Goal: Task Accomplishment & Management: Manage account settings

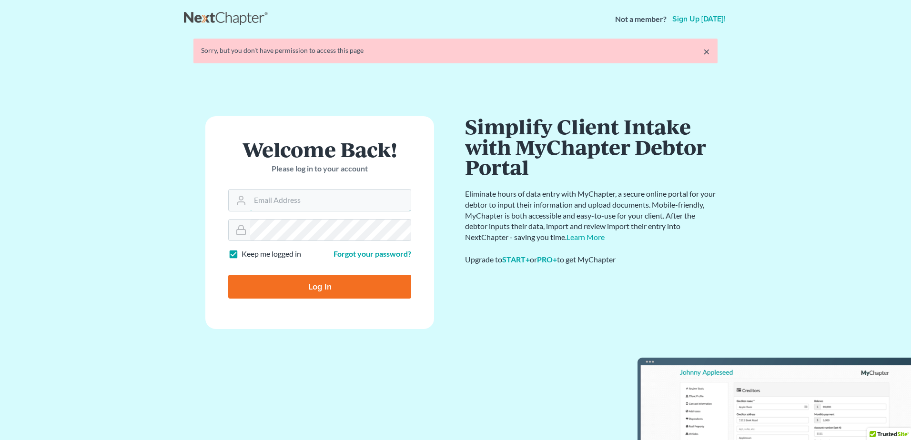
type input "[EMAIL_ADDRESS][DOMAIN_NAME]"
click at [325, 288] on form "Welcome Back! Please log in to your account Email Address [EMAIL_ADDRESS][DOMAI…" at bounding box center [319, 222] width 229 height 213
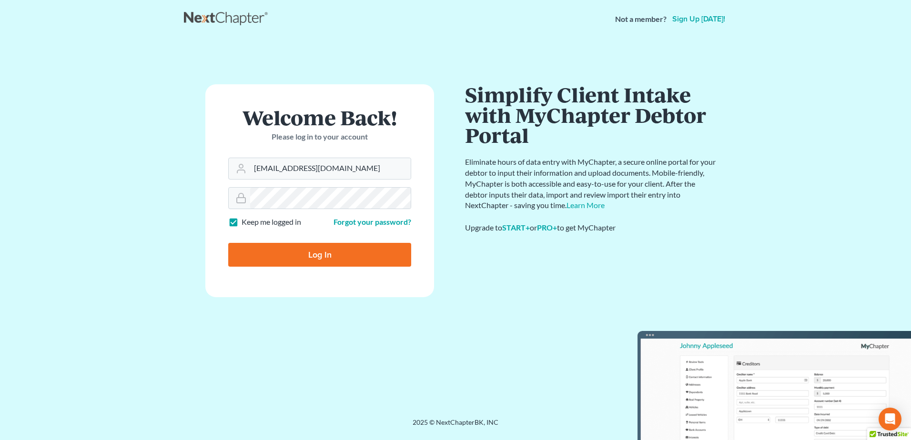
click at [311, 259] on input "Log In" at bounding box center [319, 255] width 183 height 24
type input "Thinking..."
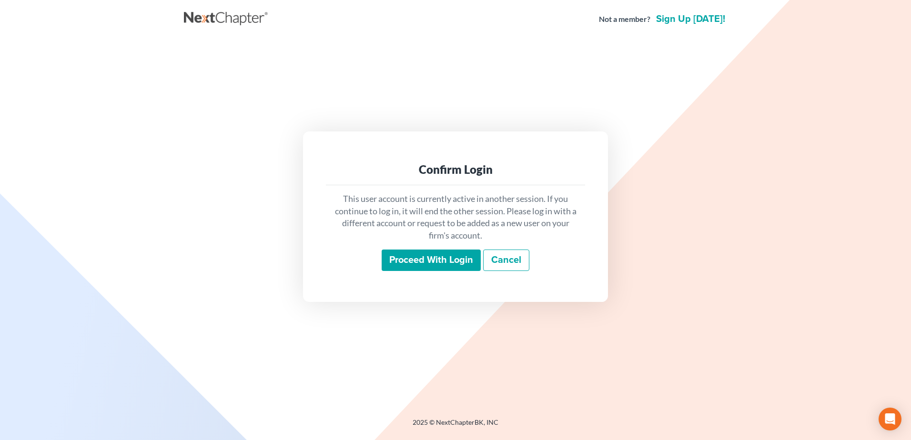
click at [443, 262] on input "Proceed with login" at bounding box center [431, 261] width 99 height 22
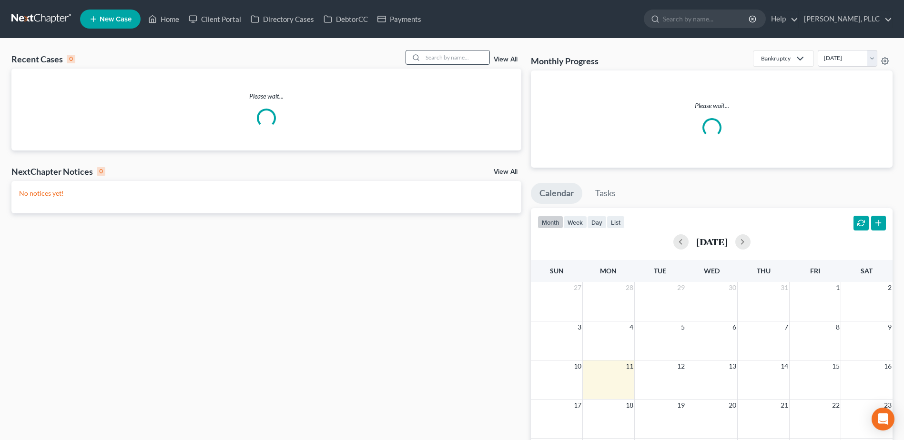
click at [457, 59] on input "search" at bounding box center [456, 57] width 67 height 14
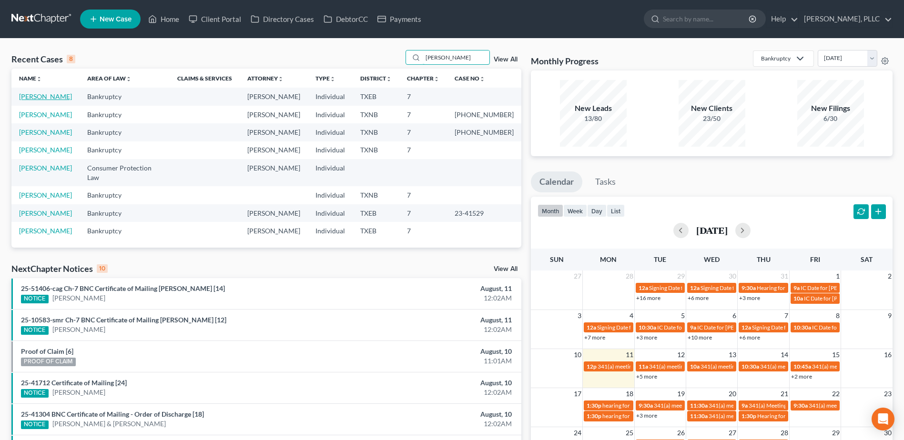
type input "[PERSON_NAME]"
click at [57, 95] on link "[PERSON_NAME]" at bounding box center [45, 96] width 53 height 8
select select "4"
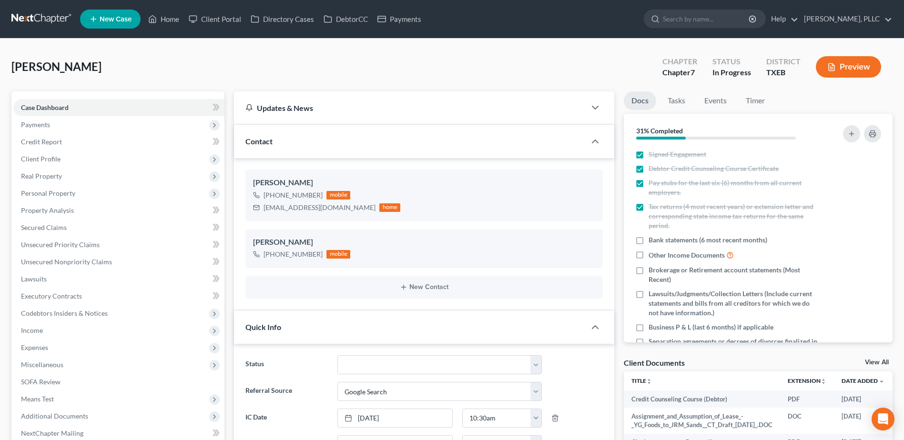
scroll to position [461, 0]
click at [70, 259] on span "Unsecured Nonpriority Claims" at bounding box center [66, 262] width 91 height 8
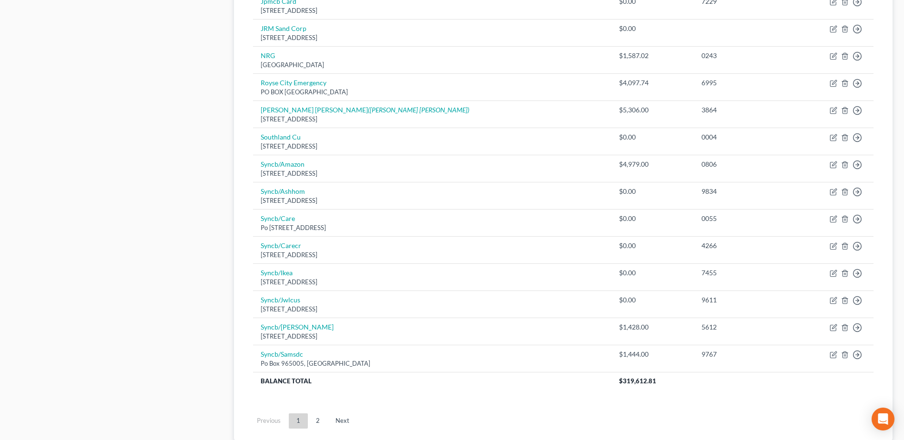
scroll to position [619, 0]
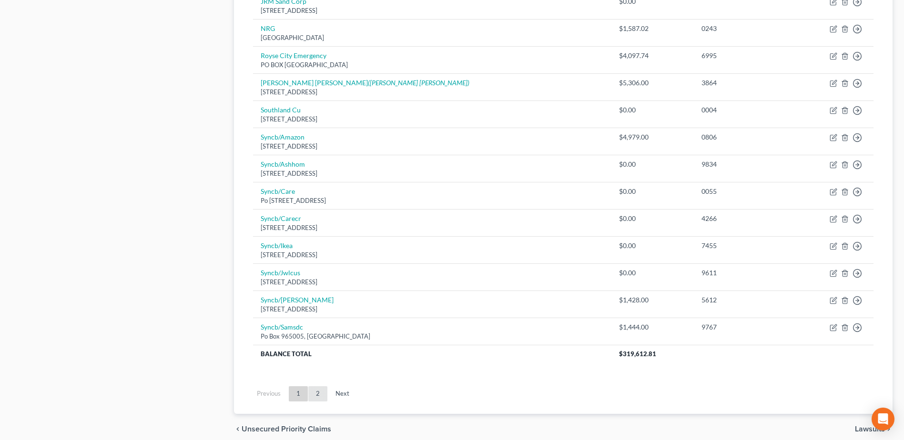
click at [319, 386] on link "2" at bounding box center [317, 393] width 19 height 15
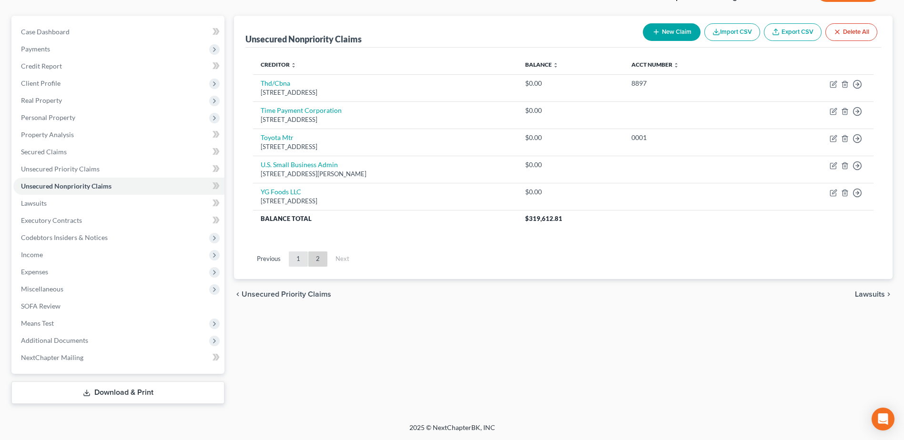
click at [303, 255] on link "1" at bounding box center [298, 259] width 19 height 15
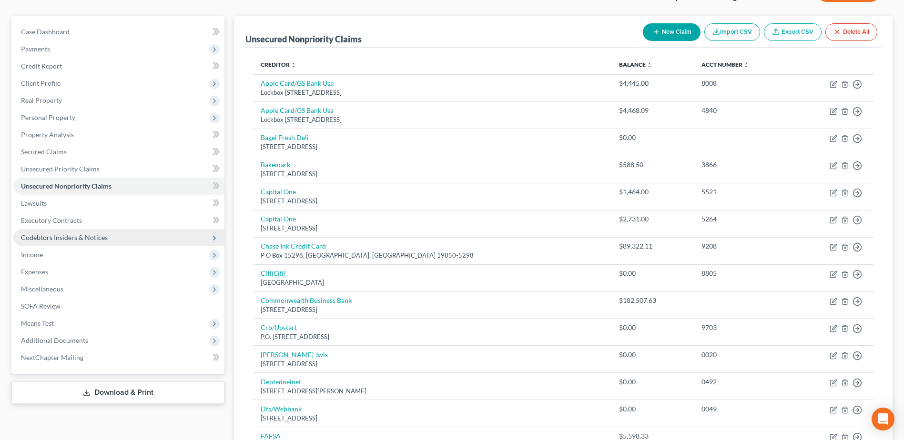
click at [42, 234] on span "Codebtors Insiders & Notices" at bounding box center [64, 237] width 87 height 8
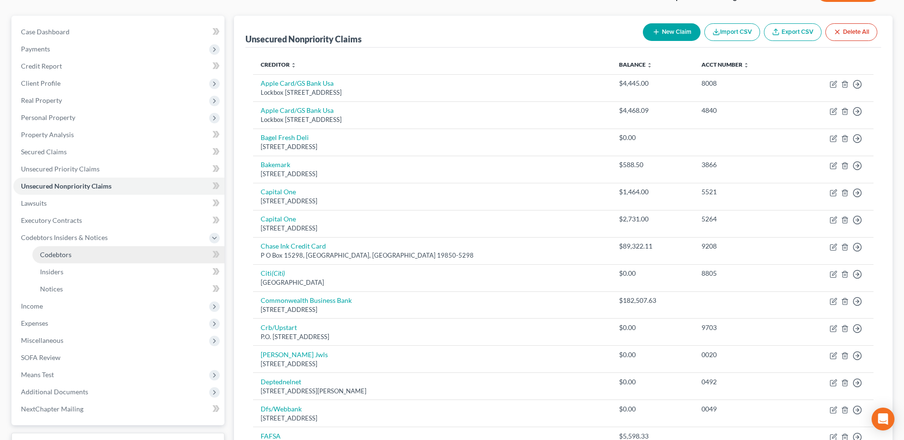
click at [61, 252] on span "Codebtors" at bounding box center [55, 255] width 31 height 8
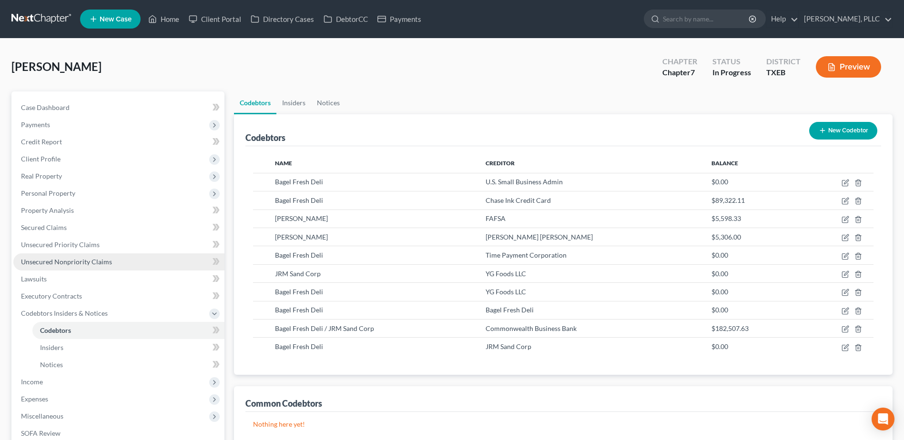
click at [51, 262] on span "Unsecured Nonpriority Claims" at bounding box center [66, 262] width 91 height 8
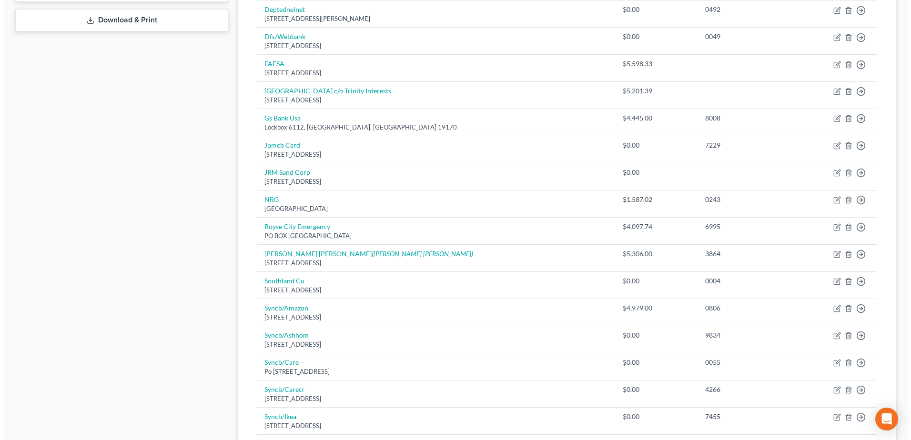
scroll to position [619, 0]
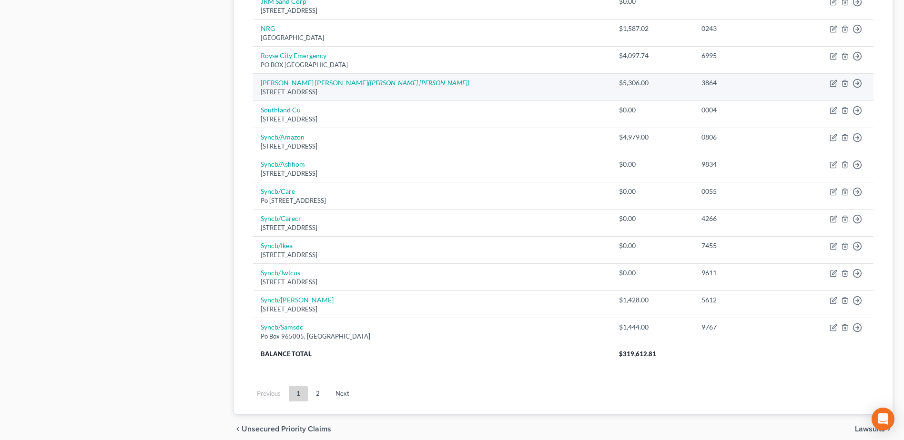
click at [828, 83] on td "Move to D Move to E Move to G Move to Notice Only" at bounding box center [832, 87] width 81 height 27
click at [833, 82] on icon "button" at bounding box center [834, 82] width 4 height 4
select select "7"
select select "17"
select select "3"
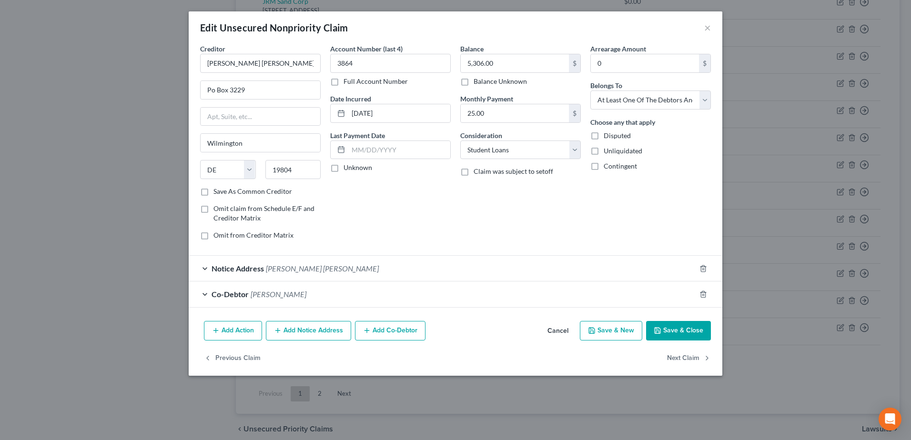
click at [201, 295] on div "Co-Debtor [PERSON_NAME]" at bounding box center [442, 294] width 507 height 25
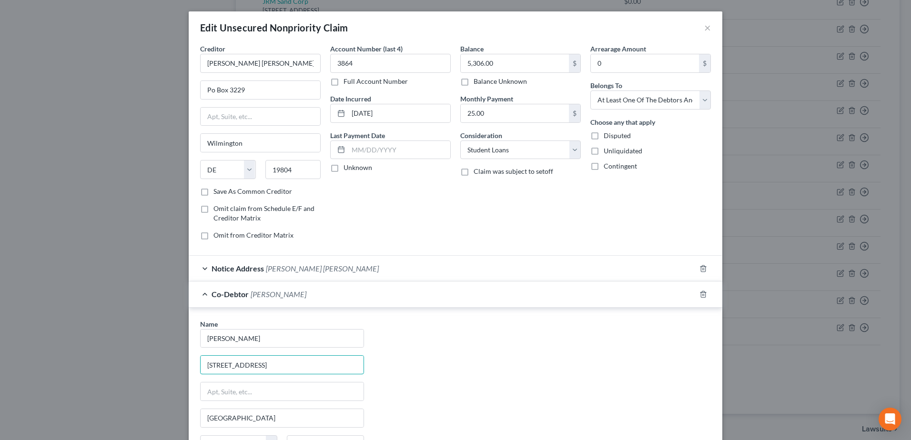
drag, startPoint x: 274, startPoint y: 365, endPoint x: 181, endPoint y: 359, distance: 93.5
click at [182, 360] on div "Edit Unsecured Nonpriority Claim × Creditor * [PERSON_NAME] [PERSON_NAME][GEOGR…" at bounding box center [455, 220] width 911 height 440
type input "[STREET_ADDRESS]"
type input "[US_STATE]"
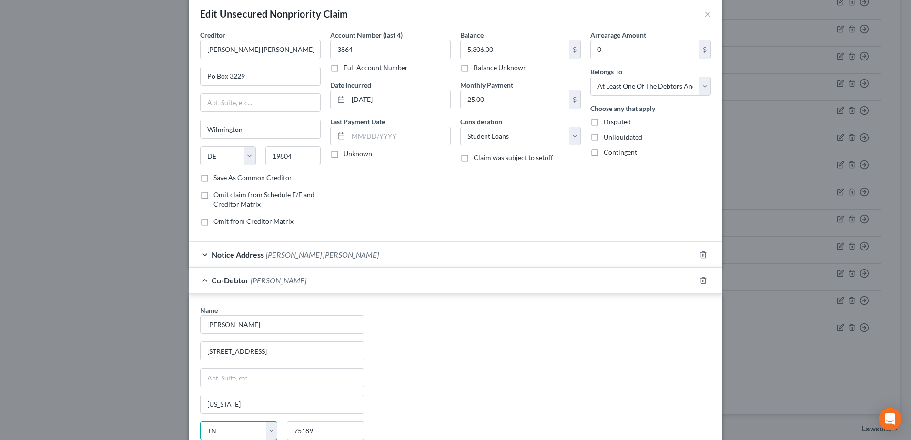
select select "45"
type input "75056"
click at [487, 332] on div "Name * [PERSON_NAME] 1547 [GEOGRAPHIC_DATA] [US_STATE][GEOGRAPHIC_DATA] [US_STA…" at bounding box center [455, 393] width 520 height 177
type input "The Colony"
click at [483, 370] on div "Name * [PERSON_NAME] 1547 [GEOGRAPHIC_DATA] [GEOGRAPHIC_DATA] [US_STATE] AK AR …" at bounding box center [455, 393] width 520 height 177
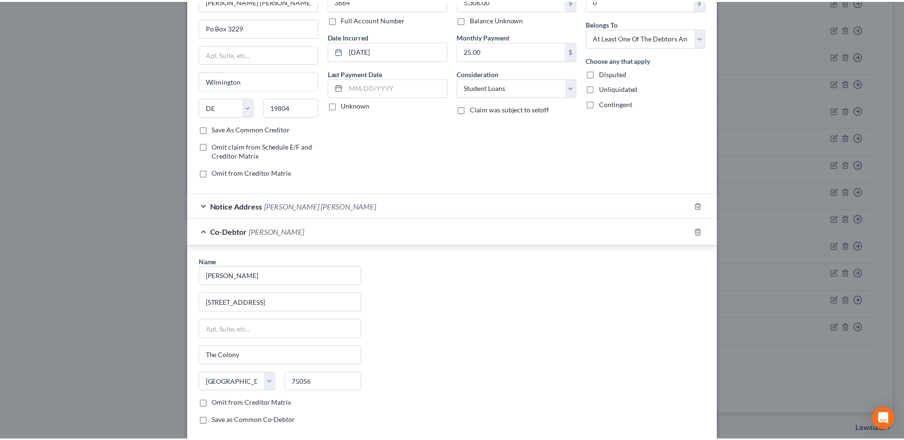
scroll to position [143, 0]
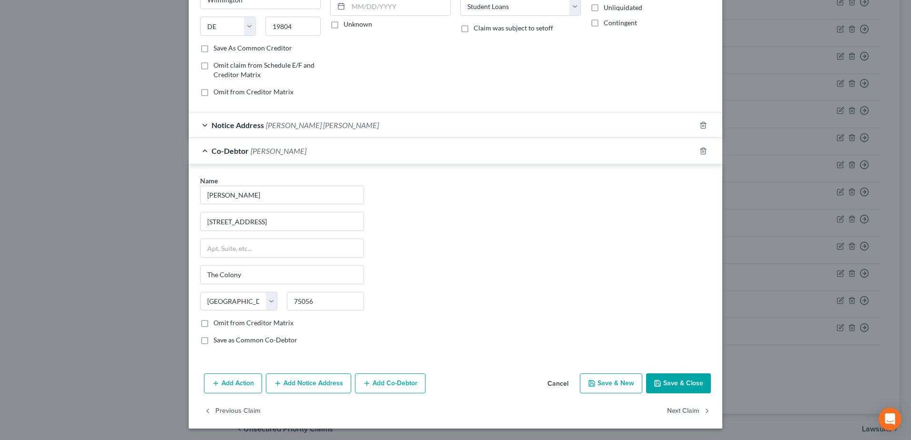
click at [687, 381] on button "Save & Close" at bounding box center [678, 383] width 65 height 20
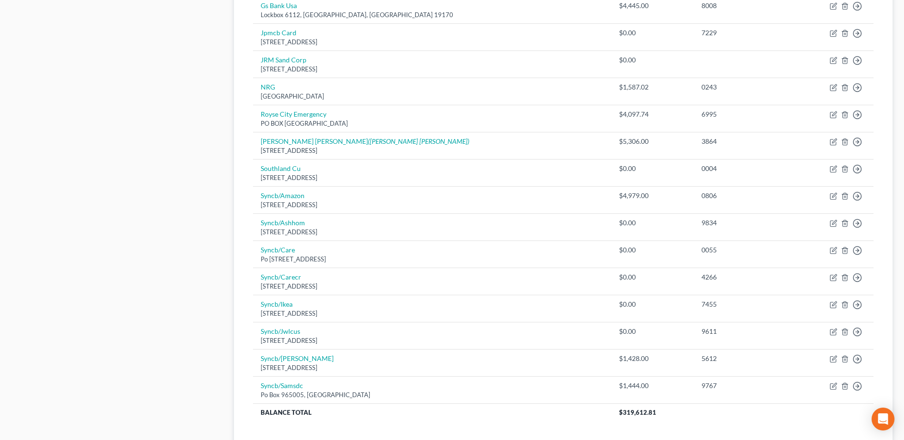
scroll to position [476, 0]
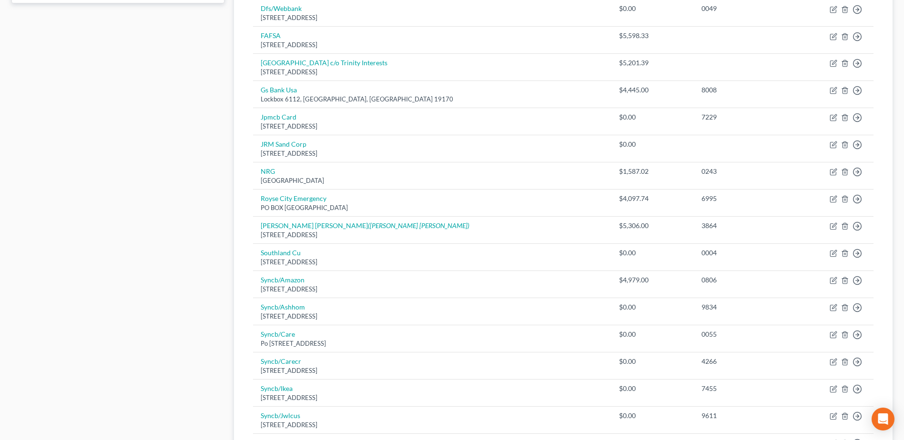
click at [128, 172] on div "Case Dashboard Payments Invoices Payments Payments Credit Report Client Profile" at bounding box center [118, 101] width 222 height 972
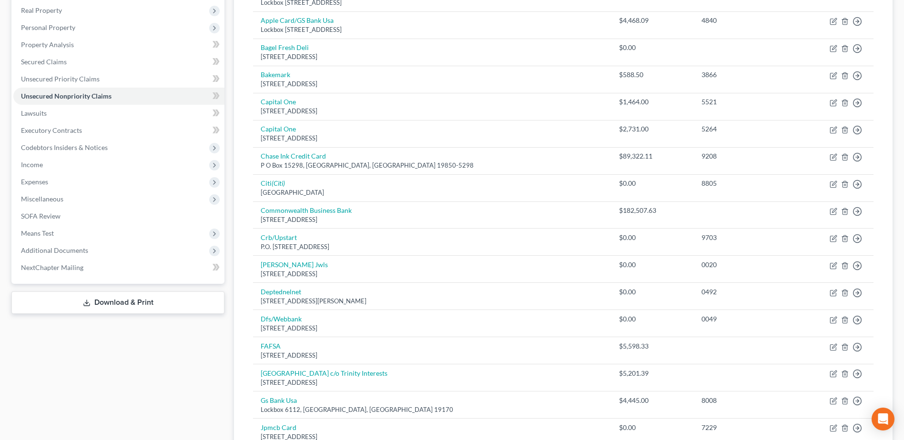
scroll to position [95, 0]
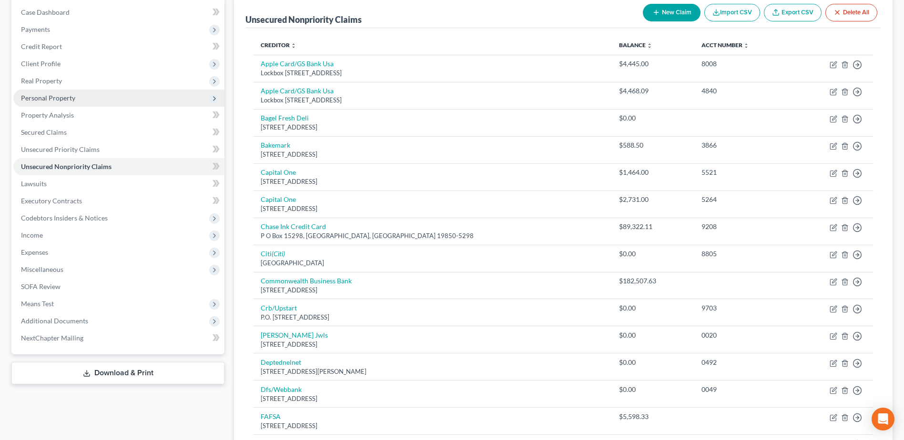
click at [58, 96] on span "Personal Property" at bounding box center [48, 98] width 54 height 8
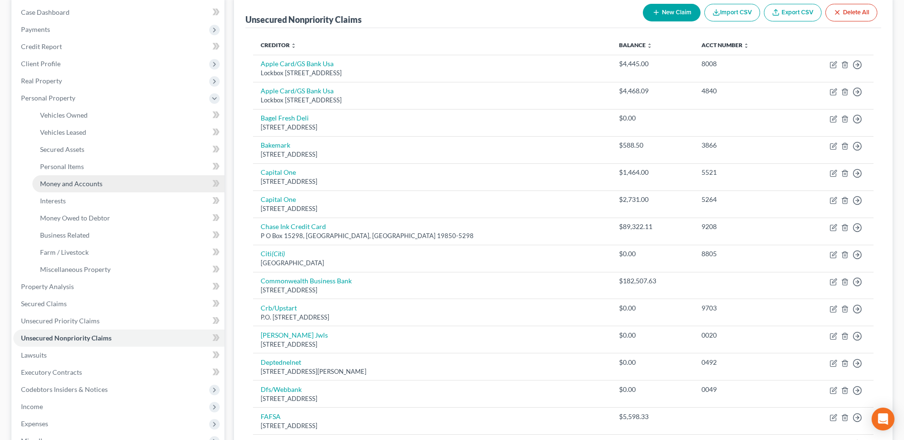
click at [81, 180] on span "Money and Accounts" at bounding box center [71, 184] width 62 height 8
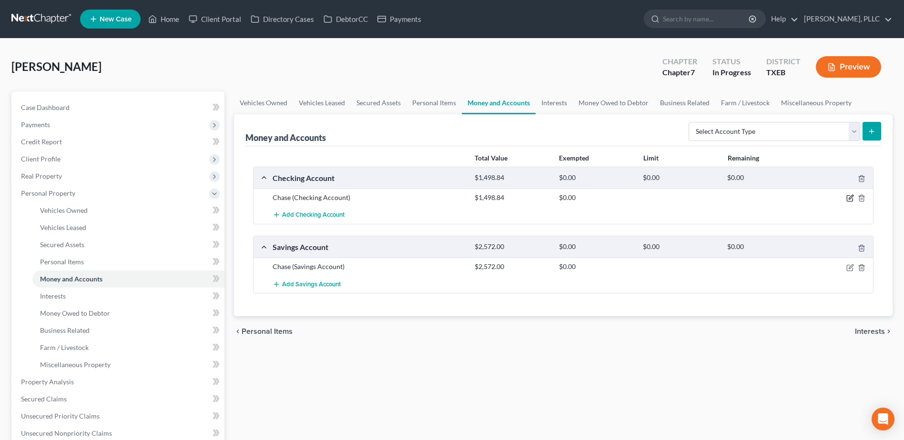
click at [846, 199] on icon "button" at bounding box center [849, 199] width 6 height 6
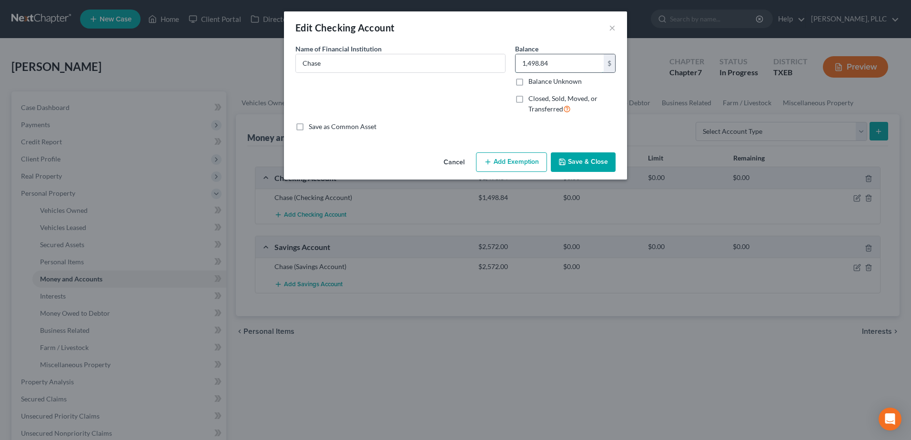
click at [558, 68] on input "1,498.84" at bounding box center [559, 63] width 88 height 18
type input "1,000.00"
click at [588, 160] on button "Save & Close" at bounding box center [583, 162] width 65 height 20
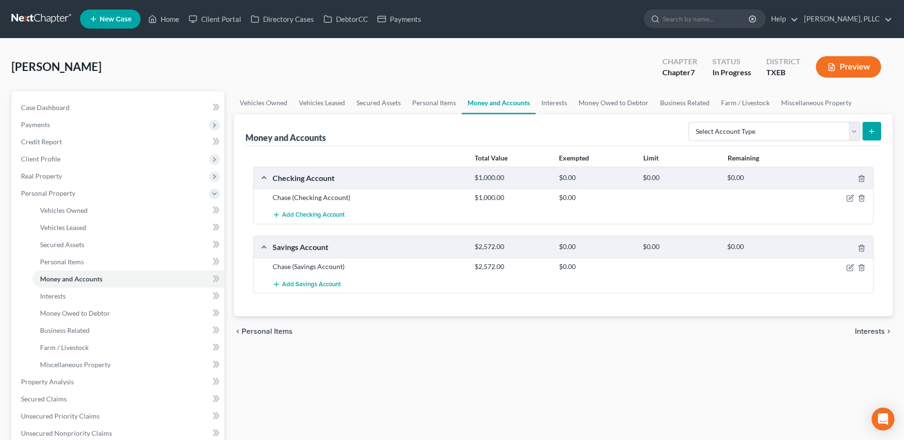
click at [851, 272] on div at bounding box center [839, 267] width 67 height 10
click at [847, 266] on icon "button" at bounding box center [850, 268] width 8 height 8
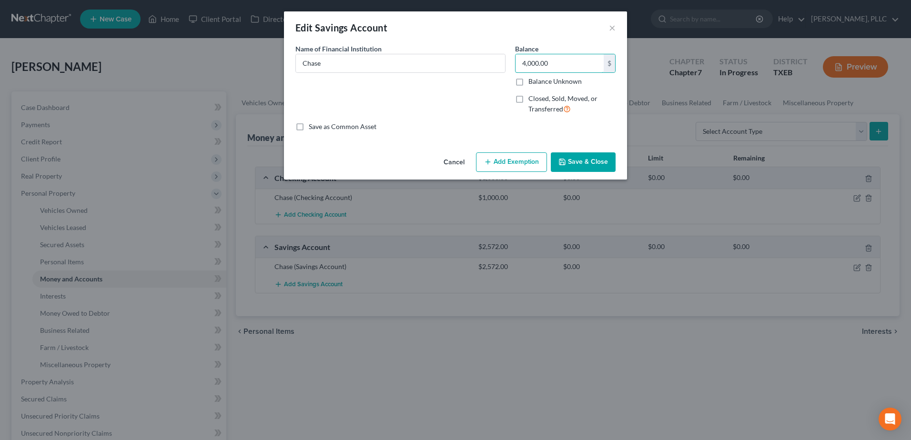
type input "4,000.00"
click at [593, 162] on button "Save & Close" at bounding box center [583, 162] width 65 height 20
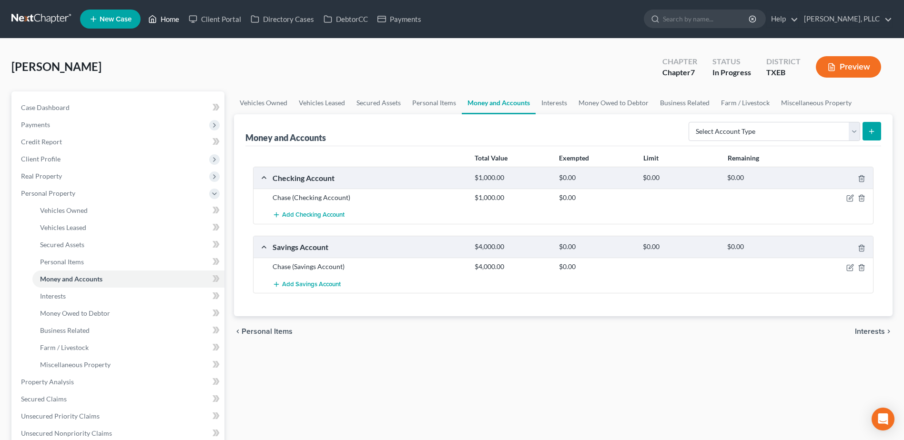
click at [171, 17] on link "Home" at bounding box center [163, 18] width 40 height 17
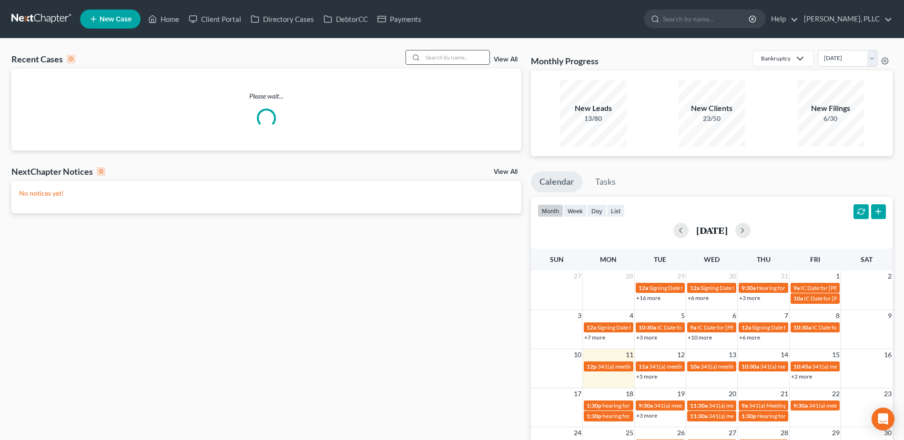
click at [443, 59] on input "search" at bounding box center [456, 57] width 67 height 14
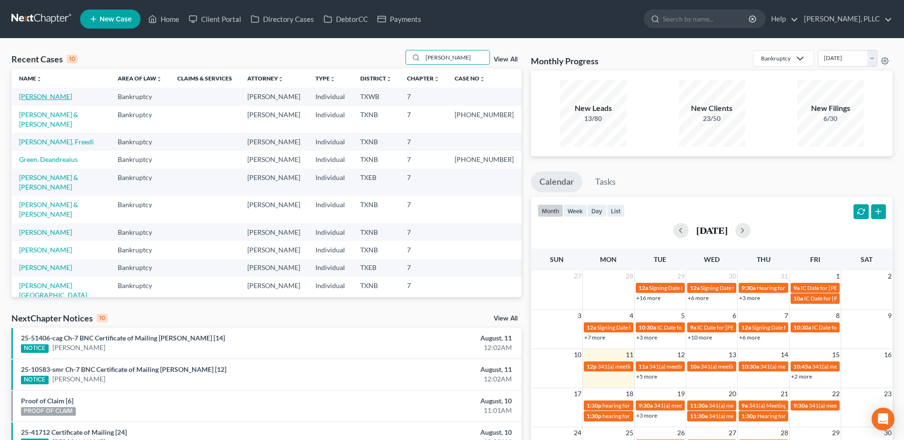
type input "[PERSON_NAME]"
click at [49, 96] on link "[PERSON_NAME]" at bounding box center [45, 96] width 53 height 8
select select "1"
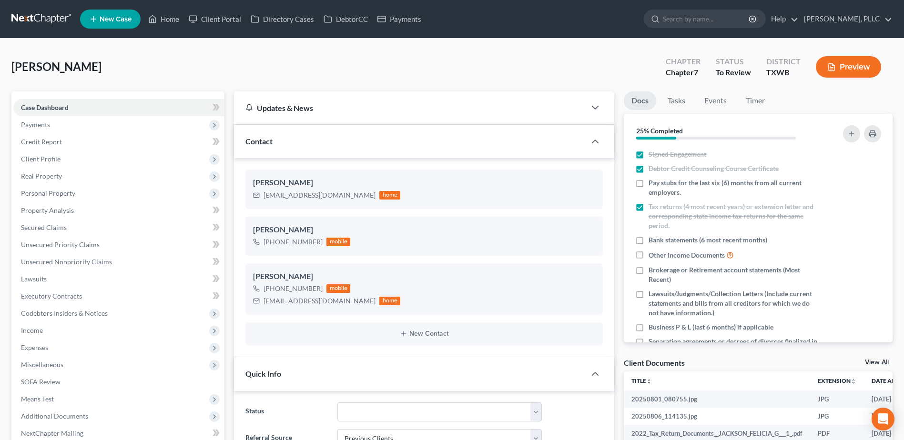
scroll to position [338, 0]
click at [52, 193] on span "Personal Property" at bounding box center [48, 193] width 54 height 8
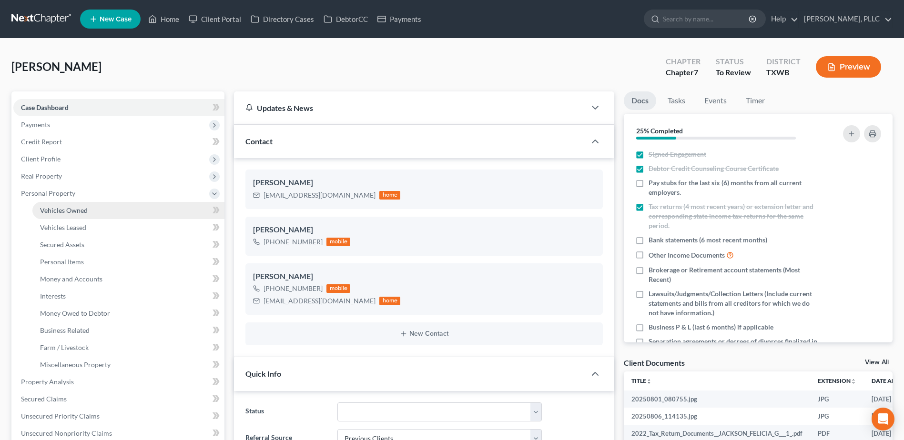
click at [58, 212] on span "Vehicles Owned" at bounding box center [64, 210] width 48 height 8
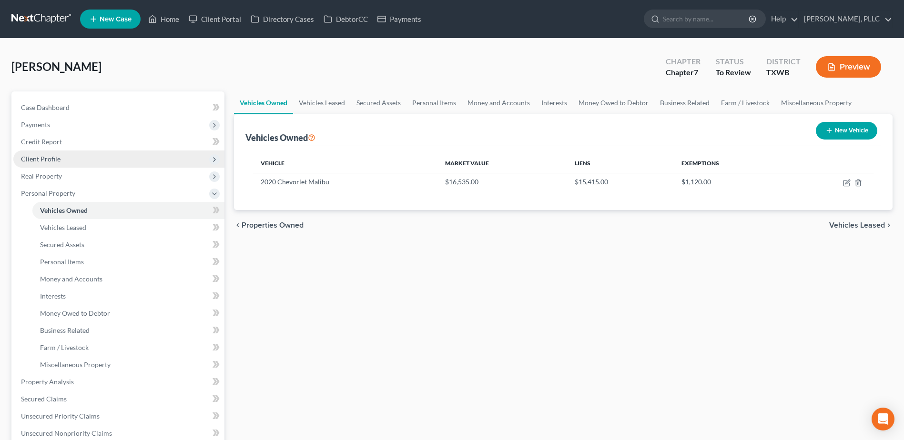
click at [49, 157] on span "Client Profile" at bounding box center [41, 159] width 40 height 8
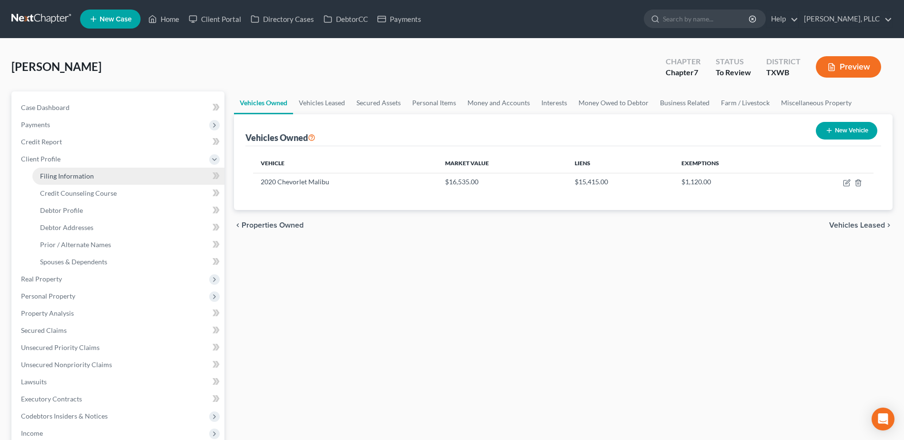
click at [76, 174] on span "Filing Information" at bounding box center [67, 176] width 54 height 8
select select "1"
select select "0"
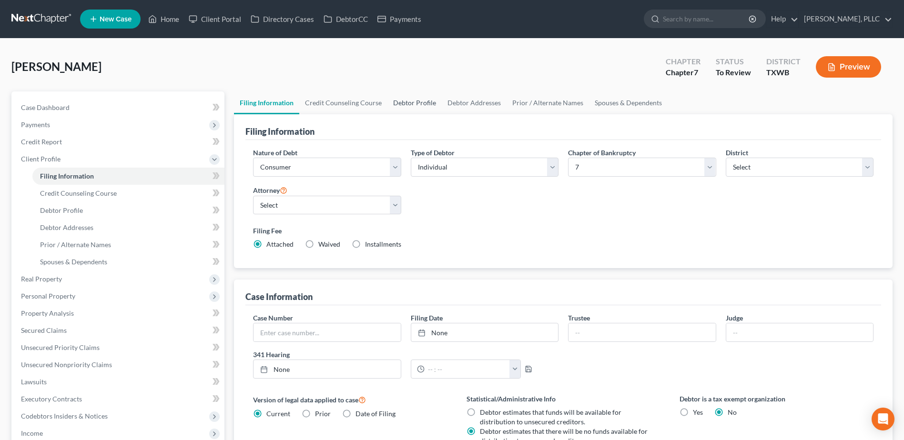
click at [426, 103] on link "Debtor Profile" at bounding box center [414, 102] width 54 height 23
select select "0"
select select "1"
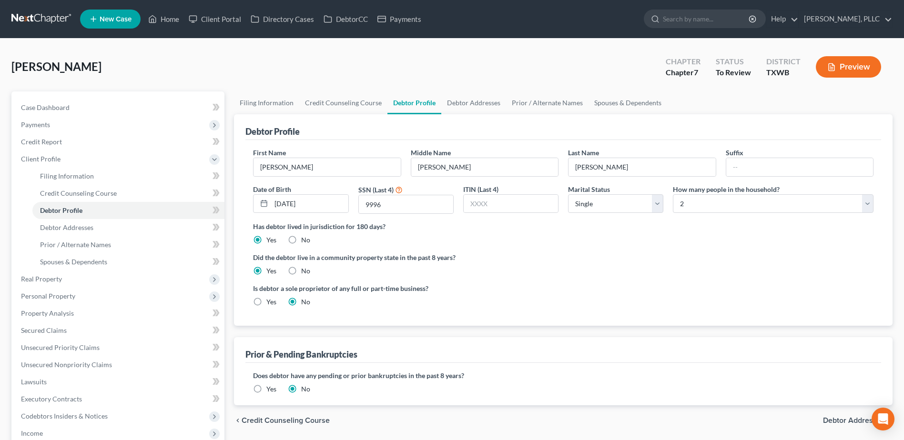
radio input "true"
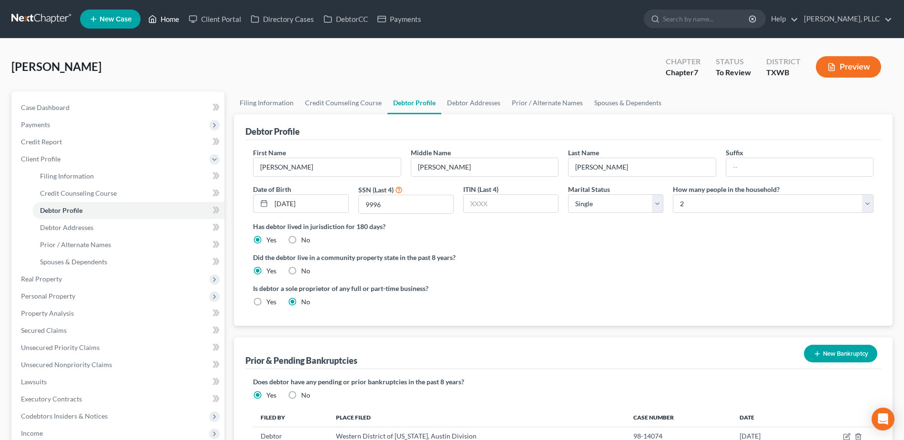
click at [174, 21] on link "Home" at bounding box center [163, 18] width 40 height 17
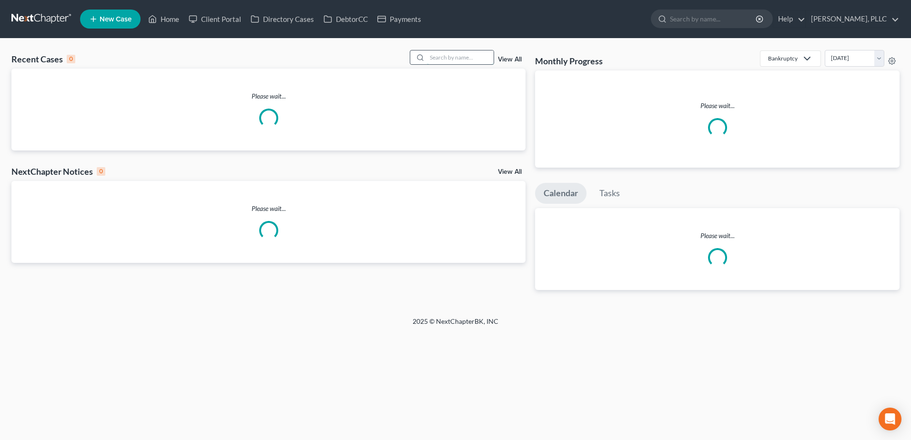
click at [464, 58] on input "search" at bounding box center [460, 57] width 67 height 14
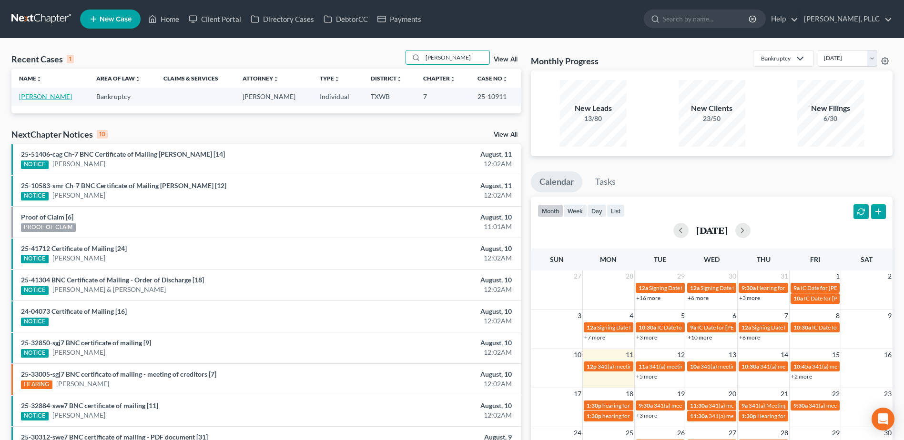
type input "[PERSON_NAME]"
click at [51, 97] on link "[PERSON_NAME]" at bounding box center [45, 96] width 53 height 8
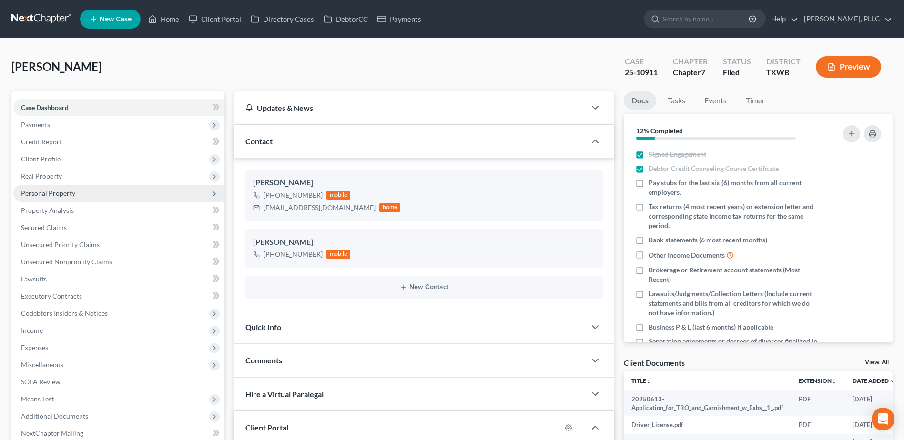
scroll to position [173, 0]
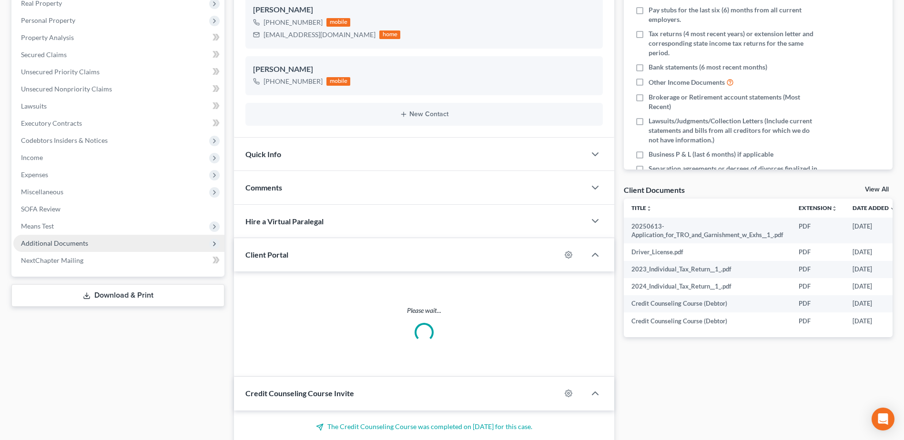
click at [68, 242] on span "Additional Documents" at bounding box center [54, 243] width 67 height 8
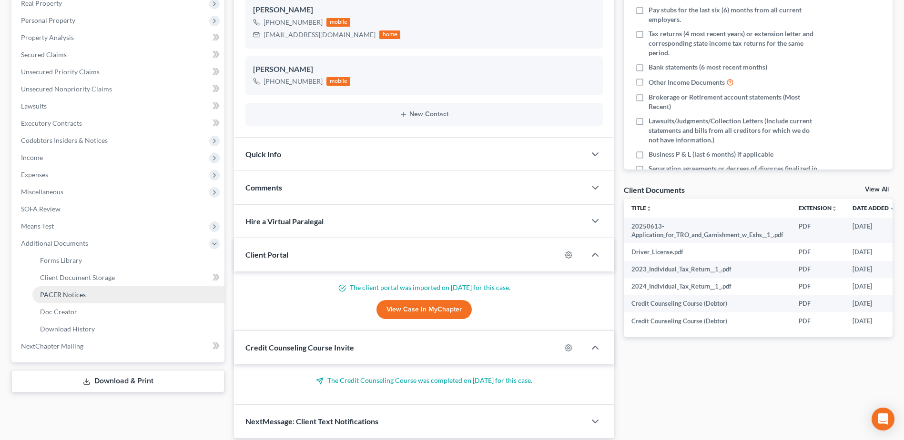
click at [70, 295] on span "PACER Notices" at bounding box center [63, 295] width 46 height 8
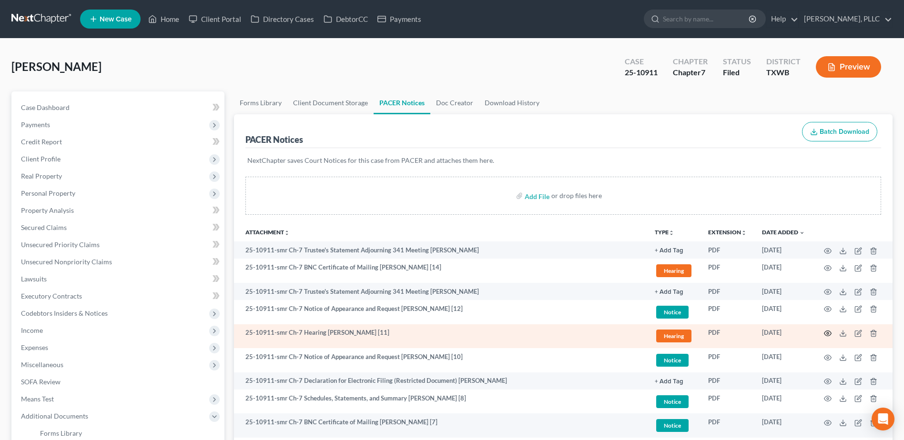
click at [825, 335] on icon "button" at bounding box center [827, 333] width 7 height 5
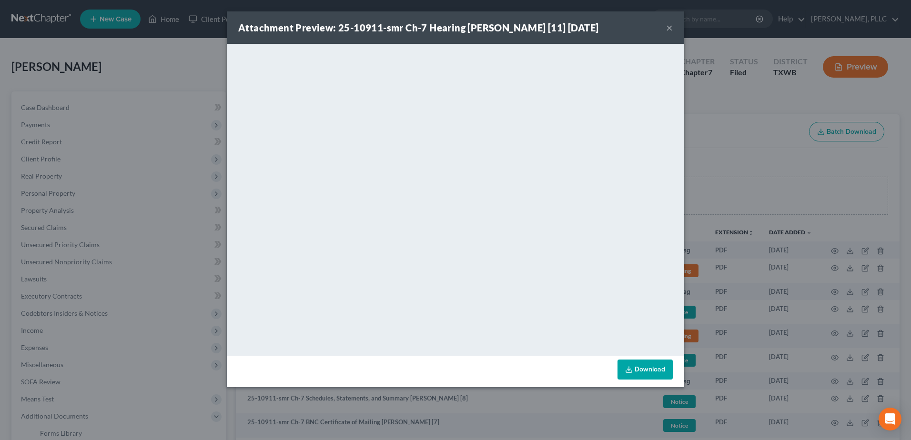
click at [668, 30] on button "×" at bounding box center [669, 27] width 7 height 11
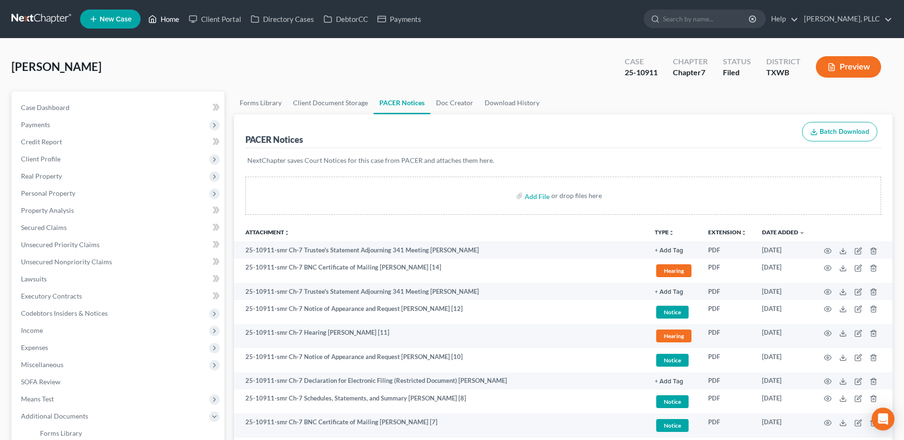
click at [162, 18] on link "Home" at bounding box center [163, 18] width 40 height 17
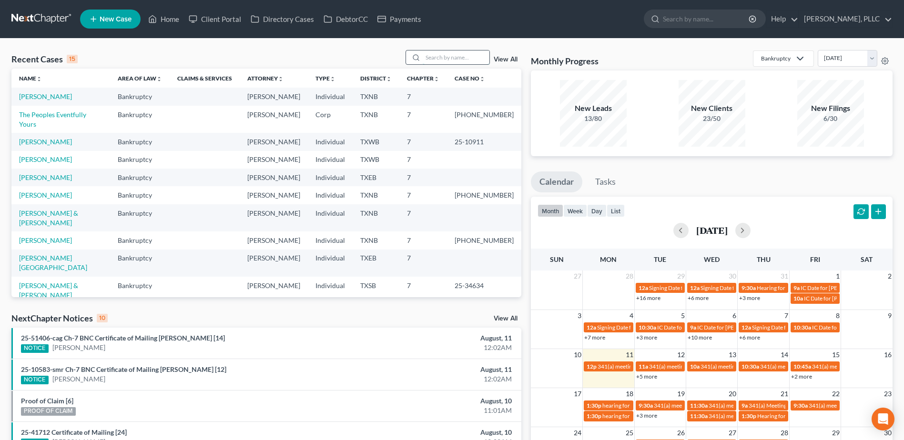
click at [445, 60] on input "search" at bounding box center [456, 57] width 67 height 14
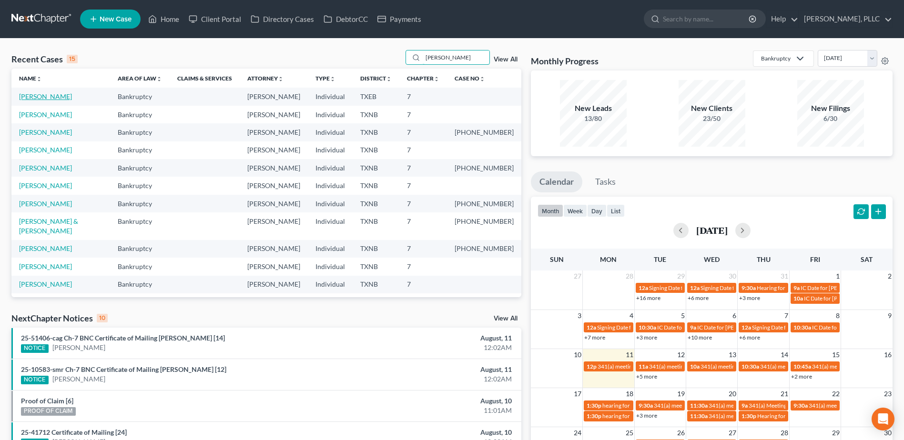
type input "[PERSON_NAME]"
click at [52, 98] on link "[PERSON_NAME]" at bounding box center [45, 96] width 53 height 8
select select "4"
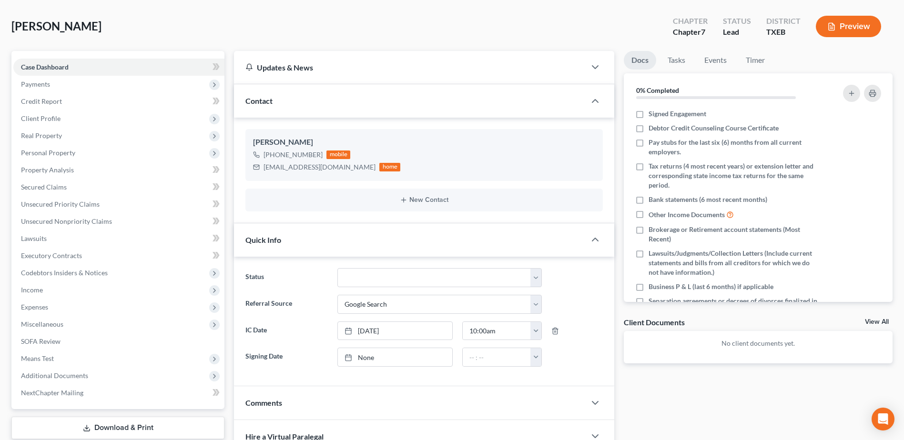
scroll to position [95, 0]
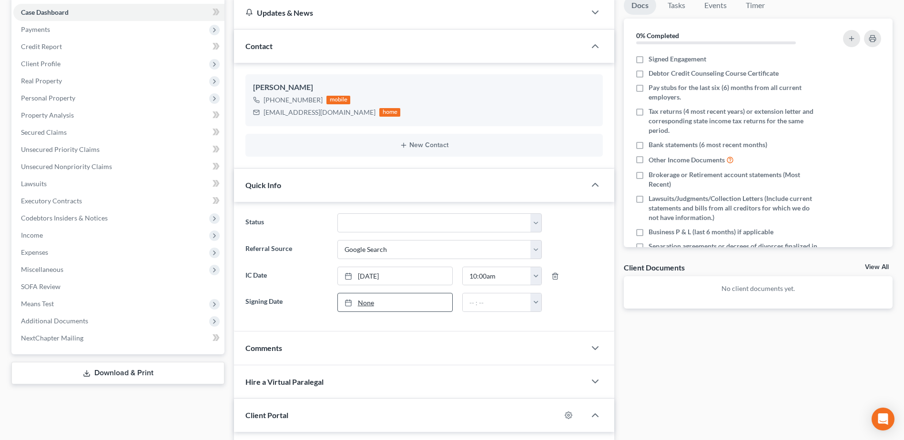
click at [372, 304] on link "None" at bounding box center [395, 302] width 114 height 18
click at [500, 305] on input "text" at bounding box center [497, 302] width 68 height 18
type input "9:40 am"
click at [720, 422] on div "Docs Tasks Events Timer 0% Completed Nothing here yet! Signed Engagement Debtor…" at bounding box center [758, 311] width 278 height 631
click at [535, 224] on select "Appellate Phase Case Closed Dead File Demand Letter Phase Discharged Discharge …" at bounding box center [439, 222] width 204 height 19
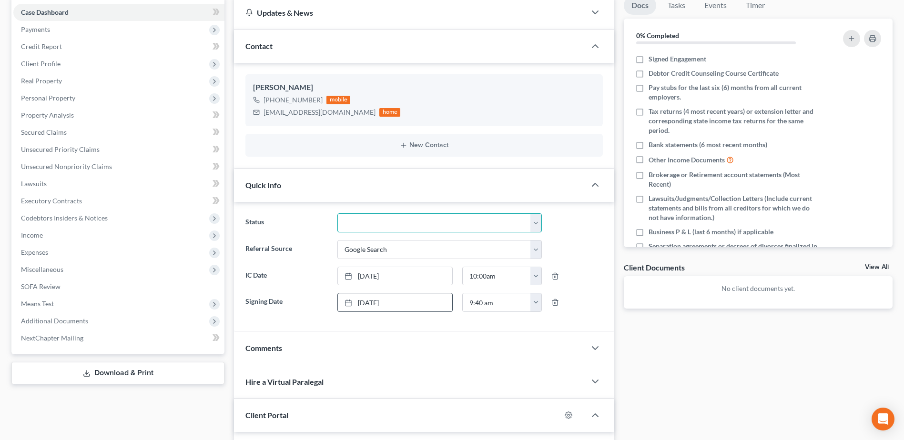
select select "13"
click at [337, 213] on select "Appellate Phase Case Closed Dead File Demand Letter Phase Discharged Discharge …" at bounding box center [439, 222] width 204 height 19
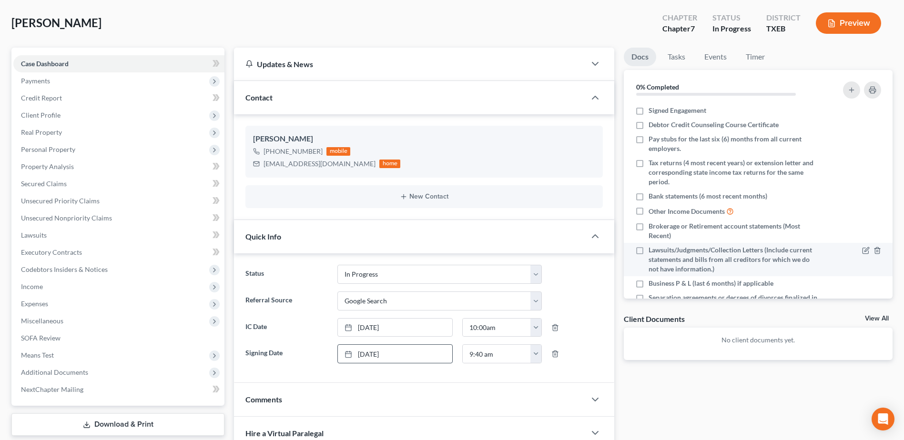
scroll to position [0, 0]
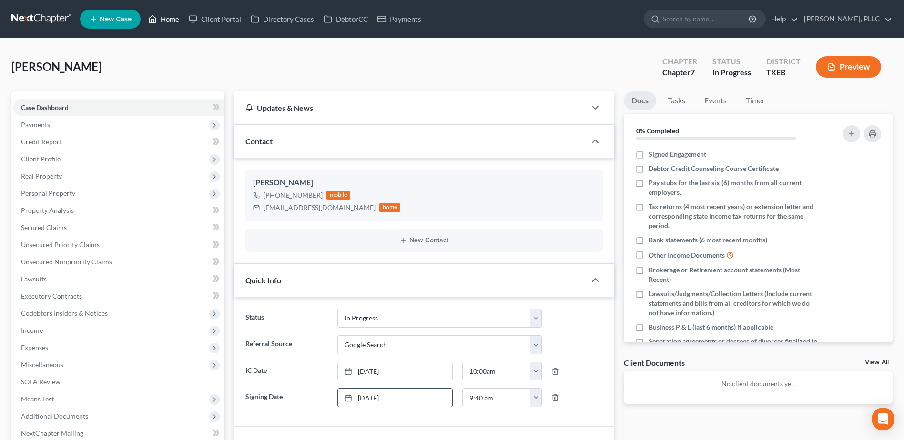
drag, startPoint x: 172, startPoint y: 20, endPoint x: 19, endPoint y: 59, distance: 158.5
click at [172, 20] on link "Home" at bounding box center [163, 18] width 40 height 17
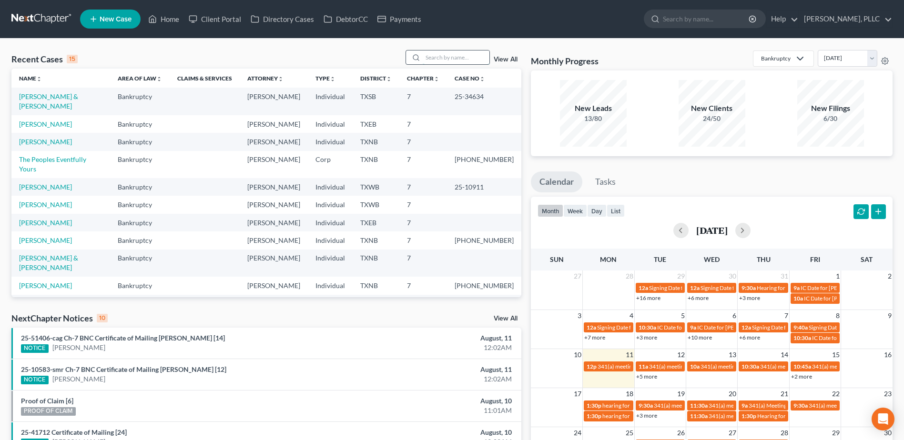
click at [453, 58] on input "search" at bounding box center [456, 57] width 67 height 14
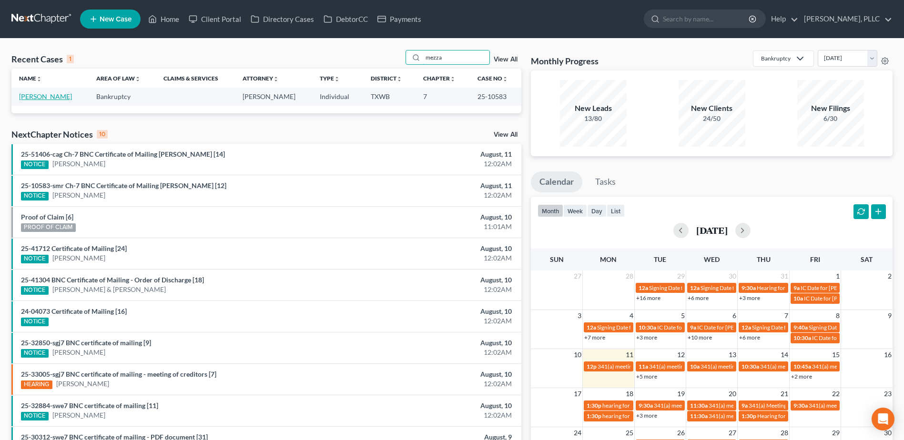
type input "mezza"
click at [51, 95] on link "[PERSON_NAME]" at bounding box center [45, 96] width 53 height 8
select select "6"
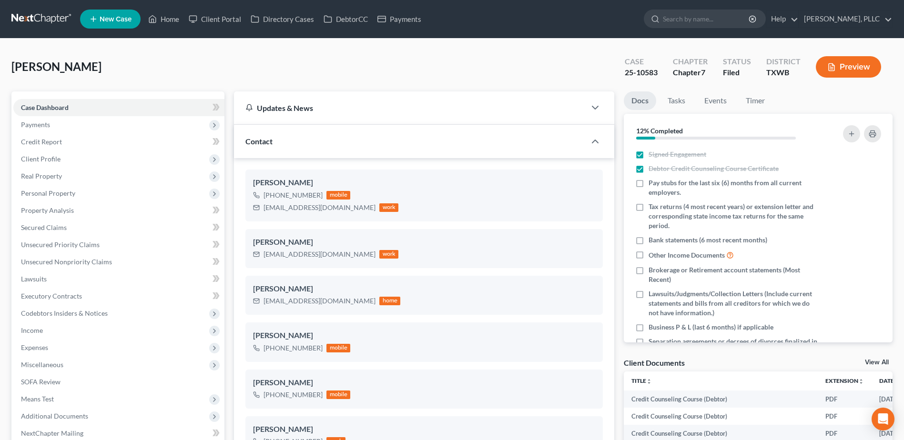
scroll to position [1881, 0]
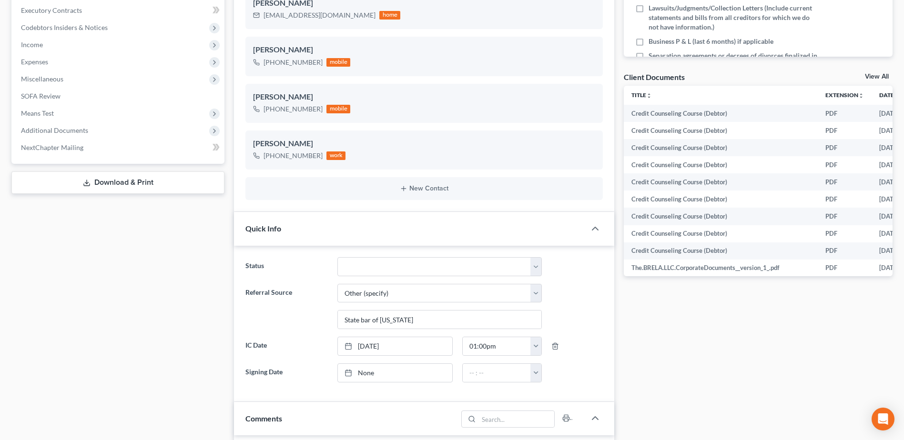
scroll to position [333, 0]
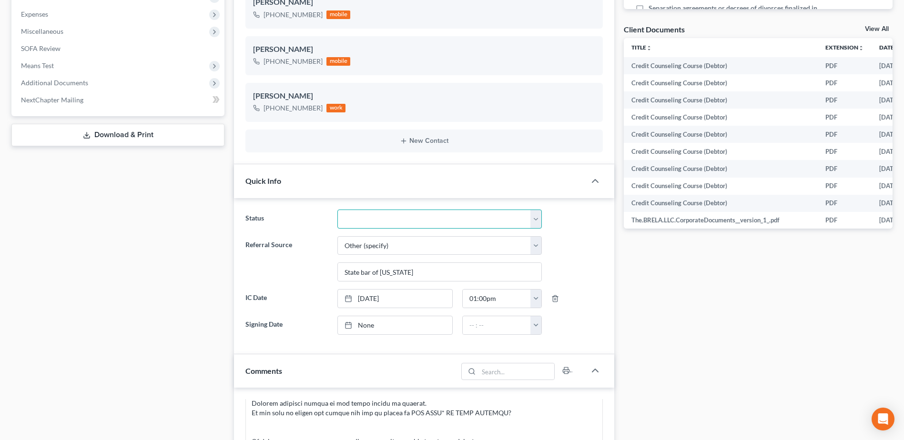
click at [541, 219] on select "Appellate Phase Case Closed Dead File Demand Letter Phase Discharged Discharge …" at bounding box center [439, 219] width 204 height 19
select select "4"
click at [337, 210] on select "Appellate Phase Case Closed Dead File Demand Letter Phase Discharged Discharge …" at bounding box center [439, 219] width 204 height 19
click at [734, 333] on div "Docs Tasks Events Timer 12% Completed Nothing here yet! Signed Engagement Debto…" at bounding box center [758, 313] width 278 height 1110
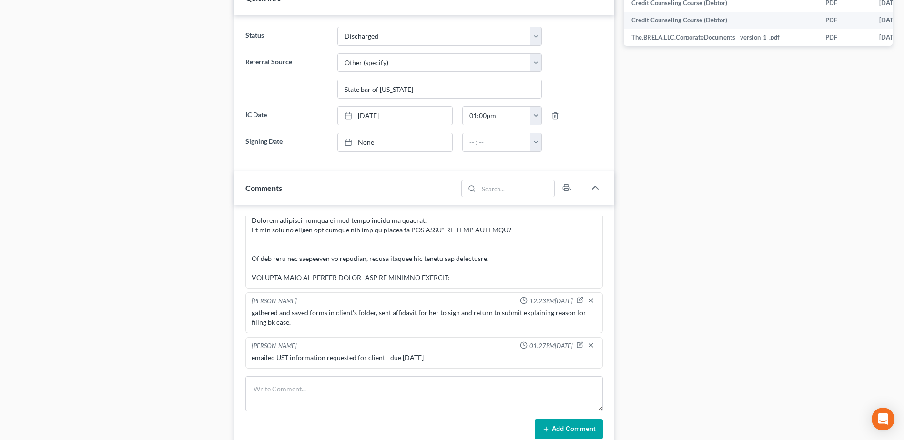
scroll to position [572, 0]
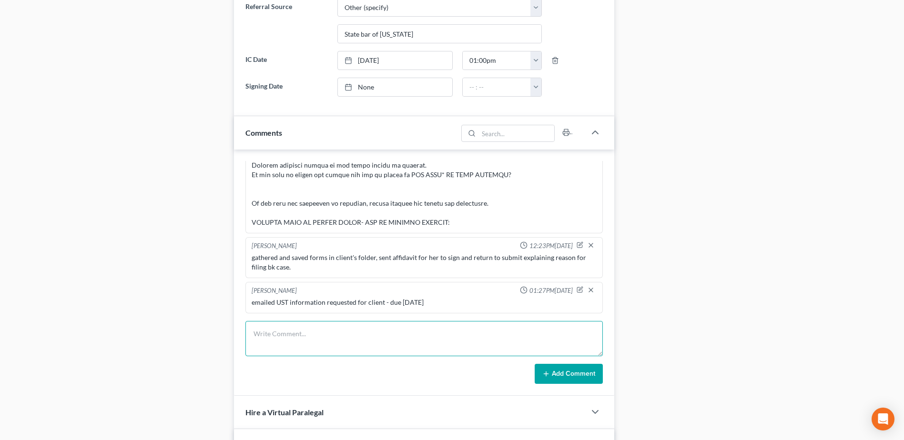
click at [393, 334] on textarea at bounding box center [423, 338] width 357 height 35
type textarea "Doc 11 - Order of Discharge emailed to client"
click at [552, 369] on button "Add Comment" at bounding box center [568, 374] width 68 height 20
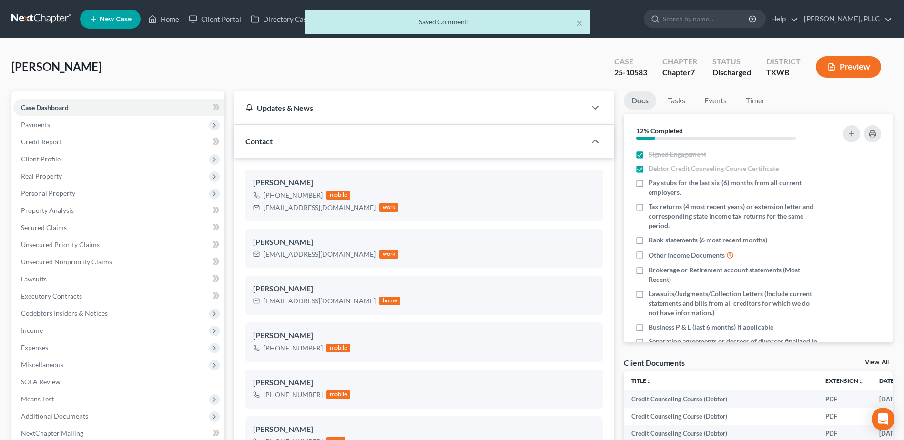
scroll to position [1916, 0]
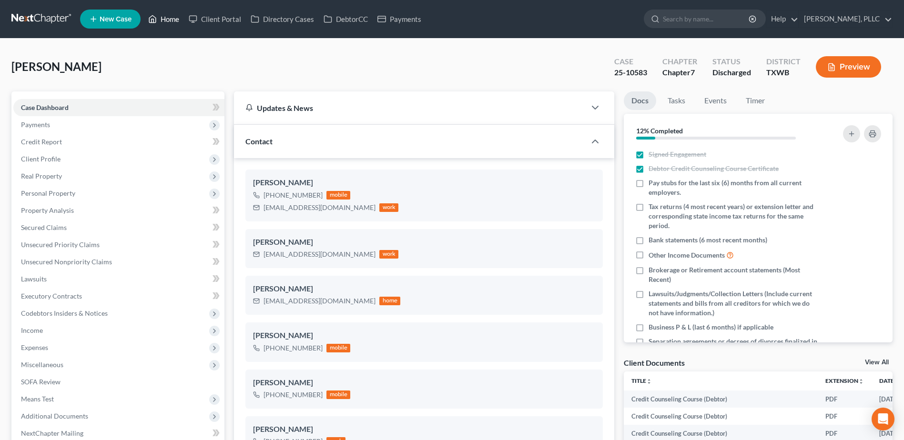
click at [176, 20] on link "Home" at bounding box center [163, 18] width 40 height 17
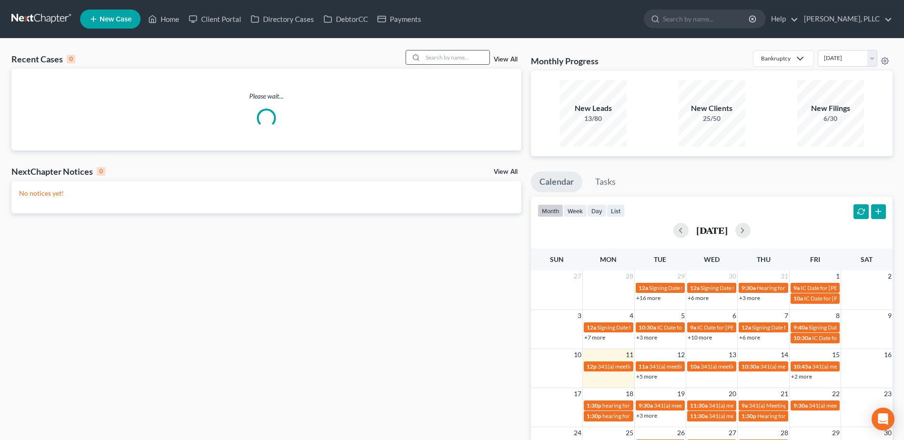
click at [478, 57] on input "search" at bounding box center [456, 57] width 67 height 14
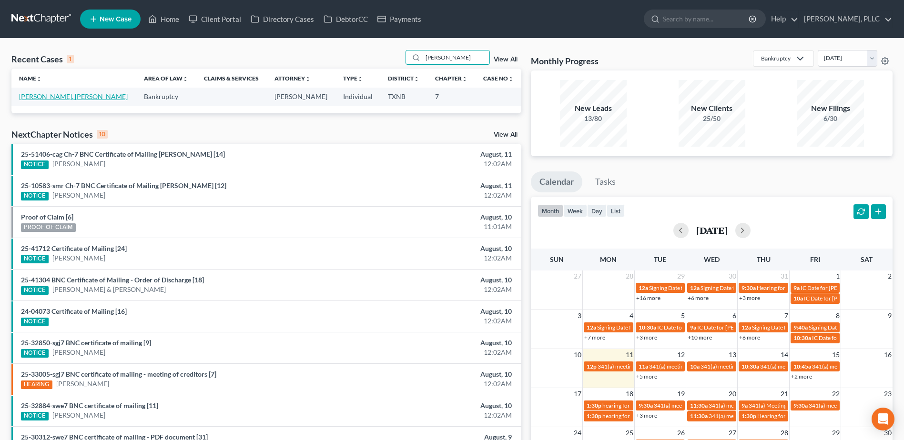
type input "[PERSON_NAME]"
click at [49, 99] on link "[PERSON_NAME], [PERSON_NAME]" at bounding box center [73, 96] width 109 height 8
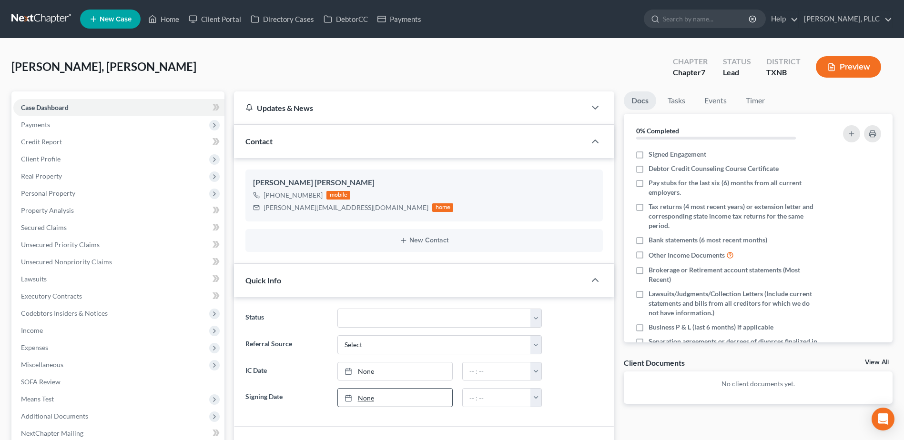
click at [362, 400] on link "None" at bounding box center [395, 398] width 114 height 18
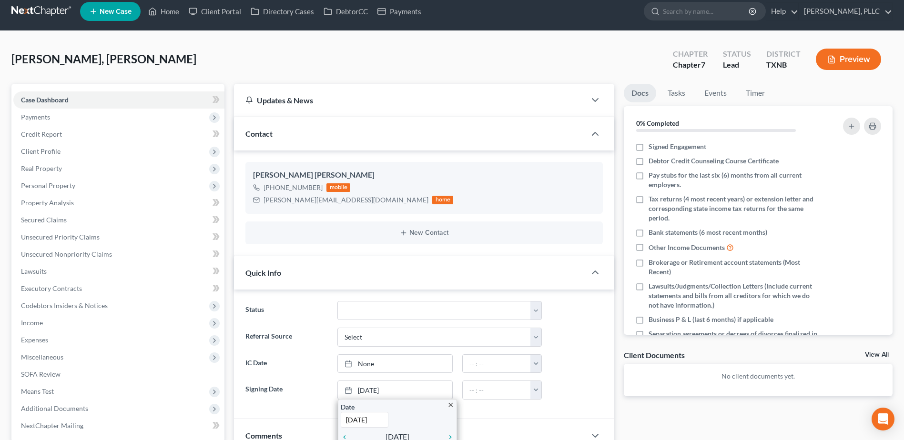
scroll to position [191, 0]
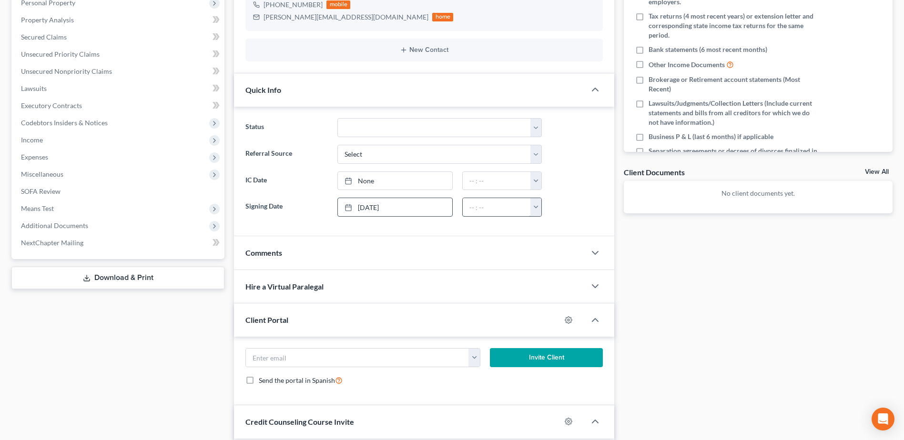
click at [474, 208] on input "text" at bounding box center [497, 207] width 68 height 18
type input "12:00 pm"
click at [537, 131] on select "Appellate Phase Case Closed Dead File Demand Letter Phase Discharged Discharge …" at bounding box center [439, 127] width 204 height 19
select select "13"
click at [337, 118] on select "Appellate Phase Case Closed Dead File Demand Letter Phase Discharged Discharge …" at bounding box center [439, 127] width 204 height 19
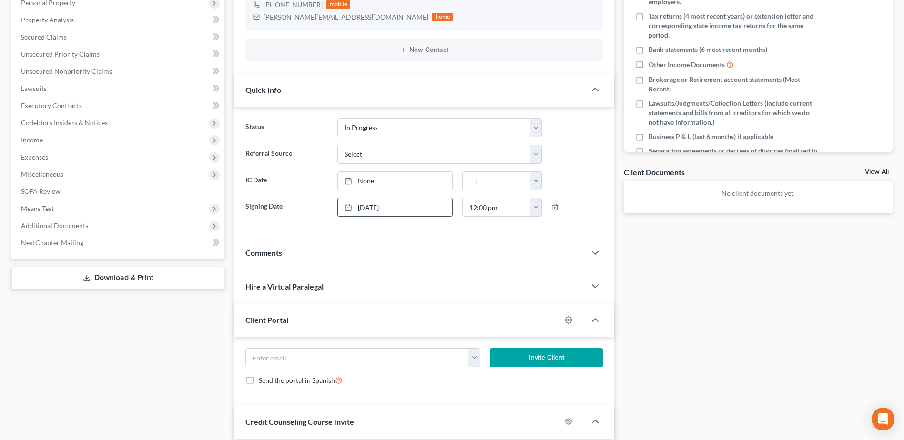
click at [719, 365] on div "Docs Tasks Events Timer 0% Completed Nothing here yet! Signed Engagement Debtor…" at bounding box center [758, 216] width 278 height 631
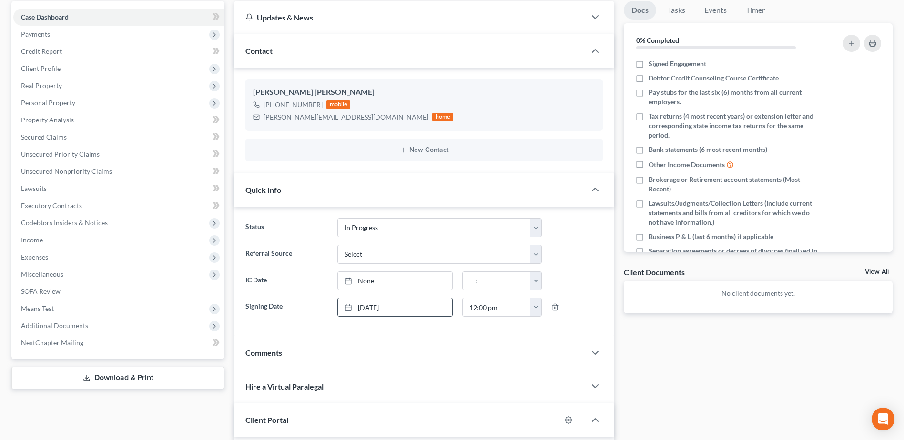
scroll to position [0, 0]
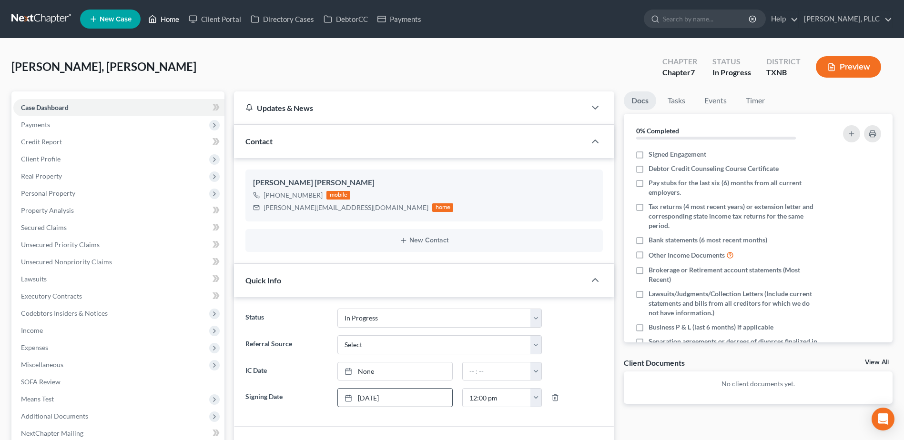
click at [174, 18] on link "Home" at bounding box center [163, 18] width 40 height 17
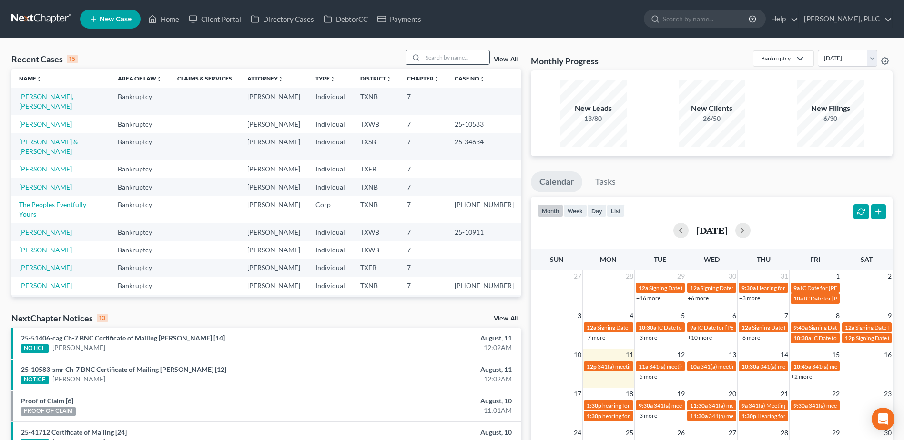
click at [437, 58] on input "search" at bounding box center [456, 57] width 67 height 14
type input "[PERSON_NAME]"
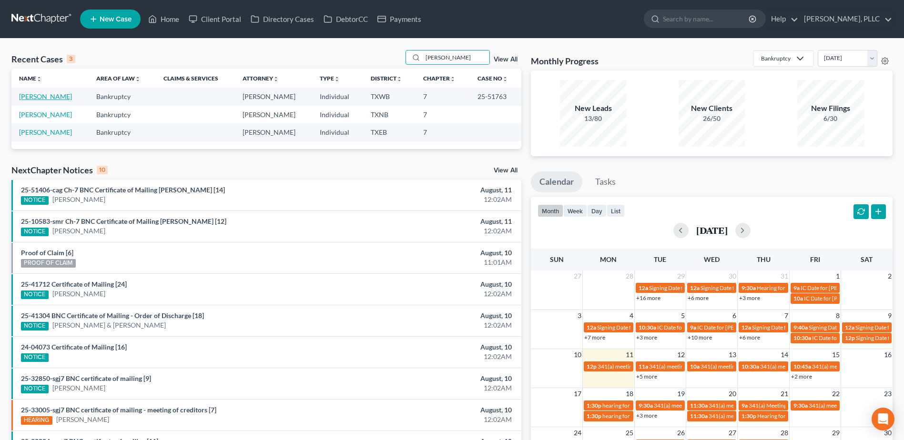
click at [41, 95] on link "[PERSON_NAME]" at bounding box center [45, 96] width 53 height 8
select select "4"
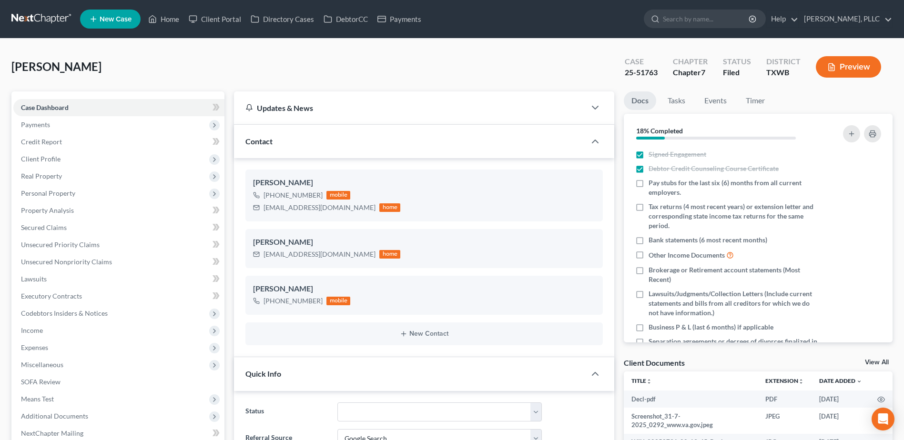
scroll to position [306, 0]
click at [47, 159] on span "Client Profile" at bounding box center [41, 159] width 40 height 8
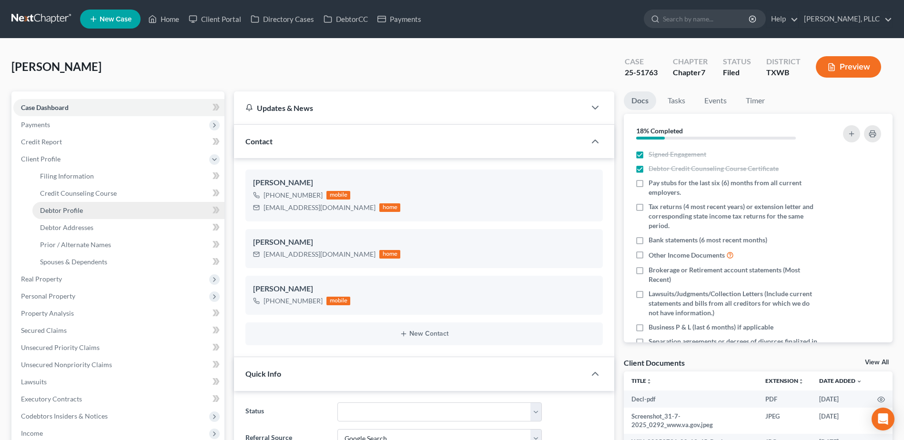
click at [76, 211] on span "Debtor Profile" at bounding box center [61, 210] width 43 height 8
select select "1"
select select "3"
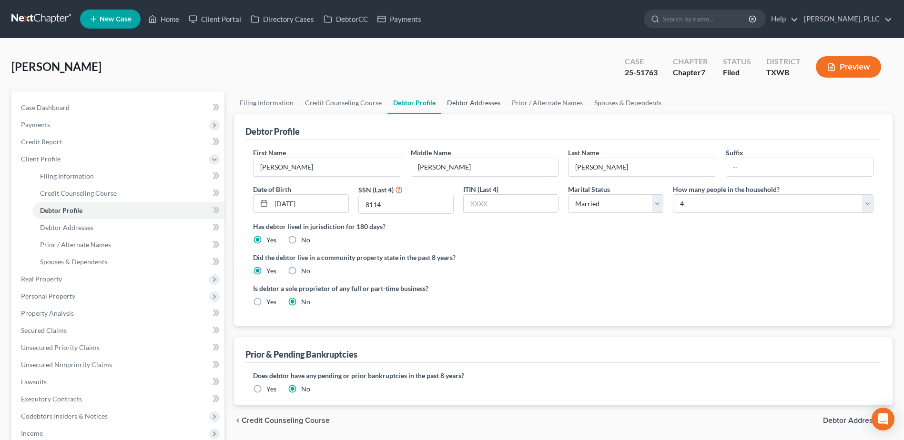
click at [492, 105] on link "Debtor Addresses" at bounding box center [473, 102] width 65 height 23
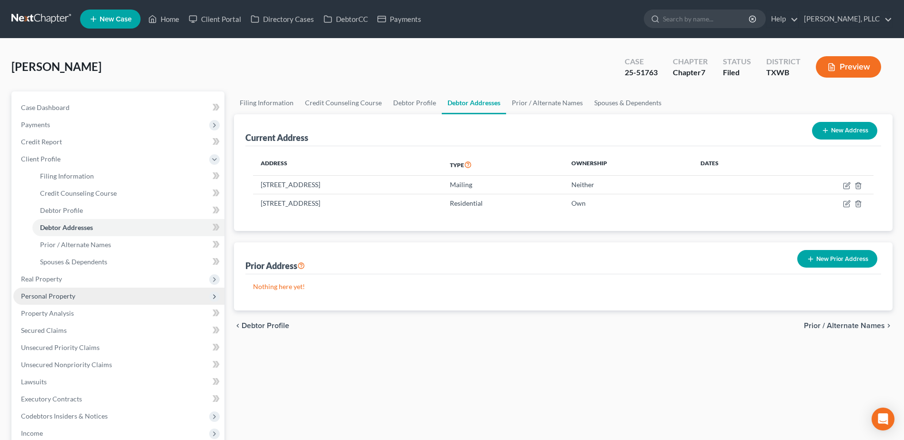
click at [57, 295] on span "Personal Property" at bounding box center [48, 296] width 54 height 8
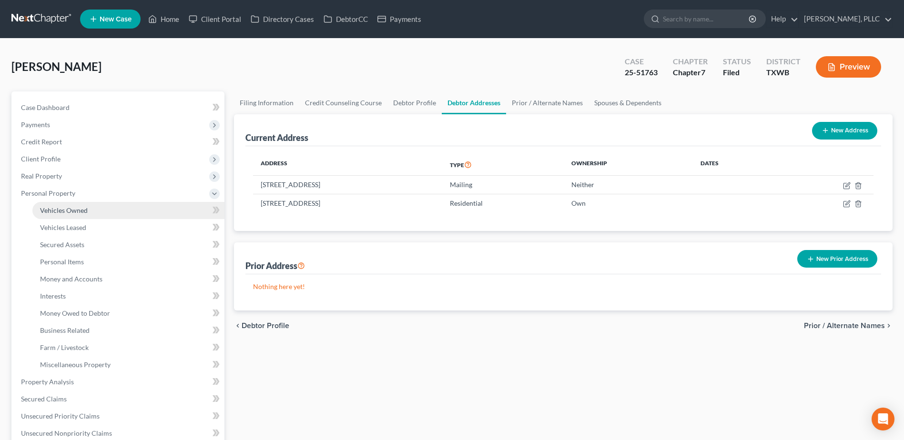
click at [73, 211] on span "Vehicles Owned" at bounding box center [64, 210] width 48 height 8
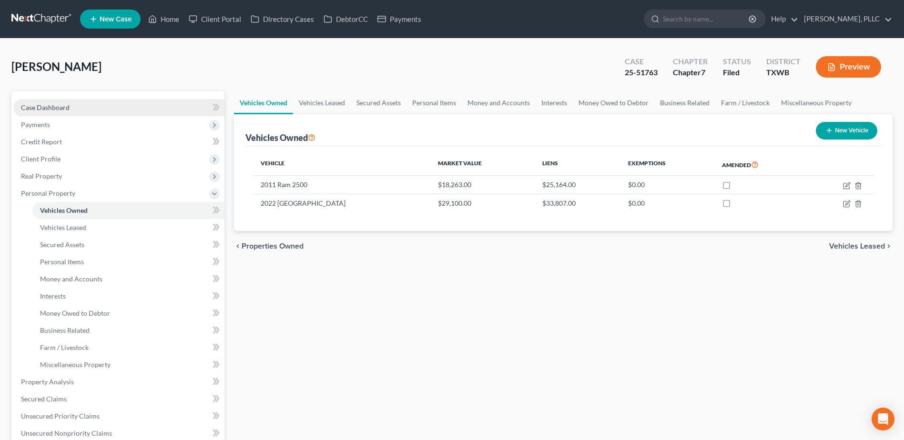
click at [42, 109] on span "Case Dashboard" at bounding box center [45, 107] width 49 height 8
select select "4"
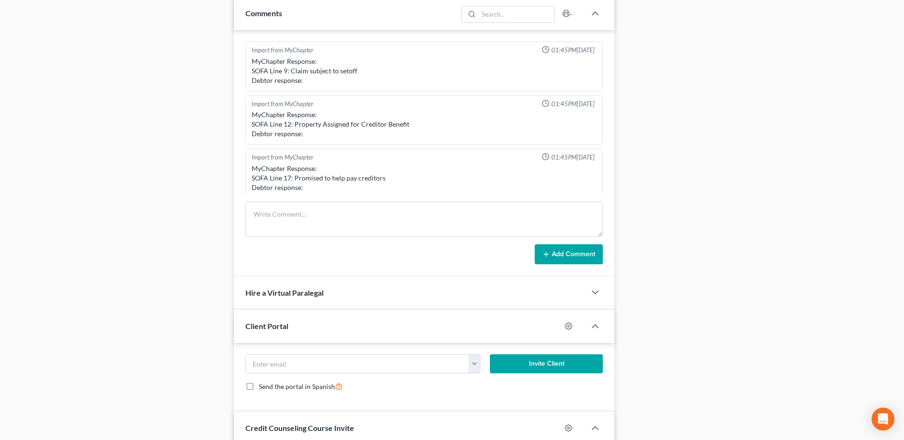
click at [815, 152] on div "Docs Tasks Events Timer 18% Completed Nothing here yet! Signed Engagement Debto…" at bounding box center [758, 43] width 278 height 952
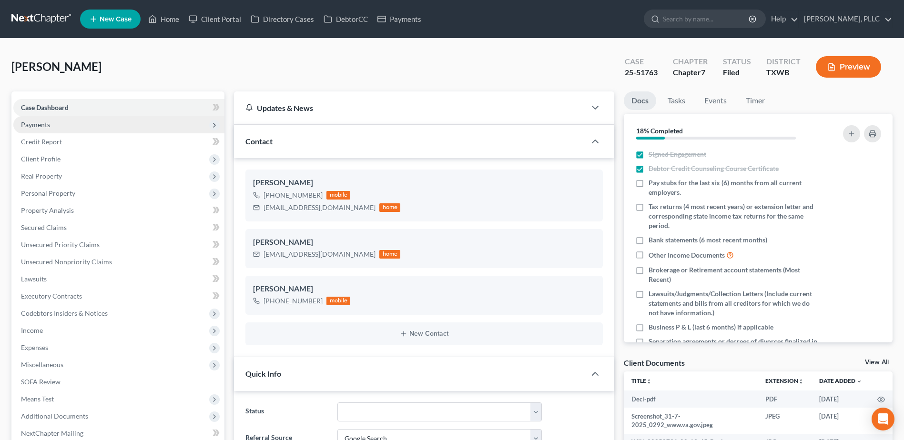
click at [45, 126] on span "Payments" at bounding box center [35, 125] width 29 height 8
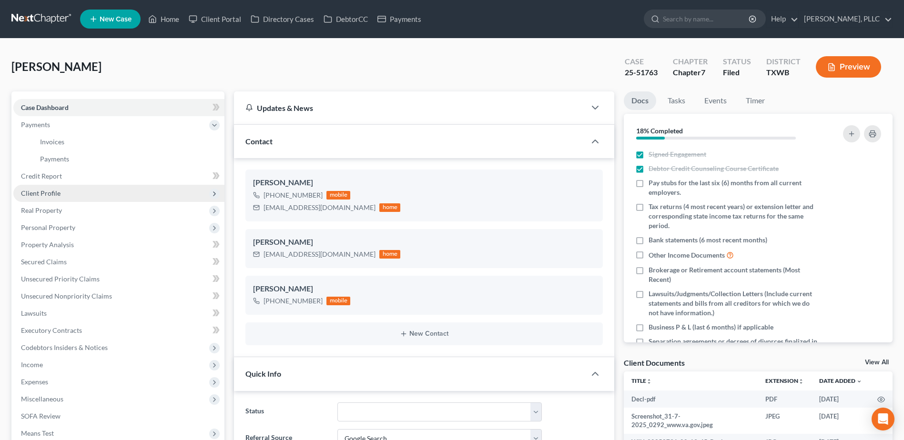
click at [45, 195] on span "Client Profile" at bounding box center [41, 193] width 40 height 8
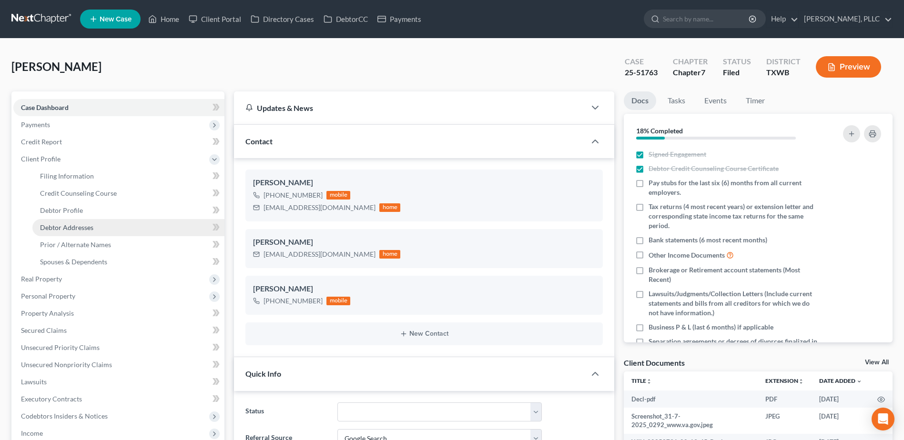
click at [67, 224] on span "Debtor Addresses" at bounding box center [66, 227] width 53 height 8
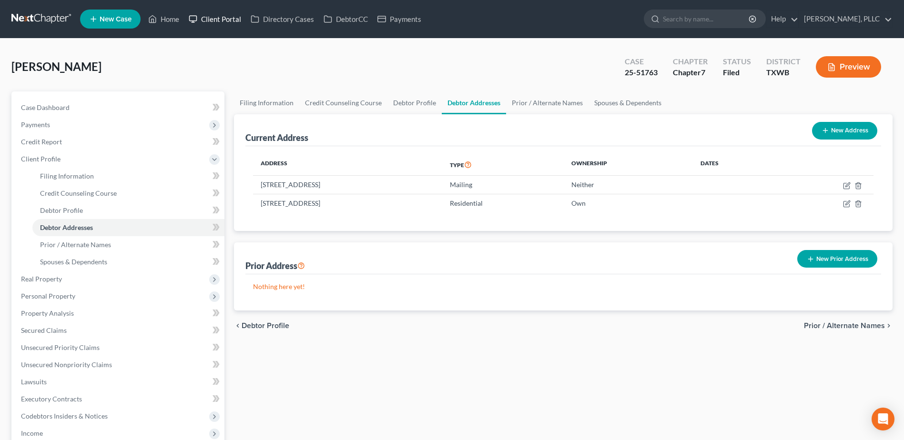
click at [227, 20] on link "Client Portal" at bounding box center [215, 18] width 62 height 17
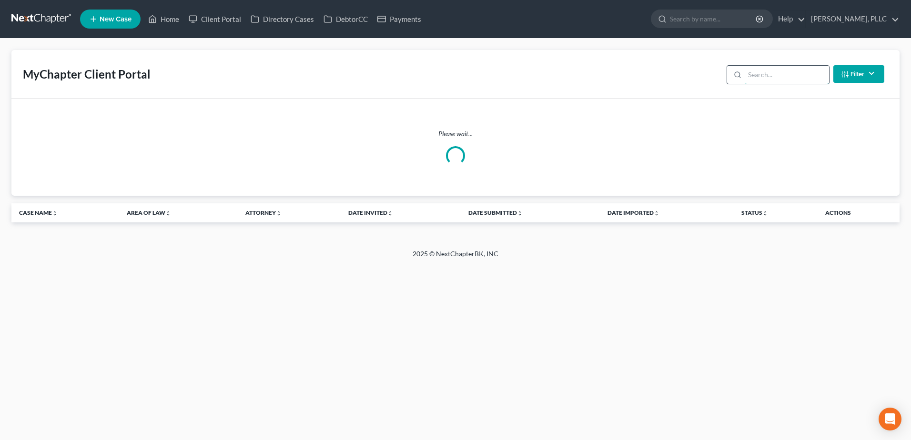
click at [790, 77] on input "search" at bounding box center [787, 75] width 84 height 18
type input "[PERSON_NAME]"
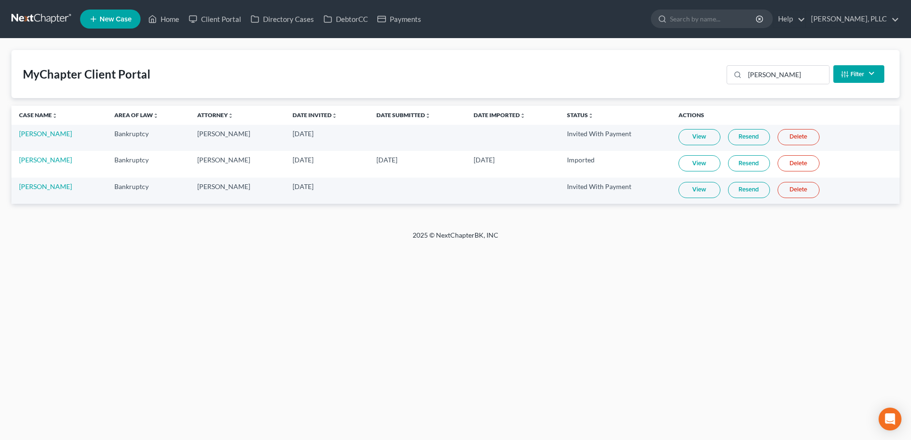
click at [693, 162] on link "View" at bounding box center [699, 163] width 42 height 16
click at [43, 161] on link "[PERSON_NAME]" at bounding box center [45, 160] width 53 height 8
select select "4"
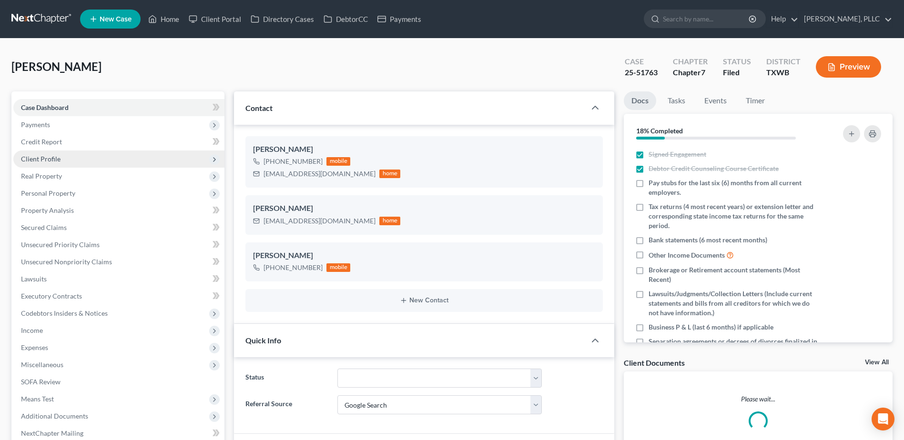
click at [46, 159] on span "Client Profile" at bounding box center [41, 159] width 40 height 8
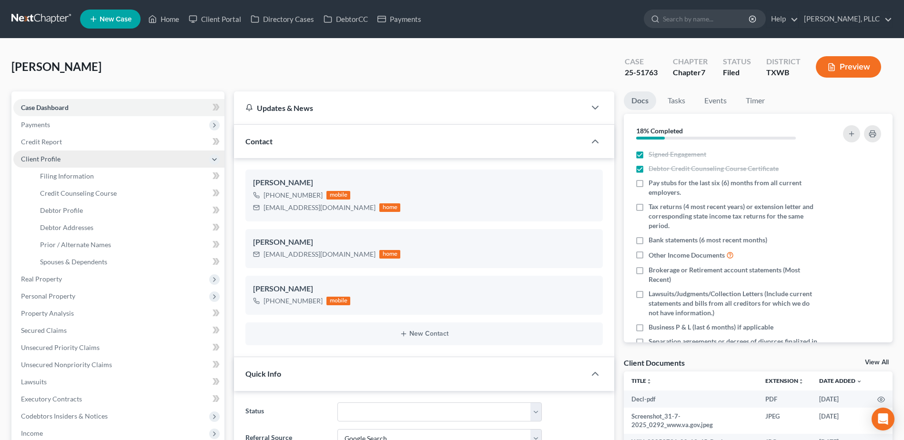
scroll to position [306, 0]
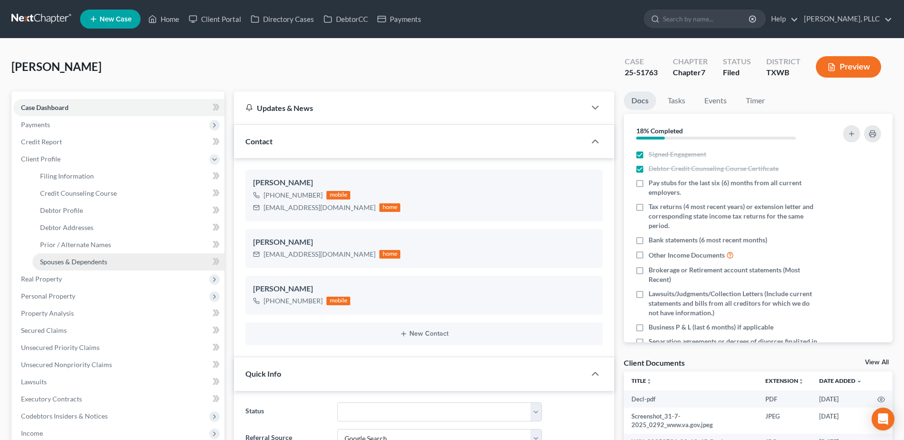
click at [63, 260] on span "Spouses & Dependents" at bounding box center [73, 262] width 67 height 8
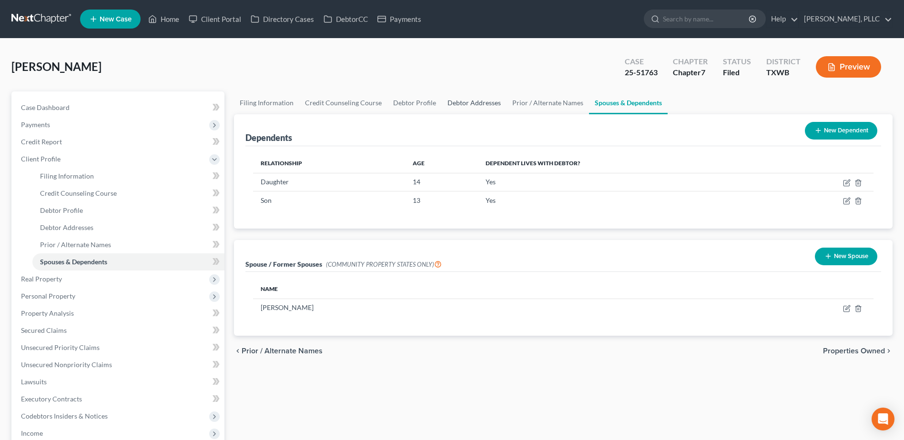
click at [480, 103] on link "Debtor Addresses" at bounding box center [474, 102] width 65 height 23
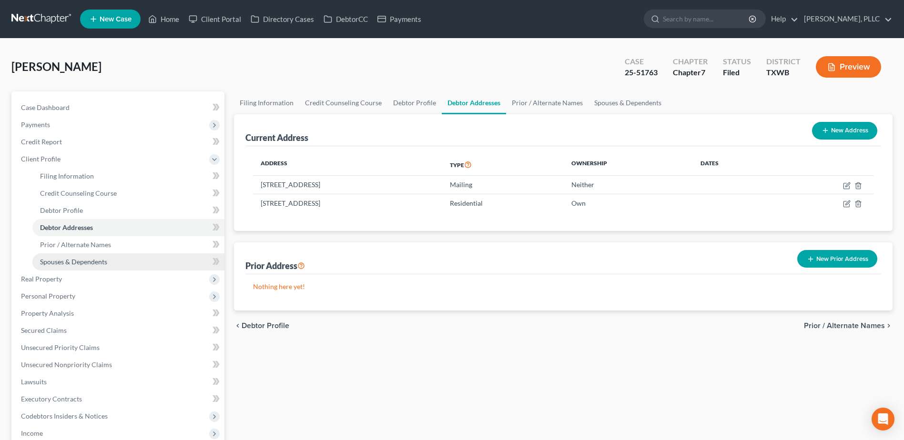
click at [82, 266] on link "Spouses & Dependents" at bounding box center [128, 261] width 192 height 17
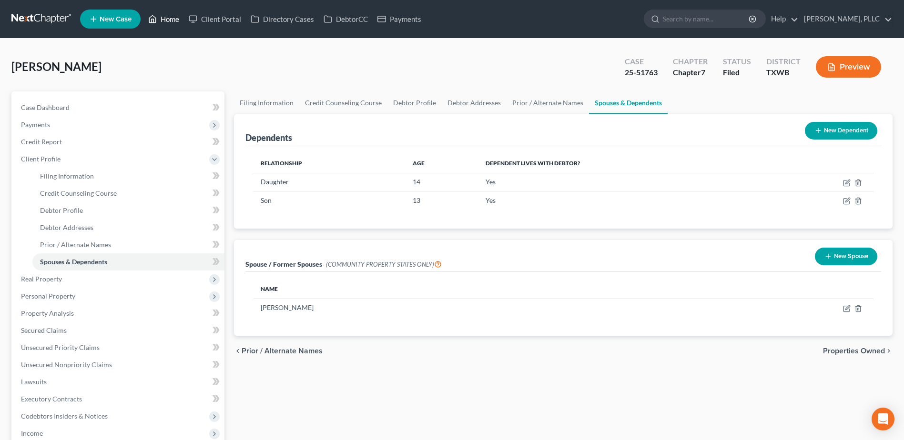
drag, startPoint x: 170, startPoint y: 19, endPoint x: 403, endPoint y: 63, distance: 237.6
click at [170, 19] on link "Home" at bounding box center [163, 18] width 40 height 17
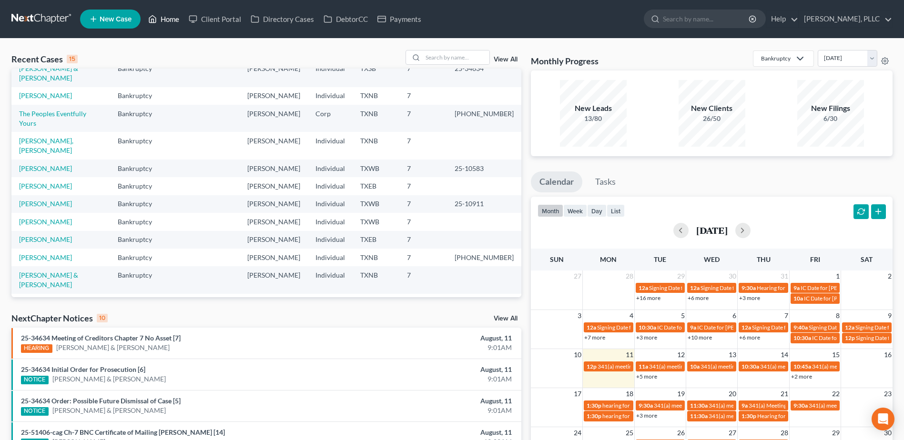
scroll to position [65, 0]
click at [465, 52] on input "search" at bounding box center [456, 57] width 67 height 14
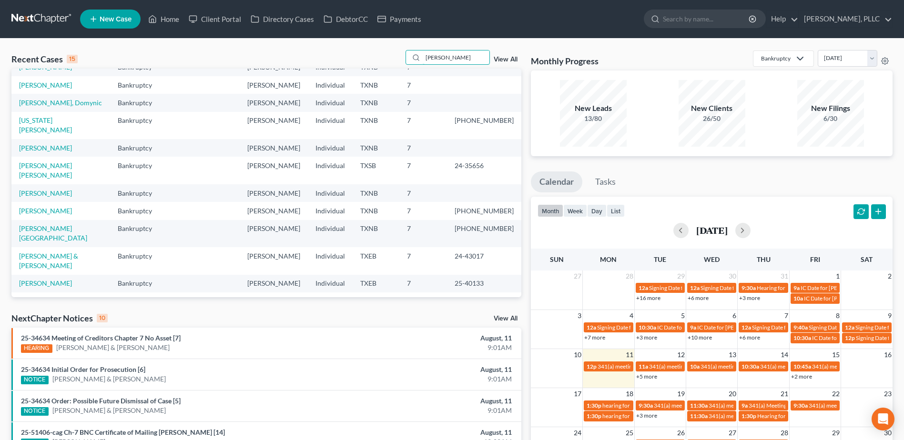
scroll to position [0, 0]
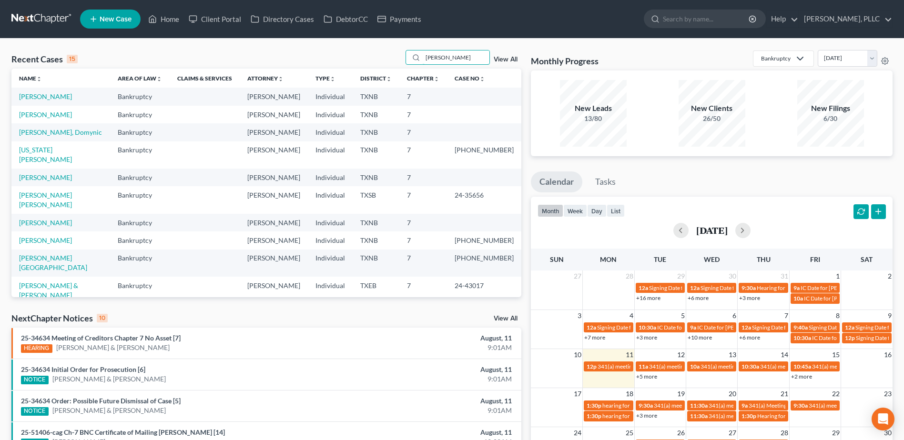
type input "[PERSON_NAME]"
click at [36, 119] on td "[PERSON_NAME]" at bounding box center [60, 115] width 99 height 18
click at [37, 116] on link "[PERSON_NAME]" at bounding box center [45, 115] width 53 height 8
select select "4"
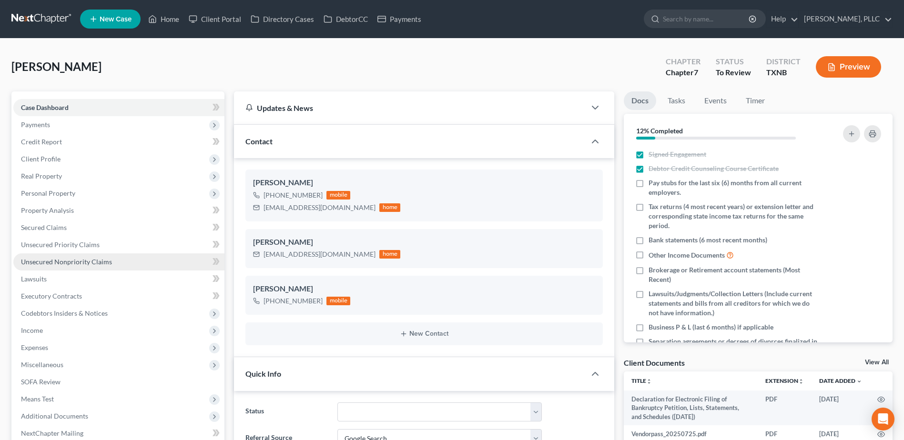
click at [86, 260] on span "Unsecured Nonpriority Claims" at bounding box center [66, 262] width 91 height 8
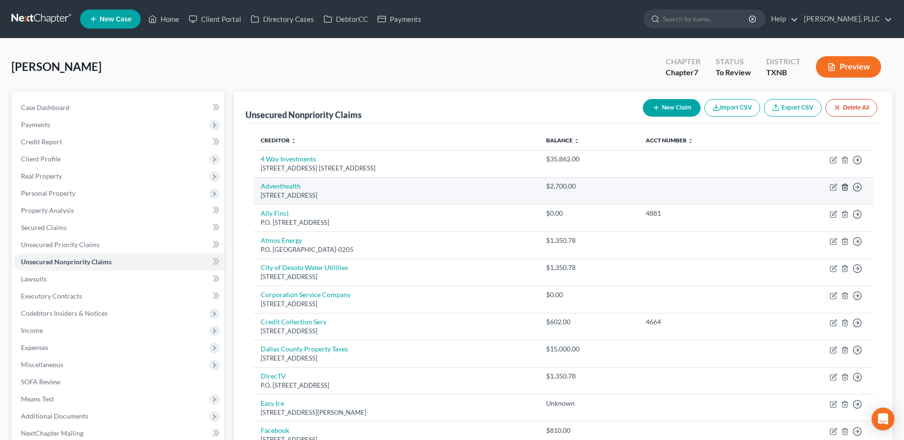
click at [845, 187] on line "button" at bounding box center [845, 188] width 0 height 2
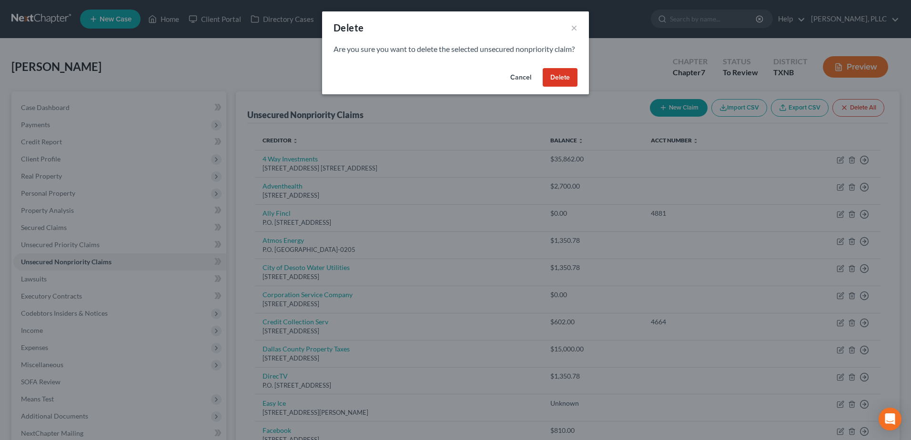
click at [565, 87] on button "Delete" at bounding box center [560, 77] width 35 height 19
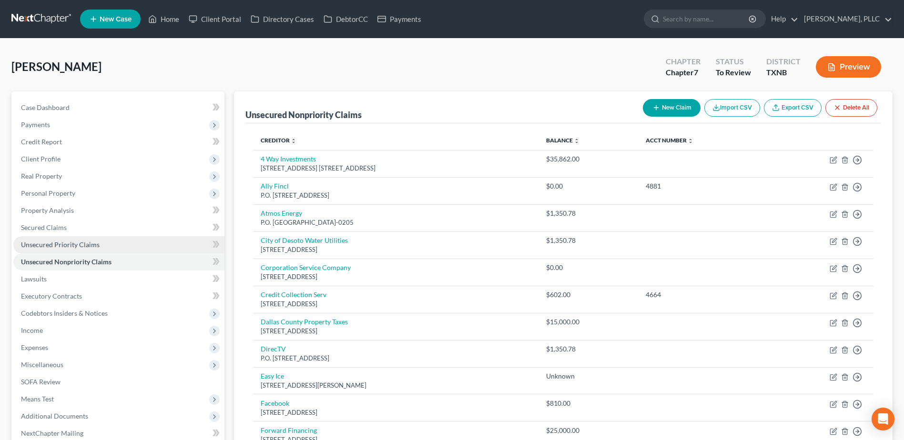
click at [82, 242] on span "Unsecured Priority Claims" at bounding box center [60, 245] width 79 height 8
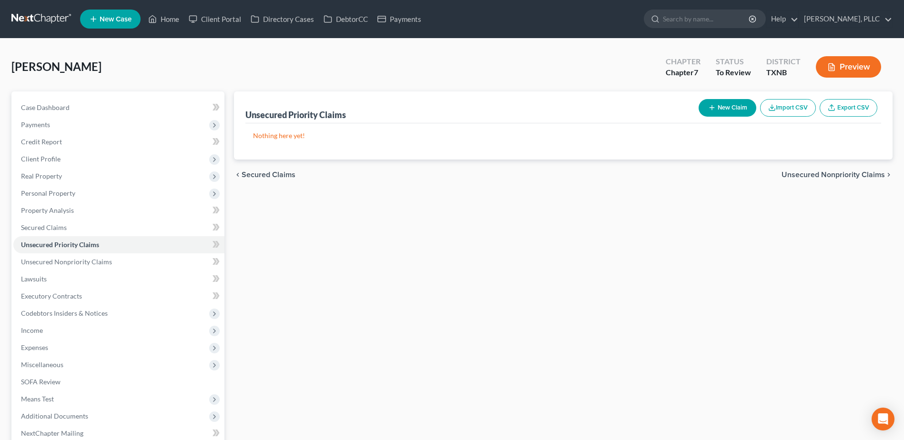
click at [64, 227] on span "Secured Claims" at bounding box center [44, 227] width 46 height 8
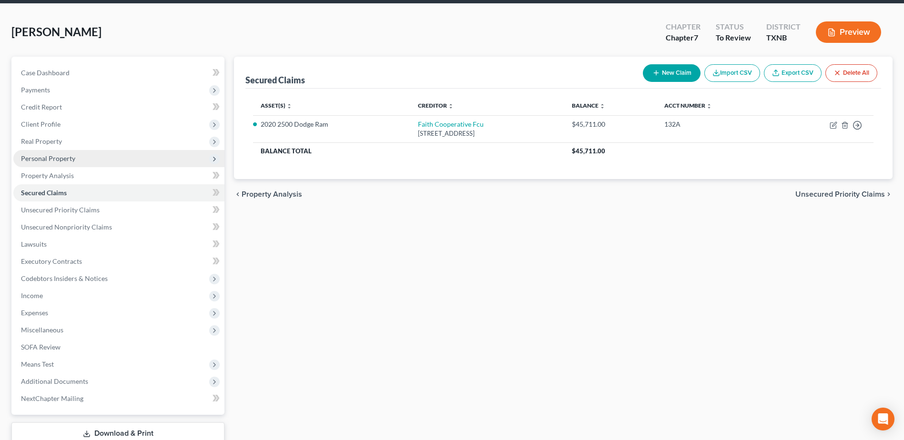
scroll to position [76, 0]
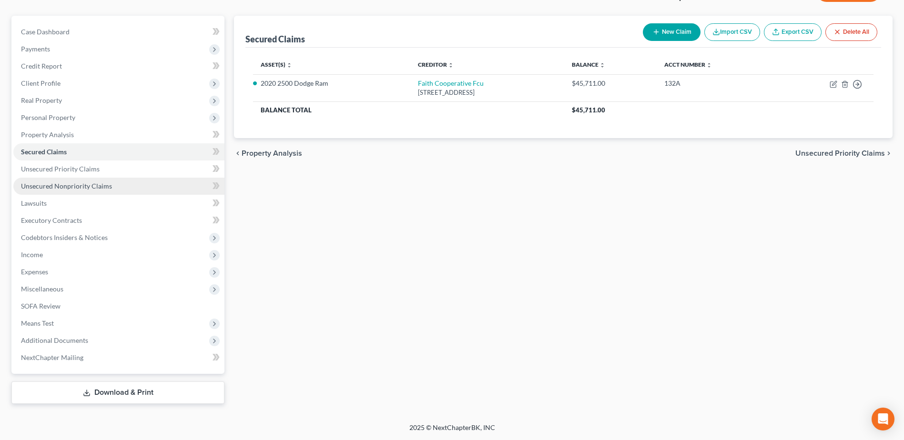
click at [80, 182] on span "Unsecured Nonpriority Claims" at bounding box center [66, 186] width 91 height 8
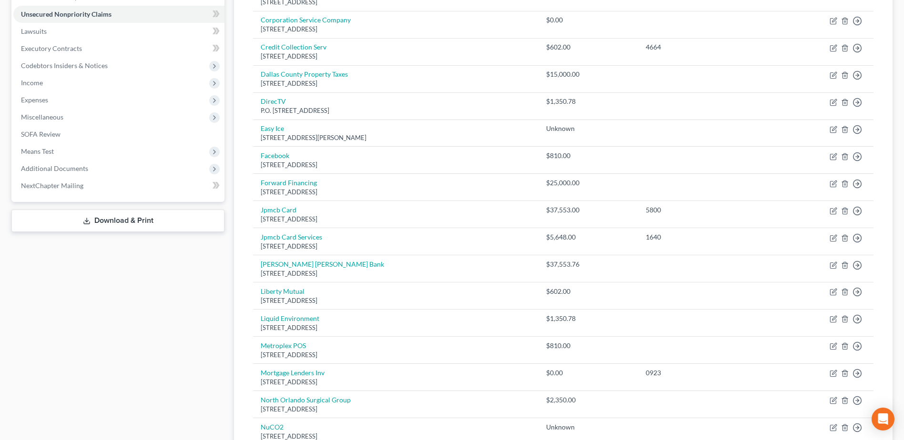
scroll to position [76, 0]
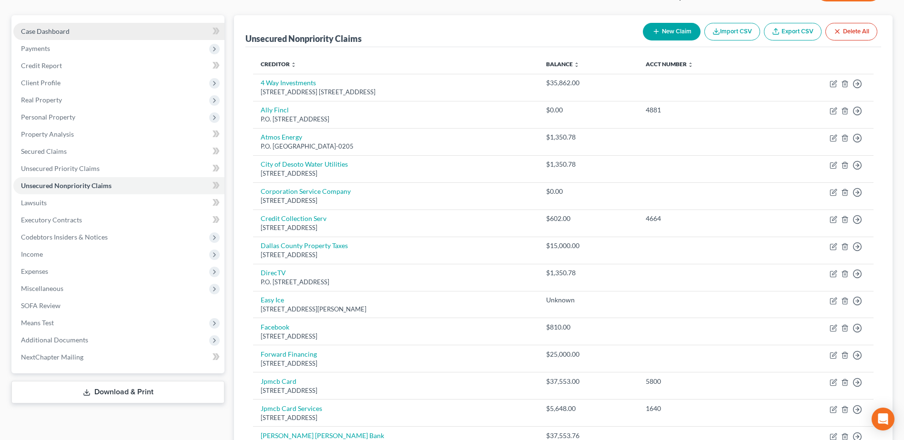
click at [50, 31] on span "Case Dashboard" at bounding box center [45, 31] width 49 height 8
select select "4"
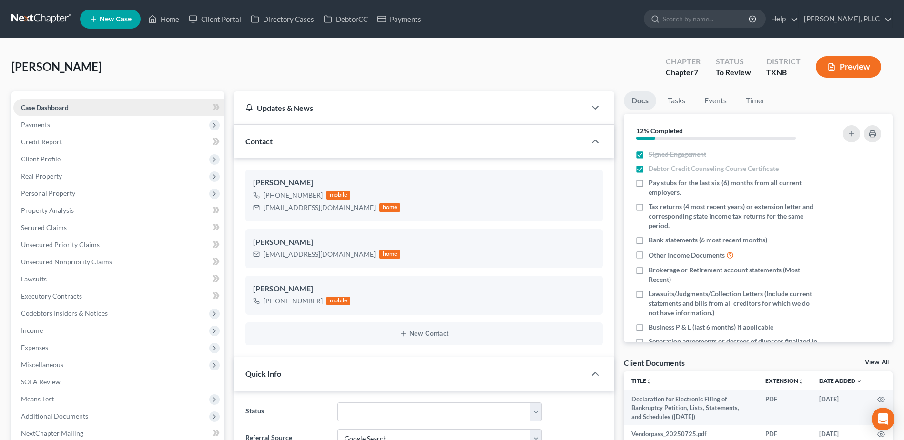
scroll to position [459, 0]
click at [171, 21] on link "Home" at bounding box center [163, 18] width 40 height 17
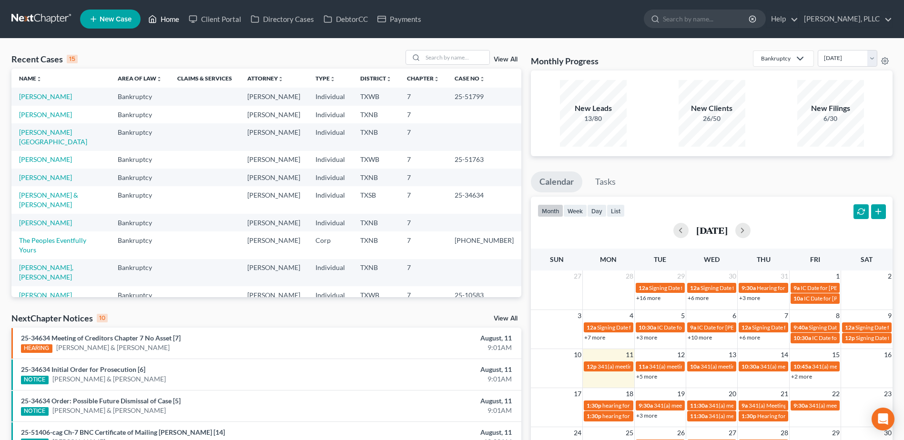
click at [177, 21] on link "Home" at bounding box center [163, 18] width 40 height 17
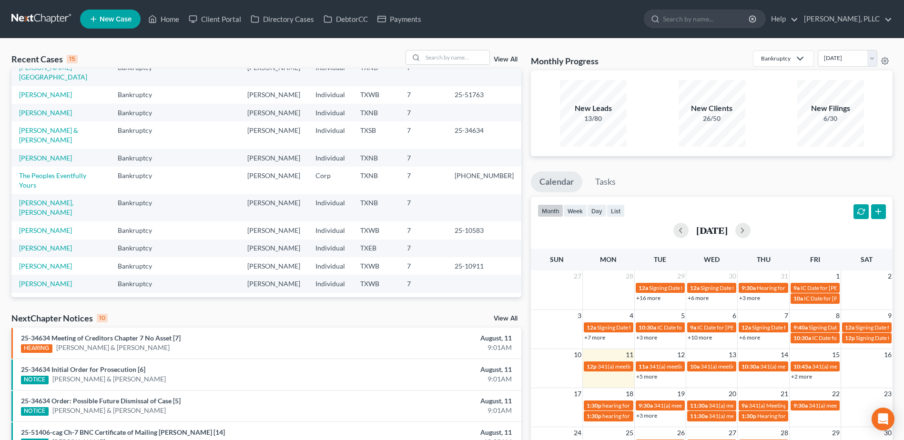
scroll to position [65, 0]
click at [52, 262] on link "[PERSON_NAME]" at bounding box center [45, 266] width 53 height 8
click at [51, 262] on link "[PERSON_NAME]" at bounding box center [45, 266] width 53 height 8
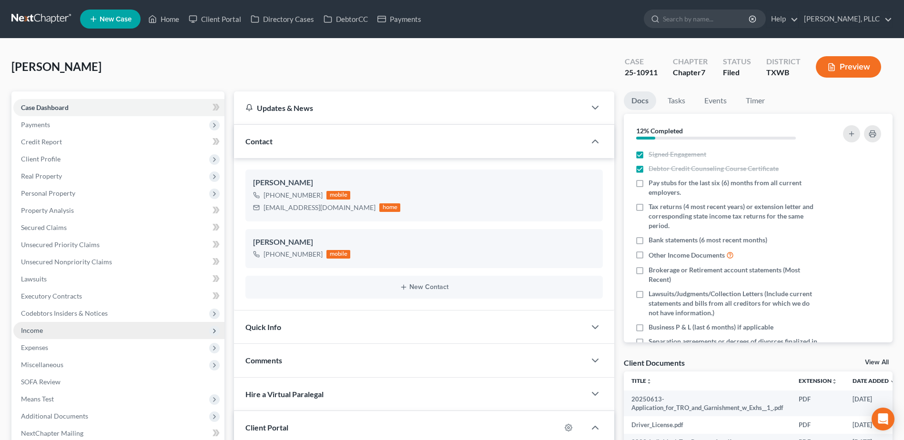
scroll to position [143, 0]
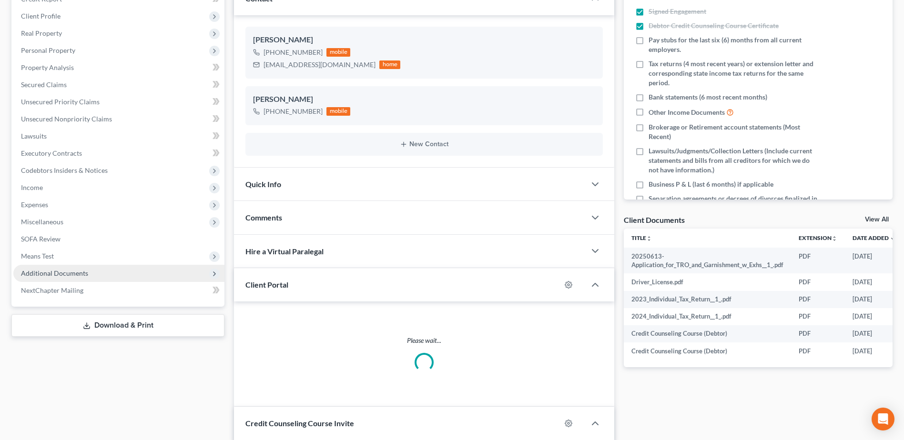
click at [56, 271] on span "Additional Documents" at bounding box center [54, 273] width 67 height 8
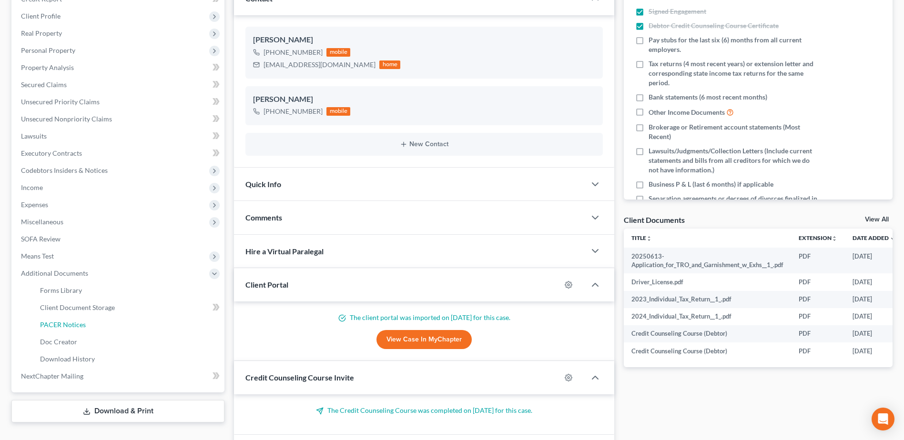
drag, startPoint x: 79, startPoint y: 326, endPoint x: 360, endPoint y: 325, distance: 281.0
click at [79, 326] on span "PACER Notices" at bounding box center [63, 325] width 46 height 8
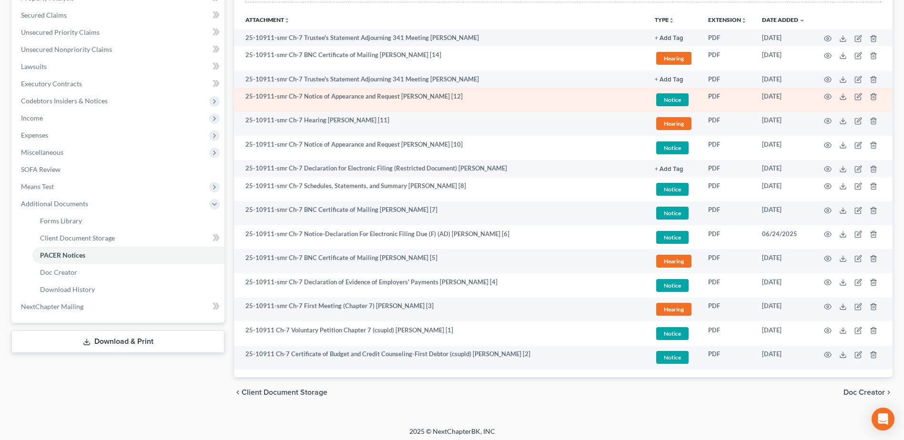
scroll to position [216, 0]
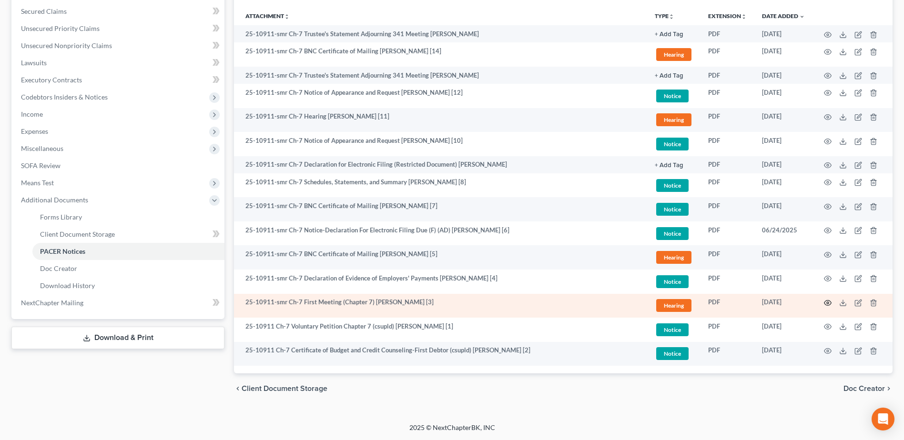
click at [829, 302] on icon "button" at bounding box center [828, 303] width 8 height 8
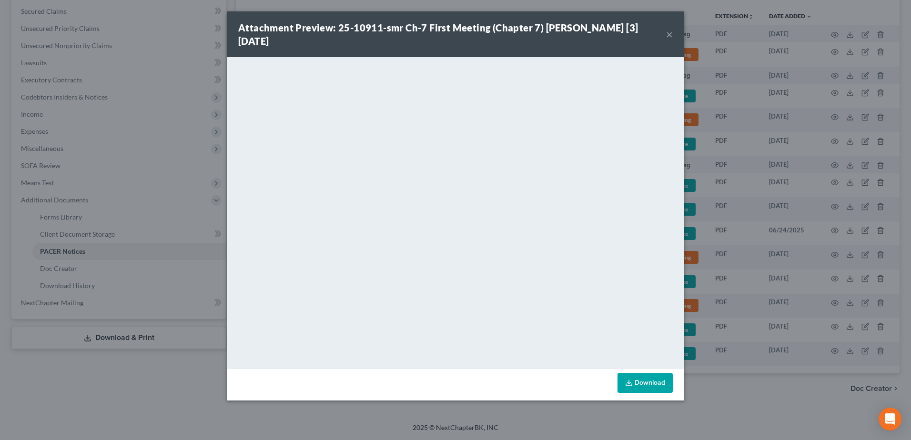
click at [667, 33] on button "×" at bounding box center [669, 34] width 7 height 11
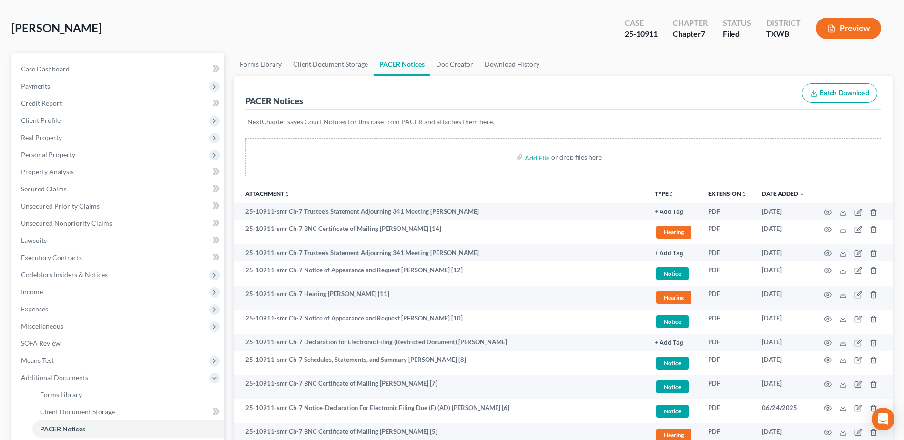
scroll to position [0, 0]
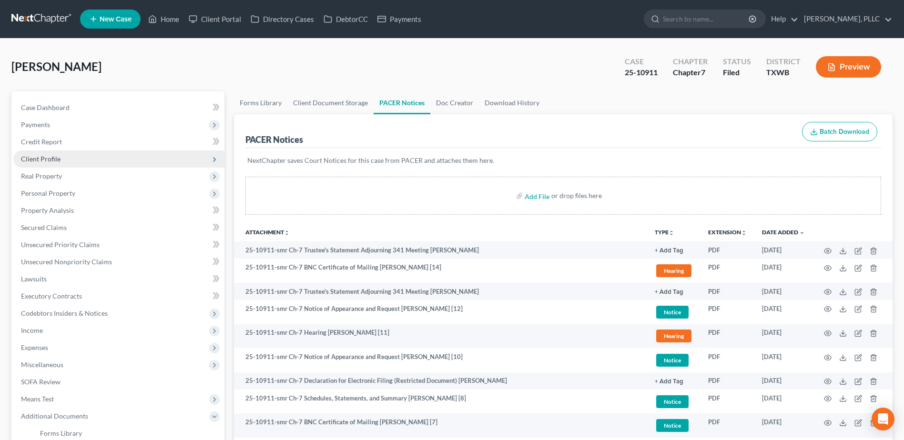
click at [40, 164] on span "Client Profile" at bounding box center [118, 159] width 211 height 17
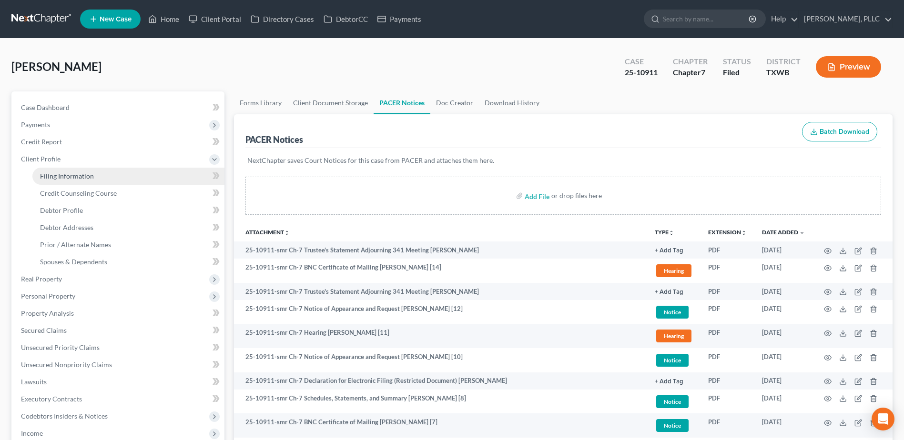
click at [75, 176] on span "Filing Information" at bounding box center [67, 176] width 54 height 8
select select "0"
select select "3"
select select "0"
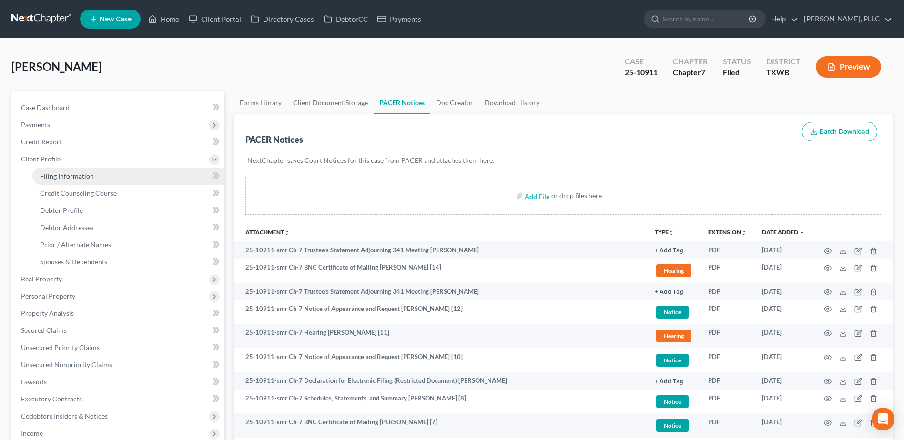
select select "80"
select select "3"
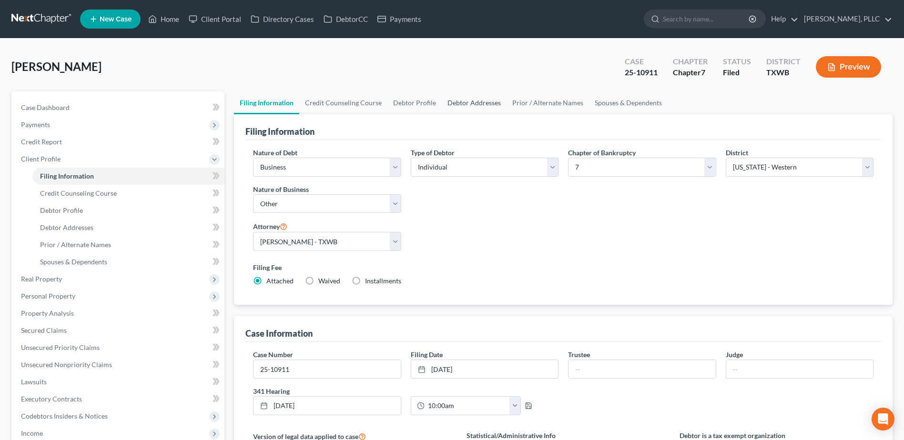
click at [457, 105] on link "Debtor Addresses" at bounding box center [474, 102] width 65 height 23
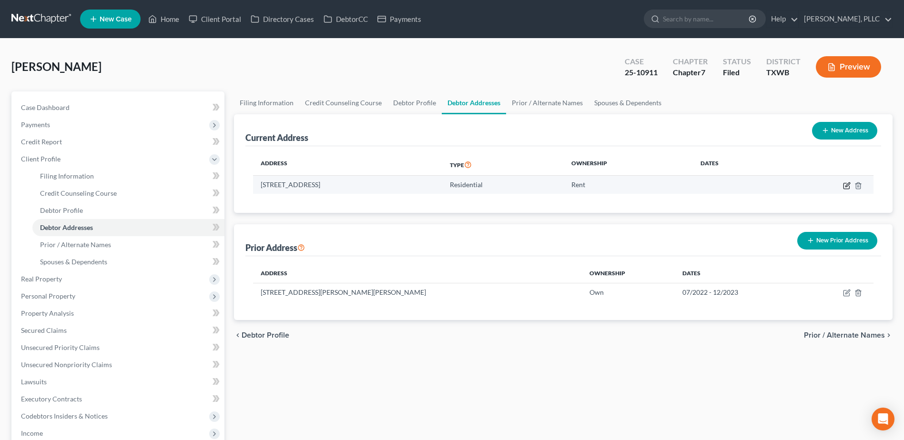
click at [846, 187] on icon "button" at bounding box center [847, 186] width 8 height 8
select select "45"
select select "0"
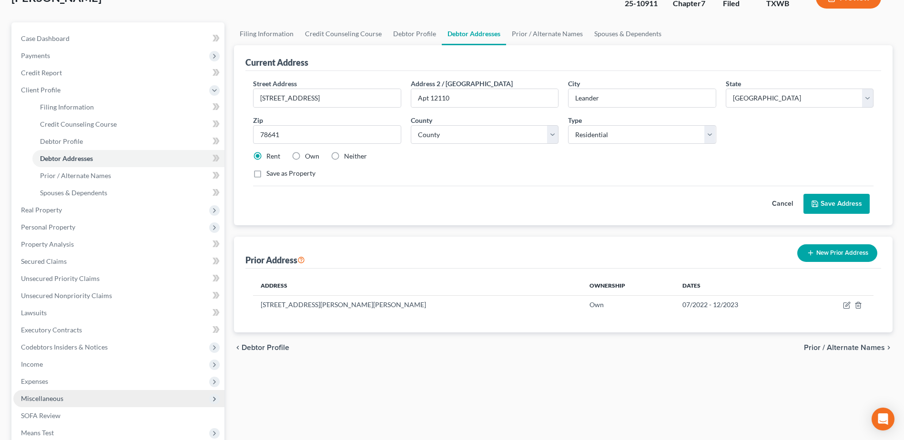
scroll to position [179, 0]
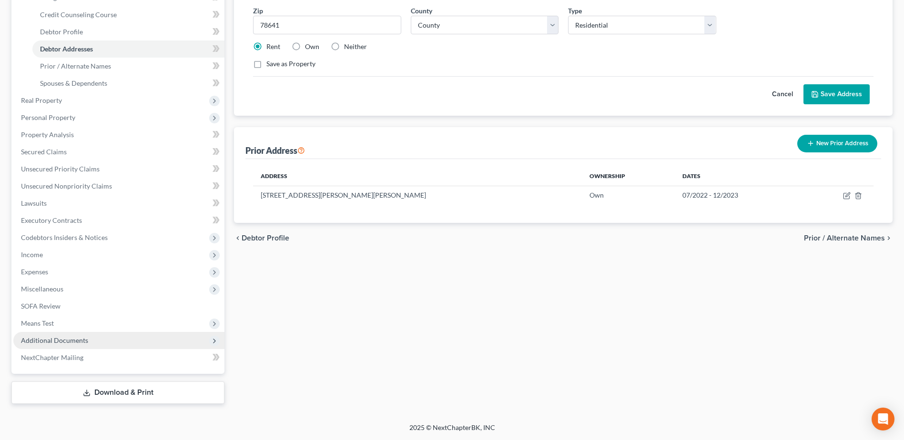
click at [57, 338] on span "Additional Documents" at bounding box center [54, 340] width 67 height 8
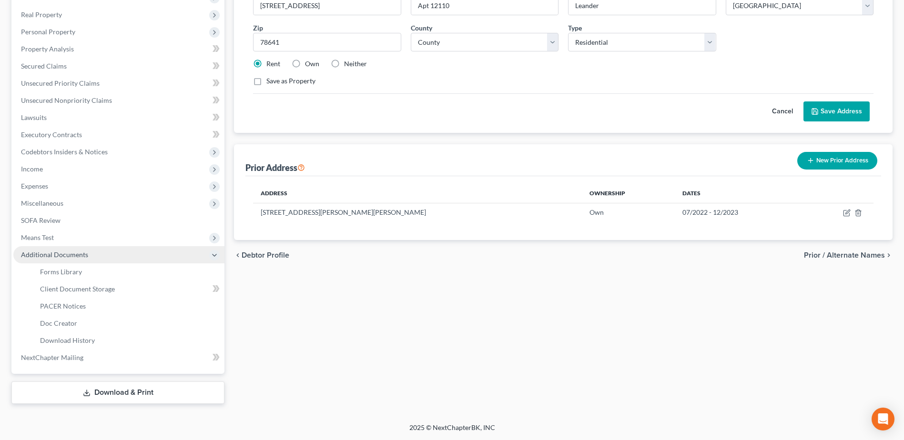
scroll to position [161, 0]
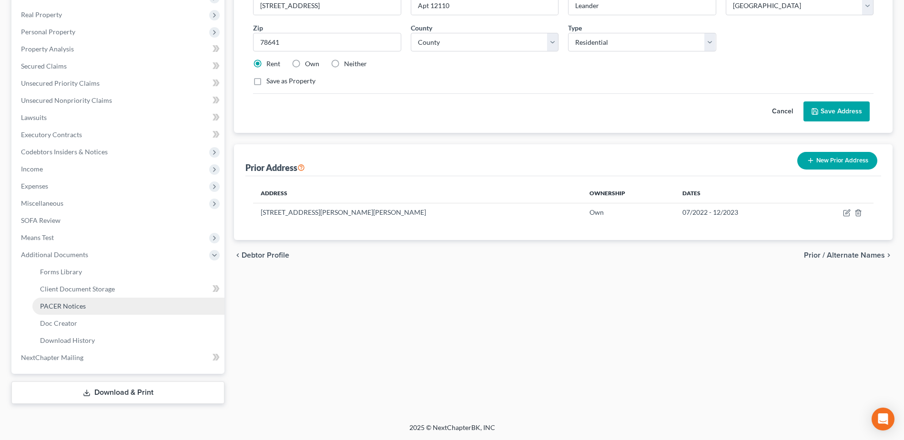
click at [62, 307] on span "PACER Notices" at bounding box center [63, 306] width 46 height 8
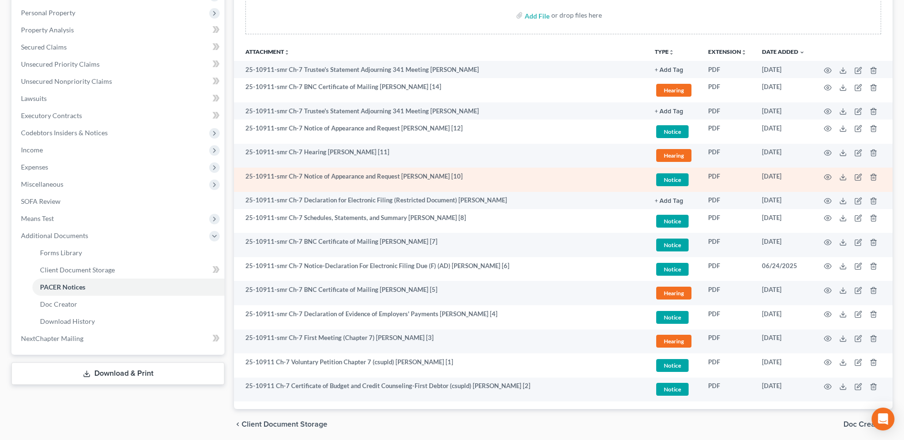
scroll to position [191, 0]
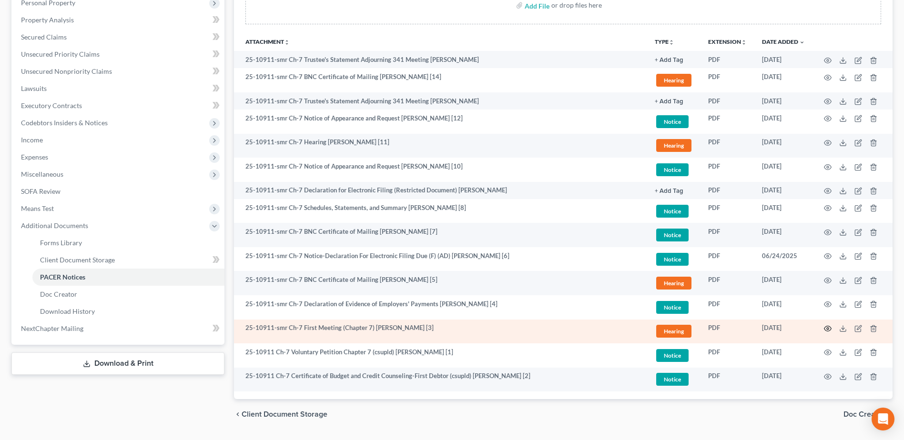
click at [827, 329] on icon "button" at bounding box center [828, 329] width 8 height 8
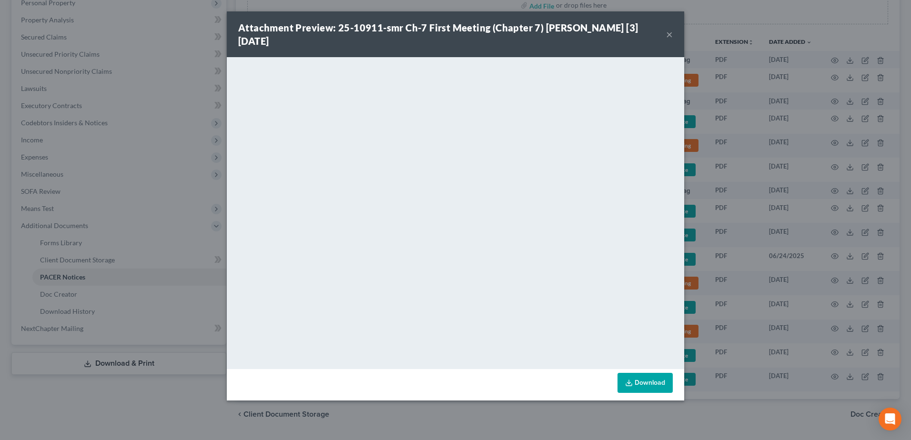
click at [668, 37] on button "×" at bounding box center [669, 34] width 7 height 11
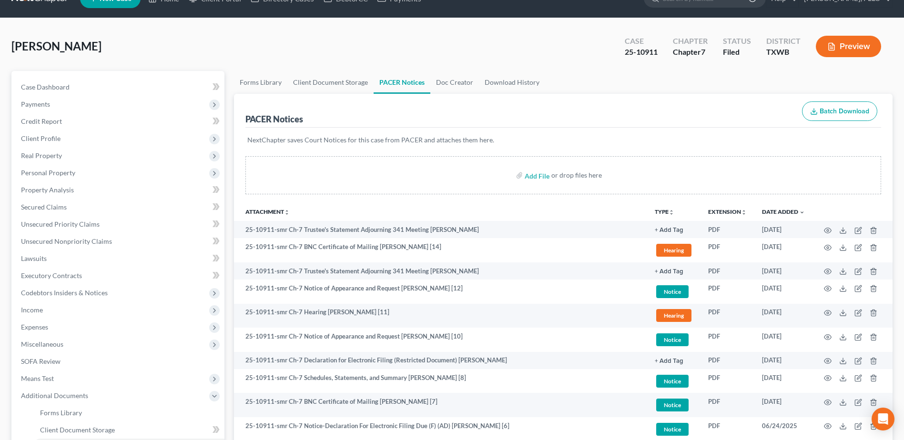
scroll to position [0, 0]
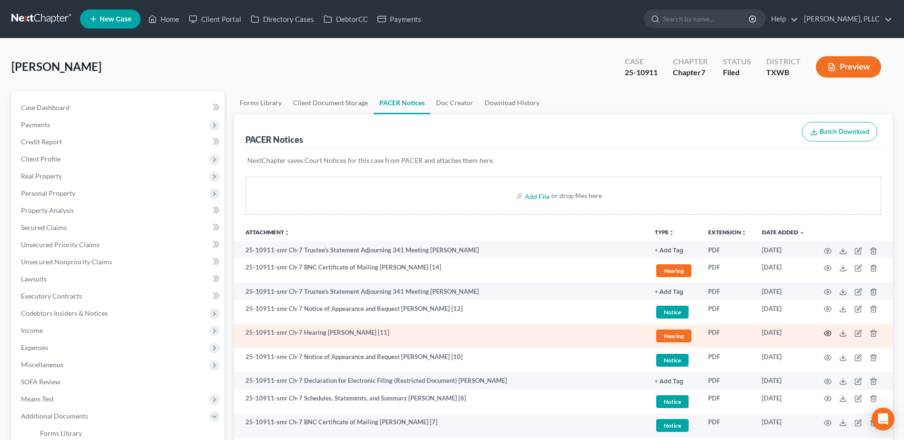
click at [830, 333] on icon "button" at bounding box center [828, 334] width 8 height 8
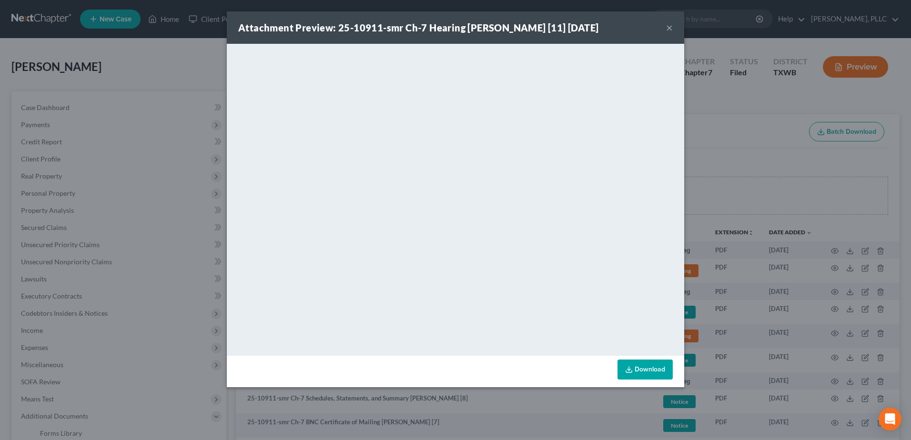
drag, startPoint x: 670, startPoint y: 27, endPoint x: 321, endPoint y: 4, distance: 349.9
click at [670, 27] on button "×" at bounding box center [669, 27] width 7 height 11
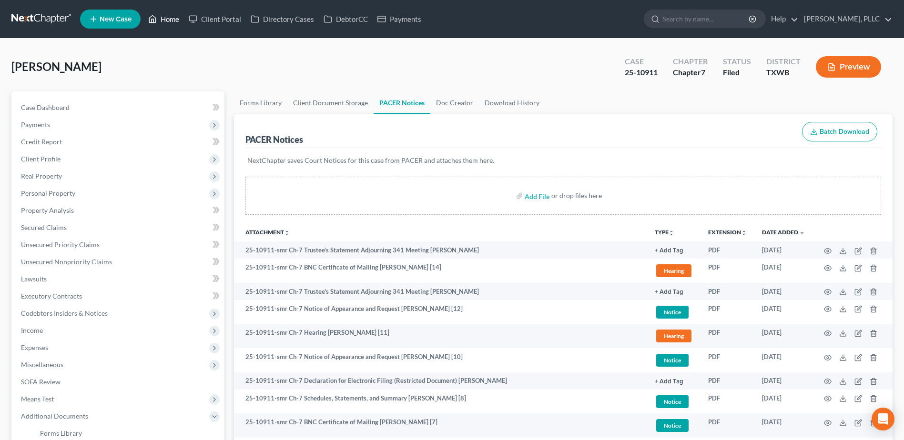
click at [172, 15] on link "Home" at bounding box center [163, 18] width 40 height 17
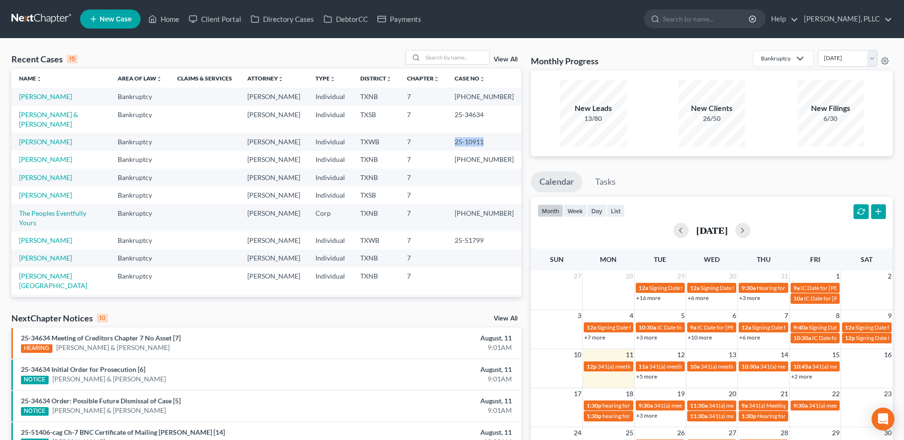
drag, startPoint x: 499, startPoint y: 131, endPoint x: 469, endPoint y: 130, distance: 29.6
click at [469, 133] on td "25-10911" at bounding box center [484, 142] width 74 height 18
copy td "25-10911"
click at [45, 138] on link "[PERSON_NAME]" at bounding box center [45, 142] width 53 height 8
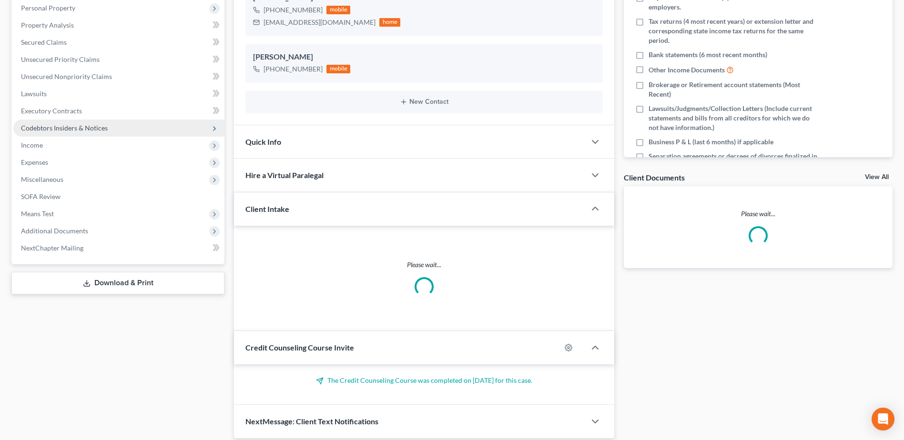
scroll to position [186, 0]
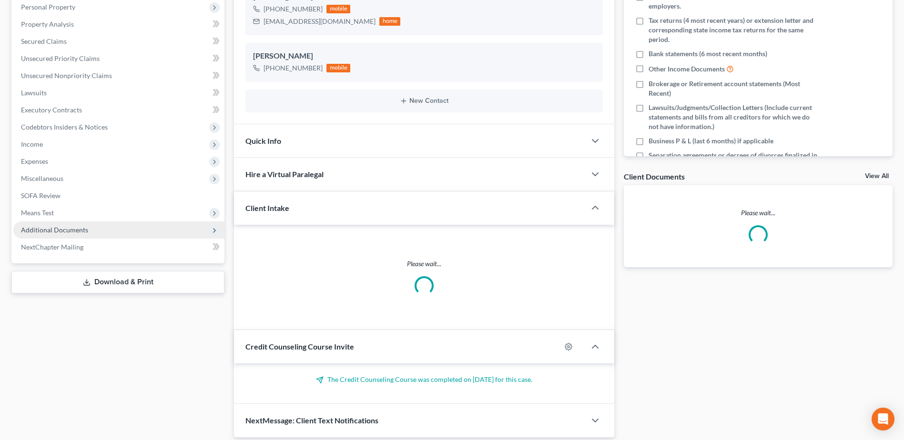
click at [57, 228] on span "Additional Documents" at bounding box center [54, 230] width 67 height 8
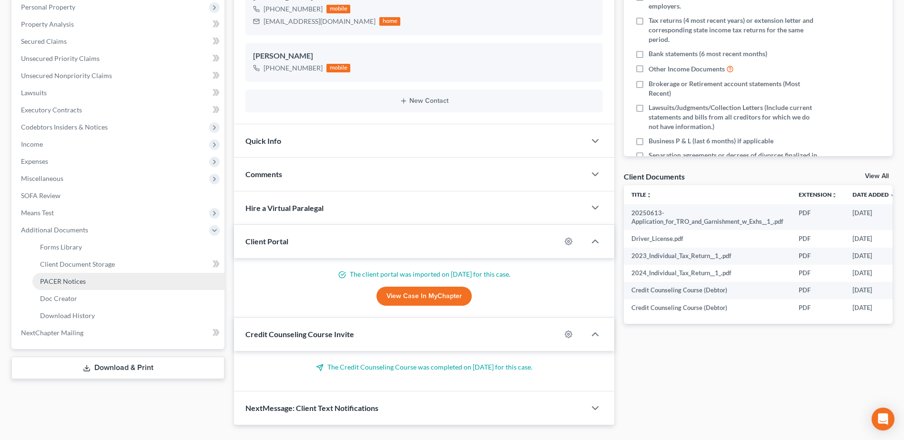
click at [61, 284] on span "PACER Notices" at bounding box center [63, 281] width 46 height 8
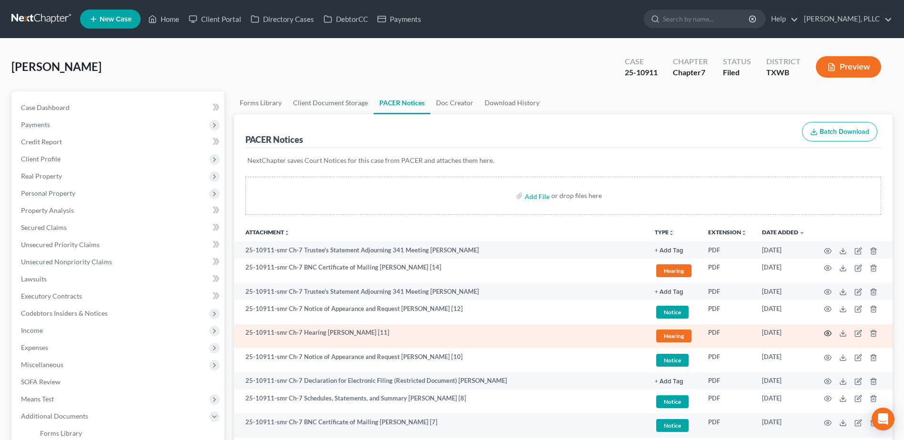
click at [829, 334] on icon "button" at bounding box center [828, 334] width 8 height 8
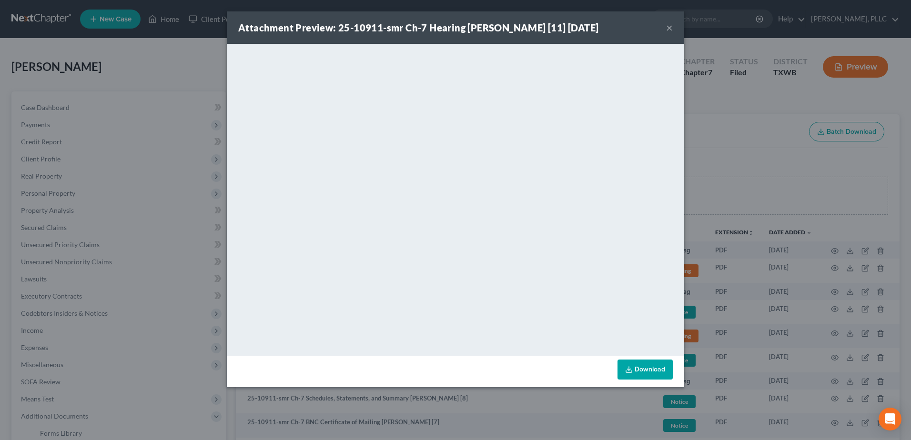
click at [672, 29] on button "×" at bounding box center [669, 27] width 7 height 11
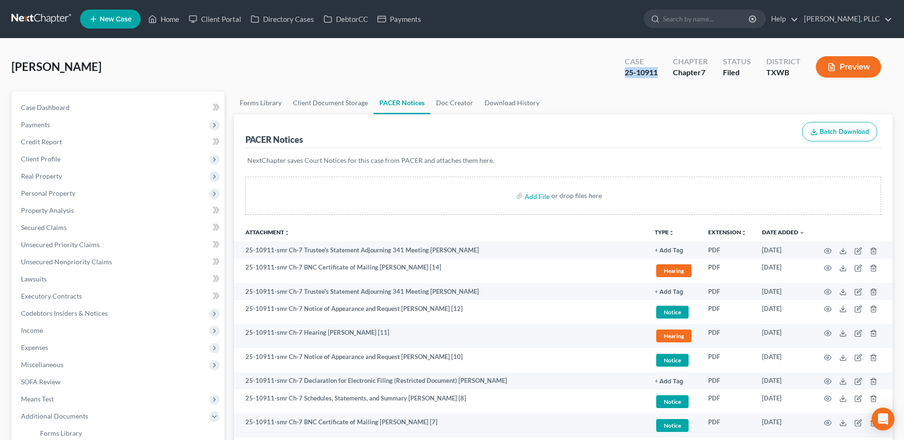
drag, startPoint x: 657, startPoint y: 73, endPoint x: 643, endPoint y: 75, distance: 14.4
click at [617, 74] on div "Case 25-10911" at bounding box center [641, 68] width 48 height 28
copy div "25-10911"
click at [63, 110] on span "Case Dashboard" at bounding box center [45, 107] width 49 height 8
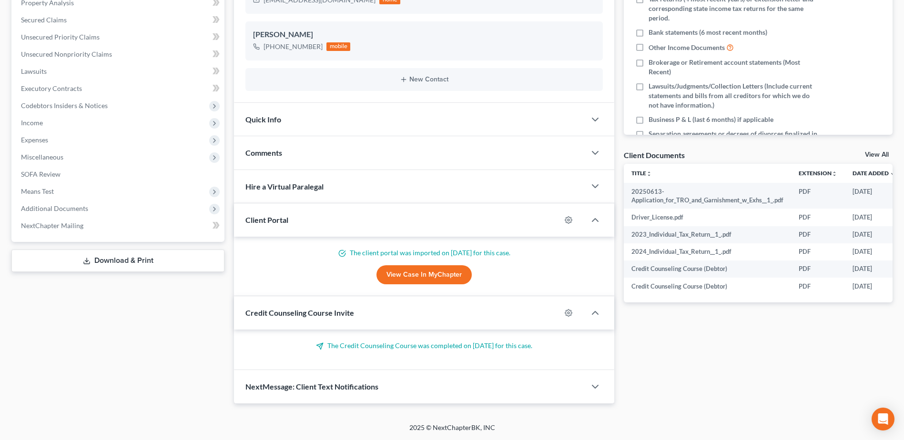
scroll to position [208, 0]
click at [596, 154] on icon "button" at bounding box center [594, 152] width 11 height 11
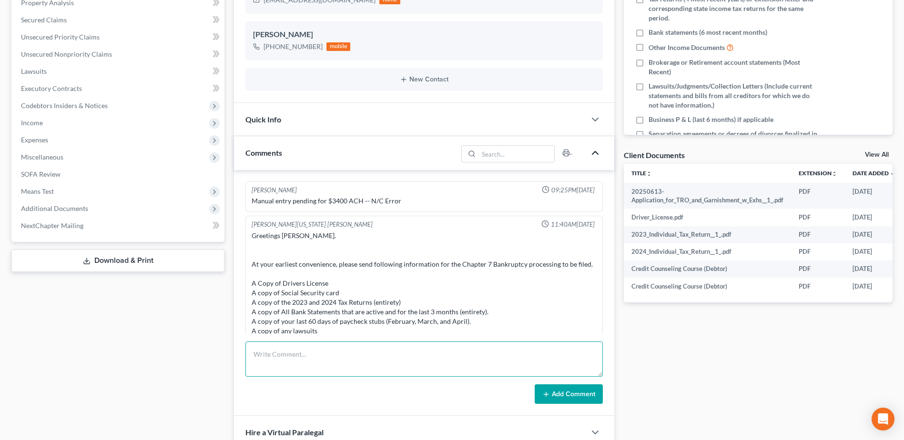
click at [352, 350] on textarea at bounding box center [423, 359] width 357 height 35
type textarea "Court docket text - request to appear via Zoom to Show Cause hearing filed - aw…"
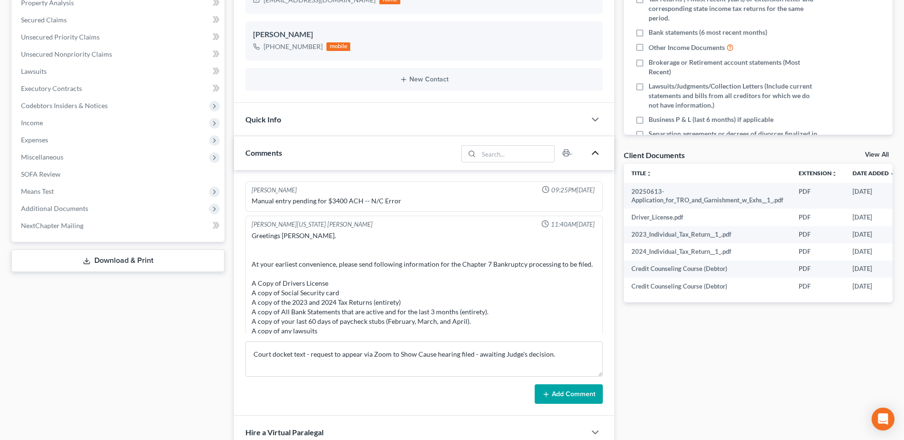
click at [597, 389] on button "Add Comment" at bounding box center [568, 394] width 68 height 20
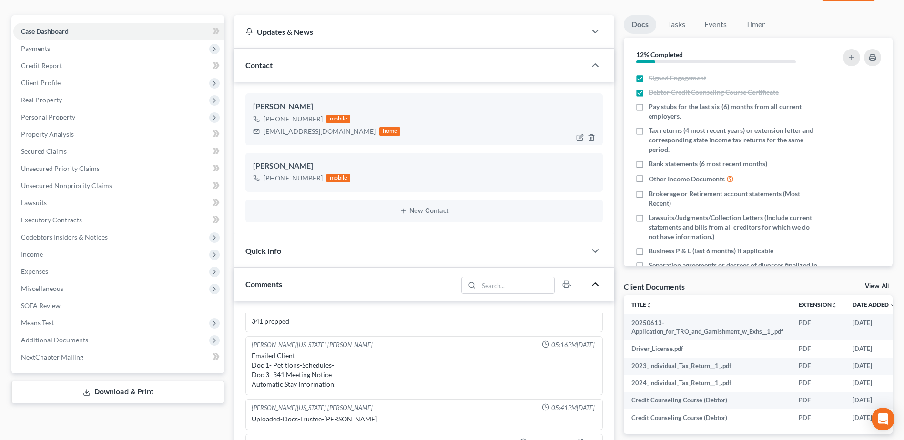
scroll to position [0, 0]
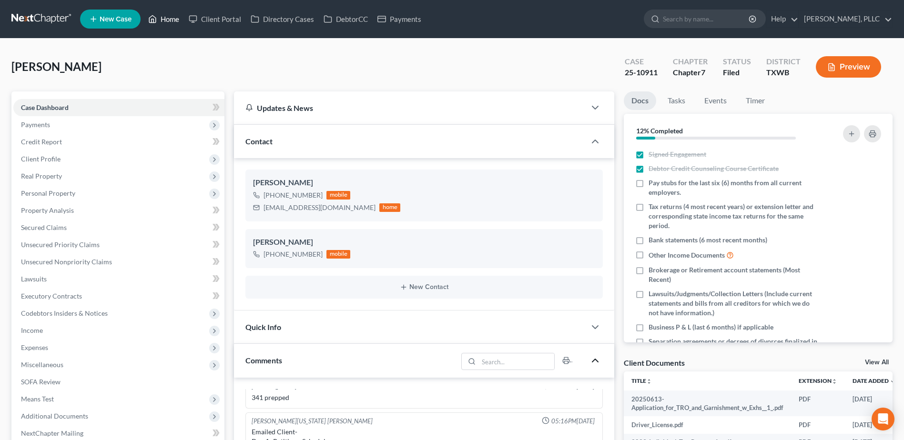
click at [173, 17] on link "Home" at bounding box center [163, 18] width 40 height 17
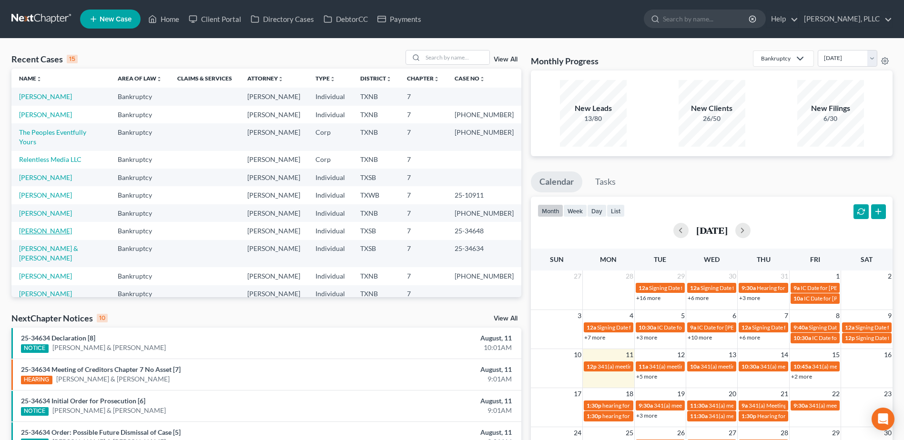
click at [58, 227] on link "[PERSON_NAME]" at bounding box center [45, 231] width 53 height 8
select select "4"
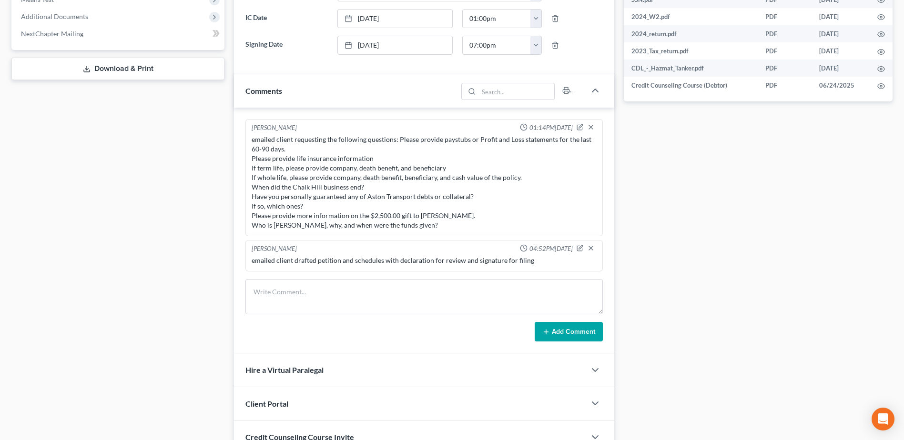
scroll to position [429, 0]
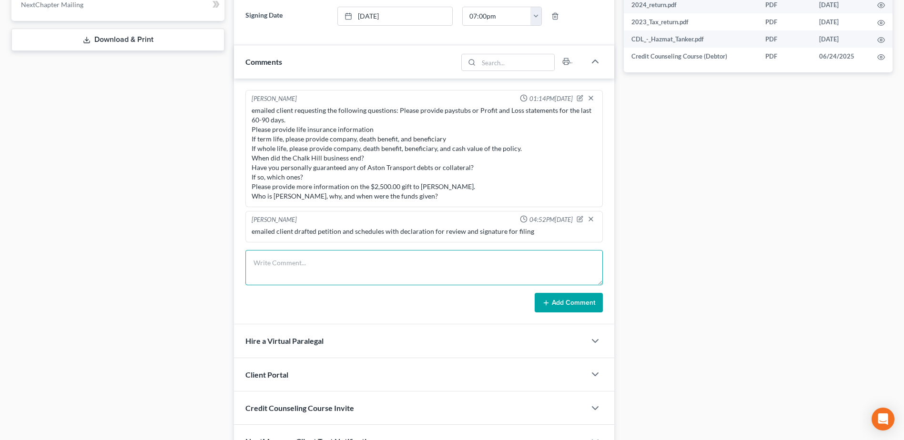
click at [416, 270] on textarea at bounding box center [423, 267] width 357 height 35
type textarea "Doc 1 - petition and schedules emailed to client"
click at [543, 302] on icon at bounding box center [546, 303] width 8 height 8
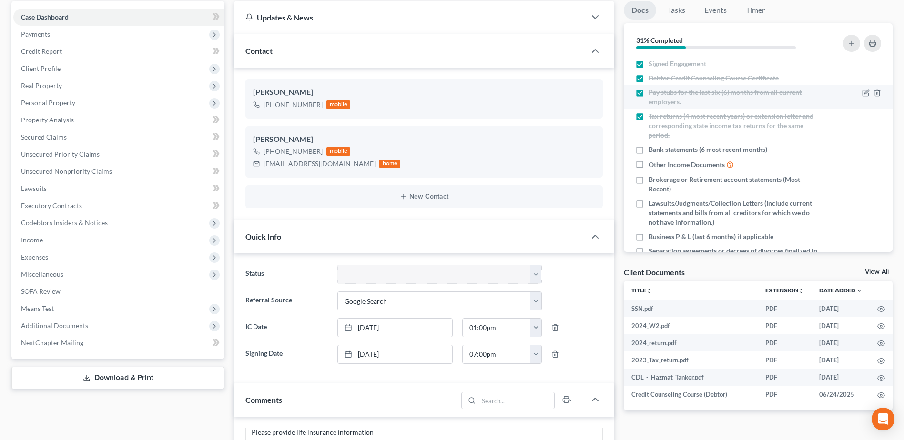
scroll to position [0, 0]
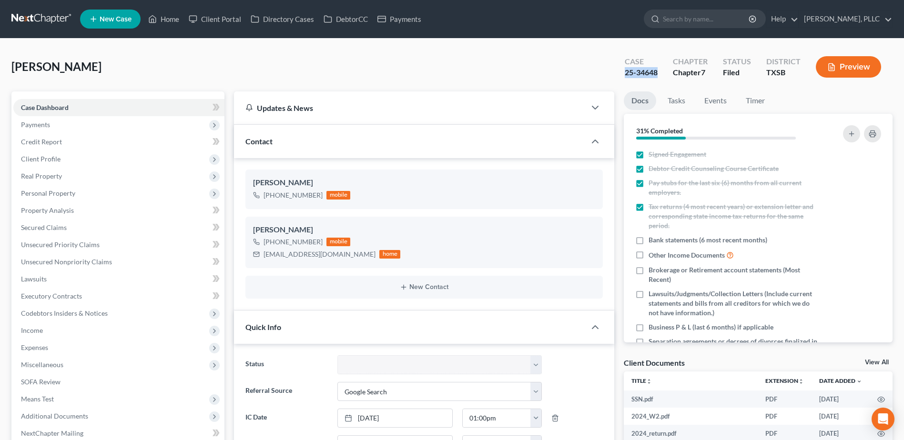
drag, startPoint x: 665, startPoint y: 76, endPoint x: 619, endPoint y: 75, distance: 45.7
click at [619, 75] on div "Case 25-34648" at bounding box center [641, 68] width 48 height 28
copy div "25-34648"
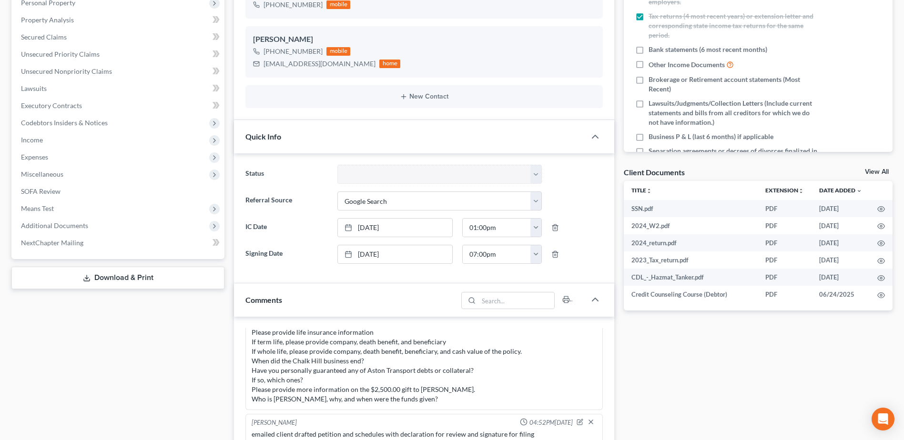
scroll to position [429, 0]
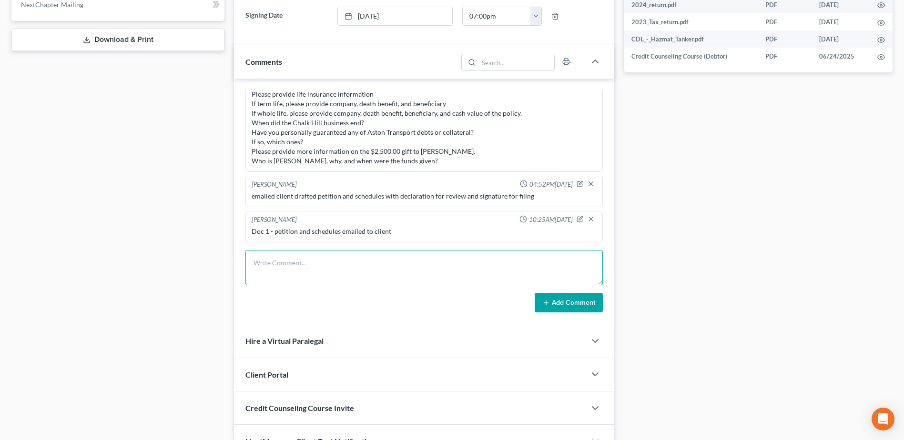
click at [319, 264] on textarea at bounding box center [423, 267] width 357 height 35
type textarea "Doc 4 - Declaration filed for case upload"
click at [555, 304] on button "Add Comment" at bounding box center [568, 303] width 68 height 20
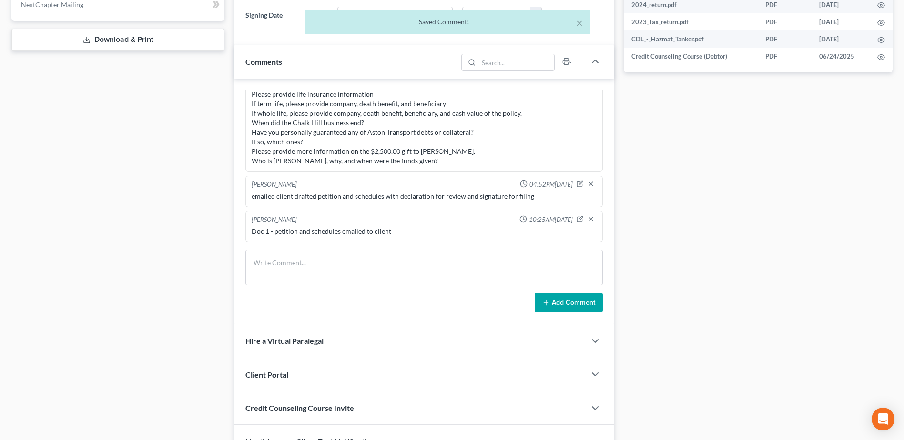
scroll to position [446, 0]
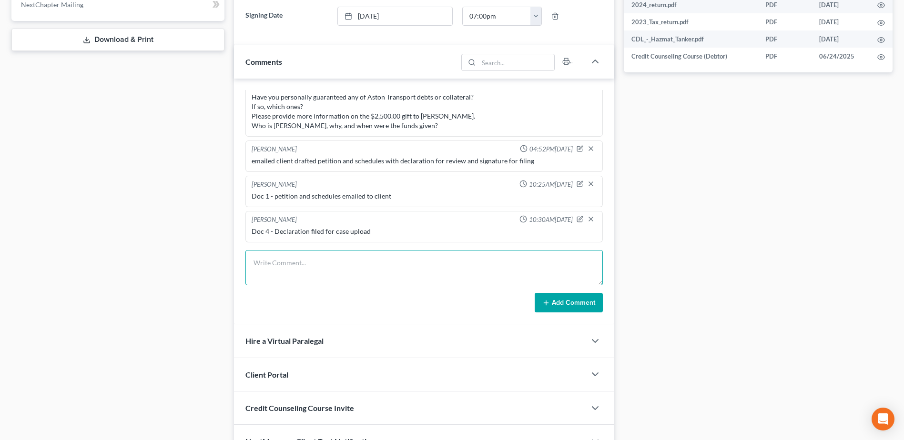
click at [272, 262] on textarea at bounding box center [423, 267] width 357 height 35
type textarea "sent client pay form to sign and return for filing"
click at [587, 306] on button "Add Comment" at bounding box center [568, 303] width 68 height 20
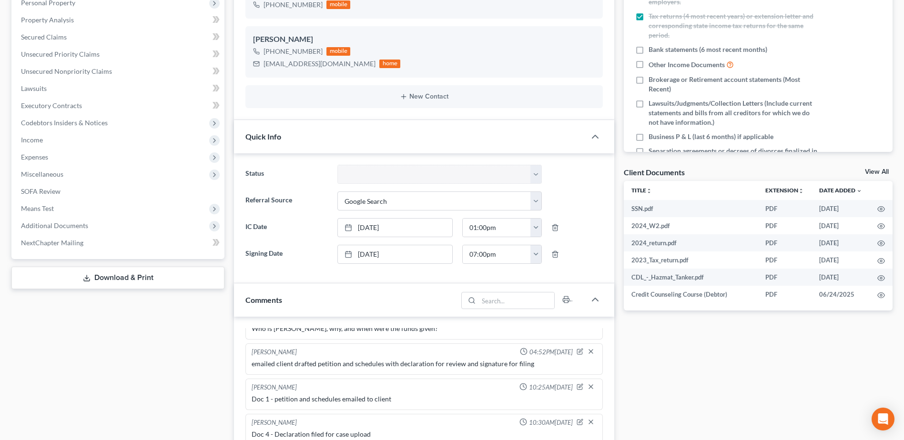
scroll to position [0, 0]
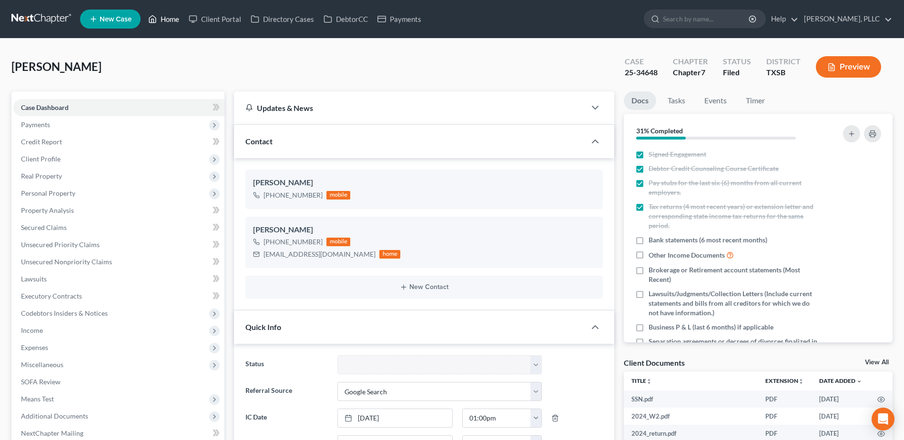
drag, startPoint x: 170, startPoint y: 18, endPoint x: 570, endPoint y: 161, distance: 424.3
click at [171, 18] on link "Home" at bounding box center [163, 18] width 40 height 17
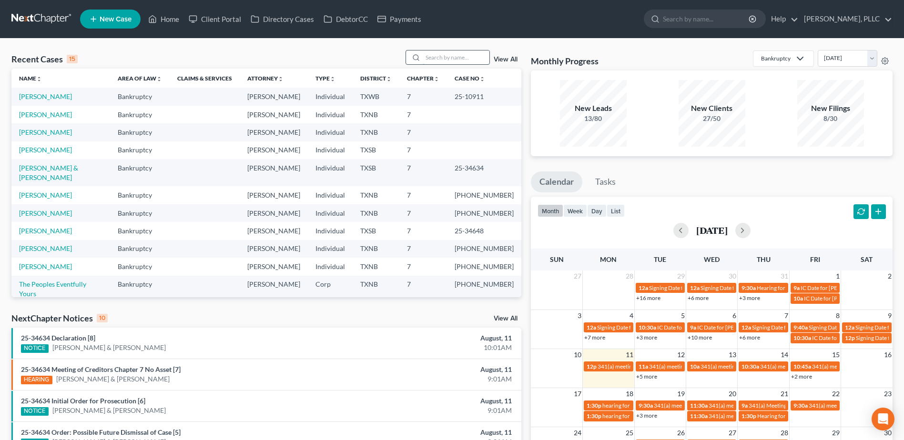
click at [452, 58] on input "search" at bounding box center [456, 57] width 67 height 14
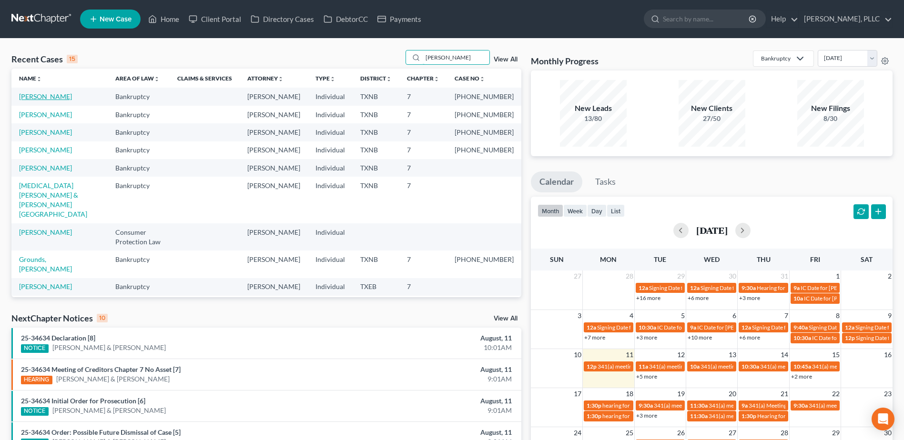
type input "[PERSON_NAME]"
click at [55, 95] on link "[PERSON_NAME]" at bounding box center [45, 96] width 53 height 8
select select "4"
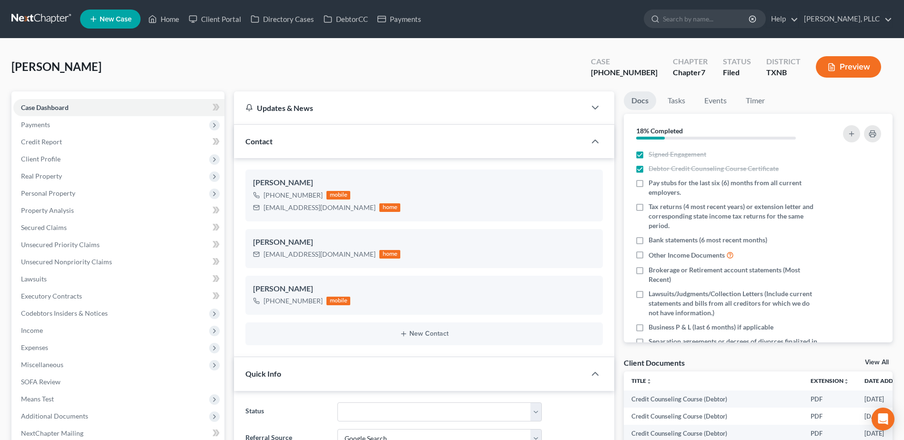
scroll to position [1245, 0]
click at [43, 160] on span "Client Profile" at bounding box center [41, 159] width 40 height 8
click at [85, 176] on span "Filing Information" at bounding box center [67, 176] width 54 height 8
select select "1"
select select "0"
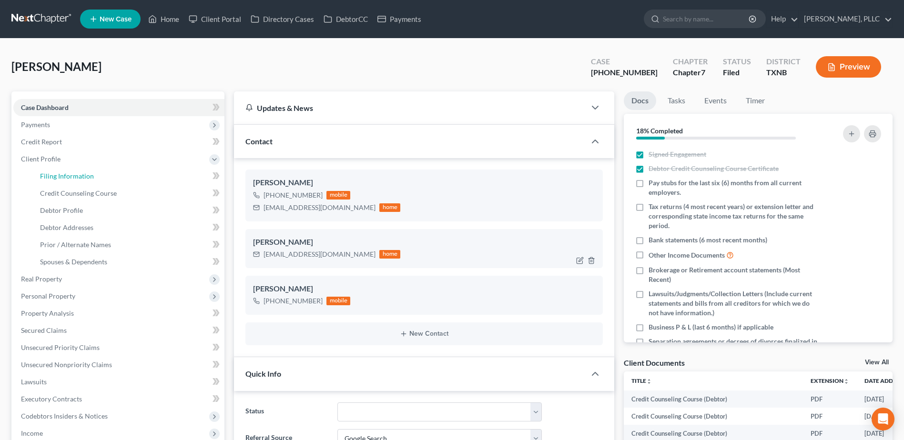
select select "0"
select select "78"
select select "1"
select select "45"
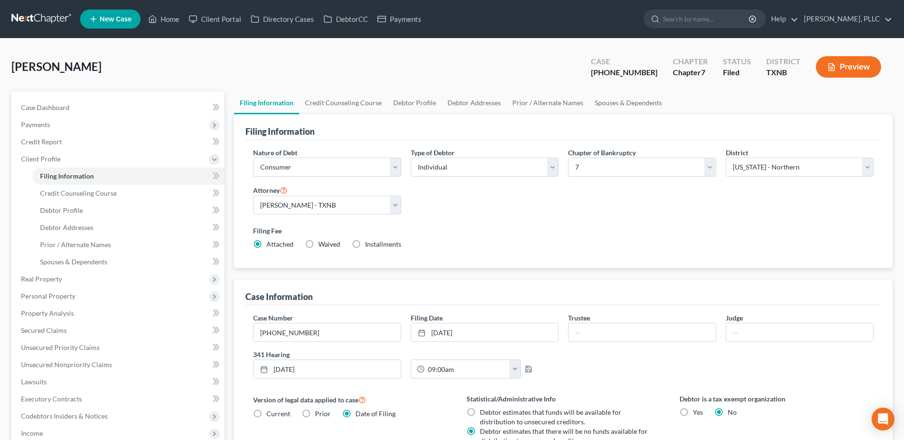
scroll to position [95, 0]
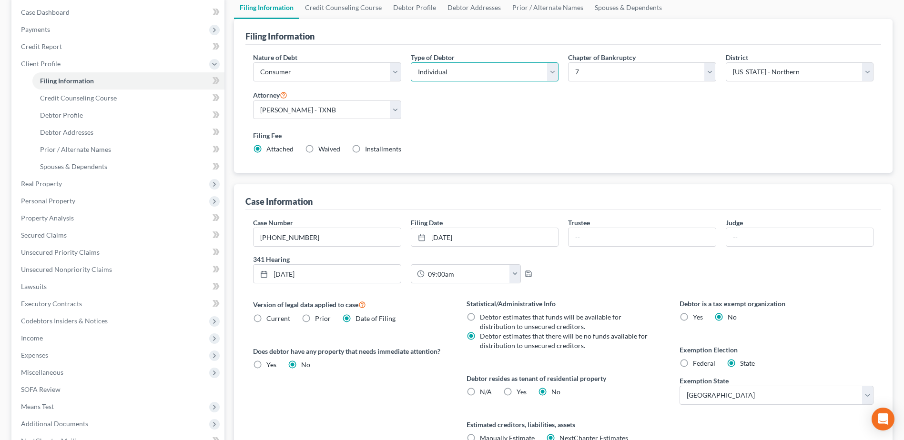
click at [553, 72] on select "Select Individual Joint" at bounding box center [485, 71] width 148 height 19
click at [428, 135] on label "Filing Fee" at bounding box center [563, 136] width 620 height 10
click at [392, 73] on select "Select Business Consumer Other" at bounding box center [327, 71] width 148 height 19
select select "0"
click at [253, 62] on select "Select Business Consumer Other" at bounding box center [327, 71] width 148 height 19
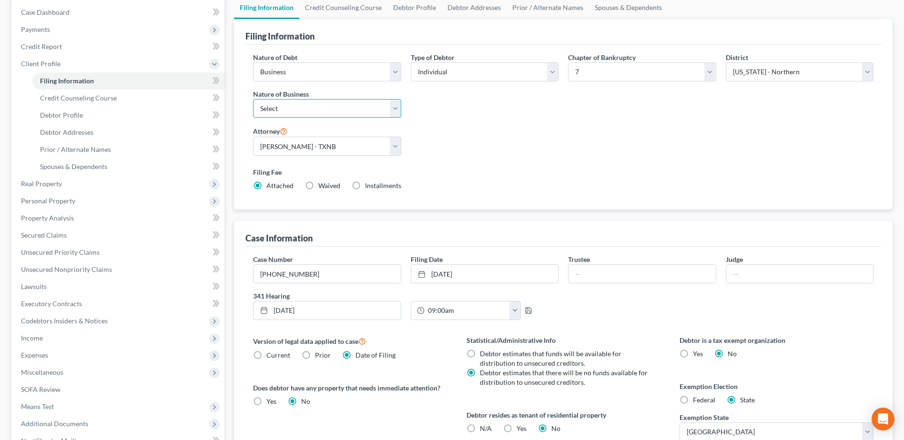
click at [392, 106] on select "Select Clearing Bank Commodity Broker Health Care Business Other Railroad Singl…" at bounding box center [327, 108] width 148 height 19
select select "3"
click at [253, 99] on select "Select Clearing Bank Commodity Broker Health Care Business Other Railroad Singl…" at bounding box center [327, 108] width 148 height 19
click at [542, 207] on div "Nature of Debt Select Business Consumer Other Nature of Business Select Clearin…" at bounding box center [562, 127] width 635 height 165
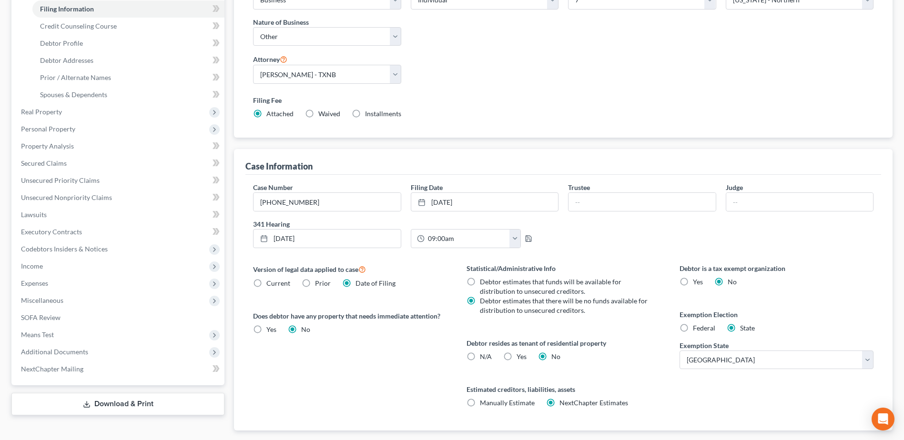
scroll to position [224, 0]
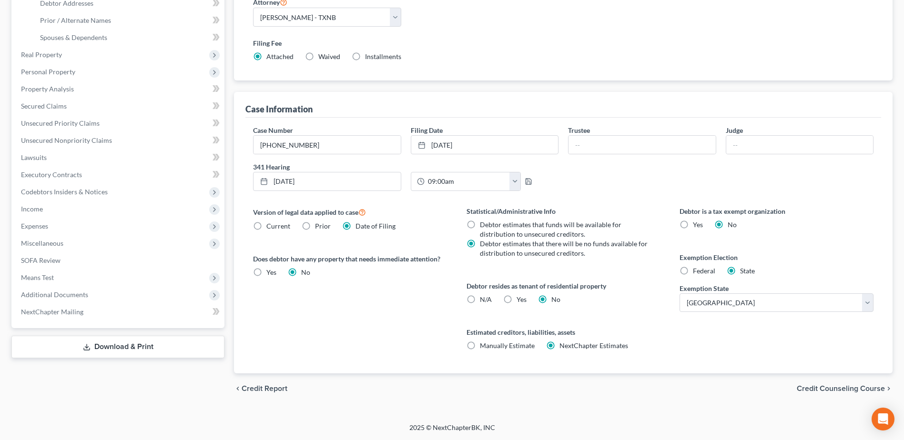
click at [825, 388] on span "Credit Counseling Course" at bounding box center [840, 389] width 88 height 8
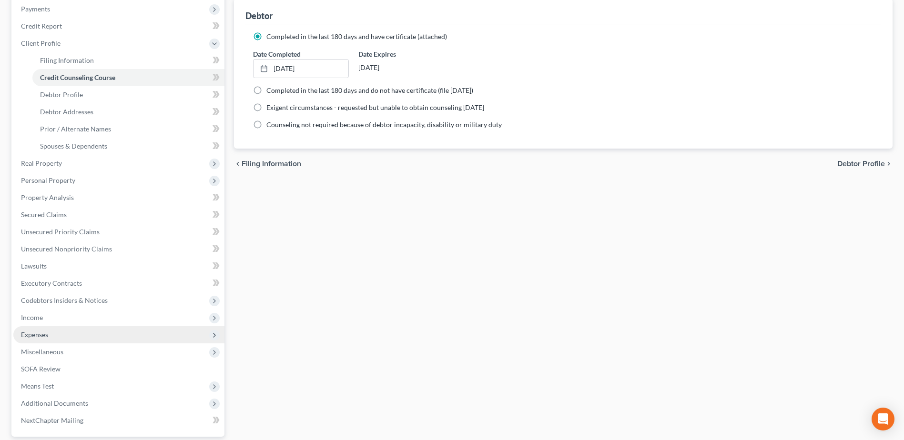
scroll to position [143, 0]
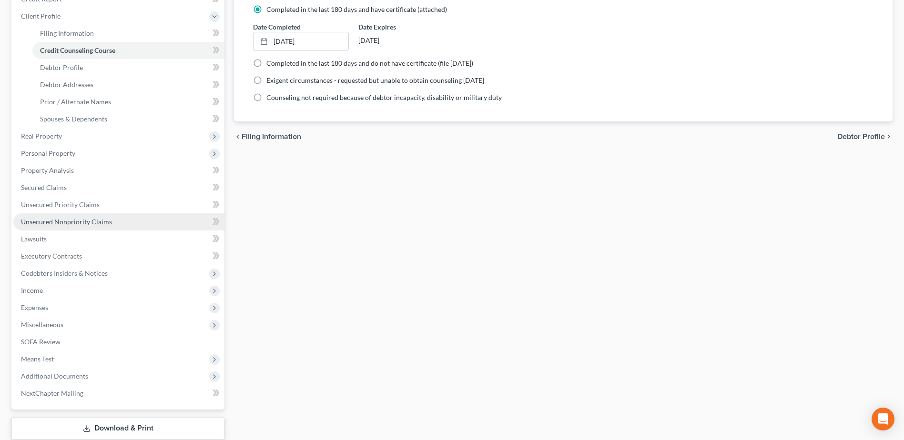
click at [93, 222] on span "Unsecured Nonpriority Claims" at bounding box center [66, 222] width 91 height 8
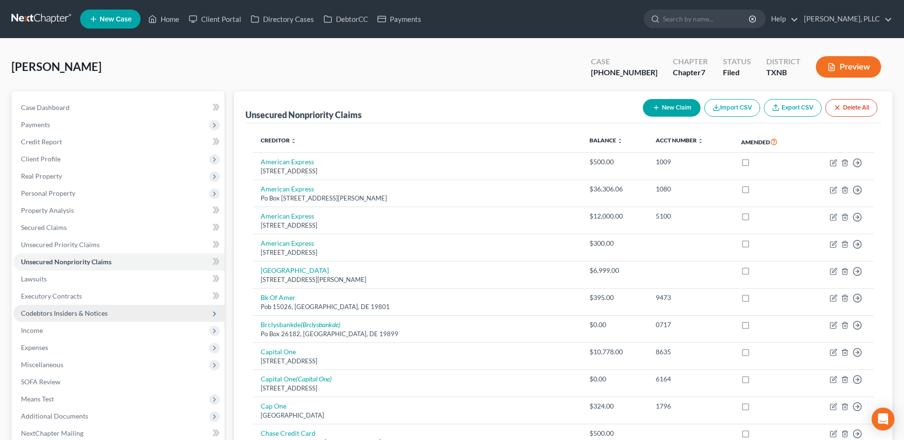
click at [38, 314] on span "Codebtors Insiders & Notices" at bounding box center [64, 313] width 87 height 8
click at [69, 329] on span "Codebtors" at bounding box center [55, 330] width 31 height 8
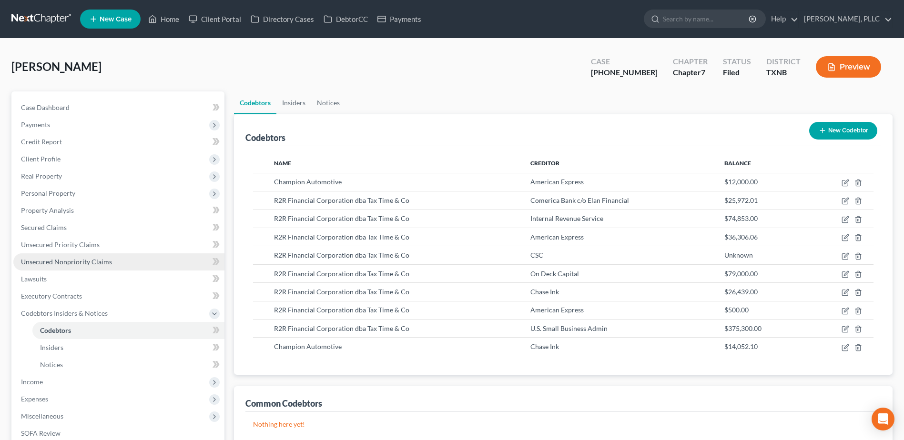
click at [75, 263] on span "Unsecured Nonpriority Claims" at bounding box center [66, 262] width 91 height 8
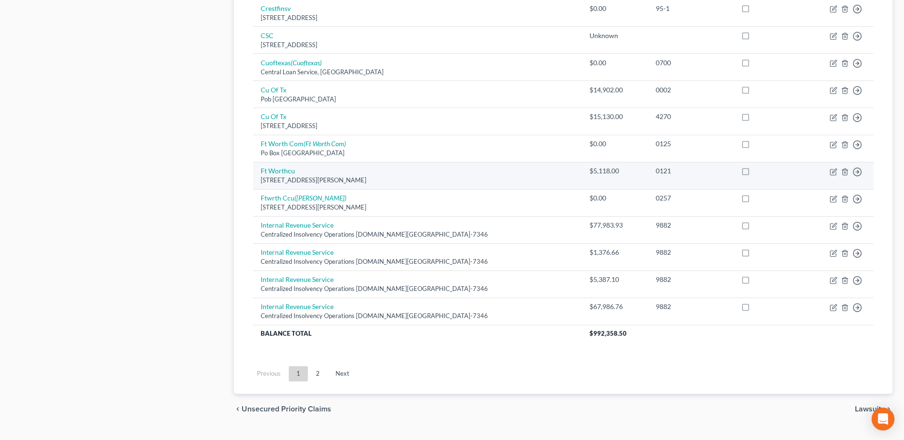
scroll to position [663, 0]
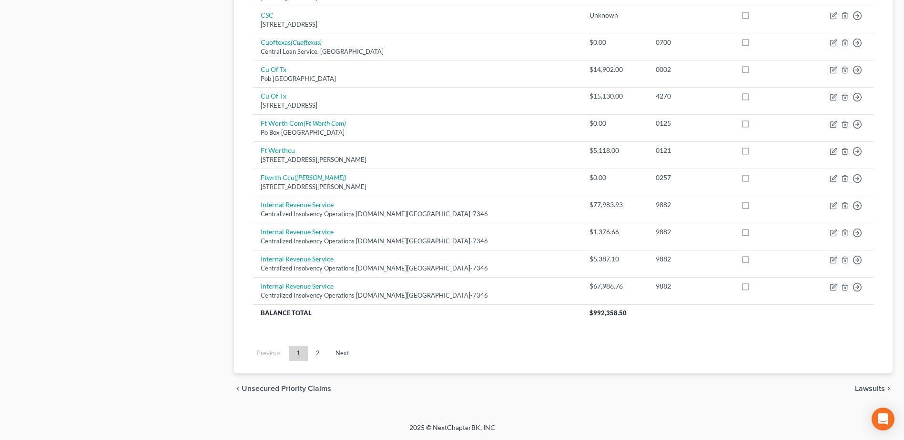
click at [315, 361] on ul "Previous 1 2 Next" at bounding box center [562, 353] width 635 height 25
click at [316, 353] on link "2" at bounding box center [317, 353] width 19 height 15
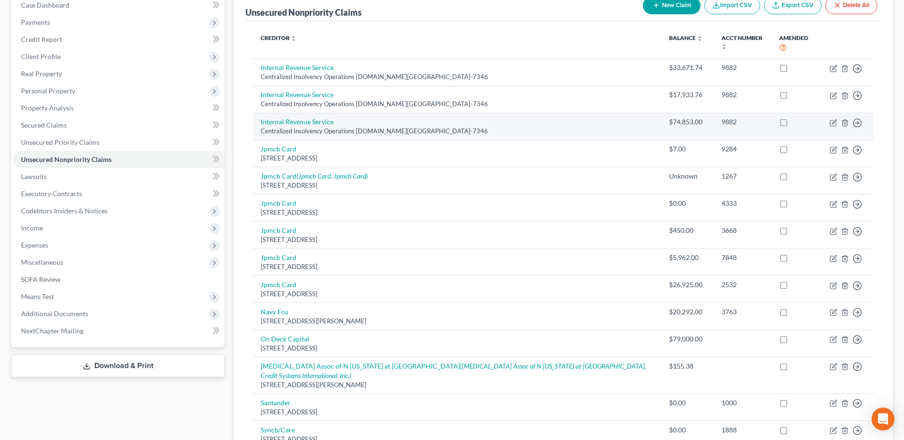
scroll to position [119, 0]
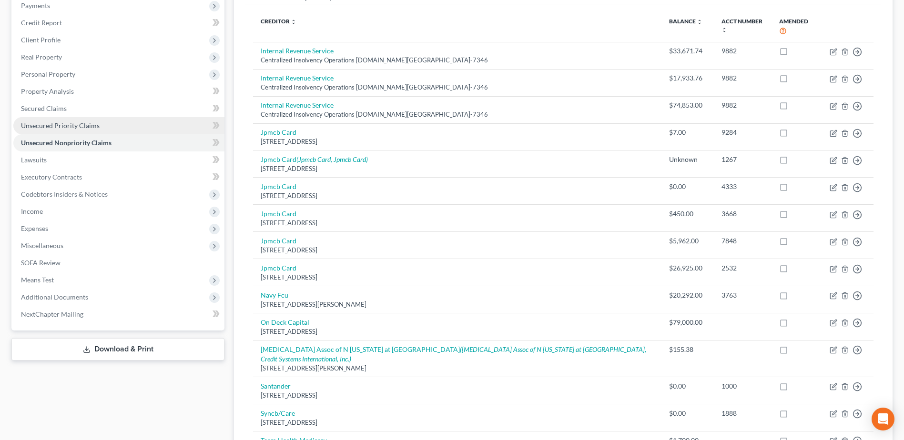
click at [88, 121] on link "Unsecured Priority Claims" at bounding box center [118, 125] width 211 height 17
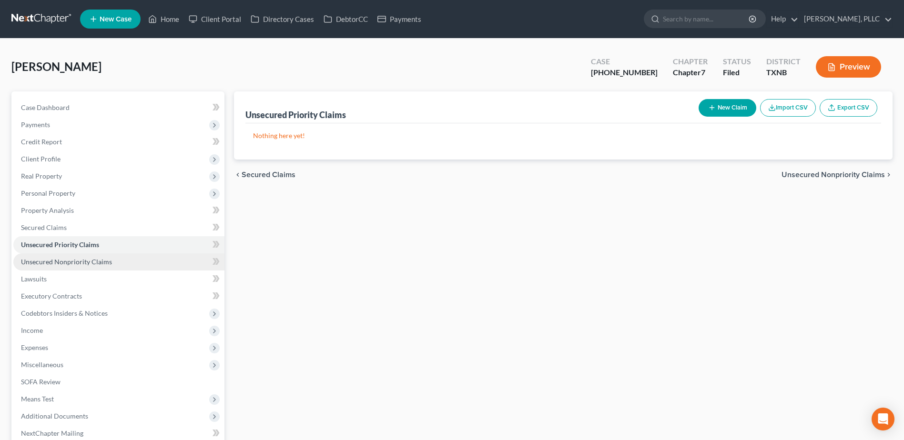
click at [114, 255] on link "Unsecured Nonpriority Claims" at bounding box center [118, 261] width 211 height 17
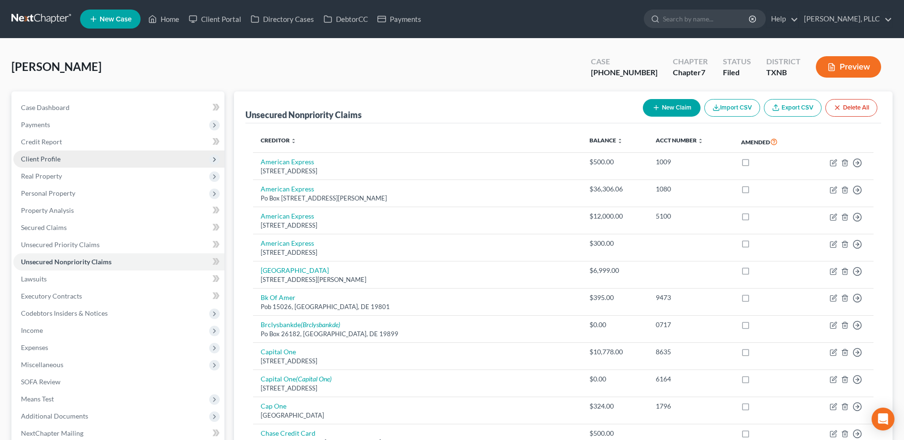
click at [71, 159] on span "Client Profile" at bounding box center [118, 159] width 211 height 17
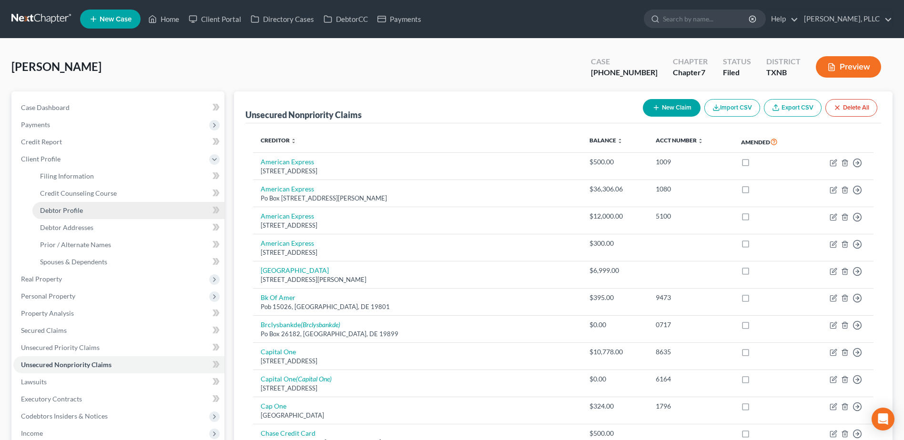
click at [104, 216] on link "Debtor Profile" at bounding box center [128, 210] width 192 height 17
select select "0"
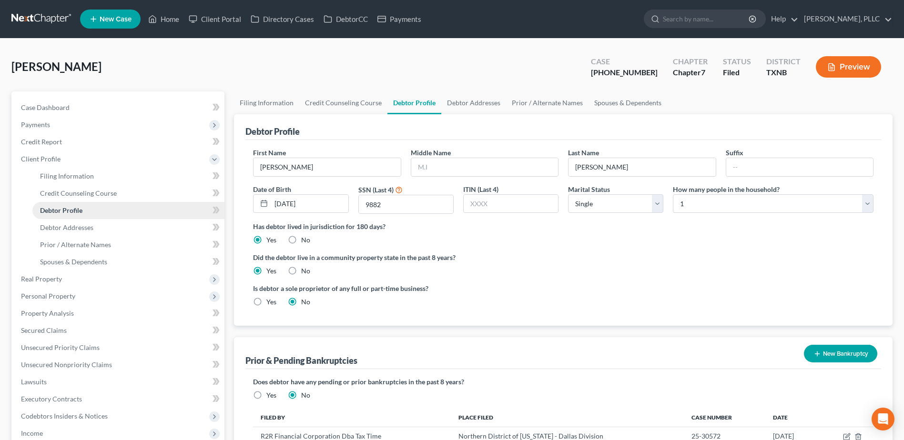
radio input "true"
click at [281, 102] on link "Filing Information" at bounding box center [266, 102] width 65 height 23
select select "0"
select select "3"
select select "0"
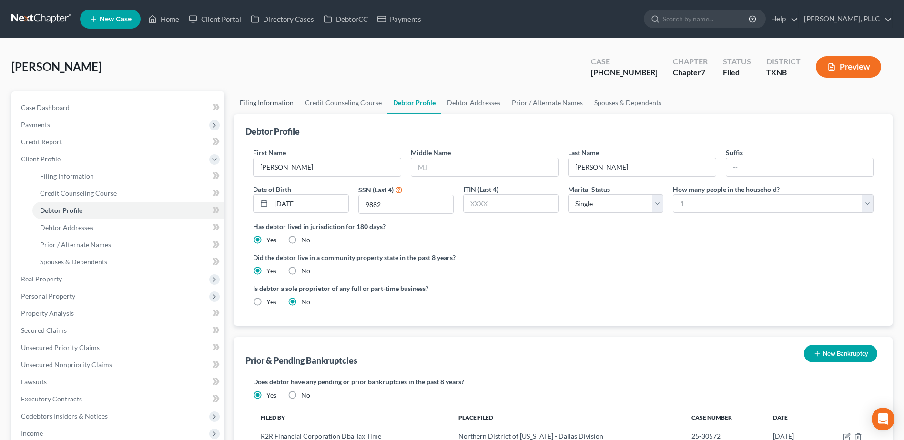
select select "0"
select select "78"
select select "1"
select select "45"
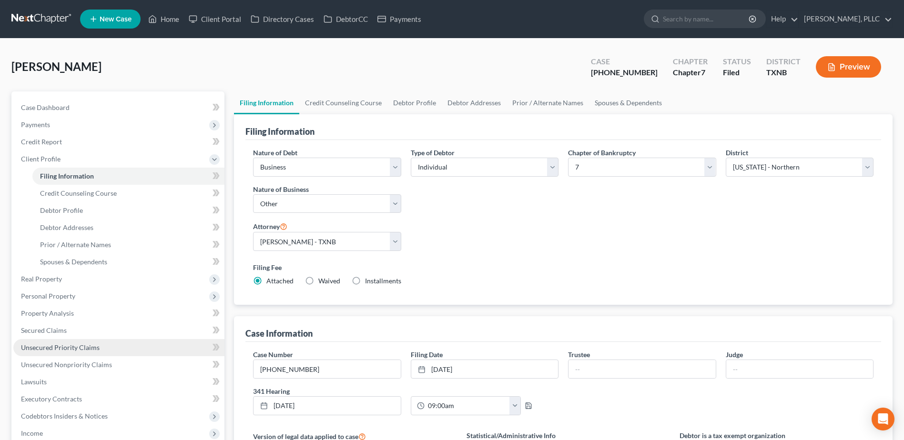
click at [66, 347] on span "Unsecured Priority Claims" at bounding box center [60, 347] width 79 height 8
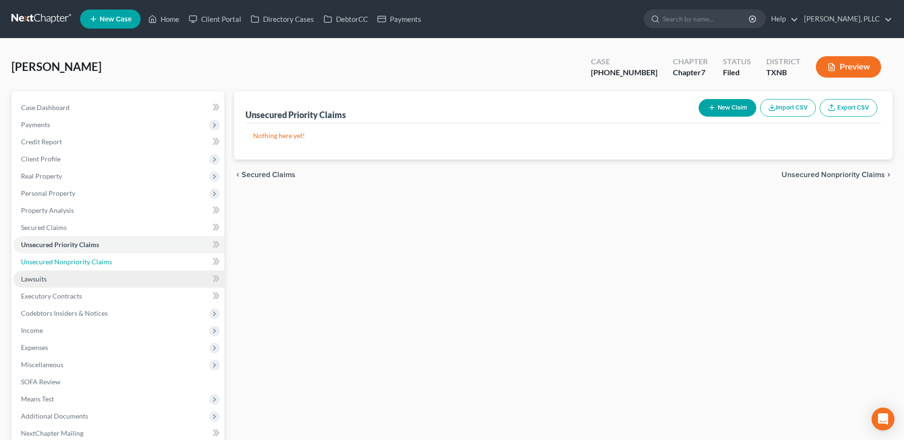
drag, startPoint x: 94, startPoint y: 263, endPoint x: 151, endPoint y: 273, distance: 57.5
click at [94, 263] on span "Unsecured Nonpriority Claims" at bounding box center [66, 262] width 91 height 8
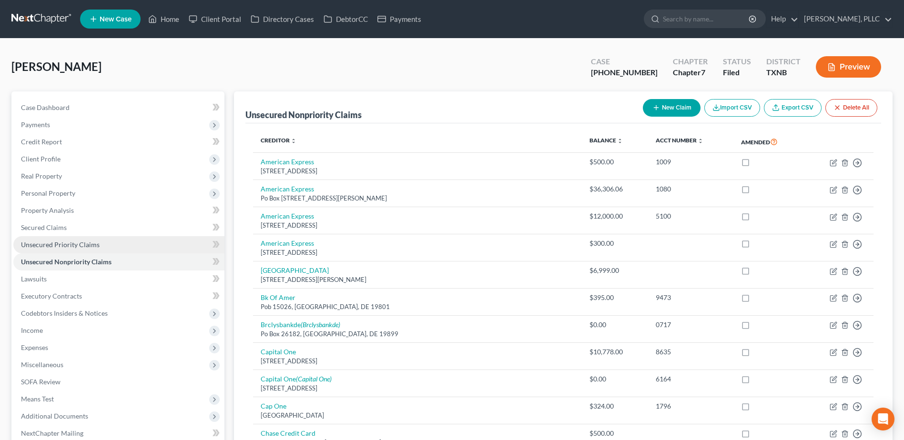
click at [81, 245] on span "Unsecured Priority Claims" at bounding box center [60, 245] width 79 height 8
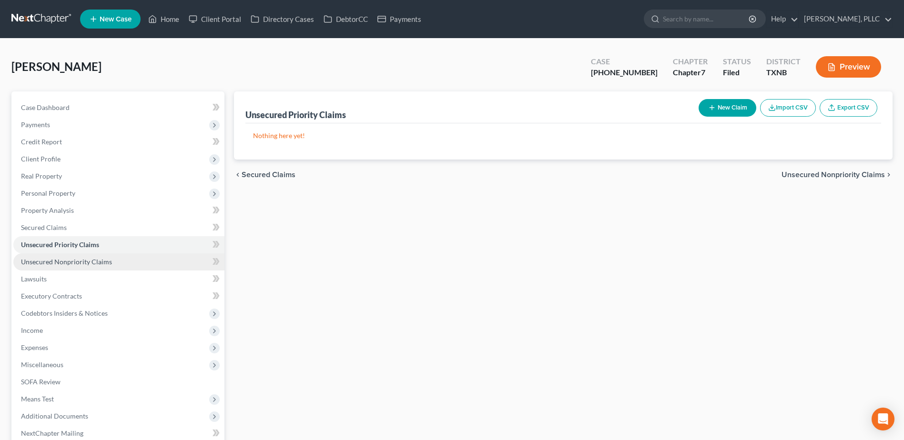
click at [80, 262] on span "Unsecured Nonpriority Claims" at bounding box center [66, 262] width 91 height 8
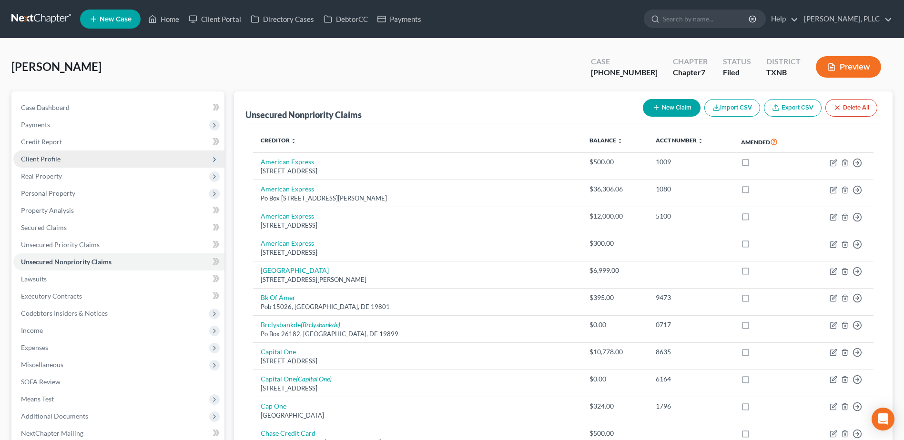
click at [56, 155] on span "Client Profile" at bounding box center [41, 159] width 40 height 8
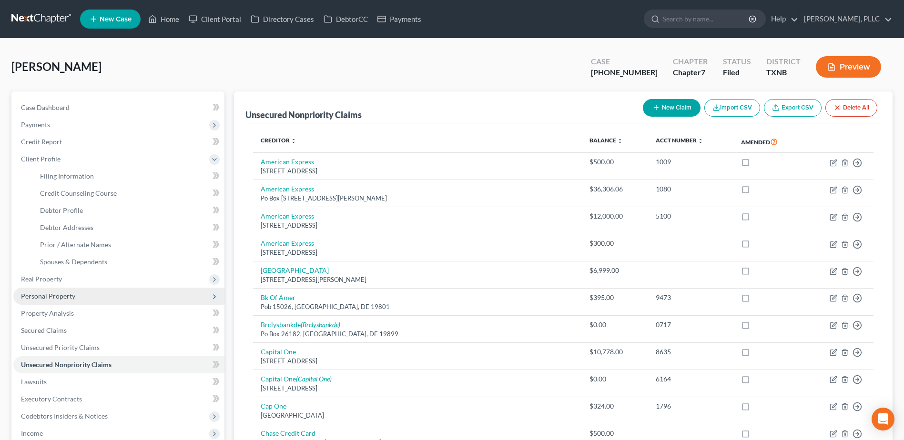
click at [50, 297] on span "Personal Property" at bounding box center [48, 296] width 54 height 8
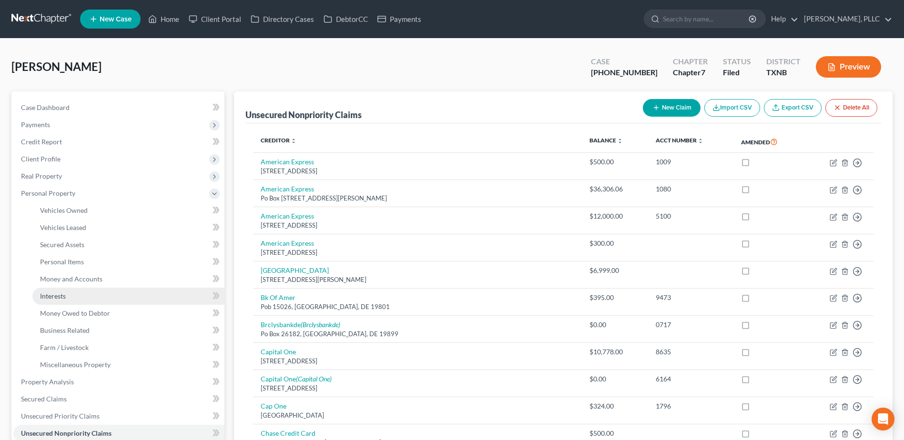
click at [54, 297] on span "Interests" at bounding box center [53, 296] width 26 height 8
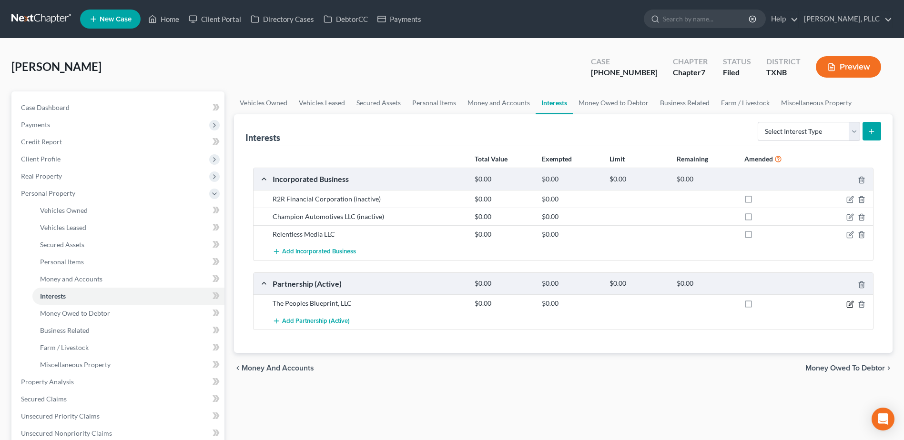
click at [847, 305] on icon "button" at bounding box center [850, 305] width 8 height 8
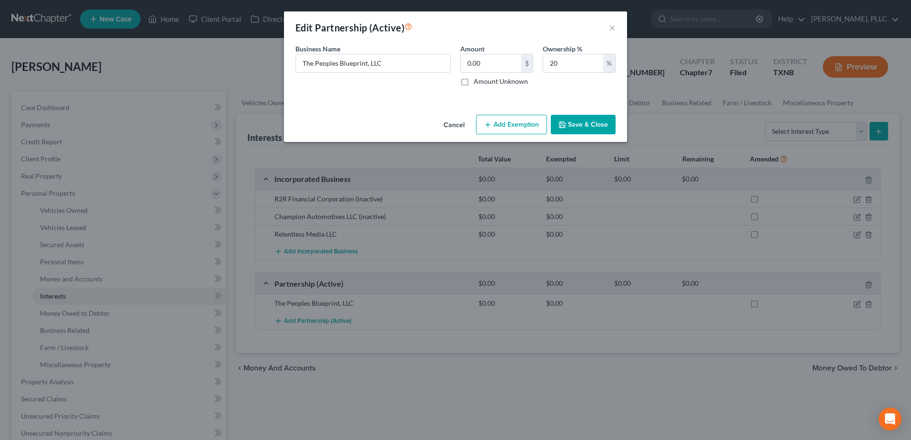
click at [456, 125] on button "Cancel" at bounding box center [454, 125] width 36 height 19
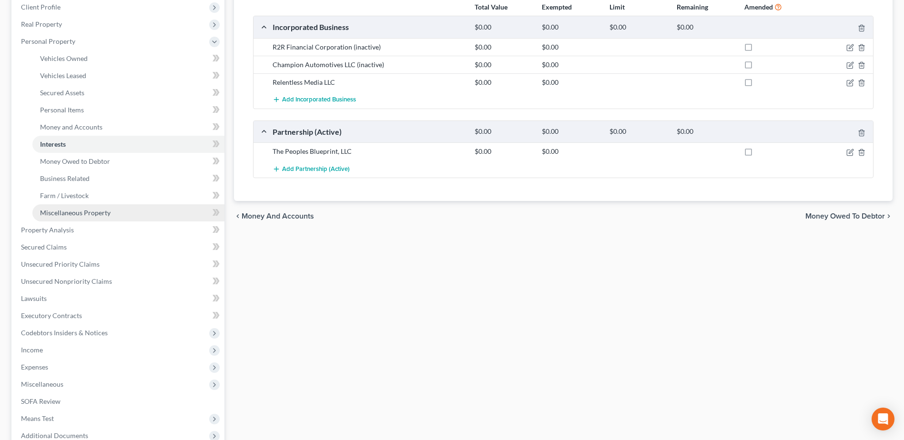
scroll to position [238, 0]
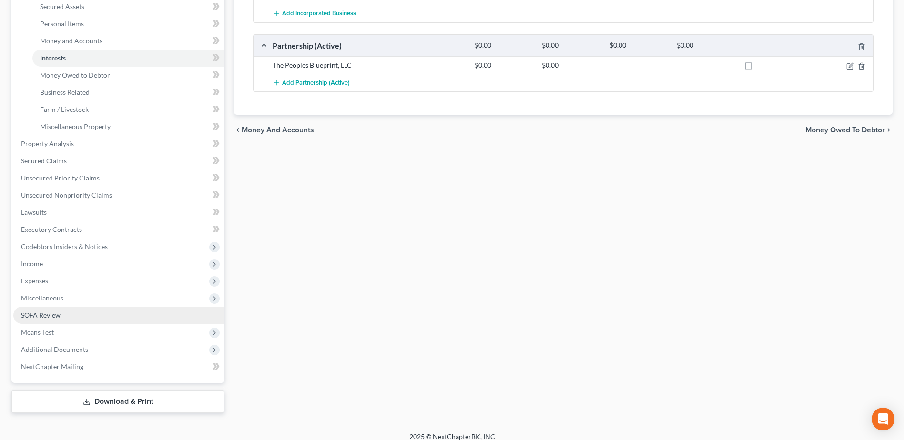
drag, startPoint x: 46, startPoint y: 316, endPoint x: 108, endPoint y: 319, distance: 62.0
click at [46, 316] on span "SOFA Review" at bounding box center [41, 315] width 40 height 8
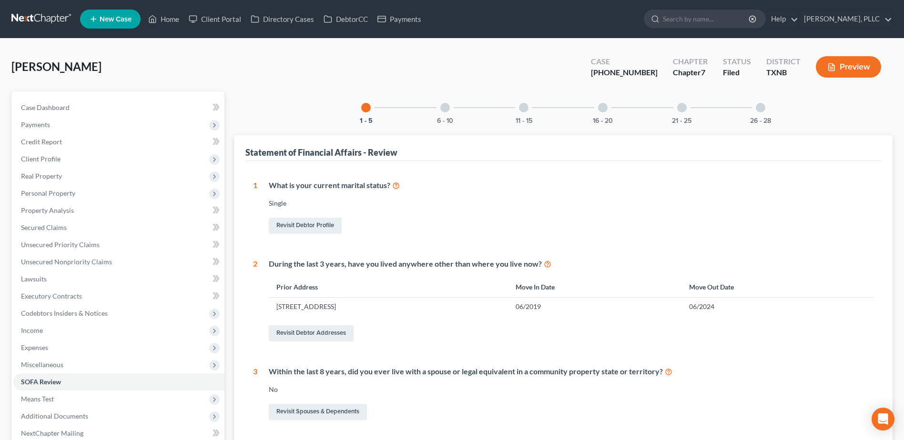
click at [760, 110] on div at bounding box center [760, 108] width 10 height 10
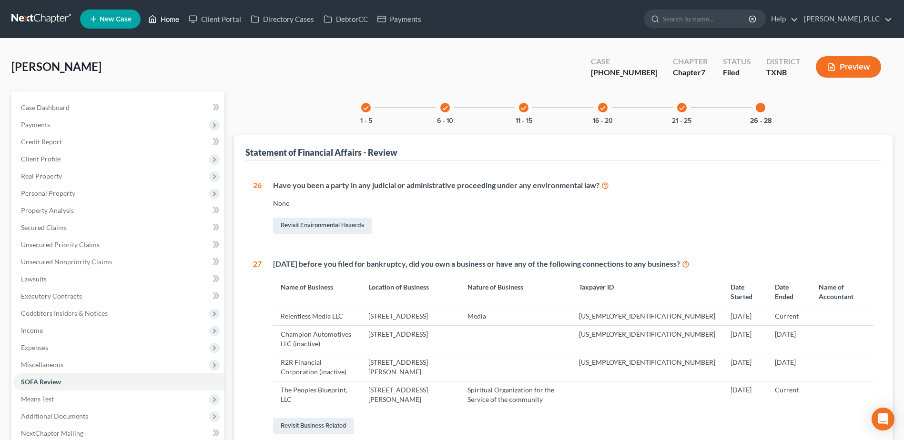
drag, startPoint x: 175, startPoint y: 20, endPoint x: 458, endPoint y: 73, distance: 288.4
click at [175, 20] on link "Home" at bounding box center [163, 18] width 40 height 17
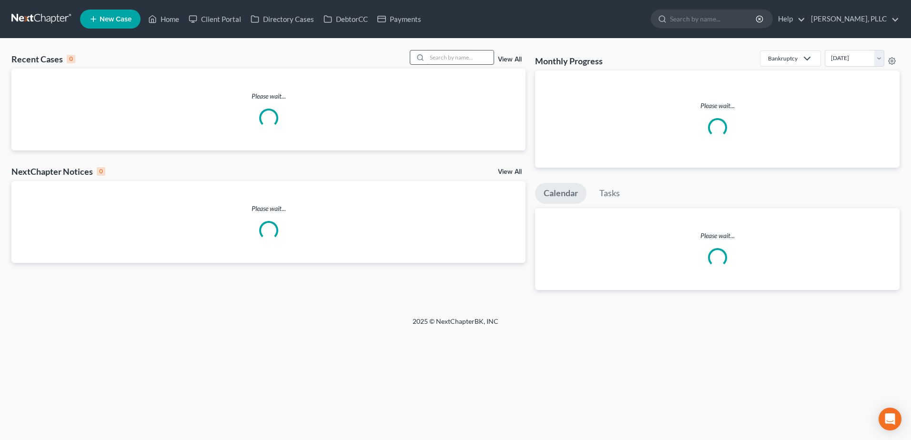
click at [453, 57] on input "search" at bounding box center [460, 57] width 67 height 14
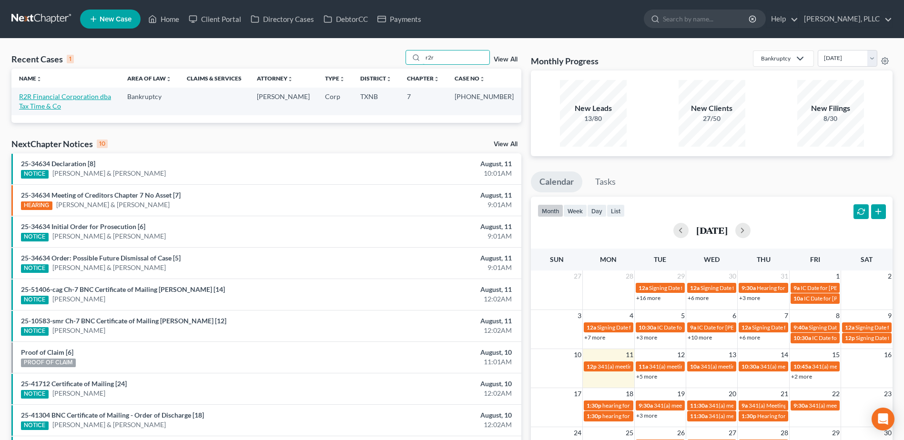
type input "r2r"
click at [111, 97] on link "R2R Financial Corporation dba Tax Time & Co" at bounding box center [65, 101] width 92 height 18
select select "4"
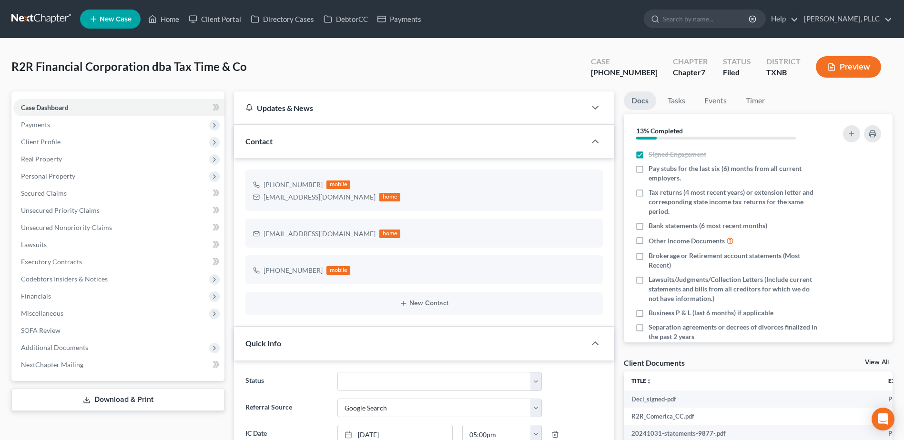
scroll to position [191, 0]
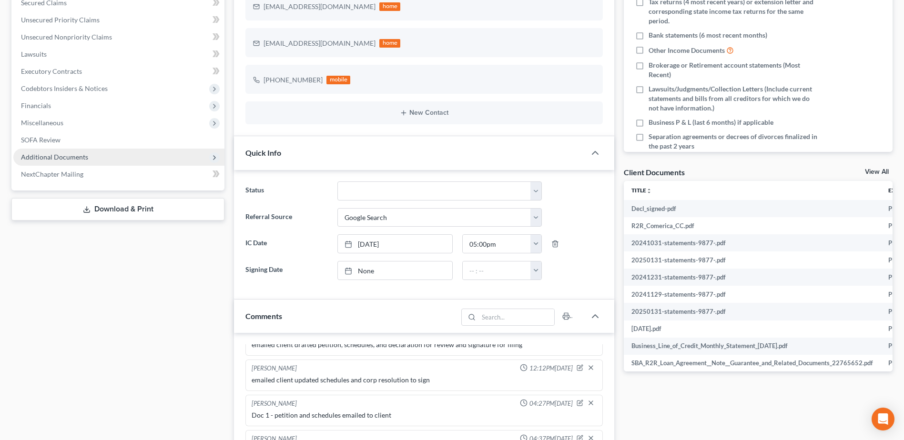
click at [70, 158] on span "Additional Documents" at bounding box center [54, 157] width 67 height 8
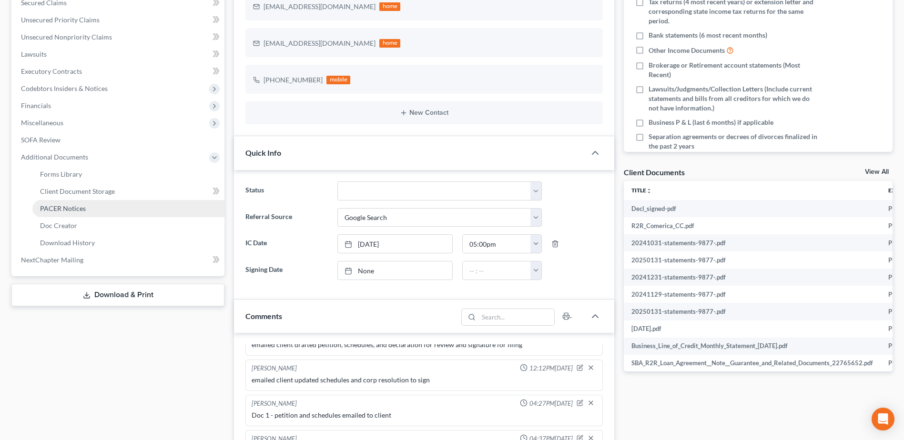
click at [69, 209] on span "PACER Notices" at bounding box center [63, 208] width 46 height 8
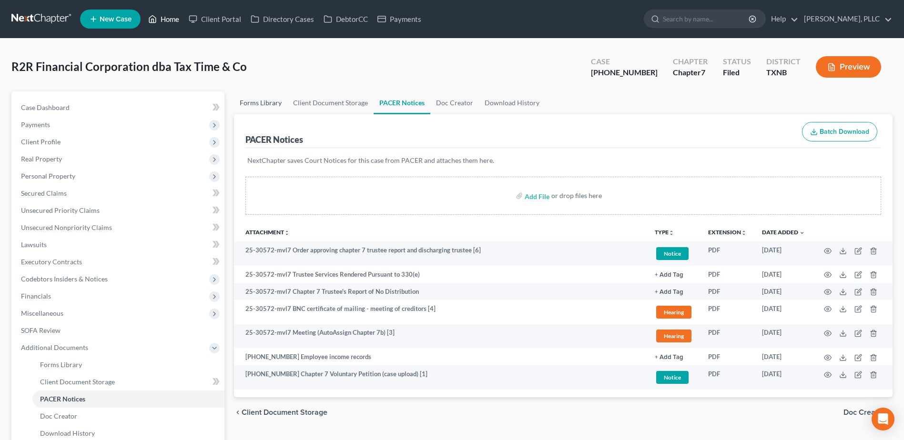
drag, startPoint x: 178, startPoint y: 17, endPoint x: 270, endPoint y: 98, distance: 122.9
click at [178, 17] on link "Home" at bounding box center [163, 18] width 40 height 17
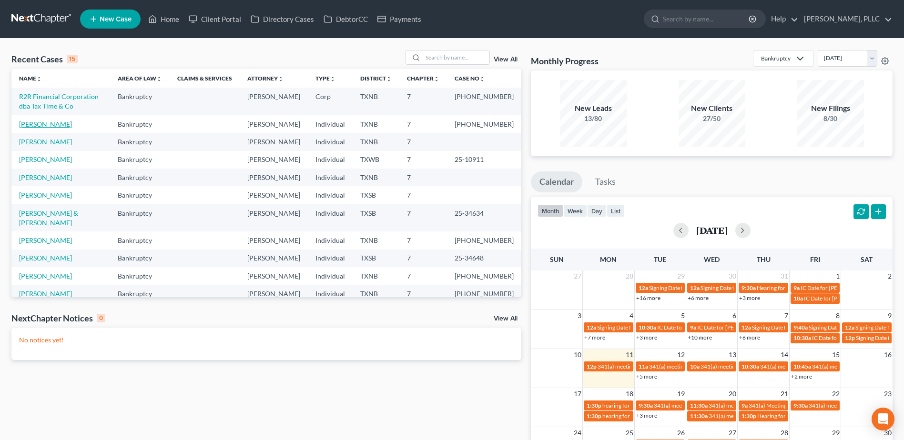
click at [47, 125] on link "[PERSON_NAME]" at bounding box center [45, 124] width 53 height 8
select select "4"
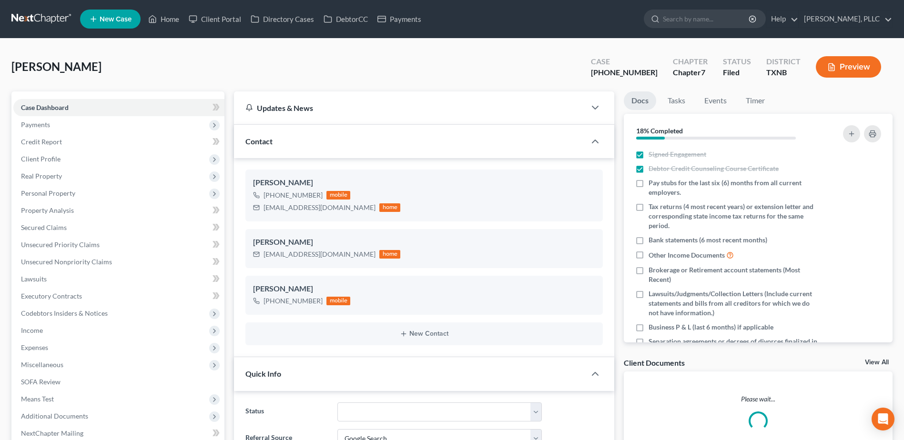
scroll to position [1245, 0]
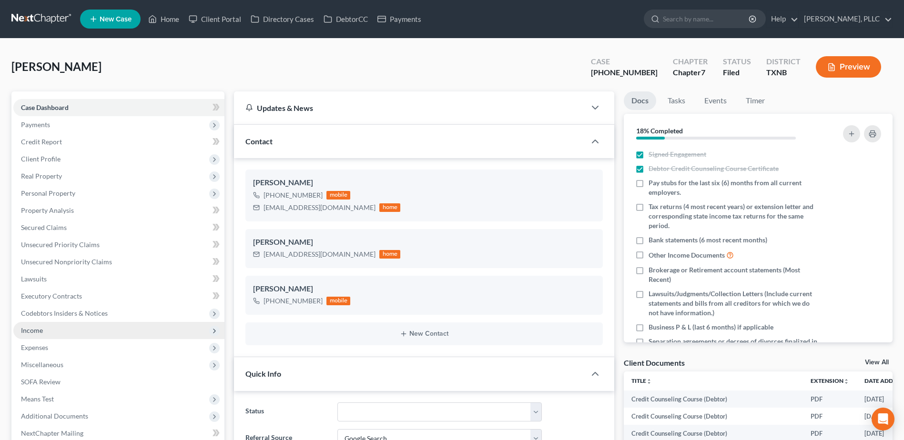
click at [37, 335] on span "Income" at bounding box center [118, 330] width 211 height 17
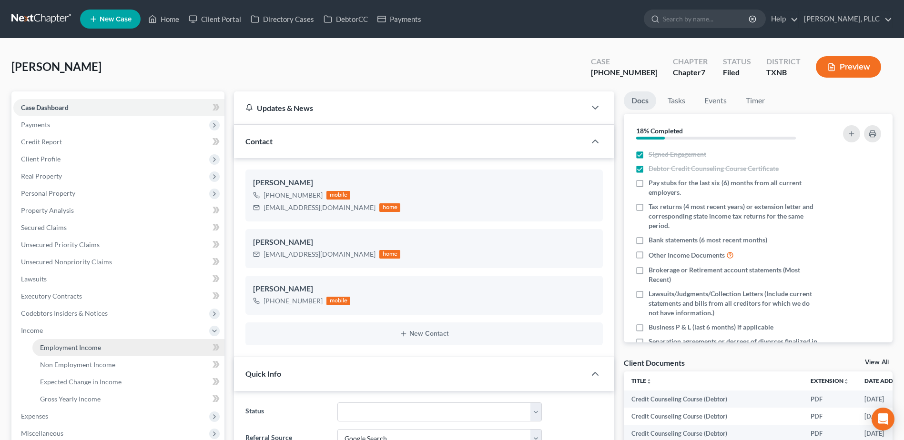
click at [60, 352] on link "Employment Income" at bounding box center [128, 347] width 192 height 17
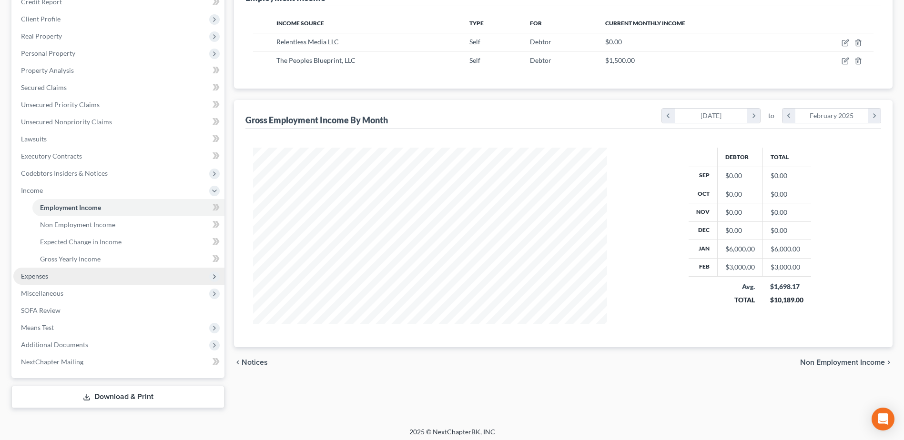
scroll to position [144, 0]
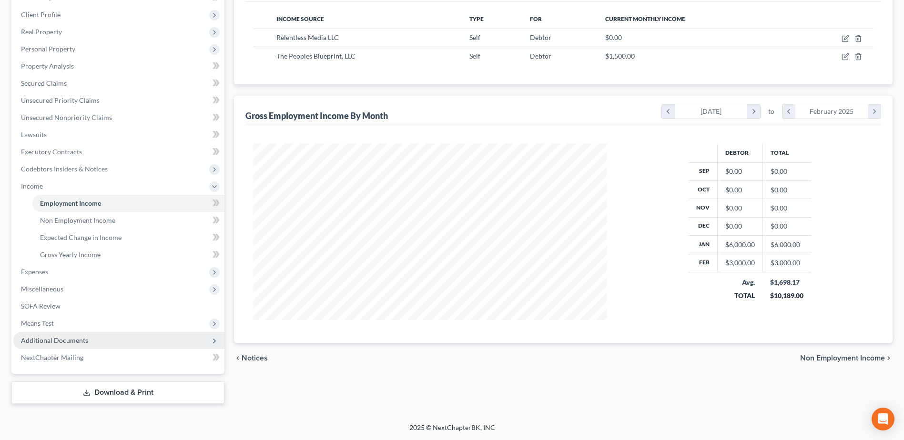
click at [37, 340] on span "Additional Documents" at bounding box center [54, 340] width 67 height 8
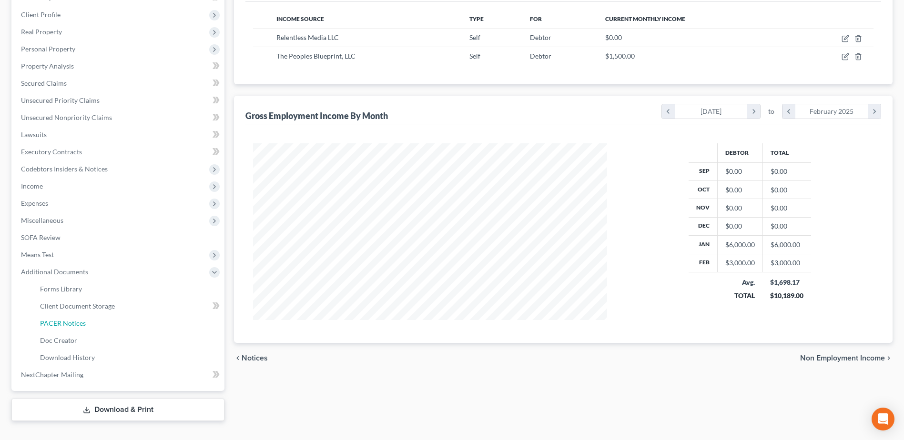
click at [53, 325] on span "PACER Notices" at bounding box center [63, 323] width 46 height 8
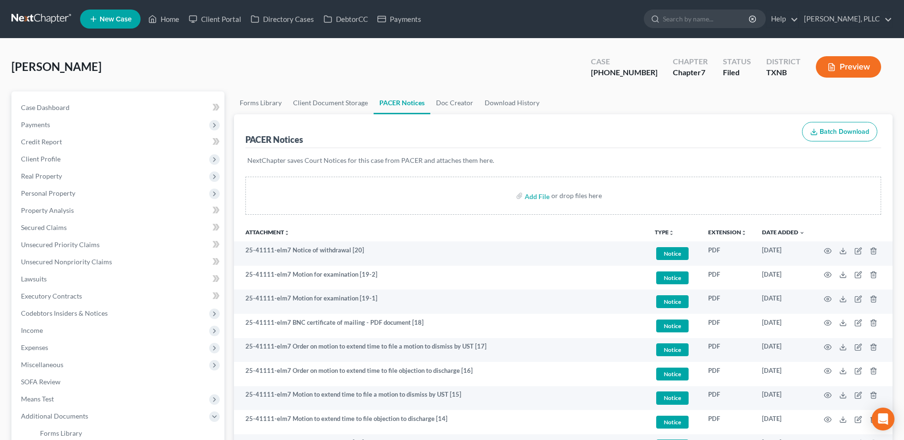
click at [185, 66] on div "[PERSON_NAME] Upgraded Case [PHONE_NUMBER] Chapter Chapter 7 Status [GEOGRAPHIC…" at bounding box center [451, 70] width 881 height 41
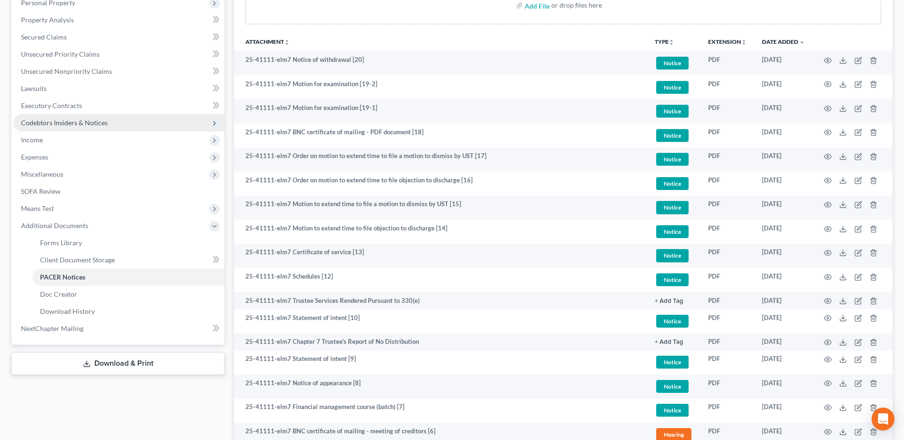
scroll to position [238, 0]
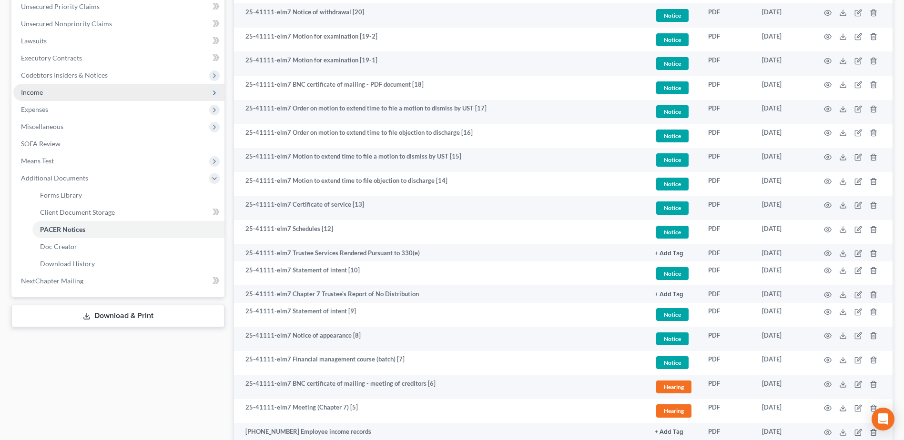
click at [48, 95] on span "Income" at bounding box center [118, 92] width 211 height 17
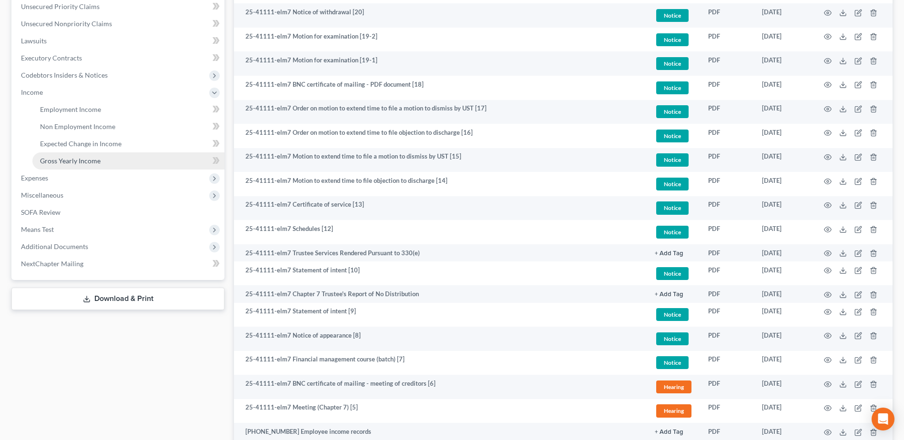
click at [65, 162] on span "Gross Yearly Income" at bounding box center [70, 161] width 60 height 8
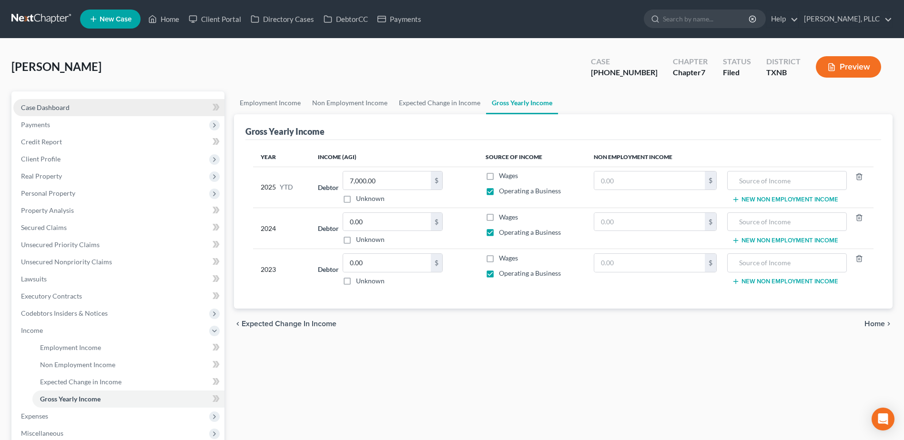
click at [58, 110] on span "Case Dashboard" at bounding box center [45, 107] width 49 height 8
select select "4"
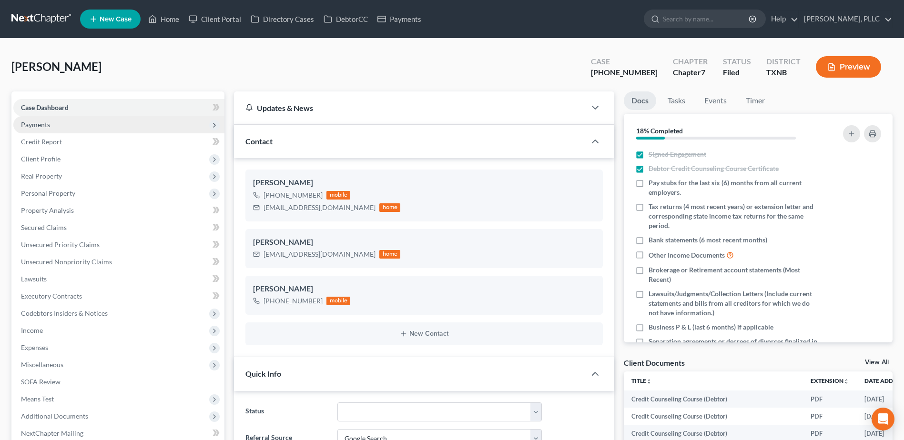
scroll to position [1245, 0]
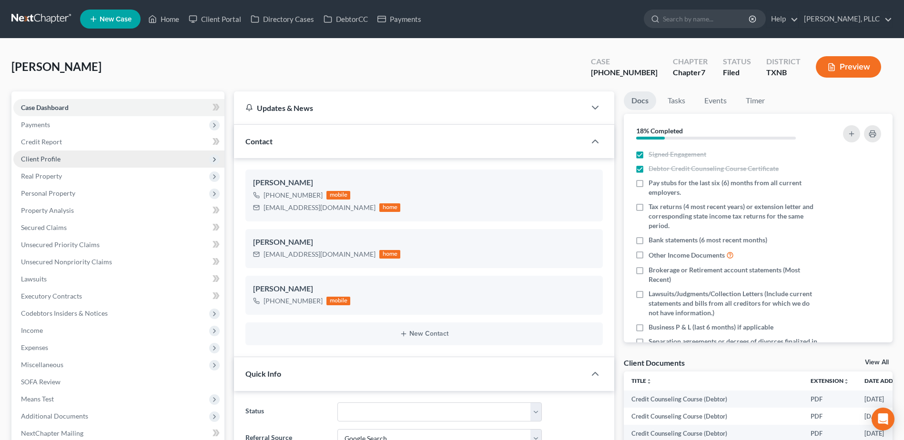
click at [47, 159] on span "Client Profile" at bounding box center [41, 159] width 40 height 8
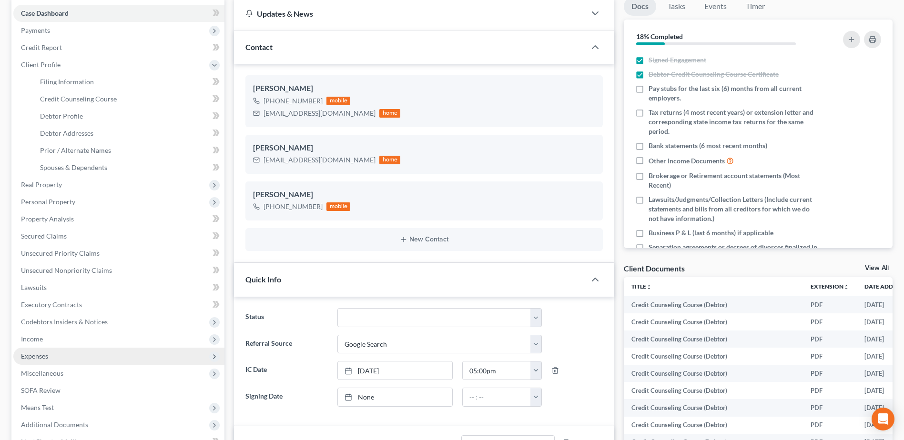
scroll to position [95, 0]
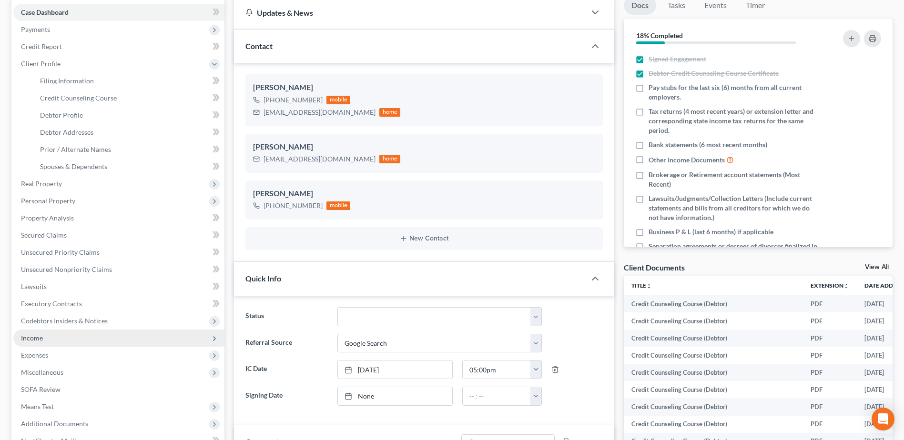
click at [45, 342] on span "Income" at bounding box center [118, 338] width 211 height 17
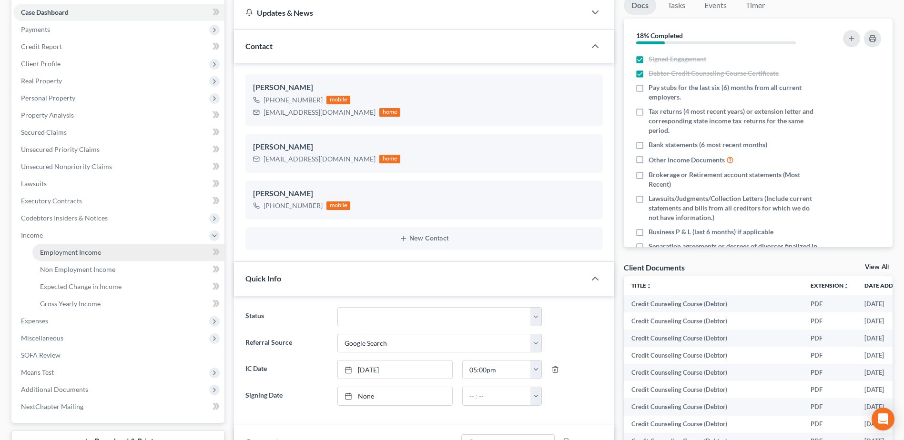
click at [79, 248] on link "Employment Income" at bounding box center [128, 252] width 192 height 17
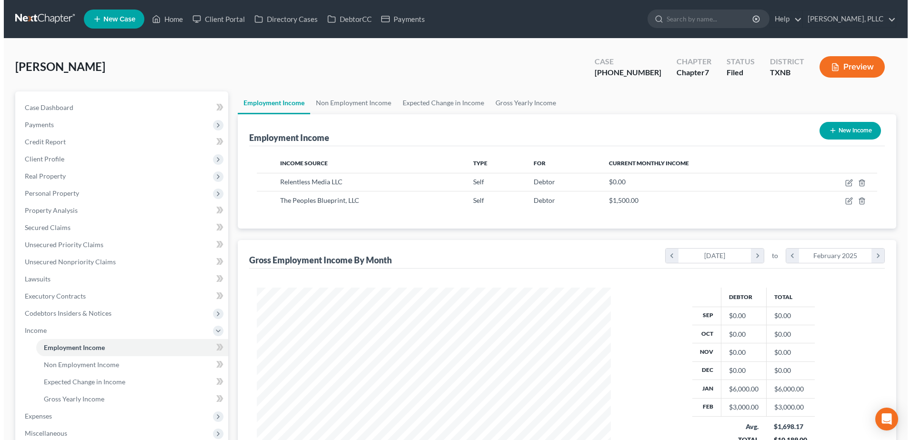
scroll to position [177, 372]
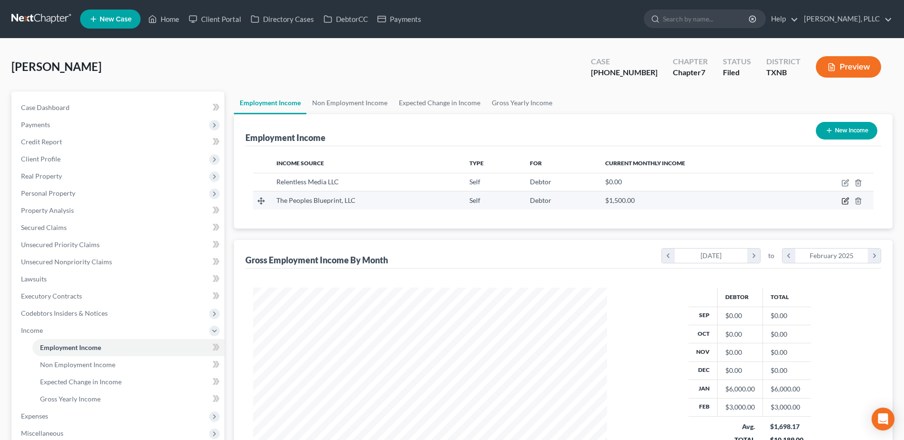
click at [847, 201] on icon "button" at bounding box center [845, 201] width 8 height 8
select select "1"
select select "45"
select select "0"
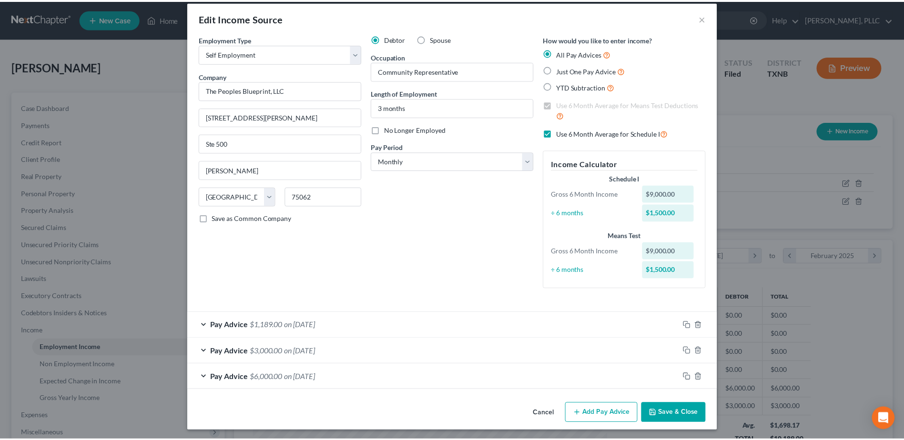
scroll to position [12, 0]
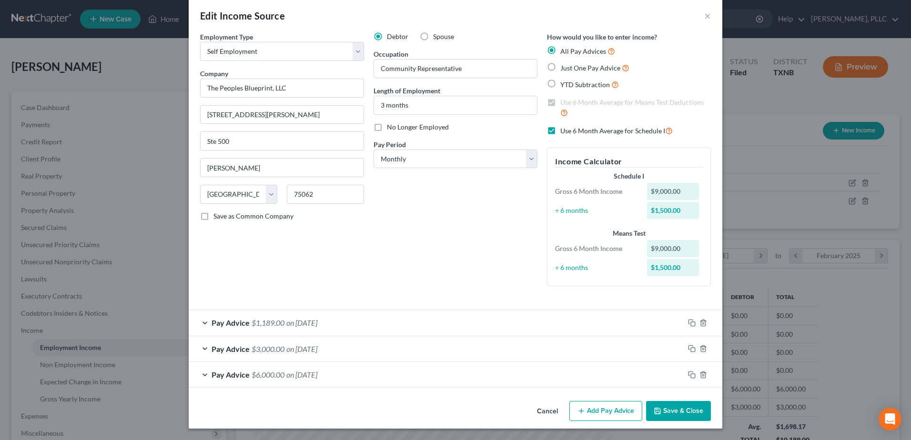
click at [548, 413] on button "Cancel" at bounding box center [547, 411] width 36 height 19
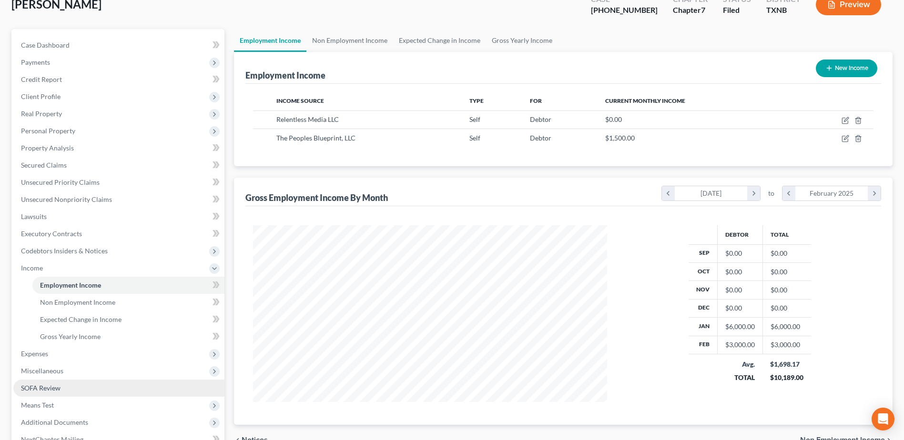
scroll to position [143, 0]
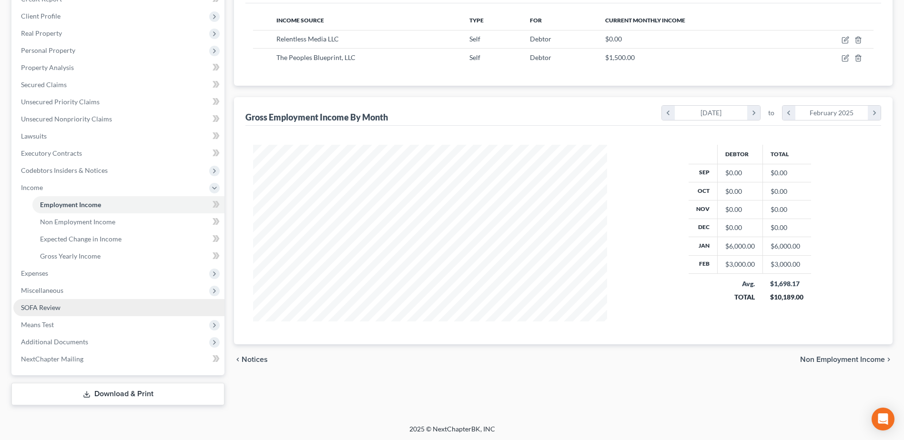
click at [45, 308] on span "SOFA Review" at bounding box center [41, 307] width 40 height 8
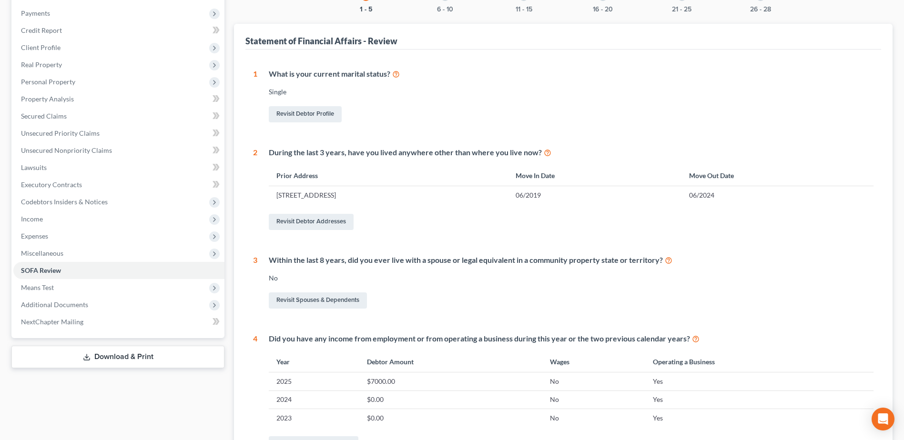
scroll to position [143, 0]
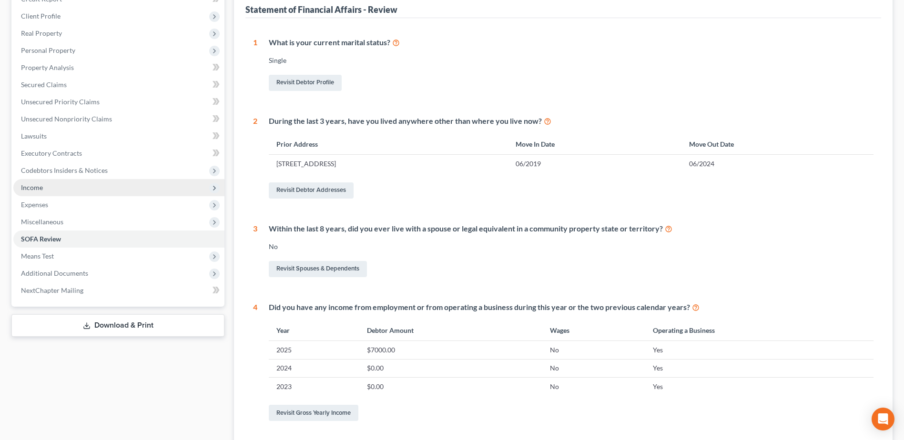
click at [56, 192] on span "Income" at bounding box center [118, 187] width 211 height 17
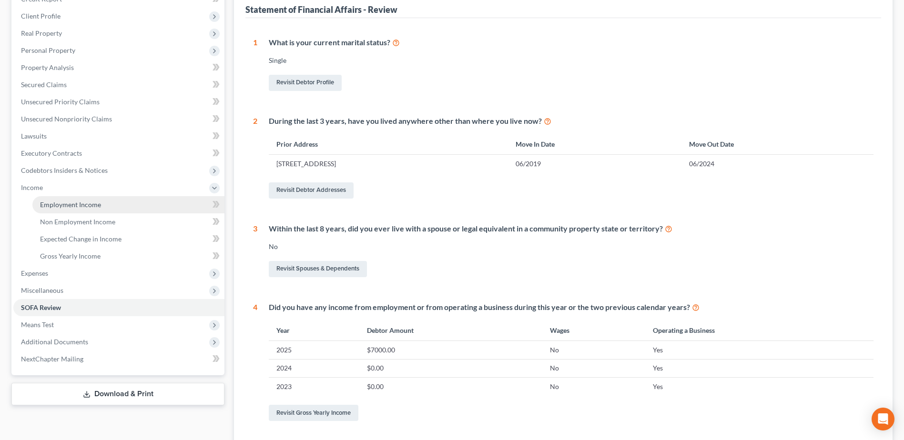
click at [88, 205] on span "Employment Income" at bounding box center [70, 205] width 61 height 8
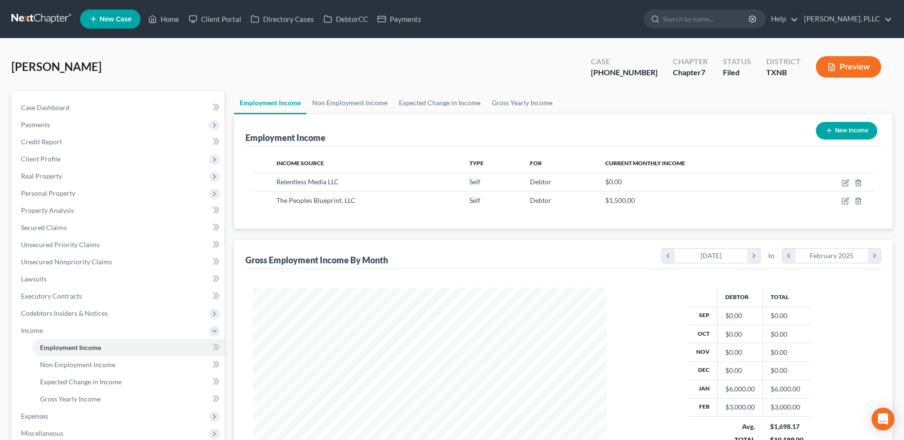
scroll to position [177, 372]
click at [323, 105] on link "Non Employment Income" at bounding box center [349, 102] width 87 height 23
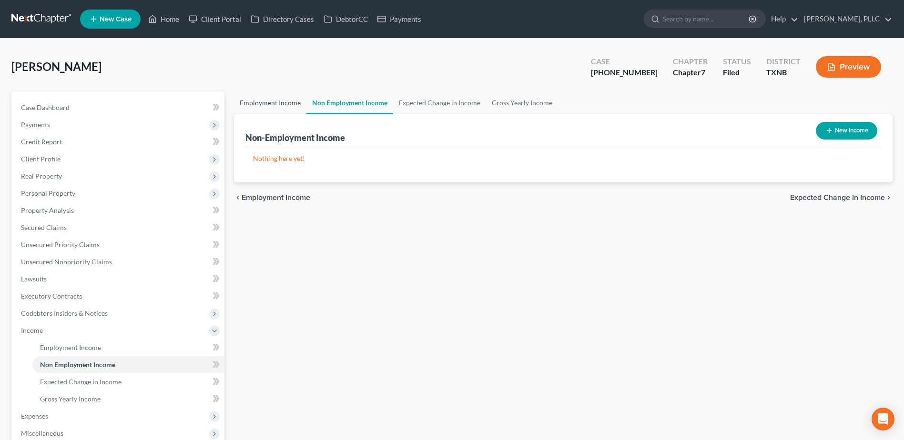
click at [270, 102] on link "Employment Income" at bounding box center [270, 102] width 72 height 23
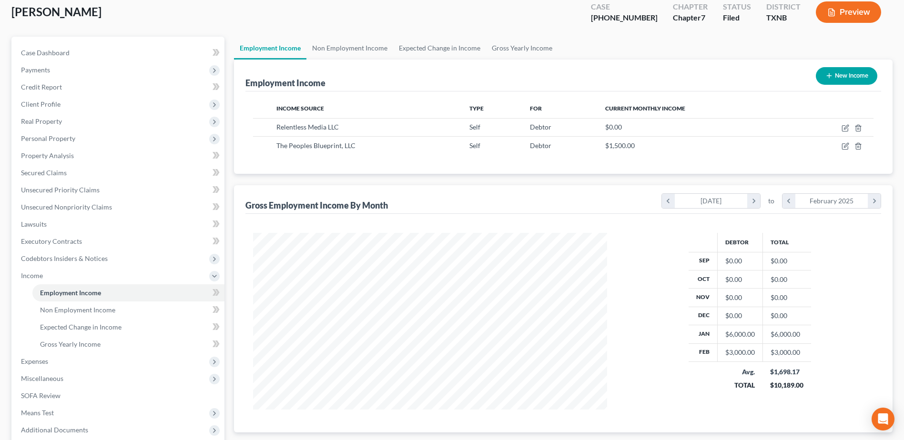
scroll to position [144, 0]
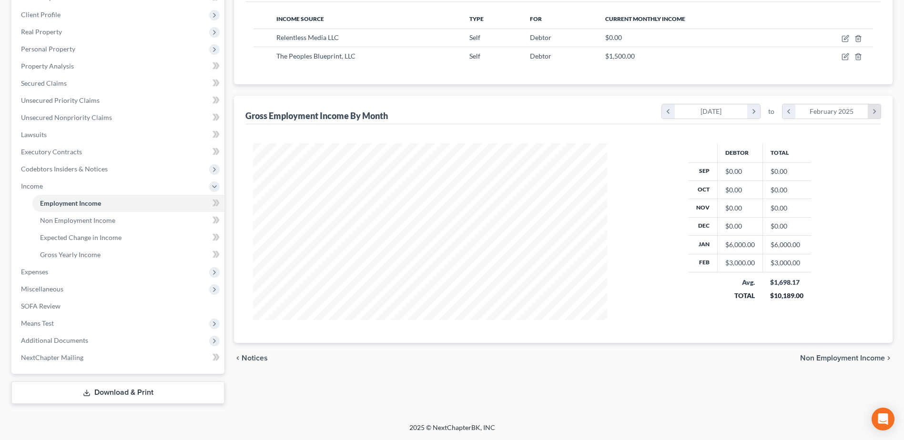
click at [871, 115] on icon "chevron_right" at bounding box center [873, 111] width 13 height 14
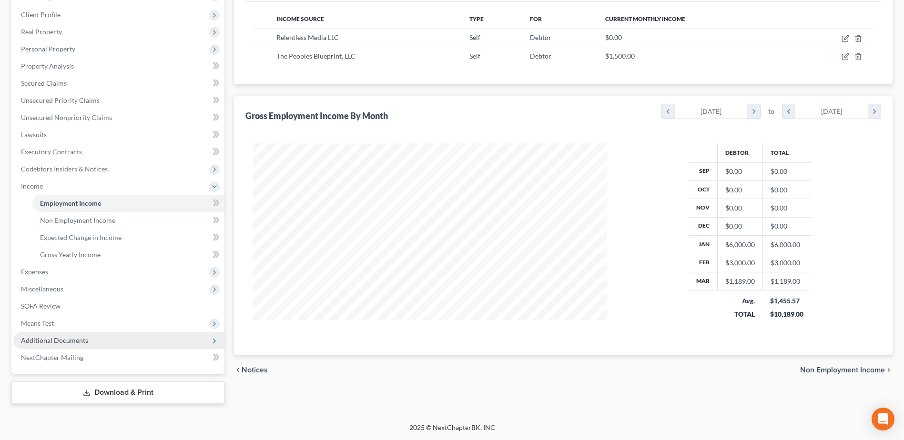
click at [63, 345] on span "Additional Documents" at bounding box center [118, 340] width 211 height 17
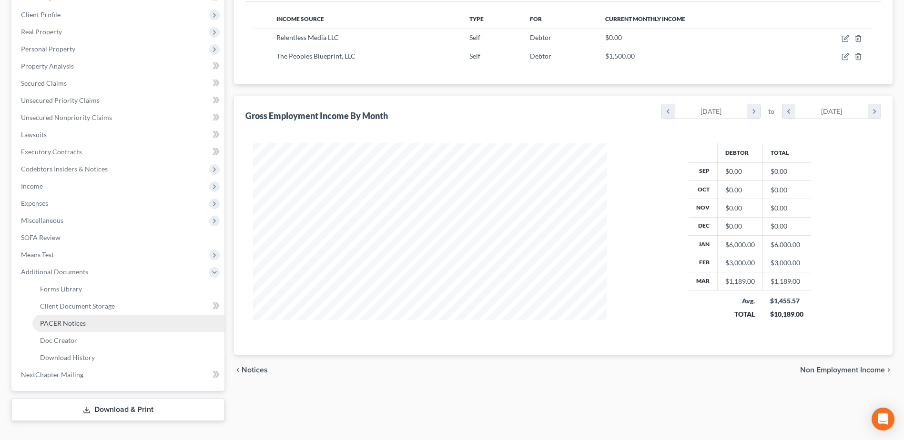
click at [65, 322] on span "PACER Notices" at bounding box center [63, 323] width 46 height 8
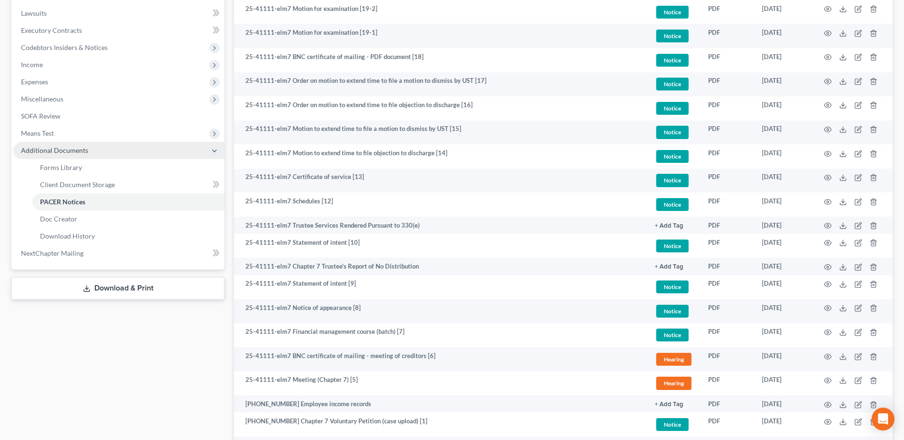
scroll to position [265, 0]
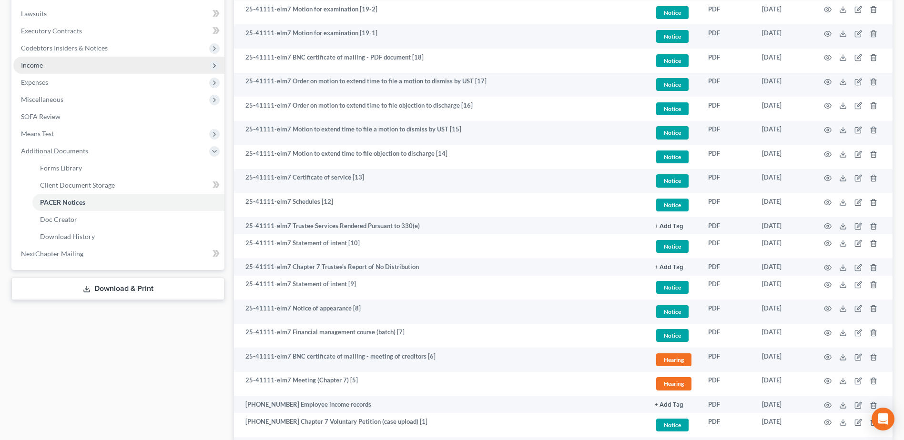
click at [41, 64] on span "Income" at bounding box center [32, 65] width 22 height 8
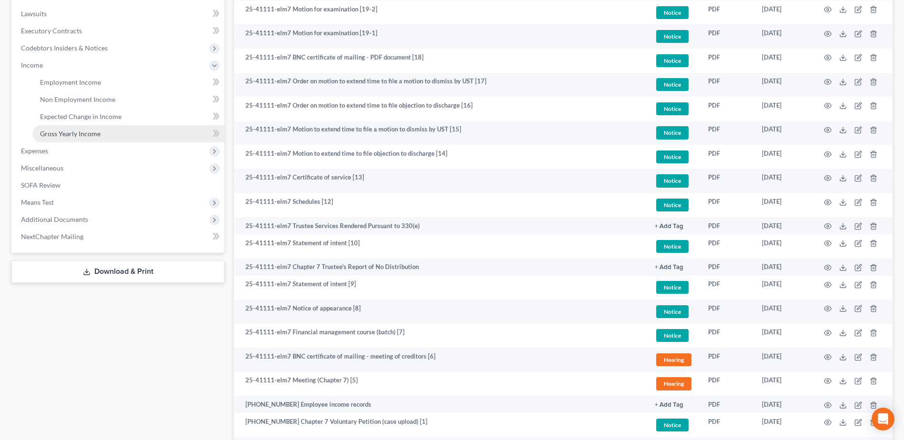
click at [68, 131] on span "Gross Yearly Income" at bounding box center [70, 134] width 60 height 8
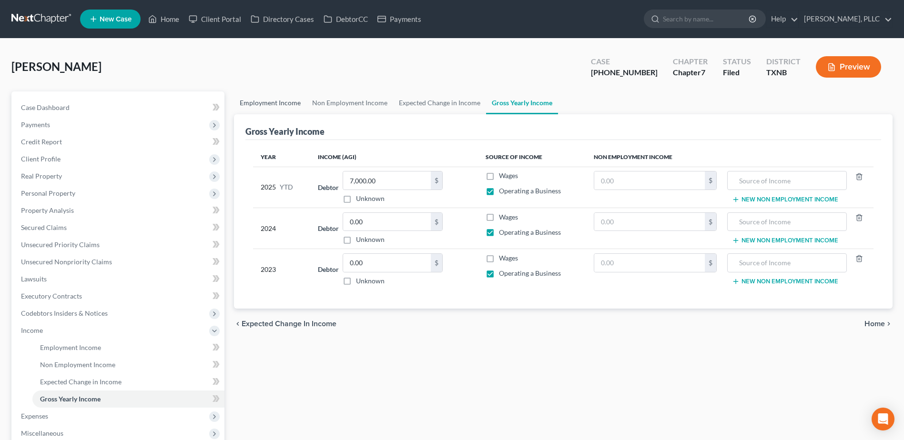
click at [270, 99] on link "Employment Income" at bounding box center [270, 102] width 72 height 23
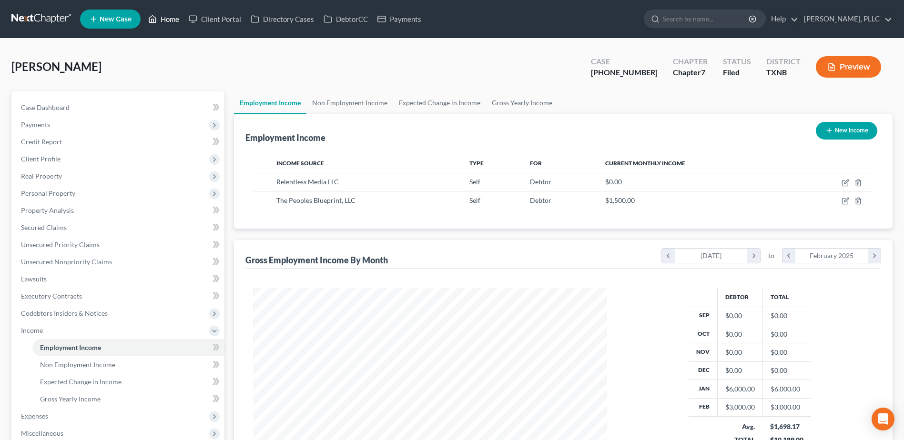
drag, startPoint x: 175, startPoint y: 22, endPoint x: 582, endPoint y: 128, distance: 420.8
click at [175, 22] on link "Home" at bounding box center [163, 18] width 40 height 17
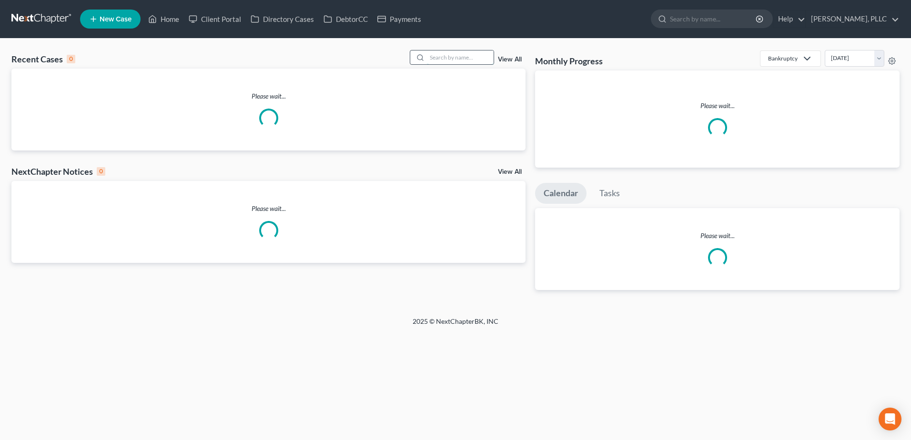
click at [455, 58] on input "search" at bounding box center [460, 57] width 67 height 14
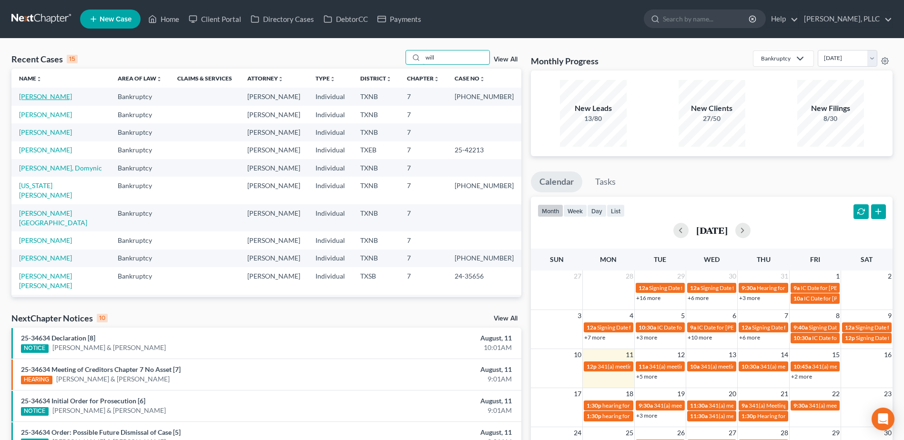
type input "will"
click at [48, 98] on link "[PERSON_NAME]" at bounding box center [45, 96] width 53 height 8
select select "4"
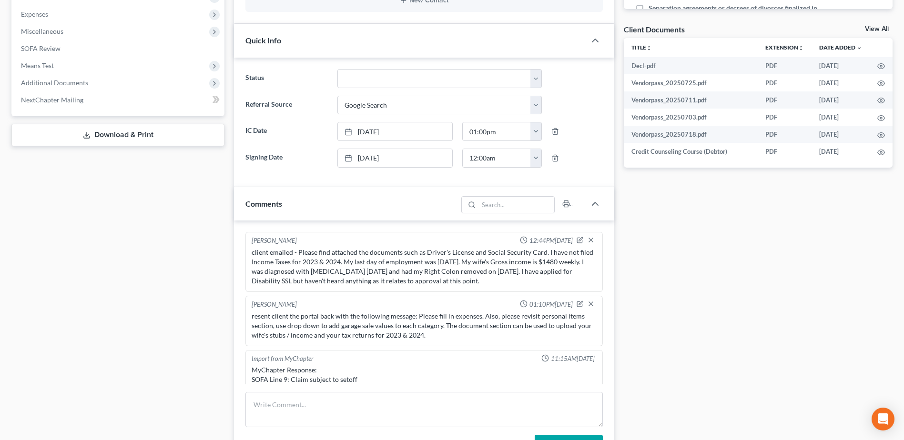
scroll to position [459, 0]
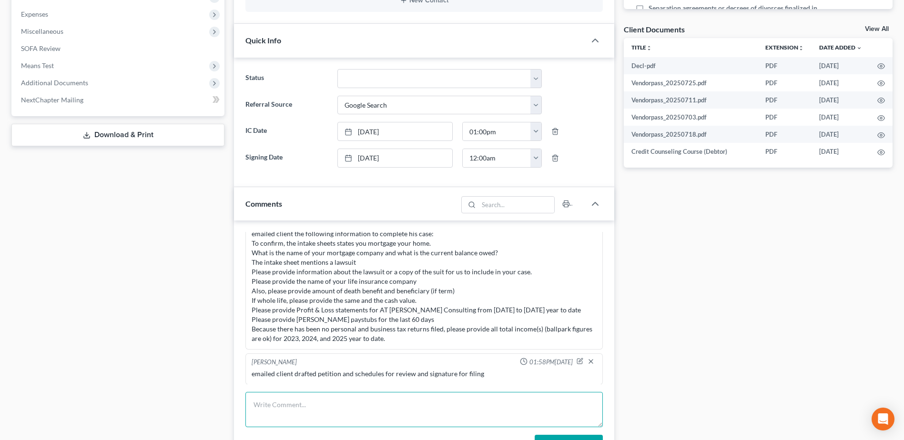
click at [345, 397] on textarea at bounding box center [423, 409] width 357 height 35
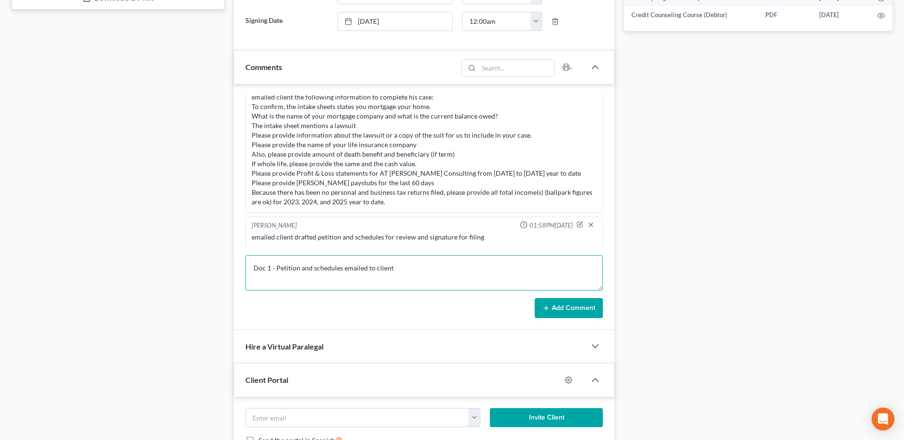
scroll to position [476, 0]
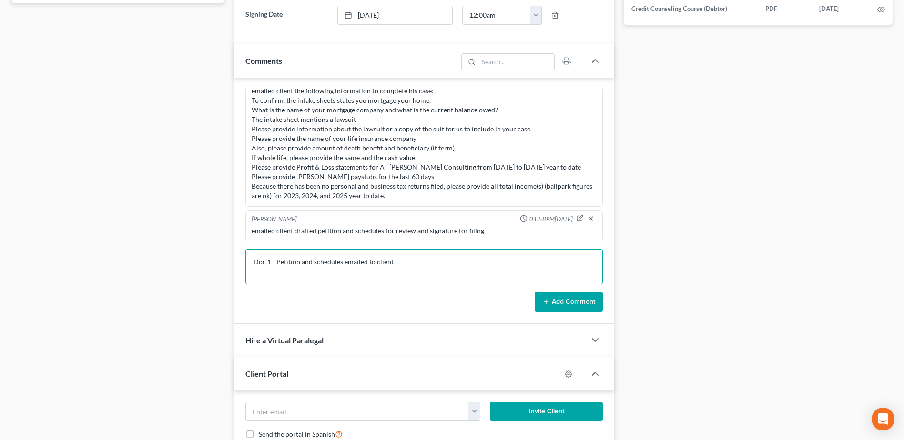
type textarea "Doc 1 - Petition and schedules emailed to client"
click at [589, 304] on button "Add Comment" at bounding box center [568, 302] width 68 height 20
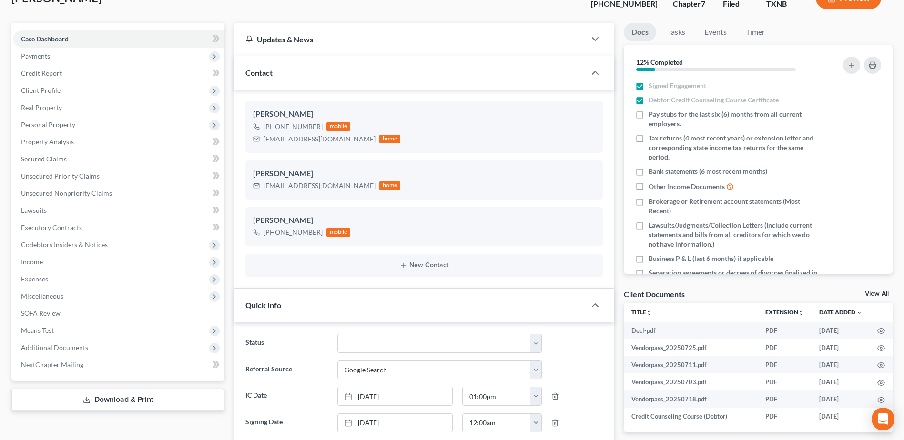
scroll to position [0, 0]
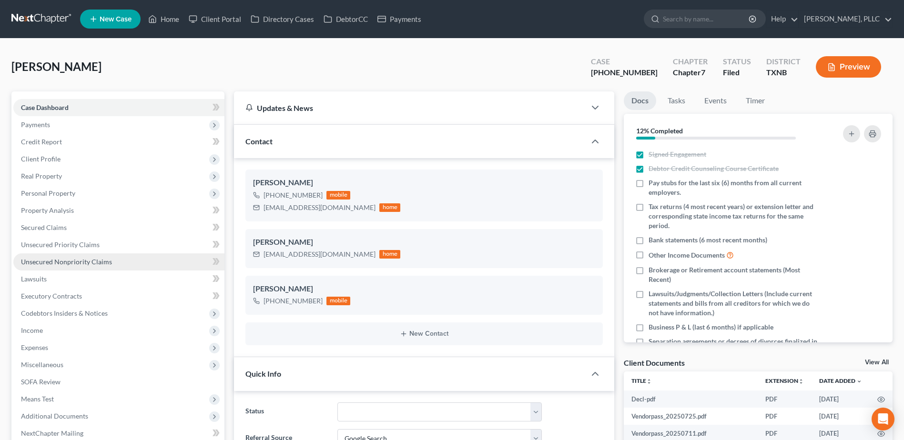
click at [74, 262] on span "Unsecured Nonpriority Claims" at bounding box center [66, 262] width 91 height 8
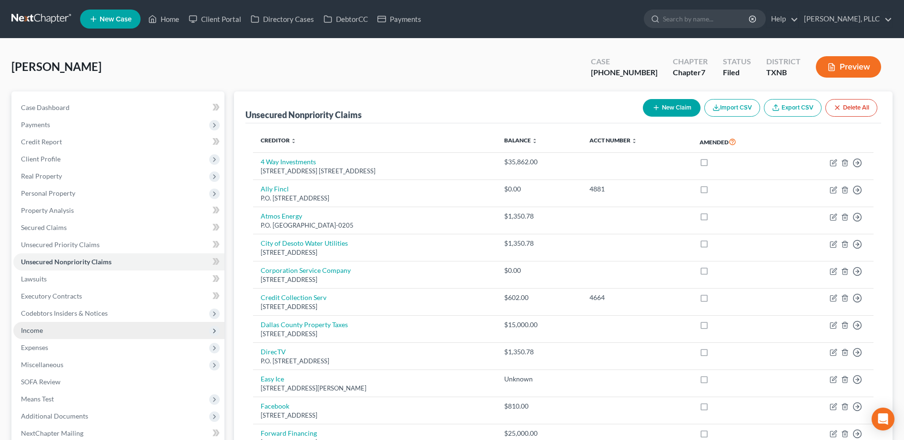
click at [40, 332] on span "Income" at bounding box center [32, 330] width 22 height 8
drag, startPoint x: 73, startPoint y: 348, endPoint x: 93, endPoint y: 337, distance: 22.6
click at [73, 348] on span "Employment Income" at bounding box center [70, 347] width 61 height 8
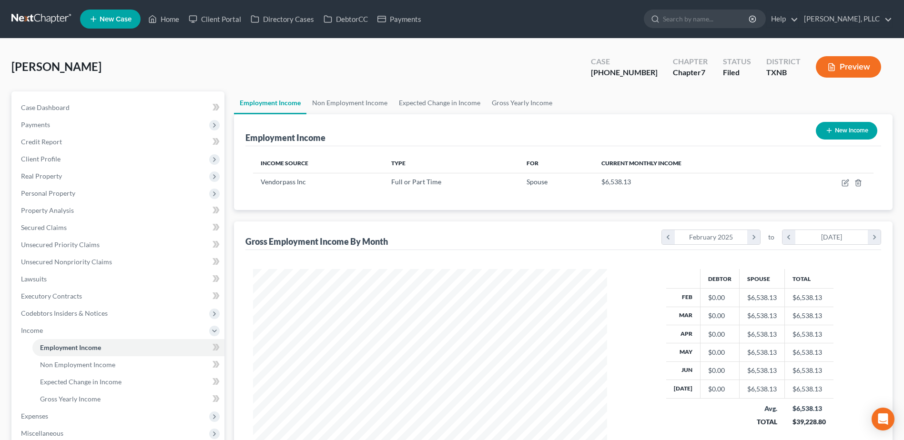
scroll to position [177, 372]
click at [355, 103] on link "Non Employment Income" at bounding box center [349, 102] width 87 height 23
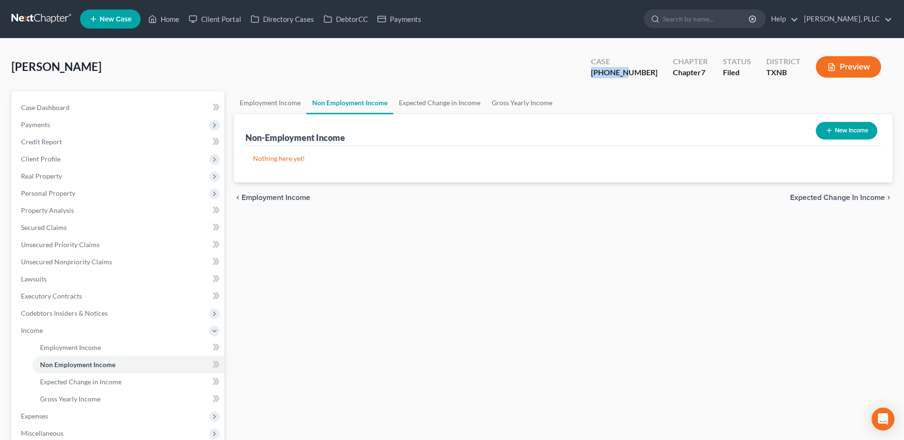
drag, startPoint x: 650, startPoint y: 74, endPoint x: 608, endPoint y: 73, distance: 41.9
click at [608, 73] on div "Case [PHONE_NUMBER] Chapter Chapter 7 Status [GEOGRAPHIC_DATA] [GEOGRAPHIC_DATA…" at bounding box center [735, 67] width 313 height 34
copy div "25-33044"
click at [69, 103] on span "Case Dashboard" at bounding box center [45, 107] width 49 height 8
select select "4"
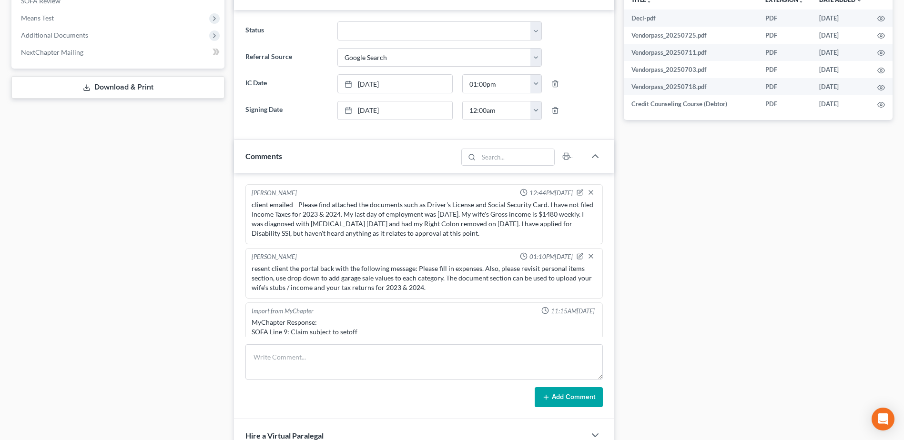
scroll to position [494, 0]
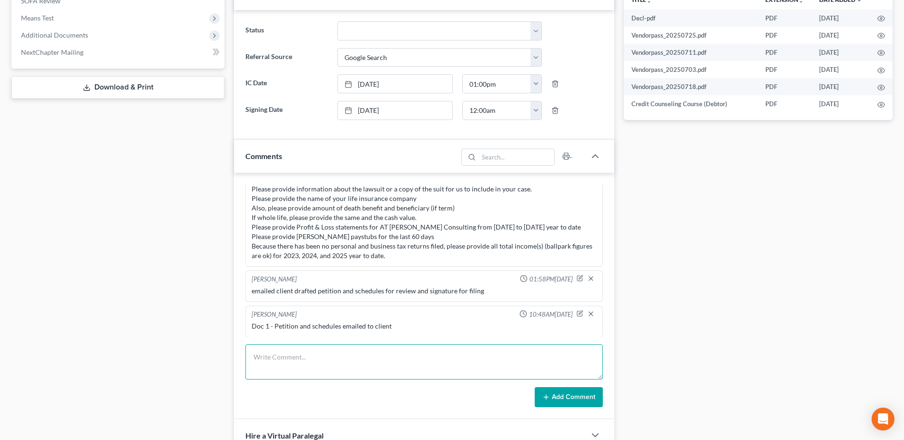
click at [405, 351] on textarea at bounding box center [423, 361] width 357 height 35
type textarea "EE income filed - debtor is unemployed, no stubs"
click at [581, 398] on button "Add Comment" at bounding box center [568, 397] width 68 height 20
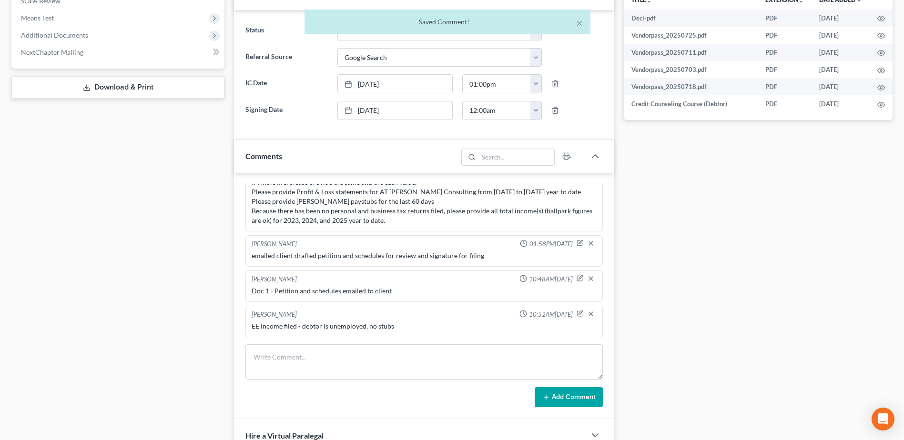
scroll to position [0, 0]
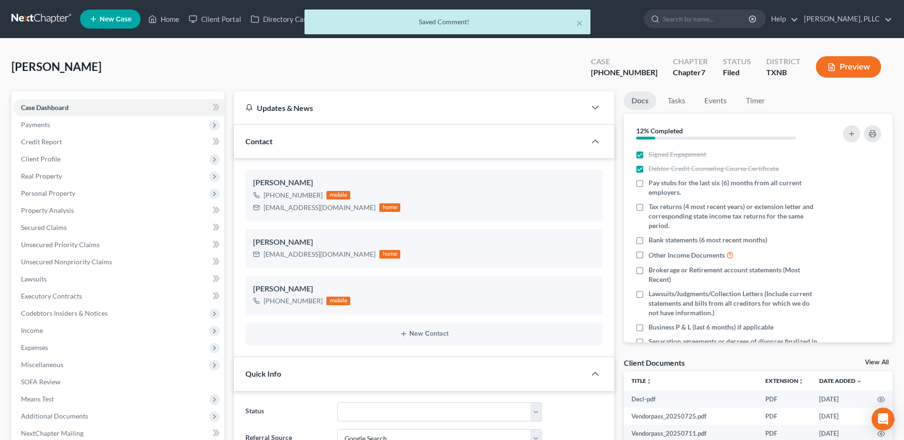
click at [171, 19] on div "× Saved Comment!" at bounding box center [447, 25] width 904 height 30
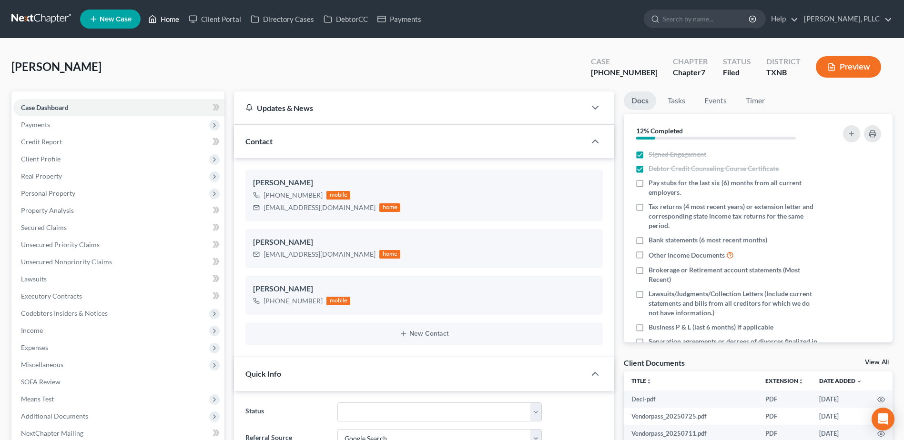
drag, startPoint x: 177, startPoint y: 20, endPoint x: 256, endPoint y: 2, distance: 81.6
click at [176, 20] on link "Home" at bounding box center [163, 18] width 40 height 17
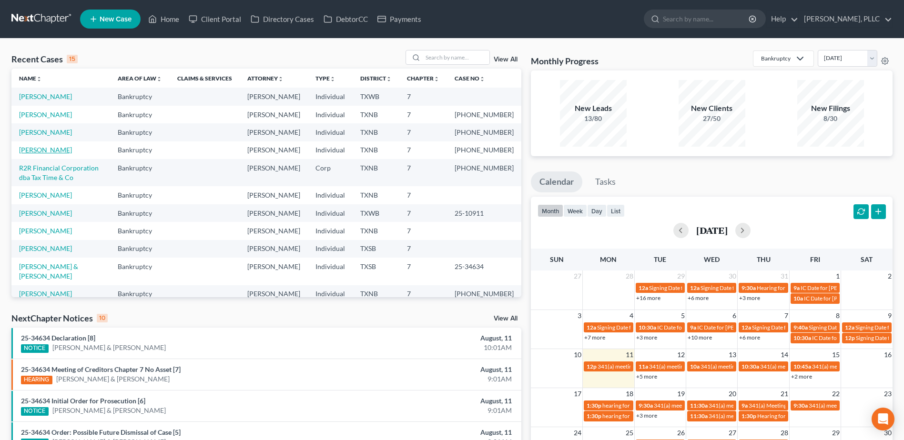
click at [60, 154] on link "[PERSON_NAME]" at bounding box center [45, 150] width 53 height 8
select select "4"
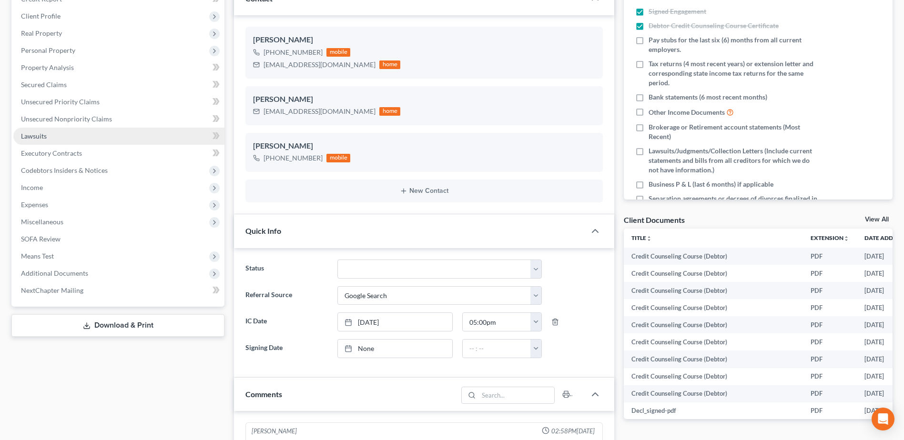
scroll to position [1245, 0]
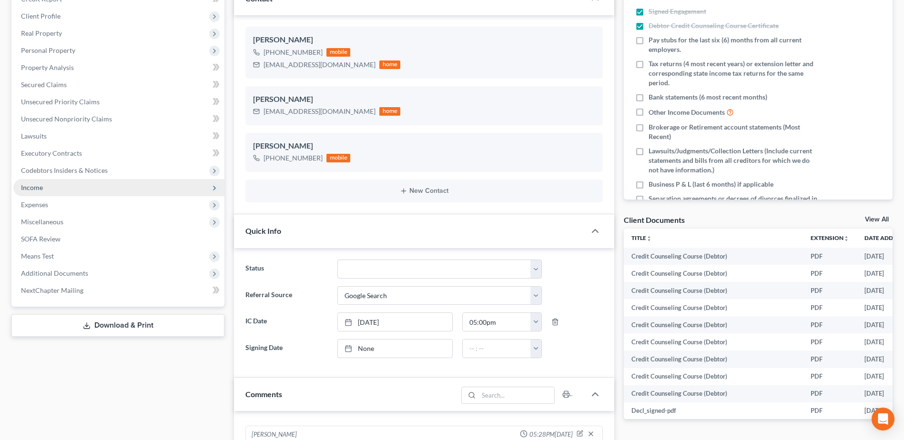
click at [45, 186] on span "Income" at bounding box center [118, 187] width 211 height 17
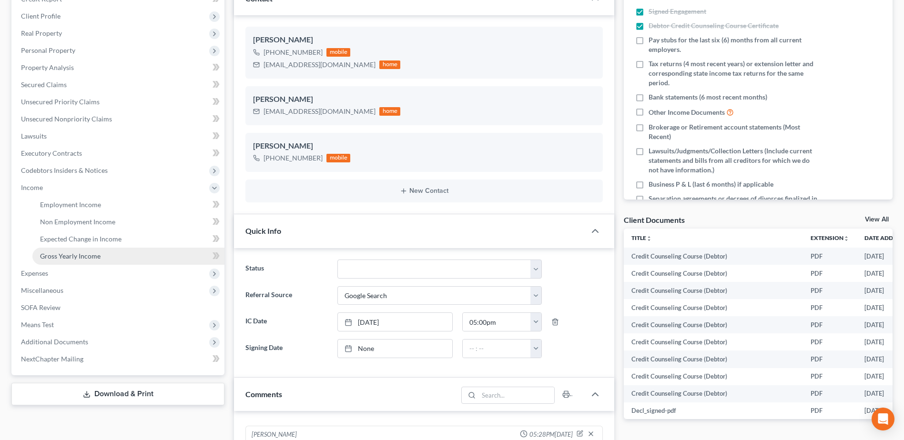
click at [83, 252] on span "Gross Yearly Income" at bounding box center [70, 256] width 60 height 8
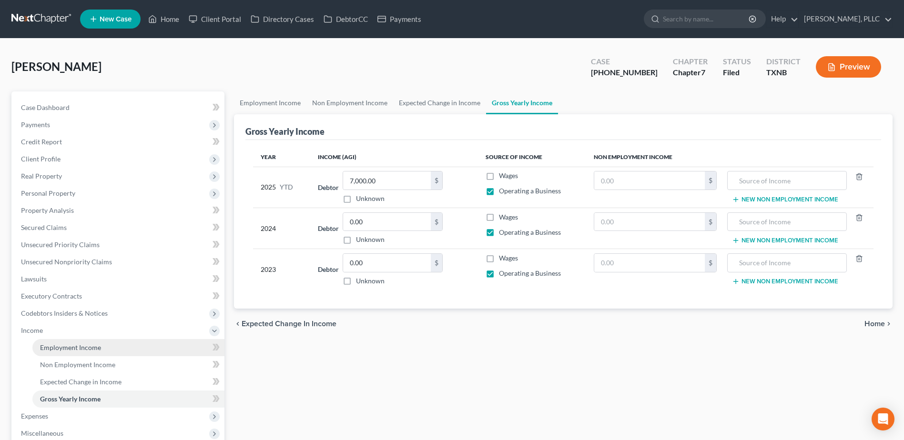
click at [84, 349] on span "Employment Income" at bounding box center [70, 347] width 61 height 8
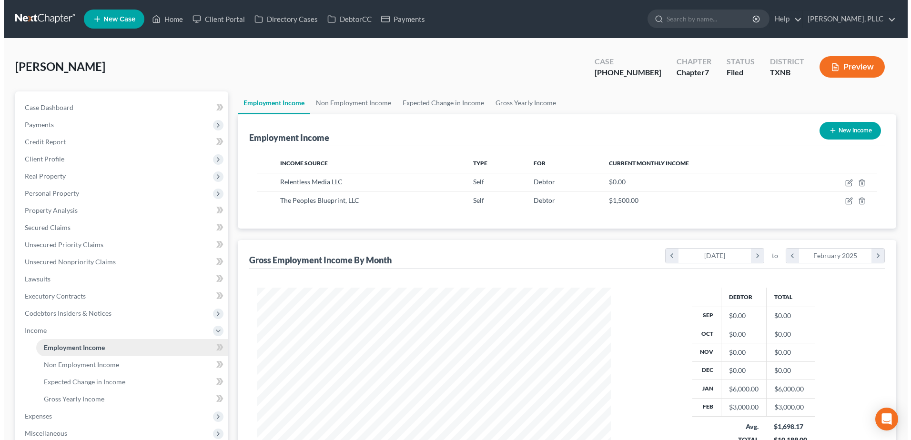
scroll to position [177, 372]
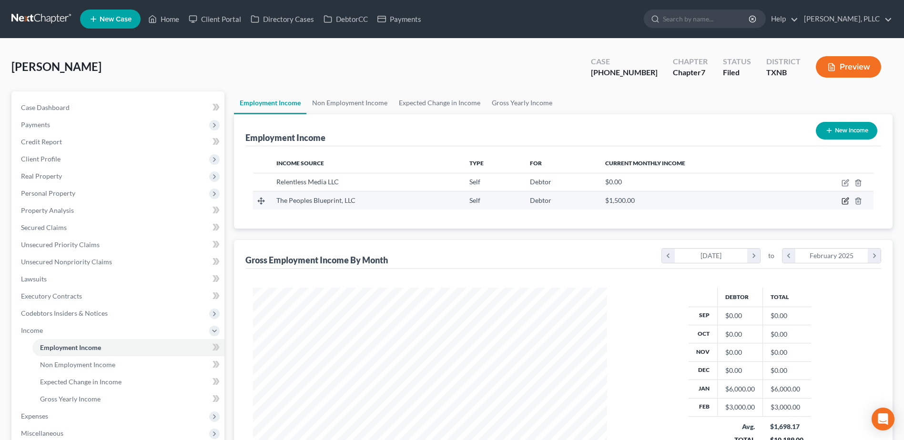
click at [845, 201] on icon "button" at bounding box center [846, 200] width 4 height 4
select select "1"
select select "45"
select select "0"
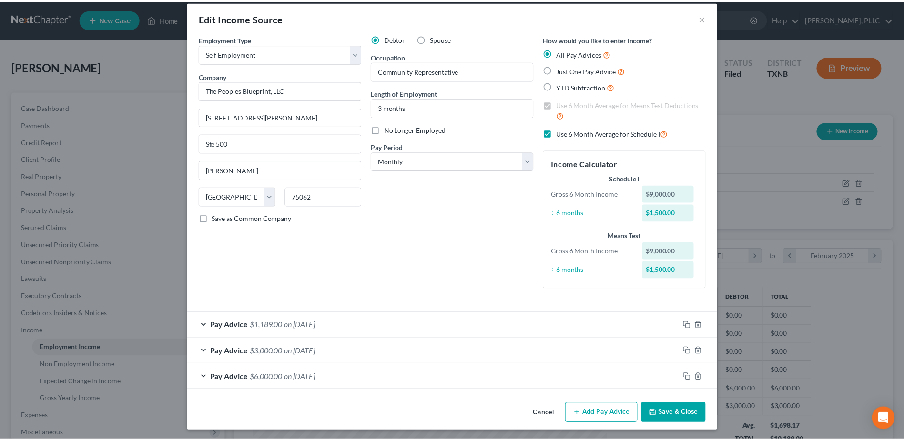
scroll to position [12, 0]
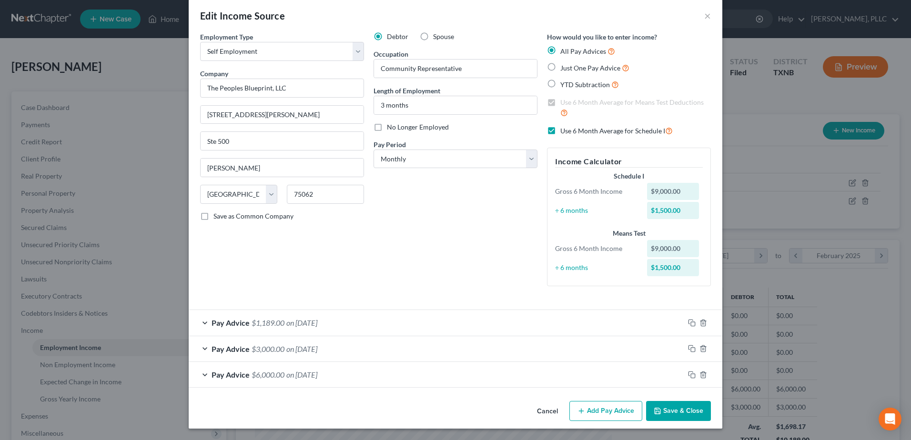
click at [553, 414] on button "Cancel" at bounding box center [547, 411] width 36 height 19
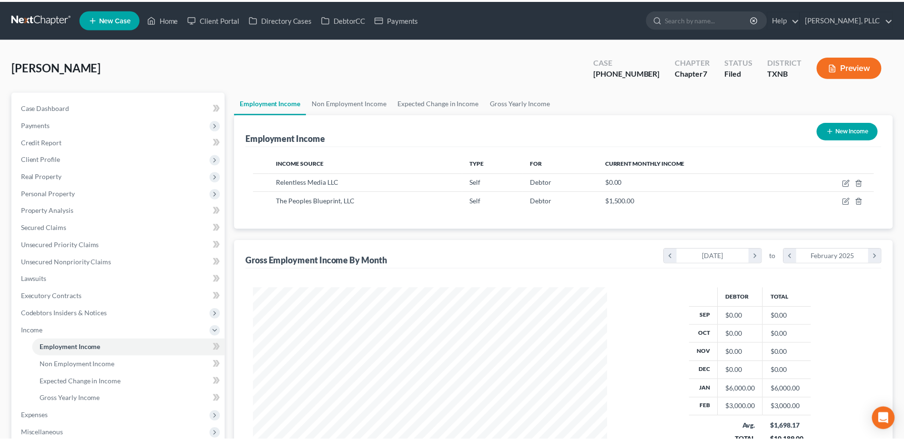
scroll to position [476152, 475956]
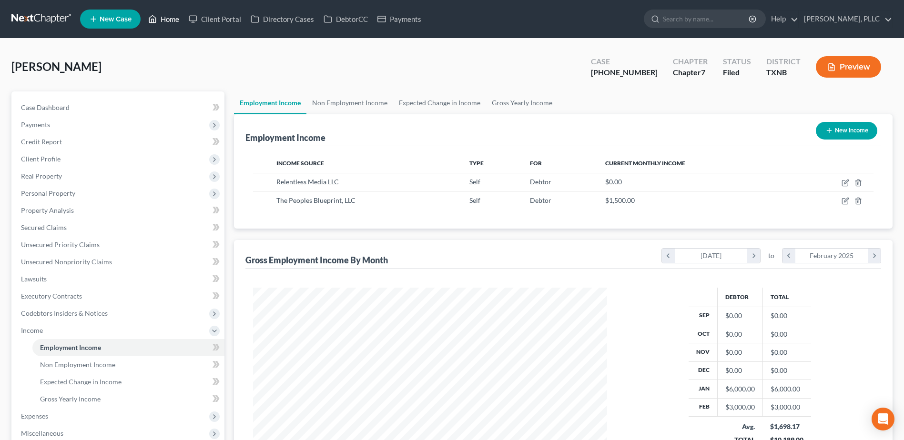
click at [165, 21] on link "Home" at bounding box center [163, 18] width 40 height 17
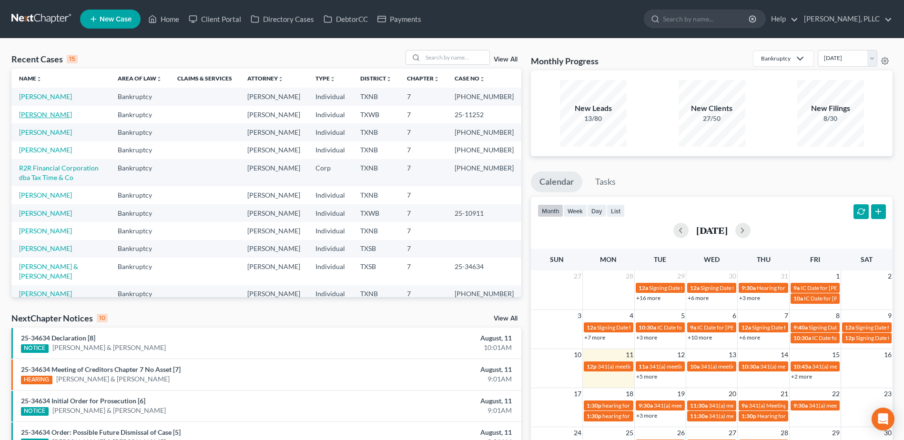
click at [42, 119] on link "[PERSON_NAME]" at bounding box center [45, 115] width 53 height 8
select select "1"
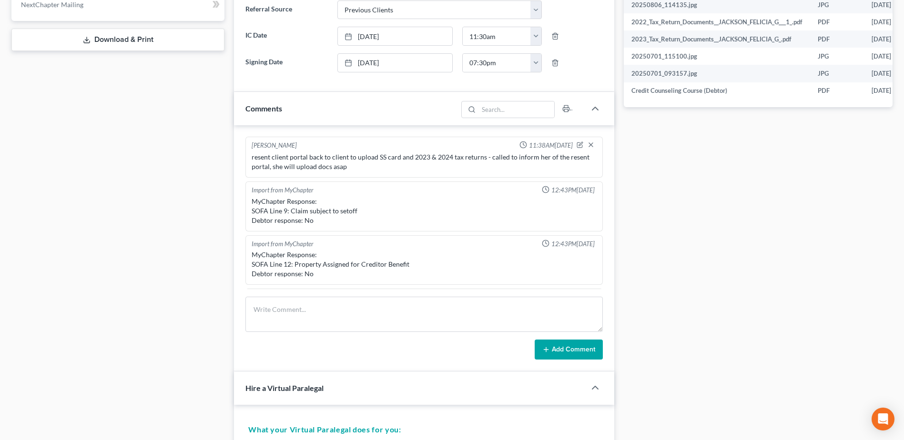
scroll to position [338, 0]
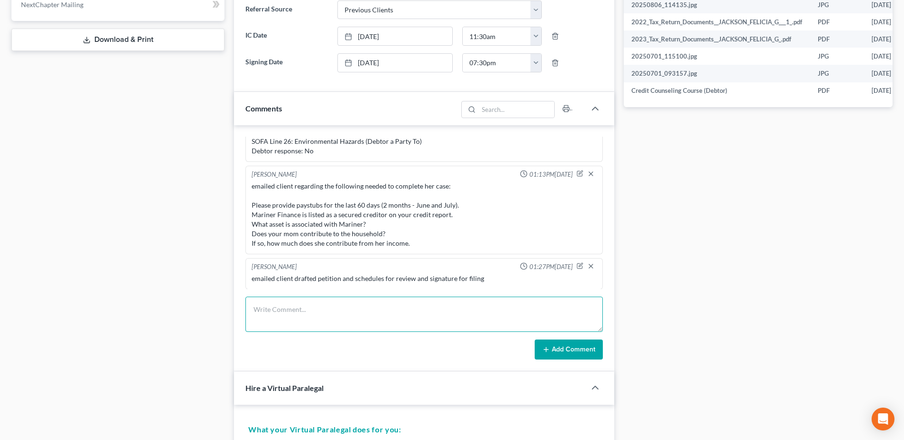
click at [350, 310] on textarea at bounding box center [423, 314] width 357 height 35
type textarea "Doc"
click at [350, 310] on textarea at bounding box center [423, 314] width 357 height 35
type textarea "Doc 1 - petition and schedules emailed to client"
click at [551, 348] on button "Add Comment" at bounding box center [568, 350] width 68 height 20
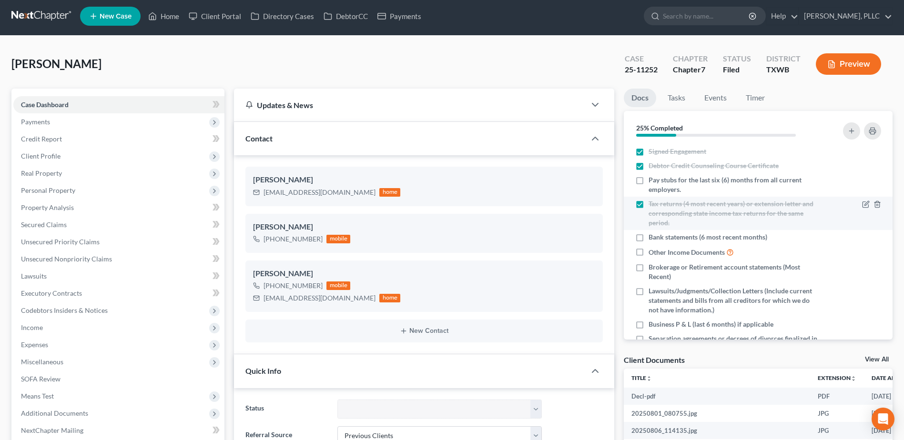
scroll to position [0, 0]
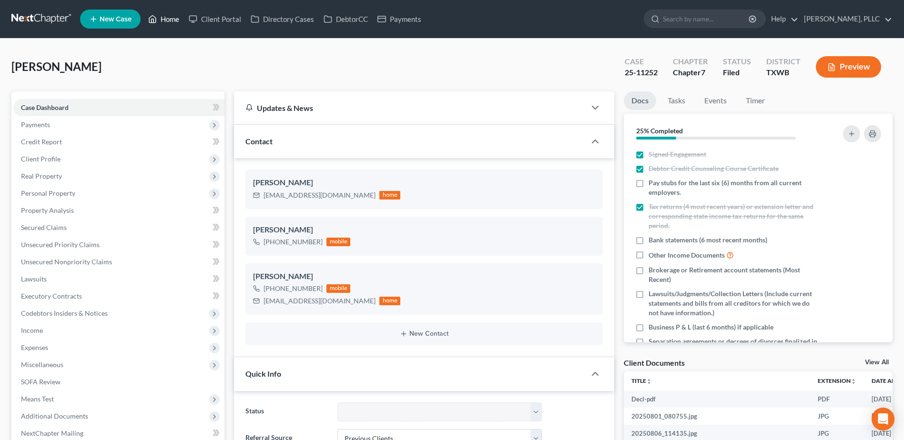
click at [174, 17] on link "Home" at bounding box center [163, 18] width 40 height 17
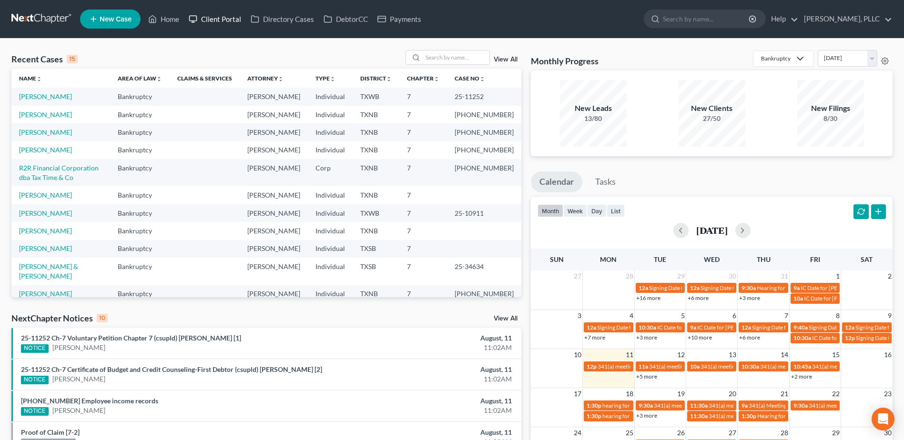
click at [231, 18] on link "Client Portal" at bounding box center [215, 18] width 62 height 17
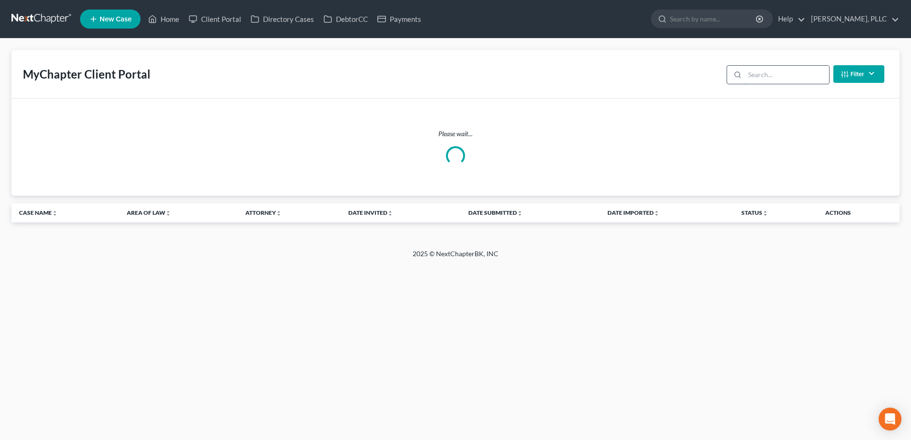
click at [795, 78] on input "search" at bounding box center [787, 75] width 84 height 18
type input "[PERSON_NAME]"
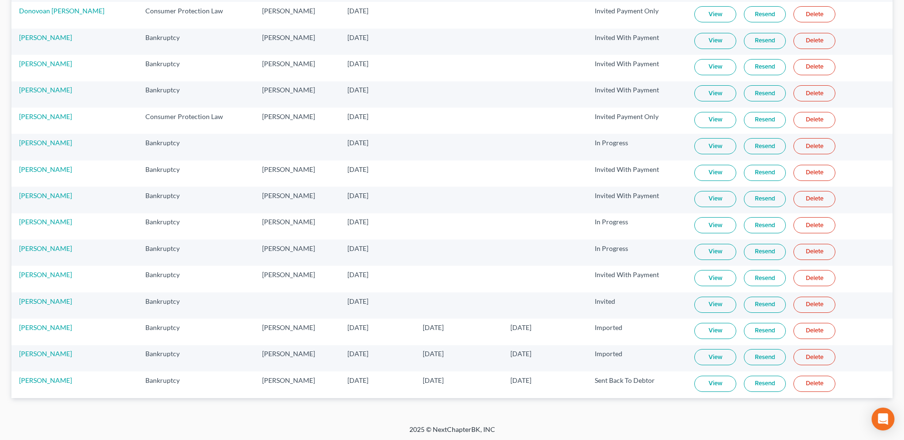
scroll to position [151, 0]
click at [717, 331] on link "View" at bounding box center [715, 329] width 42 height 16
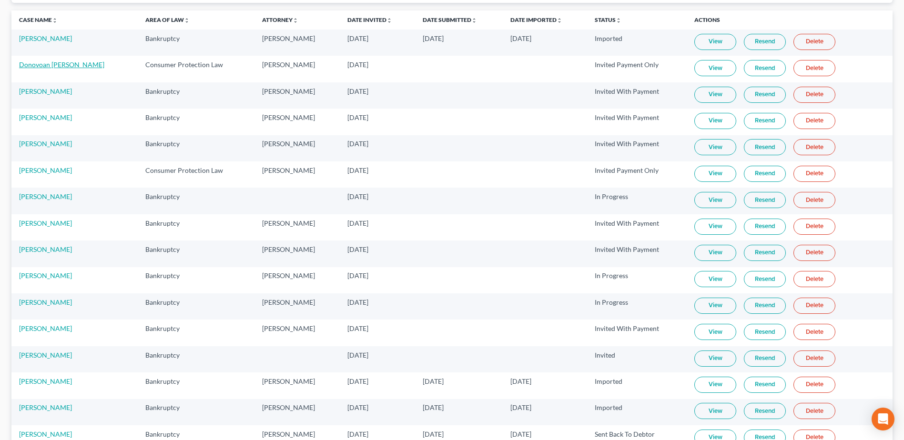
scroll to position [143, 0]
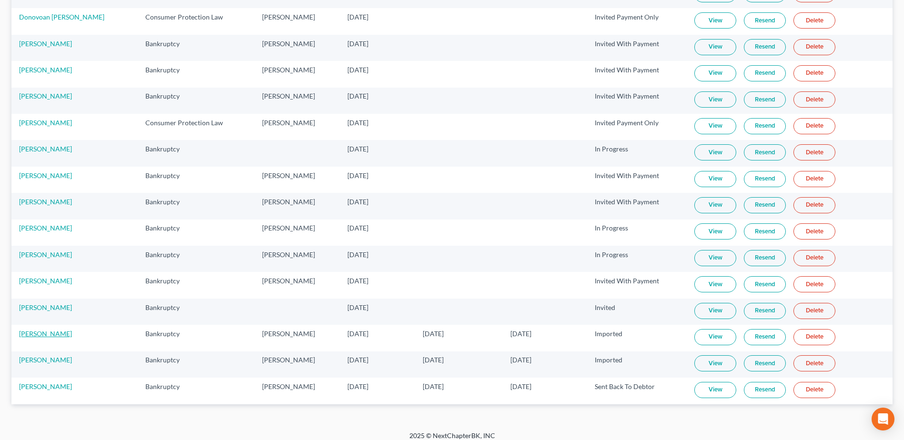
click at [49, 335] on link "[PERSON_NAME]" at bounding box center [45, 334] width 53 height 8
select select "4"
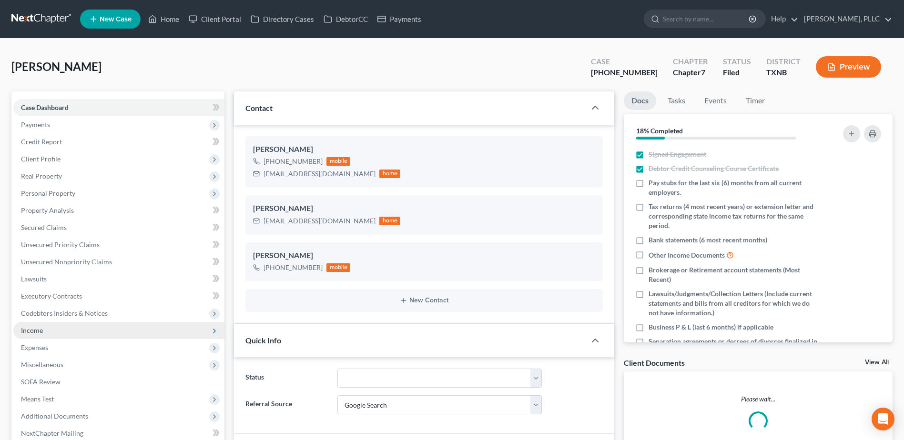
click at [47, 334] on span "Income" at bounding box center [118, 330] width 211 height 17
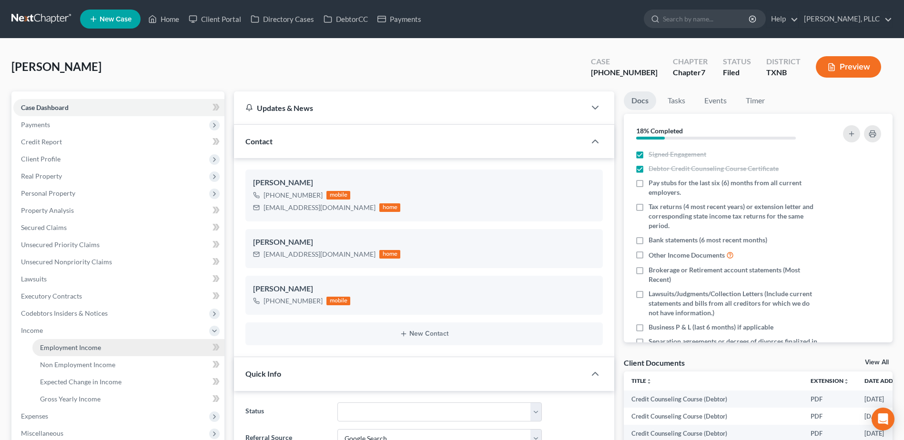
click at [71, 347] on span "Employment Income" at bounding box center [70, 347] width 61 height 8
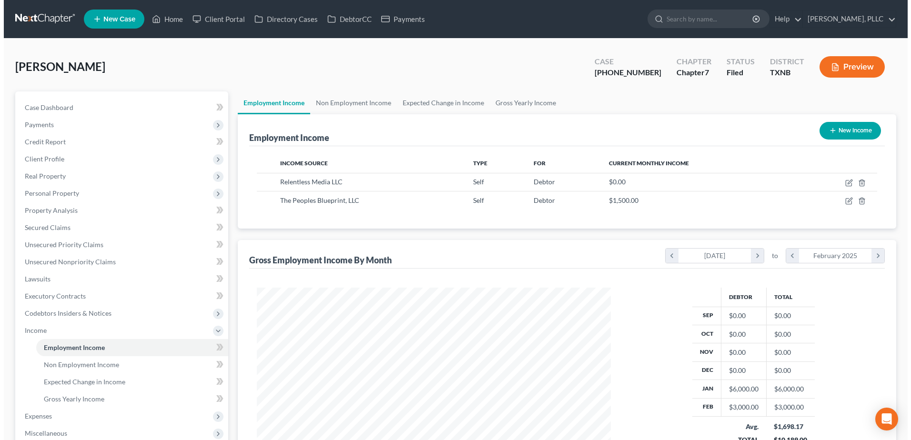
scroll to position [177, 372]
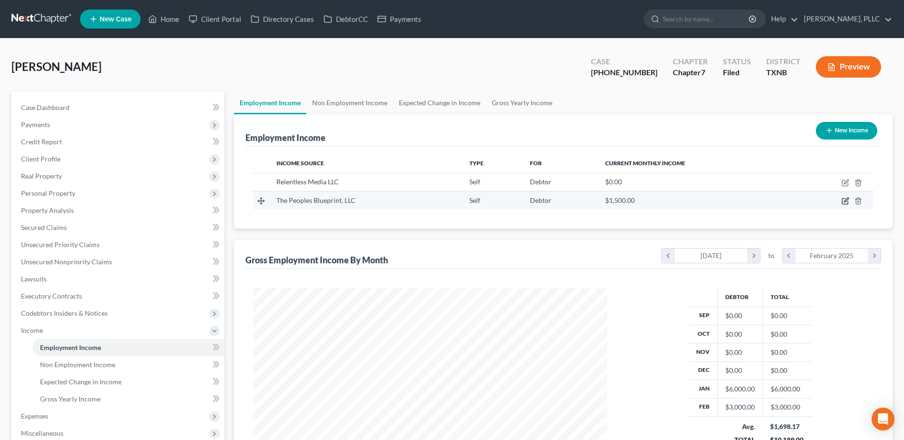
click at [844, 202] on icon "button" at bounding box center [845, 201] width 8 height 8
select select "1"
select select "45"
select select "0"
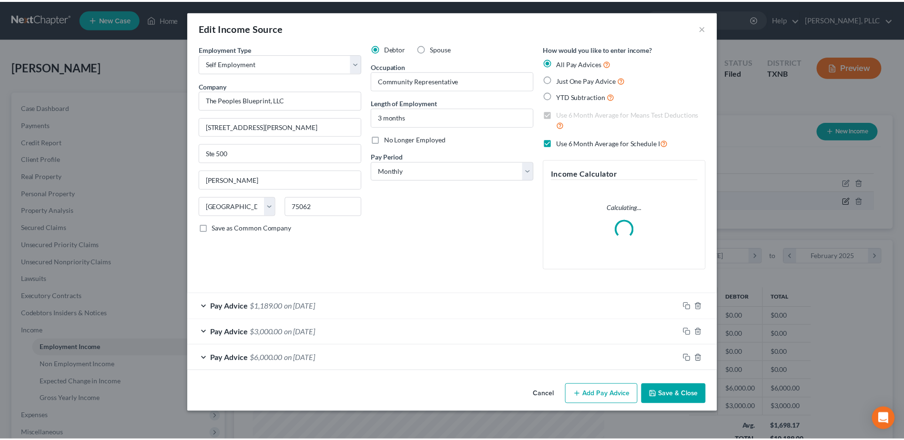
scroll to position [178, 376]
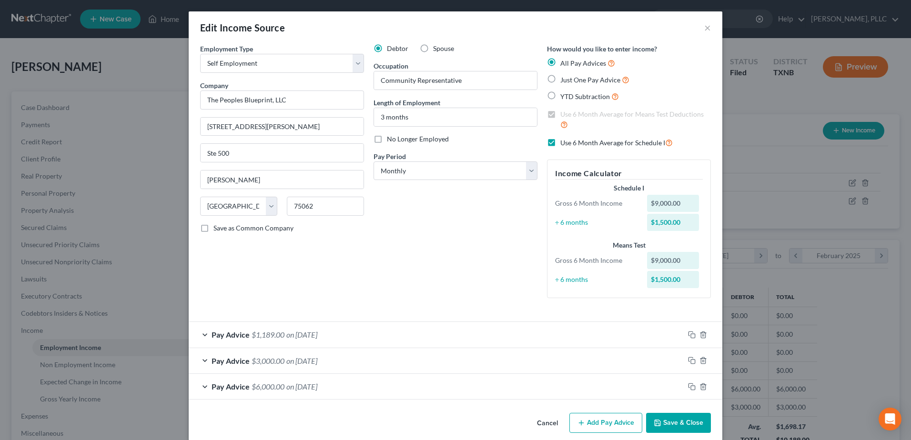
click at [544, 425] on button "Cancel" at bounding box center [547, 423] width 36 height 19
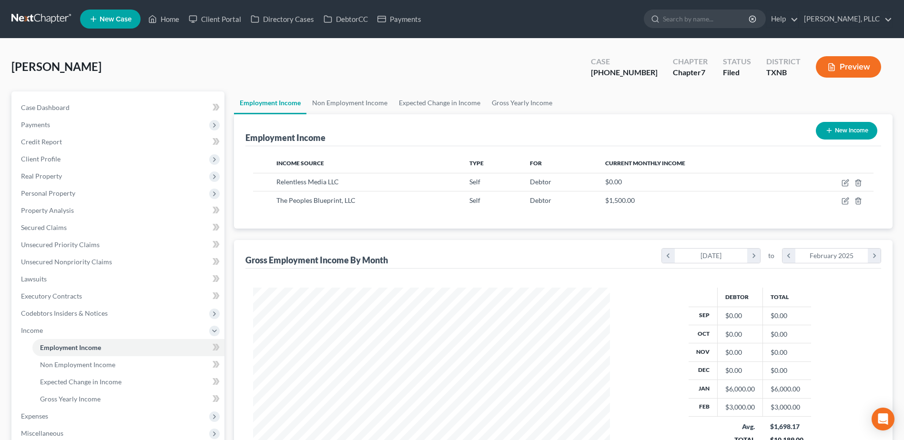
scroll to position [476152, 475956]
click at [170, 20] on link "Home" at bounding box center [163, 18] width 40 height 17
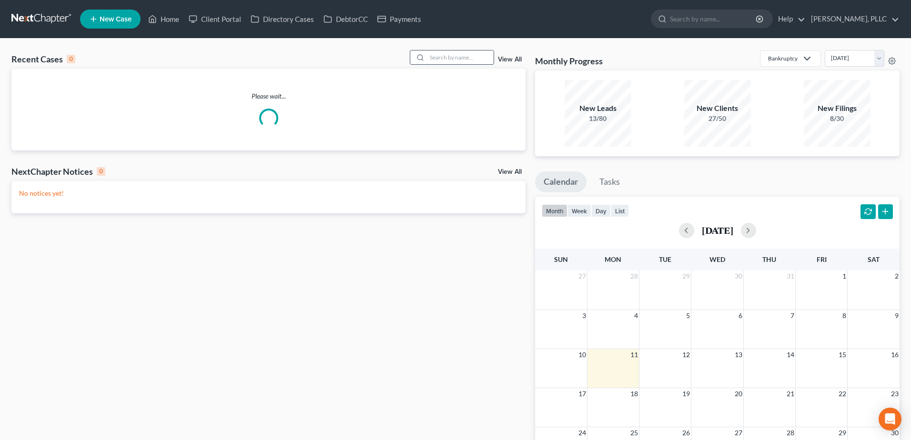
click at [436, 59] on input "search" at bounding box center [460, 57] width 67 height 14
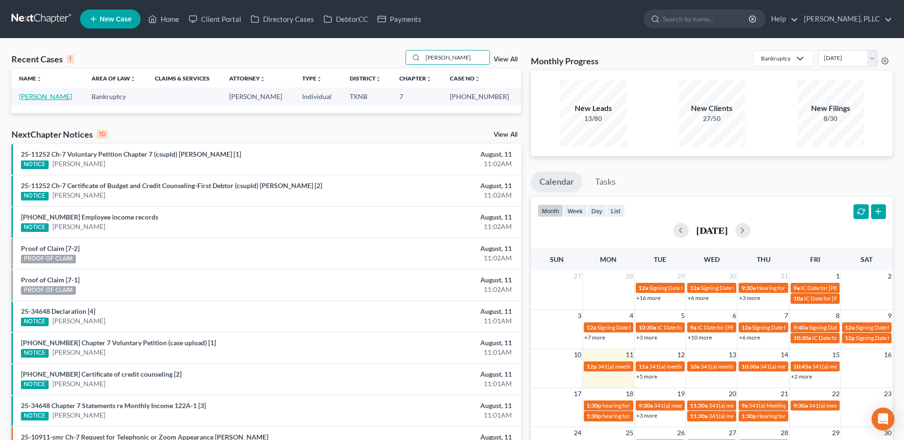
type input "[PERSON_NAME]"
click at [40, 94] on link "[PERSON_NAME]" at bounding box center [45, 96] width 53 height 8
select select "4"
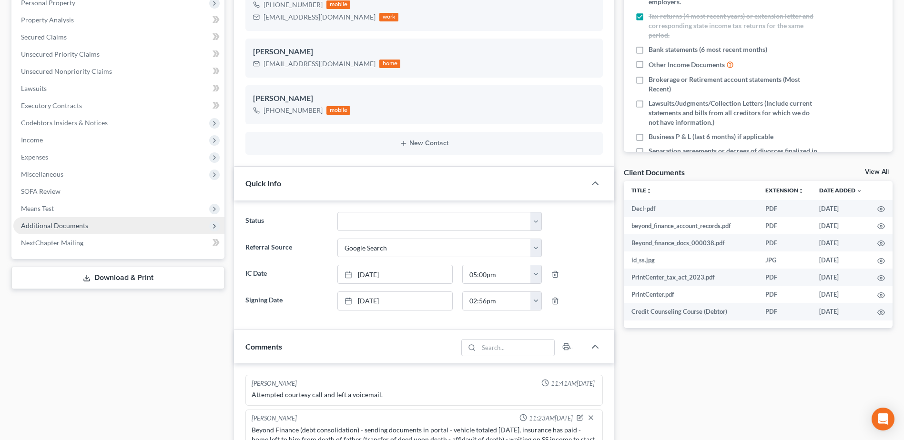
scroll to position [641, 0]
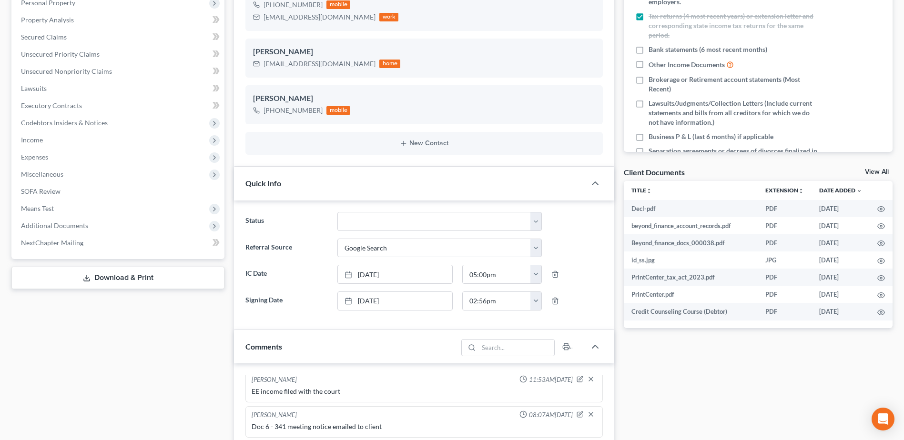
click at [106, 323] on div "Case Dashboard Payments Invoices Payments Payments Credit Report Client Profile" at bounding box center [118, 377] width 222 height 952
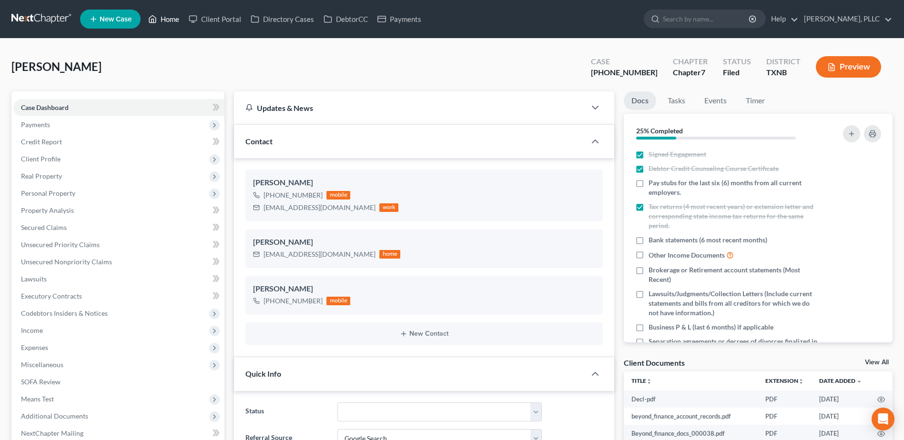
click at [173, 18] on link "Home" at bounding box center [163, 18] width 40 height 17
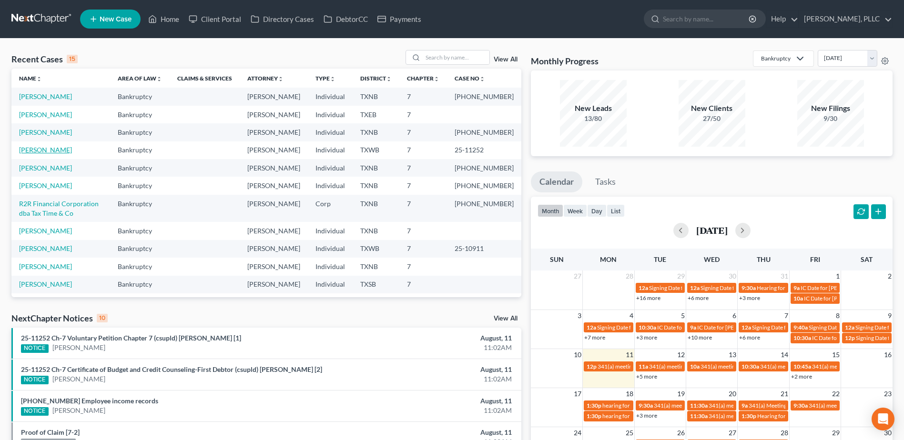
click at [52, 154] on link "[PERSON_NAME]" at bounding box center [45, 150] width 53 height 8
select select "1"
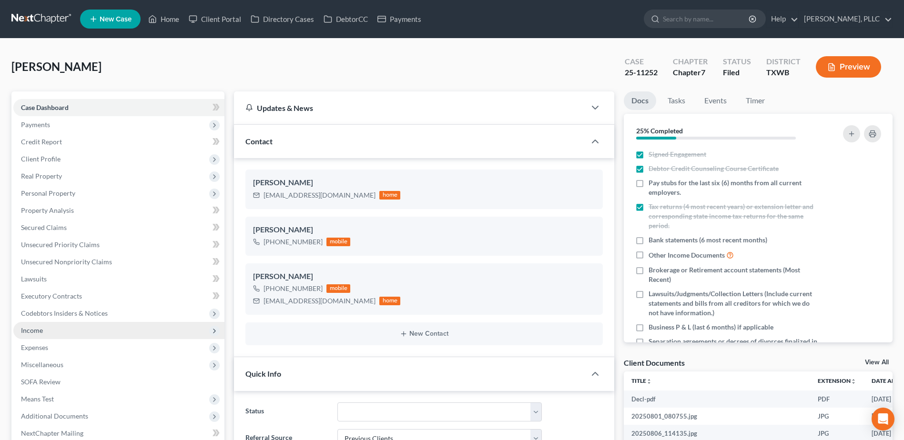
scroll to position [373, 0]
click at [44, 330] on span "Income" at bounding box center [118, 330] width 211 height 17
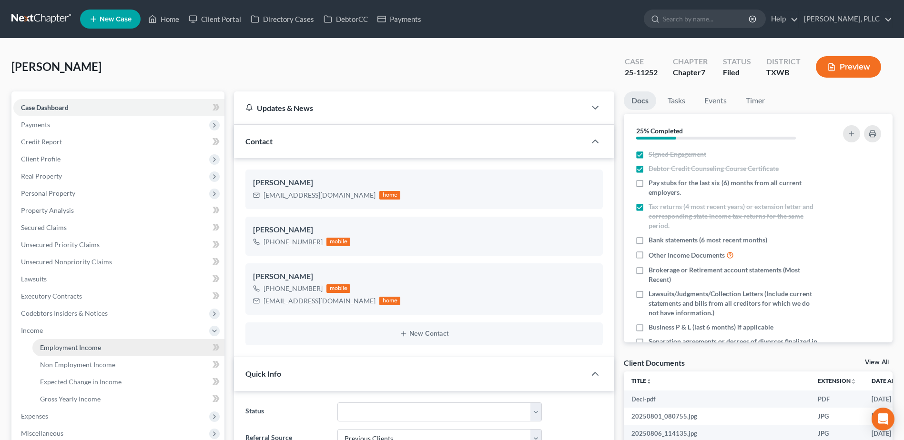
click at [48, 345] on span "Employment Income" at bounding box center [70, 347] width 61 height 8
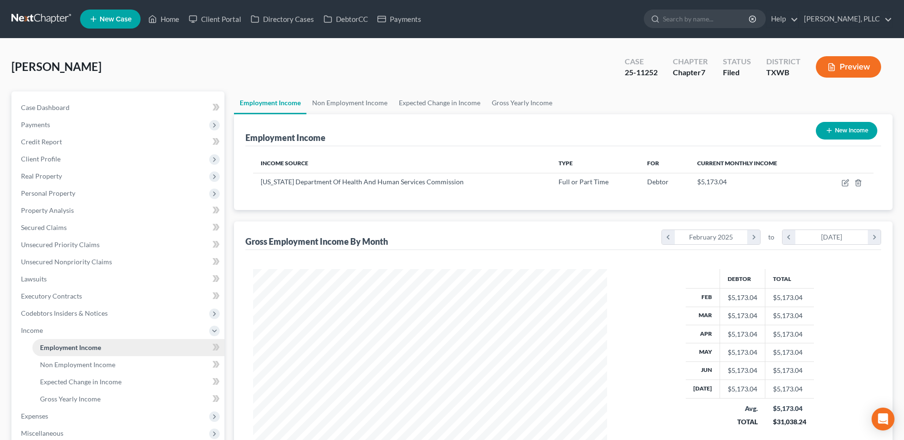
scroll to position [177, 372]
click at [380, 107] on link "Non Employment Income" at bounding box center [349, 102] width 87 height 23
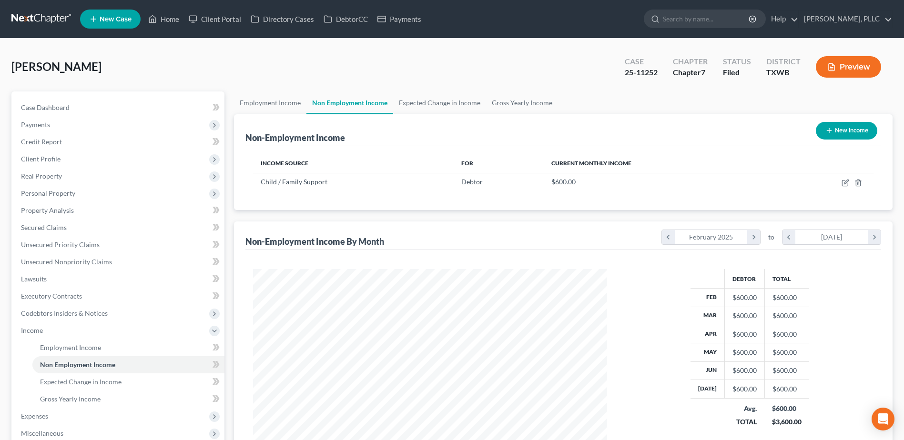
scroll to position [177, 372]
click at [274, 103] on link "Employment Income" at bounding box center [270, 102] width 72 height 23
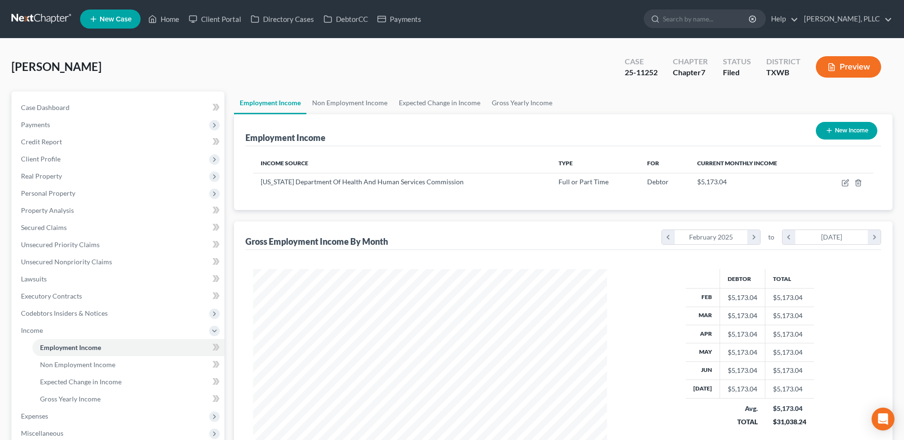
scroll to position [177, 372]
click at [177, 17] on link "Home" at bounding box center [163, 18] width 40 height 17
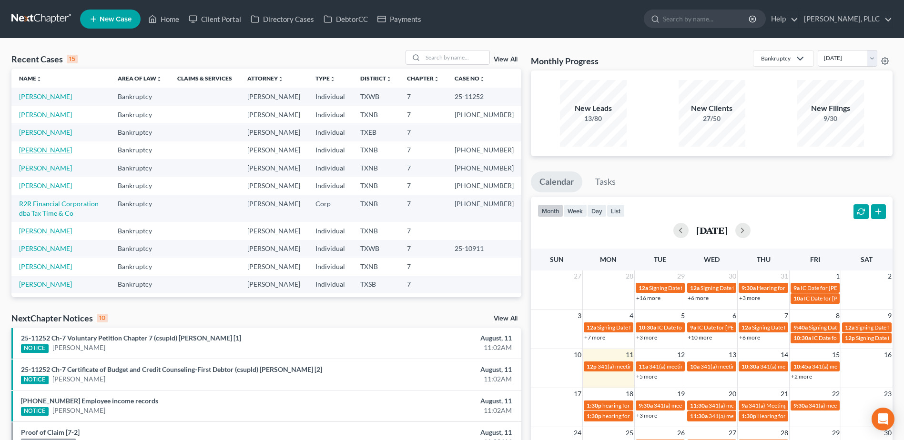
click at [49, 154] on link "[PERSON_NAME]" at bounding box center [45, 150] width 53 height 8
select select "4"
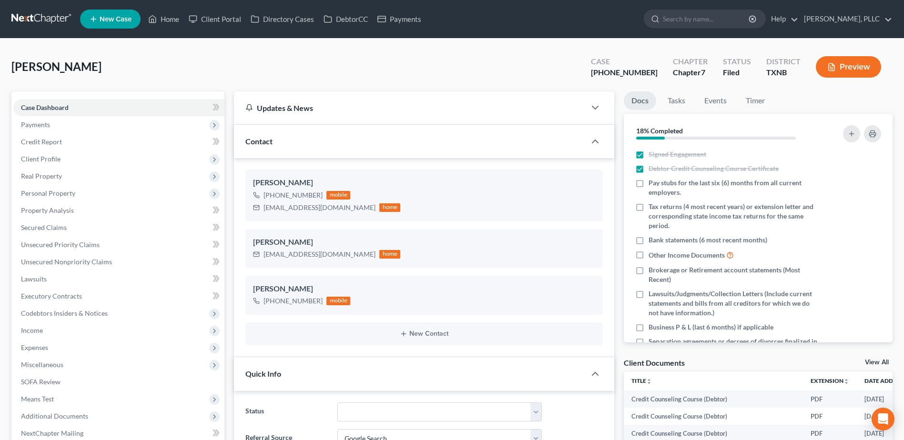
scroll to position [1245, 0]
click at [50, 162] on span "Client Profile" at bounding box center [41, 159] width 40 height 8
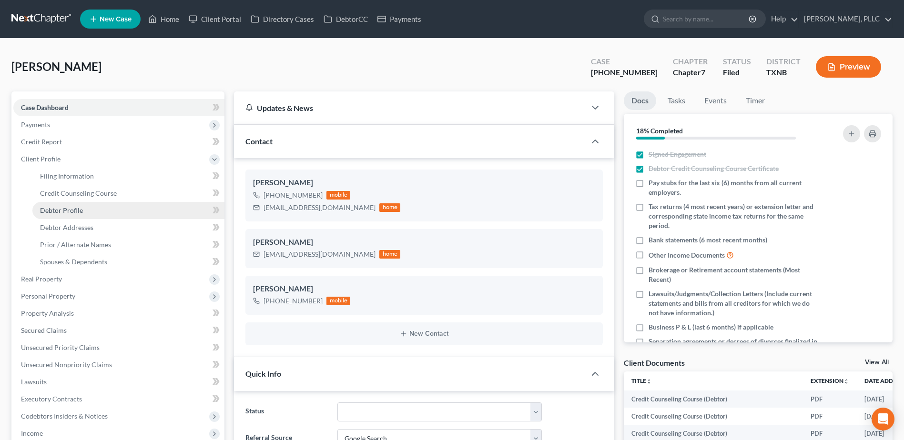
click at [58, 211] on span "Debtor Profile" at bounding box center [61, 210] width 43 height 8
select select "0"
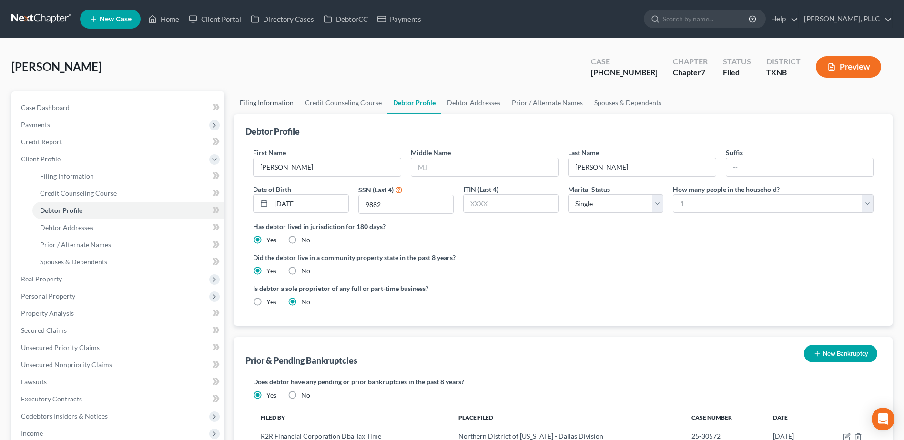
click at [269, 103] on link "Filing Information" at bounding box center [266, 102] width 65 height 23
select select "0"
select select "3"
select select "0"
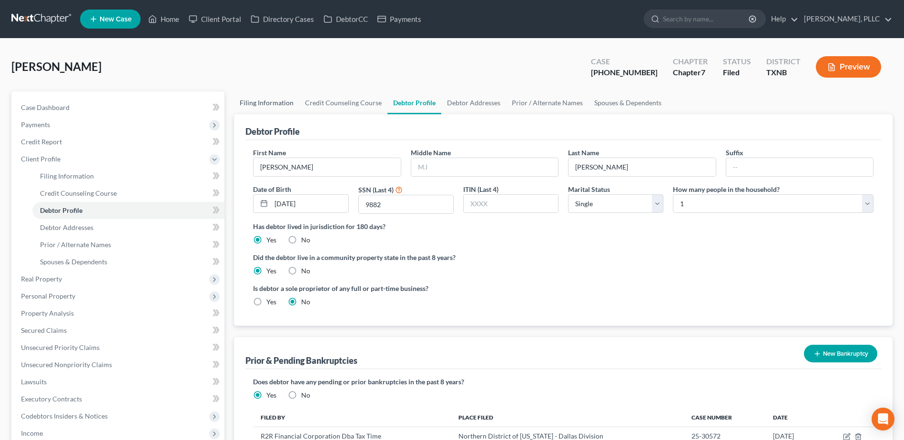
select select "78"
select select "1"
select select "45"
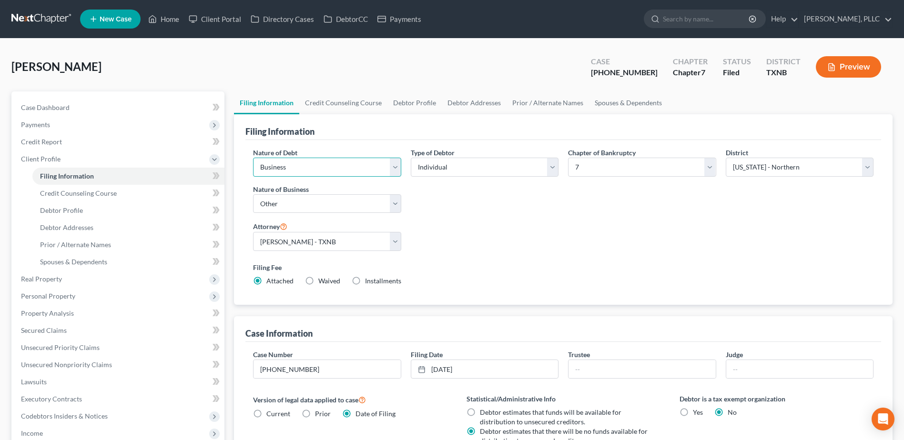
click at [398, 162] on select "Select Business Consumer Other" at bounding box center [327, 167] width 148 height 19
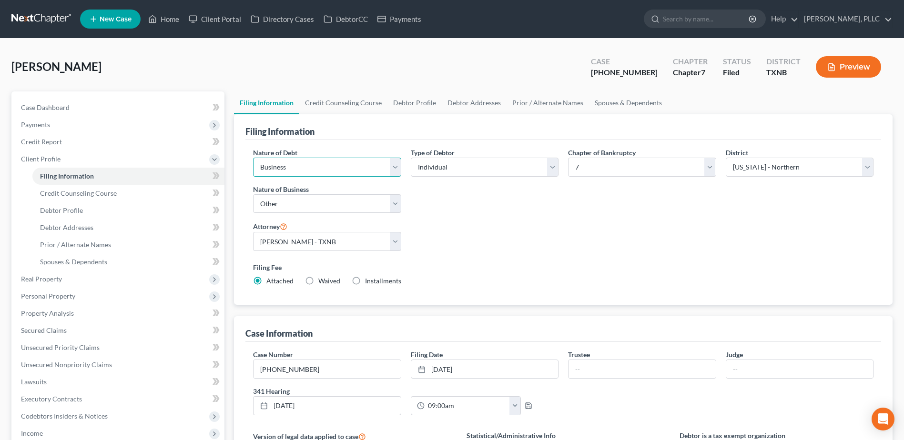
select select "1"
click at [253, 158] on select "Select Business Consumer Other" at bounding box center [327, 167] width 148 height 19
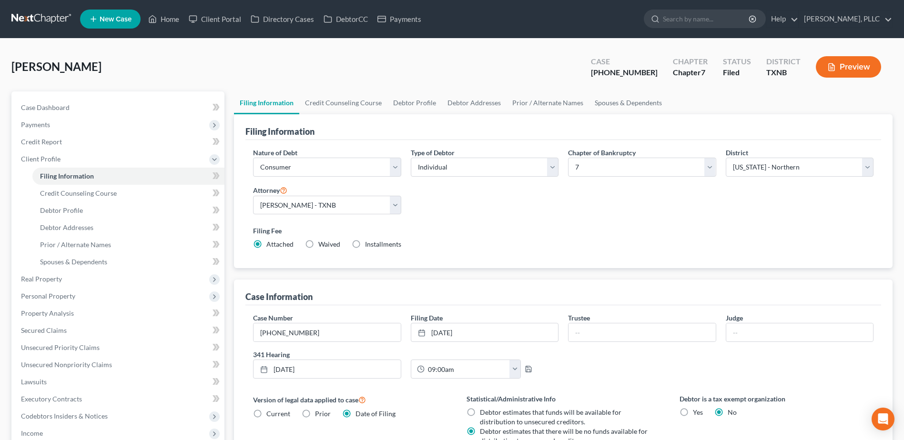
click at [482, 61] on div "[PERSON_NAME] Upgraded Case [PHONE_NUMBER] Chapter Chapter 7 Status [GEOGRAPHIC…" at bounding box center [451, 70] width 881 height 41
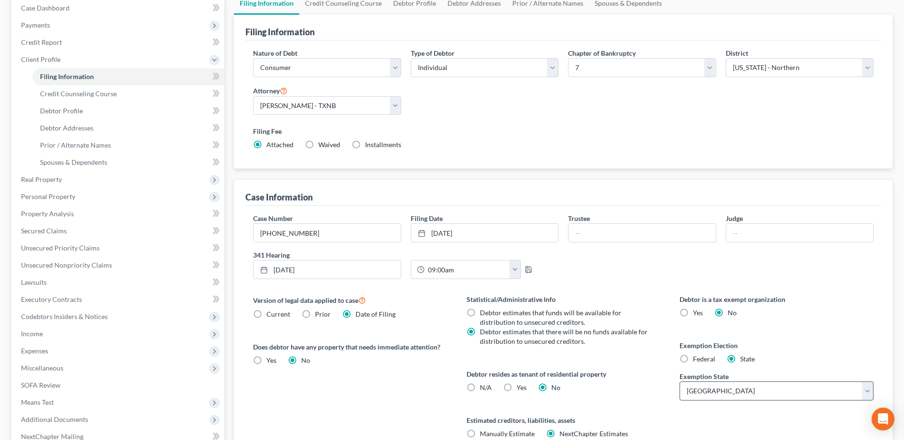
scroll to position [188, 0]
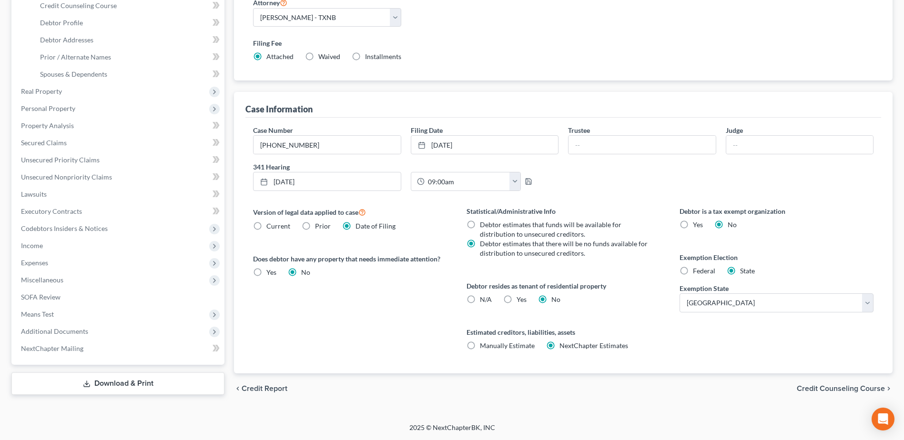
click at [866, 390] on span "Credit Counseling Course" at bounding box center [840, 389] width 88 height 8
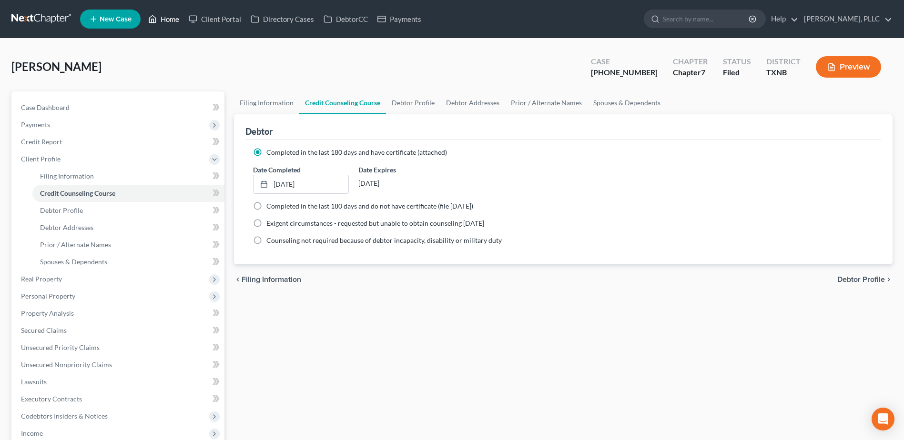
click at [175, 20] on link "Home" at bounding box center [163, 18] width 40 height 17
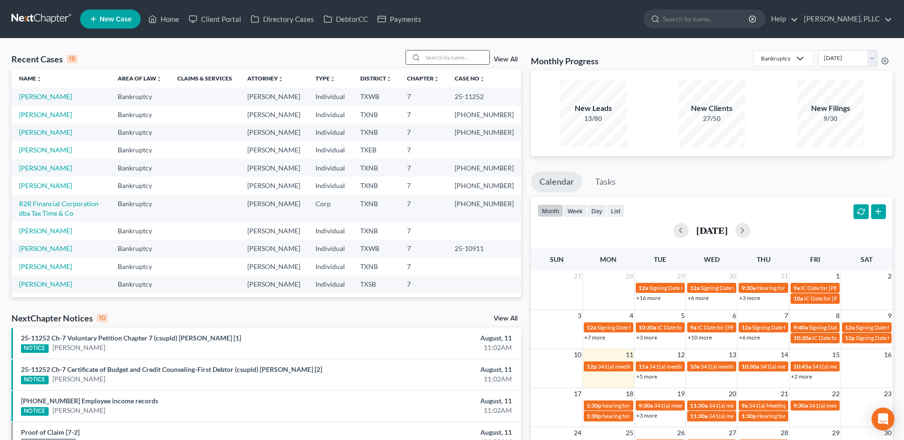
click at [449, 58] on input "search" at bounding box center [456, 57] width 67 height 14
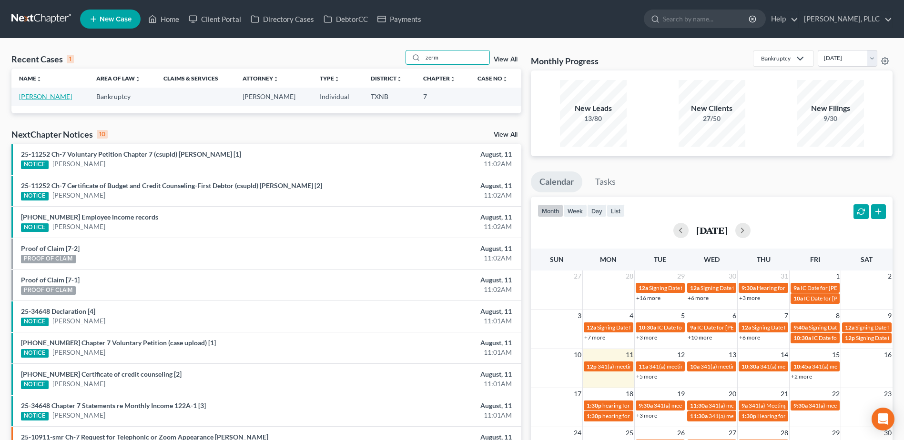
type input "zerm"
click at [33, 98] on link "[PERSON_NAME]" at bounding box center [45, 96] width 53 height 8
select select "4"
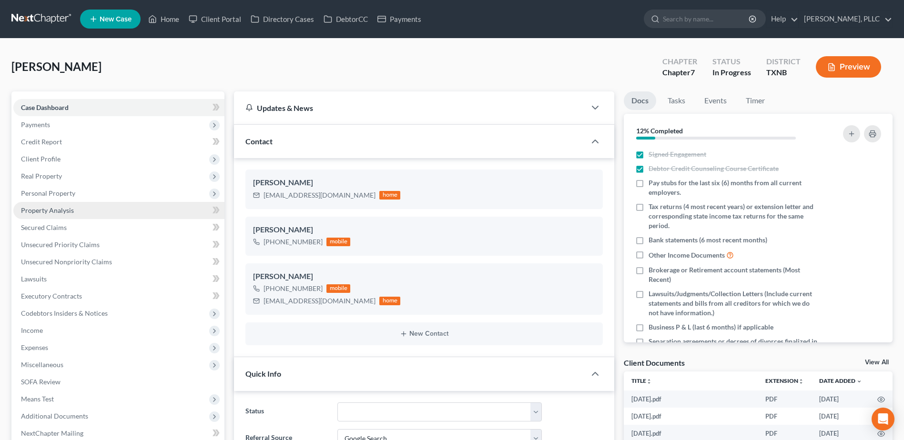
scroll to position [752, 0]
click at [50, 193] on span "Personal Property" at bounding box center [48, 193] width 54 height 8
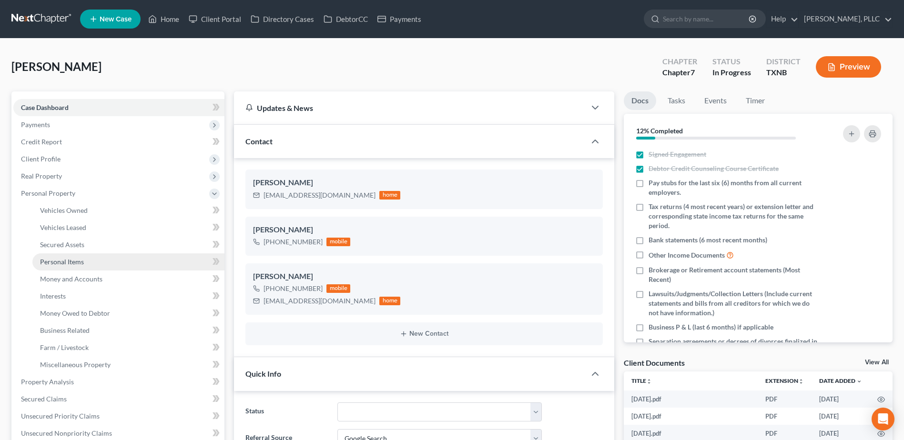
click at [57, 263] on span "Personal Items" at bounding box center [62, 262] width 44 height 8
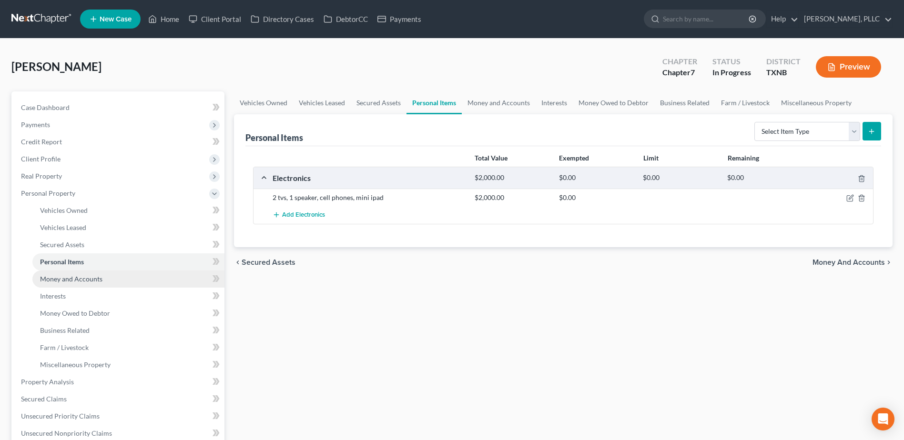
click at [86, 279] on span "Money and Accounts" at bounding box center [71, 279] width 62 height 8
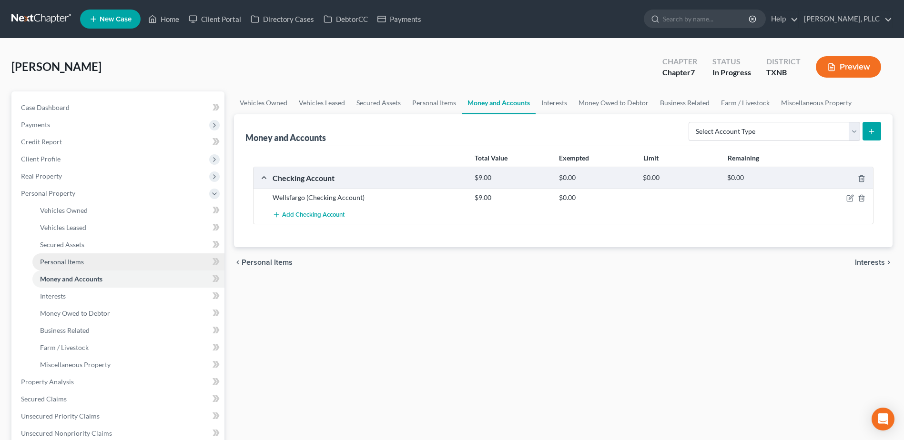
click at [32, 271] on link "Money and Accounts" at bounding box center [128, 279] width 192 height 17
click at [166, 24] on link "Home" at bounding box center [163, 18] width 40 height 17
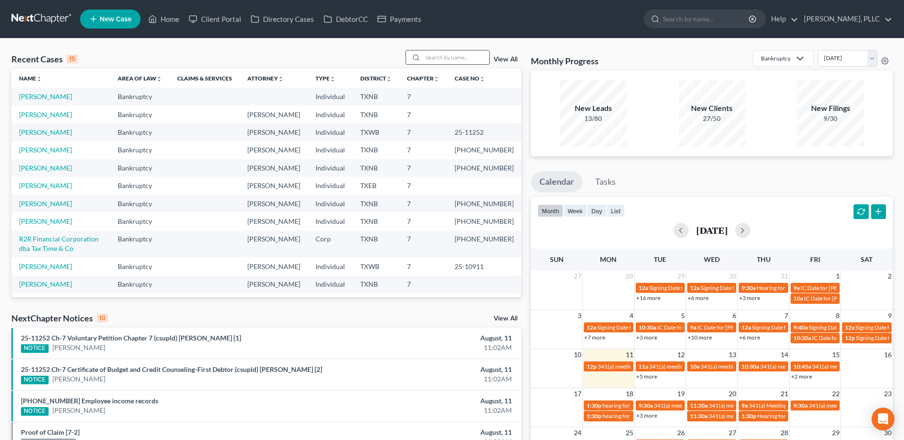
click at [474, 52] on input "search" at bounding box center [456, 57] width 67 height 14
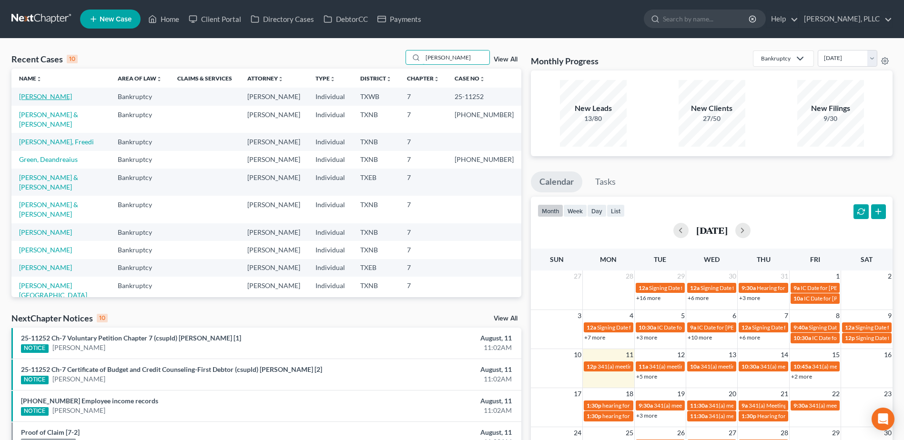
type input "[PERSON_NAME]"
click at [39, 95] on link "[PERSON_NAME]" at bounding box center [45, 96] width 53 height 8
select select "1"
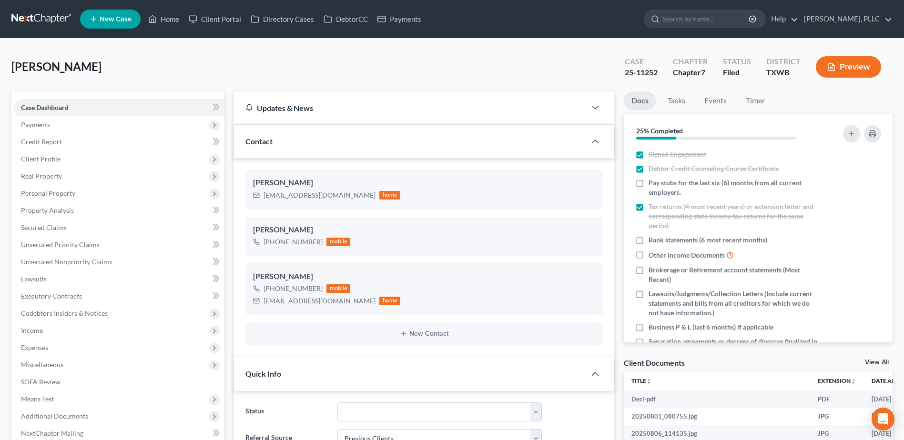
scroll to position [373, 0]
drag, startPoint x: 660, startPoint y: 72, endPoint x: 621, endPoint y: 71, distance: 39.1
click at [621, 71] on div "Case 25-11252" at bounding box center [641, 68] width 48 height 28
copy div "25-11252"
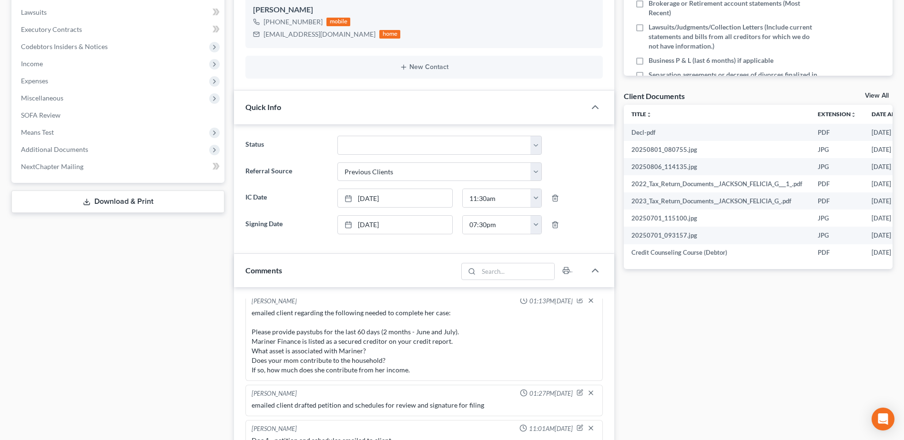
scroll to position [476, 0]
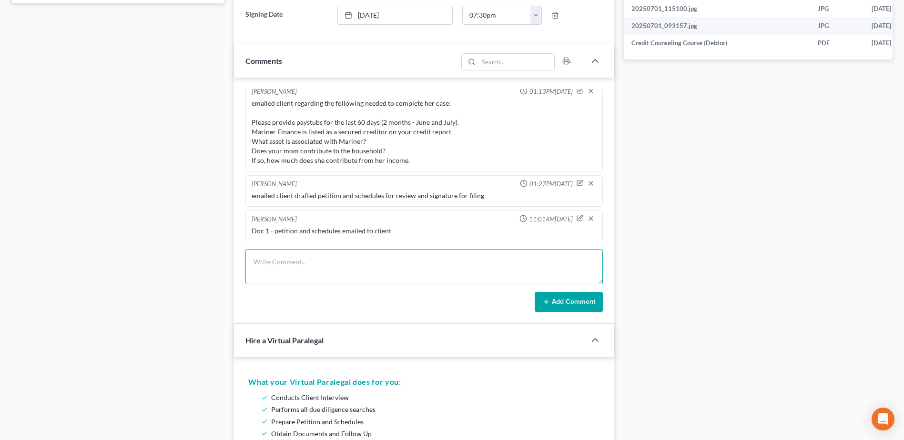
click at [339, 258] on textarea at bounding box center [423, 266] width 357 height 35
type textarea "emailed client Form 1007 for pay advices - she is to sign and return the form f…"
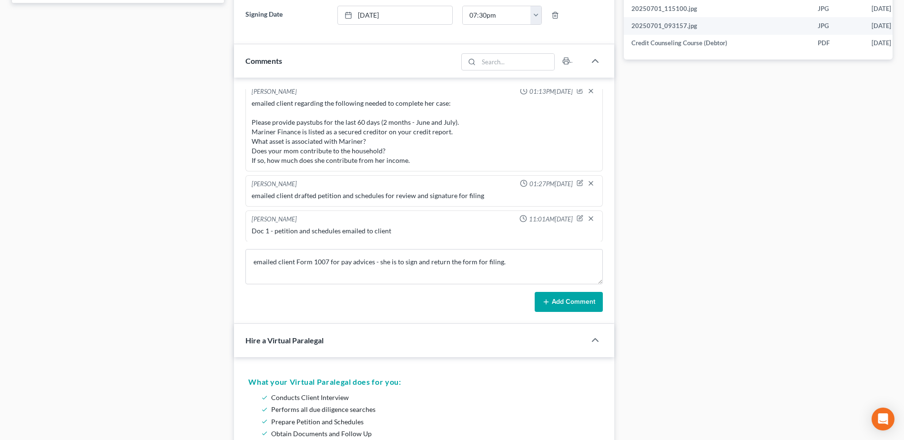
click at [582, 295] on button "Add Comment" at bounding box center [568, 302] width 68 height 20
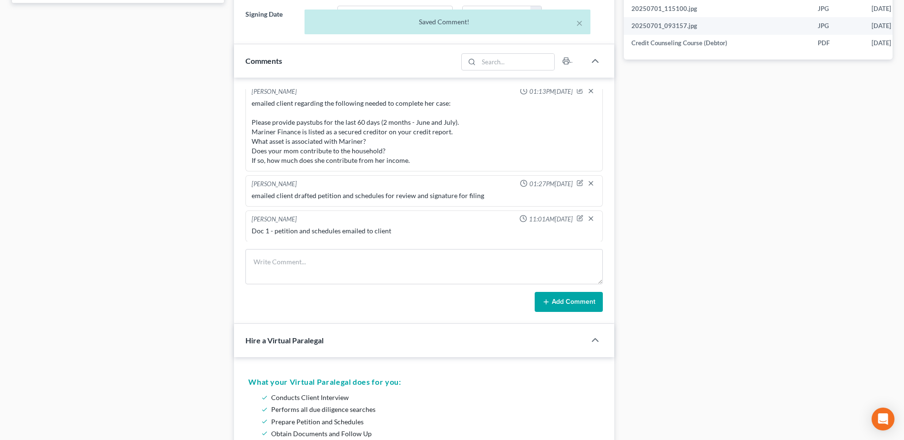
scroll to position [408, 0]
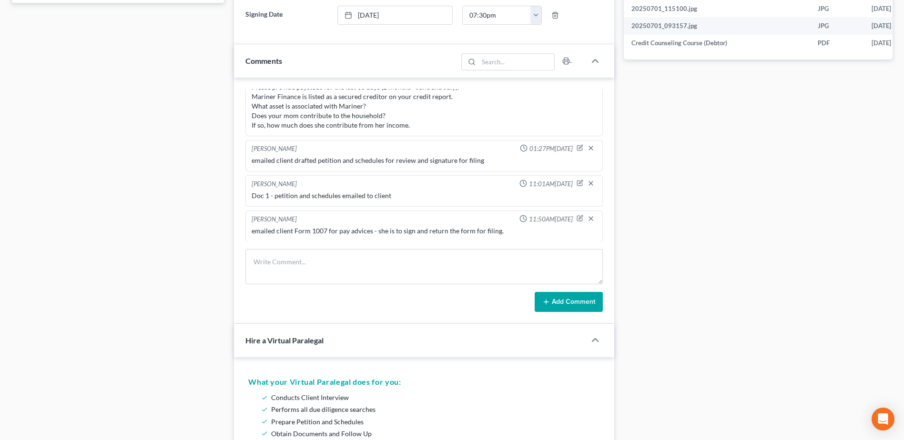
click at [534, 292] on button "Add Comment" at bounding box center [568, 302] width 68 height 20
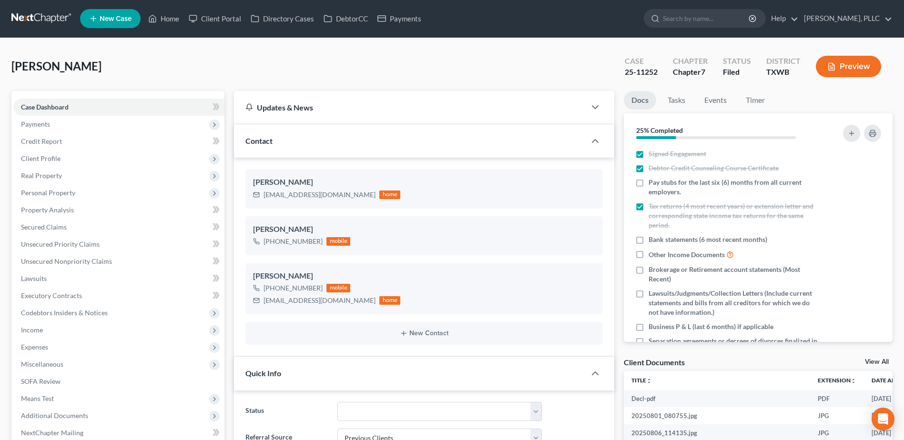
scroll to position [0, 0]
drag, startPoint x: 166, startPoint y: 20, endPoint x: 481, endPoint y: 65, distance: 318.4
click at [166, 20] on link "Home" at bounding box center [163, 18] width 40 height 17
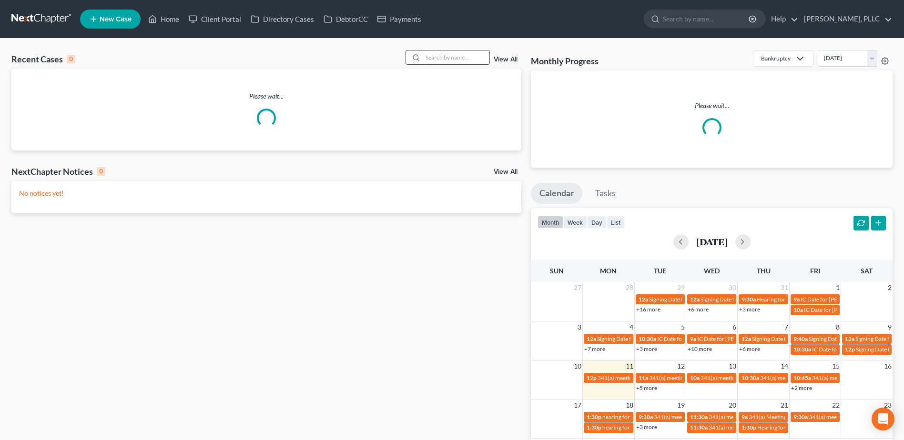
click at [458, 57] on input "search" at bounding box center [456, 57] width 67 height 14
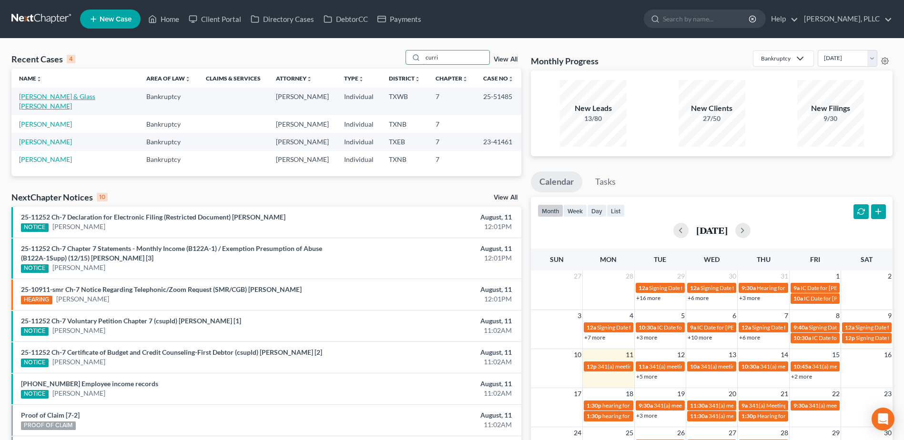
type input "curri"
click at [85, 95] on link "[PERSON_NAME] & Glass [PERSON_NAME]" at bounding box center [57, 101] width 76 height 18
select select "4"
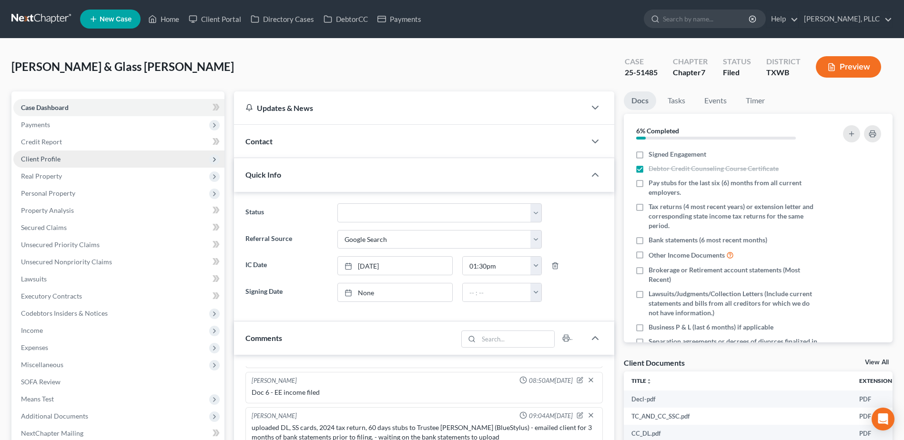
click at [44, 156] on span "Client Profile" at bounding box center [41, 159] width 40 height 8
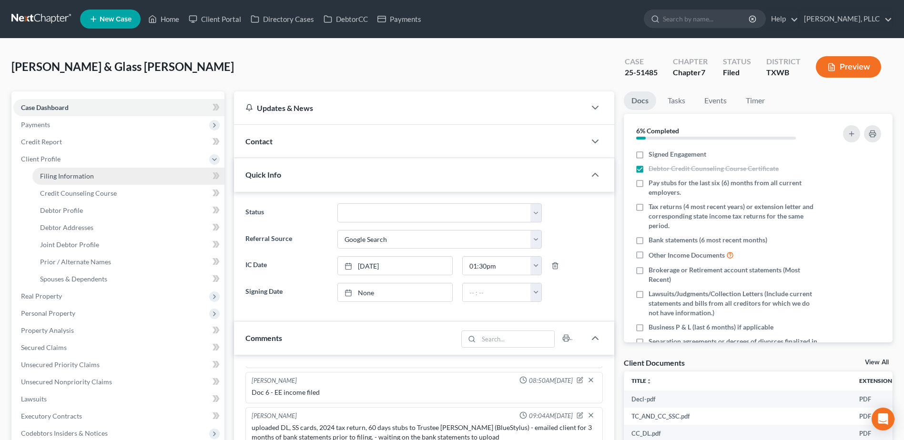
click at [94, 176] on link "Filing Information" at bounding box center [128, 176] width 192 height 17
select select "1"
select select "0"
select select "80"
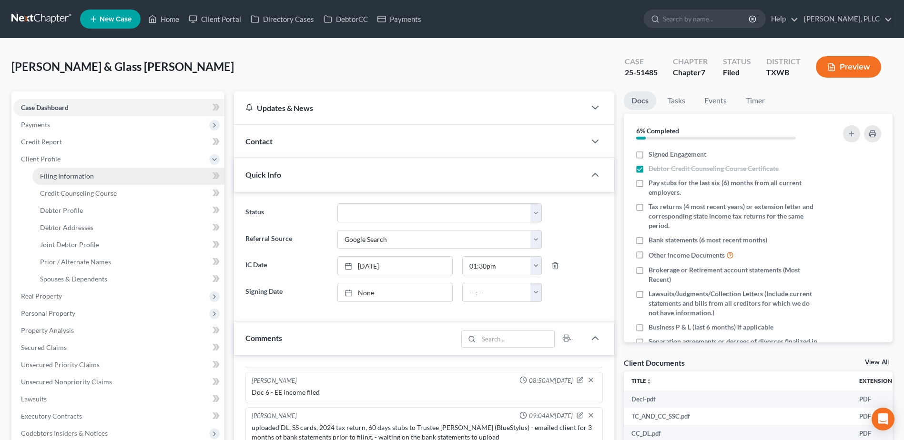
select select "3"
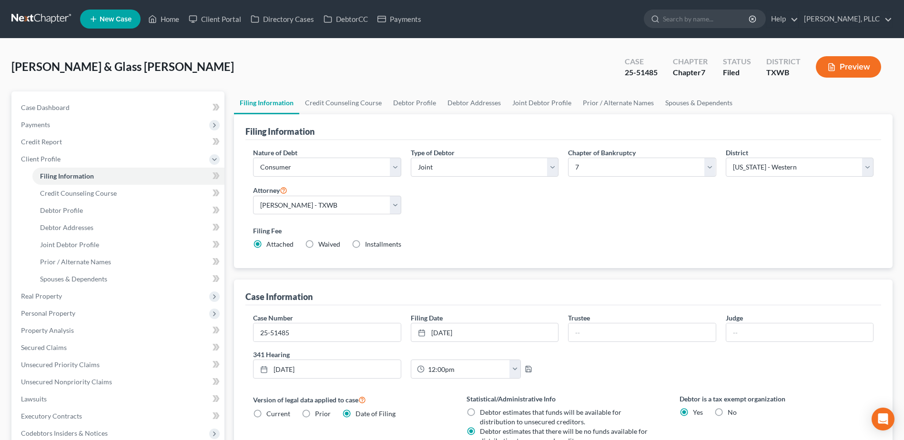
scroll to position [48, 0]
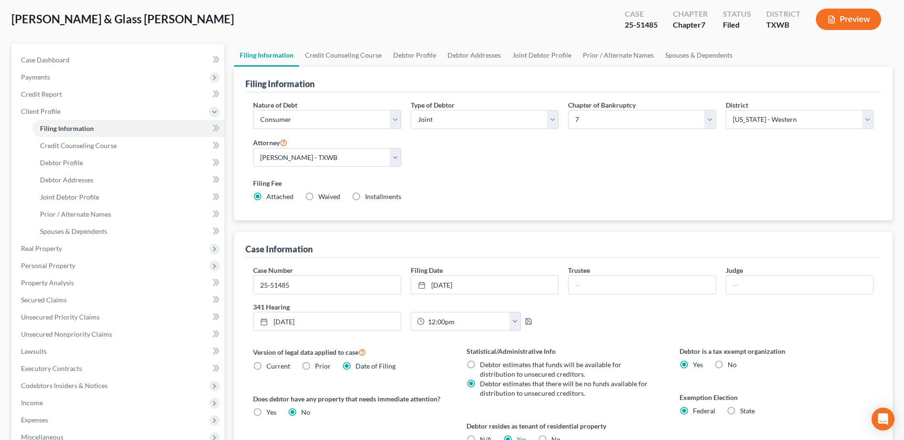
click at [498, 27] on div "Currie, Tylus & Glass [PERSON_NAME] Upgraded Case 25-51485 Chapter Chapter 7 St…" at bounding box center [451, 22] width 881 height 41
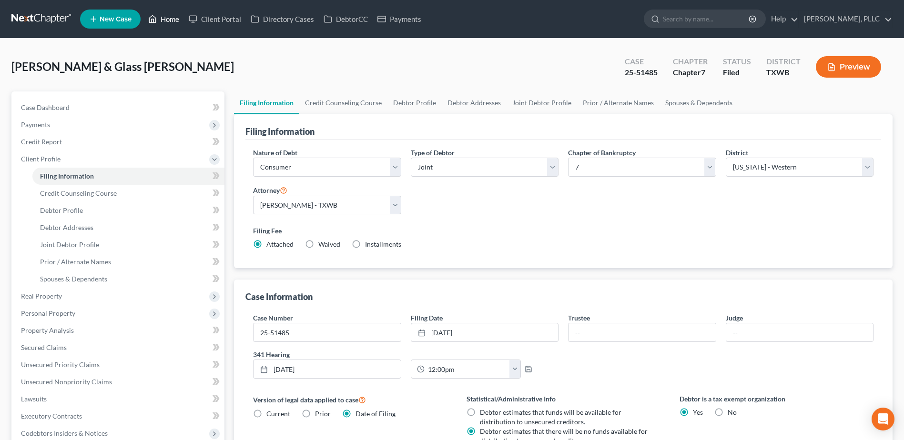
click at [165, 19] on link "Home" at bounding box center [163, 18] width 40 height 17
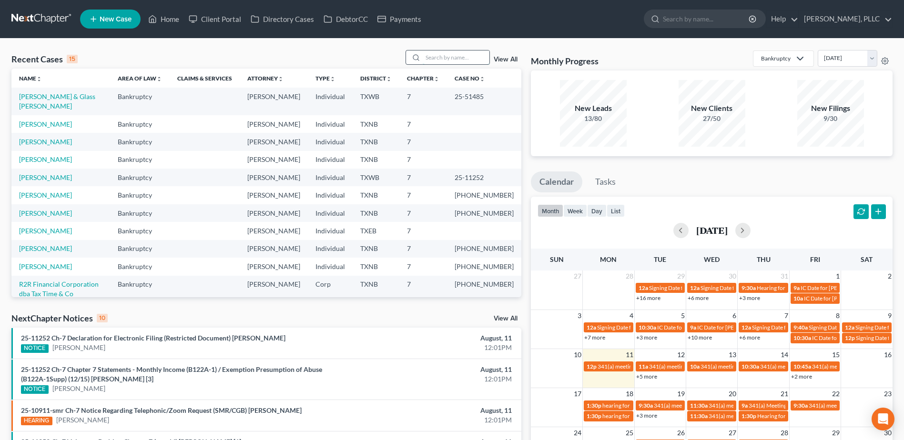
click at [444, 51] on input "search" at bounding box center [456, 57] width 67 height 14
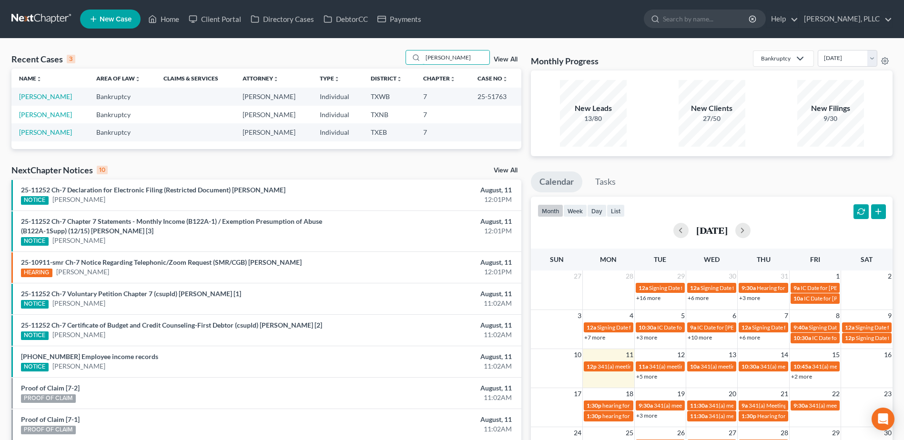
type input "[PERSON_NAME]"
click at [39, 93] on link "[PERSON_NAME]" at bounding box center [45, 96] width 53 height 8
select select "4"
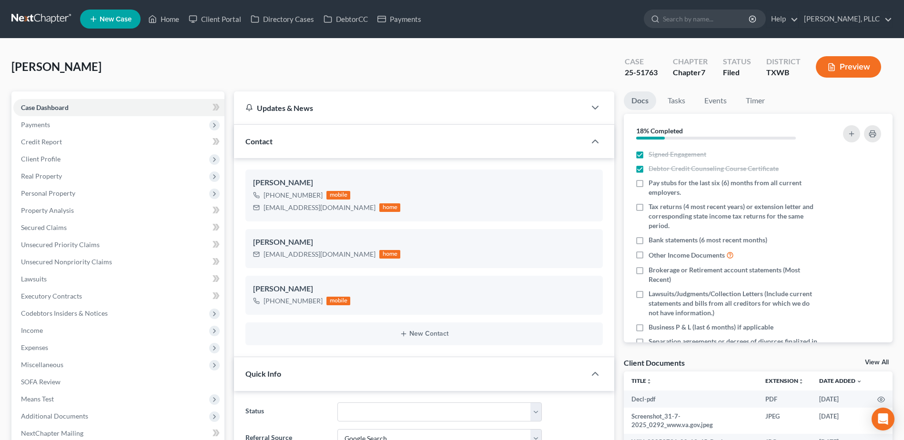
scroll to position [306, 0]
click at [37, 189] on span "Personal Property" at bounding box center [48, 193] width 54 height 8
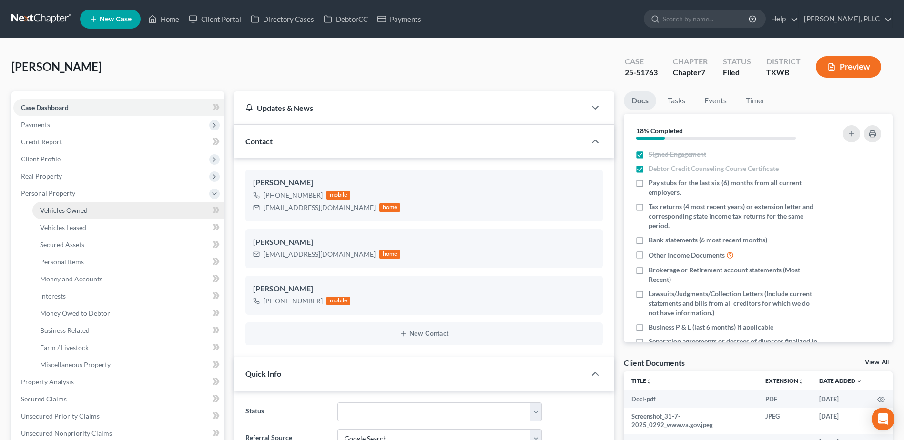
click at [49, 210] on span "Vehicles Owned" at bounding box center [64, 210] width 48 height 8
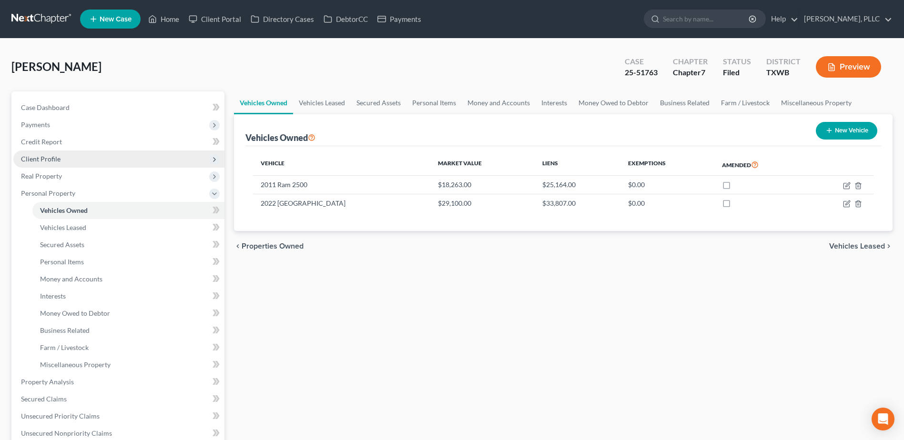
click at [41, 160] on span "Client Profile" at bounding box center [41, 159] width 40 height 8
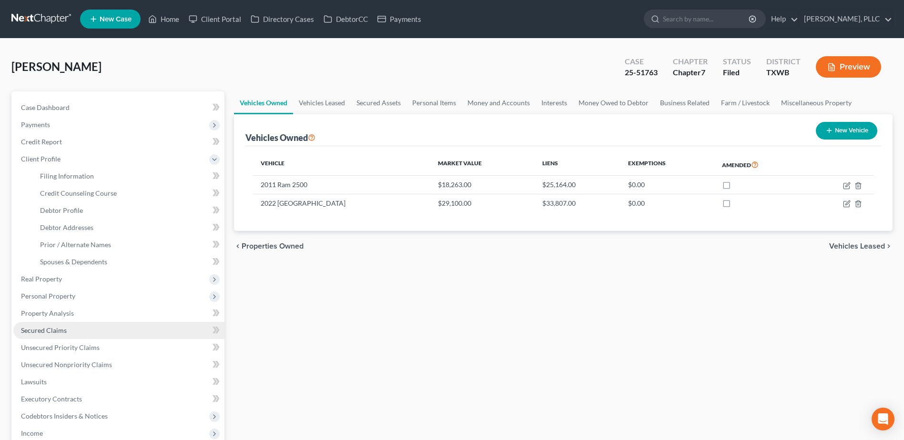
click at [52, 329] on span "Secured Claims" at bounding box center [44, 330] width 46 height 8
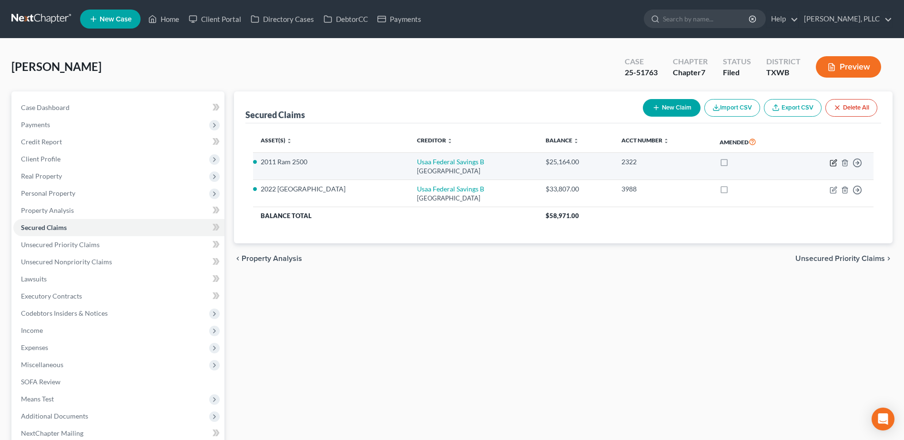
click at [833, 162] on icon "button" at bounding box center [834, 162] width 4 height 4
select select "45"
select select "0"
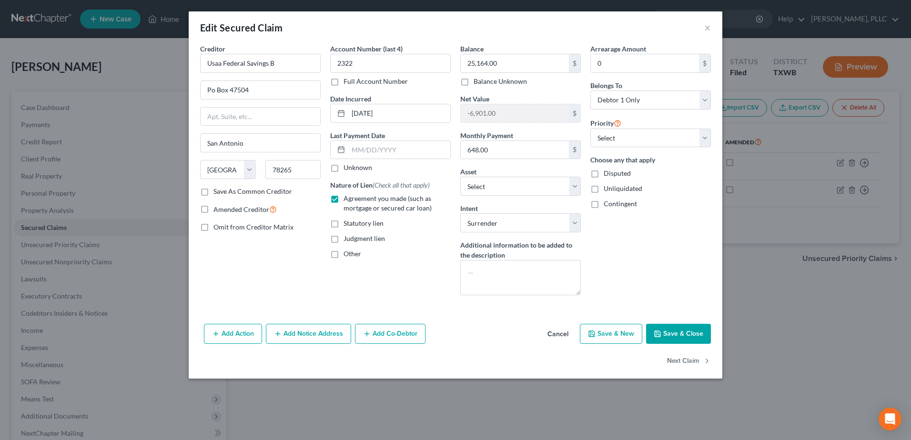
click at [555, 335] on button "Cancel" at bounding box center [558, 334] width 36 height 19
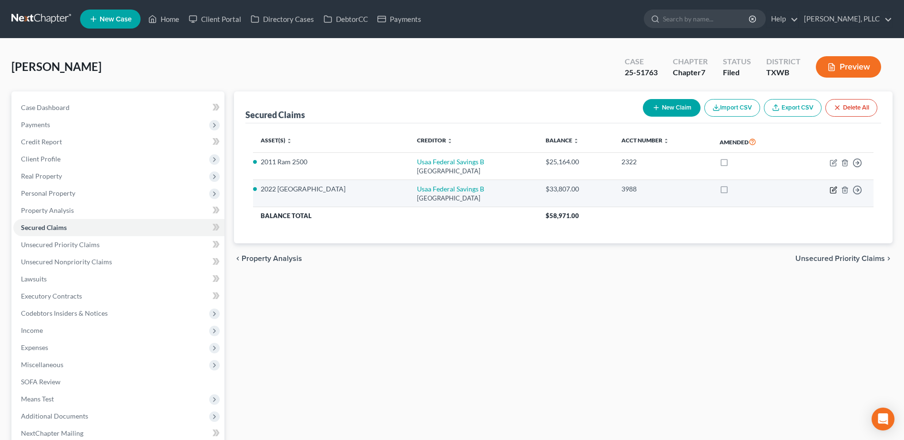
click at [832, 191] on icon "button" at bounding box center [834, 189] width 4 height 4
select select "45"
select select "9"
select select "0"
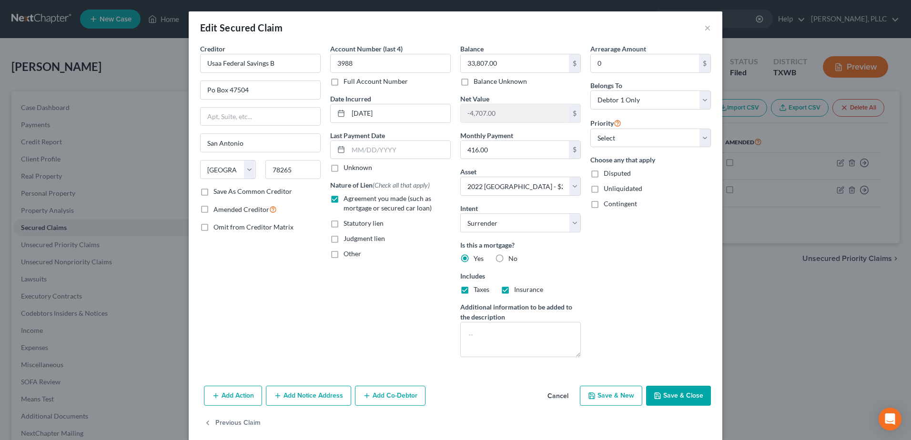
click at [557, 397] on button "Cancel" at bounding box center [558, 396] width 36 height 19
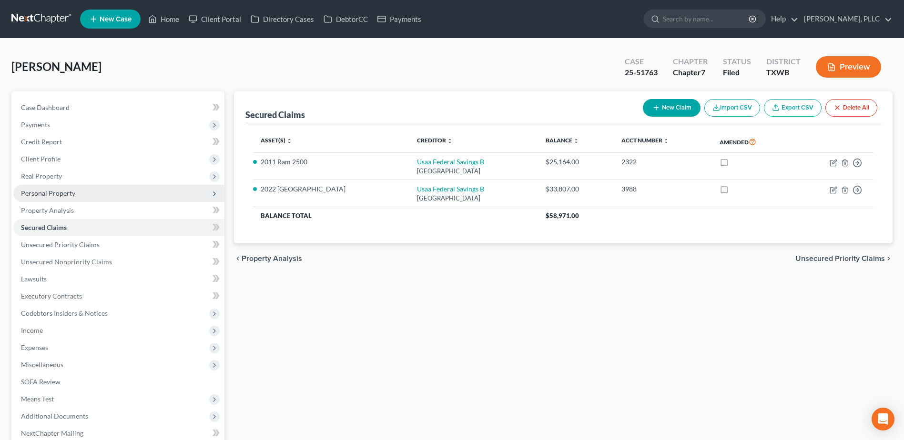
click at [53, 191] on span "Personal Property" at bounding box center [48, 193] width 54 height 8
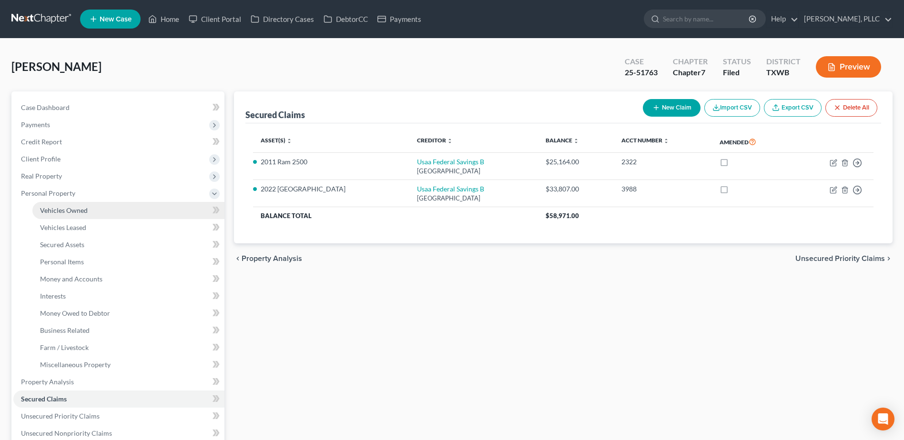
click at [59, 209] on span "Vehicles Owned" at bounding box center [64, 210] width 48 height 8
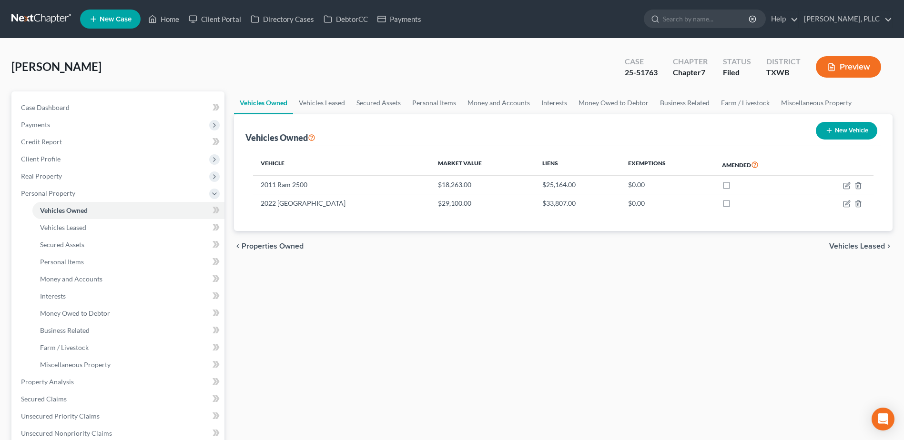
click at [830, 132] on icon "button" at bounding box center [829, 131] width 8 height 8
select select "0"
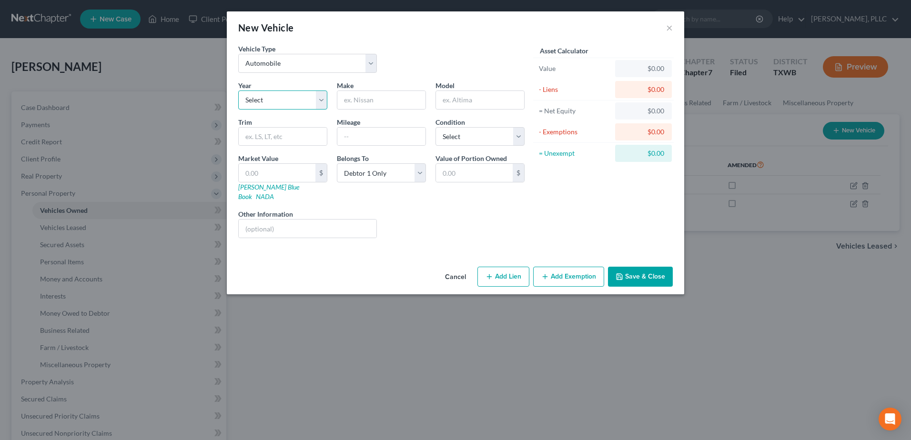
drag, startPoint x: 324, startPoint y: 101, endPoint x: 308, endPoint y: 109, distance: 17.9
click at [324, 101] on select "Select 2026 2025 2024 2023 2022 2021 2020 2019 2018 2017 2016 2015 2014 2013 20…" at bounding box center [282, 100] width 89 height 19
select select "27"
click at [238, 91] on select "Select 2026 2025 2024 2023 2022 2021 2020 2019 2018 2017 2016 2015 2014 2013 20…" at bounding box center [282, 100] width 89 height 19
click at [371, 101] on input "text" at bounding box center [381, 100] width 88 height 18
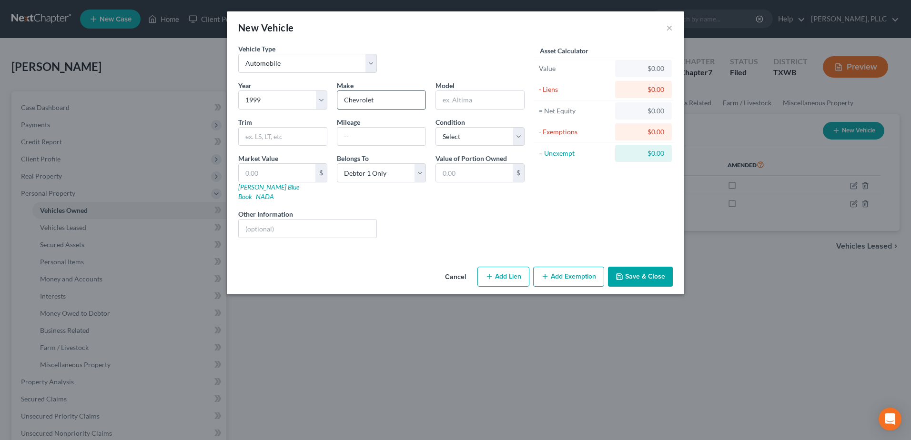
type input "Chevrolet"
type input "Suburban"
click at [266, 134] on input "text" at bounding box center [283, 137] width 88 height 18
type input "J"
type input "K1500"
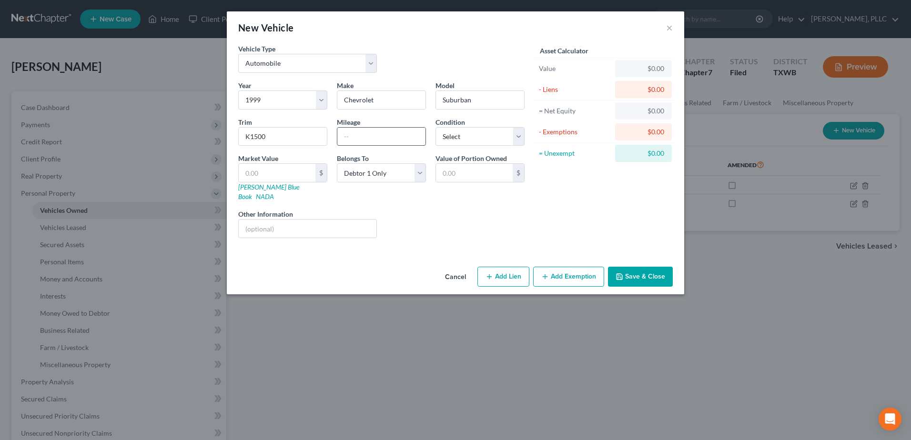
click at [385, 133] on input "text" at bounding box center [381, 137] width 88 height 18
type input "265,100"
click at [419, 177] on select "Select Debtor 1 Only Debtor 2 Only Debtor 1 And Debtor 2 Only At Least One Of T…" at bounding box center [381, 172] width 89 height 19
select select "2"
click at [337, 163] on select "Select Debtor 1 Only Debtor 2 Only Debtor 1 And Debtor 2 Only At Least One Of T…" at bounding box center [381, 172] width 89 height 19
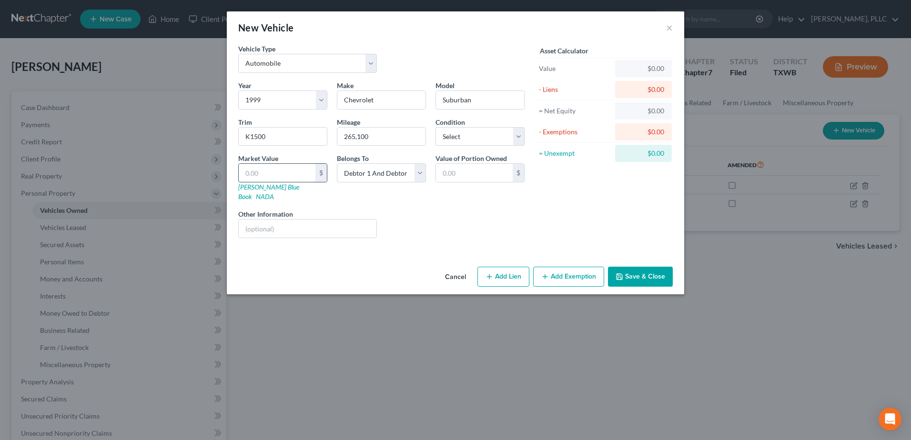
click at [293, 171] on input "text" at bounding box center [277, 173] width 77 height 18
type input "2"
type input "2.00"
type input "20"
type input "20.00"
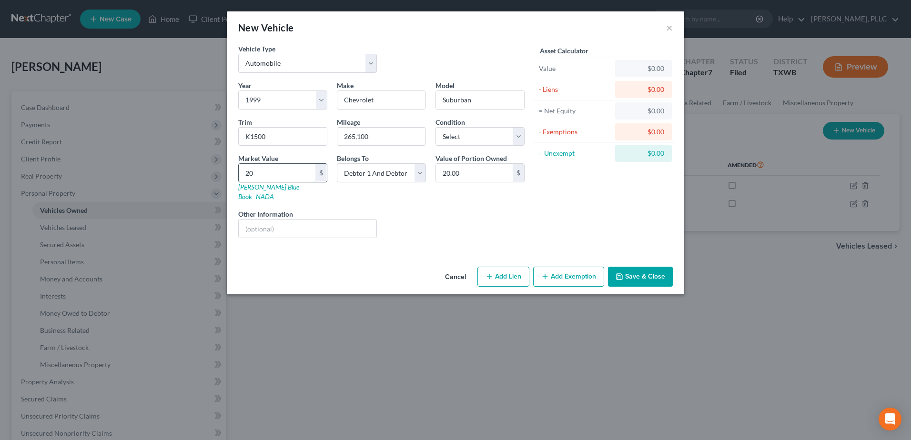
type input "200"
type input "200.00"
type input "2000"
type input "2,000.00"
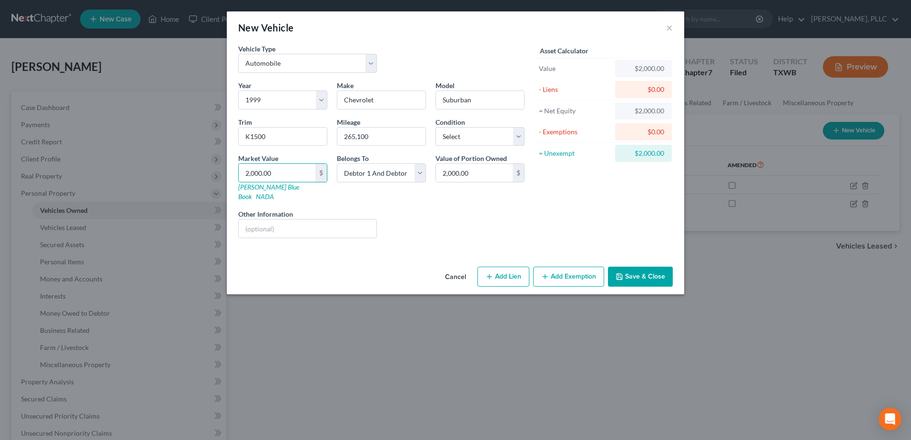
click at [653, 267] on button "Save & Close" at bounding box center [640, 277] width 65 height 20
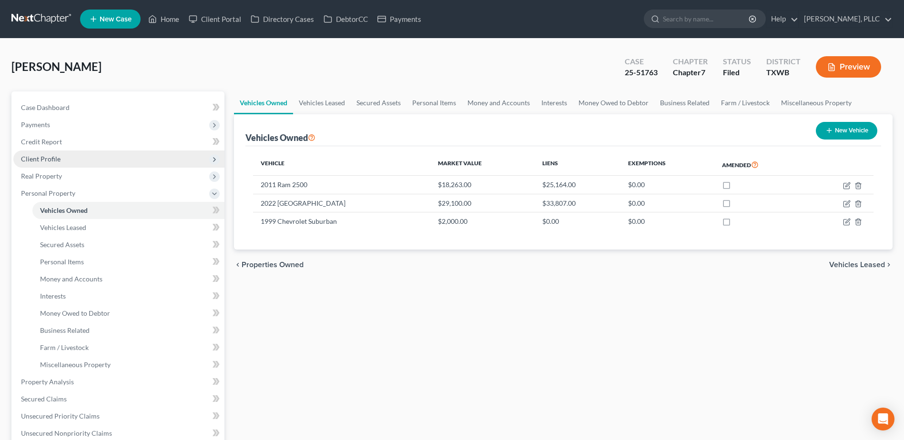
click at [69, 158] on span "Client Profile" at bounding box center [118, 159] width 211 height 17
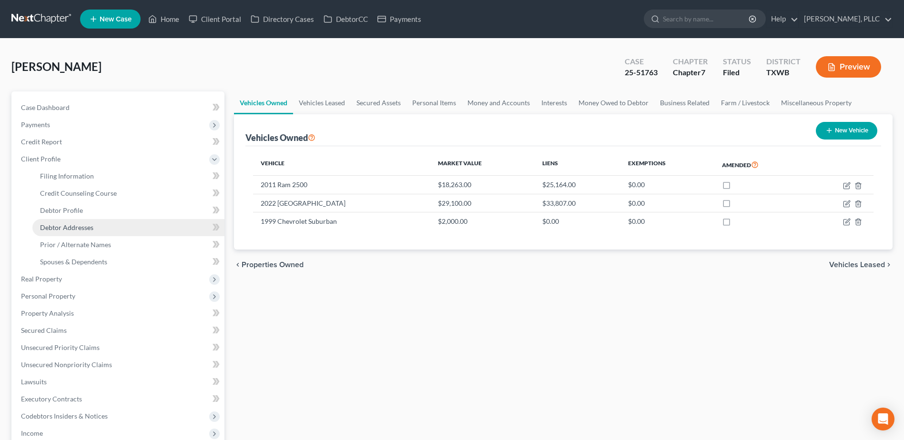
click at [88, 227] on span "Debtor Addresses" at bounding box center [66, 227] width 53 height 8
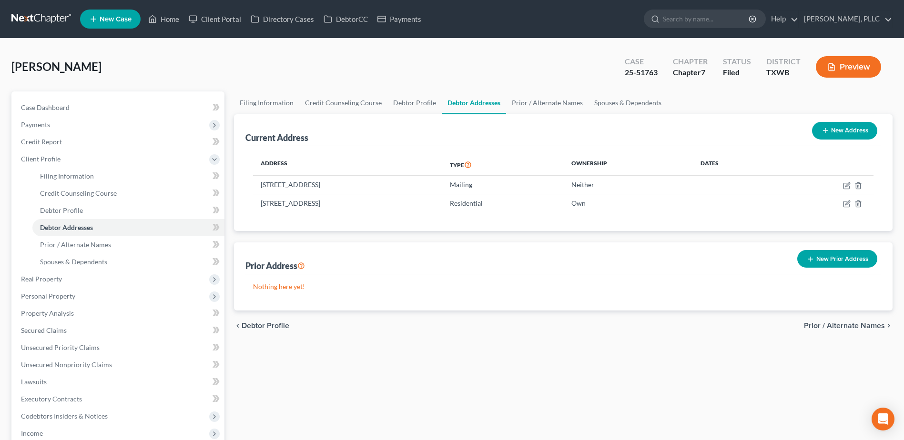
click at [851, 261] on button "New Prior Address" at bounding box center [837, 259] width 80 height 18
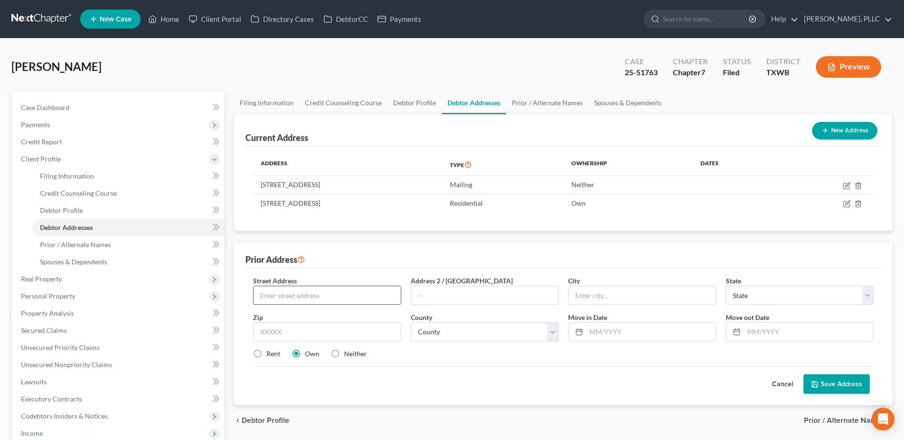
click at [350, 296] on input "text" at bounding box center [326, 295] width 147 height 18
type input "[STREET_ADDRESS]"
type input "#"
type input "A"
type input "1"
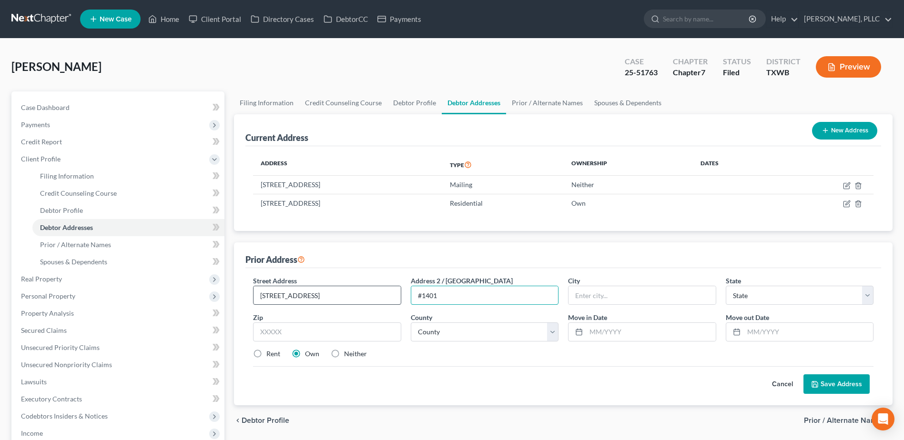
type input "#1401"
type input "San Antonio"
select select "45"
type input "78251"
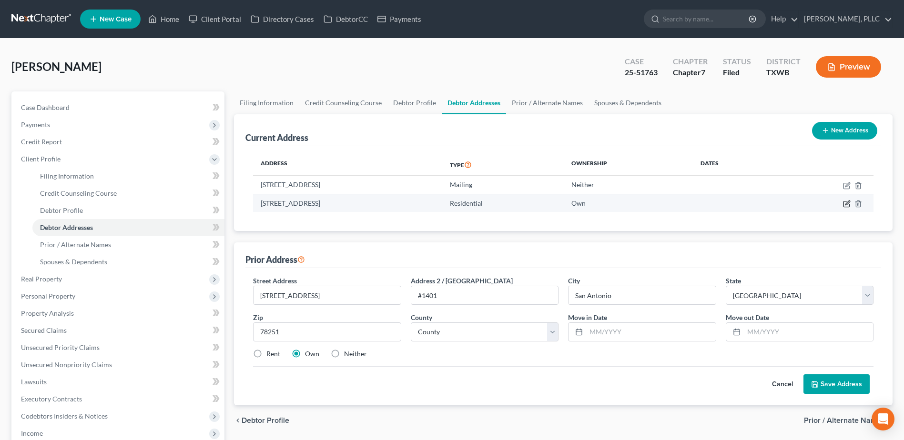
click at [846, 203] on icon "button" at bounding box center [847, 203] width 4 height 4
select select "45"
select select "14"
select select "0"
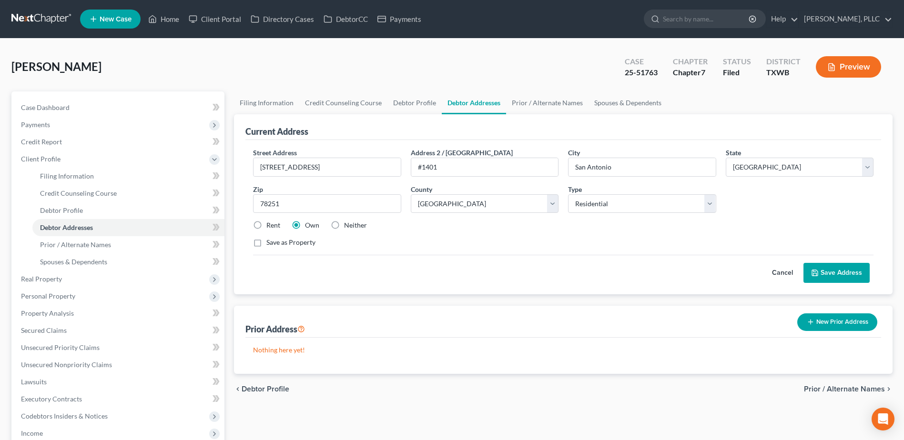
click at [834, 326] on button "New Prior Address" at bounding box center [837, 322] width 80 height 18
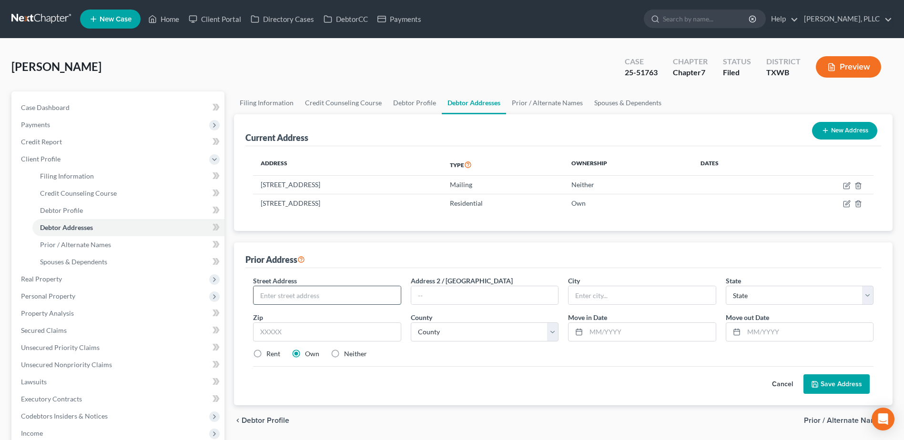
click at [307, 287] on input "text" at bounding box center [326, 295] width 147 height 18
type input "[STREET_ADDRESS]"
type input "#1401"
type input "San Antonio"
select select "45"
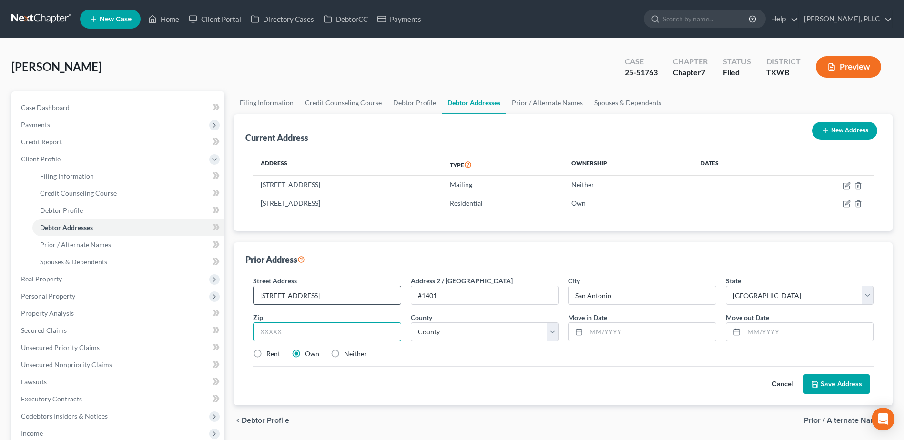
type input "78251"
click at [473, 337] on select "County [GEOGRAPHIC_DATA] [GEOGRAPHIC_DATA] [GEOGRAPHIC_DATA] [GEOGRAPHIC_DATA] …" at bounding box center [485, 331] width 148 height 19
select select "14"
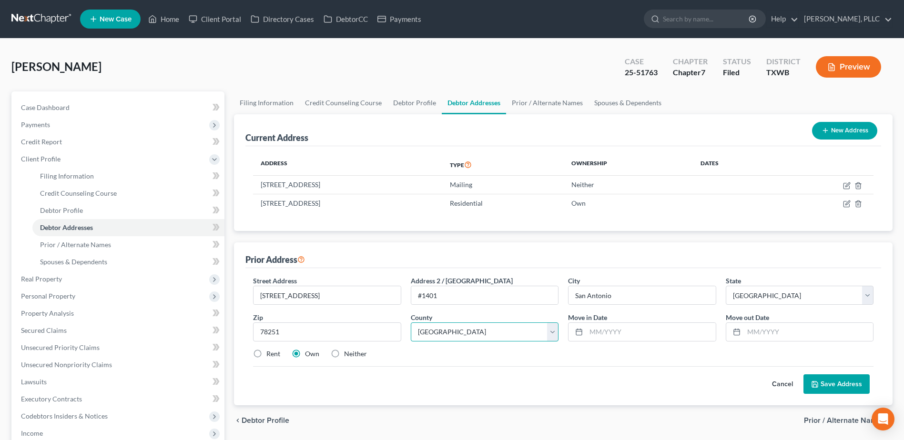
click at [411, 322] on select "County [GEOGRAPHIC_DATA] [GEOGRAPHIC_DATA] [GEOGRAPHIC_DATA] [GEOGRAPHIC_DATA] …" at bounding box center [485, 331] width 148 height 19
click at [672, 332] on input "text" at bounding box center [650, 332] width 129 height 18
click at [824, 326] on input "text" at bounding box center [808, 332] width 129 height 18
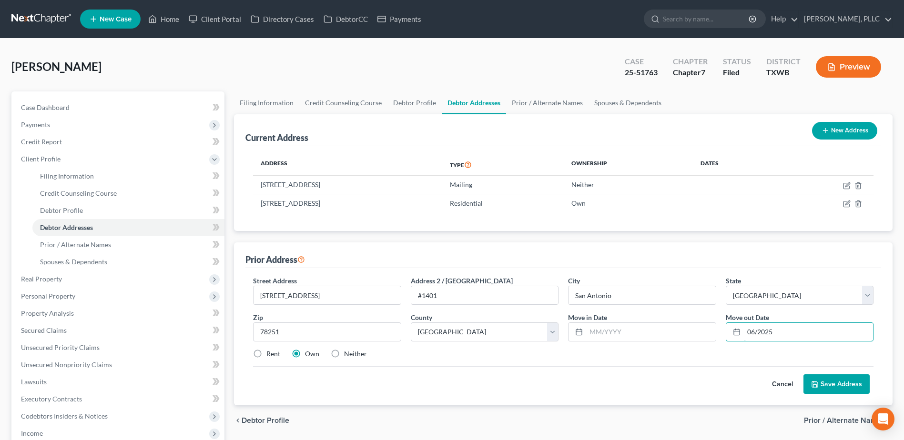
type input "06/2025"
click at [848, 383] on button "Save Address" at bounding box center [836, 384] width 66 height 20
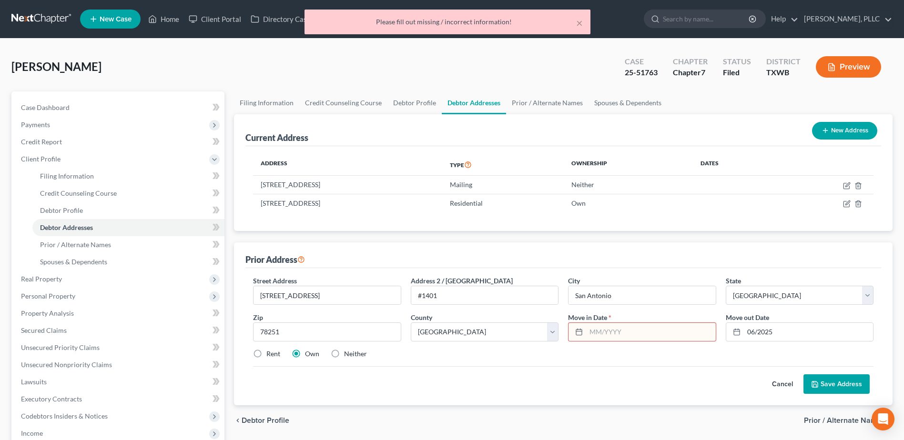
click at [632, 335] on input "text" at bounding box center [650, 332] width 129 height 18
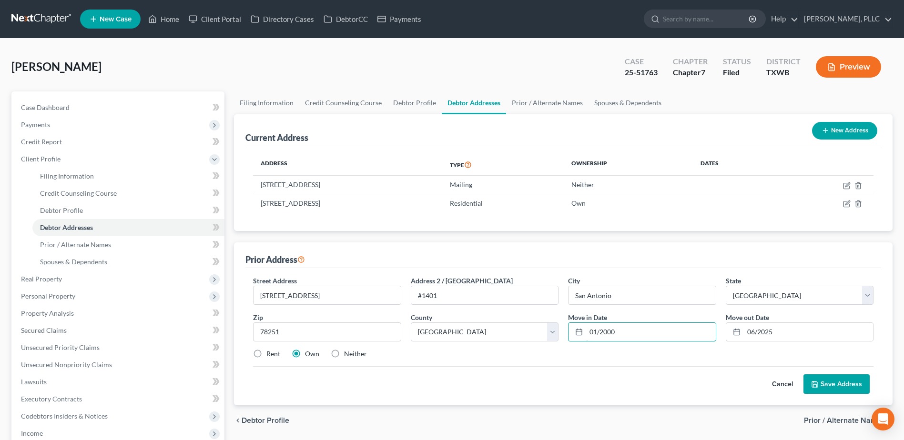
type input "01/2000"
click at [824, 386] on button "Save Address" at bounding box center [836, 384] width 66 height 20
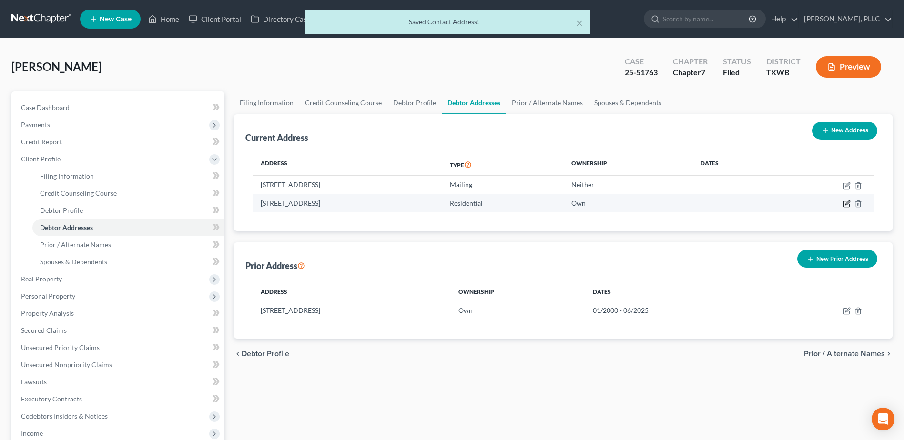
click at [844, 203] on icon "button" at bounding box center [847, 204] width 8 height 8
select select "45"
select select "14"
select select "0"
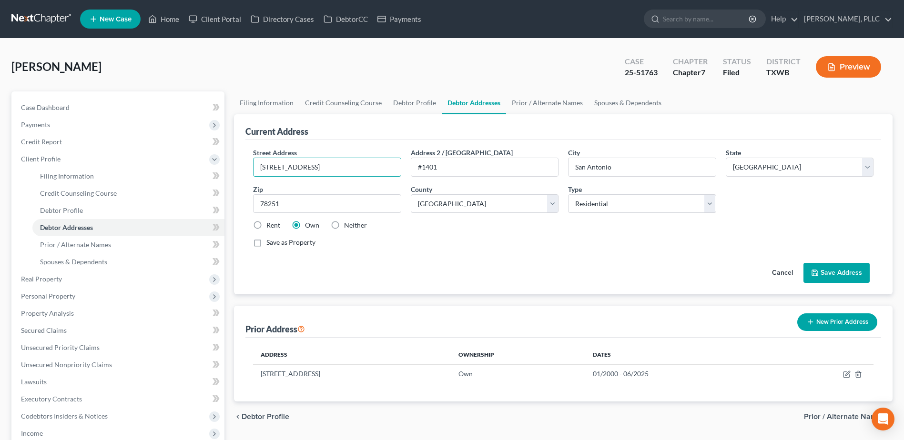
drag, startPoint x: 367, startPoint y: 170, endPoint x: 248, endPoint y: 164, distance: 119.7
click at [248, 164] on div "Street Address * [STREET_ADDRESS] * [GEOGRAPHIC_DATA] * State [US_STATE] AK AR …" at bounding box center [562, 217] width 635 height 154
type input "[STREET_ADDRESS]"
type input "#308"
type input "Boerne"
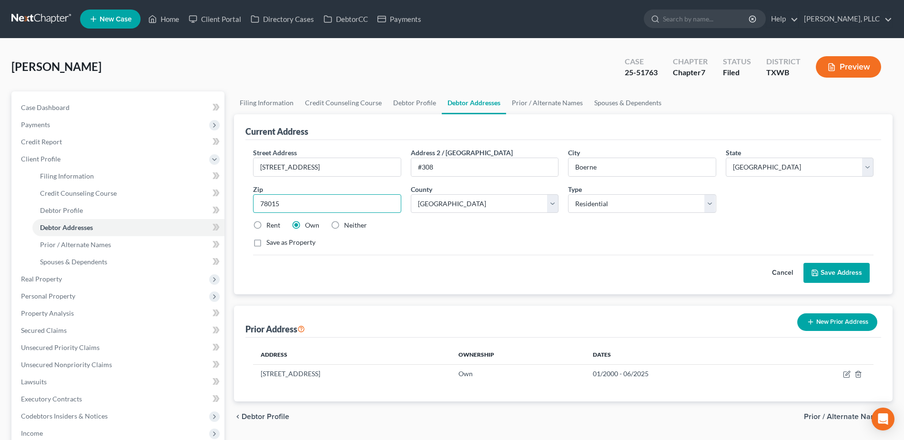
drag, startPoint x: 277, startPoint y: 201, endPoint x: 258, endPoint y: 201, distance: 19.6
click at [258, 201] on input "78015" at bounding box center [327, 203] width 148 height 19
drag, startPoint x: 287, startPoint y: 204, endPoint x: 256, endPoint y: 203, distance: 31.0
click at [256, 203] on input "78015" at bounding box center [327, 203] width 148 height 19
type input "78015"
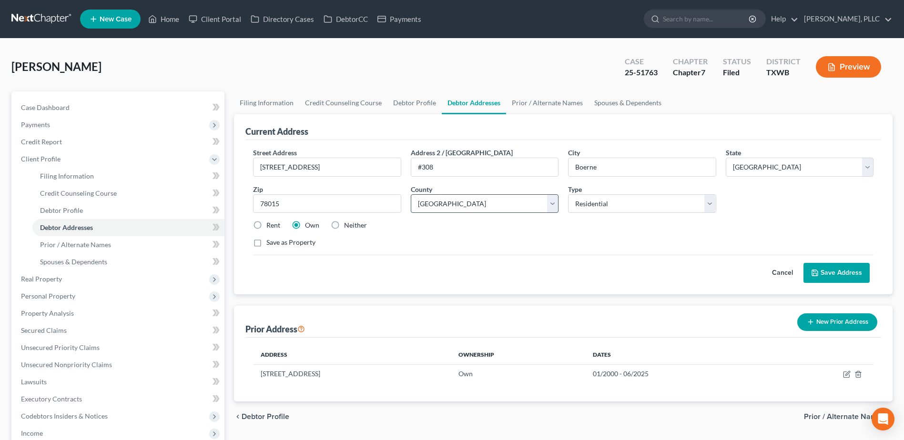
drag, startPoint x: 463, startPoint y: 214, endPoint x: 463, endPoint y: 208, distance: 6.2
click at [463, 213] on div "Street Address * [STREET_ADDRESS] * Boerne State * State [US_STATE] AK AR AZ CA…" at bounding box center [563, 202] width 630 height 108
click at [463, 208] on select "County [GEOGRAPHIC_DATA] [GEOGRAPHIC_DATA] [GEOGRAPHIC_DATA] [GEOGRAPHIC_DATA] …" at bounding box center [485, 203] width 148 height 19
select select "129"
click at [411, 194] on select "County [GEOGRAPHIC_DATA] [GEOGRAPHIC_DATA] [GEOGRAPHIC_DATA] [GEOGRAPHIC_DATA] …" at bounding box center [485, 203] width 148 height 19
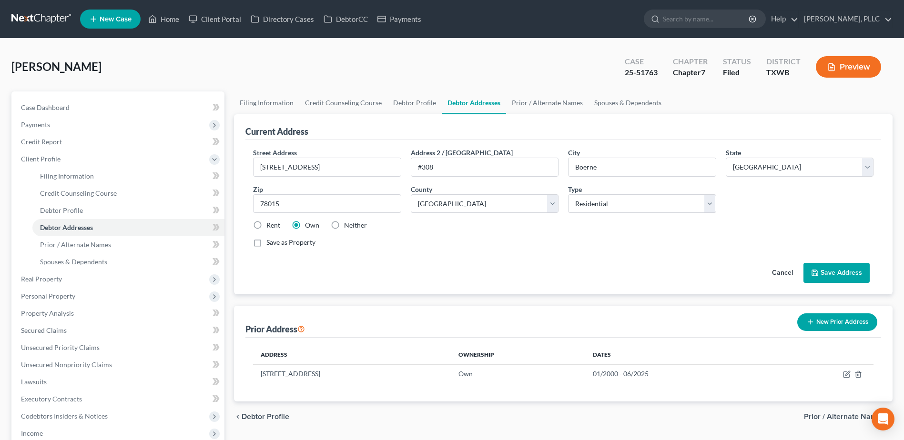
click at [344, 225] on label "Neither" at bounding box center [355, 226] width 23 height 10
click at [348, 225] on input "Neither" at bounding box center [351, 224] width 6 height 6
radio input "true"
click at [829, 277] on button "Save Address" at bounding box center [836, 273] width 66 height 20
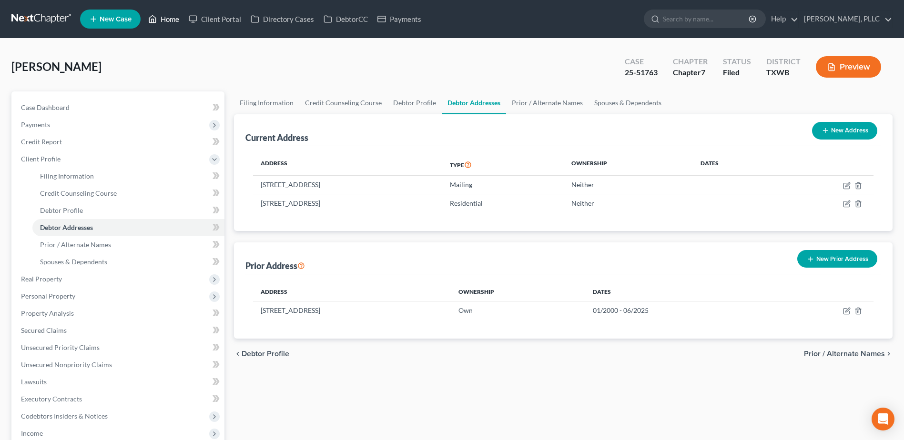
click at [169, 20] on link "Home" at bounding box center [163, 18] width 40 height 17
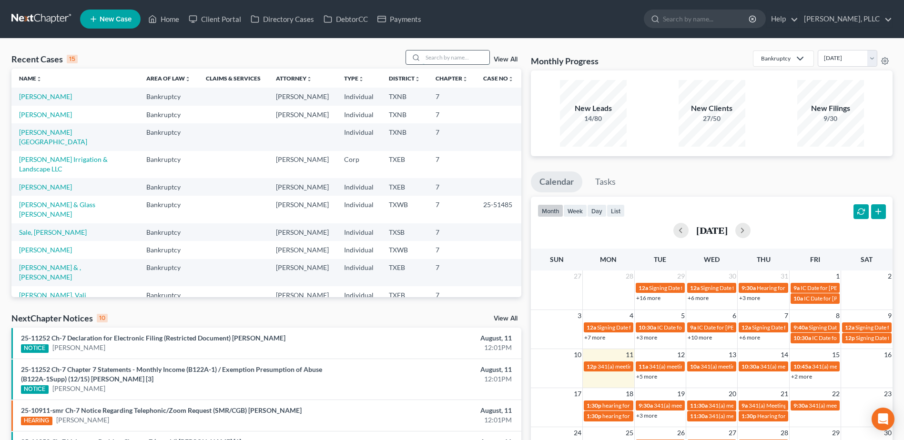
click at [443, 58] on input "search" at bounding box center [456, 57] width 67 height 14
type input "[PERSON_NAME]"
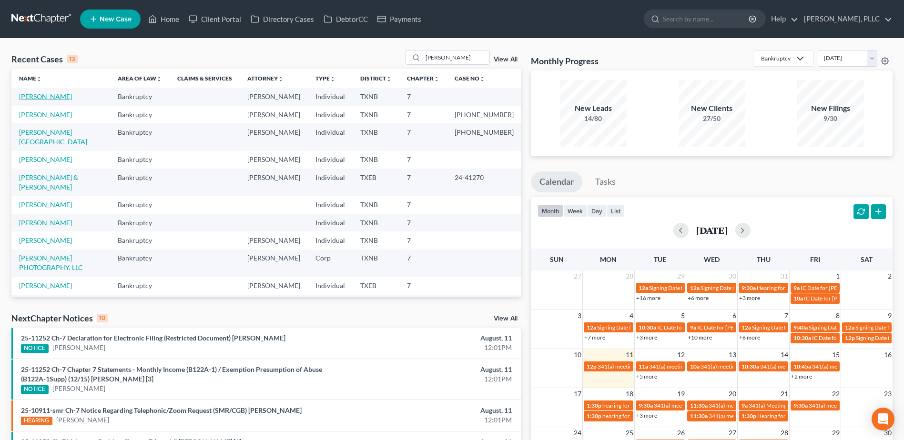
click at [47, 97] on link "[PERSON_NAME]" at bounding box center [45, 96] width 53 height 8
select select "4"
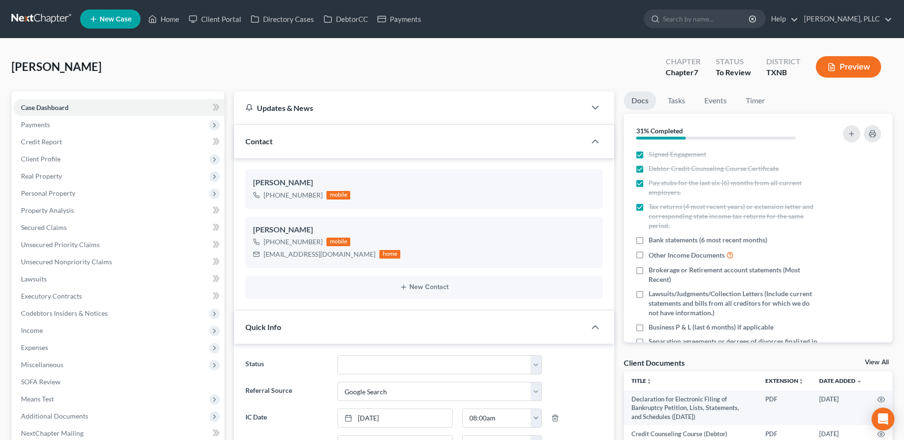
scroll to position [341, 0]
click at [53, 197] on span "Personal Property" at bounding box center [48, 193] width 54 height 8
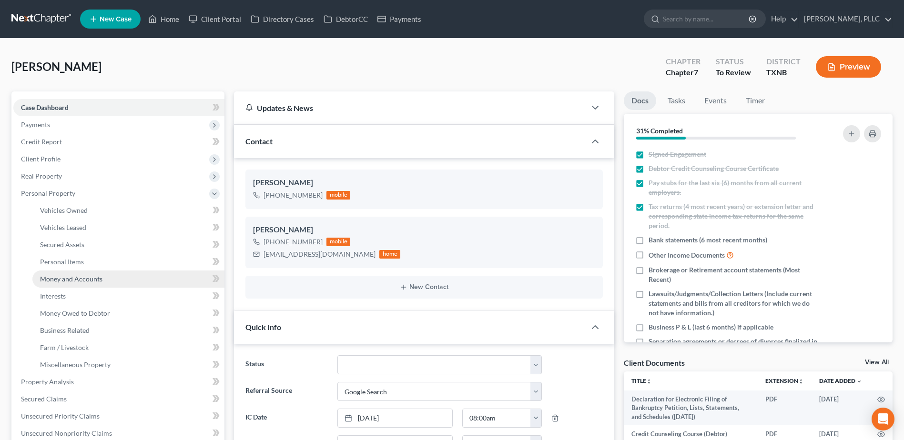
click at [72, 279] on span "Money and Accounts" at bounding box center [71, 279] width 62 height 8
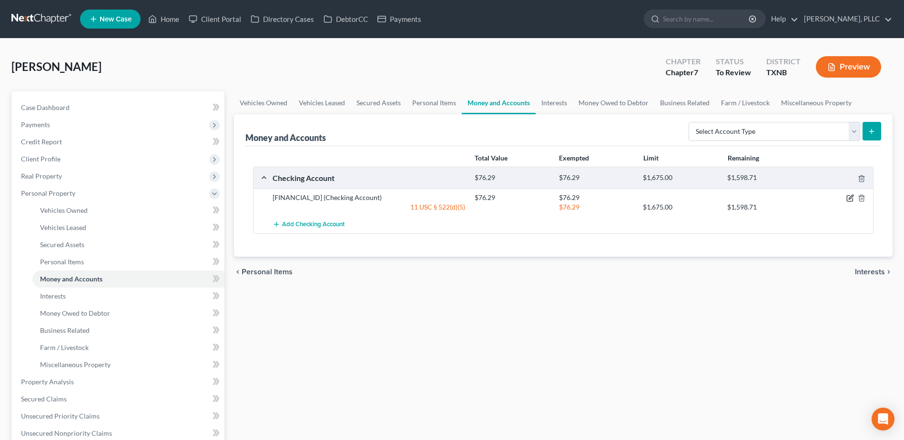
click at [849, 199] on icon "button" at bounding box center [850, 197] width 4 height 4
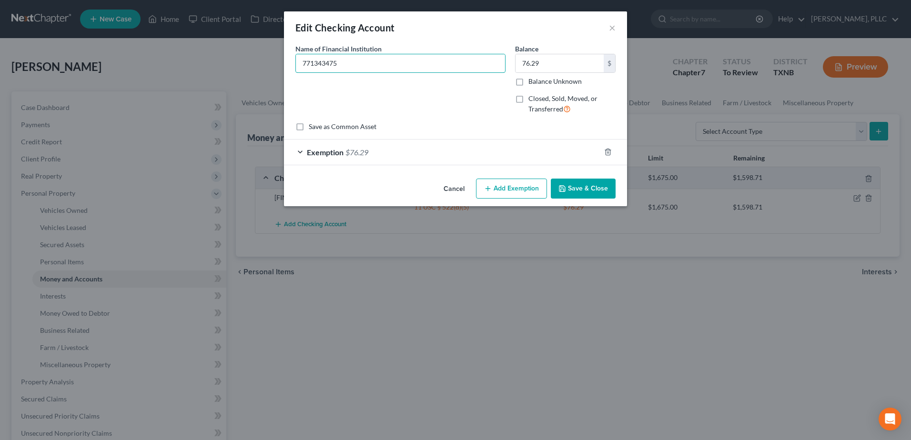
drag, startPoint x: 358, startPoint y: 62, endPoint x: 292, endPoint y: 59, distance: 66.7
click at [292, 59] on div "Name of Financial Institution * 771343475" at bounding box center [401, 83] width 220 height 78
type input "Chase Bank"
click at [578, 194] on button "Save & Close" at bounding box center [583, 189] width 65 height 20
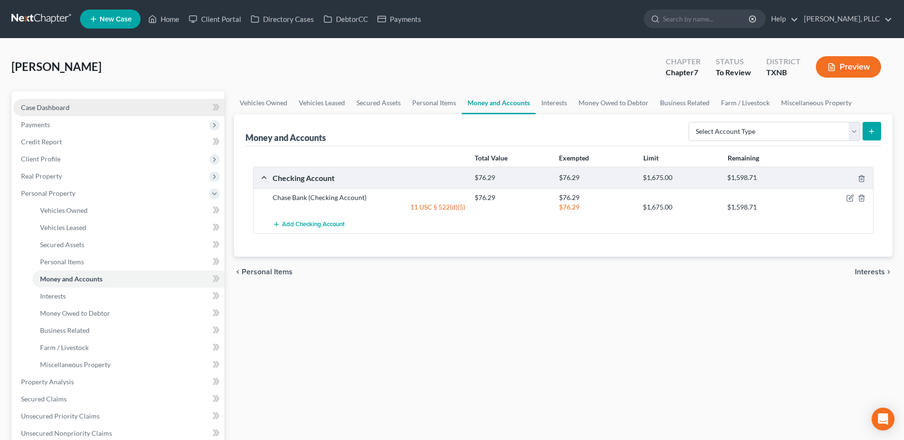
click at [57, 108] on span "Case Dashboard" at bounding box center [45, 107] width 49 height 8
select select "4"
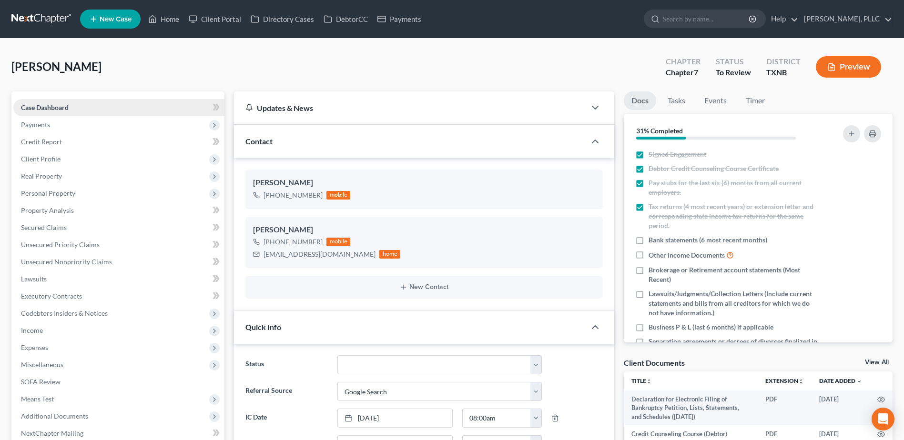
scroll to position [341, 0]
click at [178, 18] on link "Home" at bounding box center [163, 18] width 40 height 17
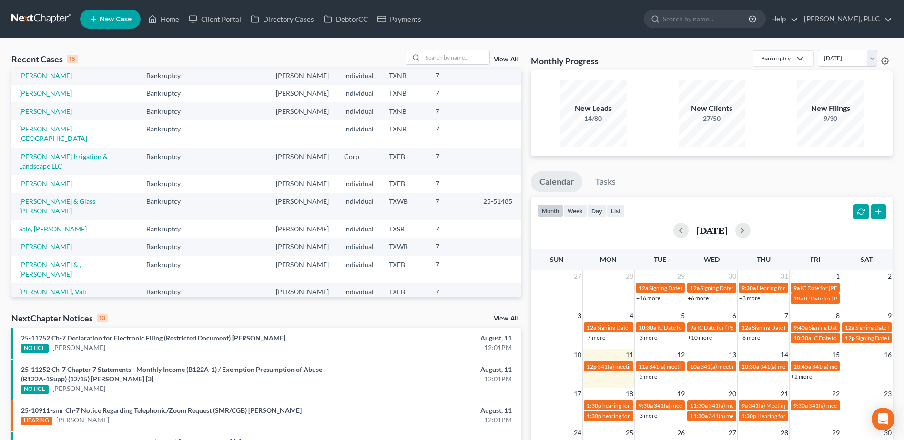
scroll to position [65, 0]
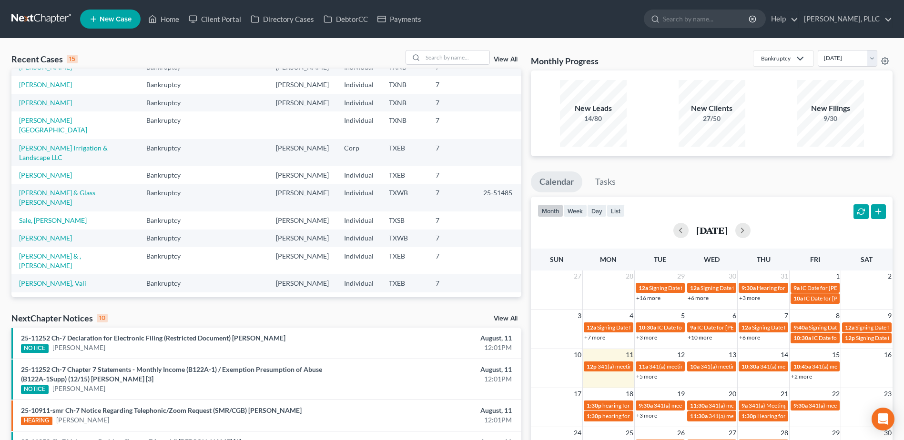
click at [47, 315] on link "[PERSON_NAME]" at bounding box center [45, 319] width 53 height 8
select select "4"
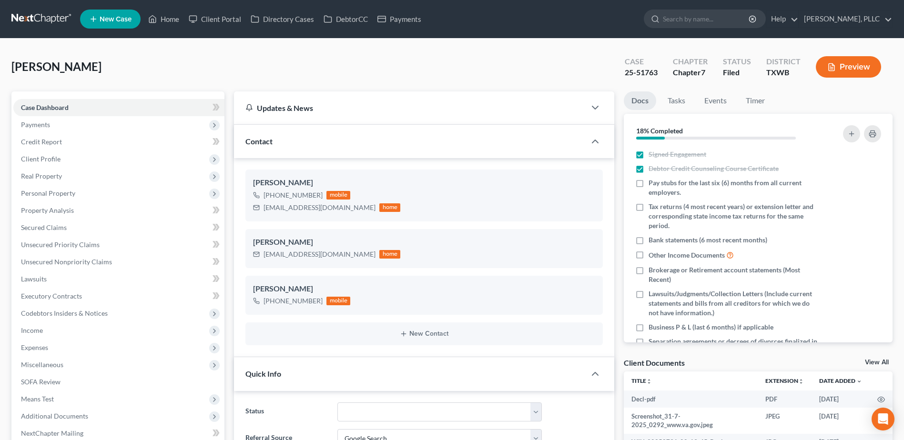
scroll to position [306, 0]
click at [42, 157] on span "Client Profile" at bounding box center [41, 159] width 40 height 8
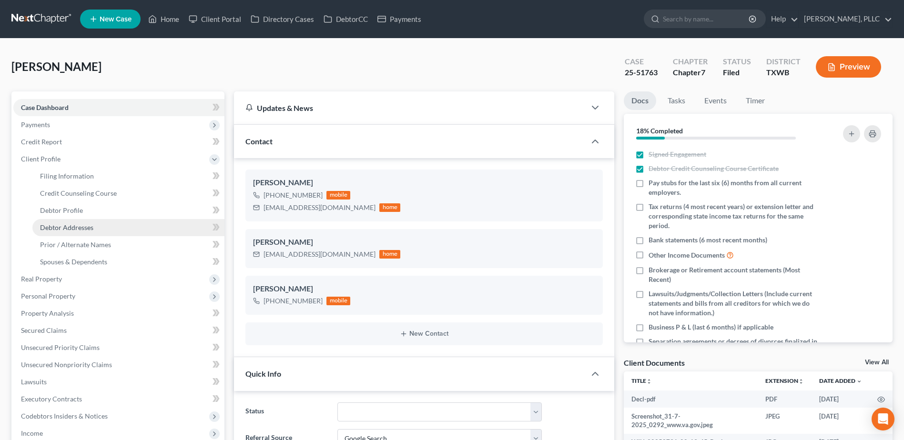
click at [68, 224] on span "Debtor Addresses" at bounding box center [66, 227] width 53 height 8
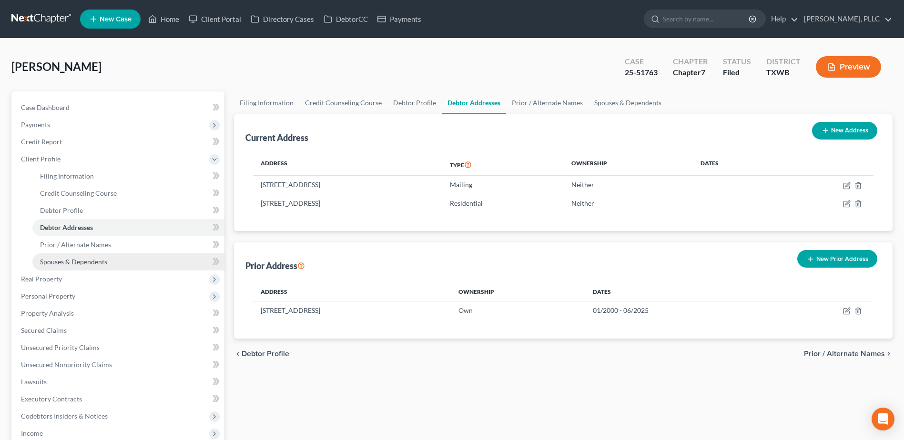
click at [76, 260] on span "Spouses & Dependents" at bounding box center [73, 262] width 67 height 8
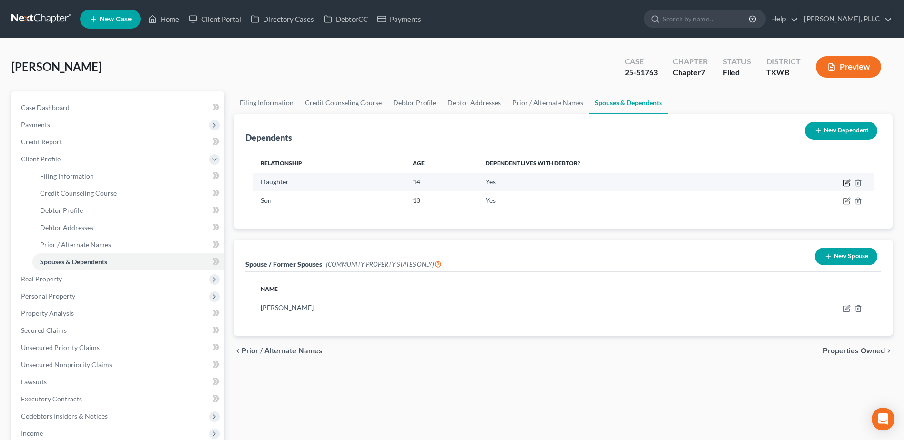
click at [847, 183] on icon "button" at bounding box center [847, 182] width 4 height 4
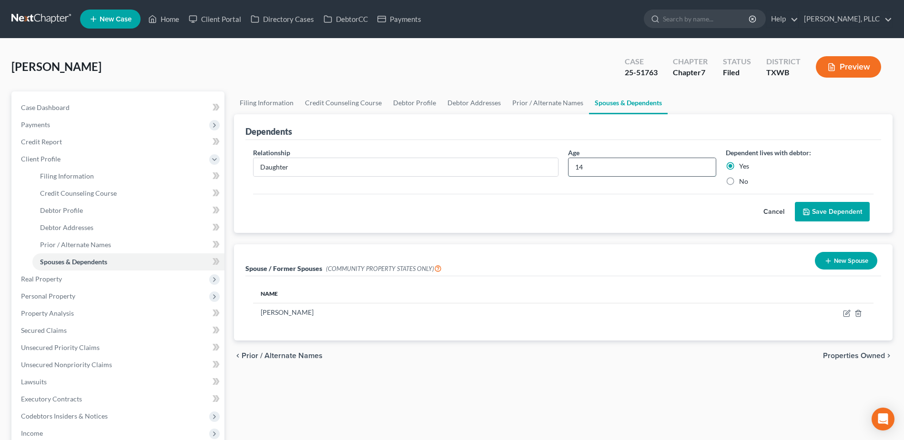
click at [638, 167] on input "14" at bounding box center [641, 167] width 147 height 18
type input "13"
click at [850, 209] on button "Save Dependent" at bounding box center [832, 212] width 75 height 20
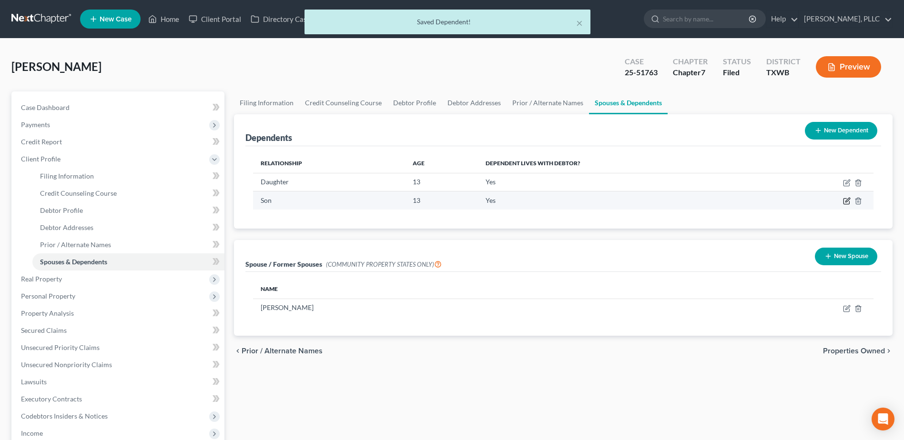
click at [847, 201] on icon "button" at bounding box center [847, 200] width 4 height 4
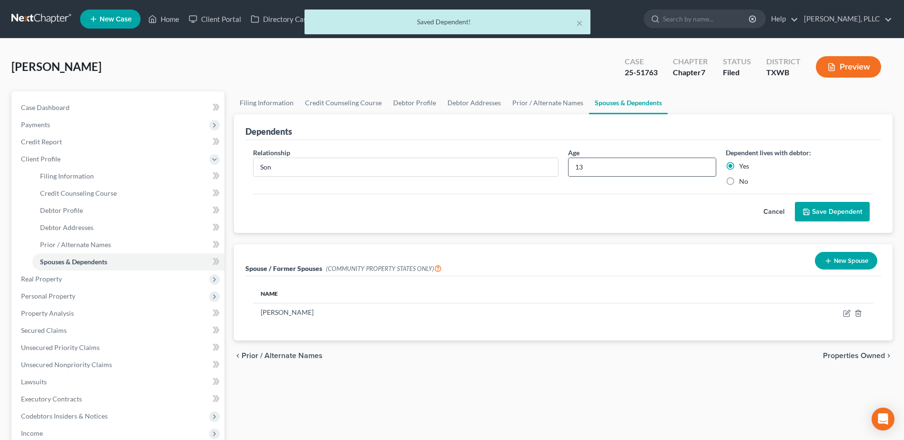
click at [614, 171] on input "13" at bounding box center [641, 167] width 147 height 18
type input "12"
click at [824, 211] on button "Save Dependent" at bounding box center [832, 212] width 75 height 20
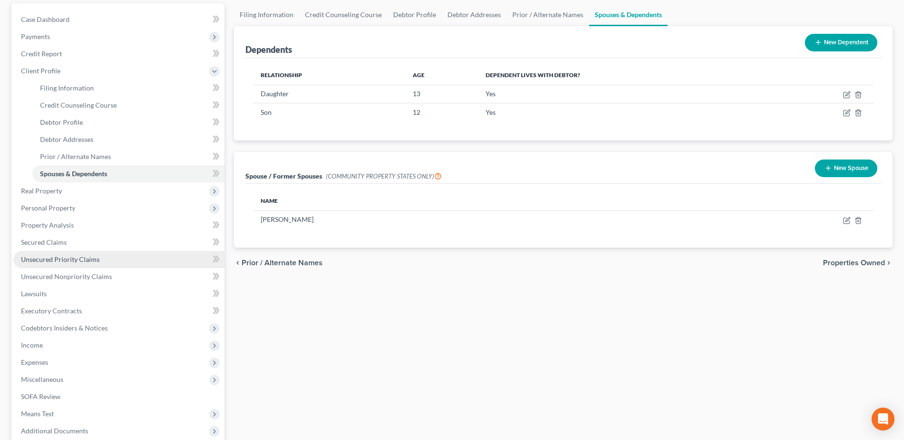
scroll to position [179, 0]
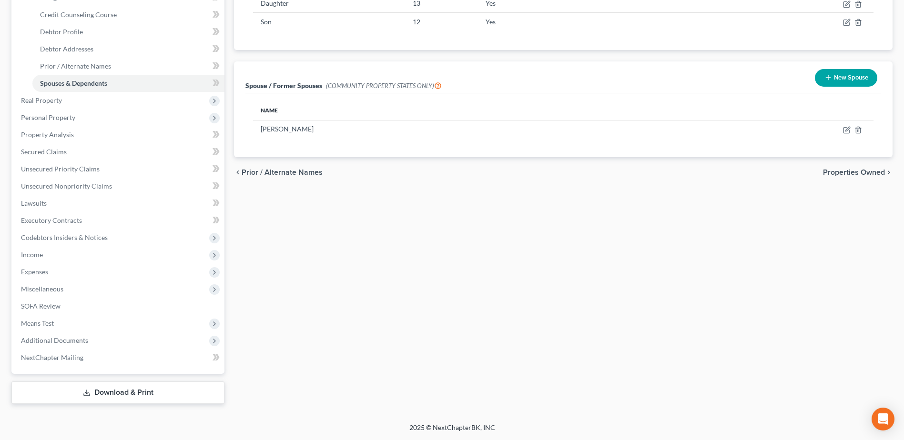
drag, startPoint x: 107, startPoint y: 395, endPoint x: 760, endPoint y: 316, distance: 657.3
click at [107, 395] on link "Download & Print" at bounding box center [117, 393] width 213 height 22
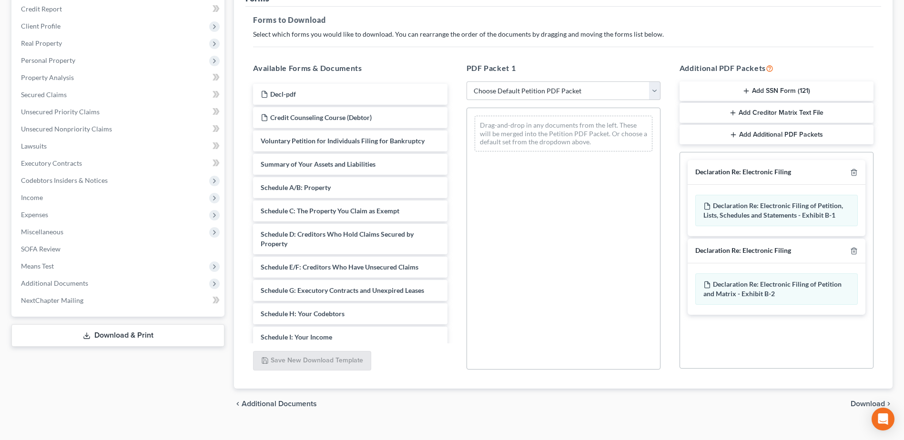
scroll to position [148, 0]
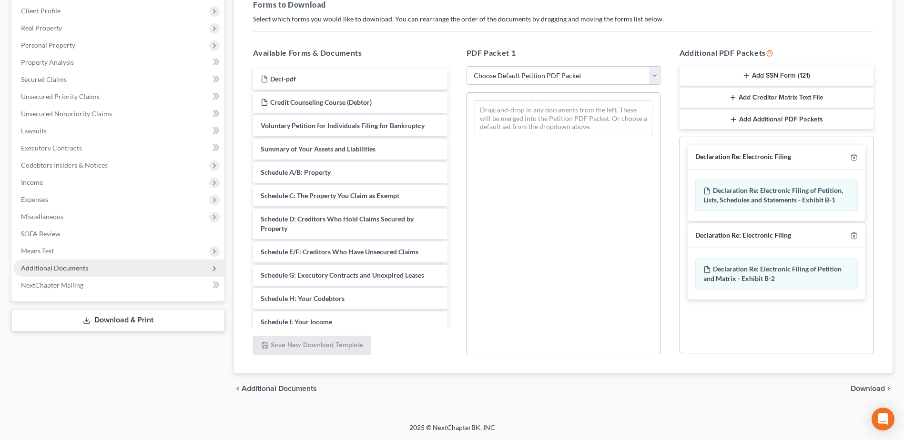
click at [55, 268] on span "Additional Documents" at bounding box center [54, 268] width 67 height 8
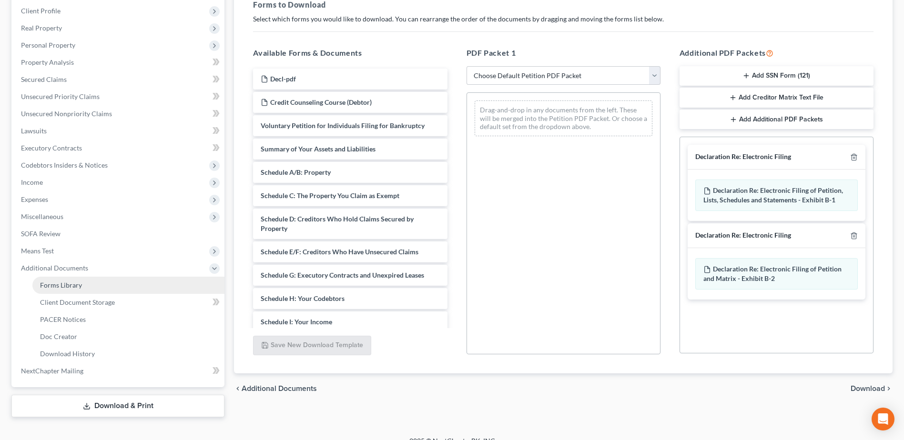
click at [55, 281] on span "Forms Library" at bounding box center [61, 285] width 42 height 8
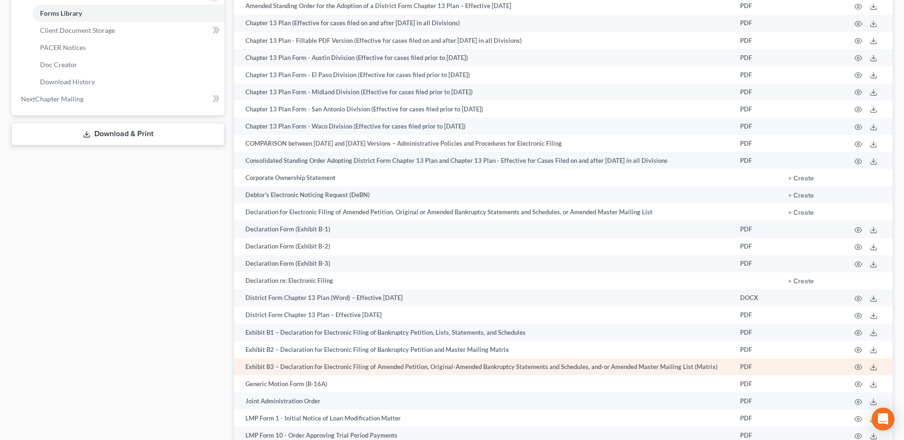
scroll to position [429, 0]
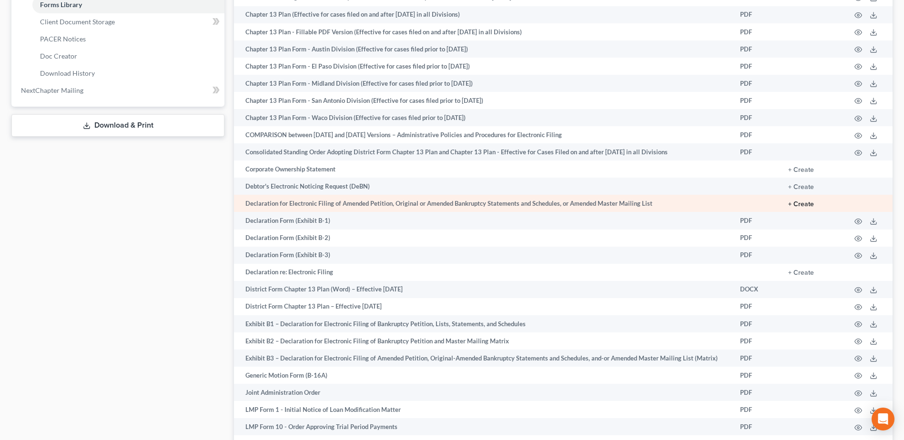
click at [806, 205] on button "+ Create" at bounding box center [801, 204] width 26 height 7
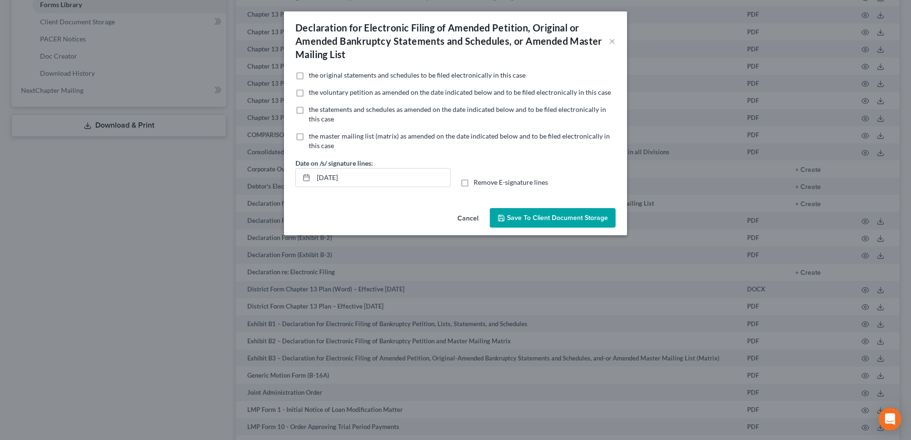
click at [309, 111] on label "the statements and schedules as amended on the date indicated below and to be f…" at bounding box center [462, 114] width 307 height 19
click at [312, 111] on input "the statements and schedules as amended on the date indicated below and to be f…" at bounding box center [315, 108] width 6 height 6
checkbox input "true"
click at [473, 181] on label "Remove E-signature lines" at bounding box center [510, 183] width 74 height 10
click at [477, 181] on input "Remove E-signature lines" at bounding box center [480, 181] width 6 height 6
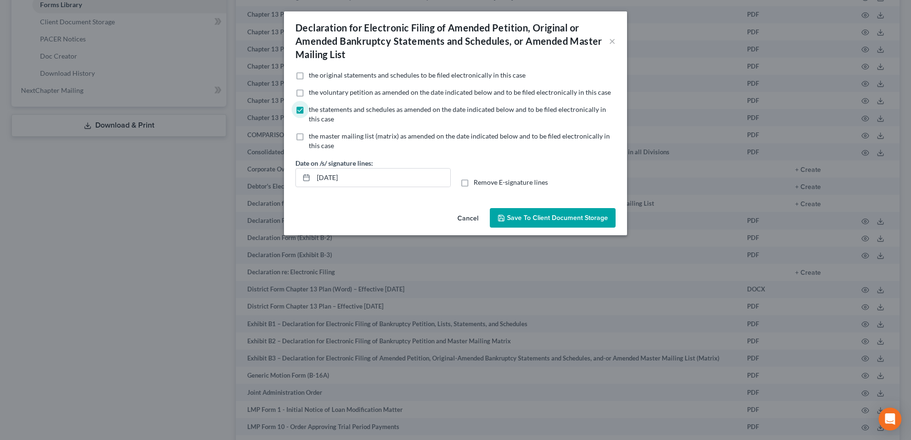
checkbox input "true"
click at [334, 178] on input "[DATE]" at bounding box center [381, 178] width 137 height 18
type input "[DATE]"
click at [586, 219] on span "Save to Client Document Storage" at bounding box center [557, 218] width 101 height 8
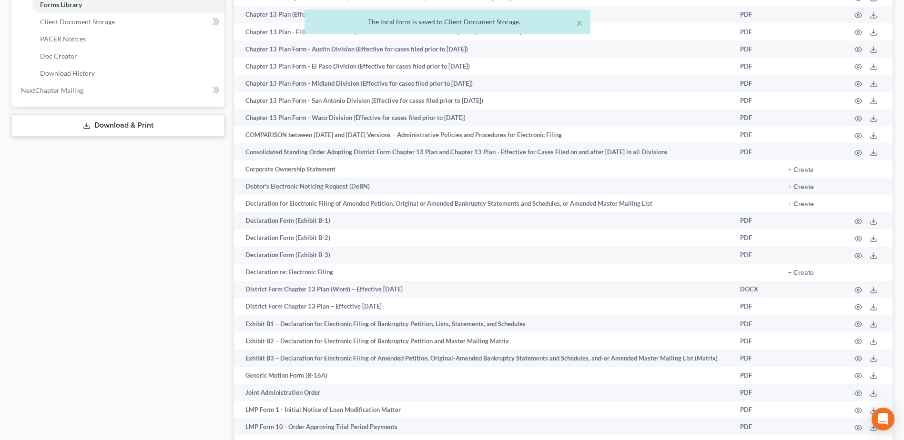
scroll to position [238, 0]
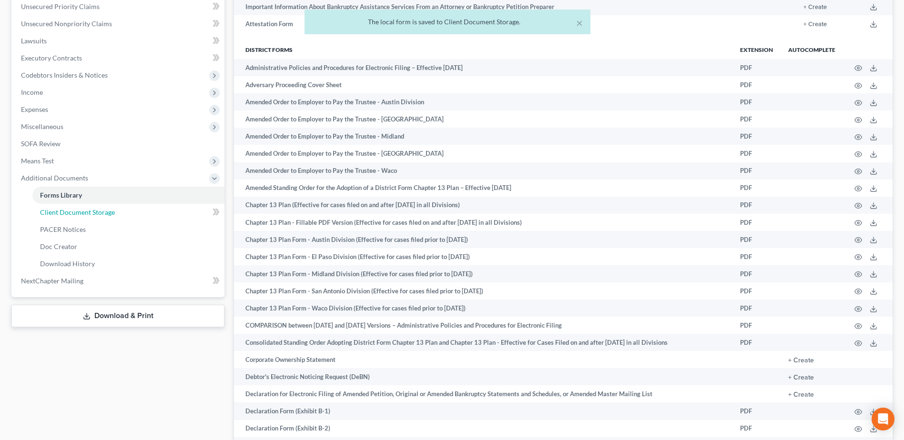
click at [94, 212] on span "Client Document Storage" at bounding box center [77, 212] width 75 height 8
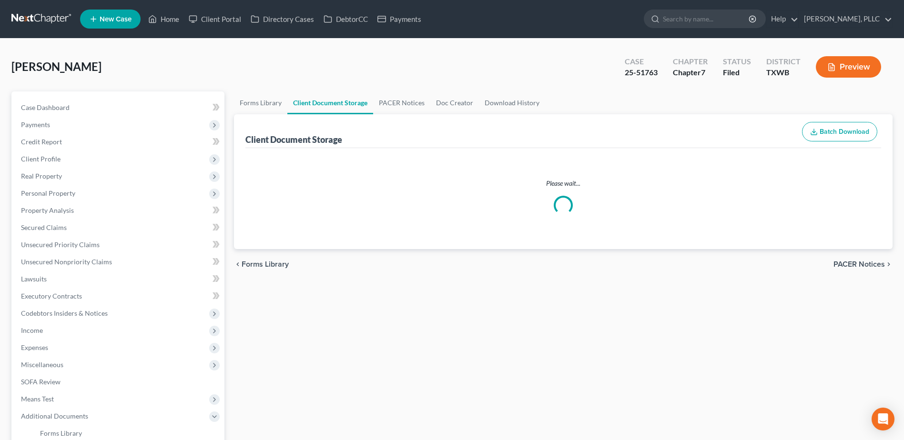
select select "0"
select select "9"
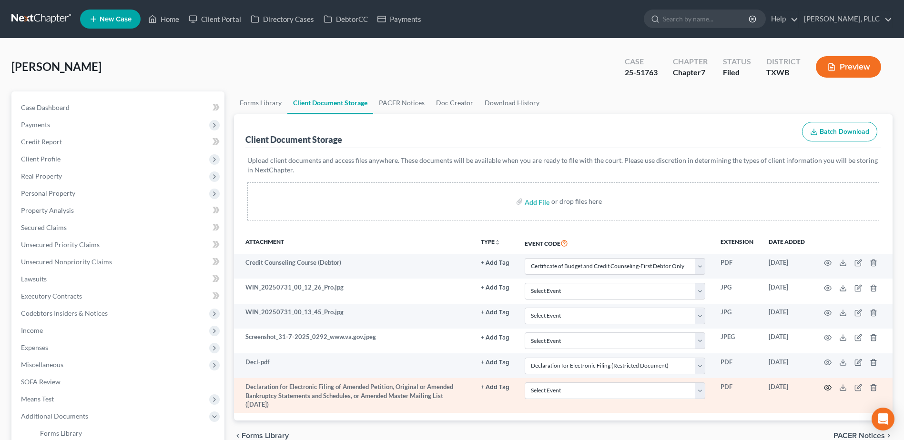
click at [827, 387] on circle "button" at bounding box center [827, 388] width 2 height 2
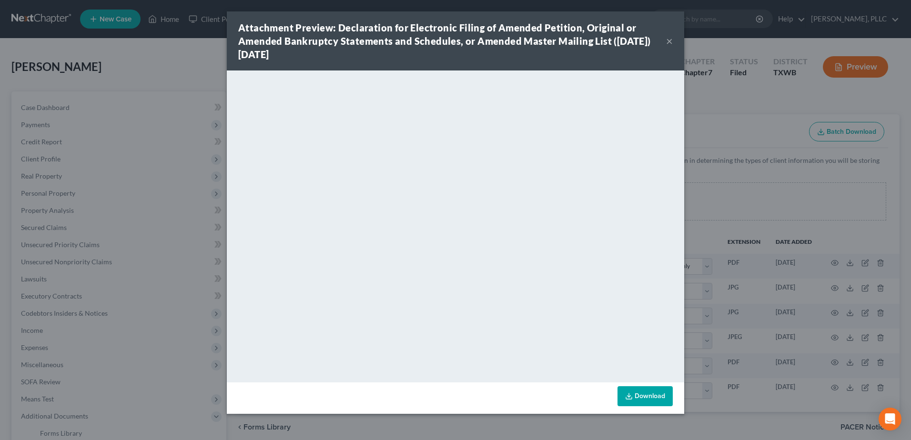
click at [672, 41] on button "×" at bounding box center [669, 40] width 7 height 11
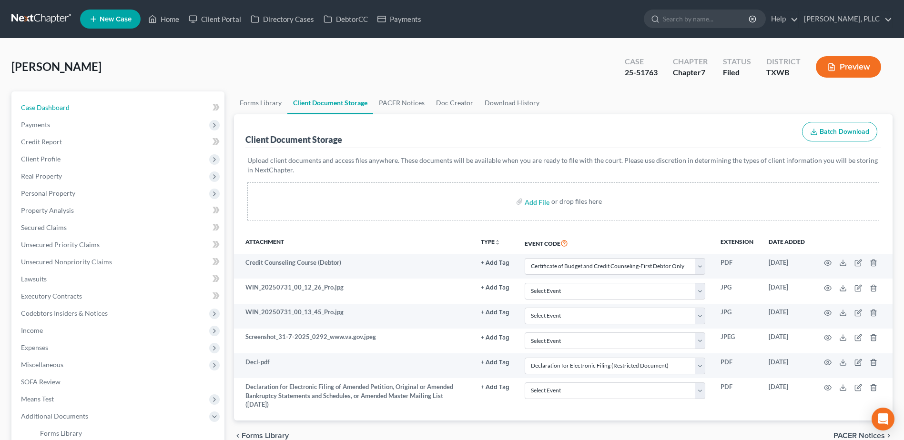
click at [57, 105] on span "Case Dashboard" at bounding box center [45, 107] width 49 height 8
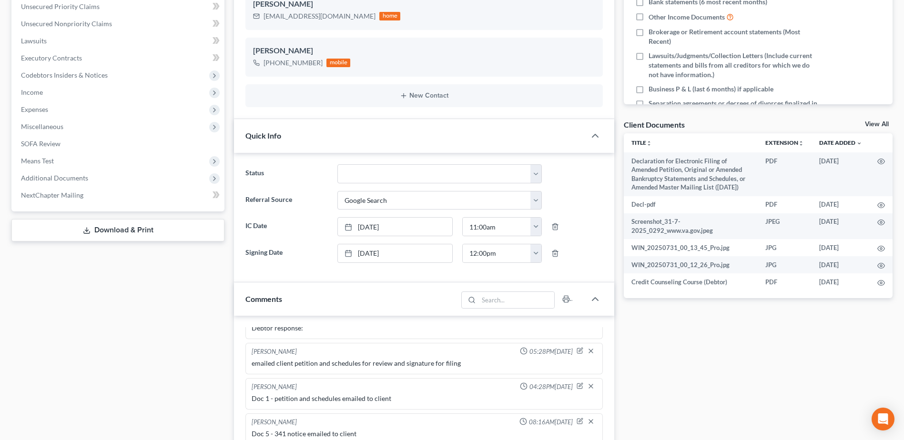
scroll to position [429, 0]
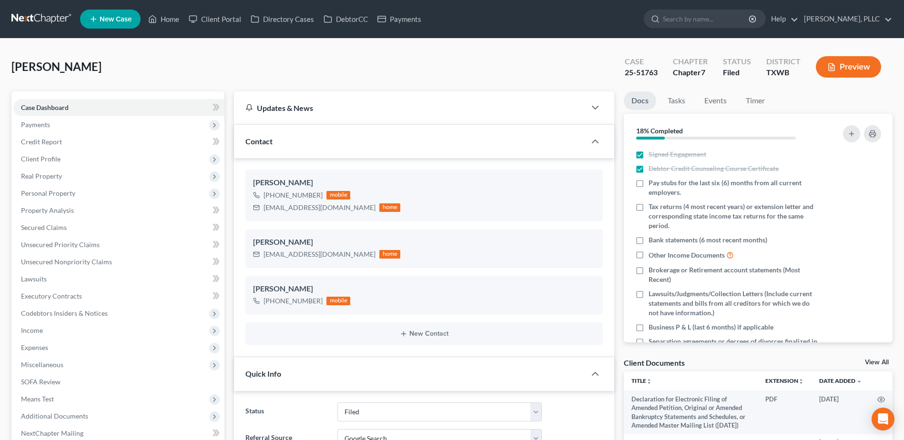
select select "10"
select select "4"
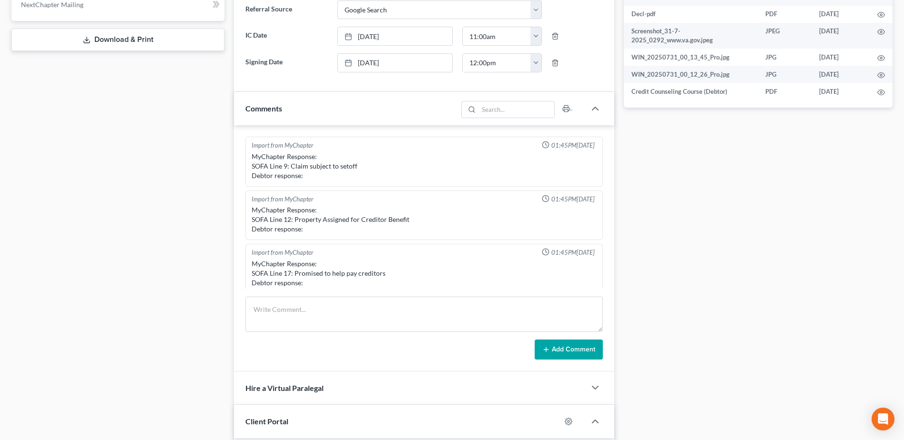
scroll to position [306, 0]
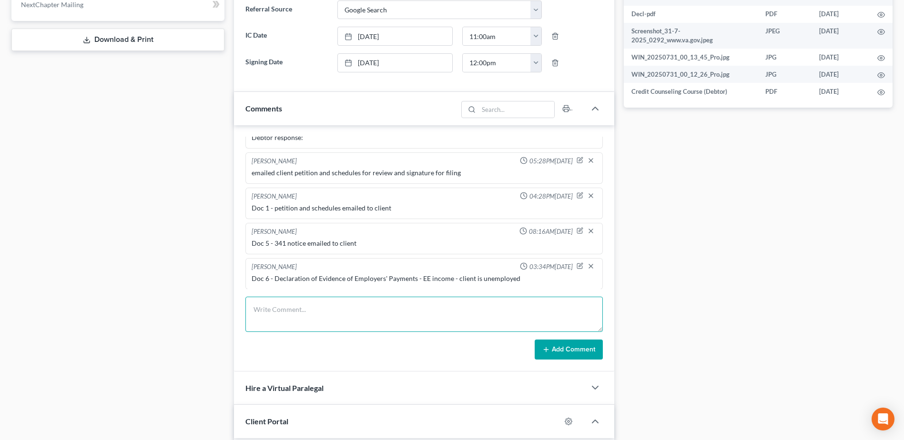
click at [424, 310] on textarea at bounding box center [423, 314] width 357 height 35
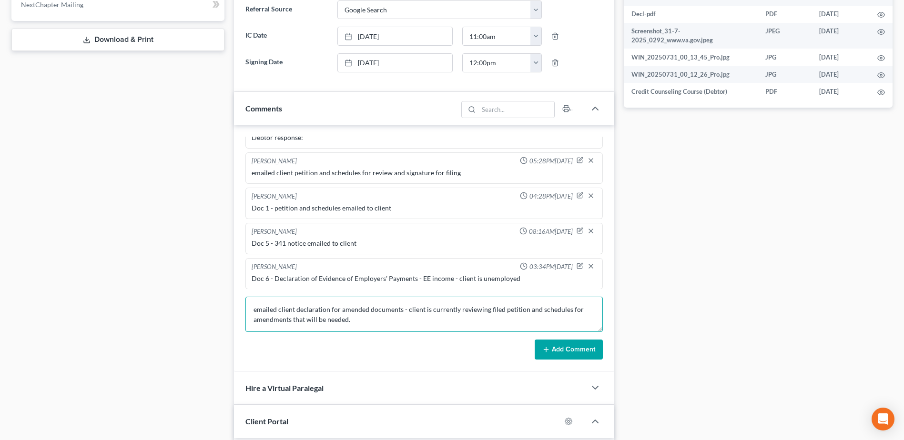
type textarea "emailed client declaration for amended documents - client is currently reviewin…"
click at [573, 357] on button "Add Comment" at bounding box center [568, 350] width 68 height 20
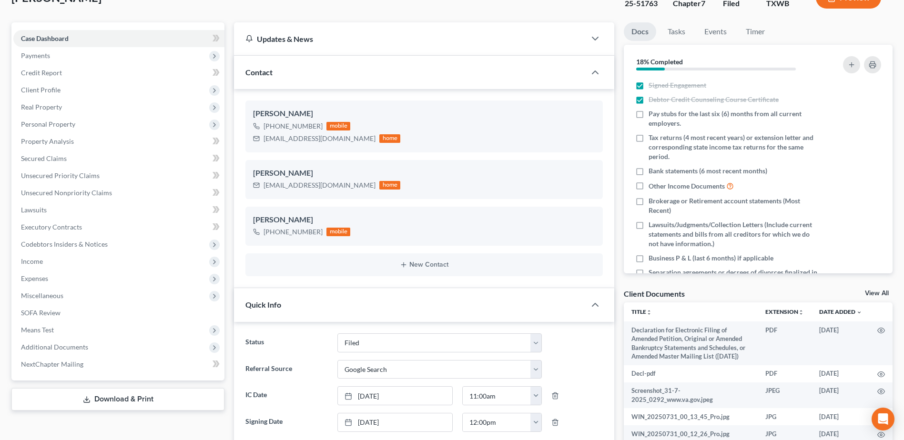
scroll to position [0, 0]
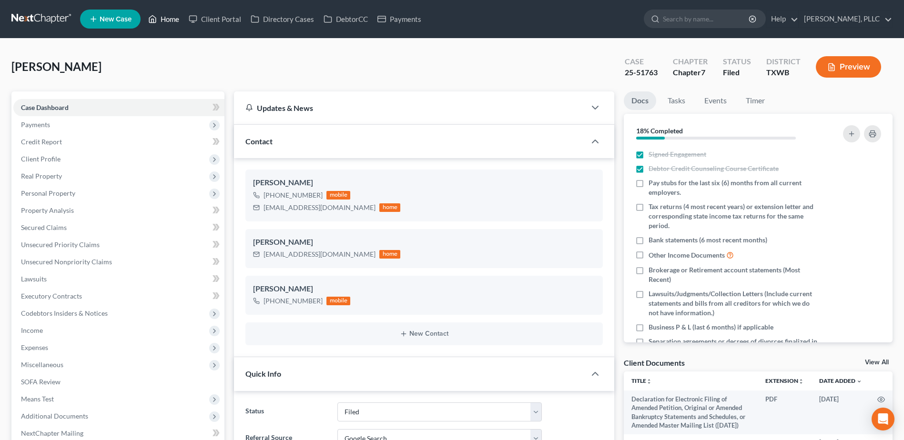
click at [175, 19] on link "Home" at bounding box center [163, 18] width 40 height 17
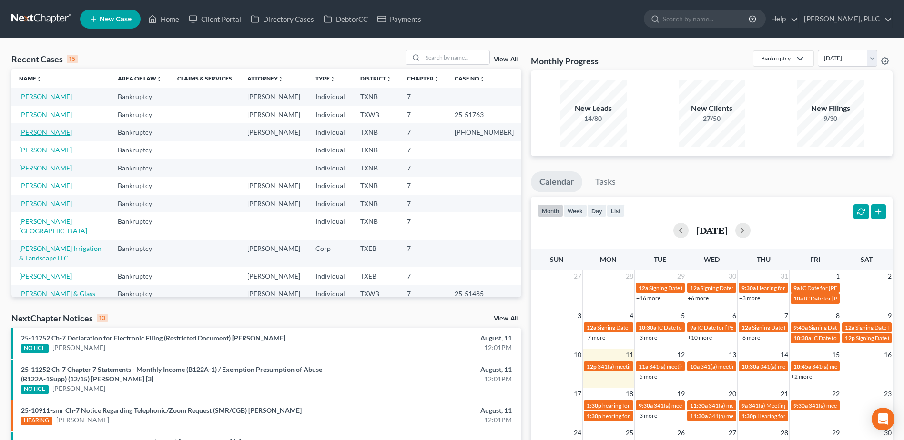
click at [39, 132] on link "[PERSON_NAME]" at bounding box center [45, 132] width 53 height 8
select select "4"
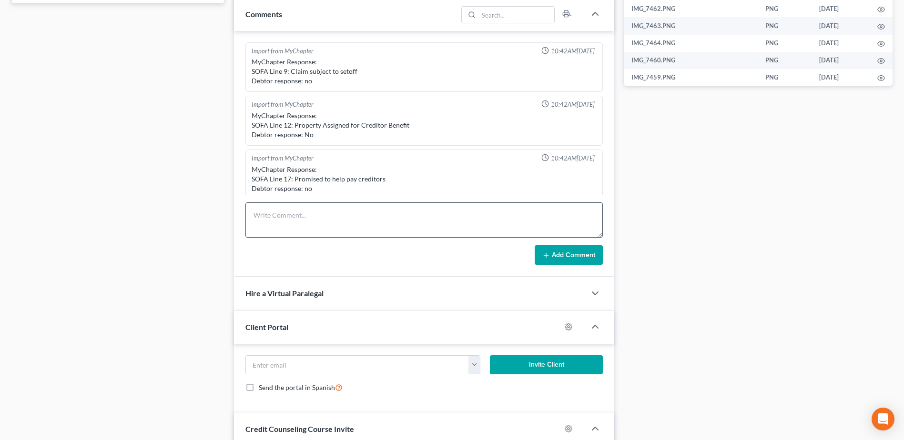
scroll to position [341, 0]
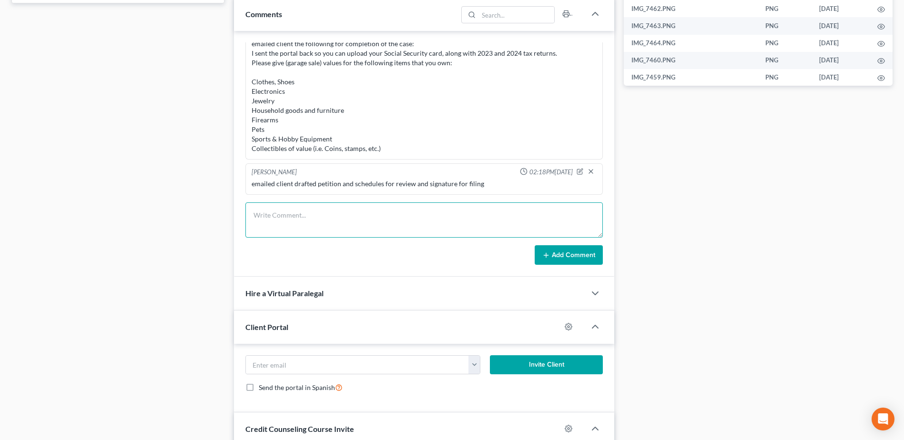
click at [327, 221] on textarea at bounding box center [423, 219] width 357 height 35
type textarea "Doc 1 - petition and schedules emailed to client"
click at [543, 254] on icon at bounding box center [546, 256] width 8 height 8
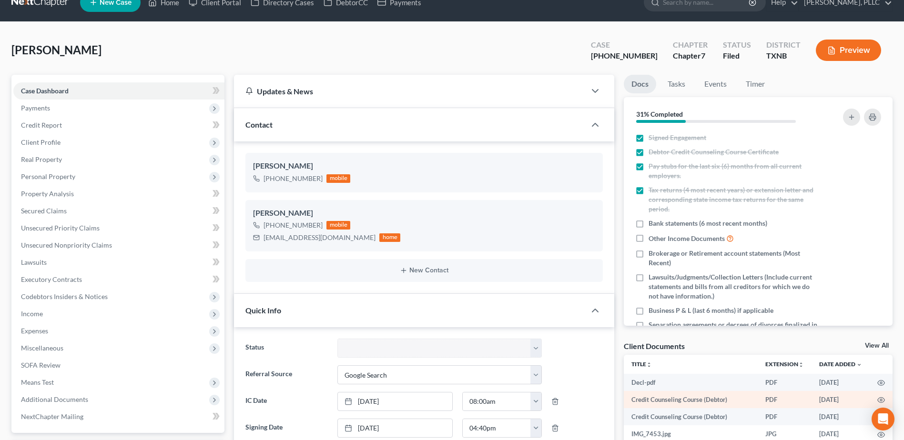
scroll to position [0, 0]
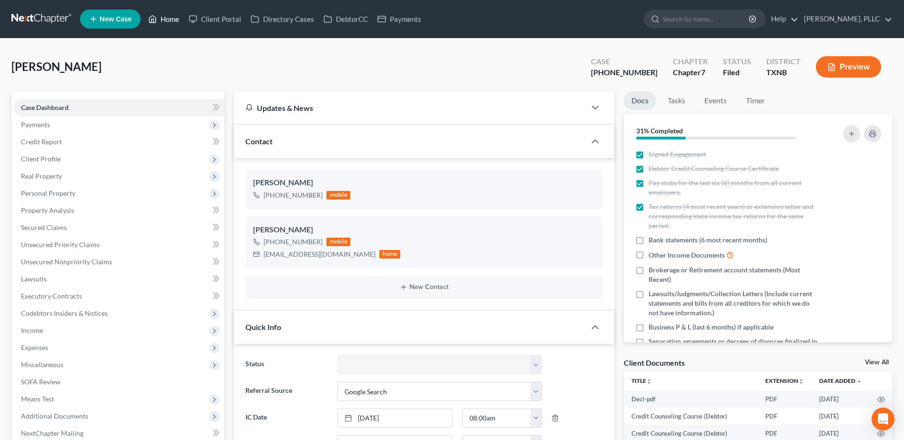
click at [167, 18] on link "Home" at bounding box center [163, 18] width 40 height 17
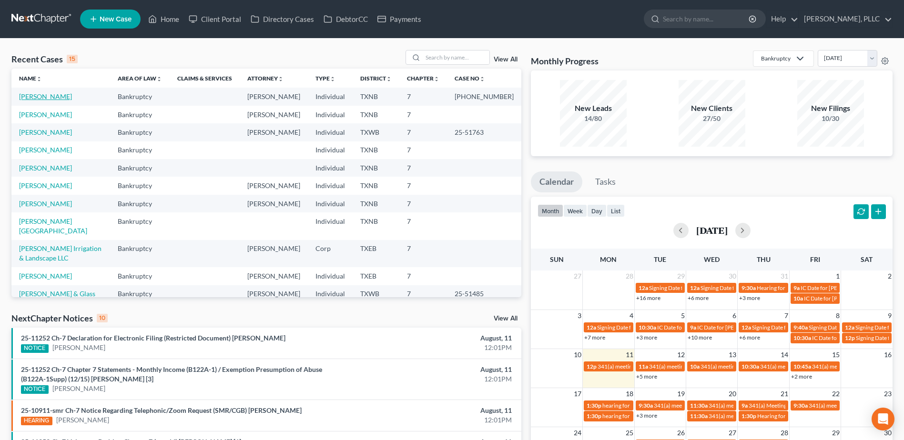
click at [40, 97] on link "[PERSON_NAME]" at bounding box center [45, 96] width 53 height 8
select select "4"
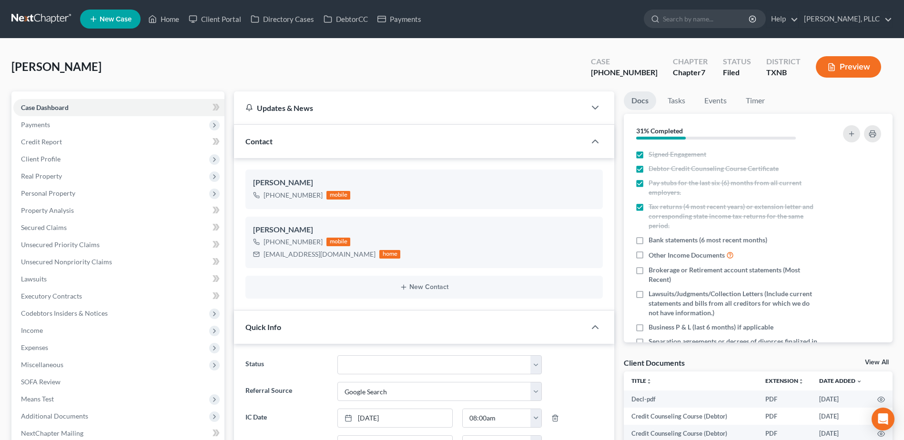
scroll to position [376, 0]
drag, startPoint x: 651, startPoint y: 74, endPoint x: 617, endPoint y: 75, distance: 33.8
click at [617, 75] on div "Case 25-33051-7" at bounding box center [624, 68] width 82 height 28
copy div "25-33051"
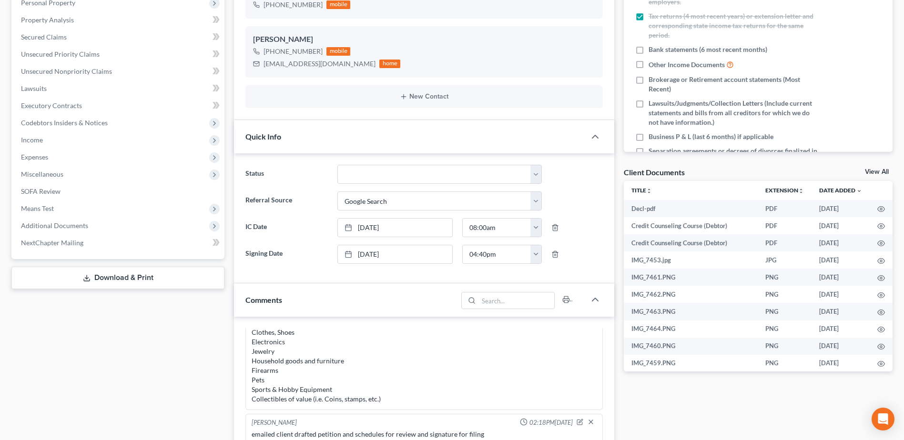
scroll to position [429, 0]
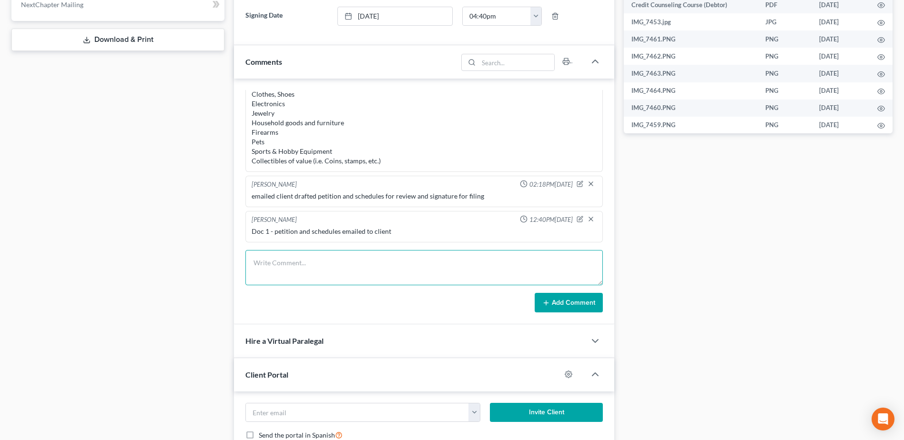
click at [310, 266] on textarea at bounding box center [423, 267] width 357 height 35
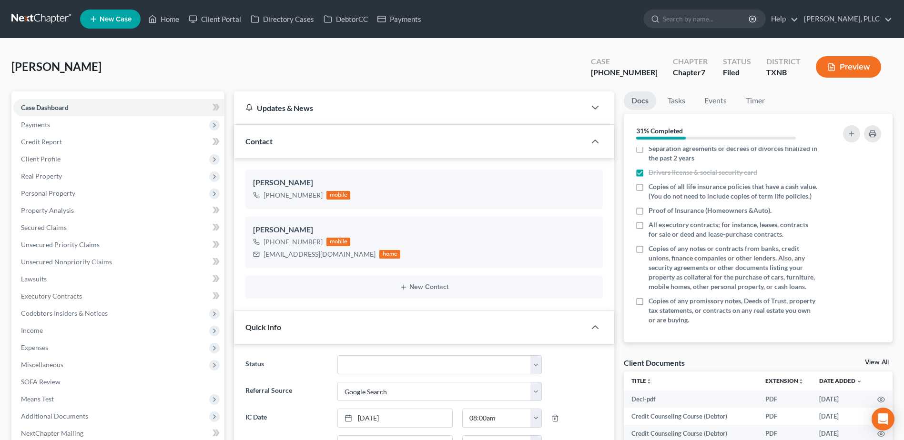
scroll to position [212, 0]
type textarea "Doc 5 - EE income filed - 60 days of stubs for both jobs"
drag, startPoint x: 493, startPoint y: 79, endPoint x: 615, endPoint y: 227, distance: 191.5
click at [493, 79] on div "Harris, Myles Upgraded Case 25-33051-7 Chapter Chapter 7 Status Filed District …" at bounding box center [451, 70] width 881 height 41
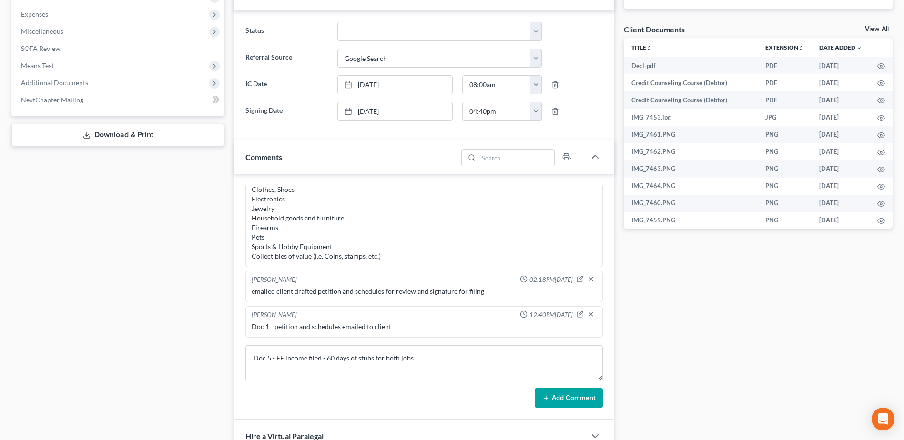
click at [565, 395] on button "Add Comment" at bounding box center [568, 398] width 68 height 20
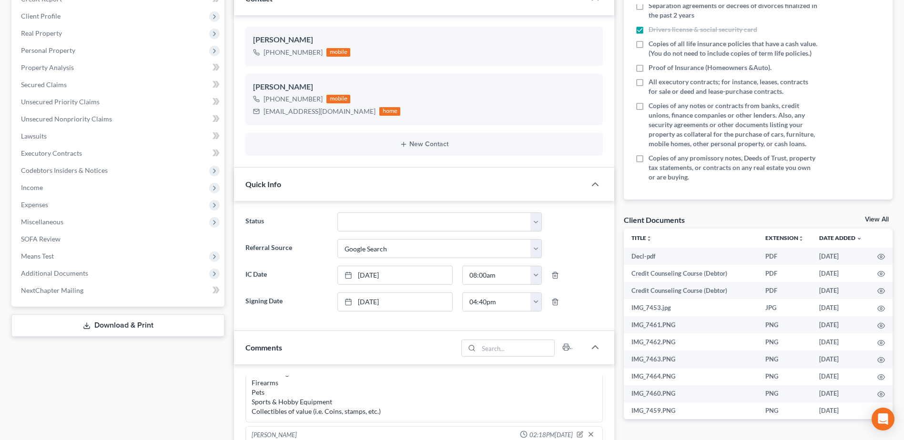
scroll to position [0, 0]
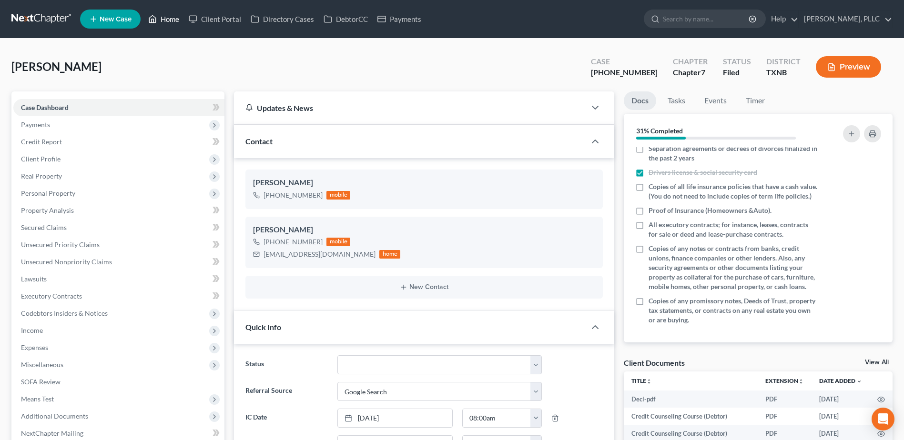
click at [170, 19] on link "Home" at bounding box center [163, 18] width 40 height 17
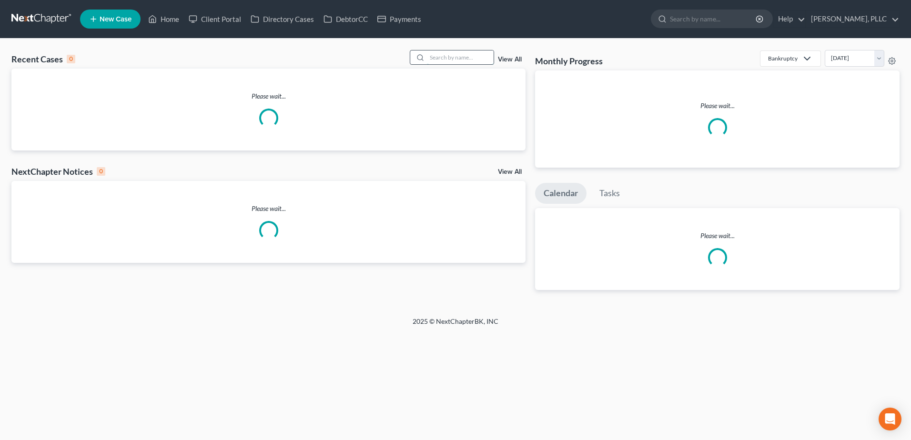
click at [446, 60] on input "search" at bounding box center [460, 57] width 67 height 14
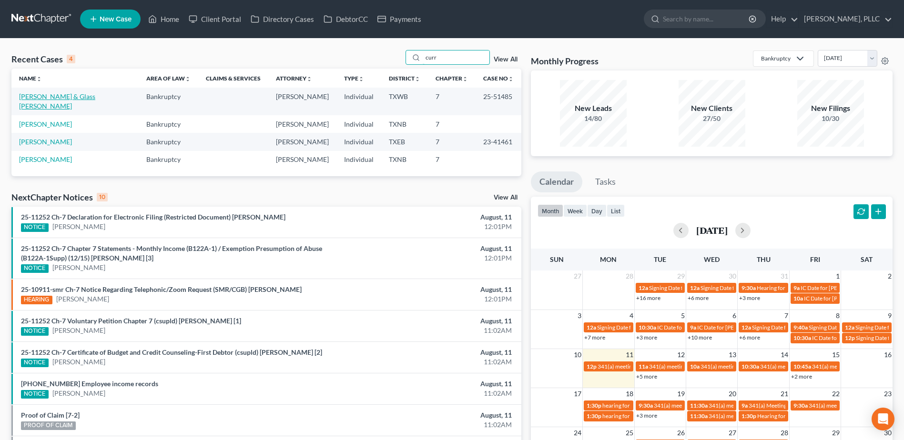
type input "curr"
drag, startPoint x: 89, startPoint y: 99, endPoint x: 23, endPoint y: 274, distance: 186.6
click at [89, 99] on link "[PERSON_NAME] & Glass [PERSON_NAME]" at bounding box center [57, 101] width 76 height 18
select select "4"
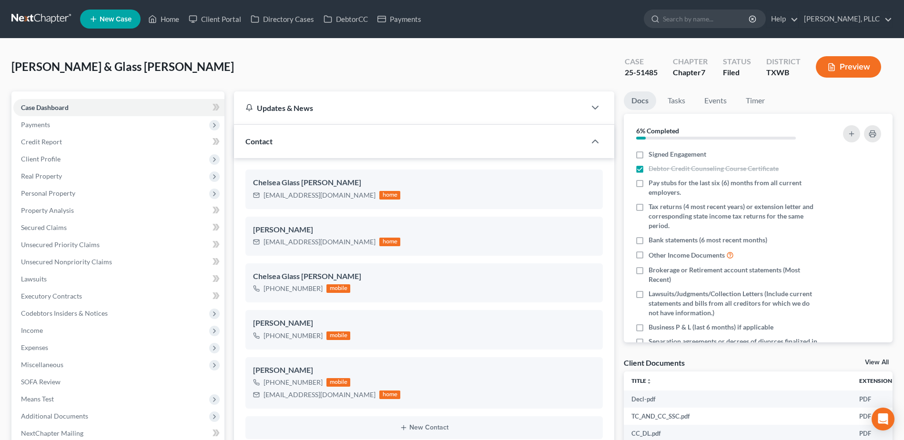
scroll to position [737, 0]
click at [43, 154] on span "Client Profile" at bounding box center [118, 159] width 211 height 17
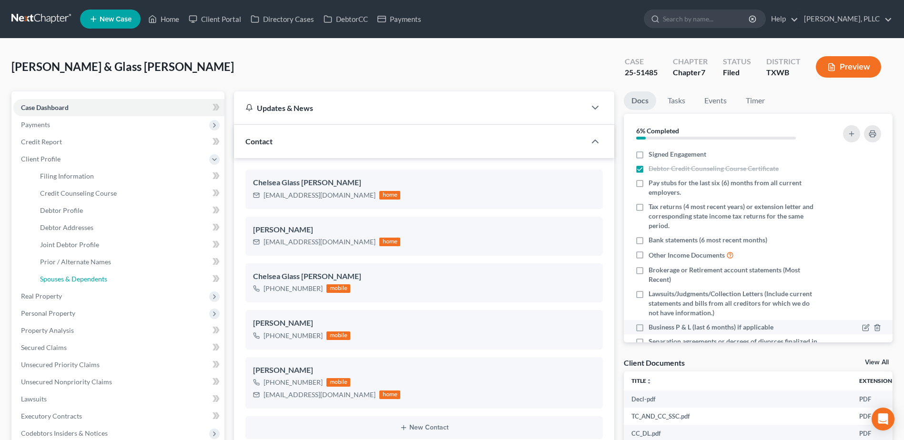
click at [89, 283] on link "Spouses & Dependents" at bounding box center [128, 279] width 192 height 17
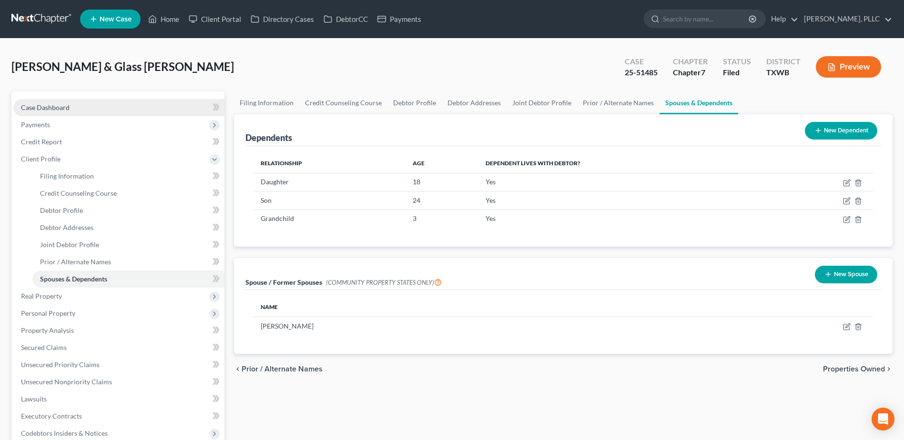
click at [60, 110] on span "Case Dashboard" at bounding box center [45, 107] width 49 height 8
select select "4"
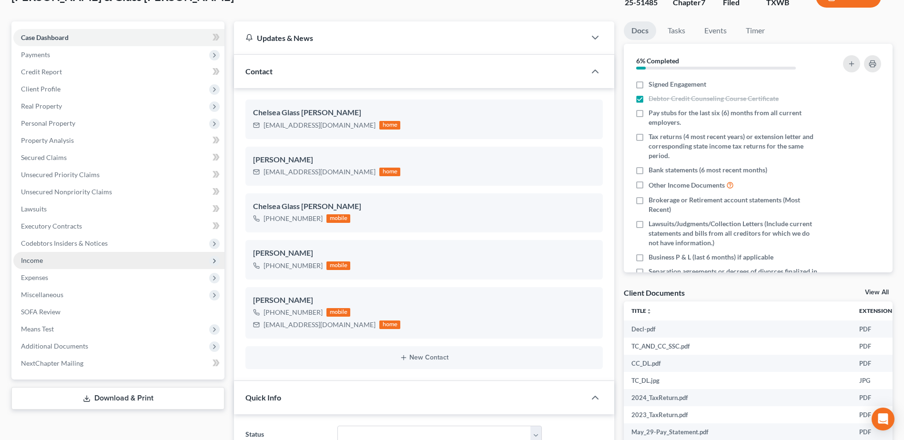
scroll to position [191, 0]
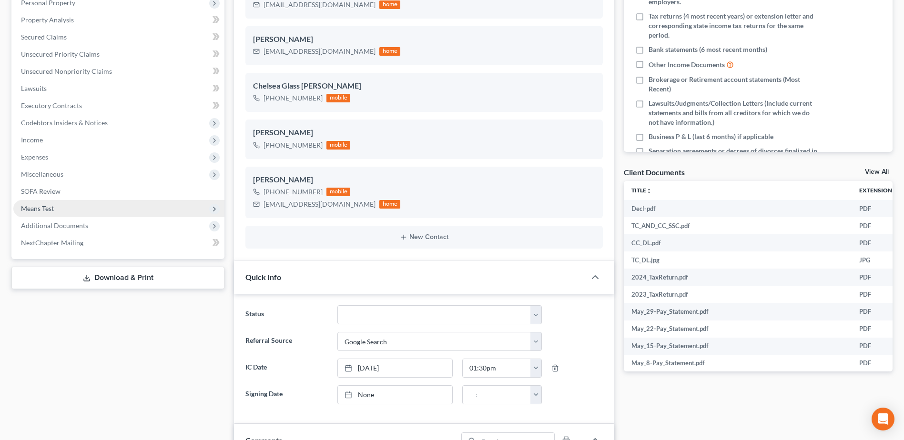
click at [52, 211] on span "Means Test" at bounding box center [37, 208] width 33 height 8
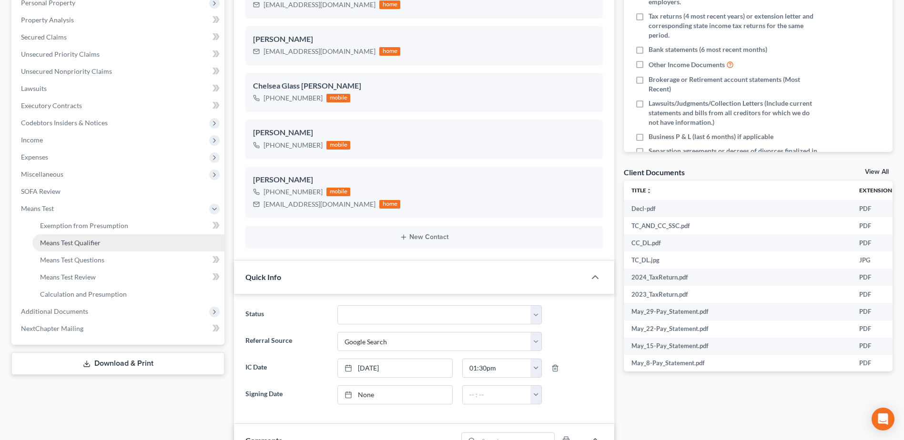
click at [61, 244] on span "Means Test Qualifier" at bounding box center [70, 243] width 60 height 8
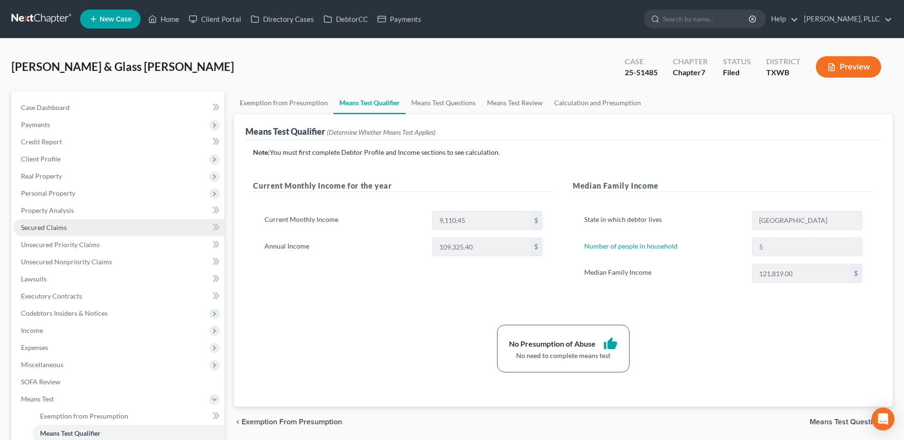
click at [49, 231] on span "Secured Claims" at bounding box center [44, 227] width 46 height 8
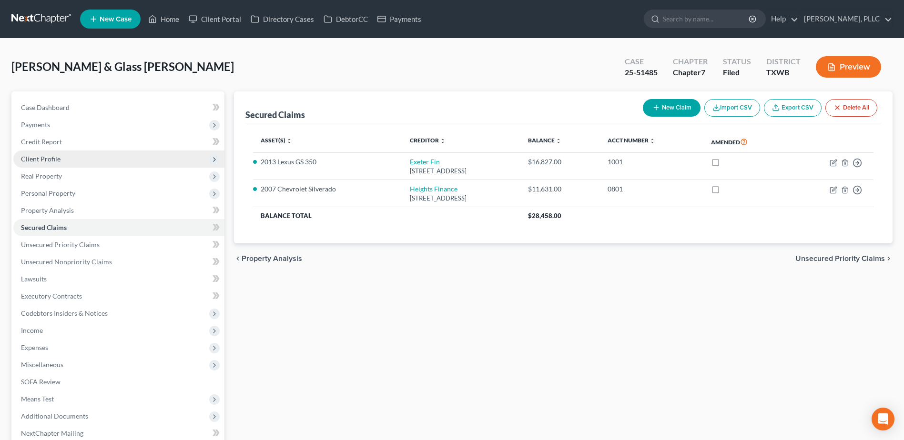
click at [50, 163] on span "Client Profile" at bounding box center [118, 159] width 211 height 17
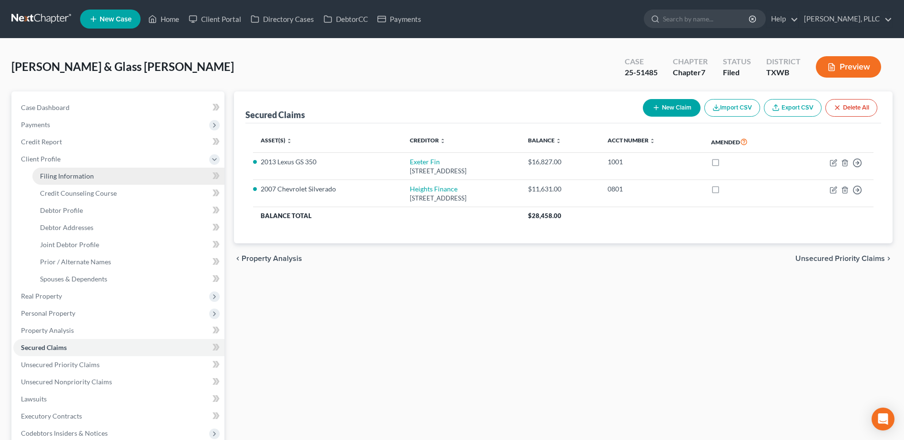
click at [60, 181] on link "Filing Information" at bounding box center [128, 176] width 192 height 17
select select "1"
select select "0"
select select "80"
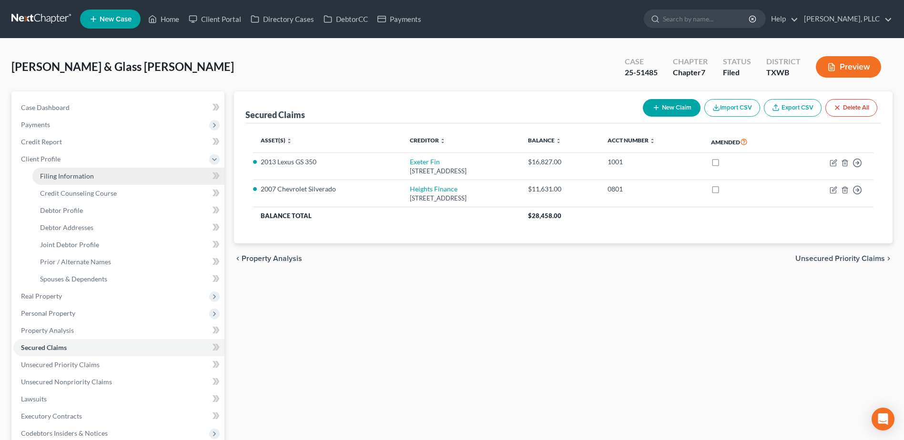
select select "3"
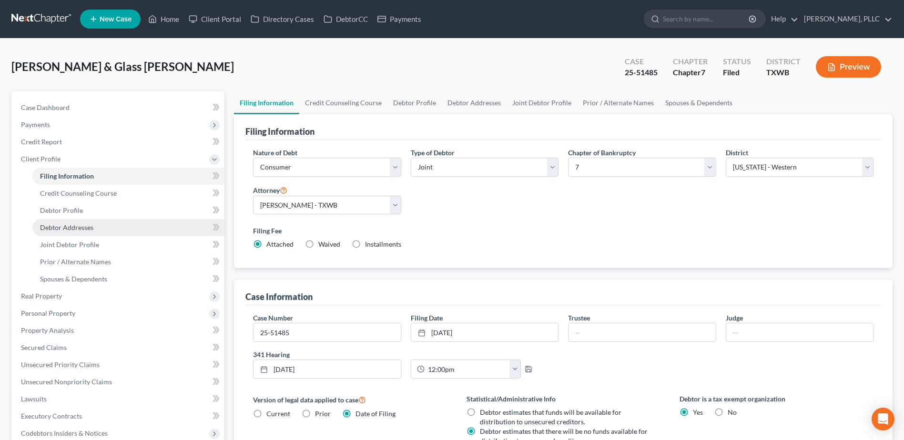
click at [73, 227] on span "Debtor Addresses" at bounding box center [66, 227] width 53 height 8
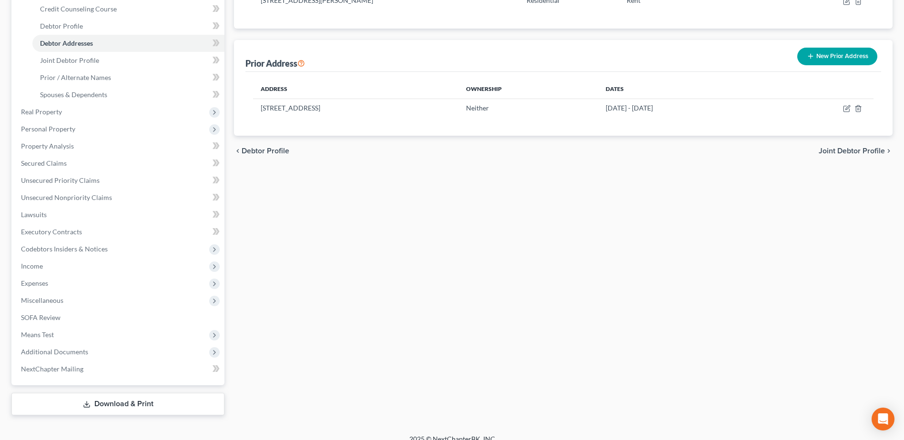
scroll to position [191, 0]
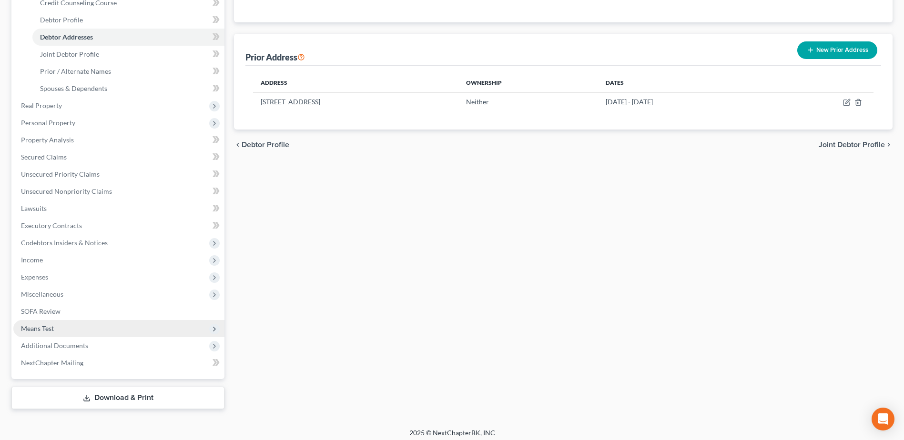
click at [55, 329] on span "Means Test" at bounding box center [118, 328] width 211 height 17
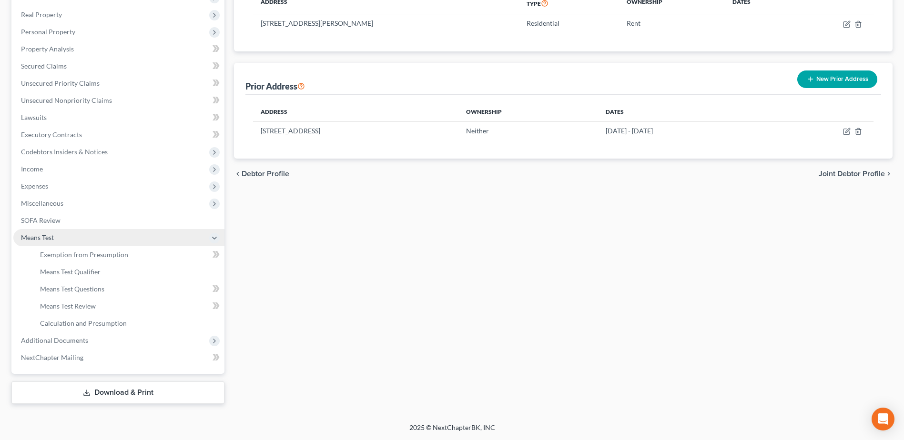
scroll to position [161, 0]
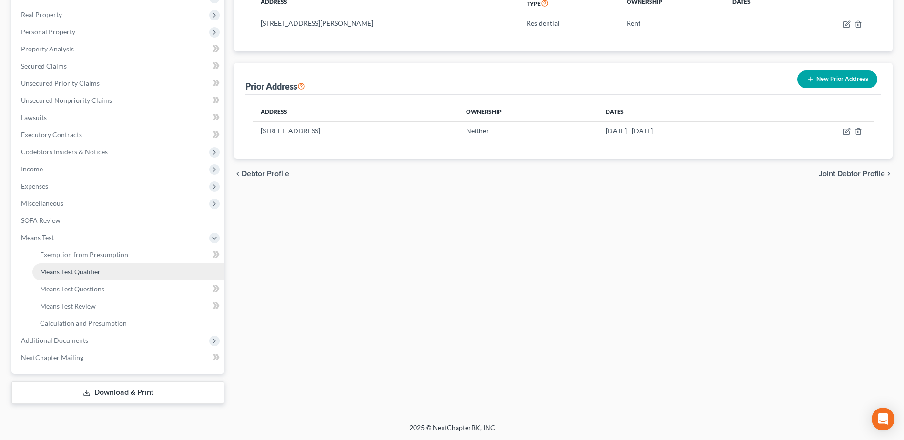
click at [88, 269] on span "Means Test Qualifier" at bounding box center [70, 272] width 60 height 8
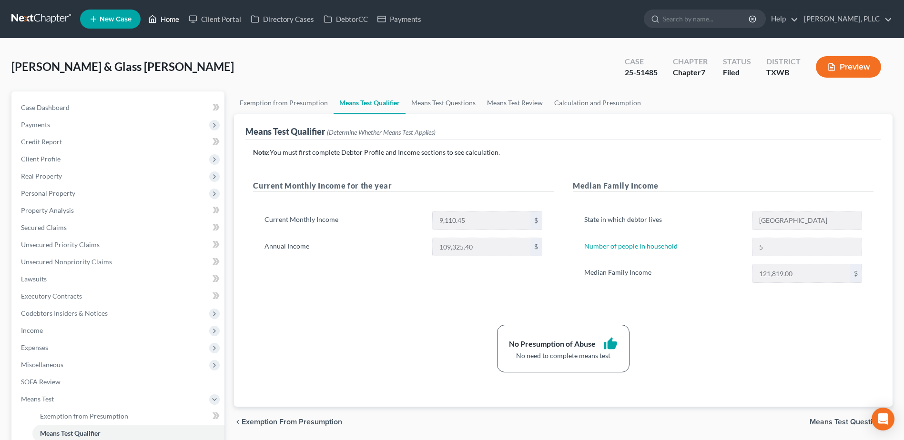
click at [171, 21] on link "Home" at bounding box center [163, 18] width 40 height 17
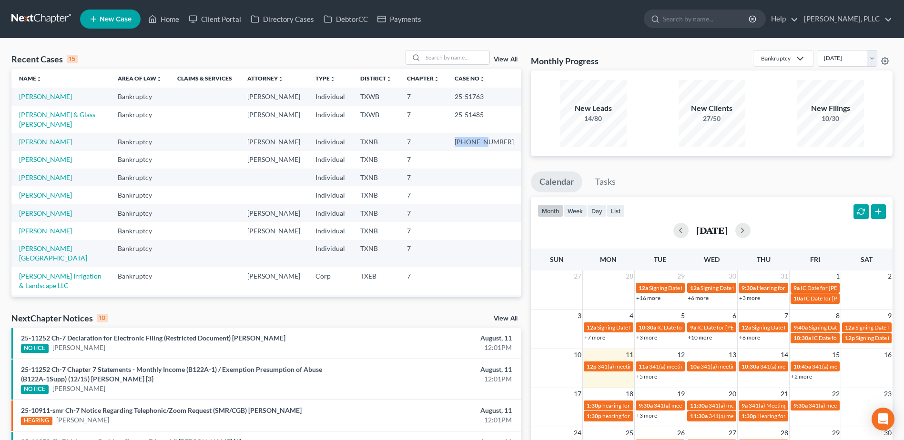
drag, startPoint x: 498, startPoint y: 131, endPoint x: 467, endPoint y: 133, distance: 30.6
click at [467, 133] on td "25-33051-7" at bounding box center [484, 142] width 74 height 18
copy td "25-33051"
click at [40, 138] on link "[PERSON_NAME]" at bounding box center [45, 142] width 53 height 8
select select "4"
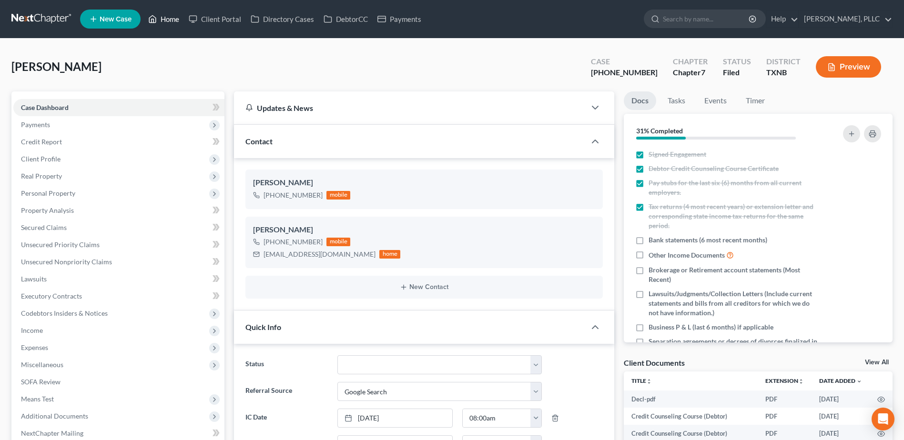
click at [170, 16] on link "Home" at bounding box center [163, 18] width 40 height 17
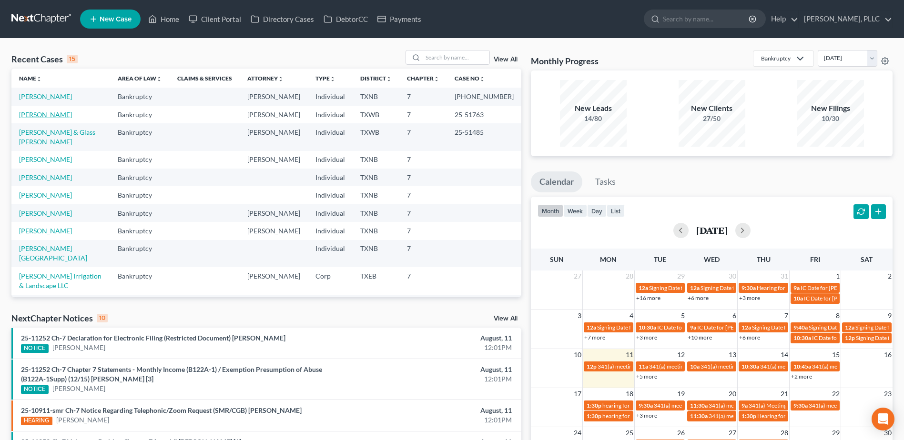
drag, startPoint x: 54, startPoint y: 111, endPoint x: 350, endPoint y: 168, distance: 300.7
click at [54, 111] on link "[PERSON_NAME]" at bounding box center [45, 115] width 53 height 8
select select "4"
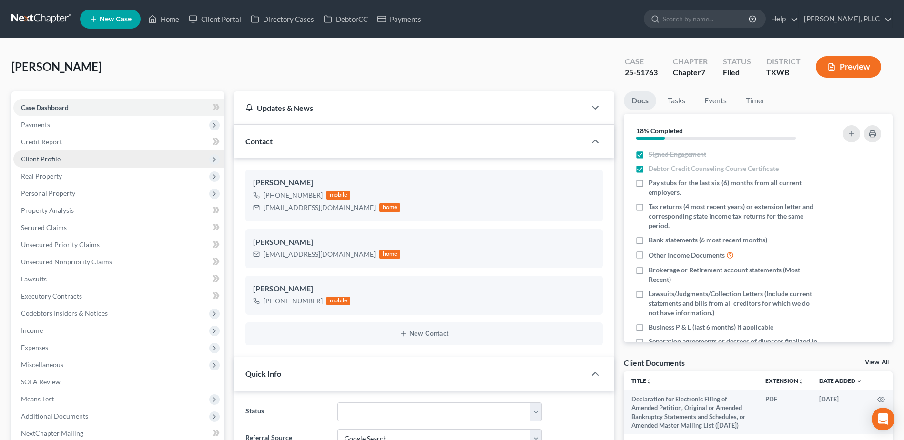
click at [49, 159] on span "Client Profile" at bounding box center [41, 159] width 40 height 8
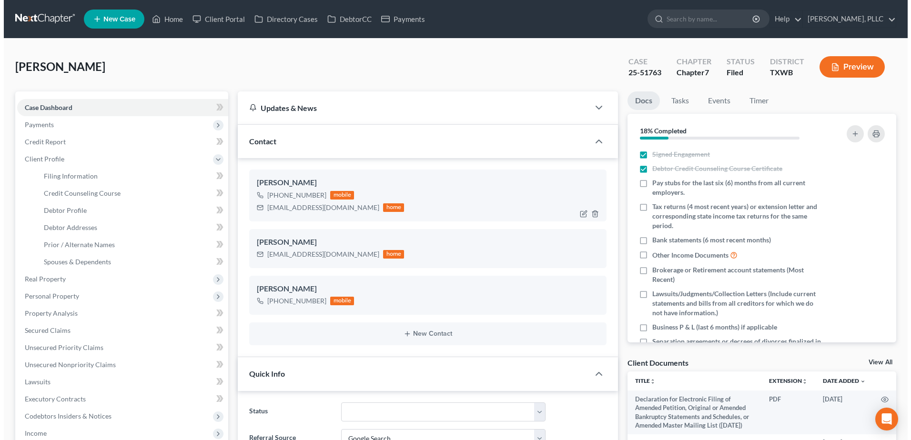
scroll to position [386, 0]
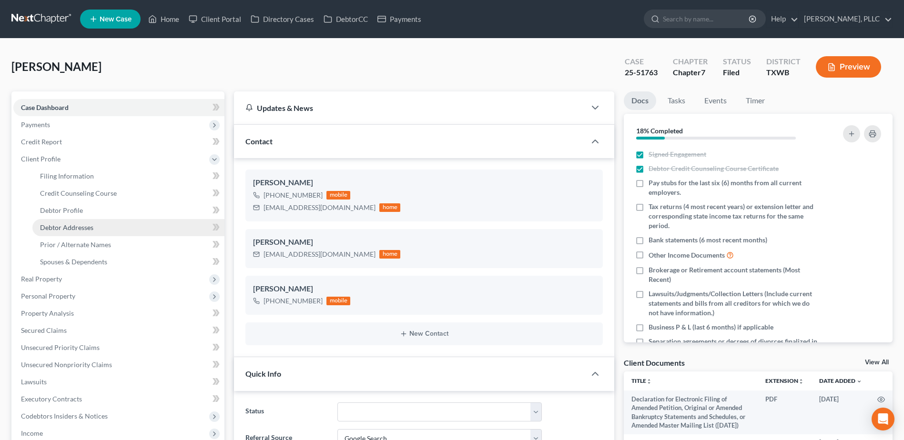
click at [74, 227] on span "Debtor Addresses" at bounding box center [66, 227] width 53 height 8
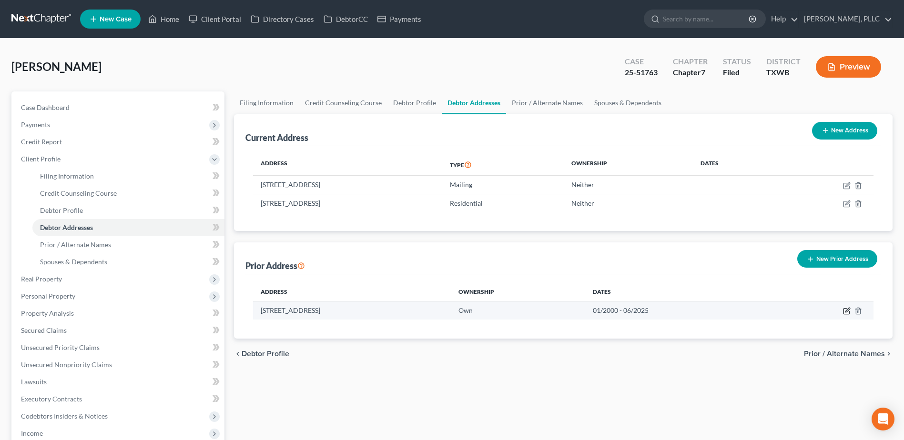
click at [844, 311] on icon "button" at bounding box center [846, 312] width 6 height 6
select select "45"
select select "14"
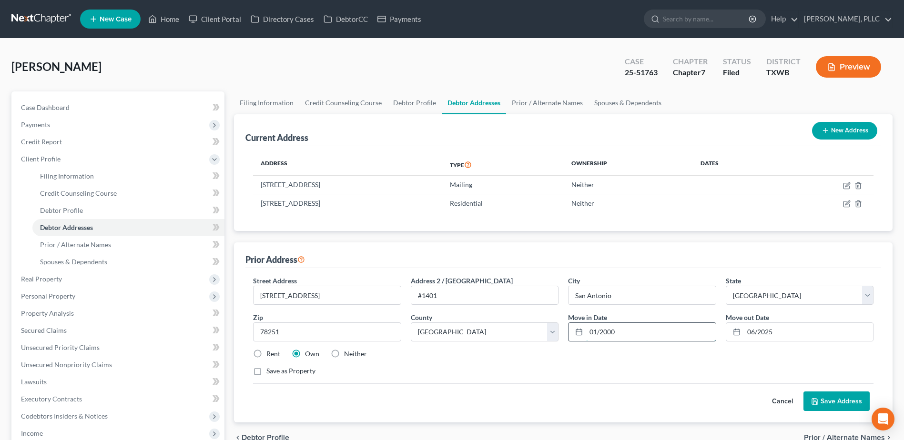
drag, startPoint x: 658, startPoint y: 336, endPoint x: 577, endPoint y: 333, distance: 80.6
click at [577, 333] on div "01/2000" at bounding box center [642, 331] width 148 height 19
type input "07/2018"
click at [796, 333] on input "06/2025" at bounding box center [808, 332] width 129 height 18
type input "07/2020"
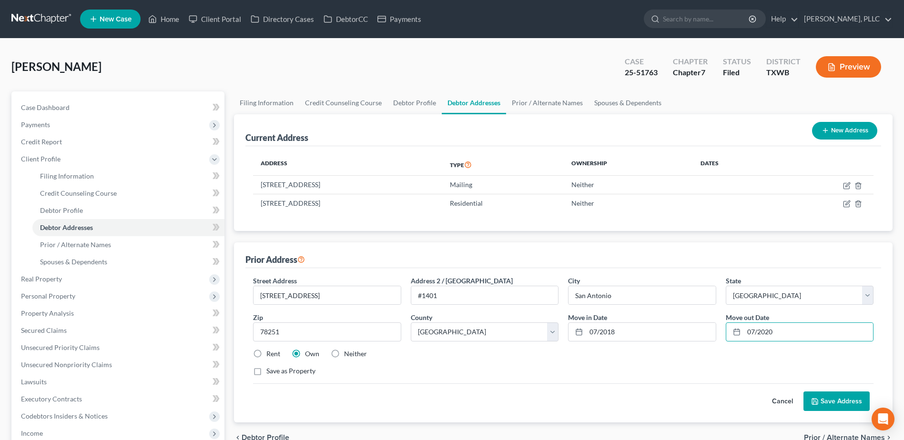
click at [840, 403] on button "Save Address" at bounding box center [836, 402] width 66 height 20
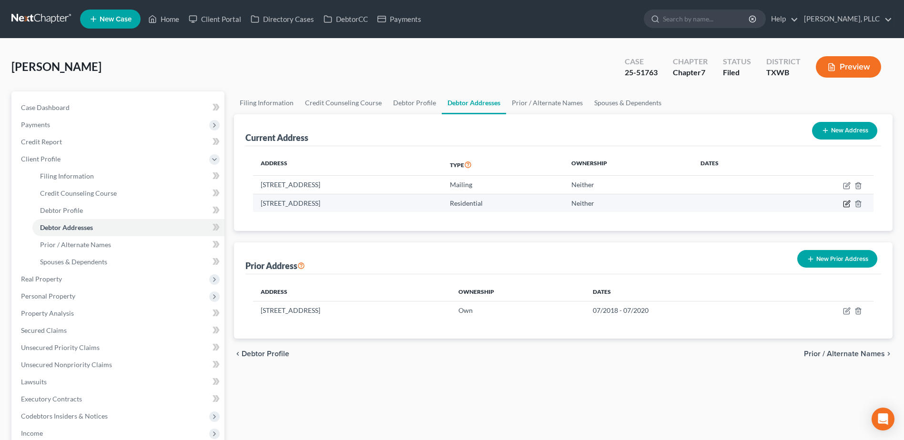
click at [845, 203] on icon "button" at bounding box center [847, 204] width 8 height 8
select select "45"
select select "129"
select select "0"
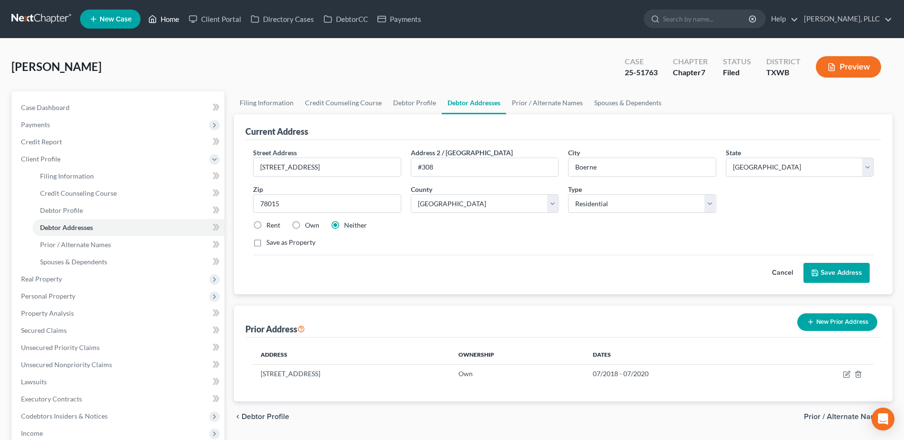
click at [175, 18] on link "Home" at bounding box center [163, 18] width 40 height 17
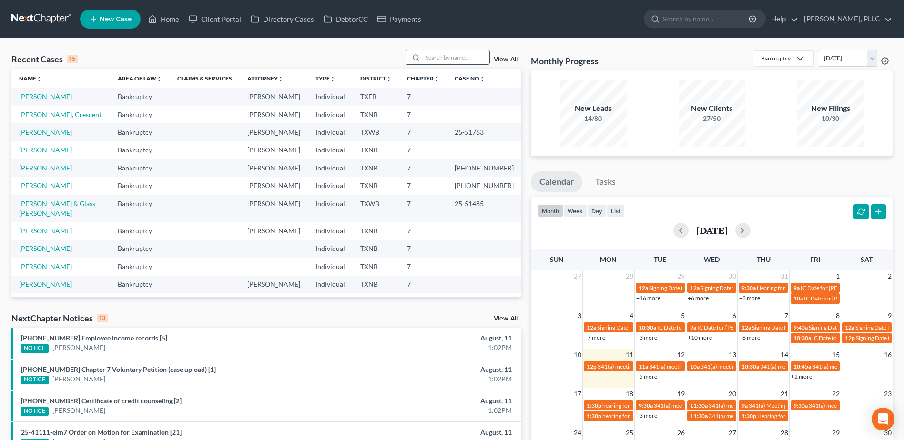
click at [430, 57] on input "search" at bounding box center [456, 57] width 67 height 14
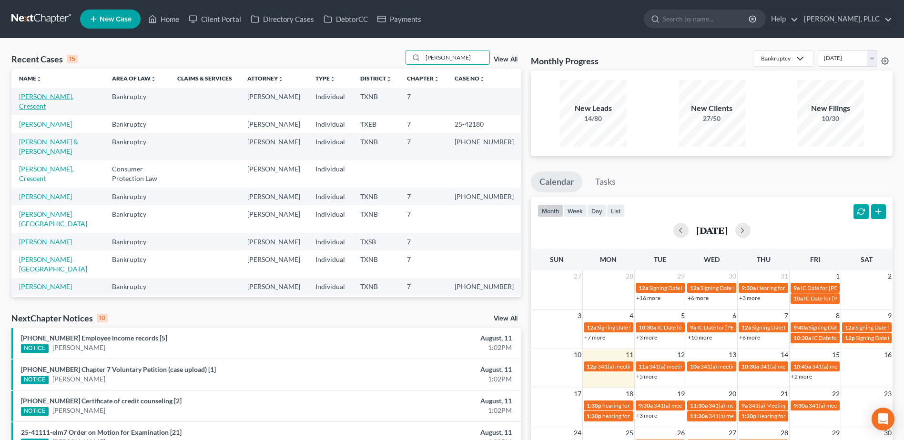
type input "davis"
click at [51, 95] on link "Davis, Crescent" at bounding box center [46, 101] width 54 height 18
select select "1"
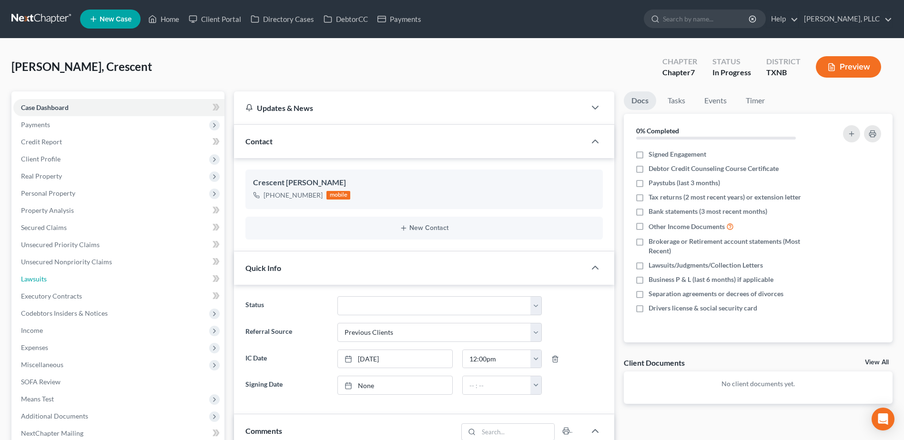
drag, startPoint x: 43, startPoint y: 275, endPoint x: 607, endPoint y: 259, distance: 563.7
click at [43, 275] on span "Lawsuits" at bounding box center [34, 279] width 26 height 8
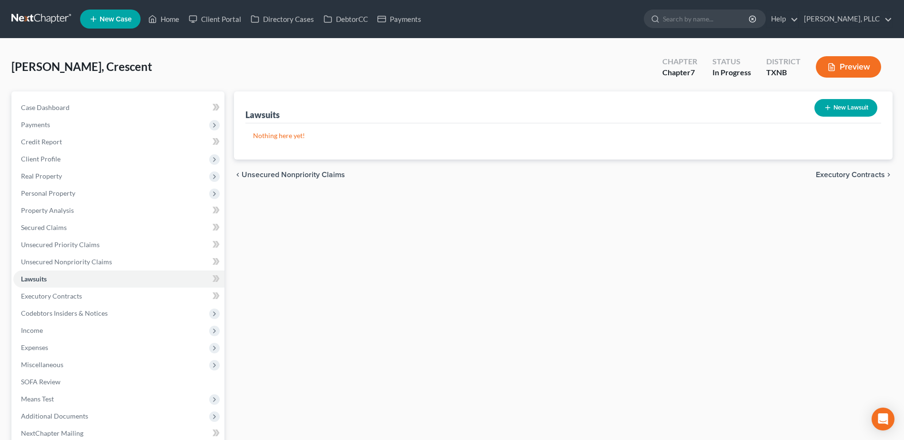
click at [833, 109] on button "New Lawsuit" at bounding box center [845, 108] width 63 height 18
select select "0"
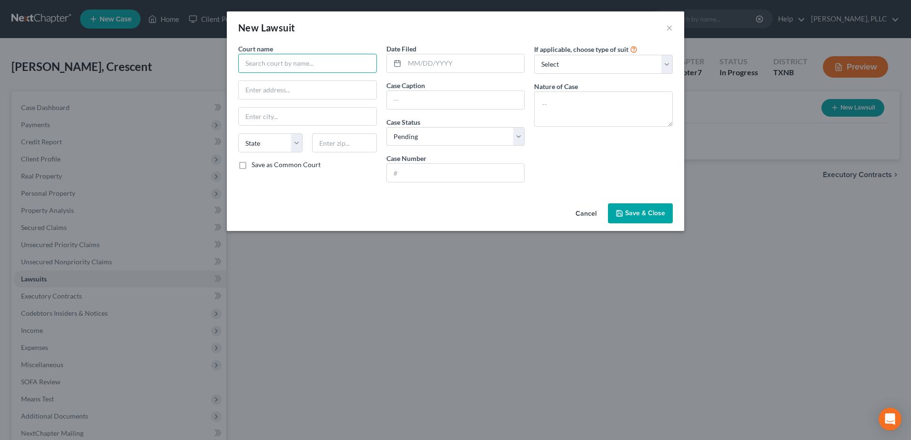
click at [293, 63] on input "text" at bounding box center [307, 63] width 139 height 19
type input "Precinct 5, Place Dallas County"
select select "45"
click at [308, 111] on input "text" at bounding box center [308, 117] width 138 height 18
type input "Dallas"
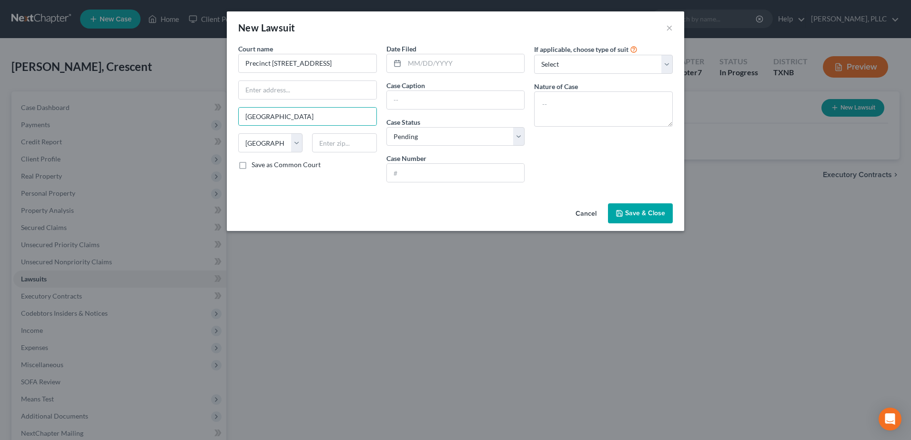
click at [323, 32] on div "New Lawsuit ×" at bounding box center [455, 27] width 457 height 32
click at [431, 59] on input "text" at bounding box center [464, 63] width 120 height 18
type input "04/03/2023"
click at [441, 107] on input "text" at bounding box center [456, 100] width 138 height 18
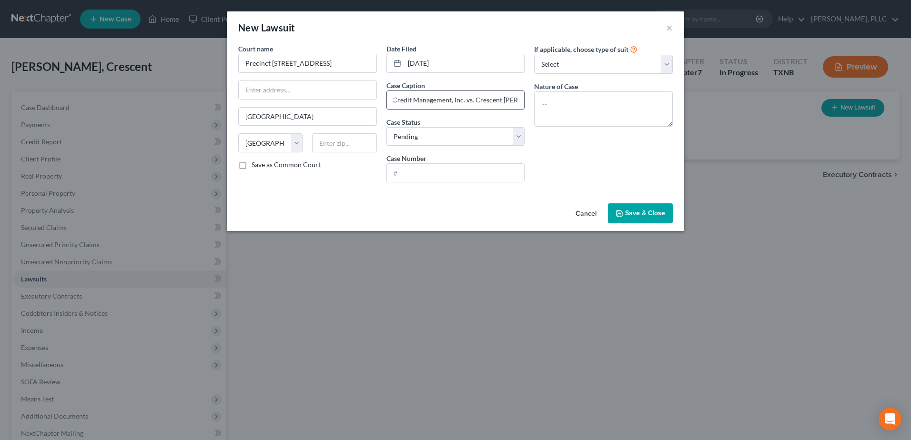
type input "Midland Credit Management, Inc. vs. Crescent Davis"
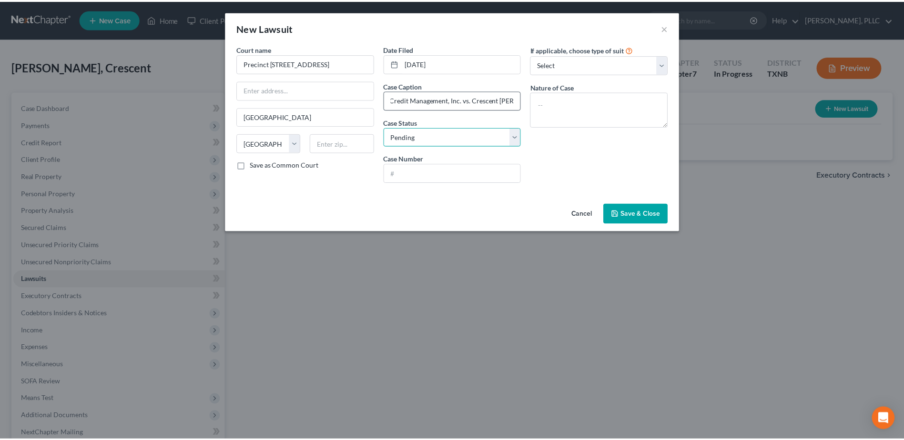
scroll to position [0, 0]
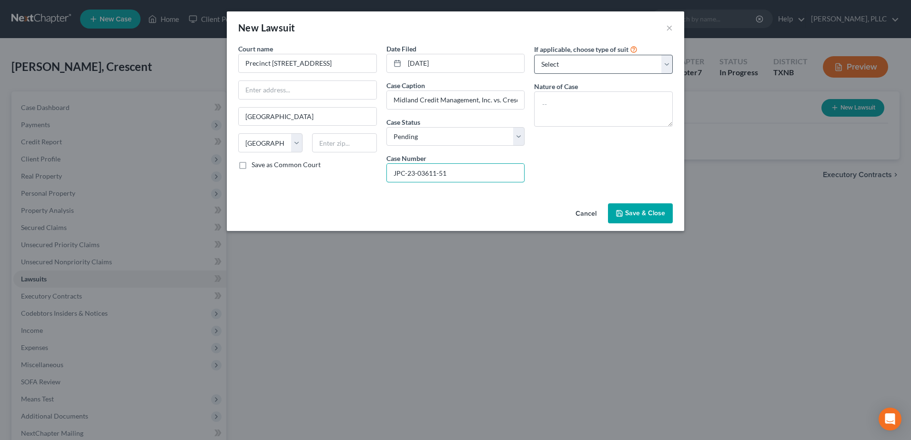
type input "JPC-23-03611-51"
click at [663, 67] on select "Select Repossession Garnishment Foreclosure Attached, Seized, Or Levied Other" at bounding box center [603, 64] width 139 height 19
select select "4"
click at [534, 55] on select "Select Repossession Garnishment Foreclosure Attached, Seized, Or Levied Other" at bounding box center [603, 64] width 139 height 19
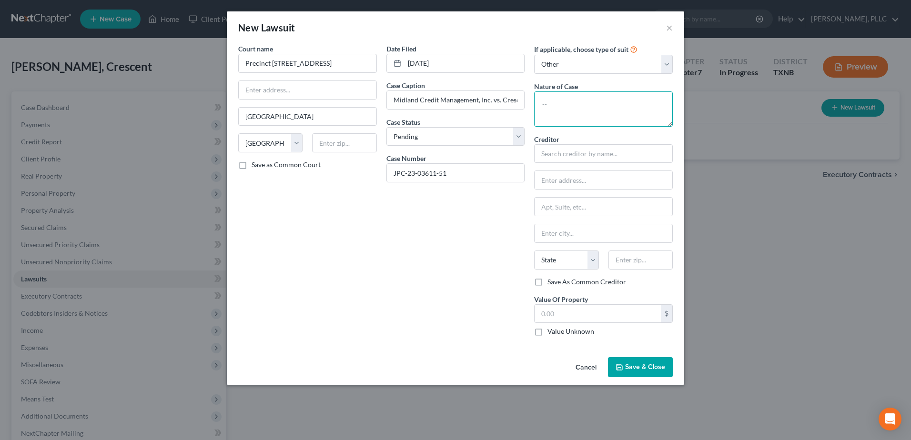
click at [576, 112] on textarea at bounding box center [603, 108] width 139 height 35
type textarea "Debt Collection"
click at [291, 62] on input "Precinct 5, Place Dallas County" at bounding box center [307, 63] width 139 height 19
click at [292, 59] on input "Precinct 5, Place Dallas County" at bounding box center [307, 63] width 139 height 19
type input "Precinct 5, Place 1 Dallas County"
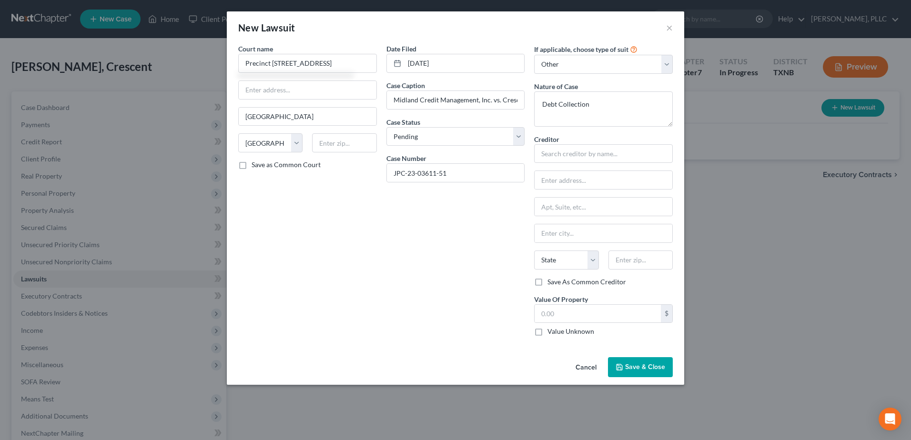
click at [645, 369] on span "Save & Close" at bounding box center [645, 367] width 40 height 8
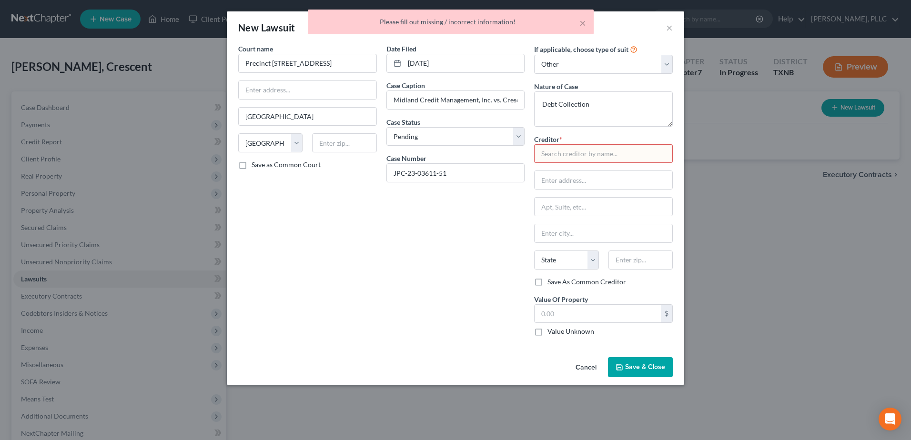
click at [602, 151] on input "text" at bounding box center [603, 153] width 139 height 19
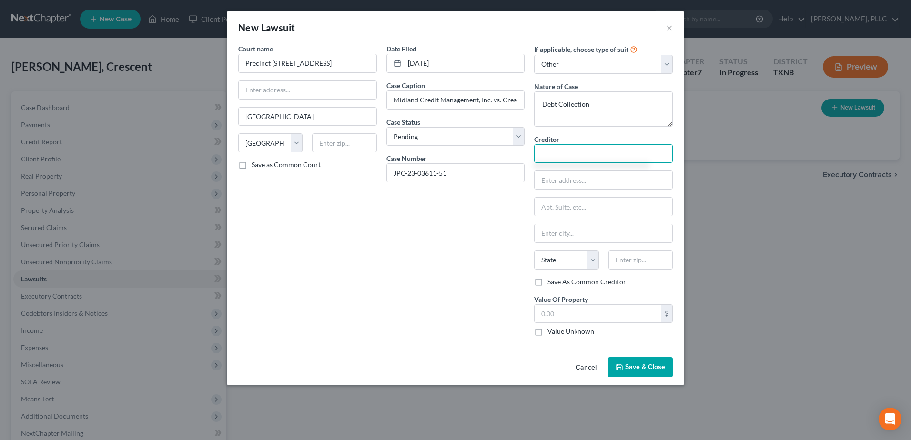
type input "-"
click at [656, 370] on span "Save & Close" at bounding box center [645, 367] width 40 height 8
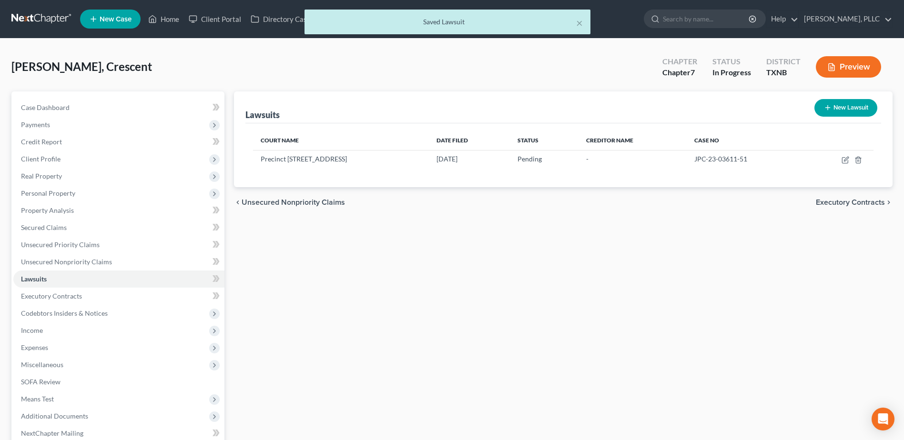
click at [173, 17] on div "× Saved Lawsuit" at bounding box center [447, 25] width 904 height 30
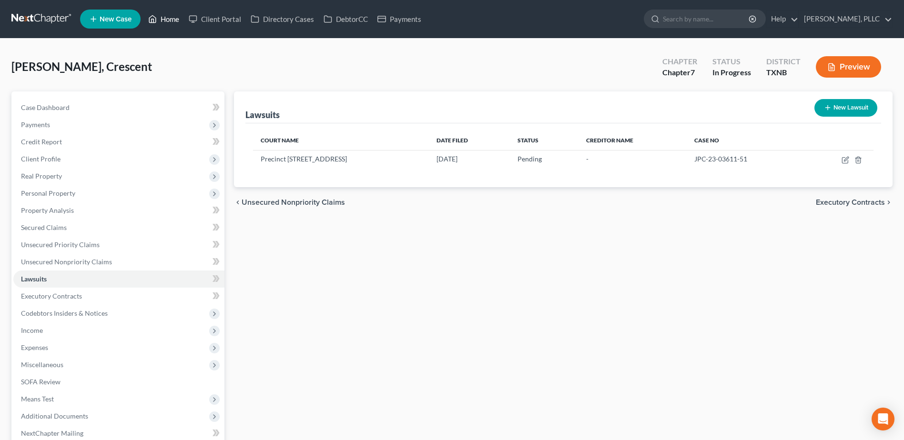
click at [173, 17] on link "Home" at bounding box center [163, 18] width 40 height 17
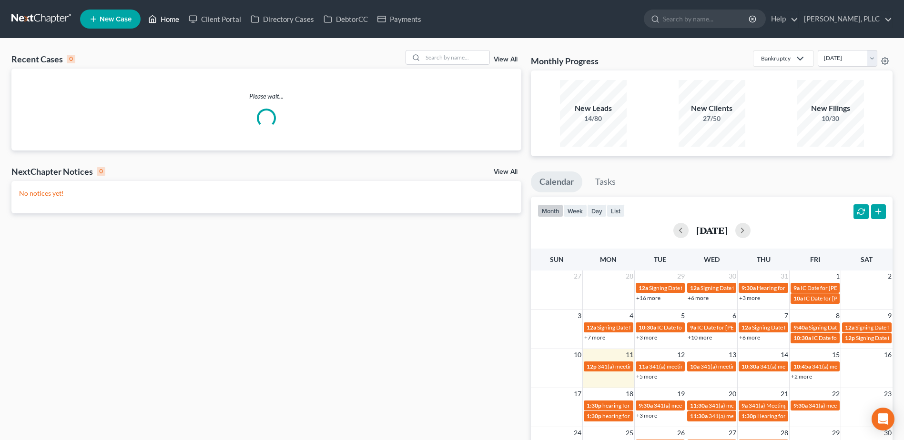
click at [169, 20] on link "Home" at bounding box center [163, 18] width 40 height 17
click at [452, 58] on input "search" at bounding box center [456, 57] width 67 height 14
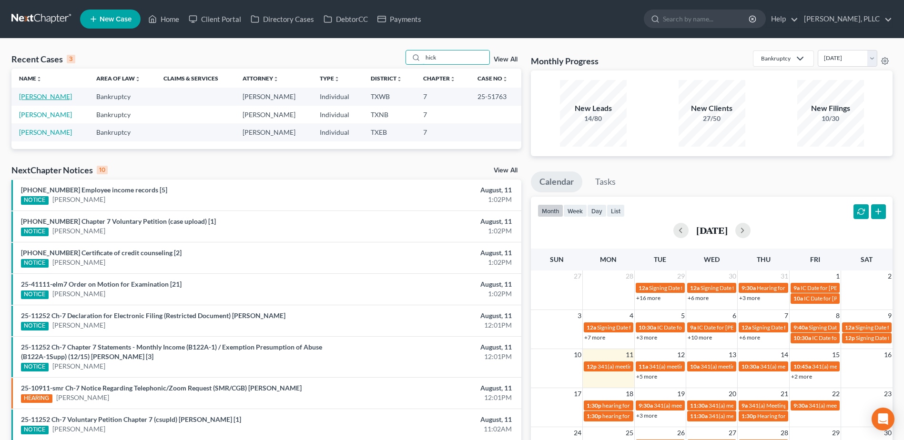
type input "hick"
click at [33, 100] on link "[PERSON_NAME]" at bounding box center [45, 96] width 53 height 8
select select "4"
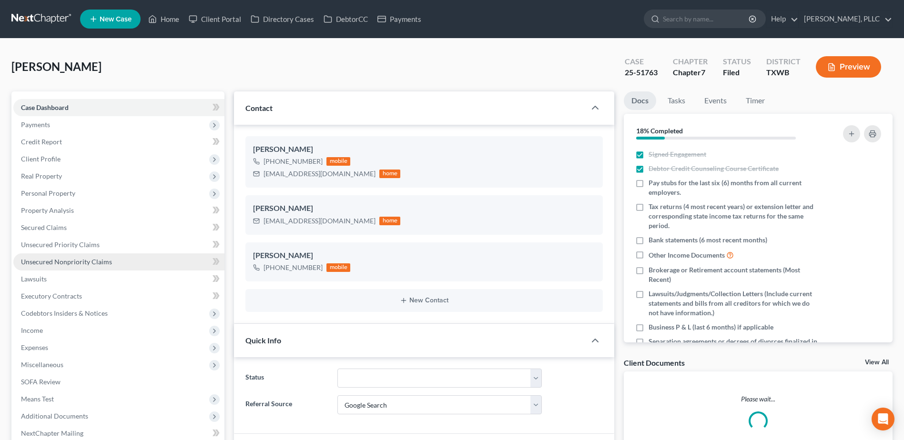
scroll to position [191, 0]
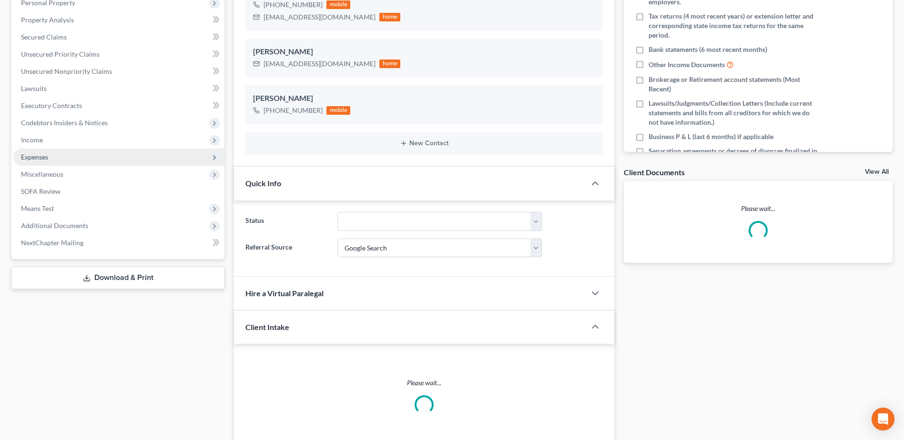
click at [46, 161] on span "Expenses" at bounding box center [34, 157] width 27 height 8
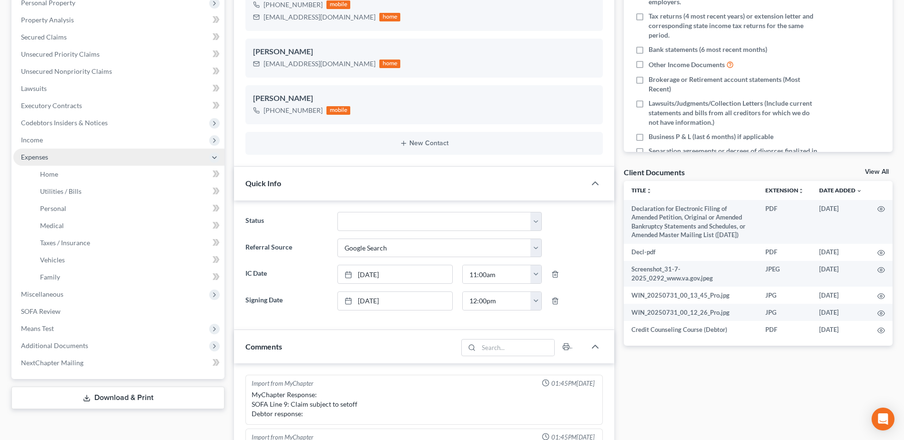
scroll to position [386, 0]
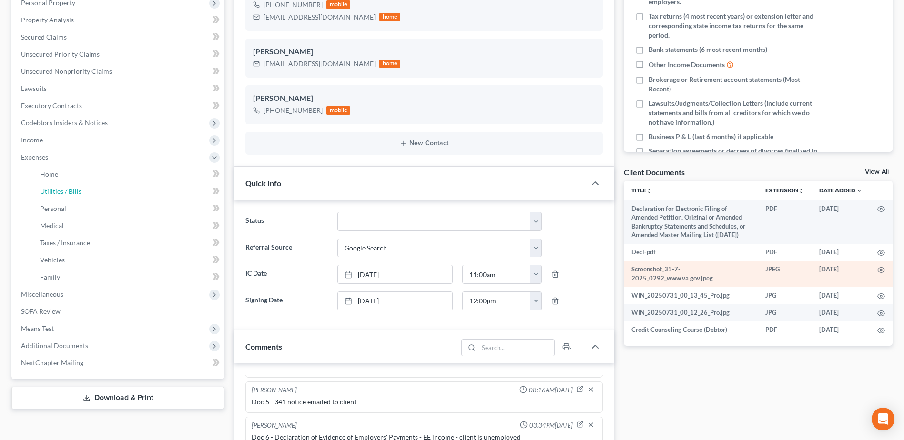
click at [54, 183] on link "Utilities / Bills" at bounding box center [128, 191] width 192 height 17
click at [52, 175] on span "Home" at bounding box center [49, 174] width 18 height 8
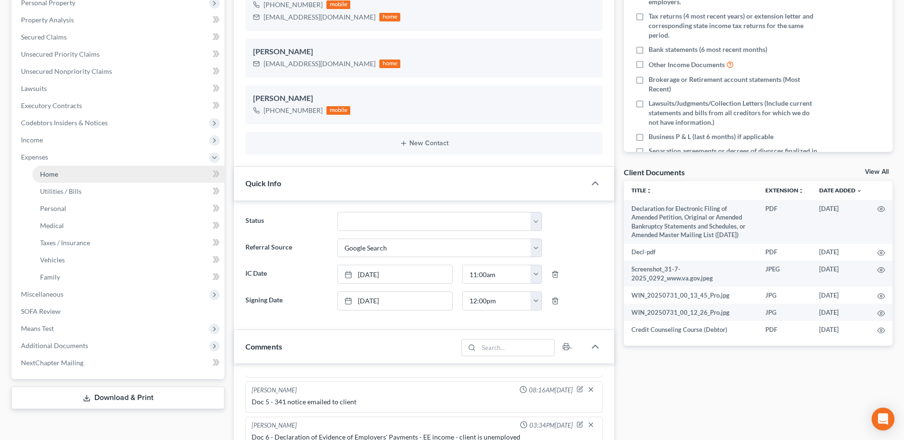
click at [42, 171] on span "Home" at bounding box center [49, 174] width 18 height 8
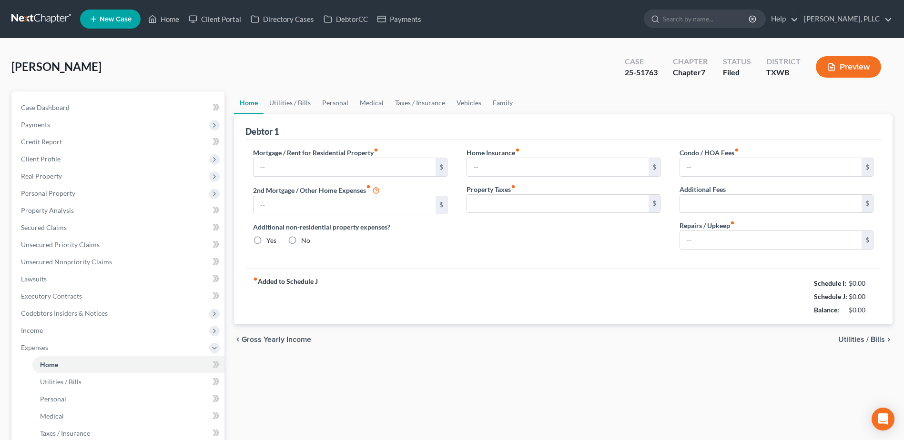
radio input "true"
click at [290, 105] on link "Utilities / Bills" at bounding box center [289, 102] width 53 height 23
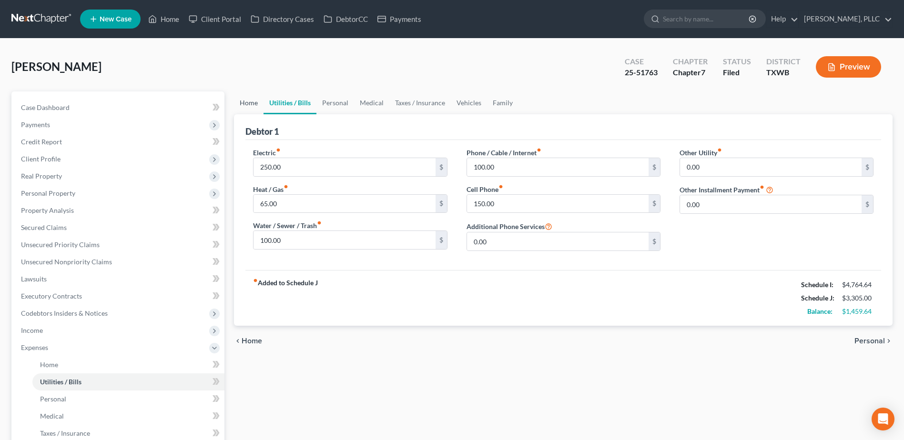
click at [241, 104] on link "Home" at bounding box center [249, 102] width 30 height 23
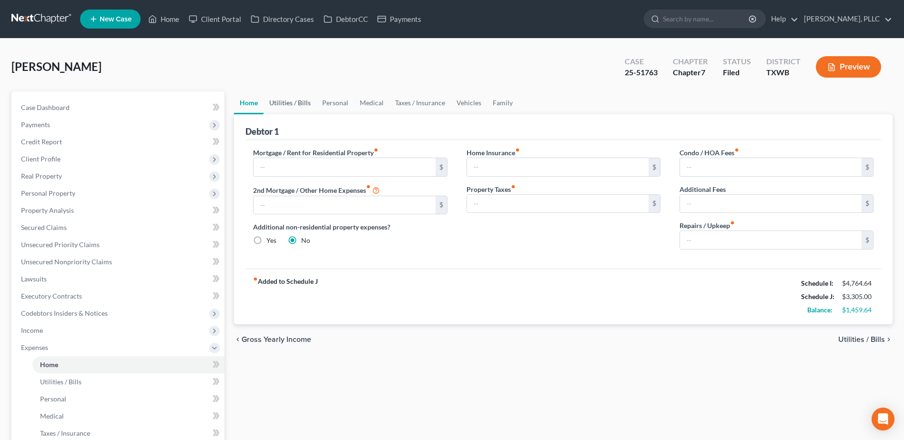
click at [300, 103] on link "Utilities / Bills" at bounding box center [289, 102] width 53 height 23
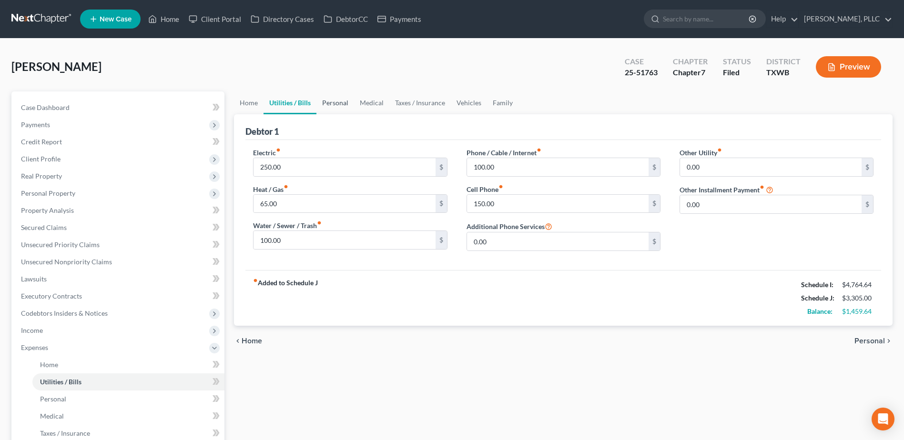
click at [323, 99] on link "Personal" at bounding box center [335, 102] width 38 height 23
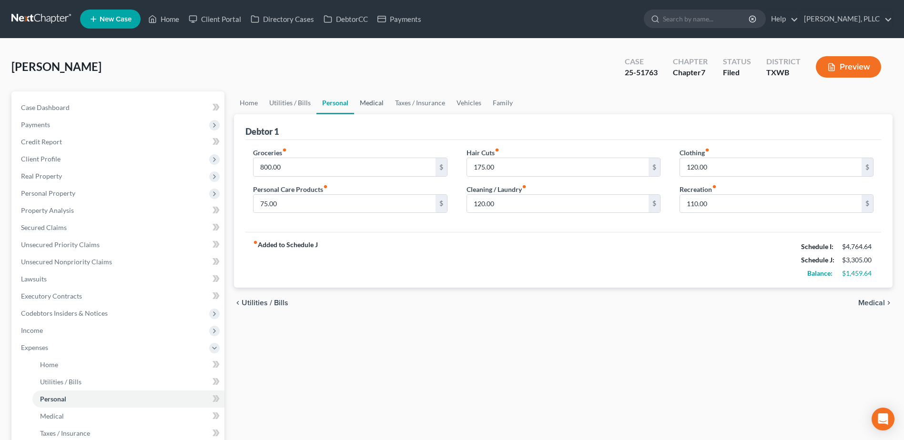
click at [382, 103] on link "Medical" at bounding box center [371, 102] width 35 height 23
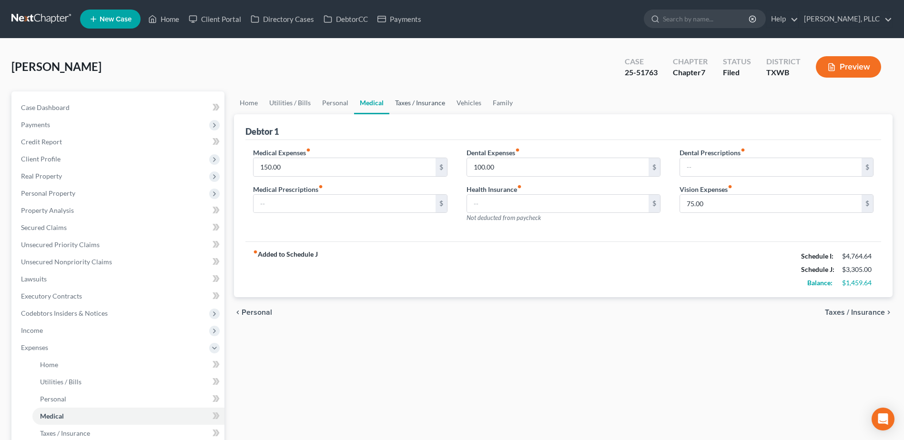
click at [421, 102] on link "Taxes / Insurance" at bounding box center [419, 102] width 61 height 23
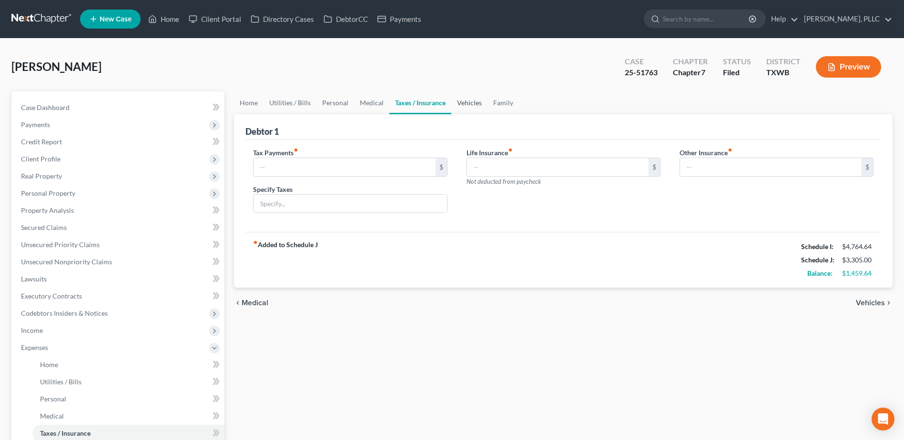
click at [467, 105] on link "Vehicles" at bounding box center [469, 102] width 36 height 23
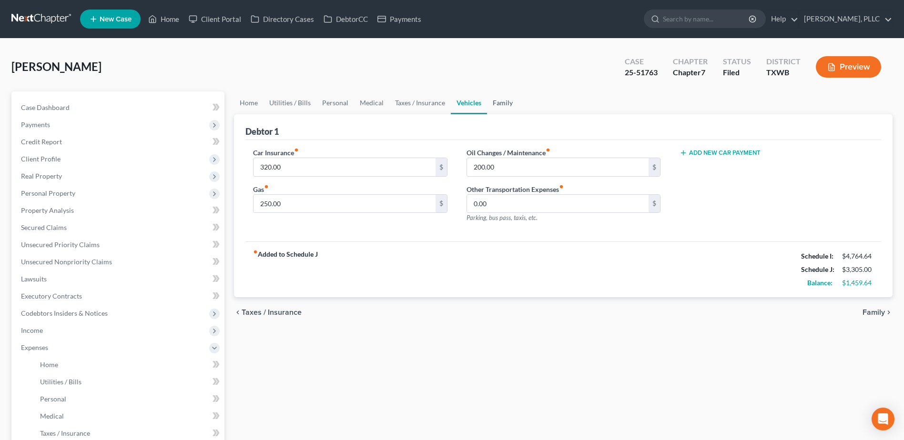
click at [509, 103] on link "Family" at bounding box center [502, 102] width 31 height 23
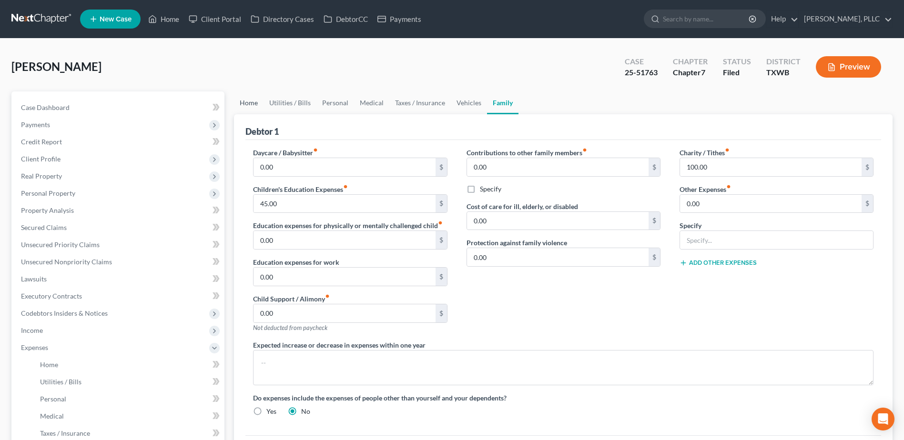
click at [247, 104] on link "Home" at bounding box center [249, 102] width 30 height 23
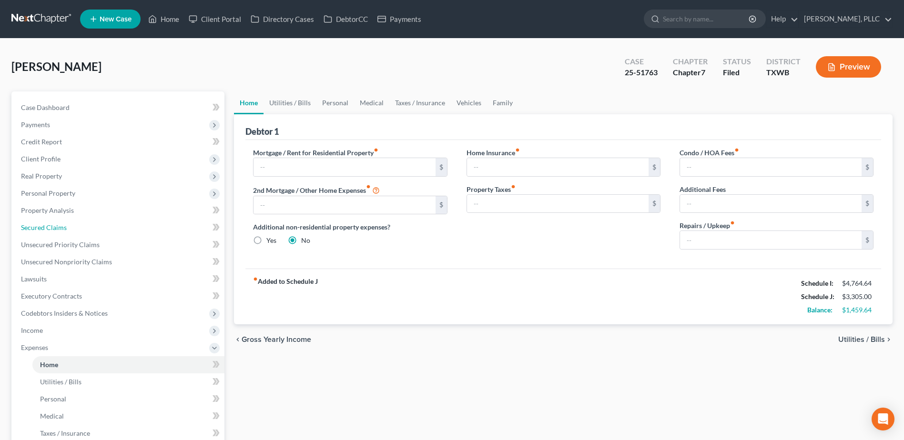
click at [49, 230] on span "Secured Claims" at bounding box center [44, 227] width 46 height 8
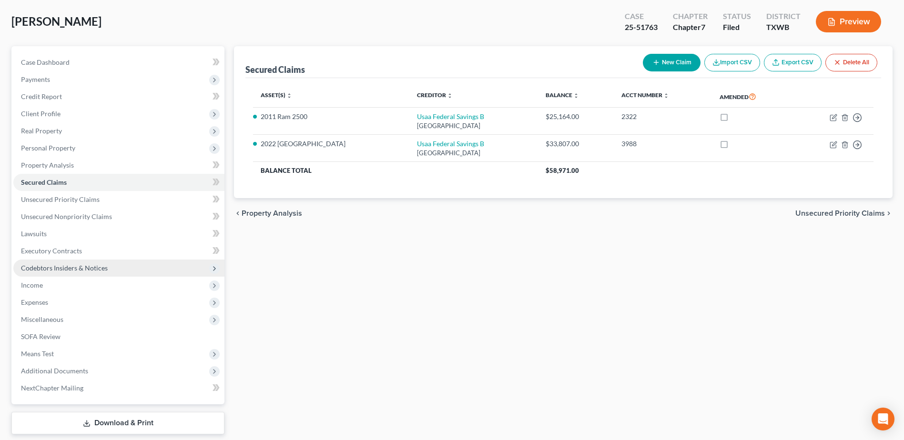
scroll to position [76, 0]
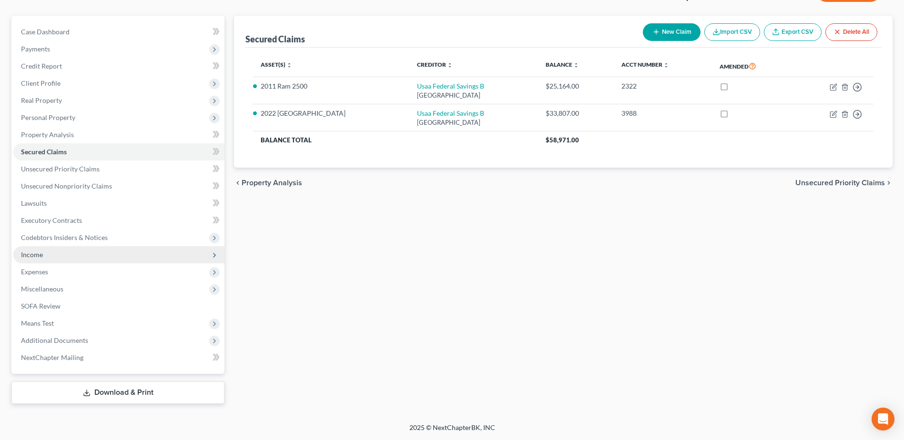
click at [33, 253] on span "Income" at bounding box center [32, 255] width 22 height 8
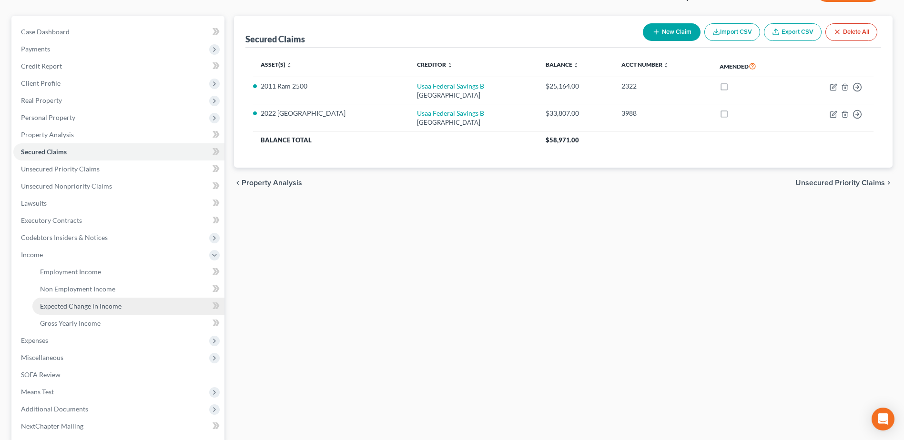
click at [69, 304] on span "Expected Change in Income" at bounding box center [80, 306] width 81 height 8
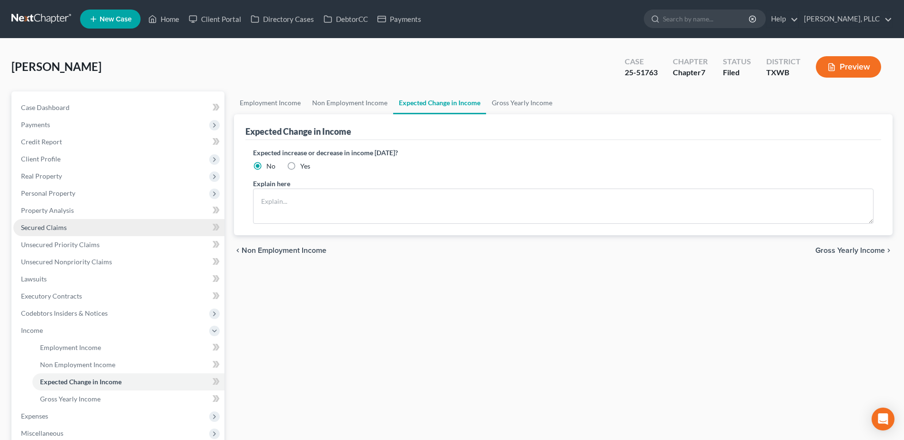
click at [51, 229] on span "Secured Claims" at bounding box center [44, 227] width 46 height 8
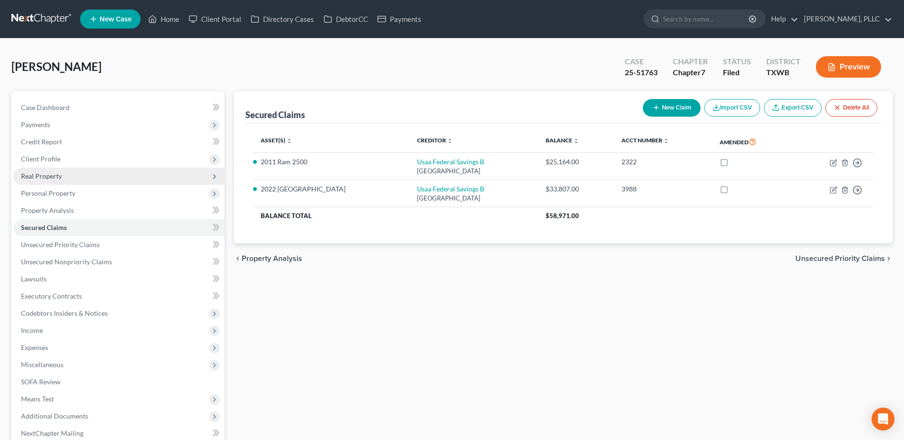
click at [54, 174] on span "Real Property" at bounding box center [41, 176] width 41 height 8
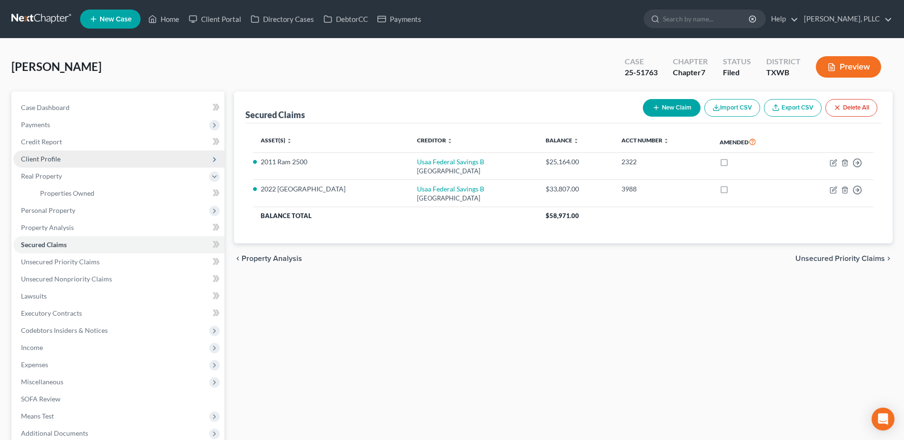
click at [41, 159] on span "Client Profile" at bounding box center [41, 159] width 40 height 8
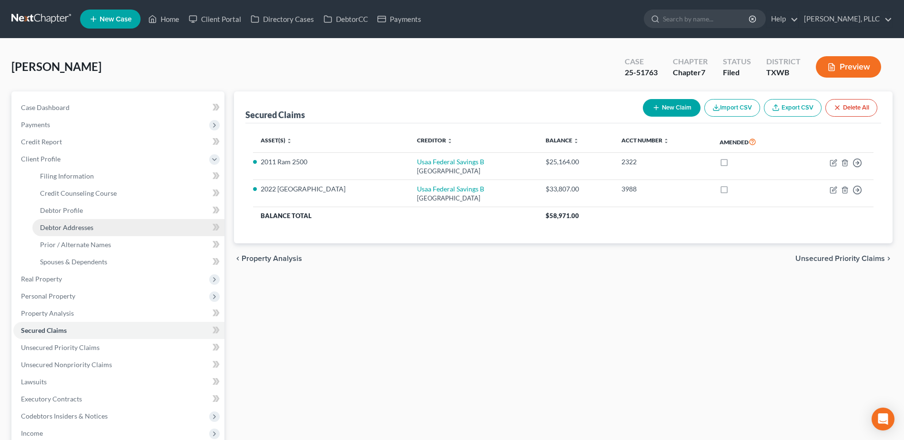
click at [71, 233] on link "Debtor Addresses" at bounding box center [128, 227] width 192 height 17
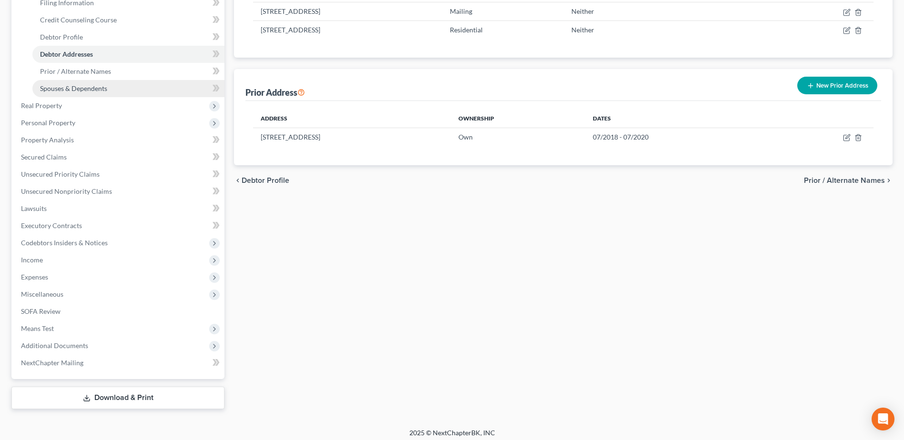
scroll to position [179, 0]
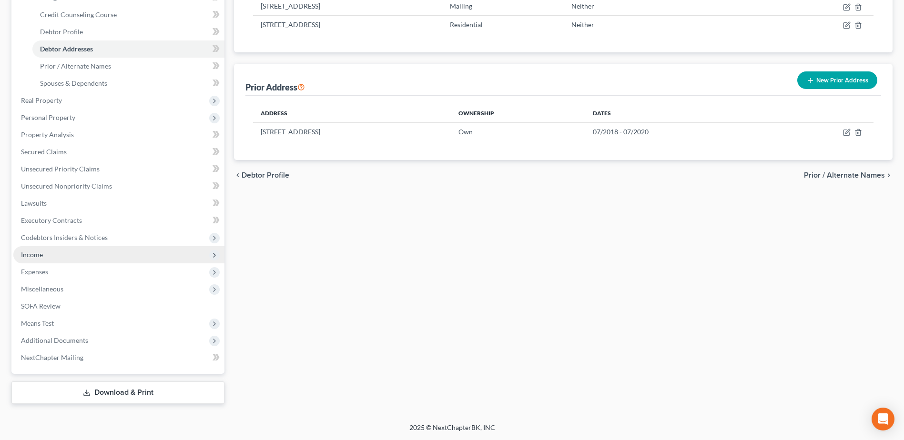
click at [44, 257] on span "Income" at bounding box center [118, 254] width 211 height 17
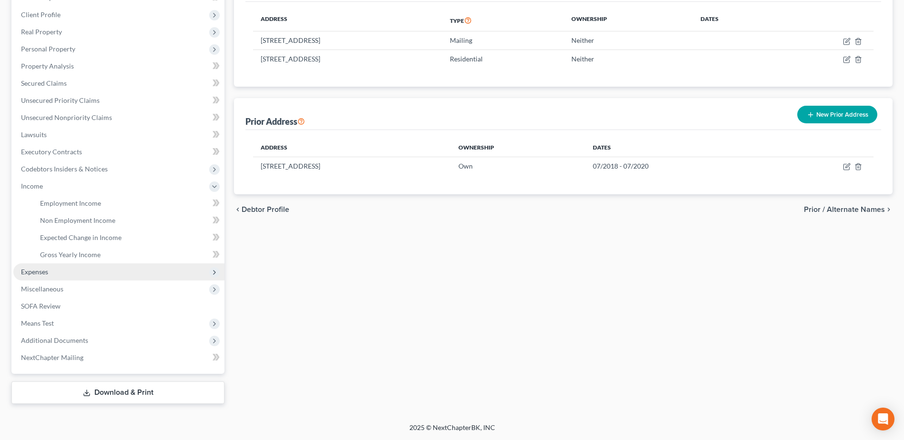
click at [43, 278] on span "Expenses" at bounding box center [118, 271] width 211 height 17
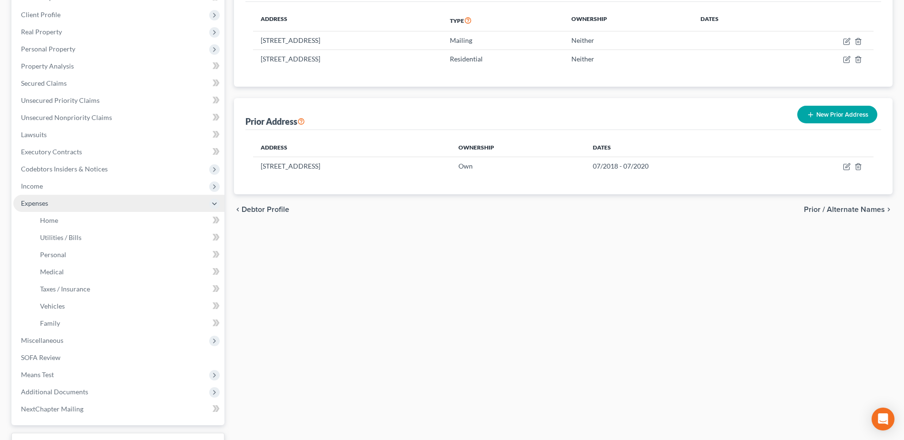
scroll to position [145, 0]
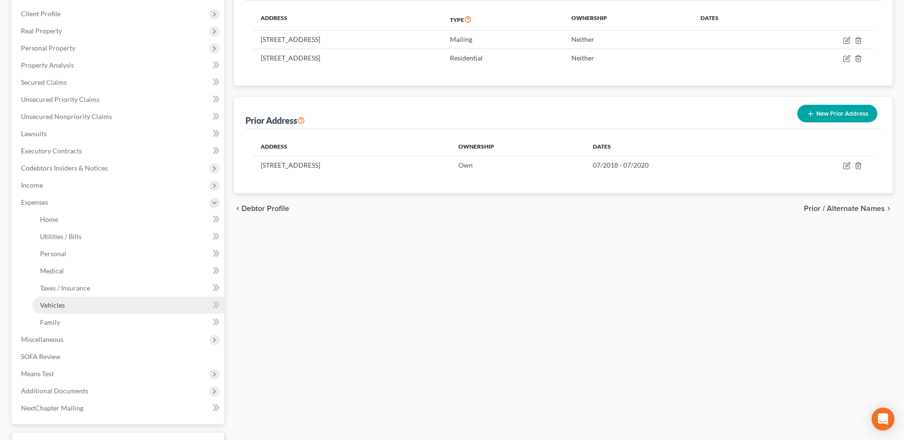
click at [50, 301] on span "Vehicles" at bounding box center [52, 305] width 25 height 8
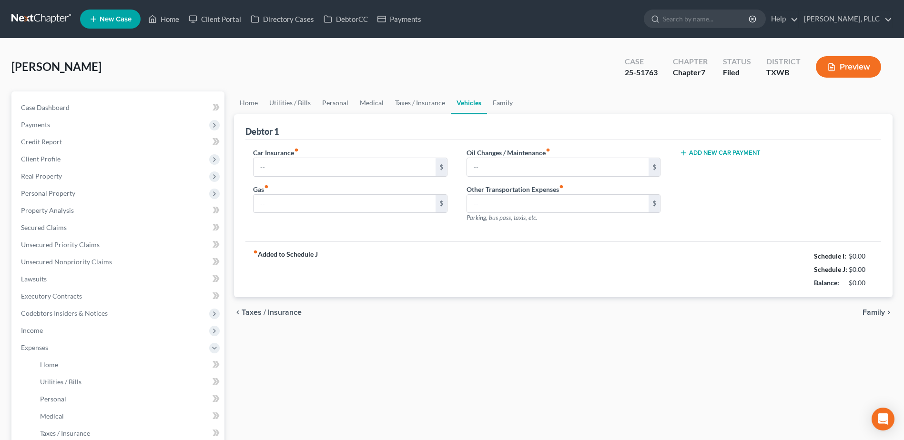
type input "320.00"
type input "250.00"
type input "200.00"
type input "0.00"
click at [177, 24] on link "Home" at bounding box center [163, 18] width 40 height 17
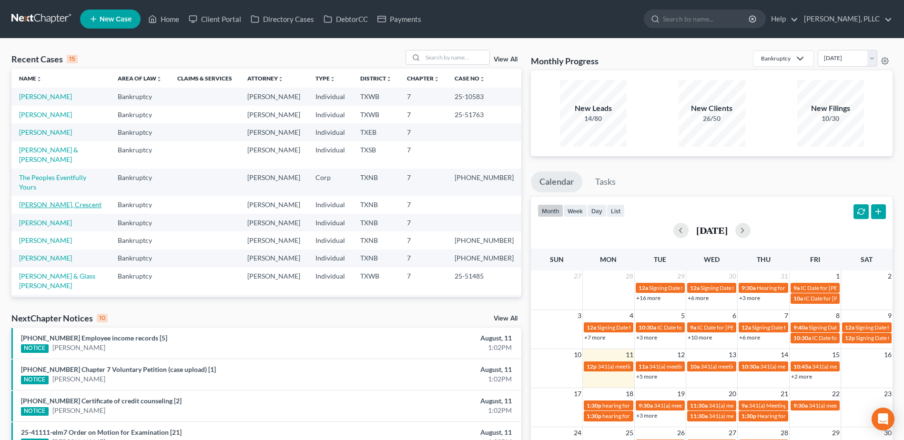
click at [37, 201] on link "Davis, Crescent" at bounding box center [60, 205] width 82 height 8
select select "1"
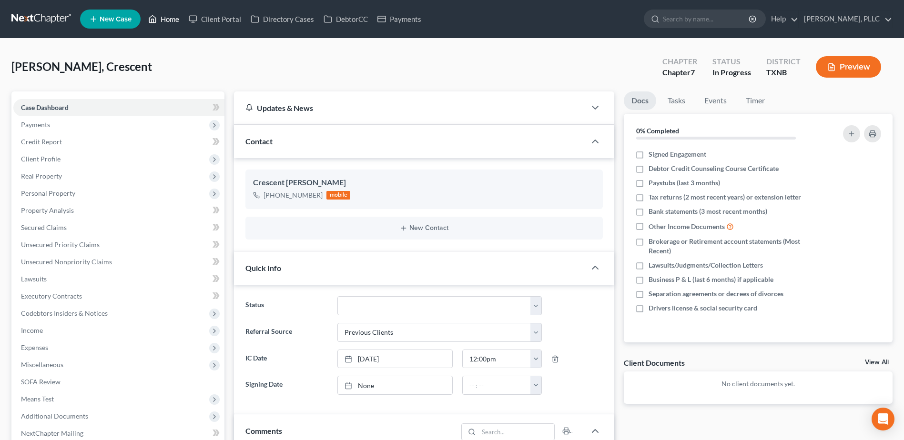
drag, startPoint x: 165, startPoint y: 20, endPoint x: 574, endPoint y: 111, distance: 418.3
click at [165, 19] on link "Home" at bounding box center [163, 18] width 40 height 17
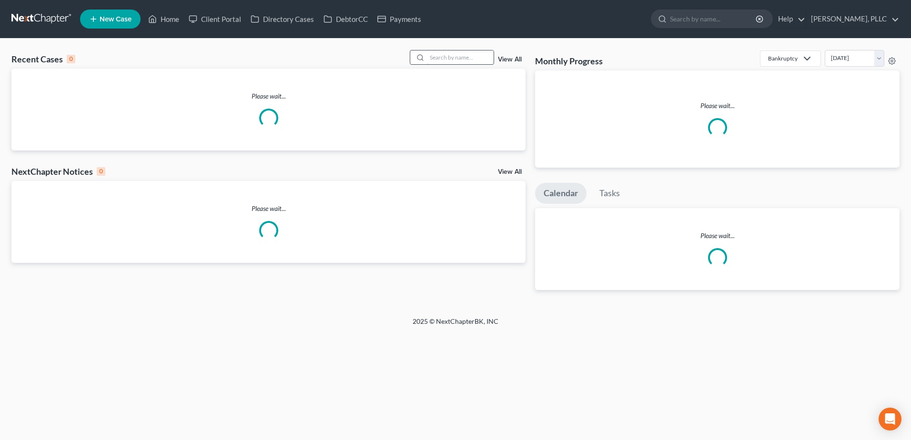
click at [443, 55] on input "search" at bounding box center [460, 57] width 67 height 14
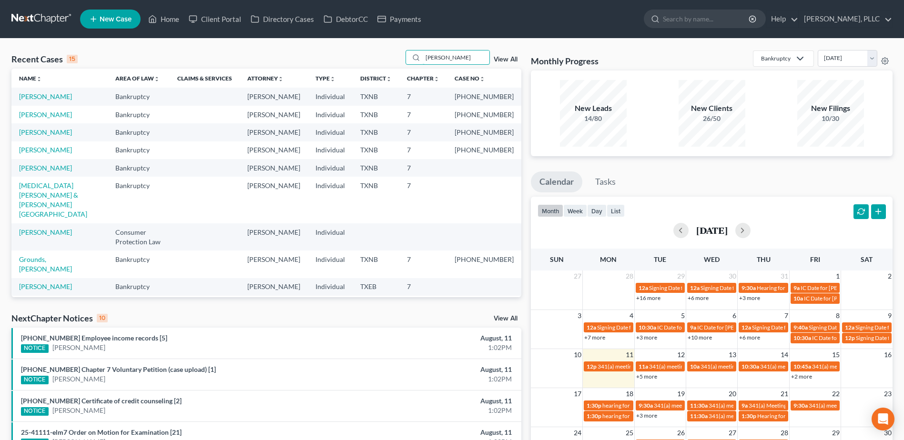
type input "[PERSON_NAME]"
click at [57, 97] on link "[PERSON_NAME]" at bounding box center [45, 96] width 53 height 8
select select "4"
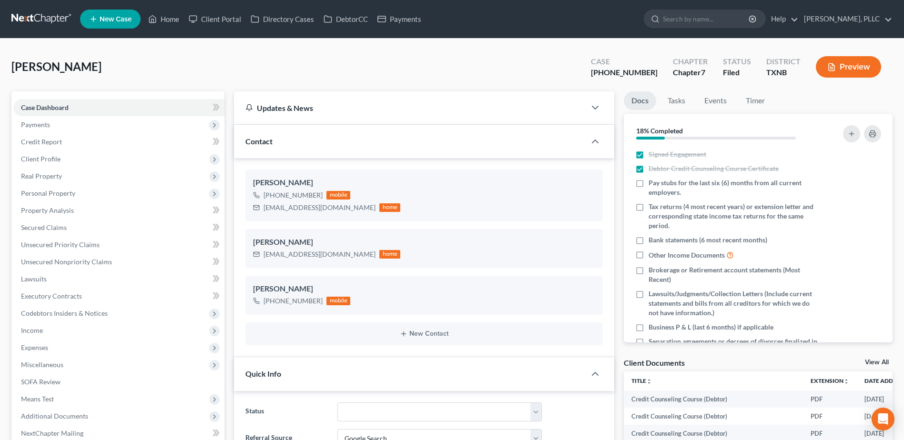
scroll to position [238, 0]
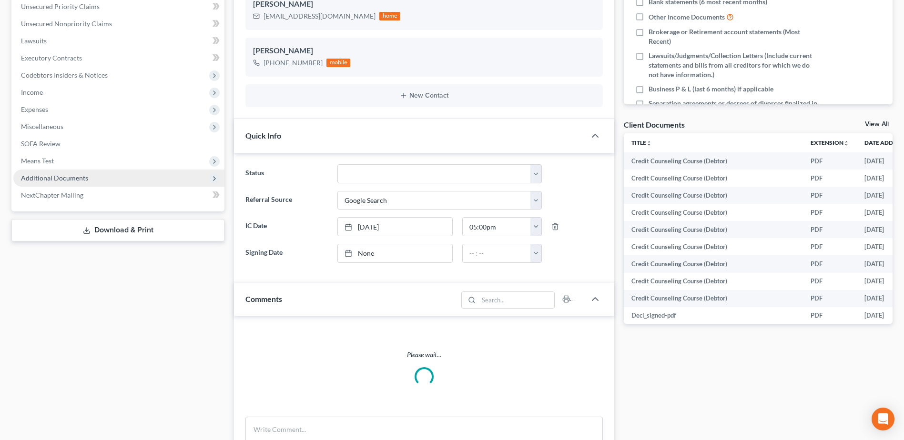
click at [48, 177] on span "Additional Documents" at bounding box center [54, 178] width 67 height 8
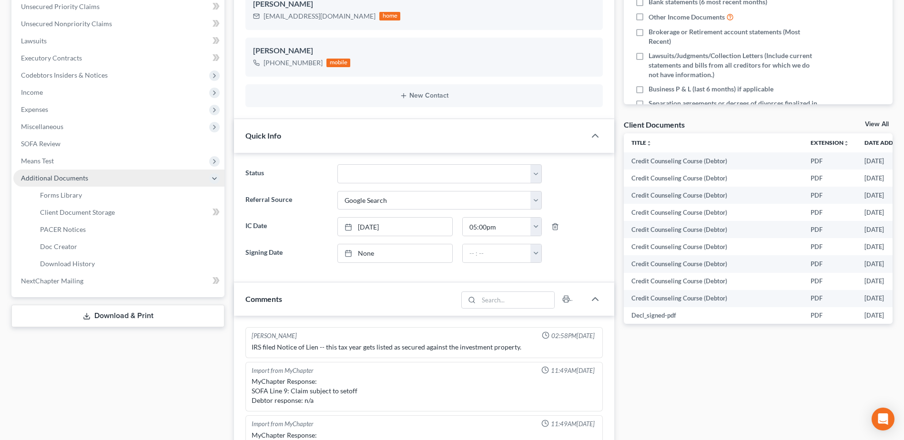
scroll to position [1245, 0]
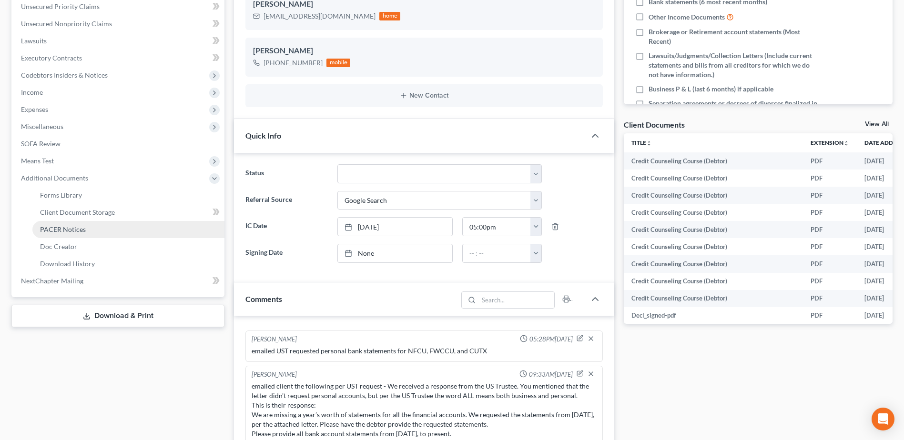
click at [66, 230] on span "PACER Notices" at bounding box center [63, 229] width 46 height 8
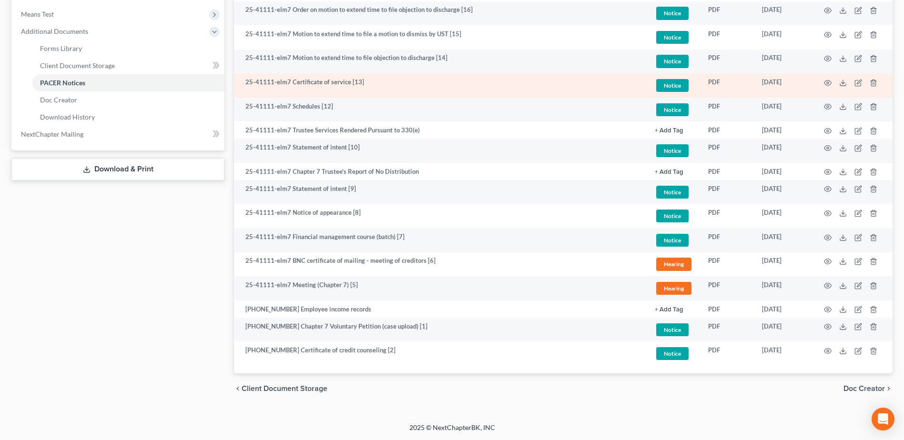
scroll to position [194, 0]
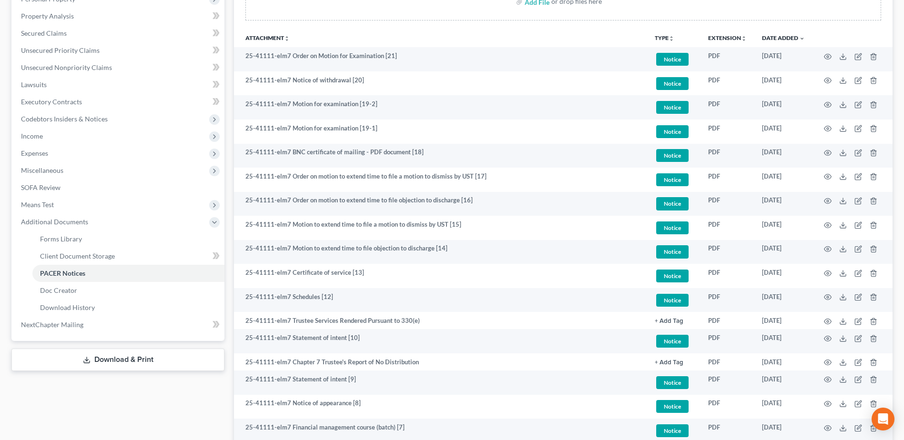
click at [144, 410] on div "Case Dashboard Payments Invoices Payments Payments Credit Report Client Profile" at bounding box center [118, 245] width 222 height 697
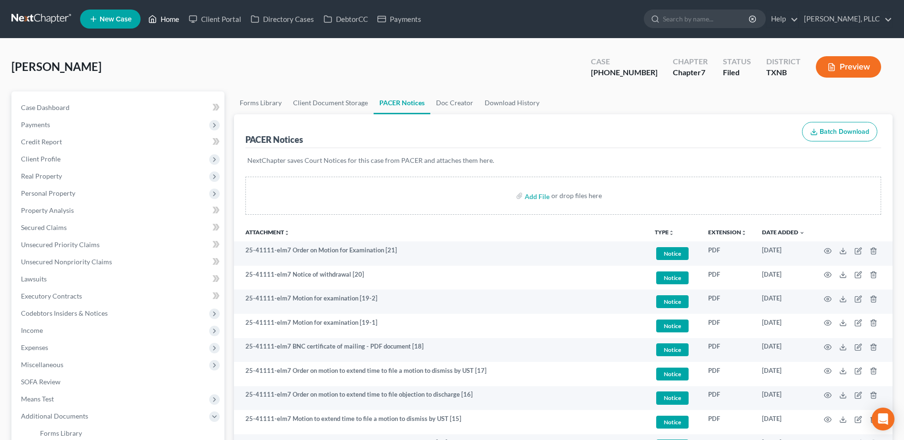
click at [166, 19] on link "Home" at bounding box center [163, 18] width 40 height 17
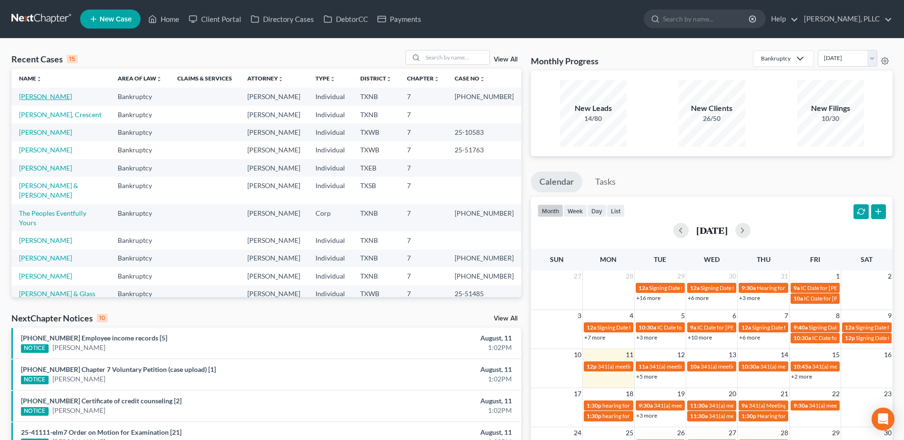
click at [43, 98] on link "[PERSON_NAME]" at bounding box center [45, 96] width 53 height 8
select select "4"
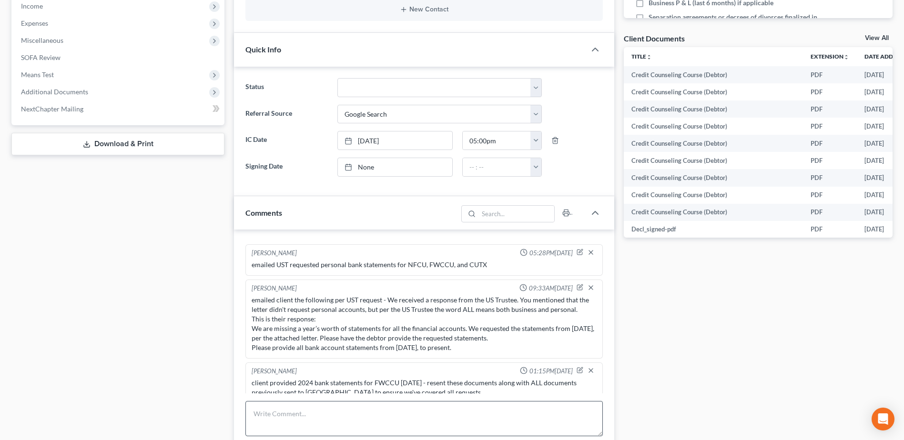
scroll to position [476, 0]
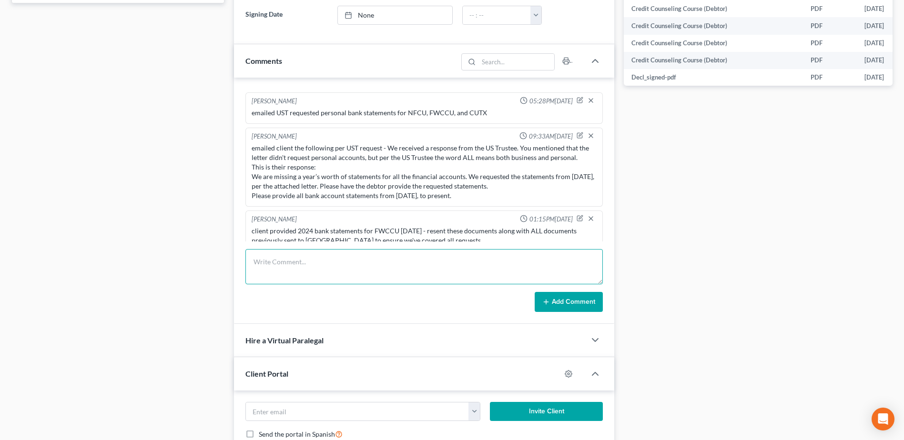
click at [334, 267] on textarea at bounding box center [423, 266] width 357 height 35
paste textarea "Attached, please find the Order for 2004 Examination. The exam will take place …"
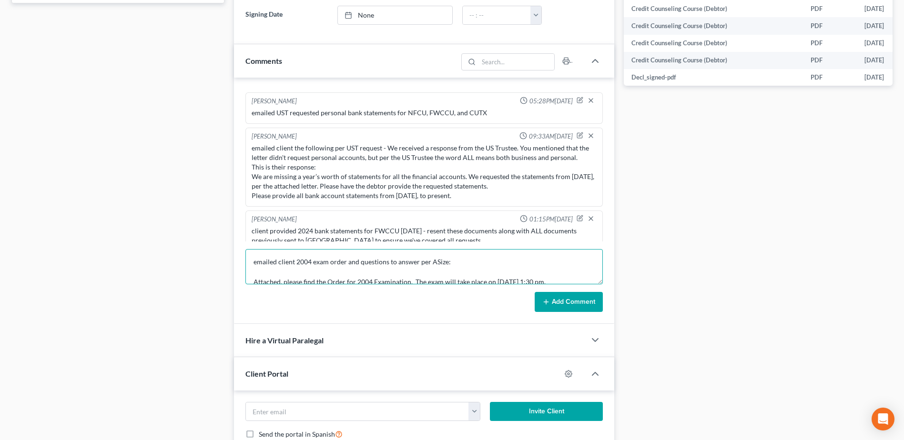
scroll to position [132, 0]
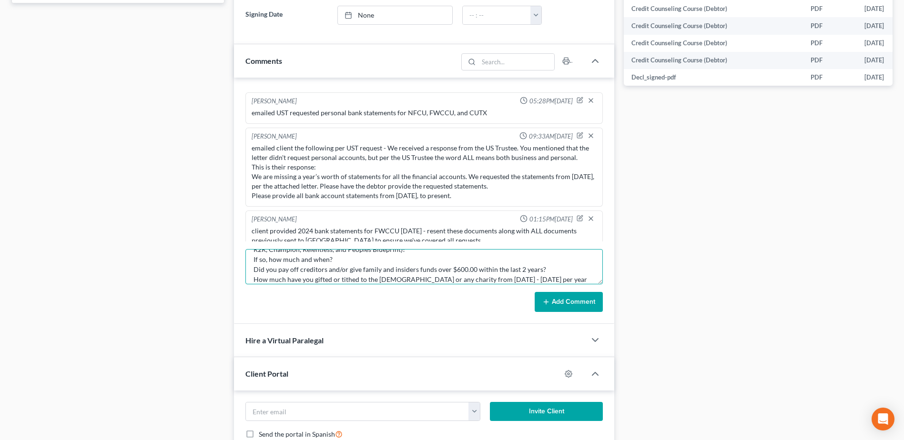
type textarea "emailed client 2004 exam order and questions to answer per ASize: Attached, ple…"
click at [558, 296] on button "Add Comment" at bounding box center [568, 302] width 68 height 20
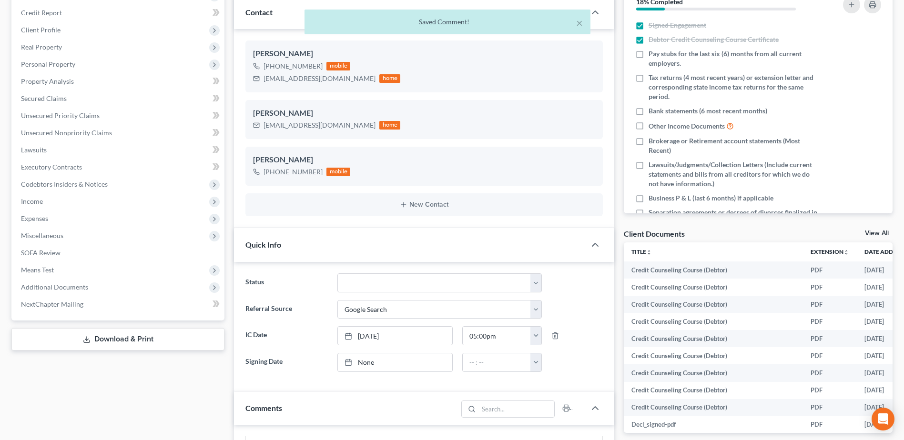
scroll to position [0, 0]
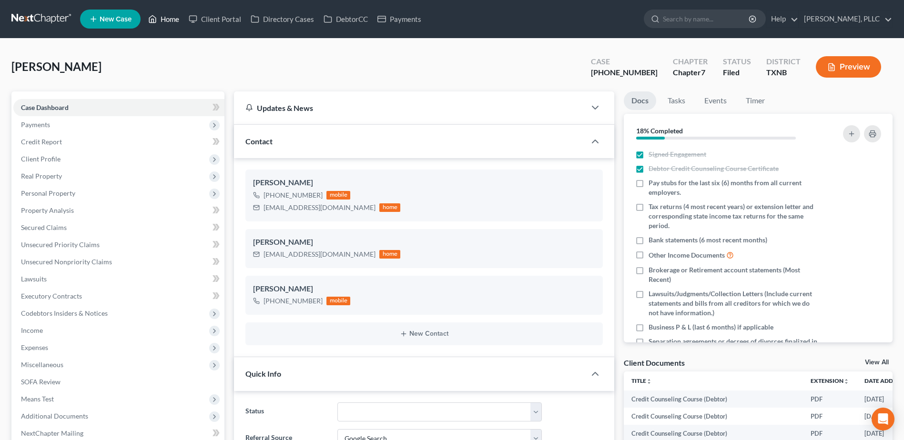
drag, startPoint x: 174, startPoint y: 19, endPoint x: 517, endPoint y: 108, distance: 354.3
click at [174, 19] on link "Home" at bounding box center [163, 18] width 40 height 17
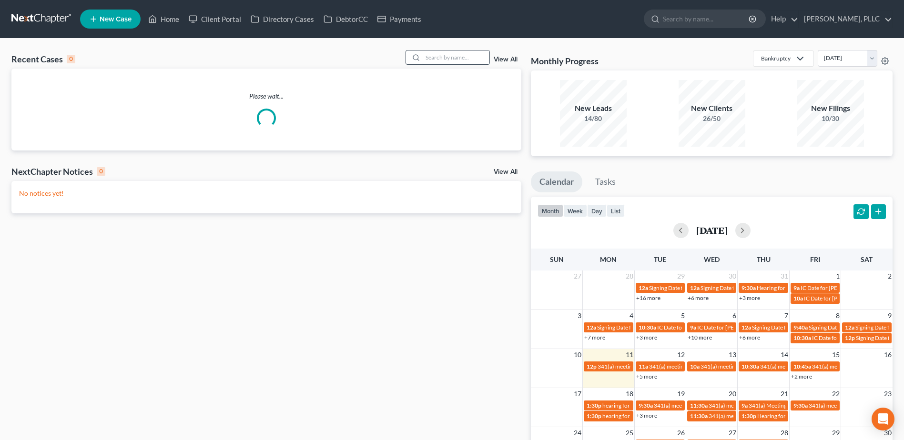
click at [476, 60] on input "search" at bounding box center [456, 57] width 67 height 14
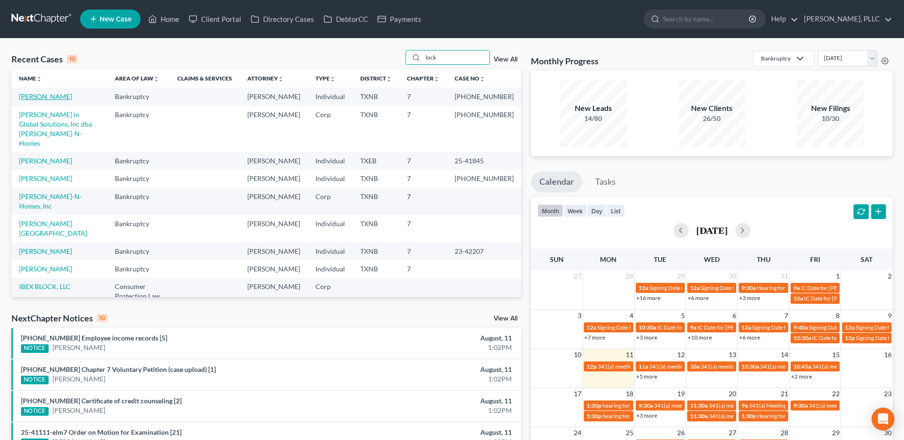
type input "lock"
click at [36, 99] on link "Lockett, Adonis" at bounding box center [45, 96] width 53 height 8
select select "1"
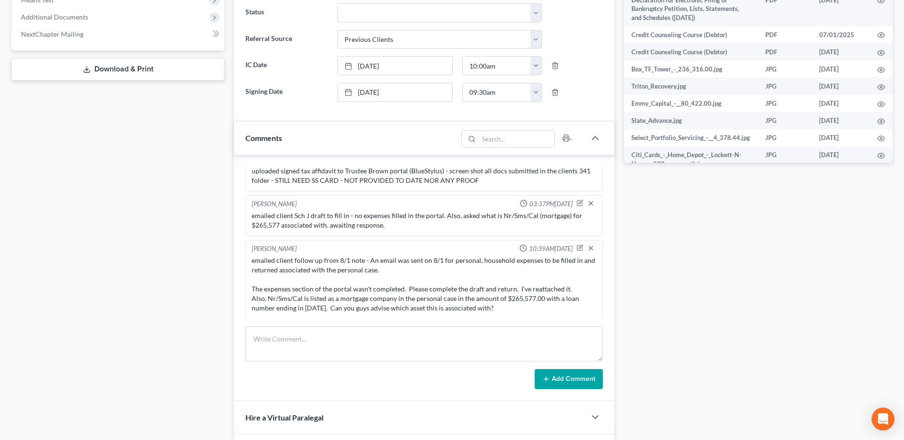
scroll to position [429, 0]
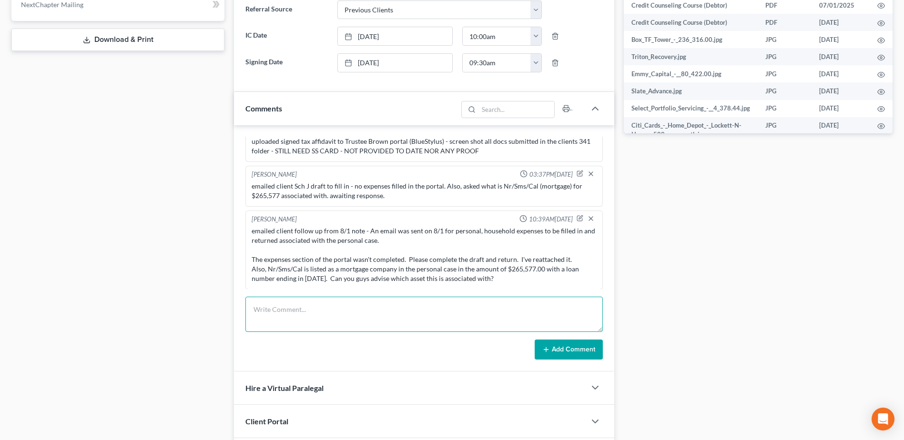
click at [402, 313] on textarea at bounding box center [423, 314] width 357 height 35
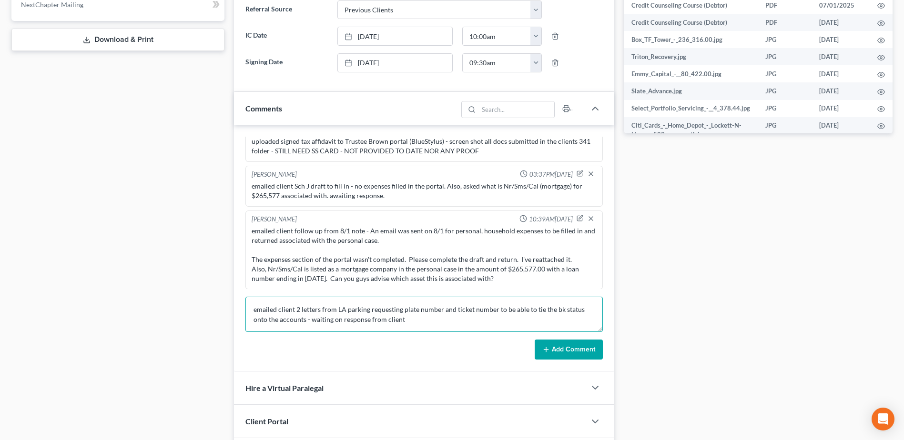
type textarea "emailed client 2 letters from LA parking requesting plate number and ticket num…"
click at [576, 350] on button "Add Comment" at bounding box center [568, 350] width 68 height 20
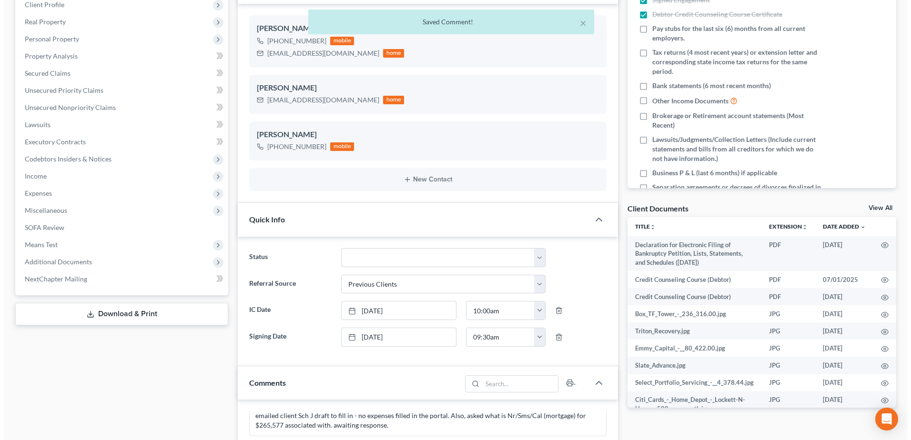
scroll to position [0, 0]
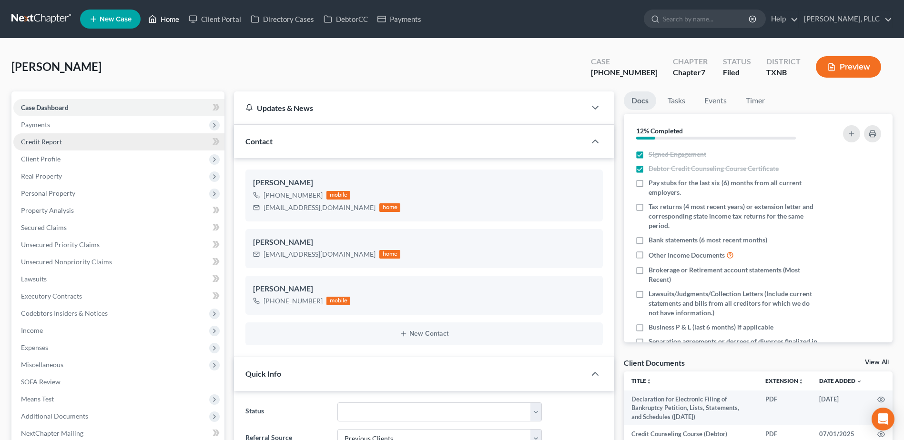
drag, startPoint x: 169, startPoint y: 23, endPoint x: 132, endPoint y: 141, distance: 123.7
click at [169, 22] on link "Home" at bounding box center [163, 18] width 40 height 17
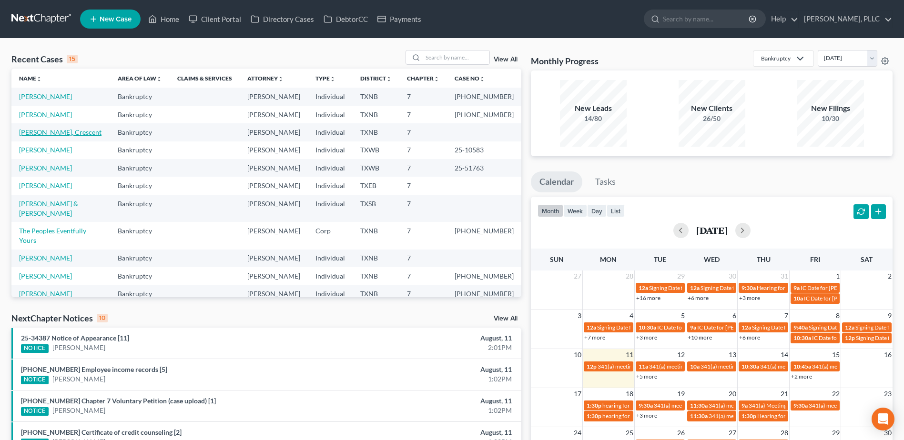
click at [52, 133] on link "Davis, Crescent" at bounding box center [60, 132] width 82 height 8
select select "1"
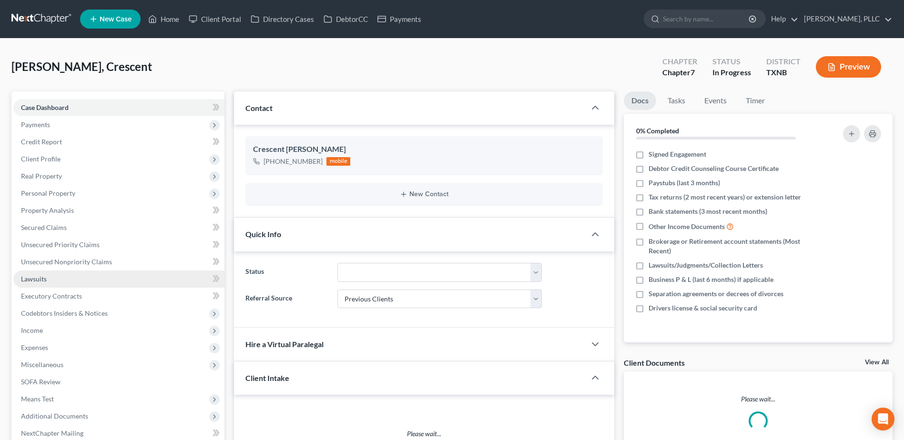
click at [38, 282] on span "Lawsuits" at bounding box center [34, 279] width 26 height 8
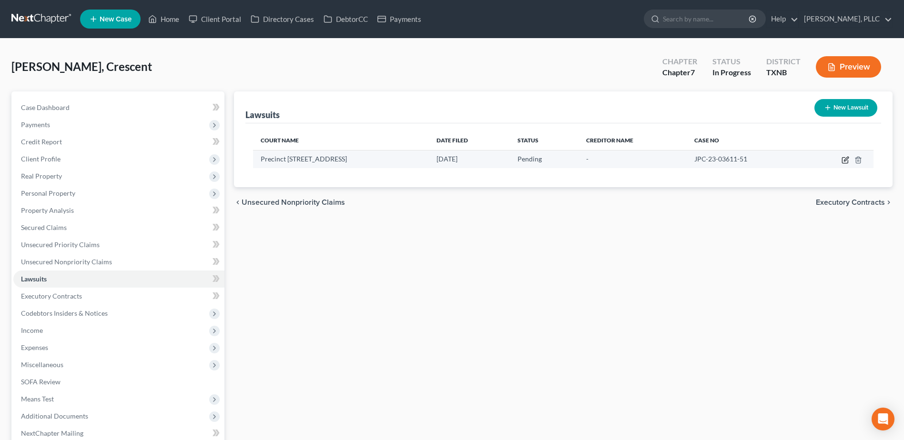
click at [842, 159] on icon "button" at bounding box center [845, 161] width 6 height 6
select select "45"
select select "0"
select select "4"
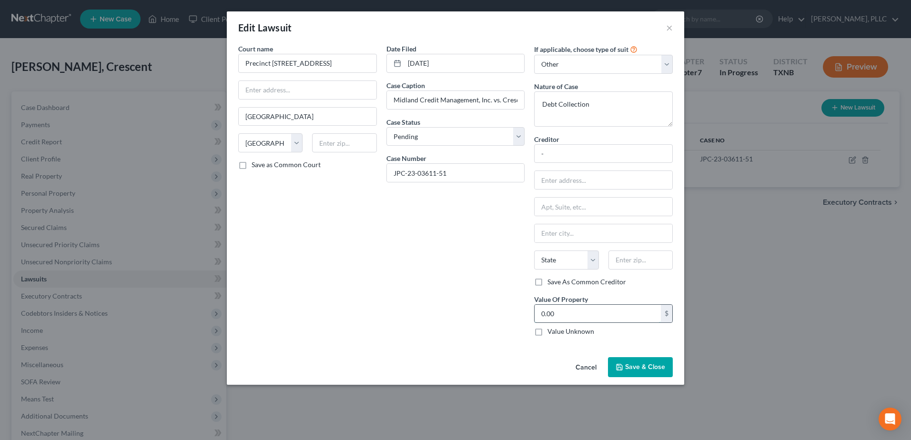
click at [603, 312] on input "0.00" at bounding box center [597, 314] width 126 height 18
type input "4,367.45"
click at [348, 94] on input "text" at bounding box center [308, 90] width 138 height 18
drag, startPoint x: 333, startPoint y: 61, endPoint x: 226, endPoint y: 59, distance: 106.7
click at [226, 59] on div "Edit Lawsuit × Court name * Precinct 5, Place 1 Dallas County Dallas State AL A…" at bounding box center [455, 220] width 911 height 440
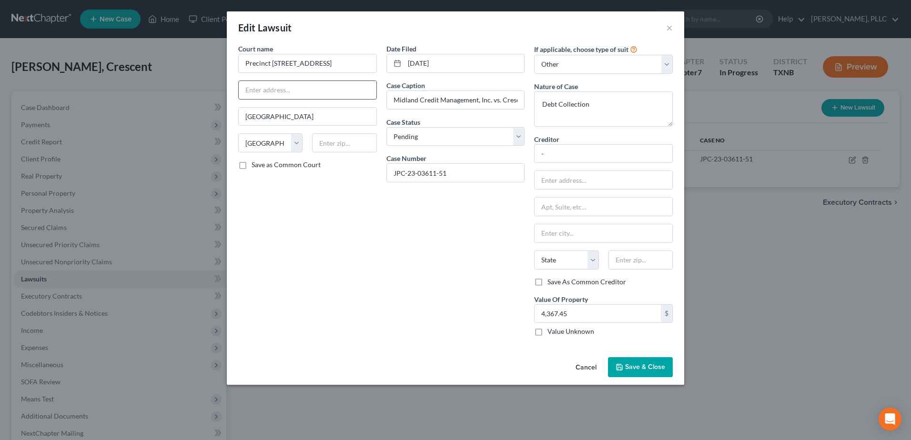
click at [317, 91] on input "text" at bounding box center [308, 90] width 138 height 18
type input "3443 Saint Francis Avenue"
click at [354, 143] on input "text" at bounding box center [344, 142] width 64 height 19
type input "75228"
click at [614, 159] on input "-" at bounding box center [603, 153] width 139 height 19
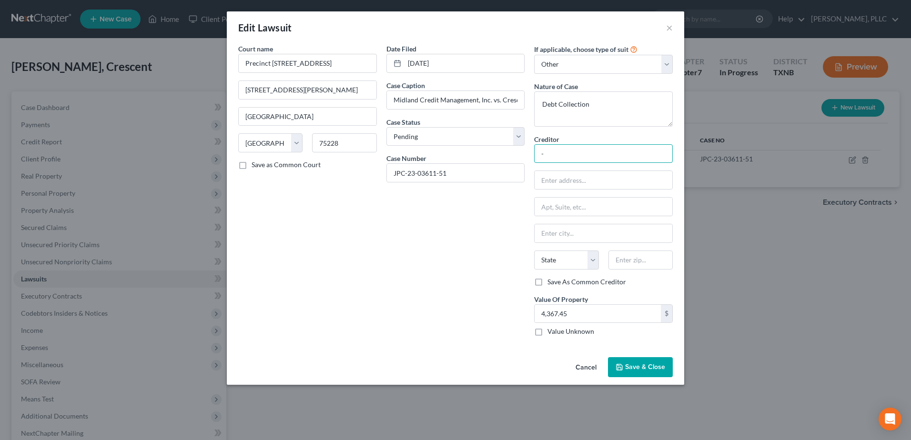
click at [585, 155] on input "-" at bounding box center [603, 153] width 139 height 19
type input "Midland Credit Management c/o Scott & Associates"
type input "1120 Metrocrest Drive"
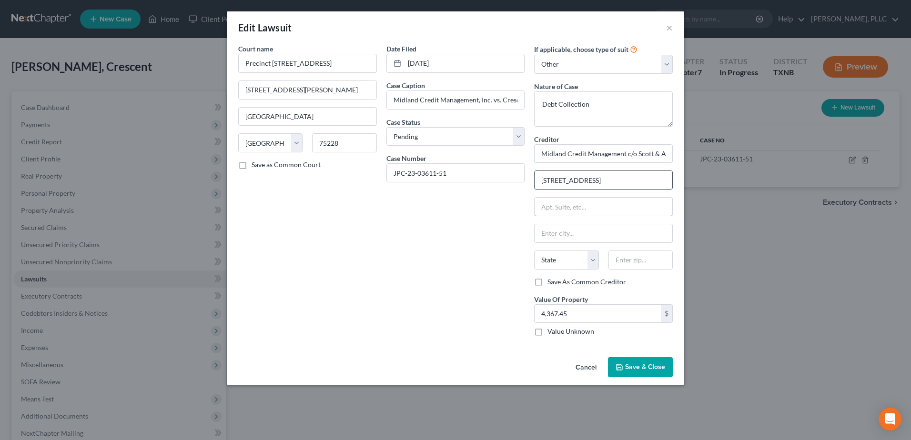
type input "Ste 100"
type input "Carrollton"
type input "75006"
click at [573, 265] on select "State [US_STATE] AK AR AZ CA CO CT DE DC [GEOGRAPHIC_DATA] [GEOGRAPHIC_DATA] GU…" at bounding box center [566, 260] width 64 height 19
select select "45"
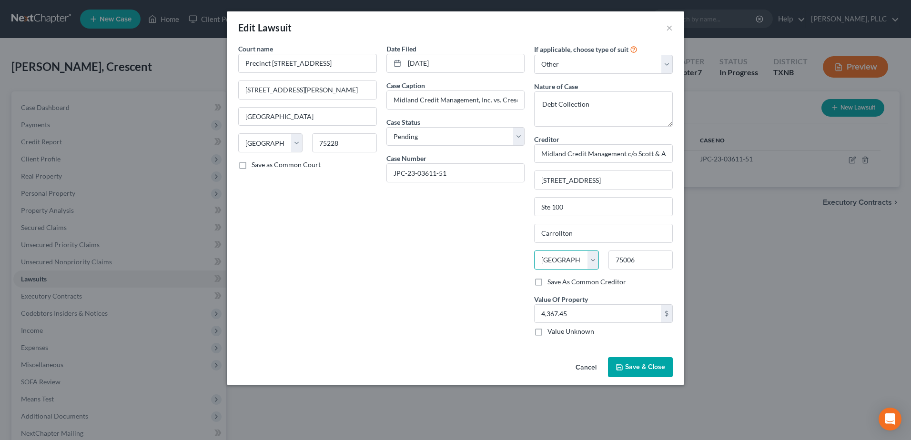
click at [534, 251] on select "State [US_STATE] AK AR AZ CA CO CT DE DC [GEOGRAPHIC_DATA] [GEOGRAPHIC_DATA] GU…" at bounding box center [566, 260] width 64 height 19
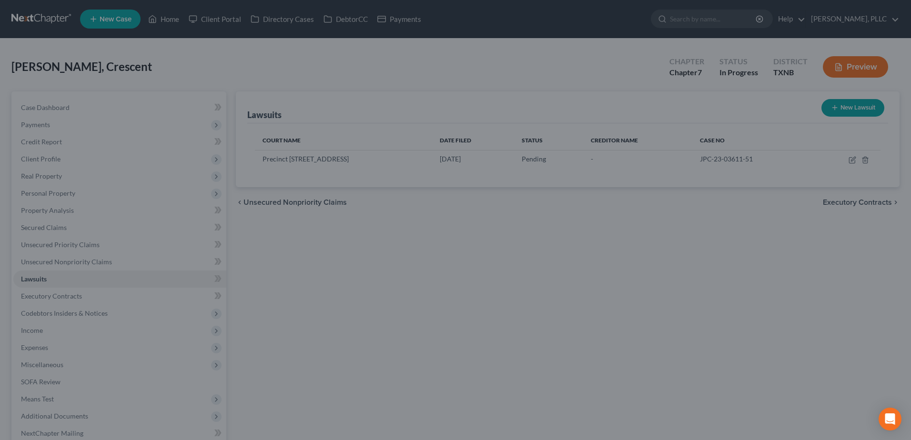
click at [730, 282] on div "New Lawsuit × Court name * Precinct 5, Place 1 Dallas County 3443 Saint Francis…" at bounding box center [455, 220] width 911 height 440
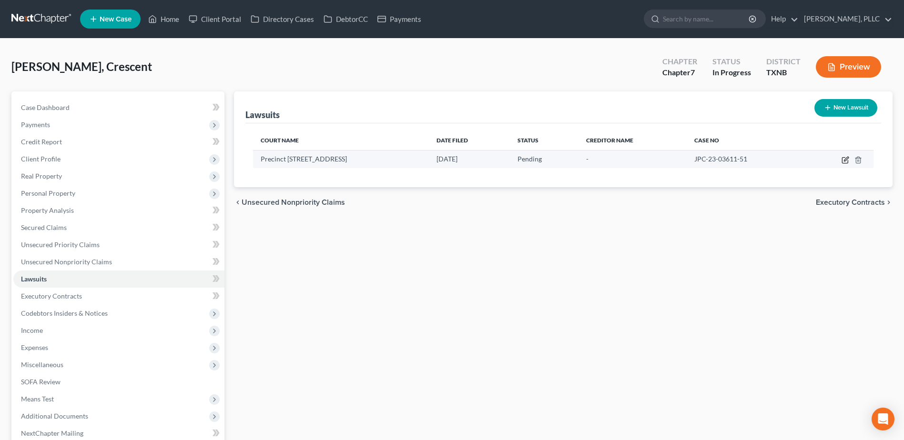
click at [842, 162] on icon "button" at bounding box center [845, 161] width 6 height 6
select select "45"
select select "0"
select select "4"
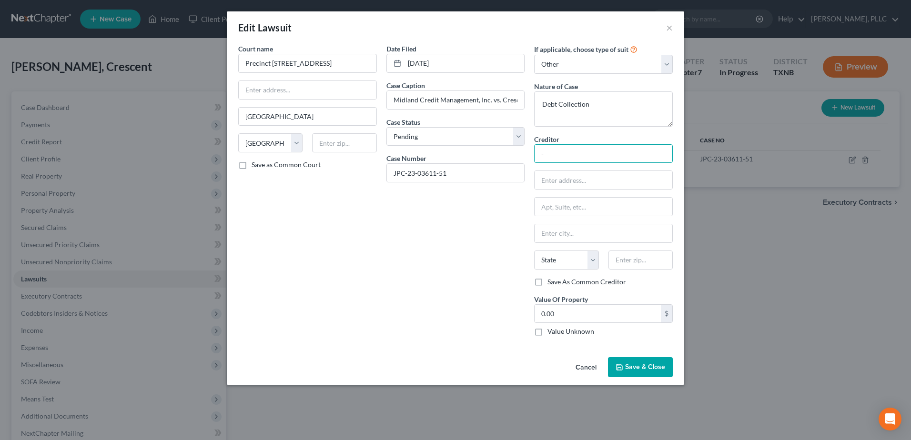
click at [590, 147] on input "-" at bounding box center [603, 153] width 139 height 19
type input "-"
type input "N"
type input "Midland Credit Management c/o Scott & Associates, PC"
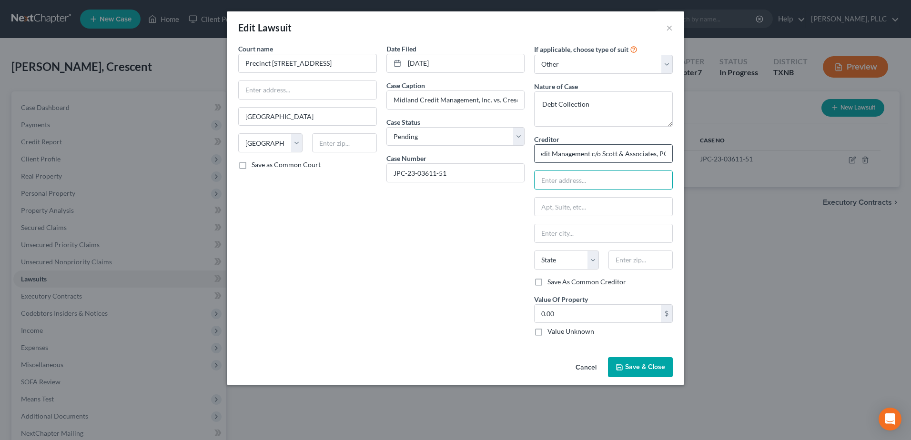
scroll to position [0, 0]
type input "1120 Metrocrest Drive"
type input "3443 Saint Francis Avenue"
type input "75228"
type input "Ste 100"
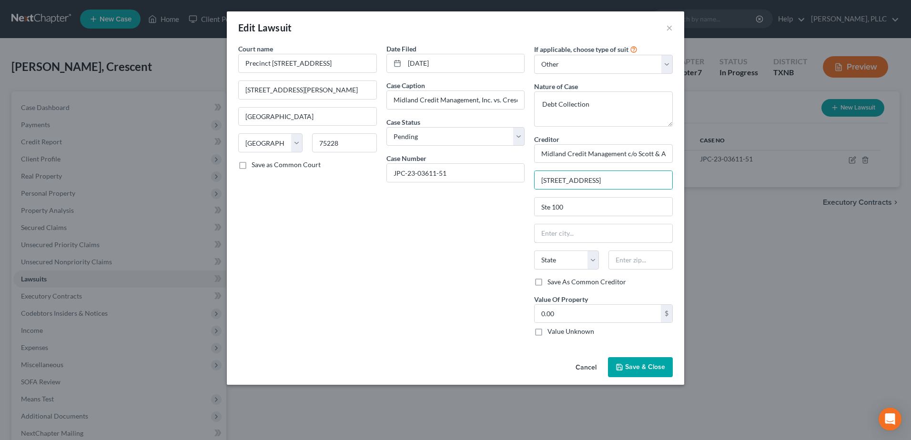
type input "Carrollton"
type input "75006"
select select "45"
click at [642, 292] on div "Creditor * Midland Credit Management c/o Scott & Associates, PC 1120 Metrocrest…" at bounding box center [603, 235] width 139 height 202
click at [620, 314] on input "0.00" at bounding box center [597, 314] width 126 height 18
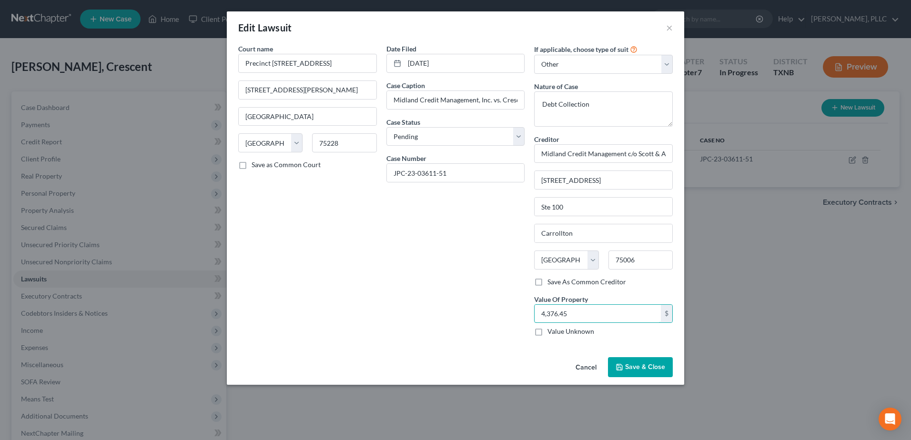
type input "4,376.45"
click at [641, 366] on span "Save & Close" at bounding box center [645, 367] width 40 height 8
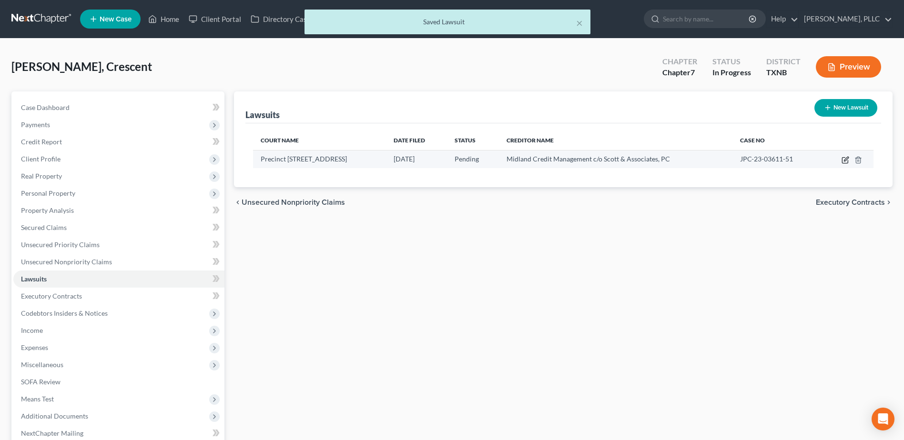
click at [845, 160] on icon "button" at bounding box center [845, 160] width 8 height 8
select select "45"
select select "0"
select select "4"
select select "45"
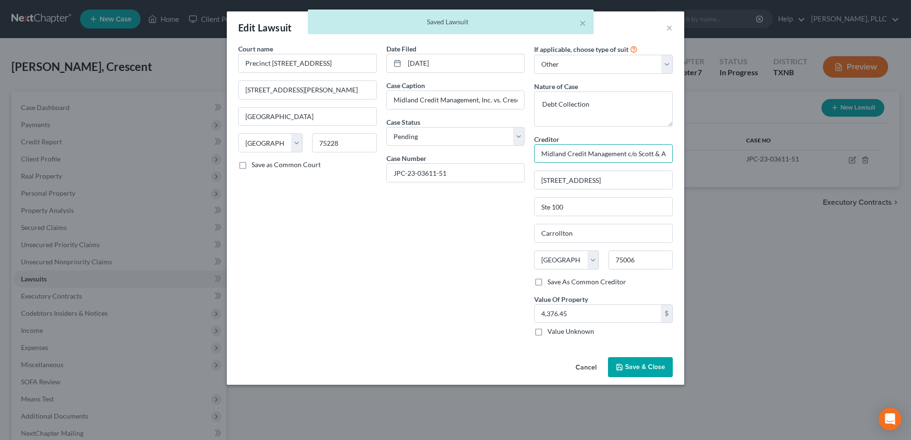
scroll to position [0, 36]
drag, startPoint x: 541, startPoint y: 155, endPoint x: 692, endPoint y: 152, distance: 151.5
click at [692, 151] on div "Edit Lawsuit × Court name * Precinct 5, Place 1 Dallas County 3443 Saint Franci…" at bounding box center [455, 220] width 911 height 440
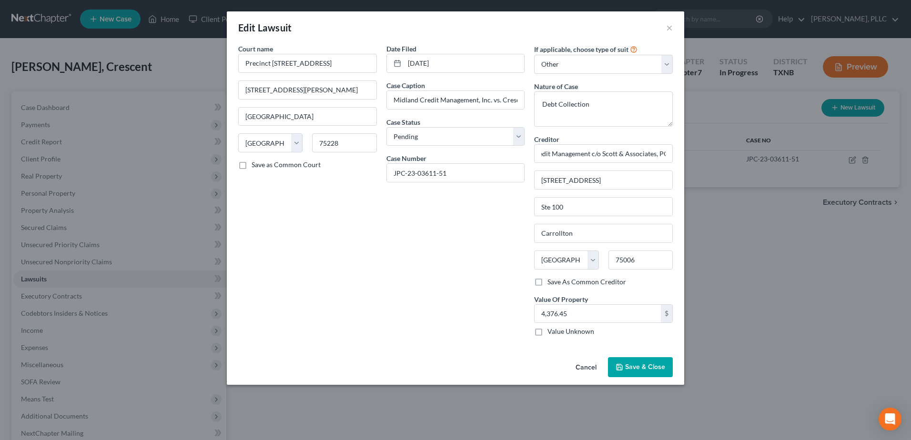
click at [645, 367] on span "Save & Close" at bounding box center [645, 367] width 40 height 8
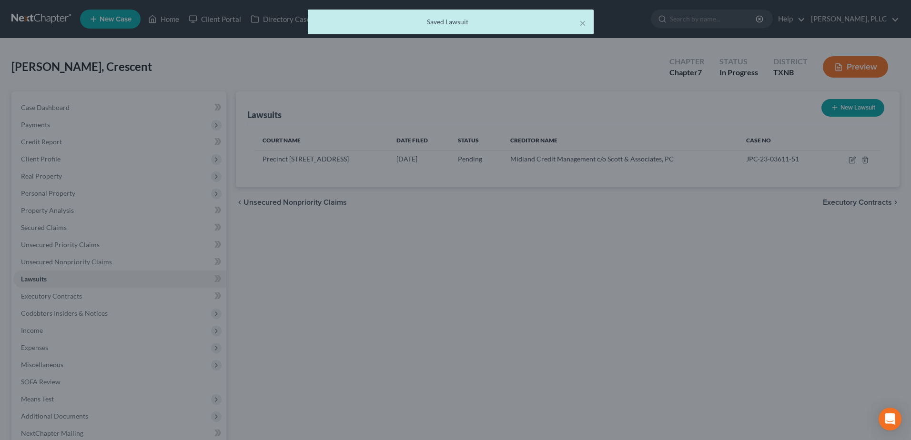
scroll to position [0, 0]
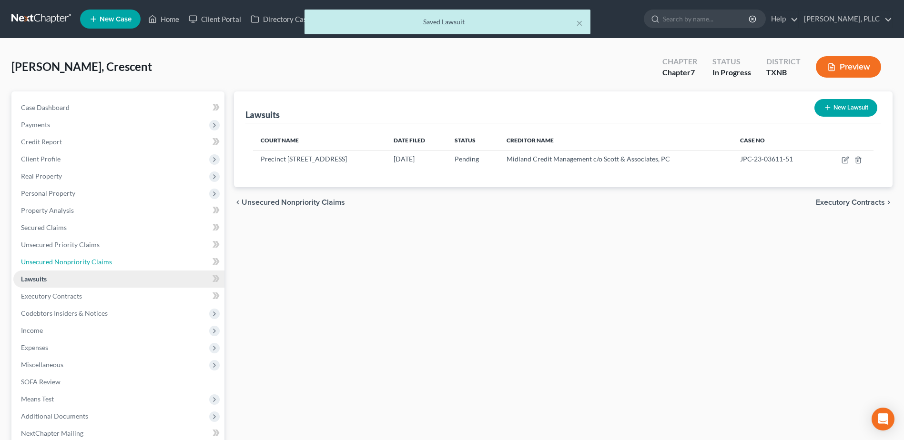
click at [89, 258] on span "Unsecured Nonpriority Claims" at bounding box center [66, 262] width 91 height 8
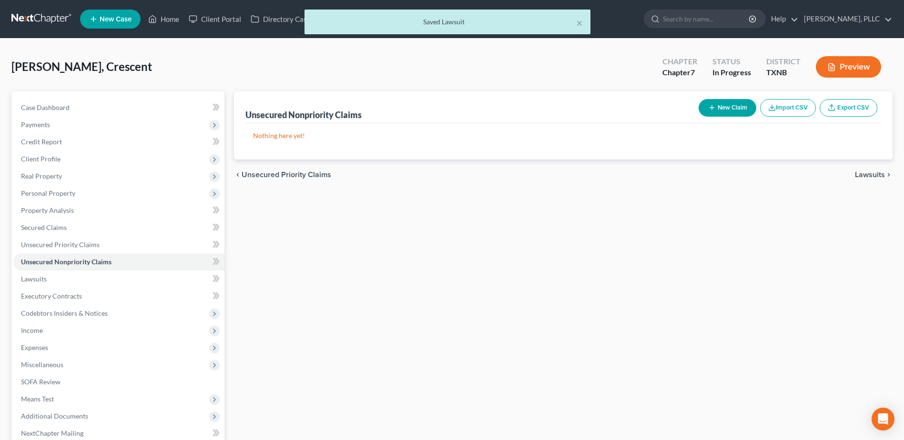
click at [731, 111] on button "New Claim" at bounding box center [727, 108] width 58 height 18
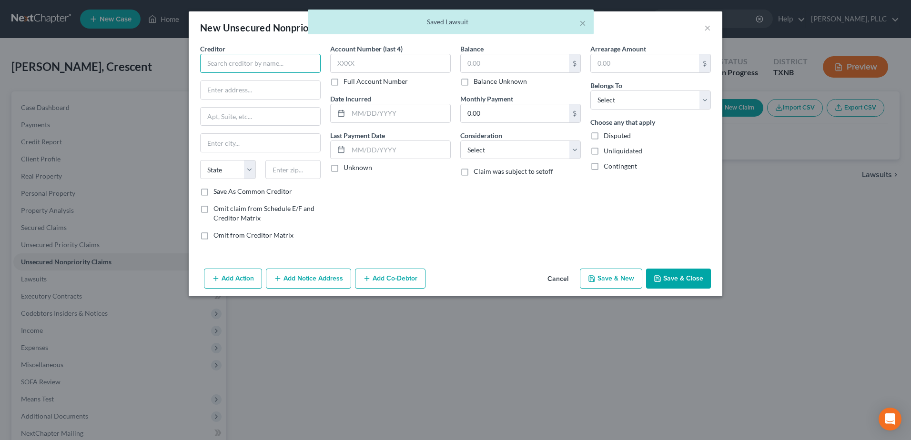
click at [237, 63] on input "text" at bounding box center [260, 63] width 121 height 19
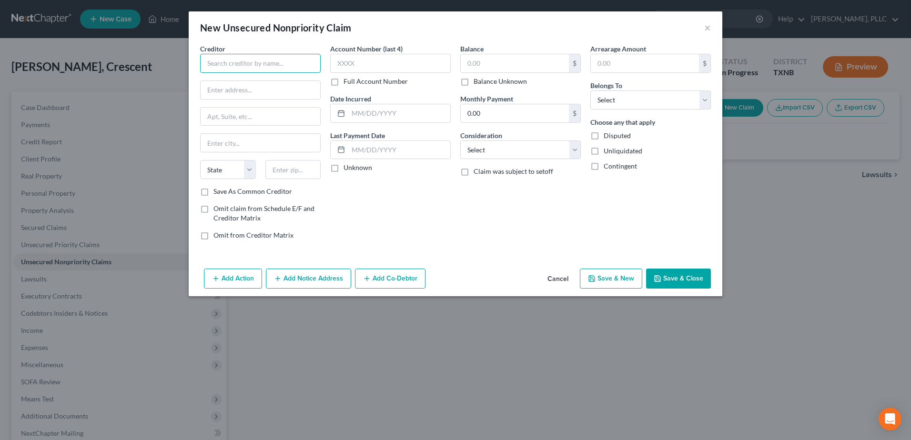
paste input "Midland Credit Management c/o Scott & Associates, PC"
type input "Midland Credit Management c/o Scott & Associates, PC"
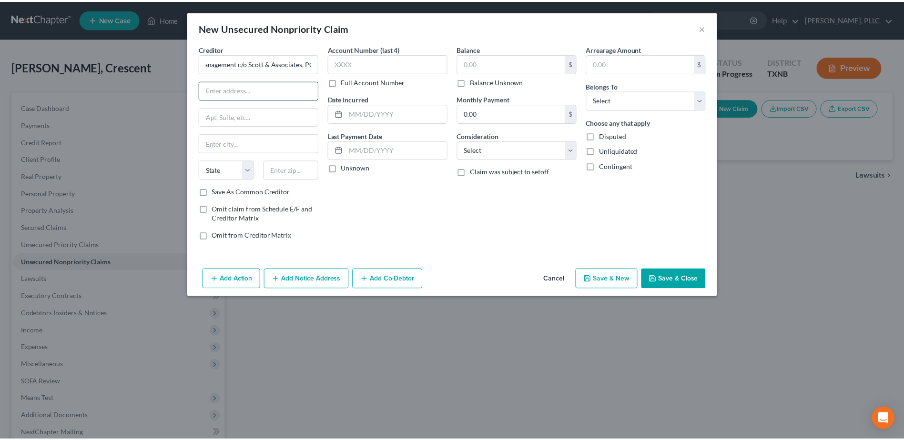
scroll to position [0, 0]
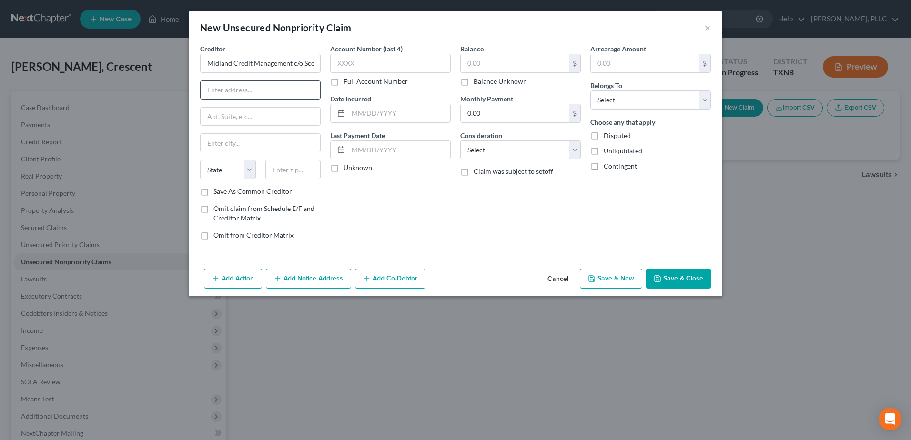
click at [236, 87] on input "text" at bounding box center [261, 90] width 120 height 18
drag, startPoint x: 240, startPoint y: 111, endPoint x: 238, endPoint y: 84, distance: 26.3
click at [240, 111] on input "text" at bounding box center [261, 117] width 120 height 18
click at [238, 84] on input "1120" at bounding box center [261, 90] width 120 height 18
click at [293, 89] on input "1120 Metrocrest Drivew" at bounding box center [261, 90] width 120 height 18
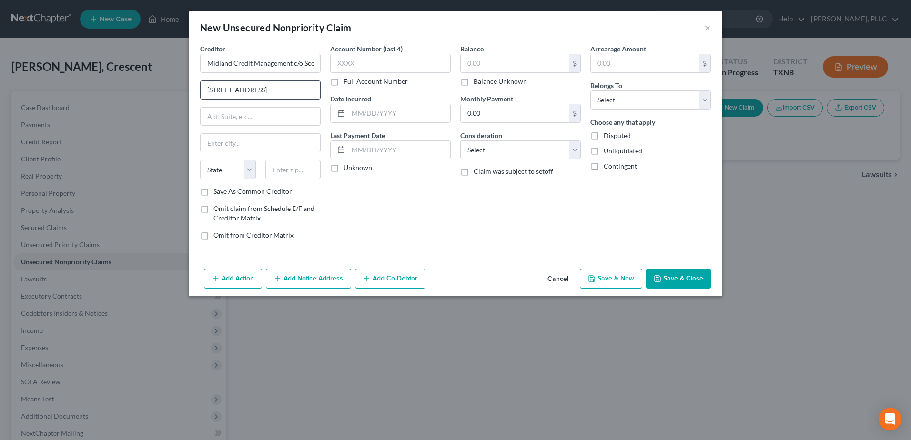
type input "1120 Metrocrest Drive"
type input "Ste 100"
type input "Carrollton"
select select "45"
type input "75006"
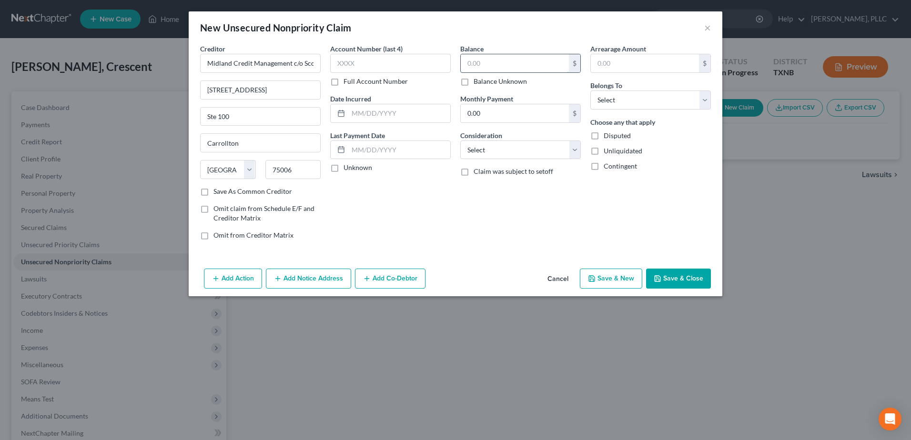
click at [533, 64] on input "text" at bounding box center [515, 63] width 108 height 18
type input "4,576.45"
type input "4"
click at [529, 69] on input "text" at bounding box center [515, 63] width 108 height 18
type input "4,367.45"
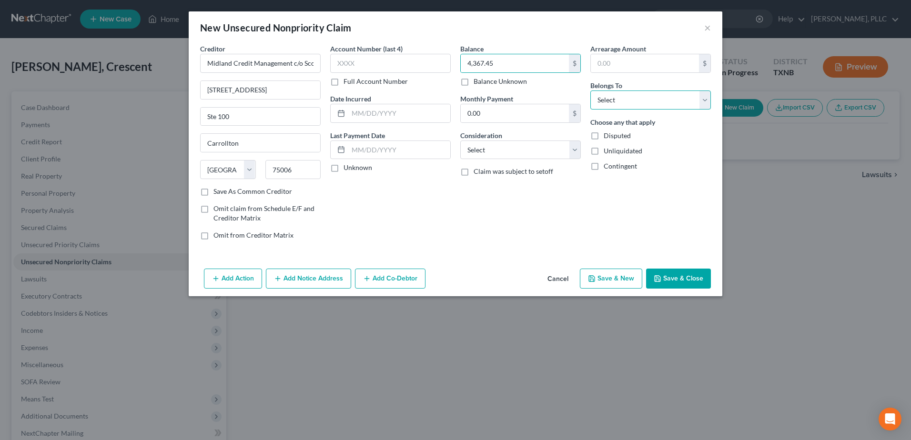
click at [709, 106] on select "Select Debtor 1 Only Debtor 2 Only Debtor 1 And Debtor 2 Only At Least One Of T…" at bounding box center [650, 100] width 121 height 19
select select "0"
click at [590, 91] on select "Select Debtor 1 Only Debtor 2 Only Debtor 1 And Debtor 2 Only At Least One Of T…" at bounding box center [650, 100] width 121 height 19
click at [682, 282] on button "Save & Close" at bounding box center [678, 279] width 65 height 20
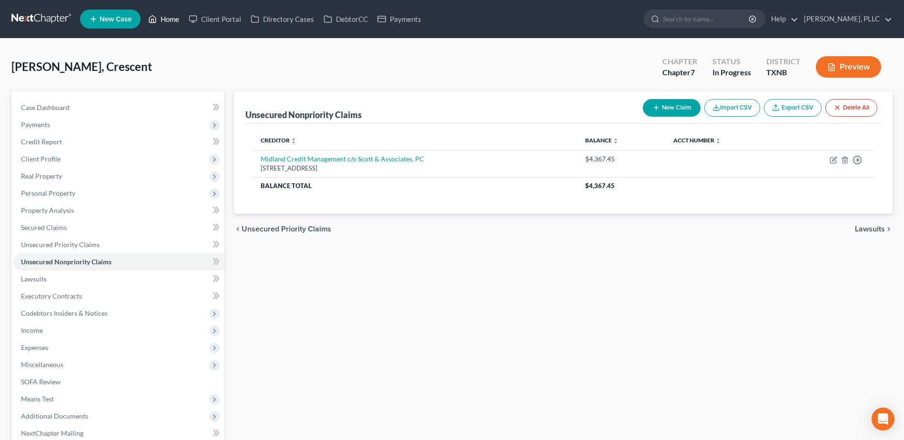
click at [169, 17] on link "Home" at bounding box center [163, 18] width 40 height 17
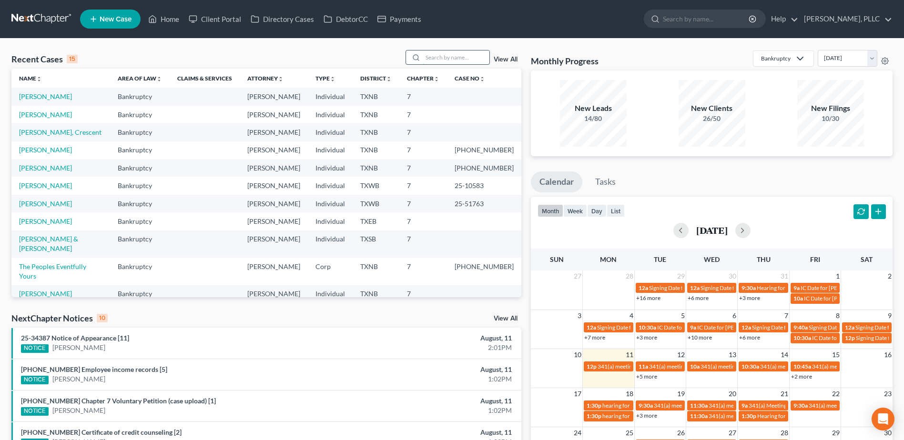
click at [457, 59] on input "search" at bounding box center [456, 57] width 67 height 14
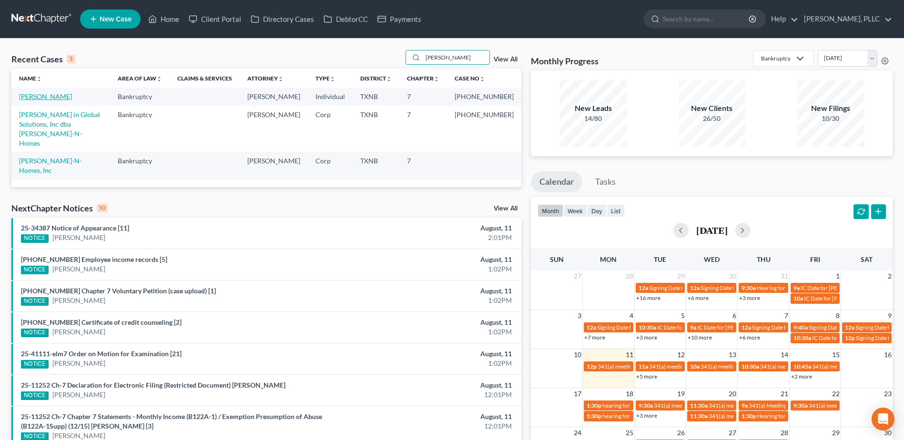
type input "lockett"
click at [48, 98] on link "Lockett, Adonis" at bounding box center [45, 96] width 53 height 8
select select "1"
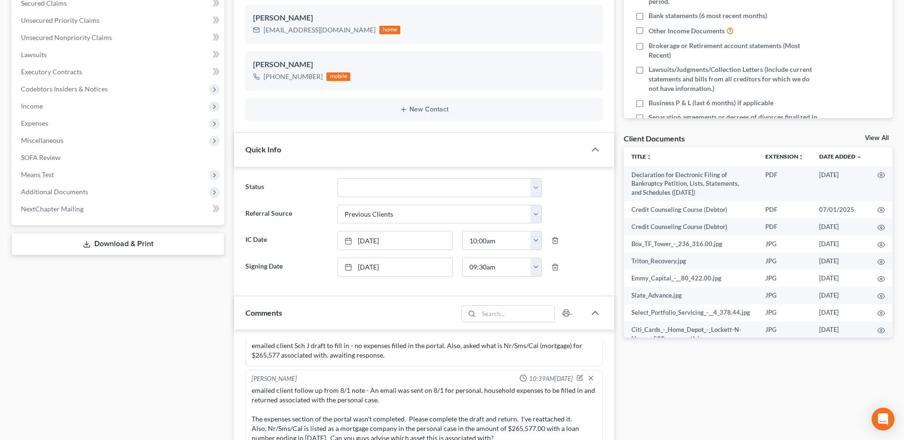
scroll to position [143, 0]
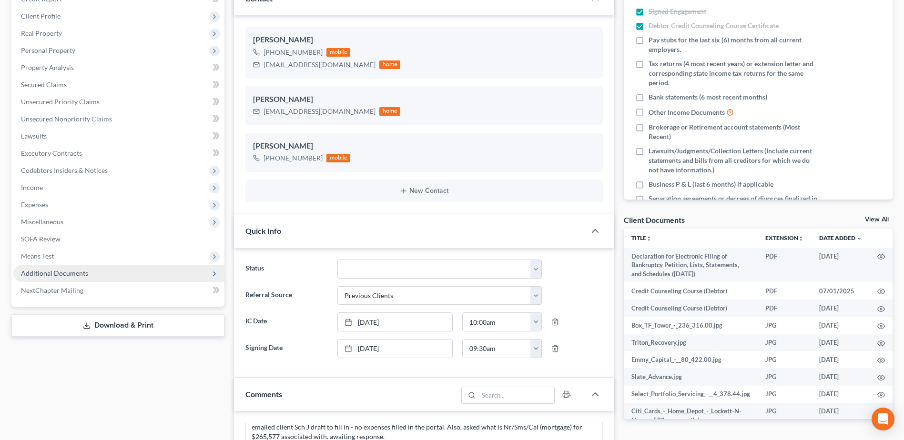
click at [49, 273] on span "Additional Documents" at bounding box center [54, 273] width 67 height 8
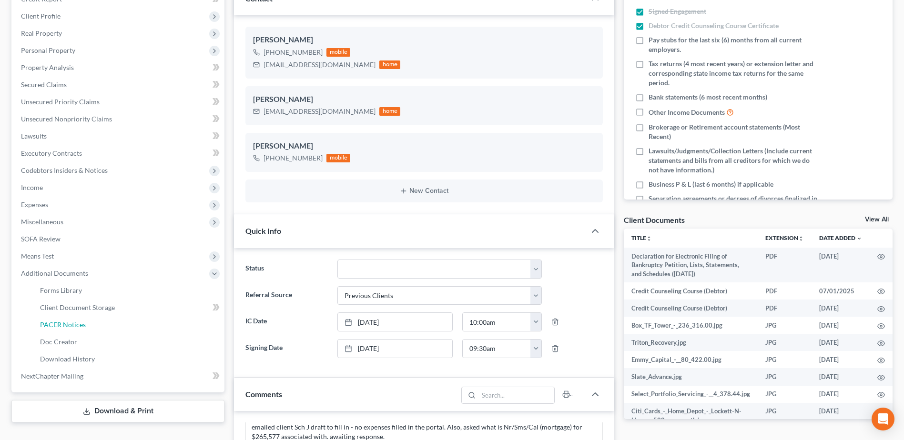
drag, startPoint x: 71, startPoint y: 327, endPoint x: 472, endPoint y: 309, distance: 401.0
click at [71, 326] on span "PACER Notices" at bounding box center [63, 325] width 46 height 8
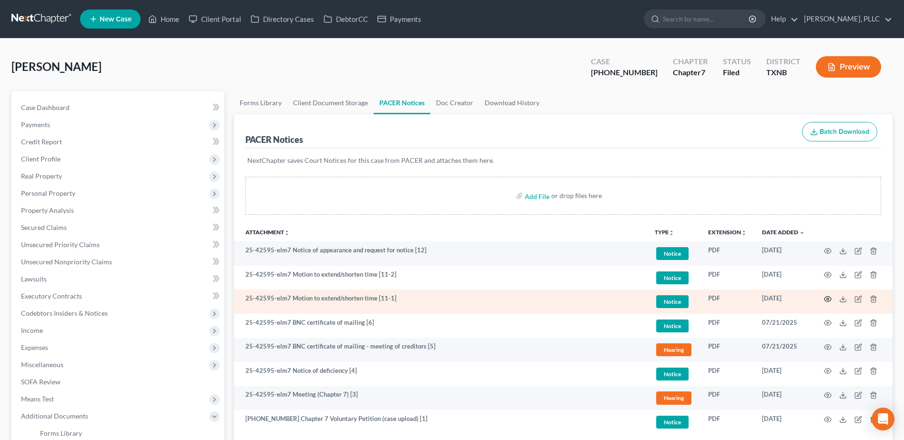
click at [829, 299] on icon "button" at bounding box center [828, 299] width 8 height 8
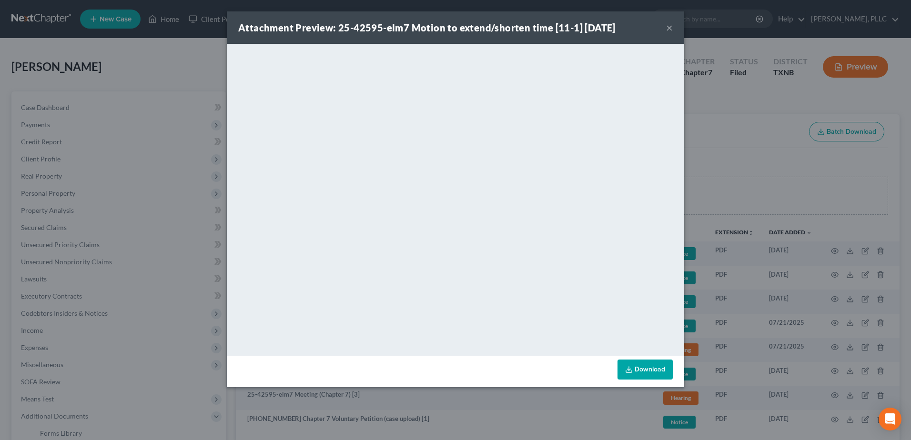
drag, startPoint x: 668, startPoint y: 27, endPoint x: 812, endPoint y: 187, distance: 215.2
click at [668, 27] on button "×" at bounding box center [669, 27] width 7 height 11
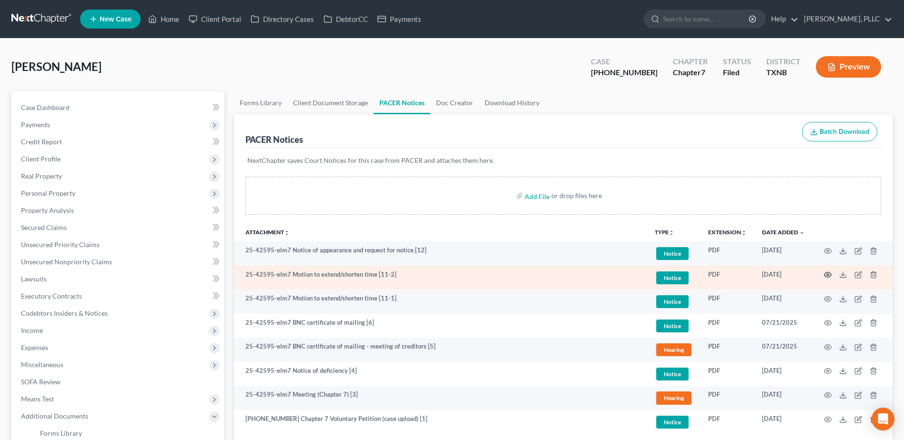
click at [827, 273] on icon "button" at bounding box center [828, 275] width 8 height 8
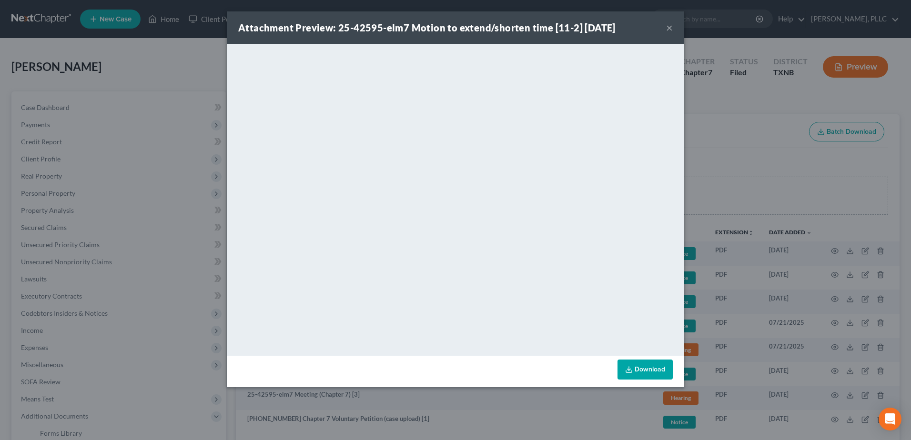
click at [669, 25] on button "×" at bounding box center [669, 27] width 7 height 11
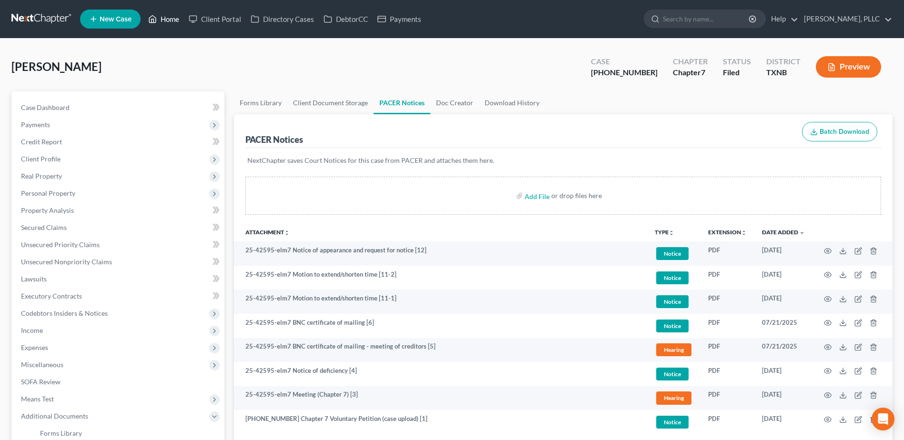
click at [169, 21] on link "Home" at bounding box center [163, 18] width 40 height 17
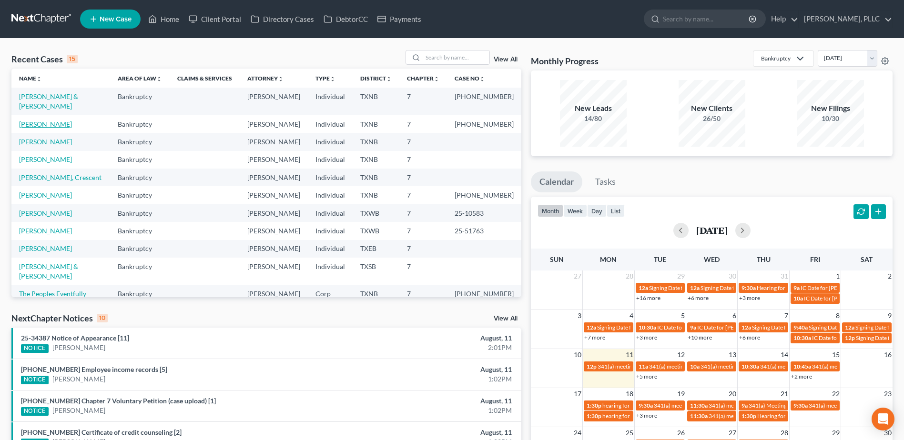
click at [48, 120] on link "Lockett, Adonis" at bounding box center [45, 124] width 53 height 8
select select "1"
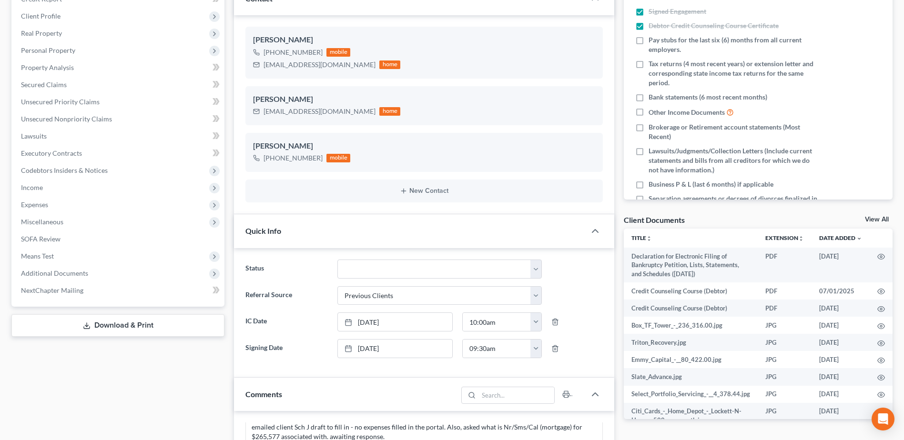
scroll to position [381, 0]
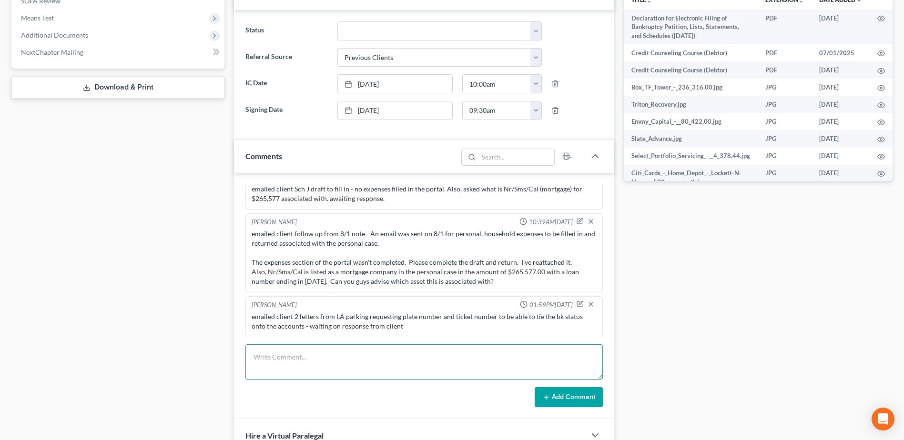
click at [296, 352] on textarea at bounding box center [423, 361] width 357 height 35
type textarea "resent client Sch. J - draft again to fill in expenses - they were not complete…"
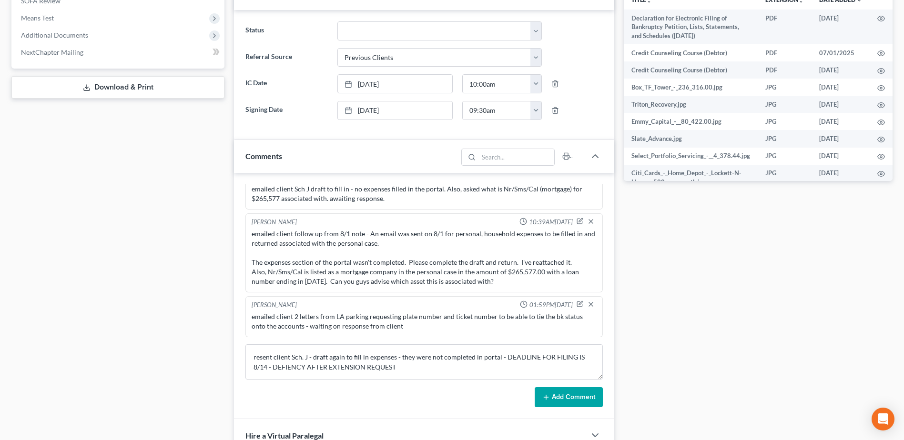
click at [560, 393] on button "Add Comment" at bounding box center [568, 397] width 68 height 20
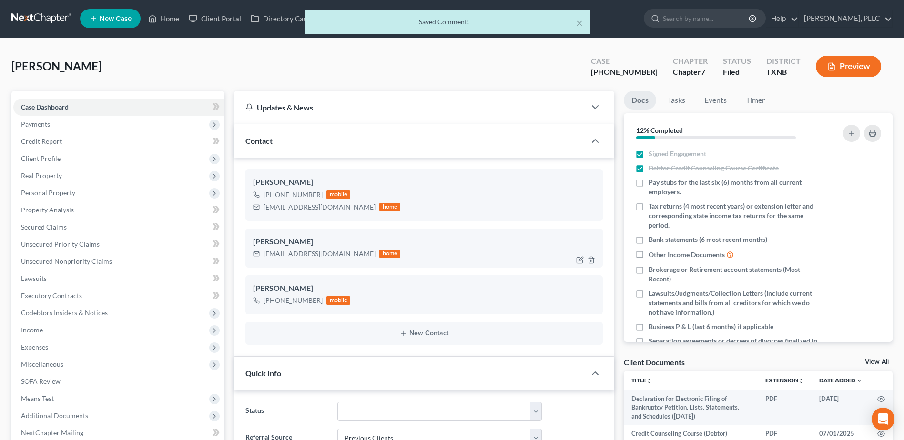
scroll to position [0, 0]
click at [168, 21] on div "× Saved Comment!" at bounding box center [447, 25] width 904 height 30
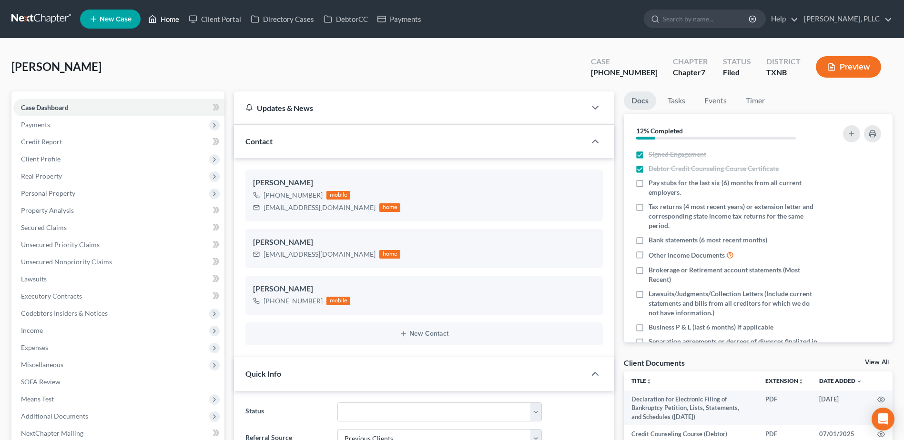
click at [168, 21] on link "Home" at bounding box center [163, 18] width 40 height 17
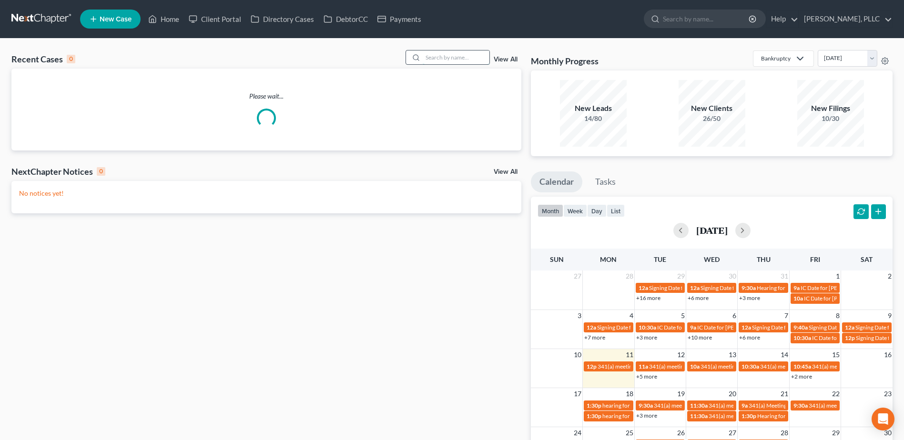
click at [433, 60] on input "search" at bounding box center [456, 57] width 67 height 14
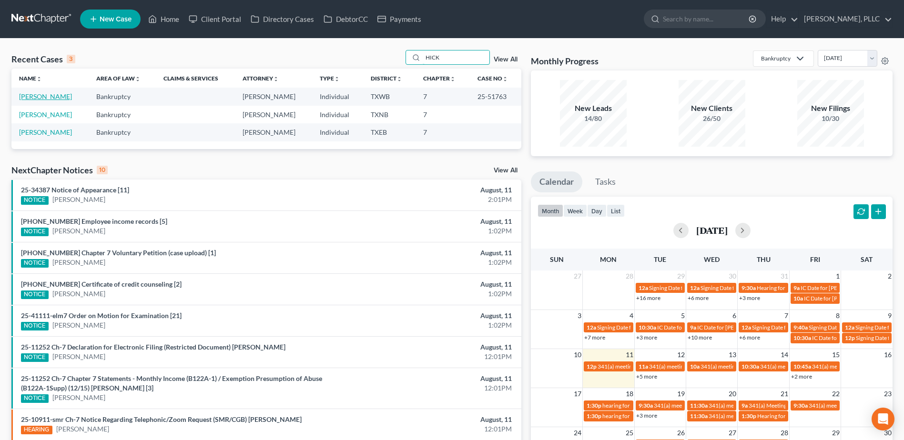
type input "HICK"
click at [47, 99] on link "[PERSON_NAME]" at bounding box center [45, 96] width 53 height 8
select select "4"
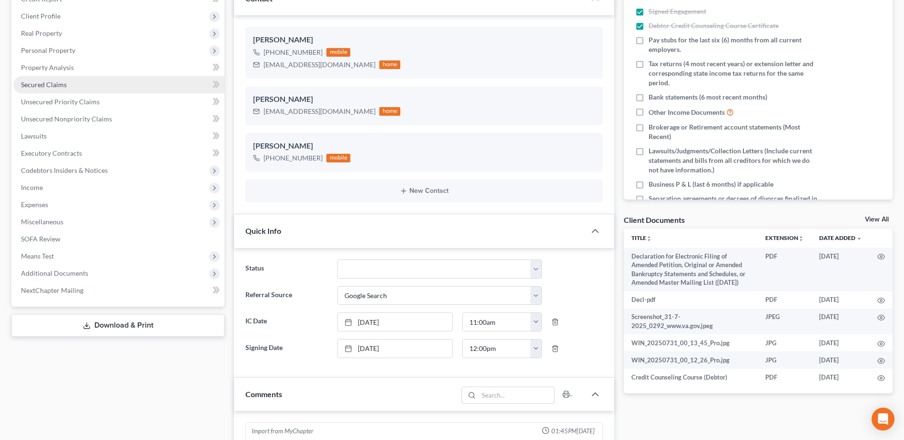
scroll to position [386, 0]
click at [45, 206] on span "Expenses" at bounding box center [34, 205] width 27 height 8
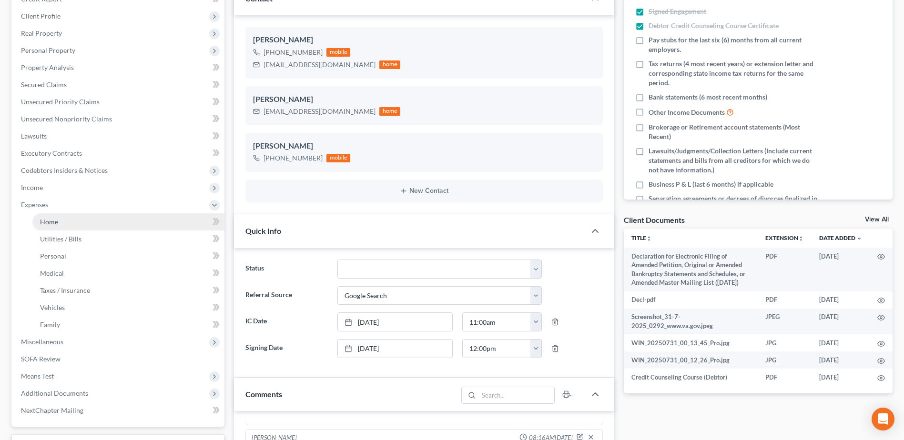
click at [54, 222] on span "Home" at bounding box center [49, 222] width 18 height 8
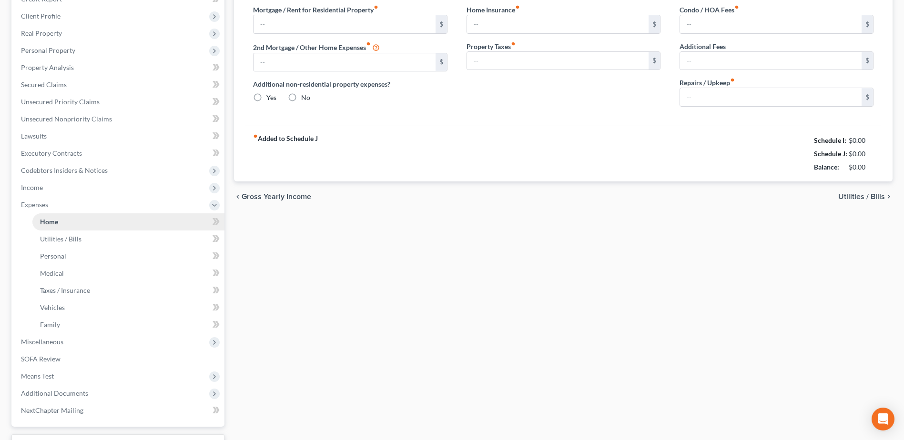
radio input "true"
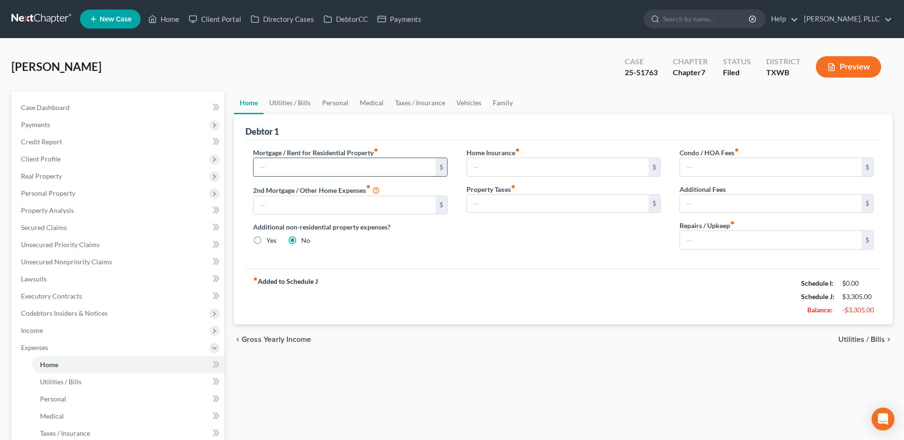
click at [380, 168] on input "text" at bounding box center [343, 167] width 181 height 18
type input "1,475.00"
click at [299, 103] on link "Utilities / Bills" at bounding box center [289, 102] width 53 height 23
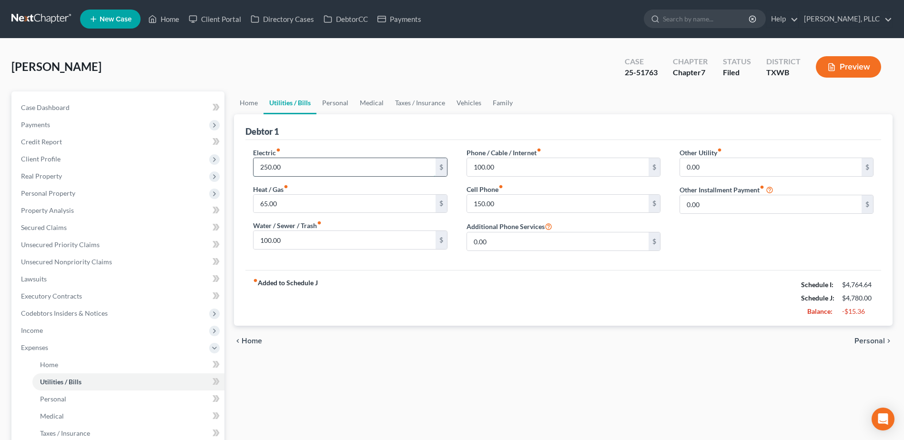
click at [295, 165] on input "250.00" at bounding box center [343, 167] width 181 height 18
type input "175.00"
click at [306, 241] on input "100.00" at bounding box center [343, 240] width 181 height 18
type input "75.00"
click at [524, 169] on input "100.00" at bounding box center [557, 167] width 181 height 18
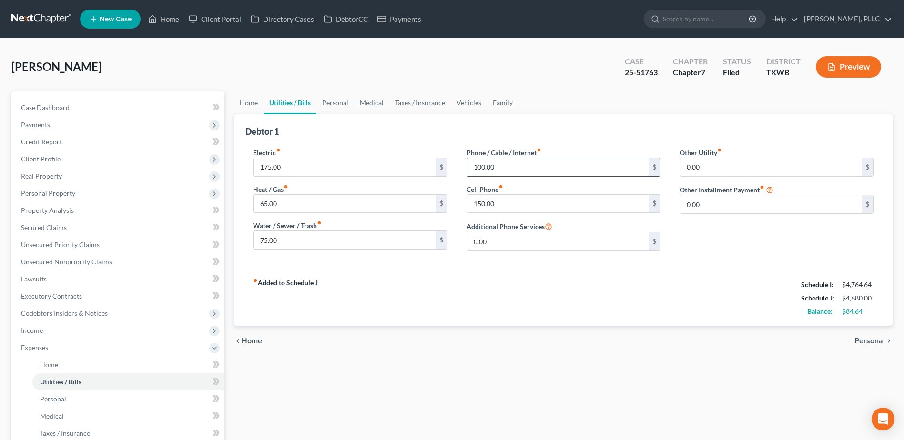
type input "7"
type input "80.00"
click at [659, 292] on div "fiber_manual_record Added to Schedule J Schedule I: $4,764.64 Schedule J: $4,66…" at bounding box center [562, 298] width 635 height 56
click at [499, 200] on input "150.00" at bounding box center [557, 204] width 181 height 18
click at [333, 102] on link "Personal" at bounding box center [335, 102] width 38 height 23
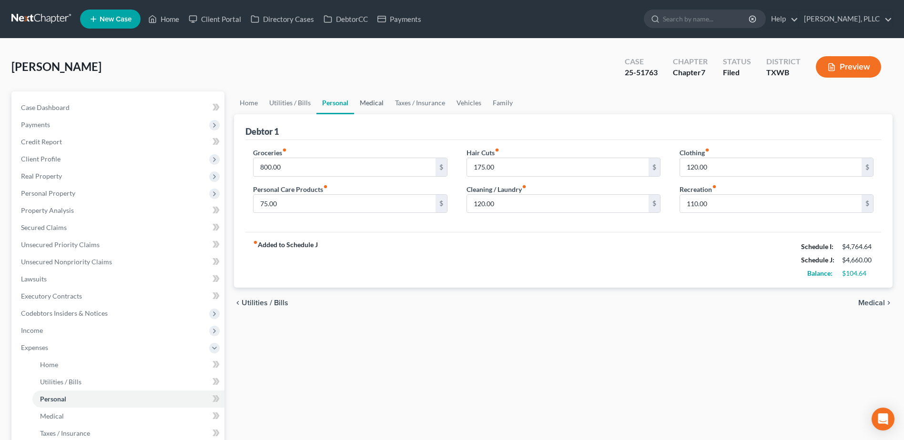
click at [370, 103] on link "Medical" at bounding box center [371, 102] width 35 height 23
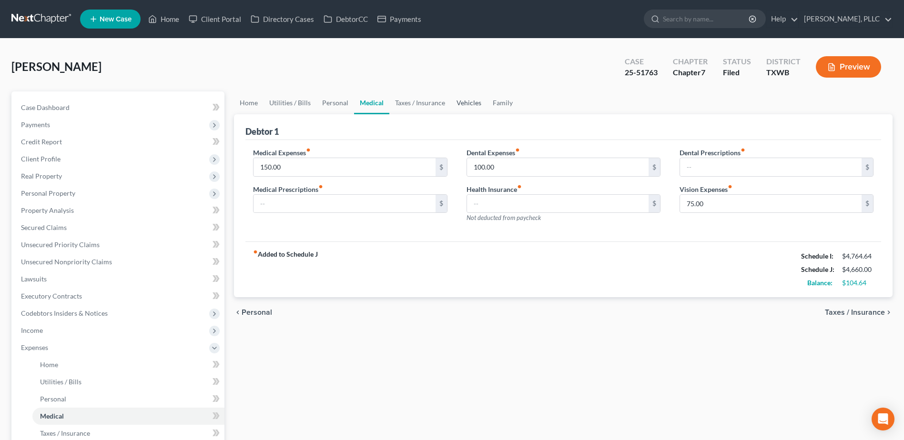
click at [457, 102] on link "Vehicles" at bounding box center [469, 102] width 36 height 23
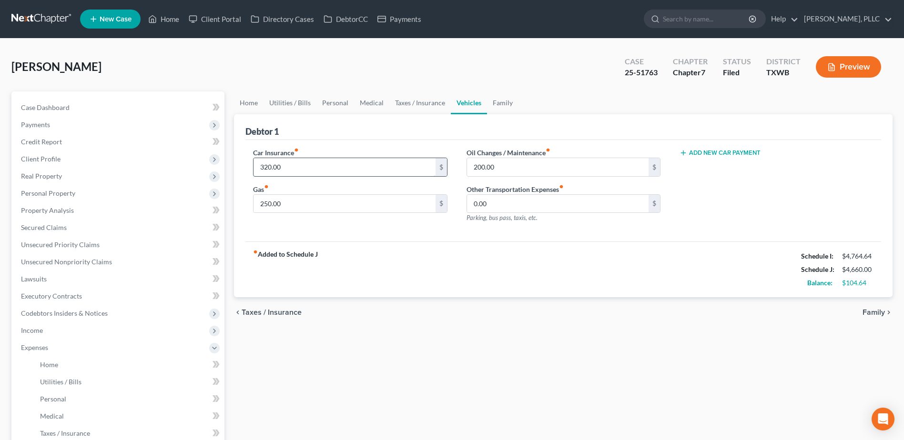
click at [352, 169] on input "320.00" at bounding box center [343, 167] width 181 height 18
type input "150.00"
click at [502, 104] on link "Family" at bounding box center [502, 102] width 31 height 23
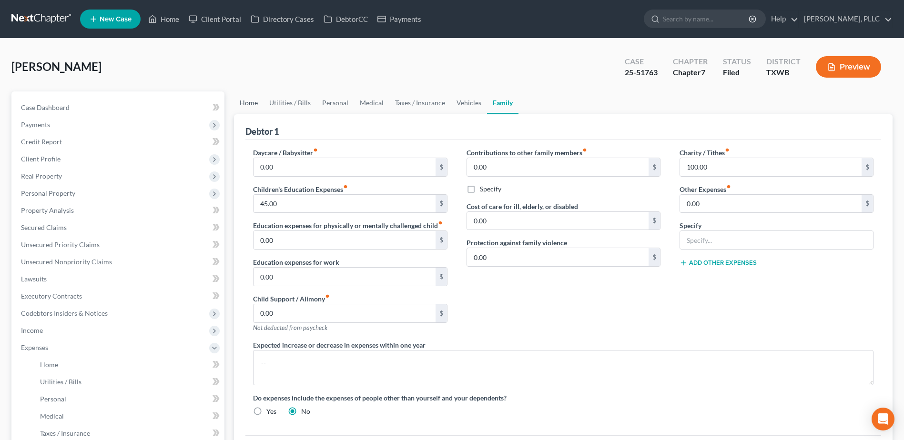
click at [248, 103] on link "Home" at bounding box center [249, 102] width 30 height 23
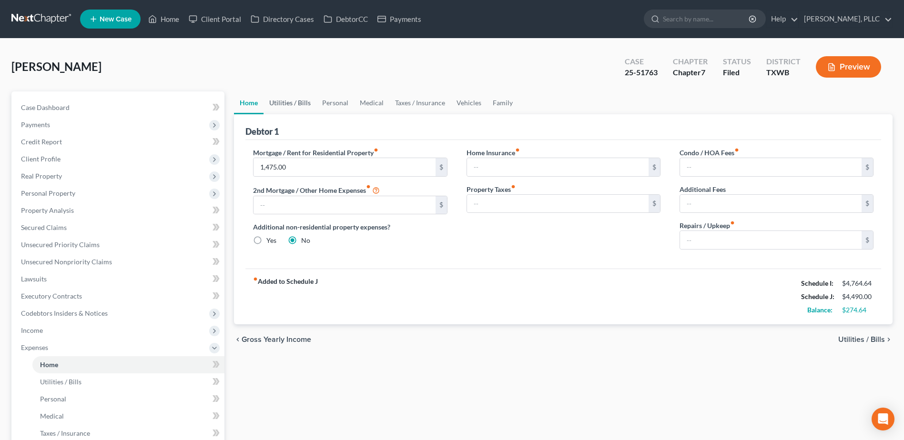
click at [292, 104] on link "Utilities / Bills" at bounding box center [289, 102] width 53 height 23
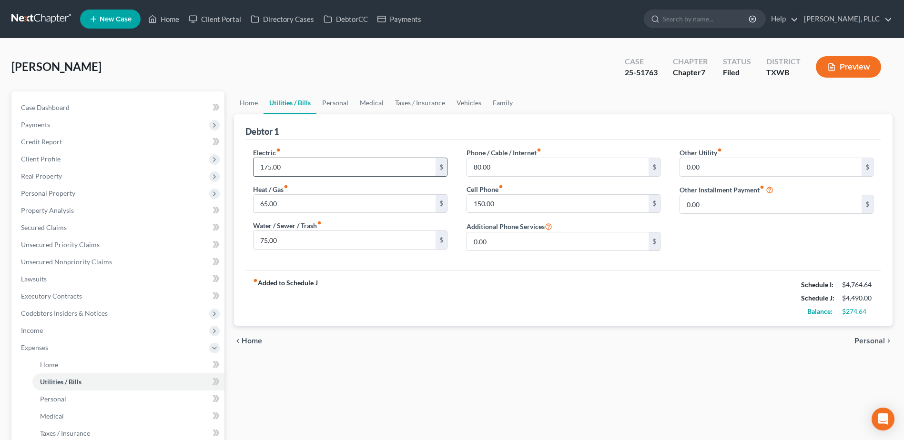
click at [317, 167] on input "175.00" at bounding box center [343, 167] width 181 height 18
type input "220.00"
click at [342, 104] on link "Personal" at bounding box center [335, 102] width 38 height 23
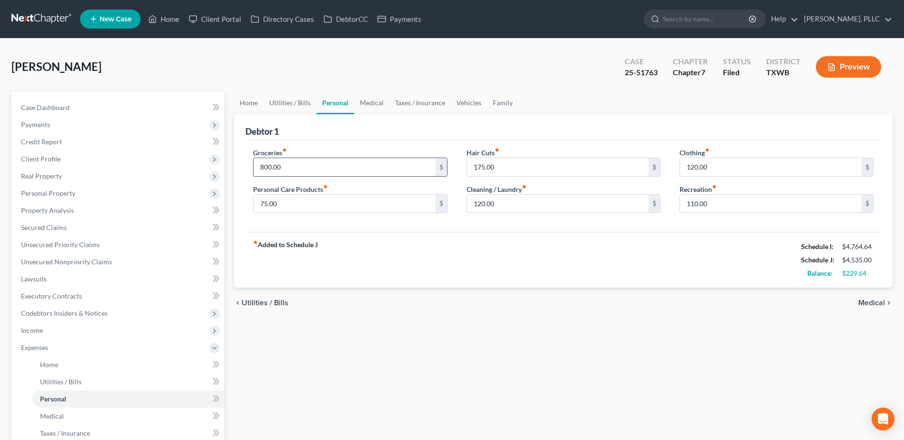
click at [325, 166] on input "800.00" at bounding box center [343, 167] width 181 height 18
click at [388, 251] on div "fiber_manual_record Added to Schedule J Schedule I: $4,764.64 Schedule J: $4,73…" at bounding box center [562, 260] width 635 height 56
click at [308, 167] on input "1,000.00" at bounding box center [343, 167] width 181 height 18
type input "950.00"
click at [375, 102] on link "Medical" at bounding box center [371, 102] width 35 height 23
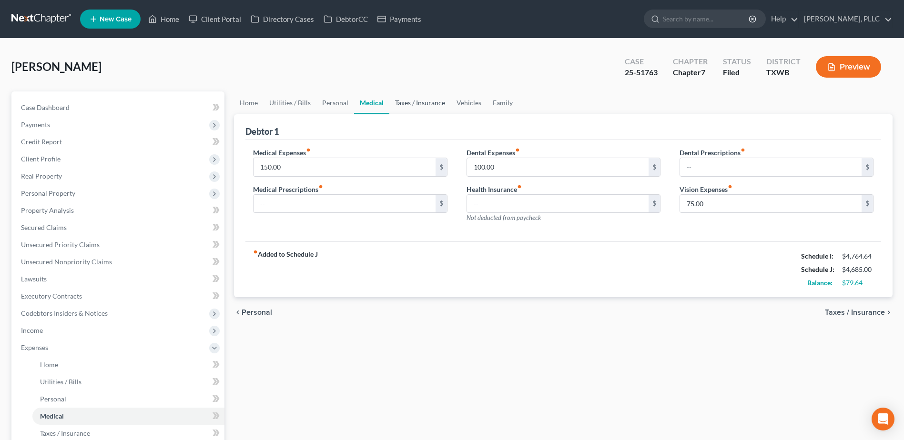
click at [430, 102] on link "Taxes / Insurance" at bounding box center [419, 102] width 61 height 23
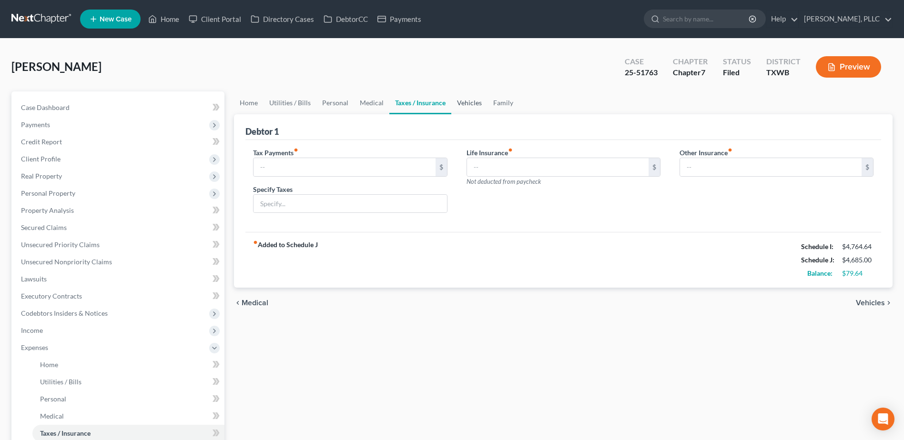
click at [470, 103] on link "Vehicles" at bounding box center [469, 102] width 36 height 23
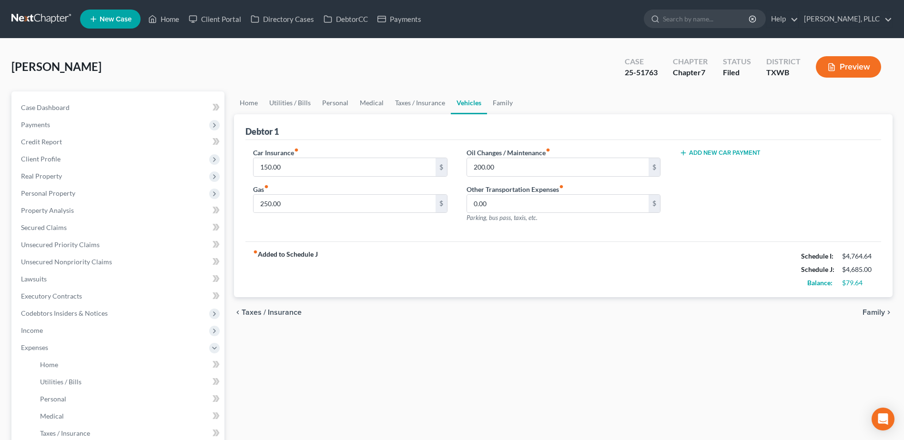
click at [874, 313] on span "Family" at bounding box center [873, 313] width 22 height 8
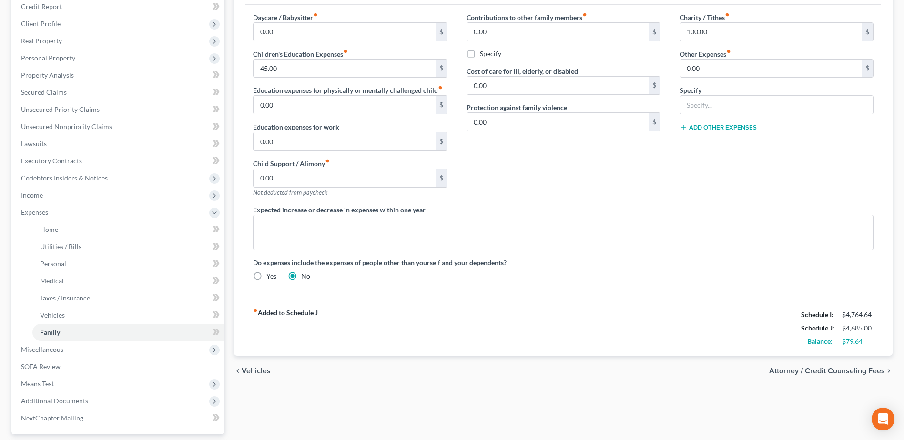
scroll to position [143, 0]
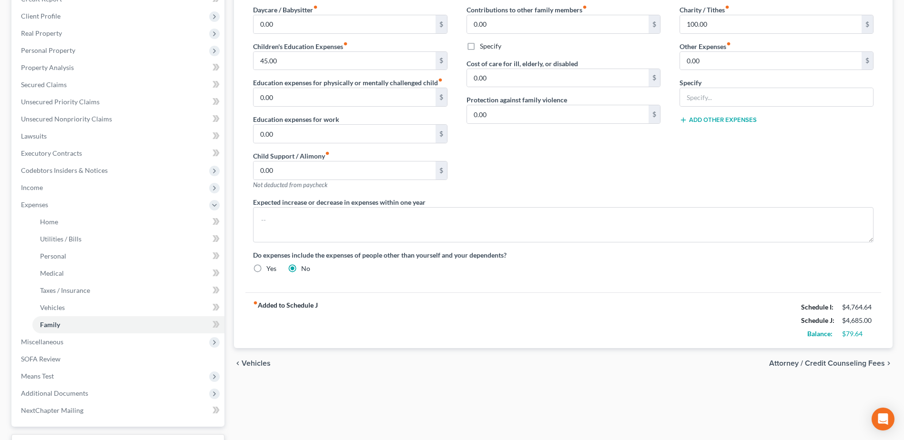
click at [826, 360] on span "Attorney / Credit Counseling Fees" at bounding box center [827, 364] width 116 height 8
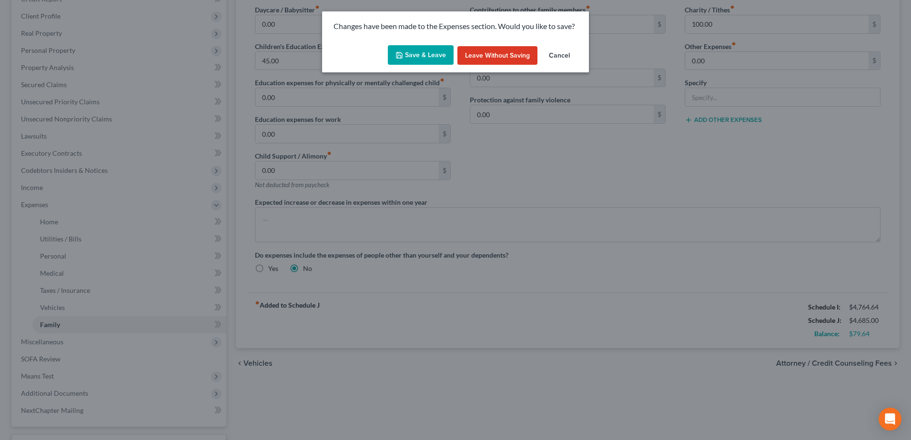
click at [431, 52] on button "Save & Leave" at bounding box center [421, 55] width 66 height 20
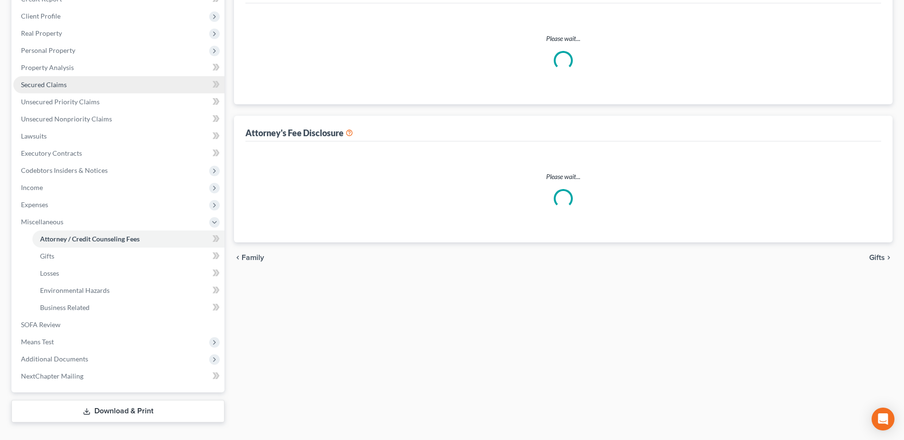
scroll to position [53, 0]
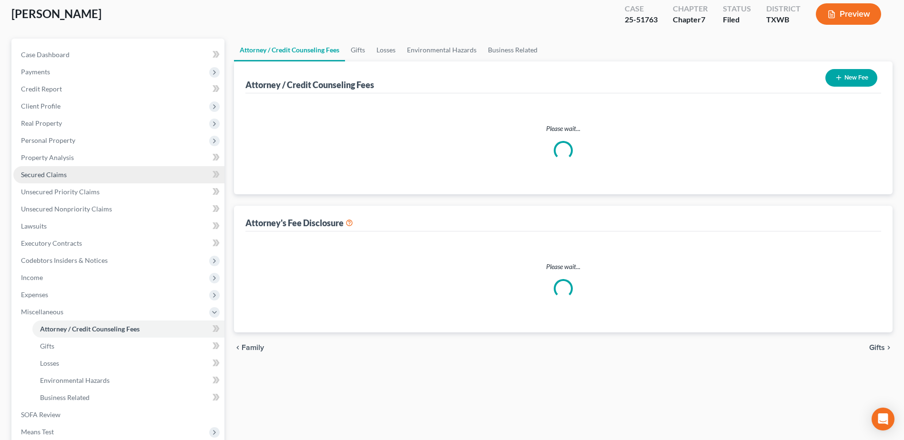
select select "0"
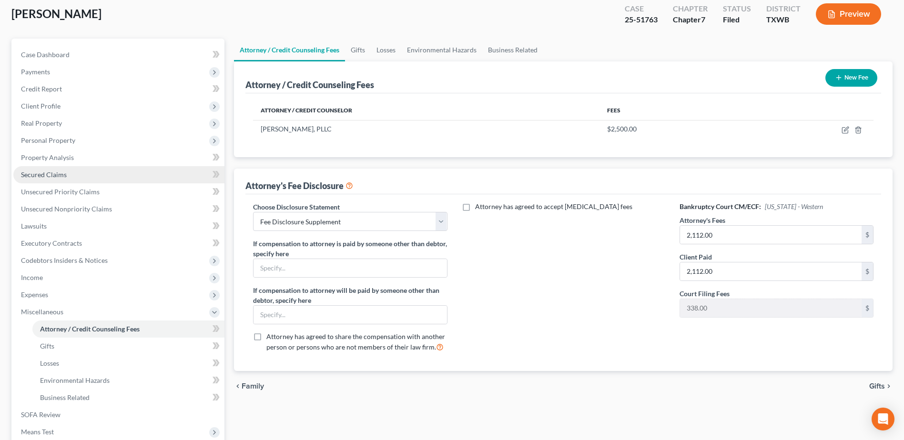
scroll to position [0, 0]
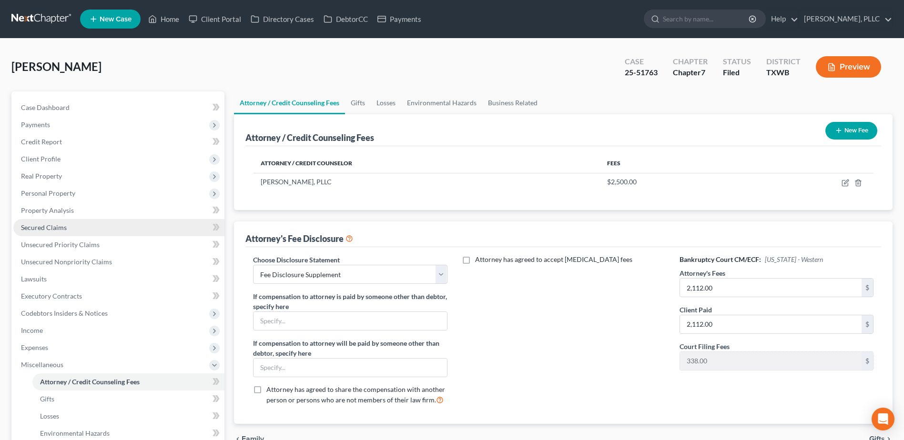
click at [42, 230] on span "Secured Claims" at bounding box center [44, 227] width 46 height 8
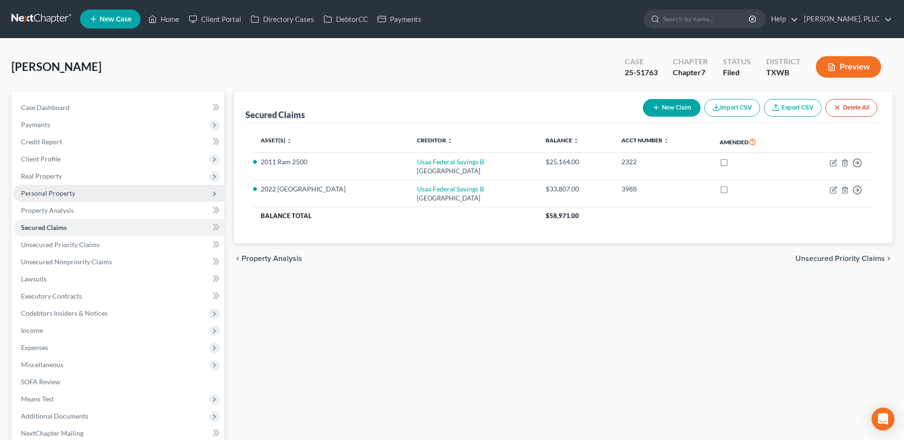
click at [52, 195] on span "Personal Property" at bounding box center [48, 193] width 54 height 8
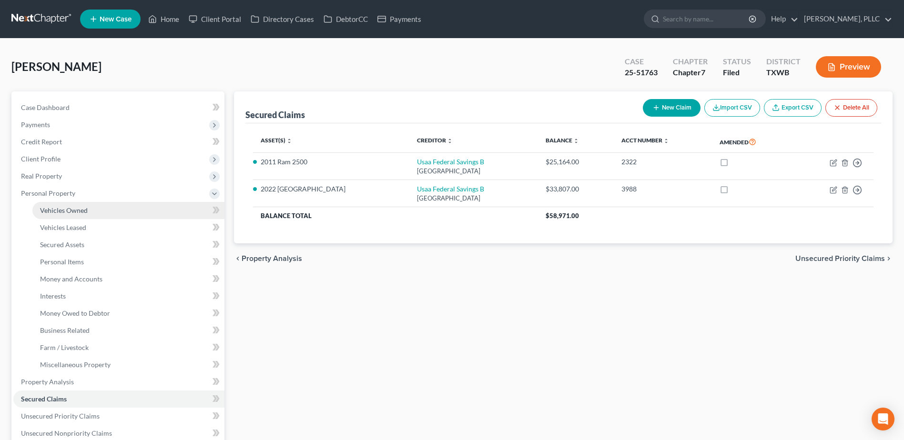
click at [59, 207] on span "Vehicles Owned" at bounding box center [64, 210] width 48 height 8
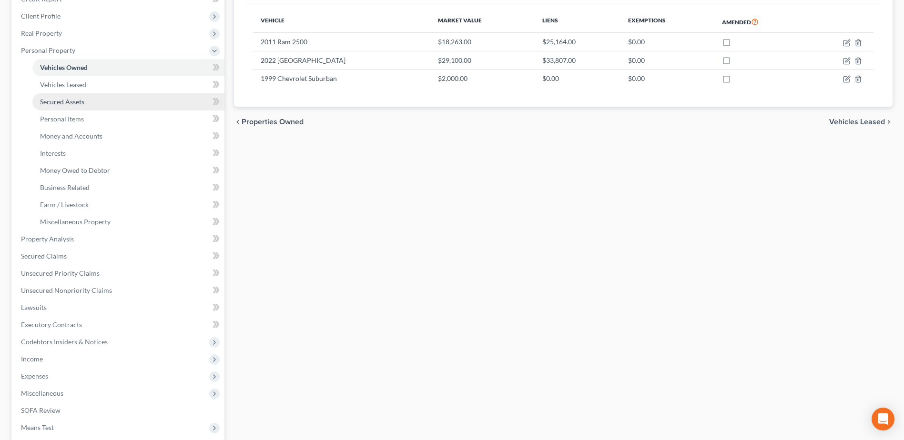
scroll to position [238, 0]
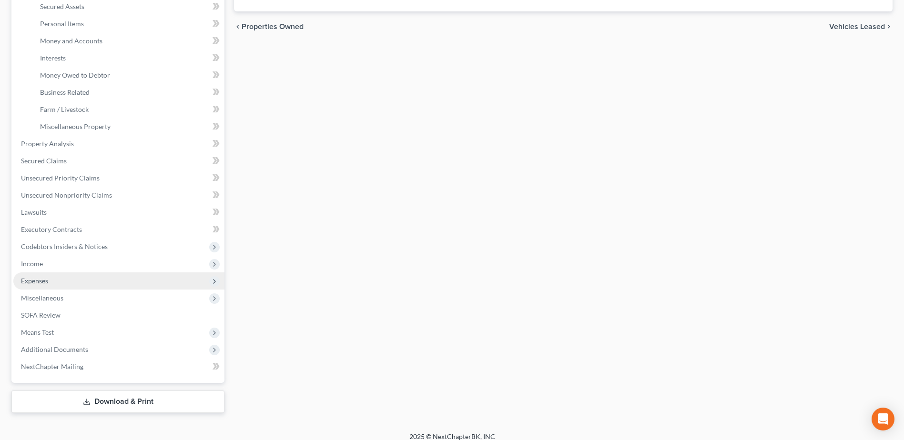
click at [52, 282] on span "Expenses" at bounding box center [118, 280] width 211 height 17
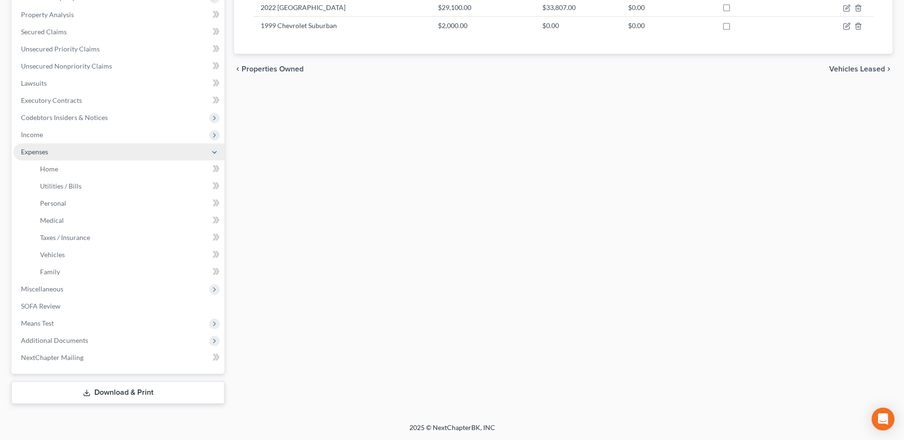
scroll to position [196, 0]
click at [51, 221] on span "Medical" at bounding box center [52, 220] width 24 height 8
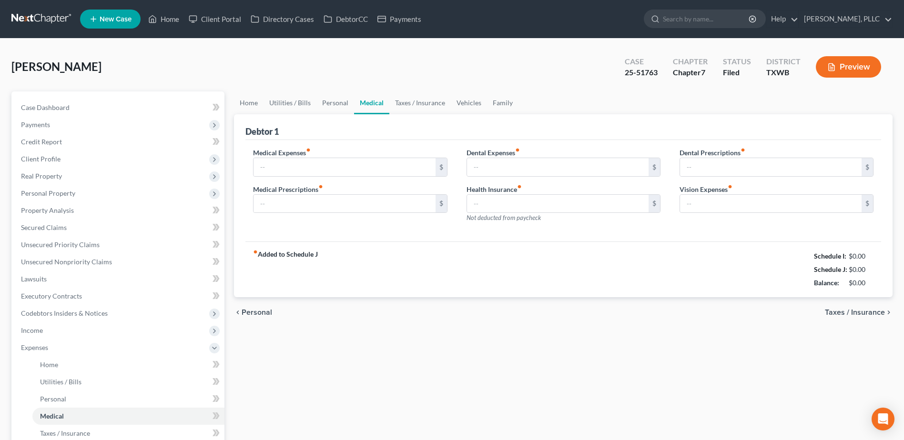
type input "150.00"
type input "100.00"
type input "75.00"
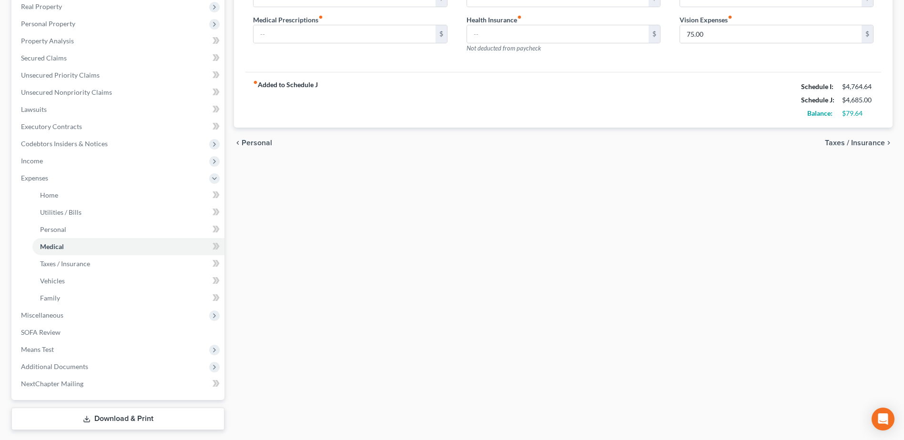
scroll to position [196, 0]
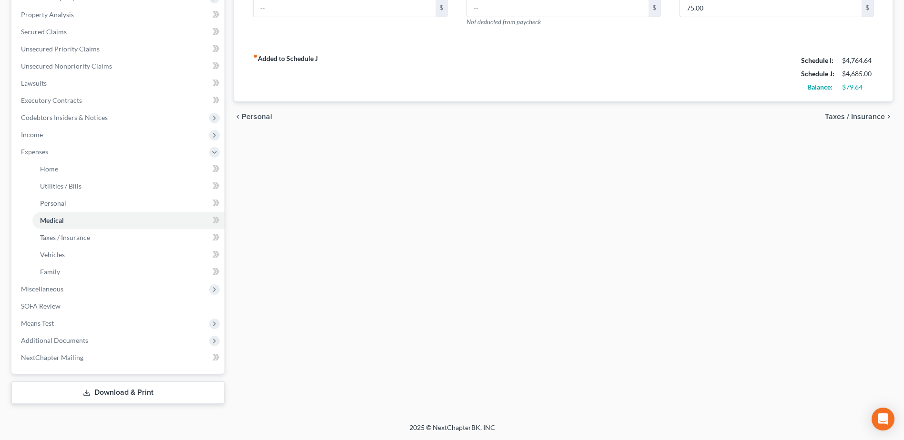
drag, startPoint x: 155, startPoint y: 390, endPoint x: 478, endPoint y: 336, distance: 327.9
click at [155, 390] on link "Download & Print" at bounding box center [117, 393] width 213 height 22
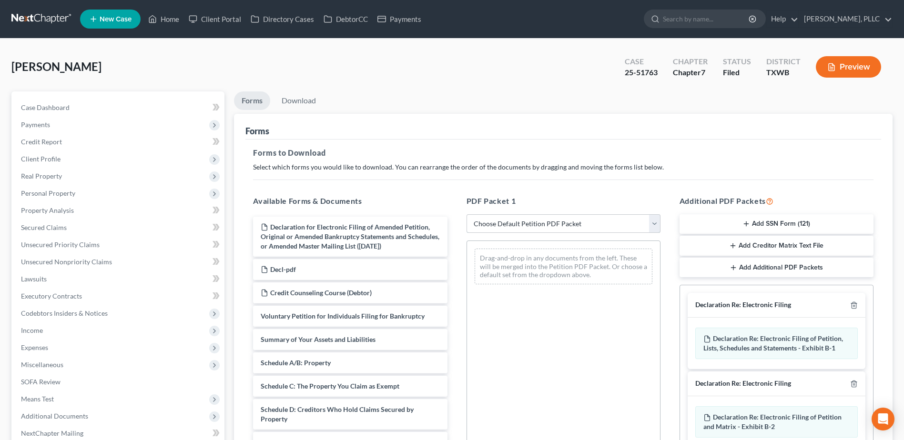
click at [653, 224] on select "Choose Default Petition PDF Packet Complete Bankruptcy Petition (all forms and …" at bounding box center [563, 223] width 194 height 19
select select "2"
click at [466, 214] on select "Choose Default Petition PDF Packet Complete Bankruptcy Petition (all forms and …" at bounding box center [563, 223] width 194 height 19
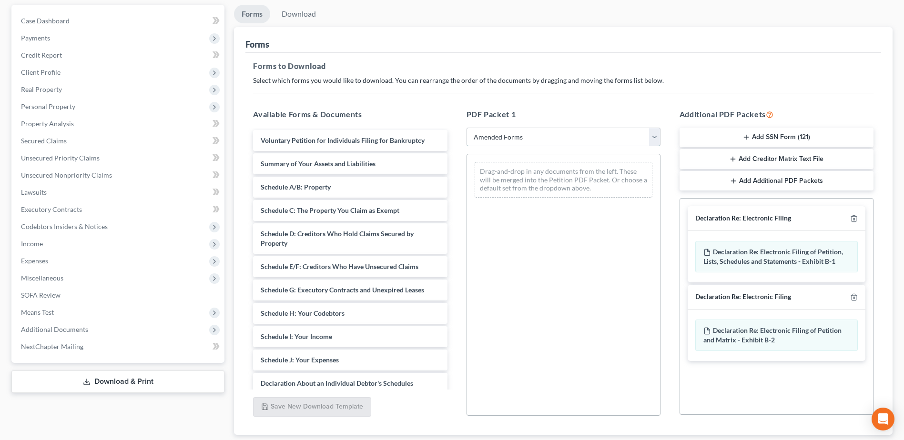
scroll to position [95, 0]
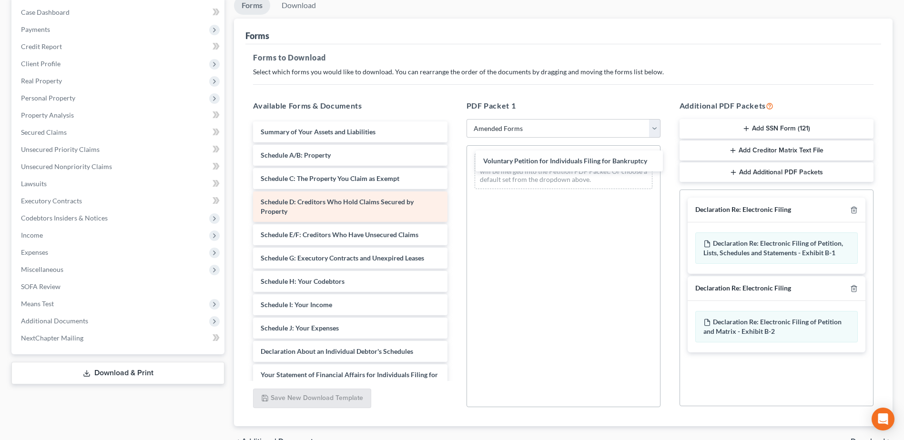
drag, startPoint x: 343, startPoint y: 132, endPoint x: 388, endPoint y: 195, distance: 77.2
click at [454, 160] on div "Voluntary Petition for Individuals Filing for Bankruptcy Voluntary Petition for…" at bounding box center [349, 342] width 209 height 442
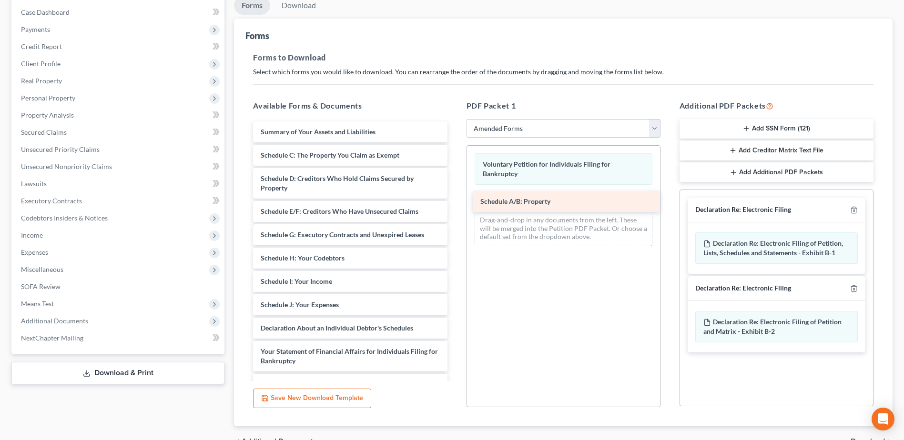
drag, startPoint x: 312, startPoint y: 154, endPoint x: 532, endPoint y: 201, distance: 224.4
click at [454, 201] on div "Schedule A/B: Property Summary of Your Assets and Liabilities Schedule A/B: Pro…" at bounding box center [349, 330] width 209 height 419
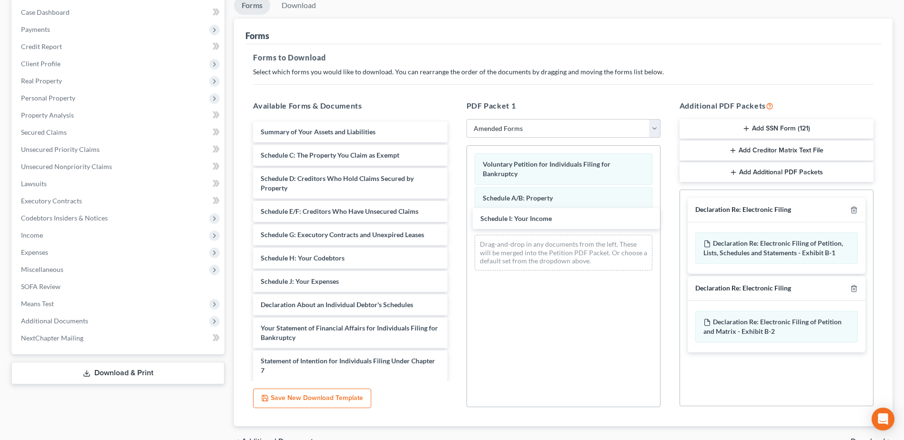
drag, startPoint x: 295, startPoint y: 281, endPoint x: 475, endPoint y: 253, distance: 182.2
click at [454, 221] on div "Schedule I: Your Income Summary of Your Assets and Liabilities Schedule C: The …" at bounding box center [349, 318] width 209 height 395
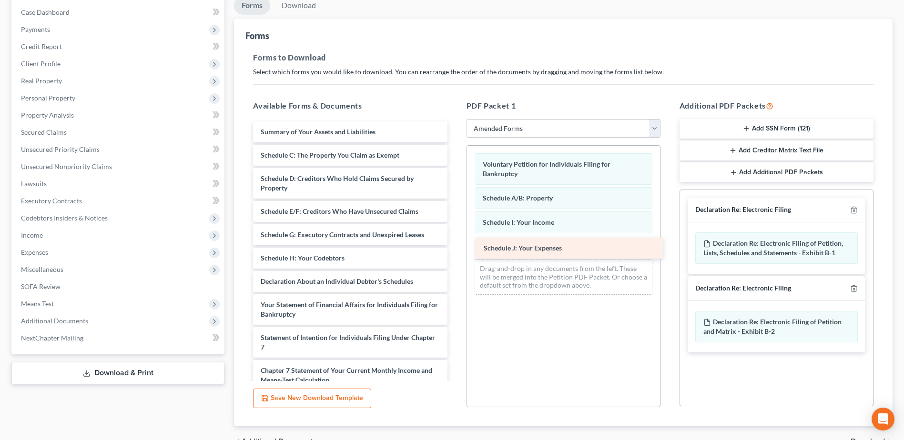
drag, startPoint x: 316, startPoint y: 281, endPoint x: 539, endPoint y: 248, distance: 225.4
click at [454, 248] on div "Schedule J: Your Expenses Summary of Your Assets and Liabilities Schedule C: Th…" at bounding box center [349, 307] width 209 height 372
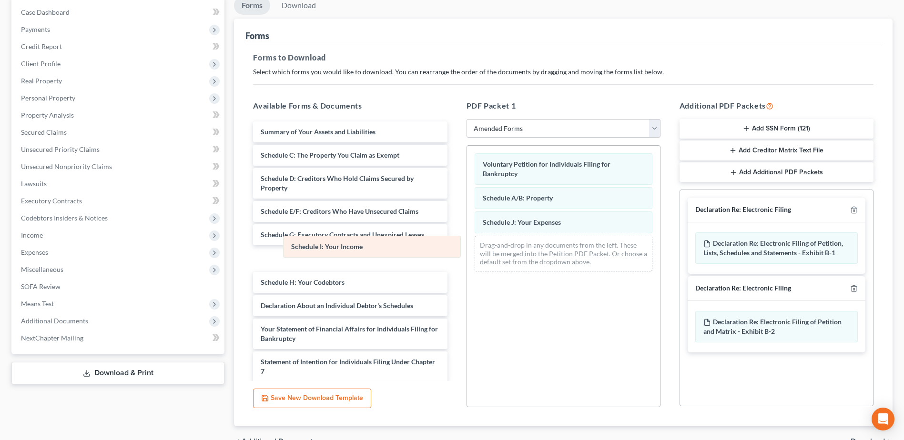
drag, startPoint x: 563, startPoint y: 224, endPoint x: 371, endPoint y: 248, distance: 194.0
click at [467, 248] on div "Schedule I: Your Income Voluntary Petition for Individuals Filing for Bankruptc…" at bounding box center [563, 212] width 193 height 133
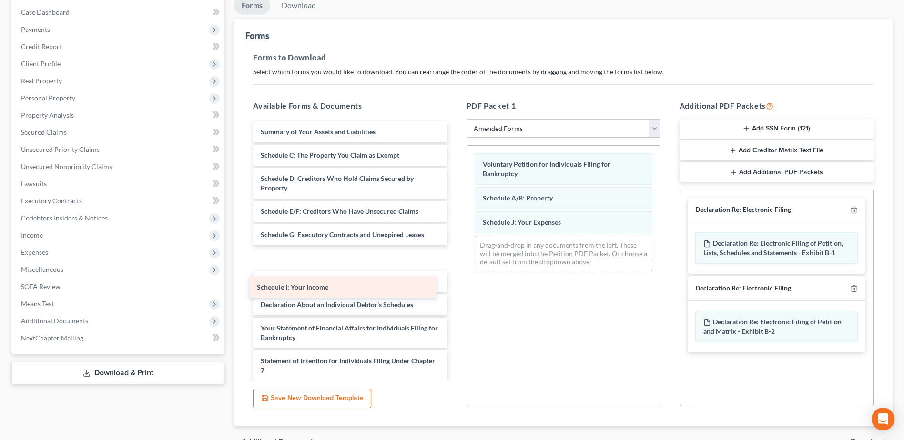
drag, startPoint x: 370, startPoint y: 248, endPoint x: 366, endPoint y: 277, distance: 29.3
click at [366, 277] on div "Schedule I: Your Income Summary of Your Assets and Liabilities Schedule C: The …" at bounding box center [349, 318] width 209 height 395
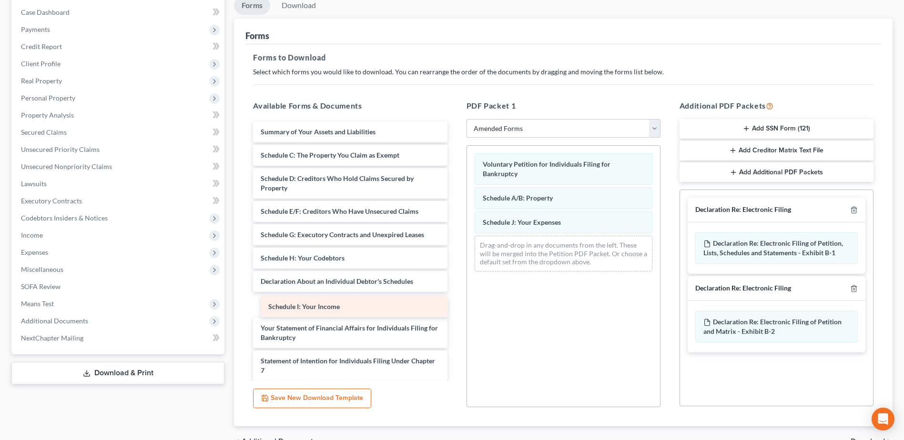
drag, startPoint x: 357, startPoint y: 260, endPoint x: 364, endPoint y: 305, distance: 46.4
click at [364, 305] on div "Schedule I: Your Income Summary of Your Assets and Liabilities Schedule C: The …" at bounding box center [349, 318] width 209 height 395
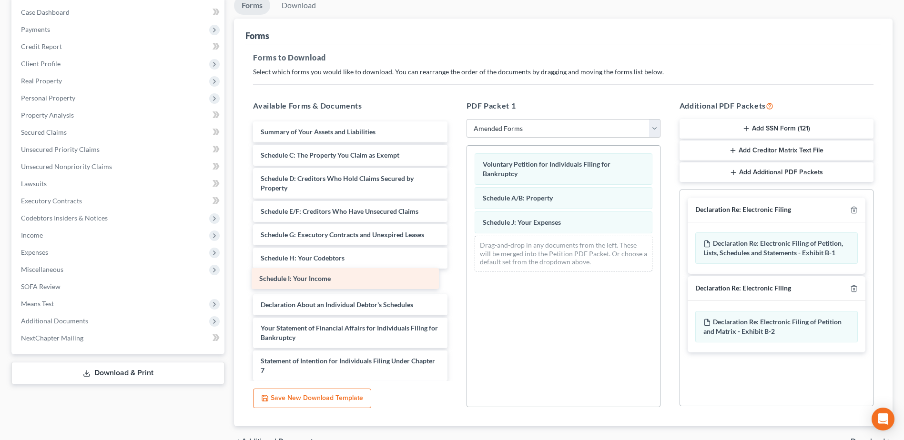
drag, startPoint x: 352, startPoint y: 304, endPoint x: 351, endPoint y: 277, distance: 26.7
click at [351, 277] on div "Schedule I: Your Income Summary of Your Assets and Liabilities Schedule C: The …" at bounding box center [349, 318] width 209 height 395
click at [852, 209] on icon "button" at bounding box center [854, 210] width 8 height 8
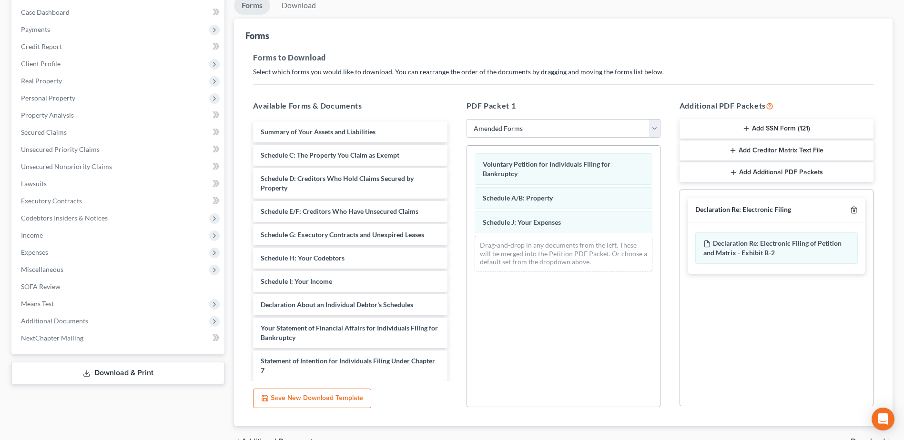
click at [853, 209] on icon "button" at bounding box center [854, 210] width 8 height 8
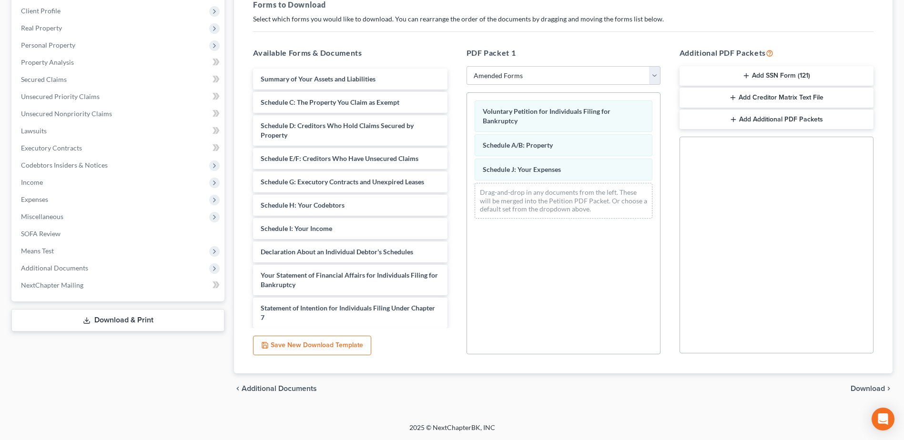
click at [867, 390] on span "Download" at bounding box center [867, 389] width 34 height 8
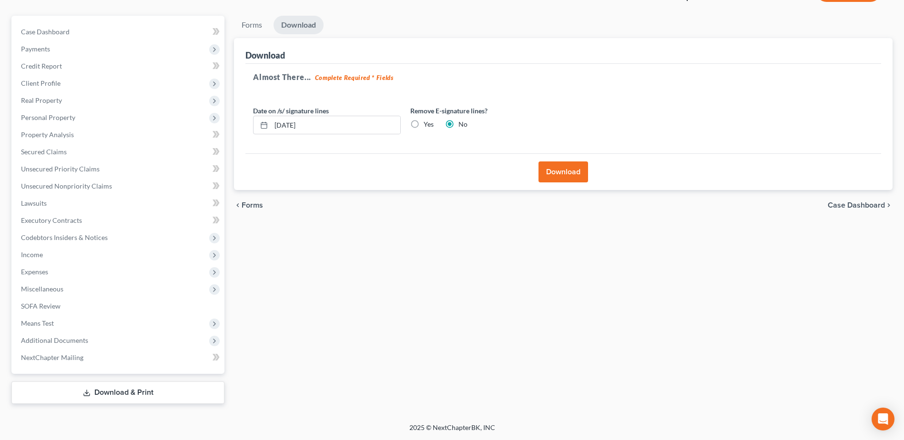
scroll to position [76, 0]
click at [573, 175] on button "Download" at bounding box center [563, 171] width 50 height 21
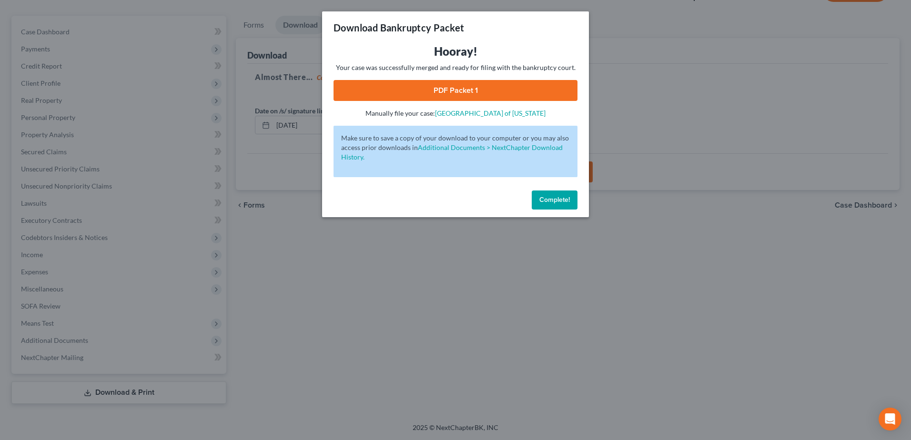
click at [495, 91] on link "PDF Packet 1" at bounding box center [455, 90] width 244 height 21
click at [550, 202] on span "Complete!" at bounding box center [554, 200] width 30 height 8
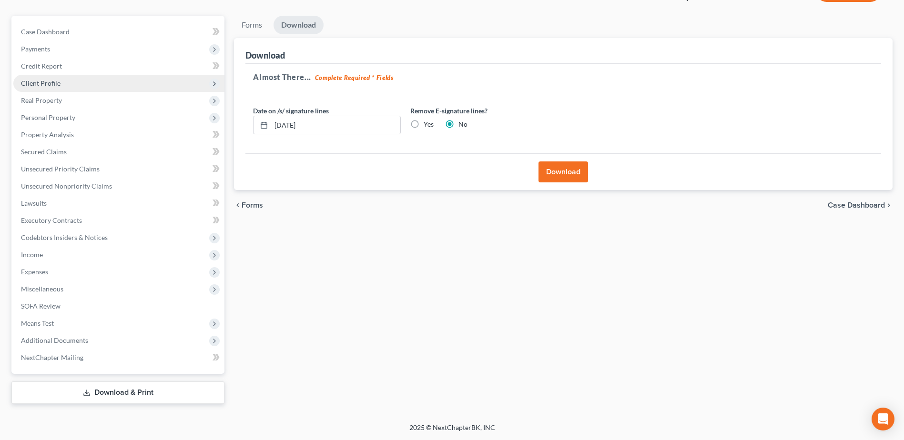
drag, startPoint x: 48, startPoint y: 49, endPoint x: 54, endPoint y: 81, distance: 33.1
click at [48, 49] on span "Payments" at bounding box center [35, 49] width 29 height 8
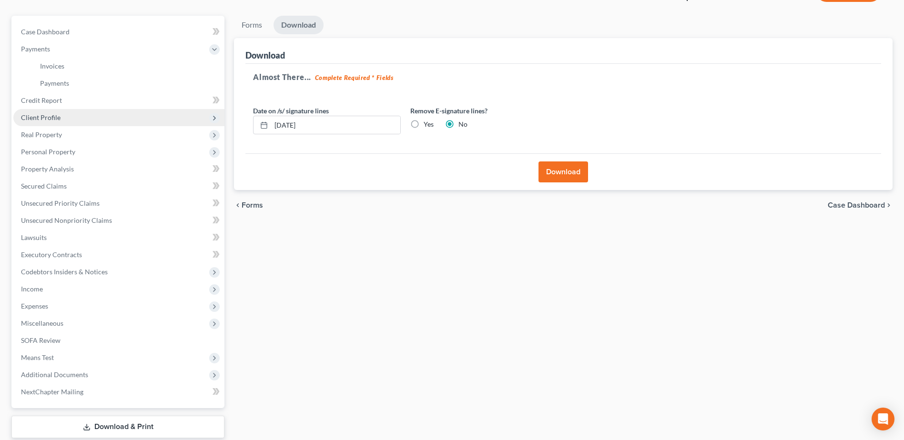
click at [52, 119] on span "Client Profile" at bounding box center [41, 117] width 40 height 8
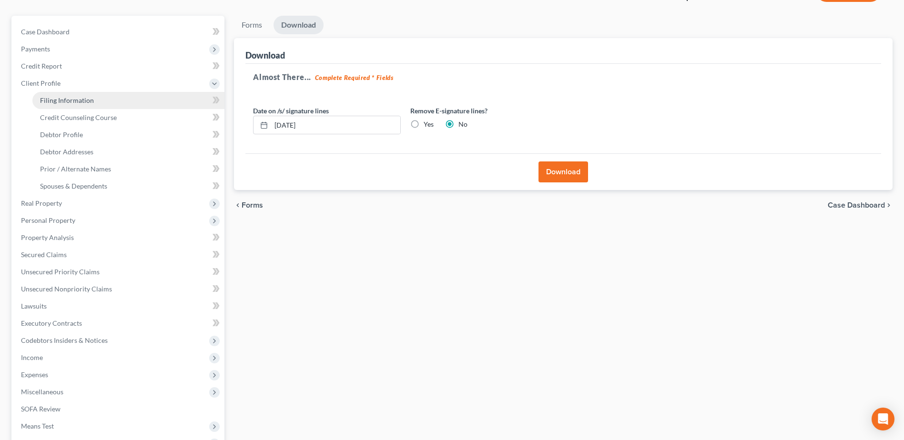
click at [71, 103] on span "Filing Information" at bounding box center [67, 100] width 54 height 8
select select "1"
select select "0"
select select "80"
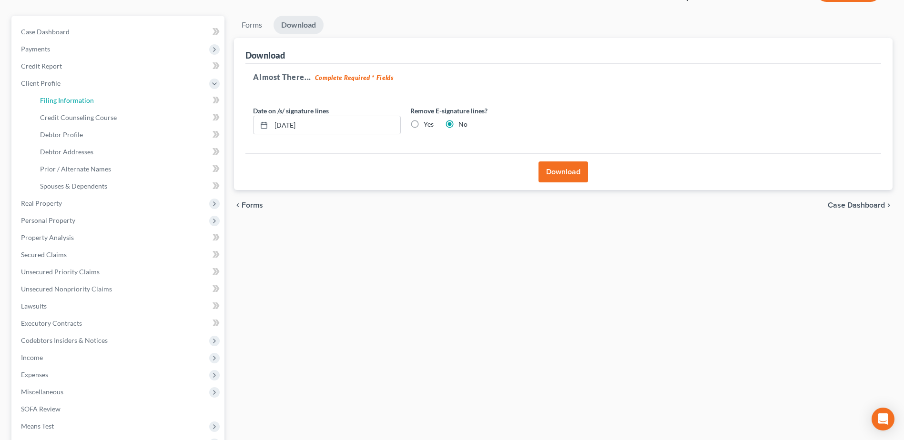
select select "3"
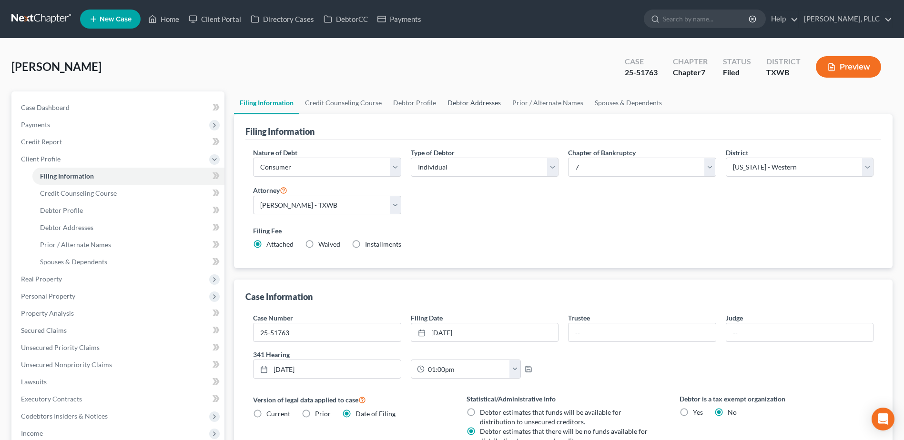
click at [478, 99] on link "Debtor Addresses" at bounding box center [474, 102] width 65 height 23
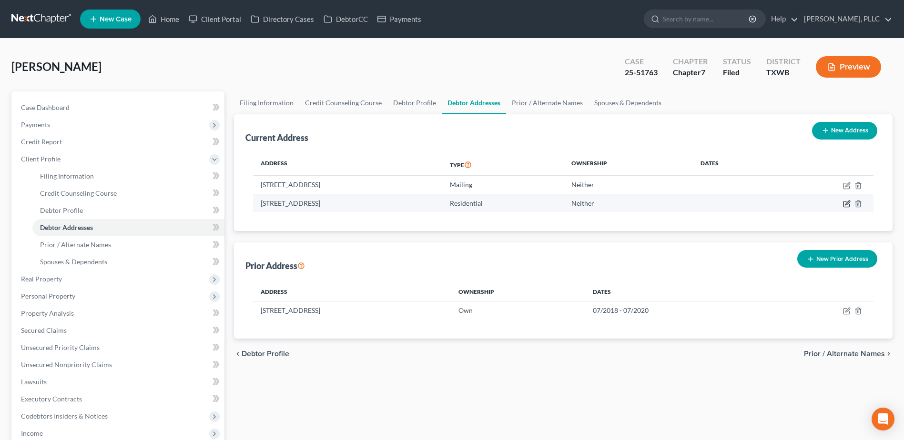
click at [843, 202] on icon "button" at bounding box center [847, 204] width 8 height 8
select select "45"
select select "129"
select select "0"
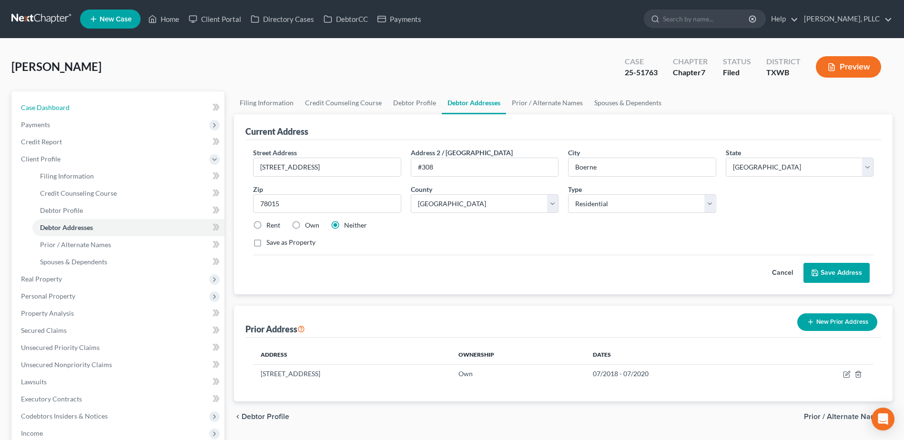
drag, startPoint x: 43, startPoint y: 103, endPoint x: 286, endPoint y: 178, distance: 254.0
click at [43, 103] on span "Case Dashboard" at bounding box center [45, 107] width 49 height 8
select select "4"
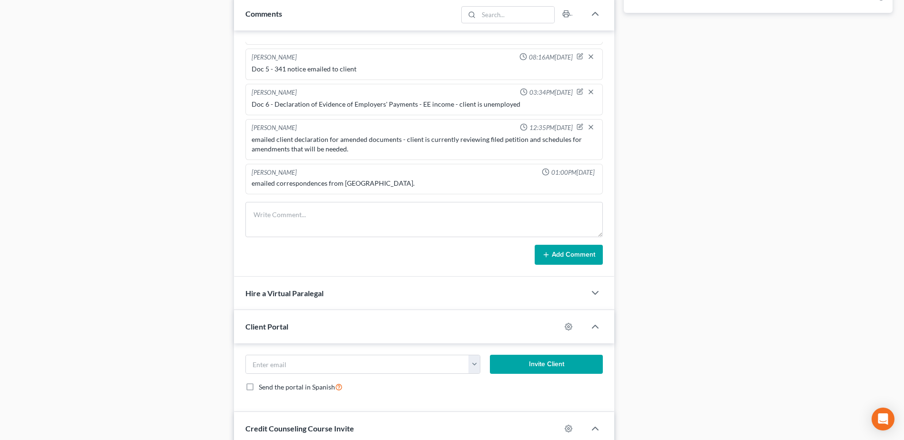
scroll to position [524, 0]
click at [293, 208] on textarea at bounding box center [423, 218] width 357 height 35
click at [361, 217] on textarea "emailed client" at bounding box center [423, 218] width 357 height 35
paste textarea "amended petition (to update address), amended B (to add in the Suburban), and a…"
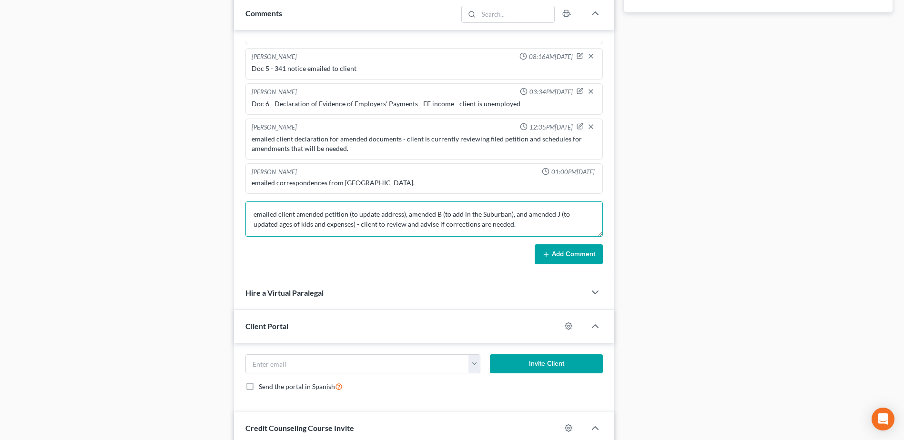
type textarea "emailed client amended petition (to update address), amended B (to add in the S…"
click at [546, 256] on icon at bounding box center [546, 255] width 8 height 8
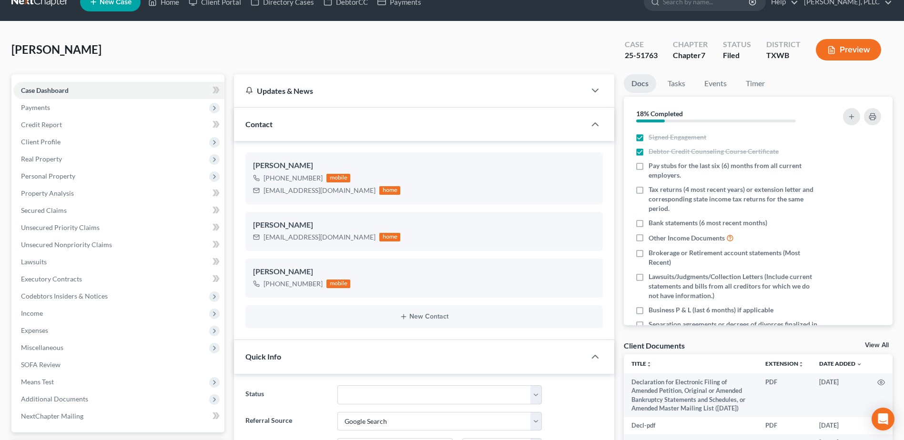
scroll to position [0, 0]
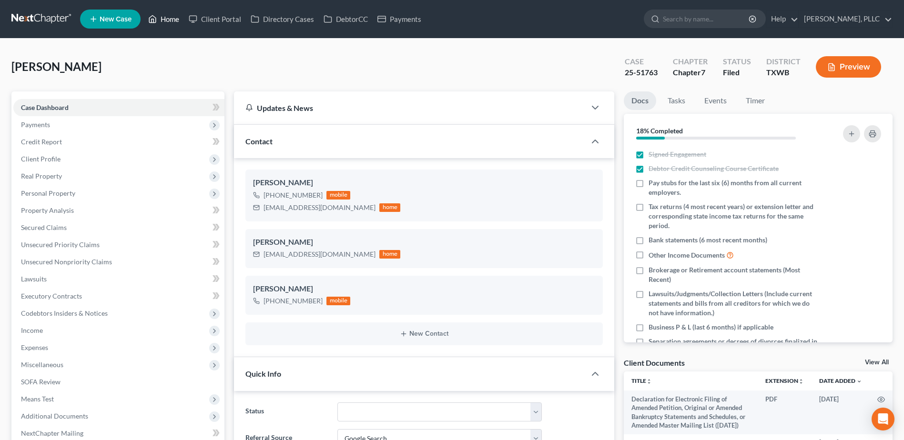
click at [173, 16] on link "Home" at bounding box center [163, 18] width 40 height 17
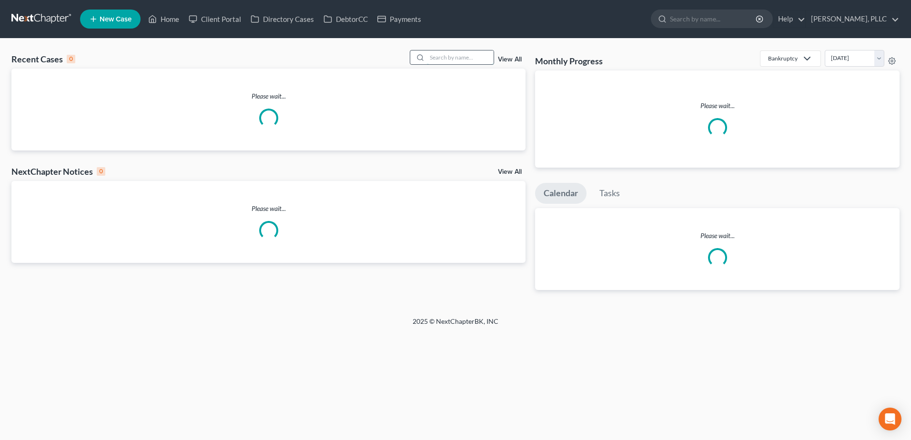
click at [465, 58] on input "search" at bounding box center [460, 57] width 67 height 14
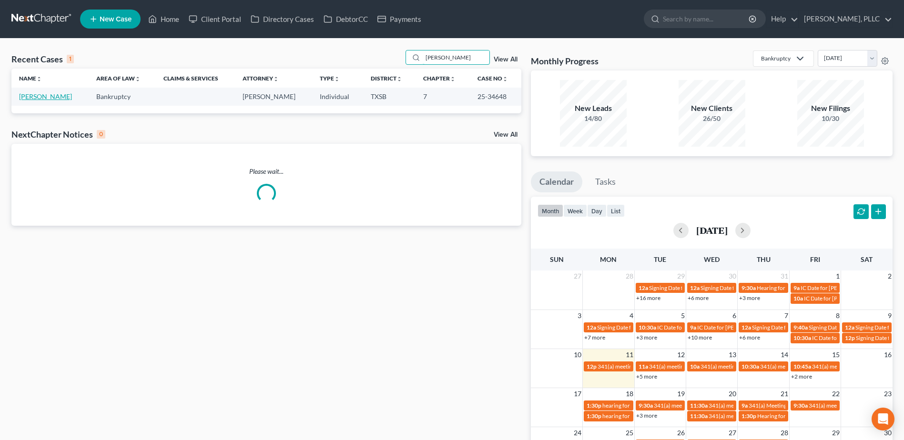
type input "cason"
click at [44, 97] on link "[PERSON_NAME]" at bounding box center [45, 96] width 53 height 8
select select "4"
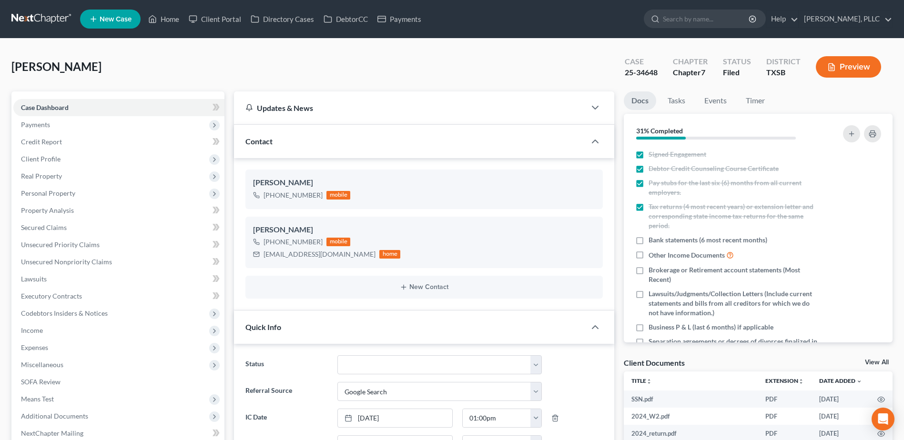
scroll to position [482, 0]
click at [620, 74] on div "Case 25-34648" at bounding box center [641, 68] width 48 height 28
copy div "25-34648"
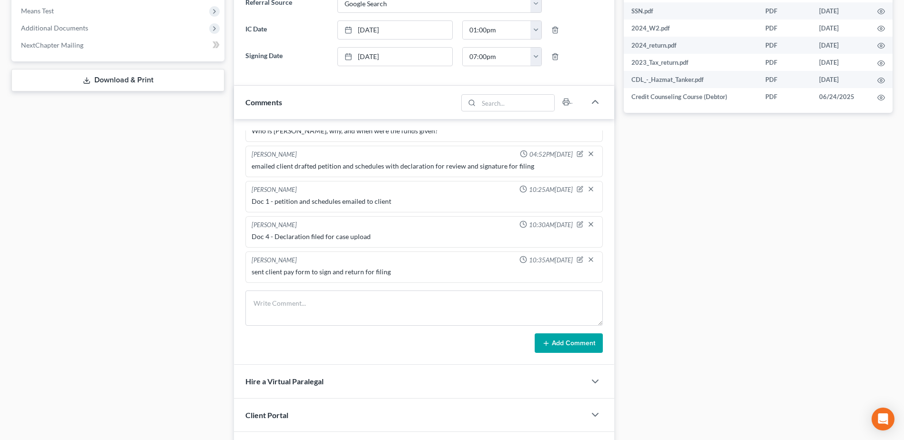
scroll to position [476, 0]
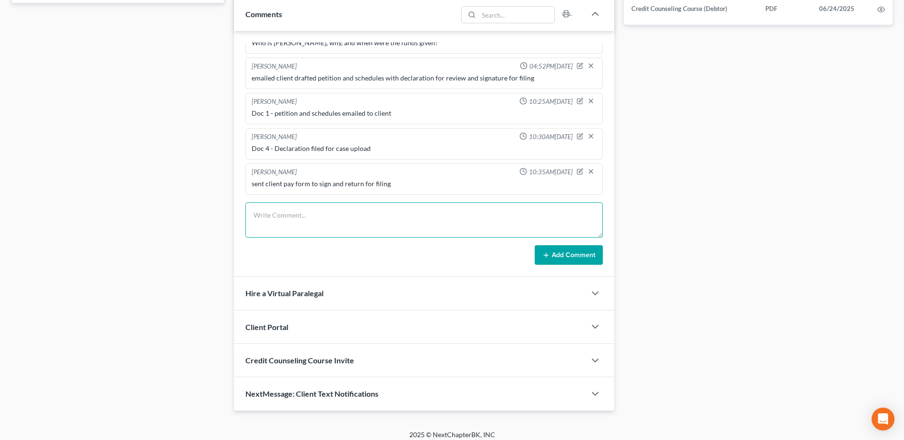
click at [301, 219] on textarea at bounding box center [423, 219] width 357 height 35
type textarea "Doc 5 - pay advices form for debtor filed - debtor doesn't receive stubs"
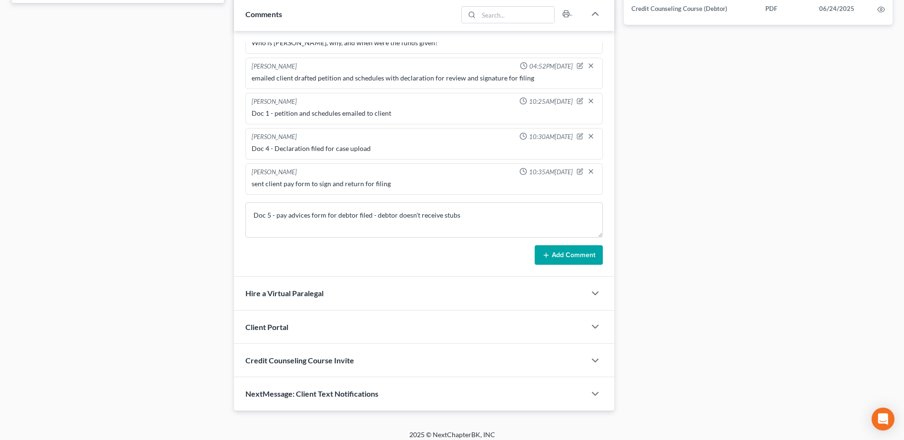
click at [557, 251] on button "Add Comment" at bounding box center [568, 255] width 68 height 20
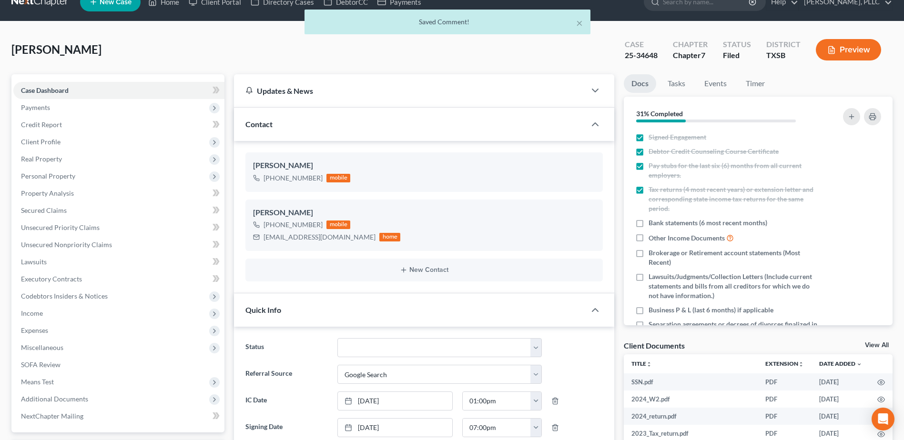
scroll to position [0, 0]
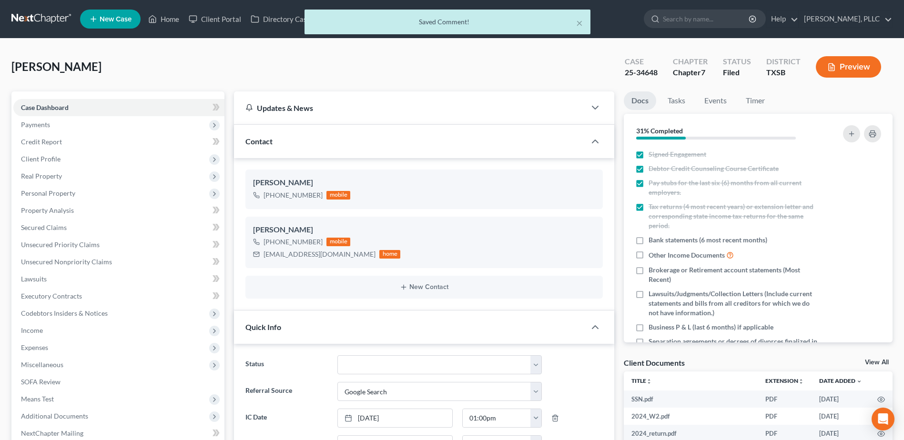
drag, startPoint x: 174, startPoint y: 21, endPoint x: 22, endPoint y: 2, distance: 153.1
click at [174, 21] on div "× Saved Comment!" at bounding box center [447, 25] width 904 height 30
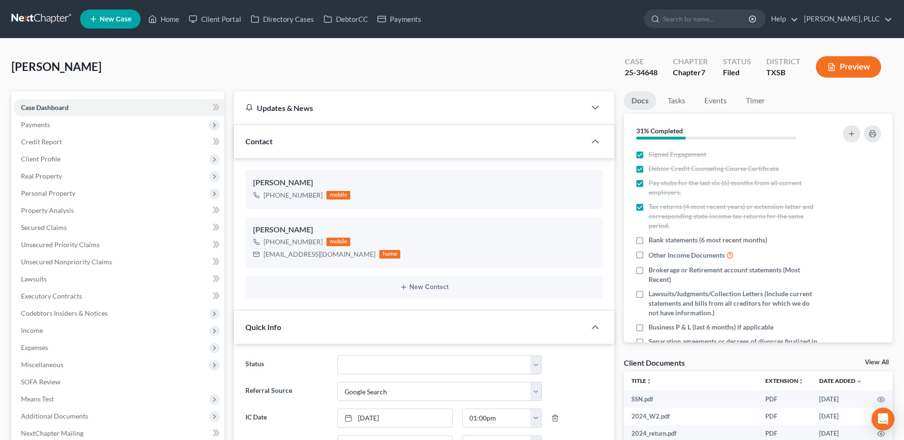
click at [276, 74] on div "Cason, Marcus Upgraded Case 25-34648 Chapter Chapter 7 Status Filed District TX…" at bounding box center [451, 70] width 881 height 41
click at [170, 19] on link "Home" at bounding box center [163, 18] width 40 height 17
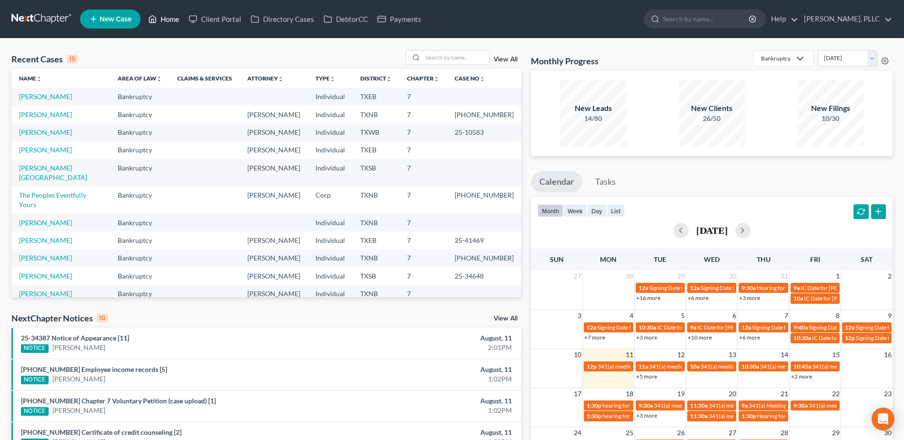
scroll to position [65, 0]
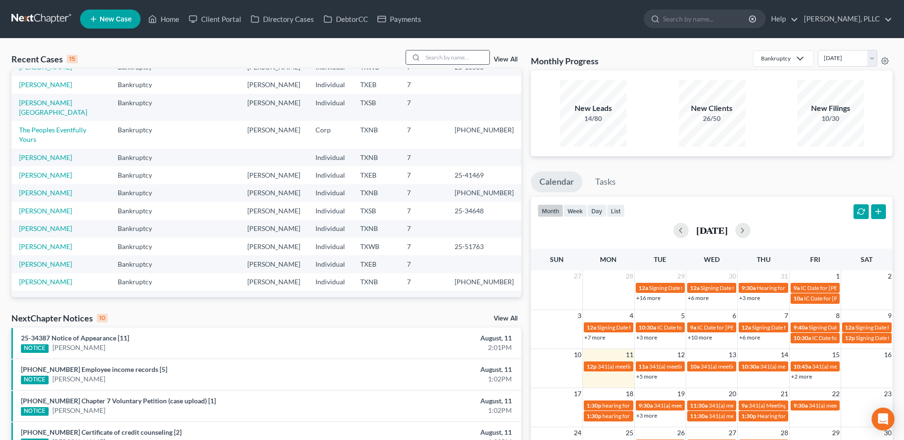
click at [429, 62] on input "search" at bounding box center [456, 57] width 67 height 14
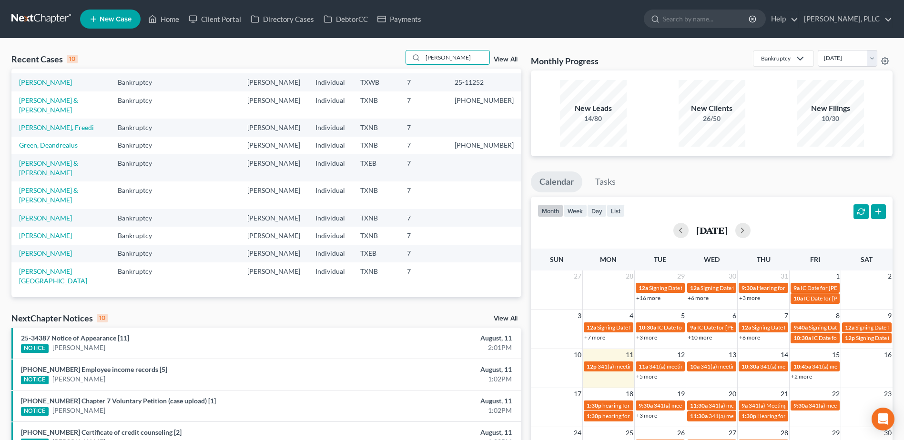
scroll to position [0, 0]
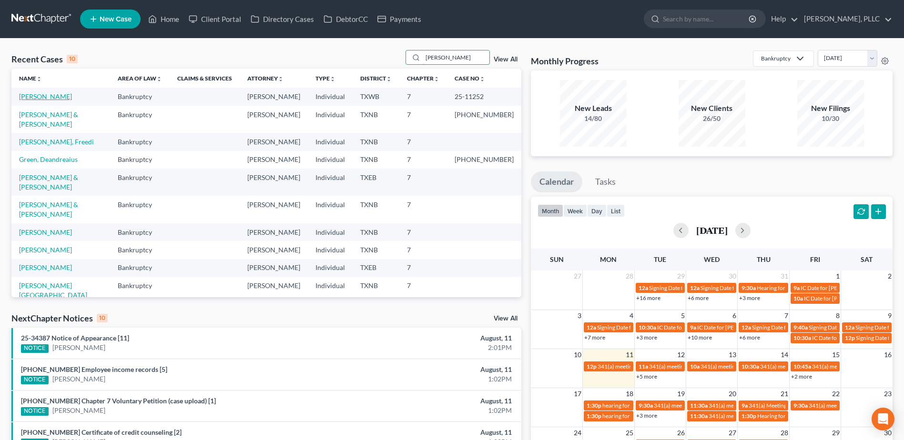
type input "[PERSON_NAME]"
click at [55, 94] on link "[PERSON_NAME]" at bounding box center [45, 96] width 53 height 8
select select "1"
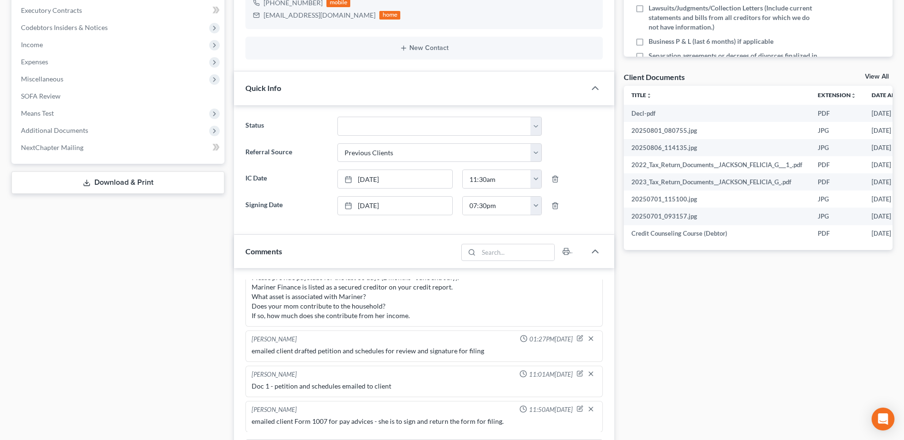
scroll to position [476, 0]
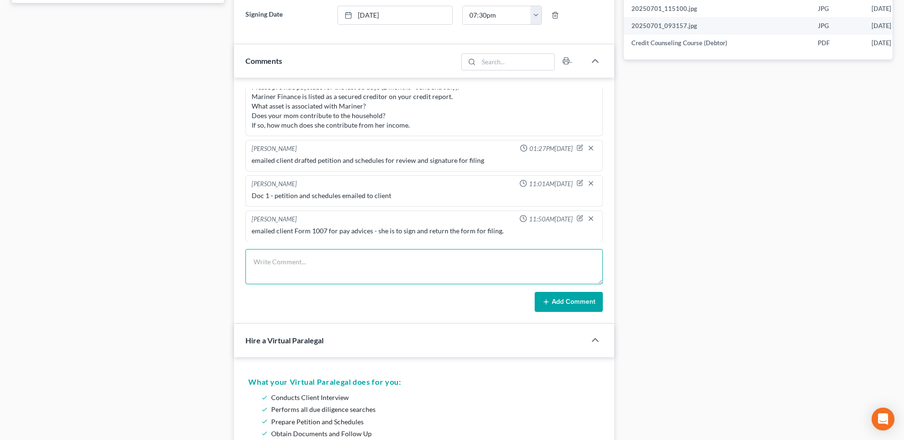
click at [355, 266] on textarea at bounding box center [423, 266] width 357 height 35
type textarea "Doc 5 - 341 notice emailed to client"
click at [572, 307] on button "Add Comment" at bounding box center [568, 302] width 68 height 20
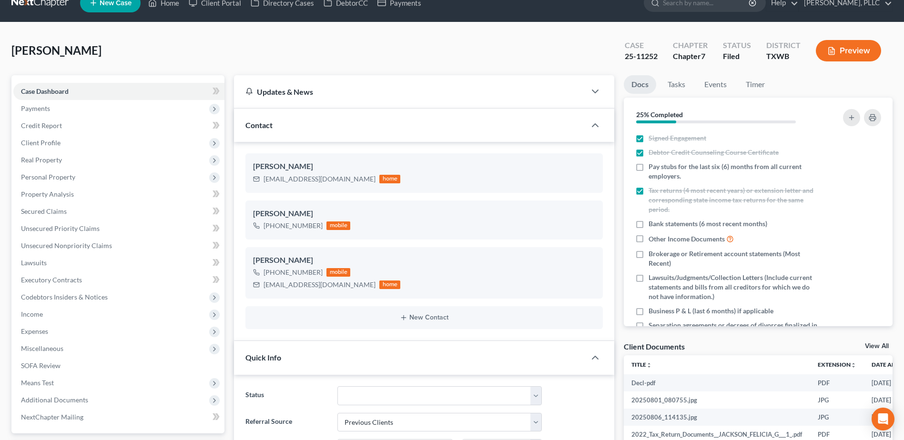
scroll to position [0, 0]
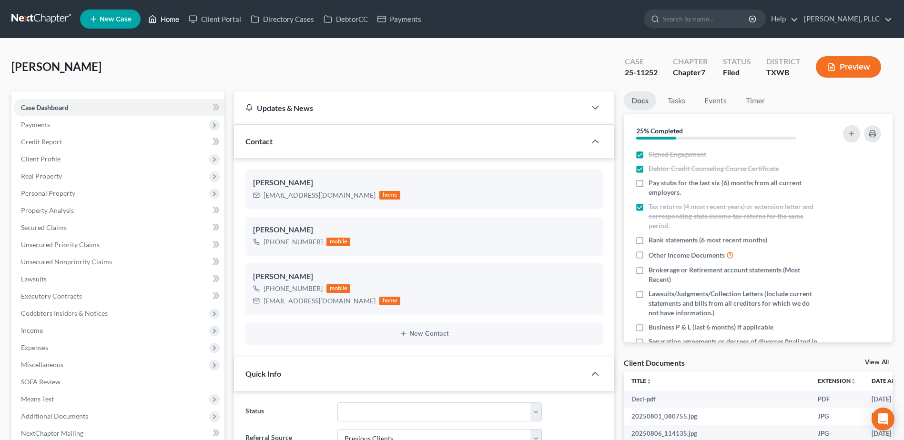
click at [174, 17] on link "Home" at bounding box center [163, 18] width 40 height 17
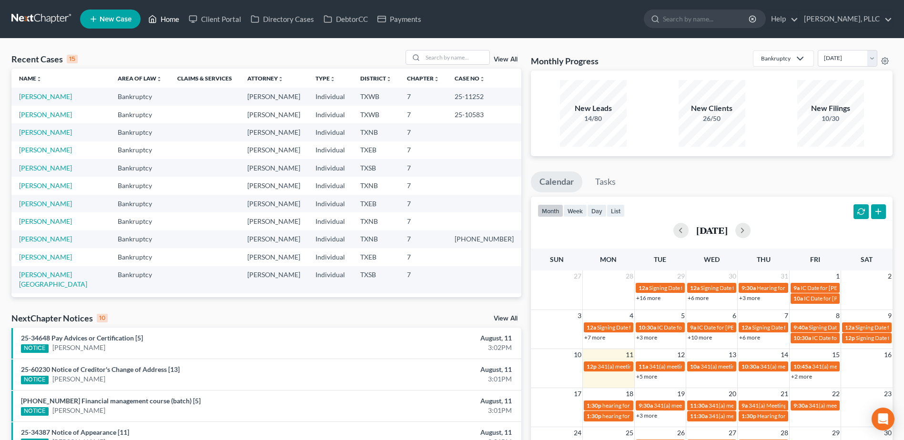
click at [143, 10] on link "Home" at bounding box center [163, 18] width 40 height 17
click at [60, 98] on link "[PERSON_NAME]" at bounding box center [45, 96] width 53 height 8
select select "1"
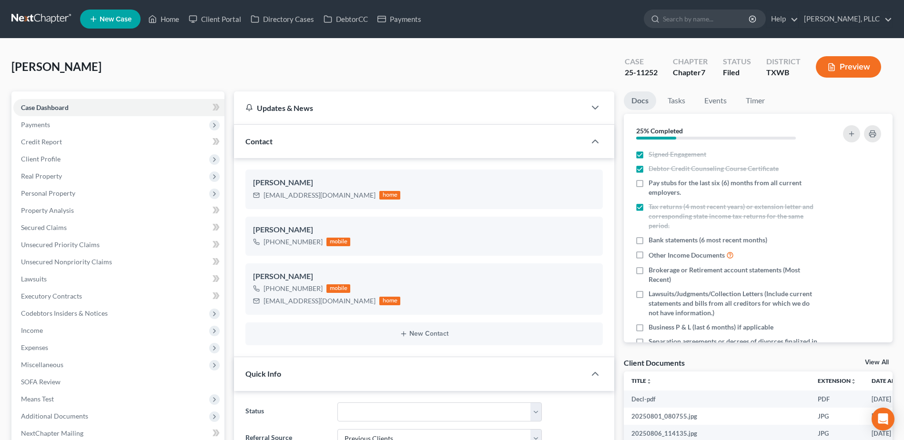
scroll to position [443, 0]
click at [463, 70] on div "Jackson, Felicia Upgraded Case 25-11252 Chapter Chapter 7 Status Filed District…" at bounding box center [451, 70] width 881 height 41
click at [430, 74] on div "Jackson, Felicia Upgraded Case 25-11252 Chapter Chapter 7 Status Filed District…" at bounding box center [451, 70] width 881 height 41
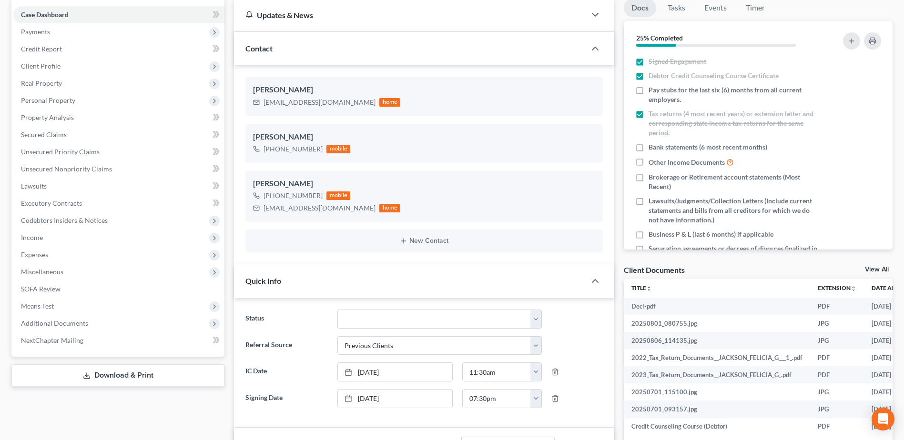
scroll to position [0, 0]
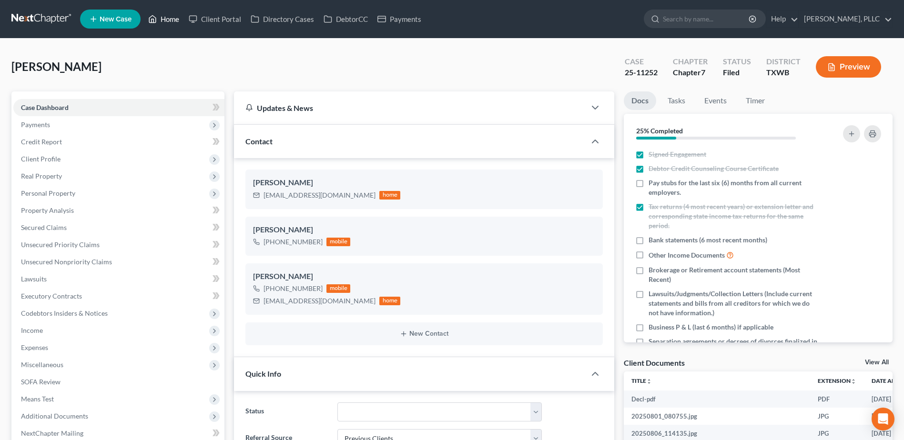
click at [177, 20] on link "Home" at bounding box center [163, 18] width 40 height 17
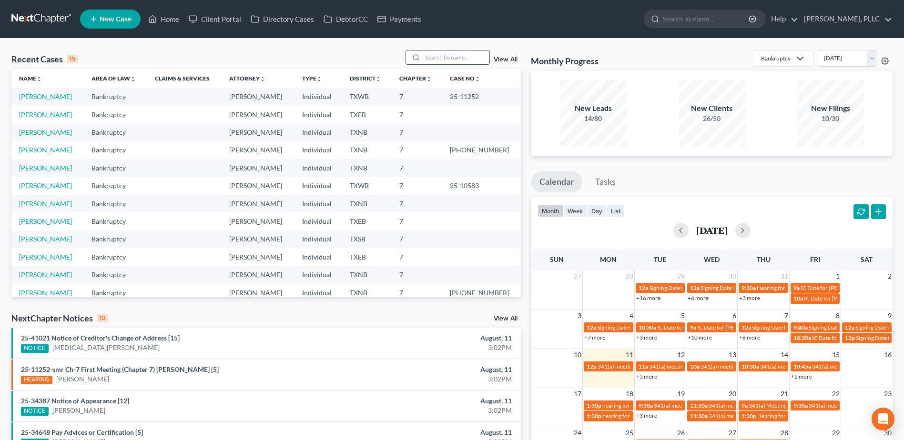
click at [447, 62] on input "search" at bounding box center [456, 57] width 67 height 14
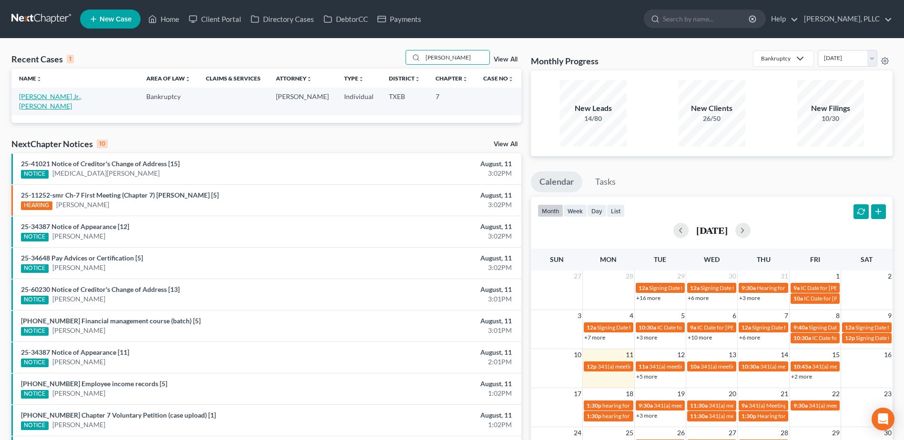
type input "fernandez"
click at [65, 98] on link "Fernandez Jr., Fernando" at bounding box center [50, 101] width 62 height 18
select select "4"
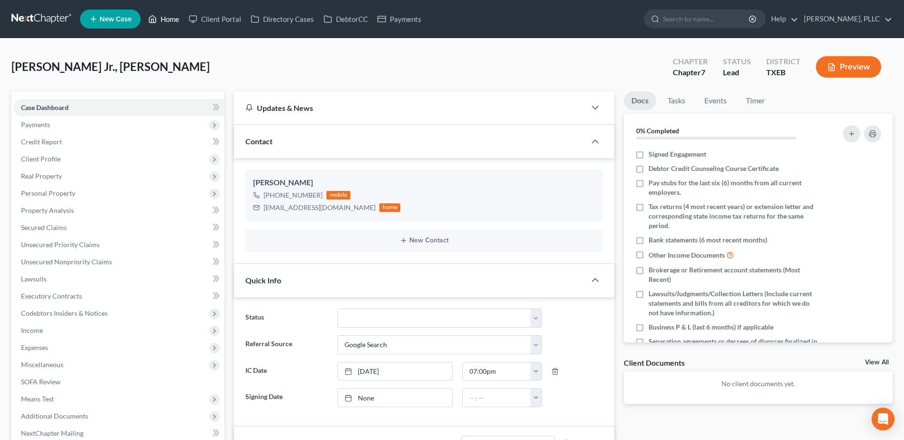
drag, startPoint x: 174, startPoint y: 19, endPoint x: 495, endPoint y: 75, distance: 325.9
click at [174, 18] on link "Home" at bounding box center [163, 18] width 40 height 17
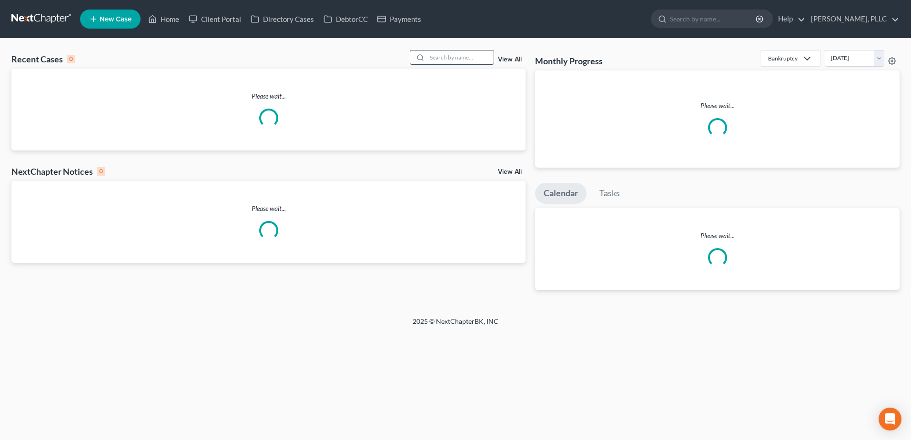
click at [476, 60] on input "search" at bounding box center [460, 57] width 67 height 14
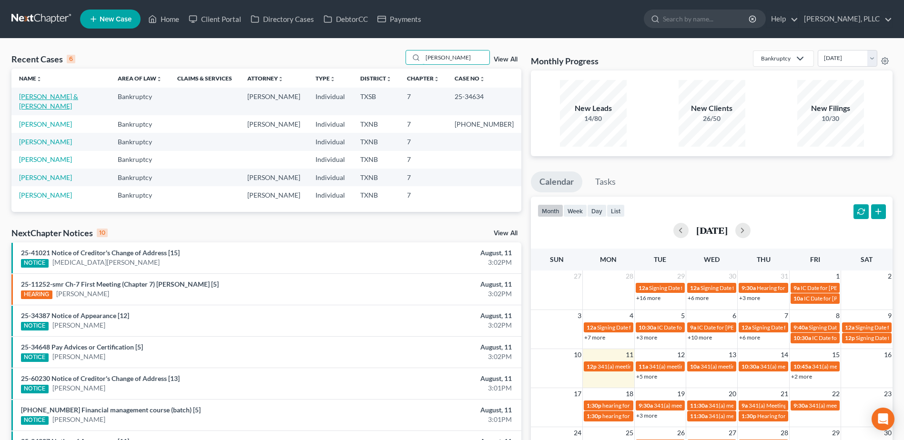
type input "rita"
click at [78, 97] on link "[PERSON_NAME] & [PERSON_NAME]" at bounding box center [48, 101] width 59 height 18
select select "4"
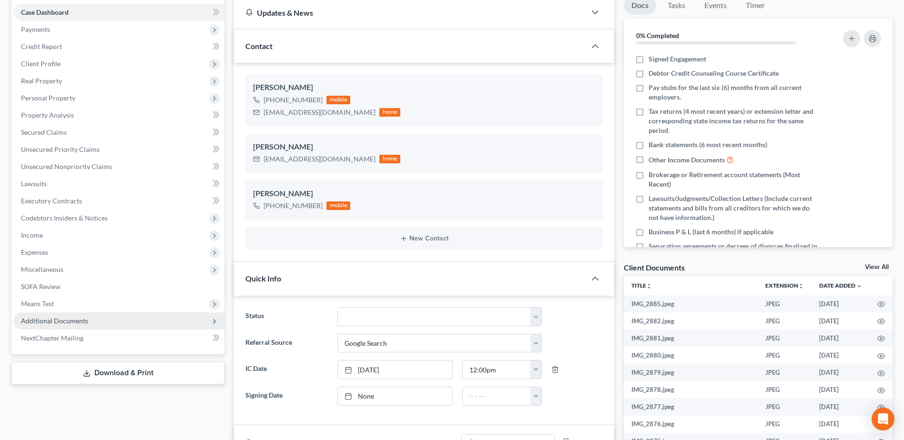
scroll to position [798, 0]
click at [62, 317] on span "Additional Documents" at bounding box center [54, 321] width 67 height 8
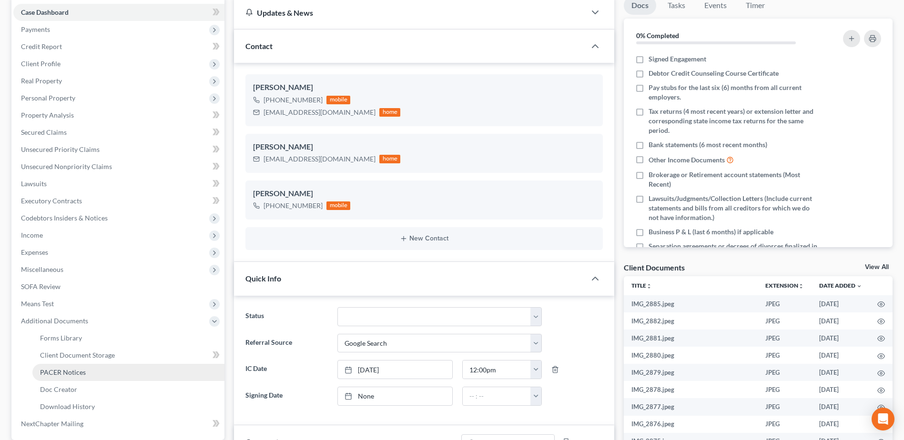
click at [89, 372] on link "PACER Notices" at bounding box center [128, 372] width 192 height 17
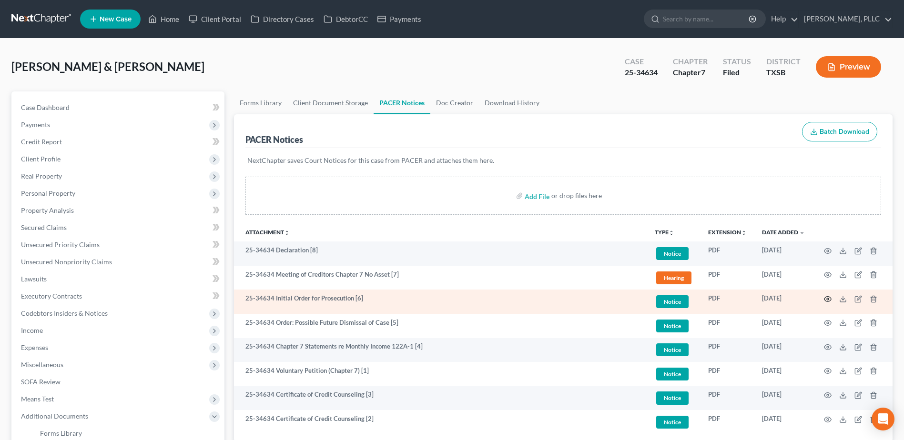
click at [830, 299] on icon "button" at bounding box center [828, 299] width 8 height 8
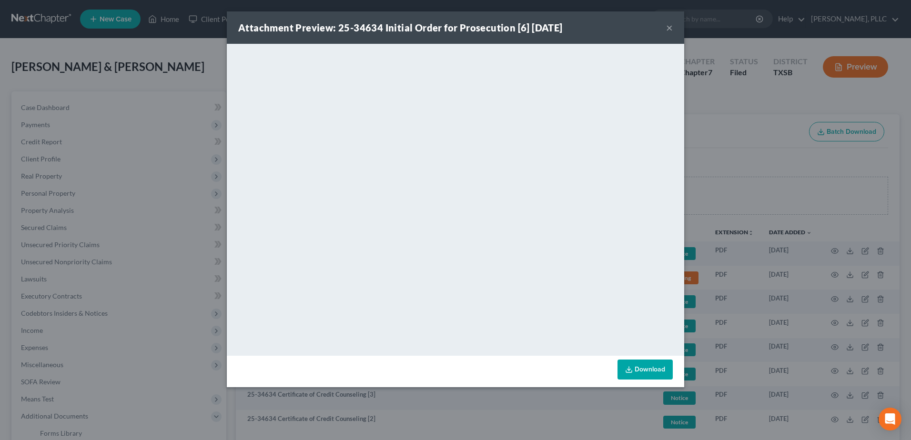
click at [670, 28] on button "×" at bounding box center [669, 27] width 7 height 11
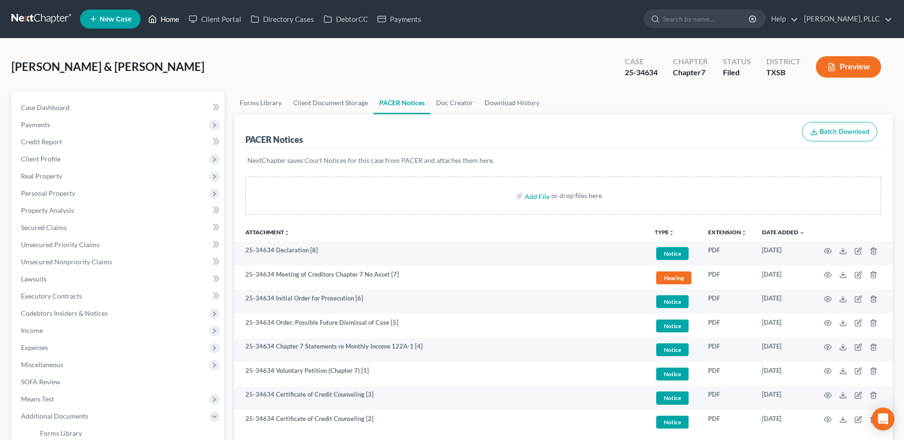
drag, startPoint x: 169, startPoint y: 20, endPoint x: 565, endPoint y: 131, distance: 411.1
click at [169, 20] on link "Home" at bounding box center [163, 18] width 40 height 17
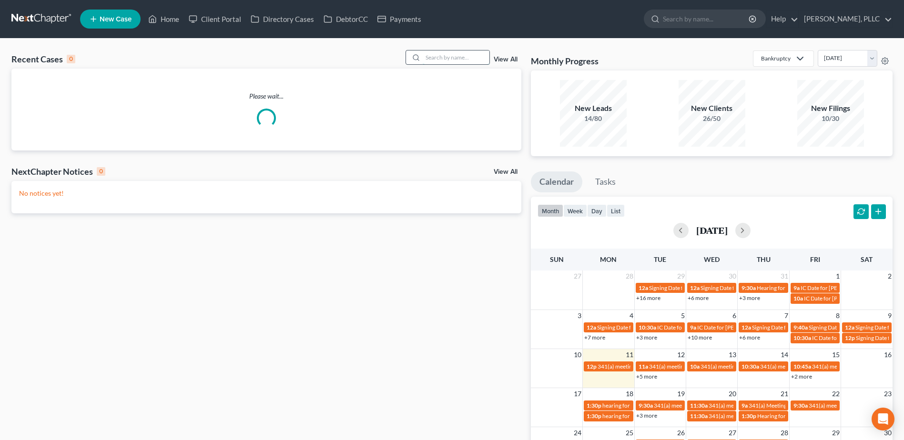
click at [464, 53] on input "search" at bounding box center [456, 57] width 67 height 14
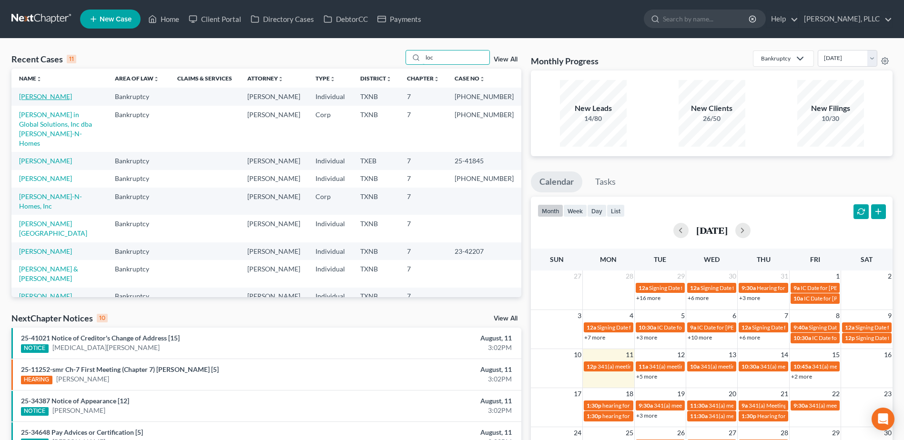
type input "loc"
click at [50, 96] on link "Lockett, Adonis" at bounding box center [45, 96] width 53 height 8
select select "1"
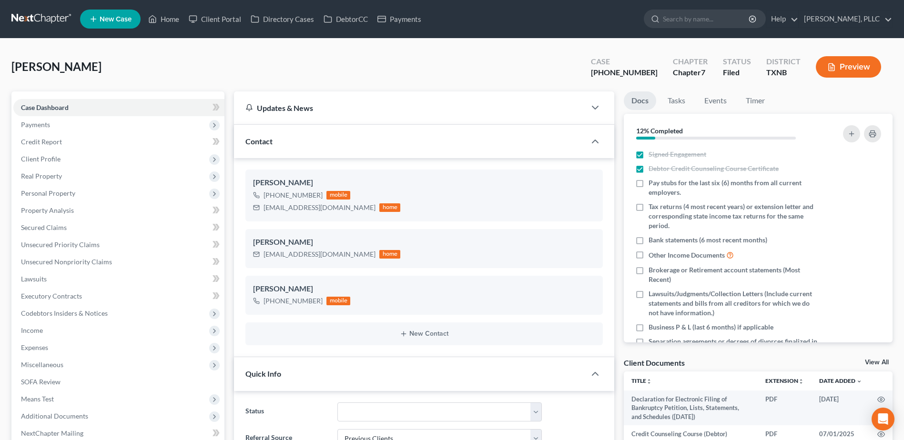
scroll to position [849, 0]
click at [42, 348] on span "Expenses" at bounding box center [34, 347] width 27 height 8
click at [48, 362] on span "Home" at bounding box center [49, 365] width 18 height 8
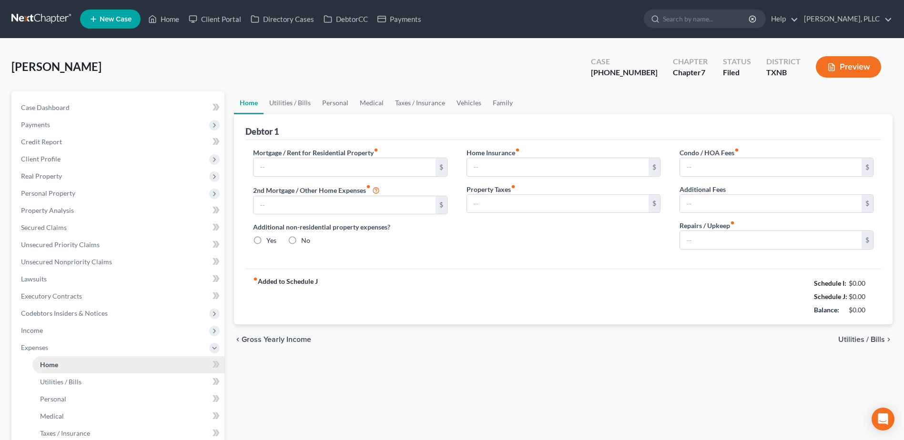
radio input "true"
drag, startPoint x: 337, startPoint y: 172, endPoint x: 63, endPoint y: 165, distance: 274.0
click at [337, 172] on input "text" at bounding box center [343, 167] width 181 height 18
drag, startPoint x: 417, startPoint y: 104, endPoint x: 803, endPoint y: 167, distance: 390.4
click at [417, 104] on link "Taxes / Insurance" at bounding box center [419, 102] width 61 height 23
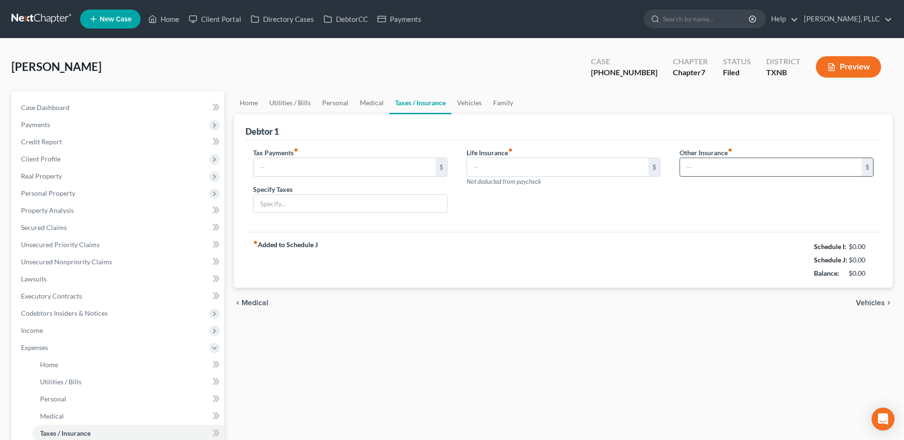
click at [733, 165] on input "text" at bounding box center [770, 167] width 181 height 18
click at [728, 168] on input "text" at bounding box center [770, 167] width 181 height 18
type input "15.00"
click at [769, 194] on input "text" at bounding box center [776, 194] width 193 height 18
type input "Renter's Insurance"
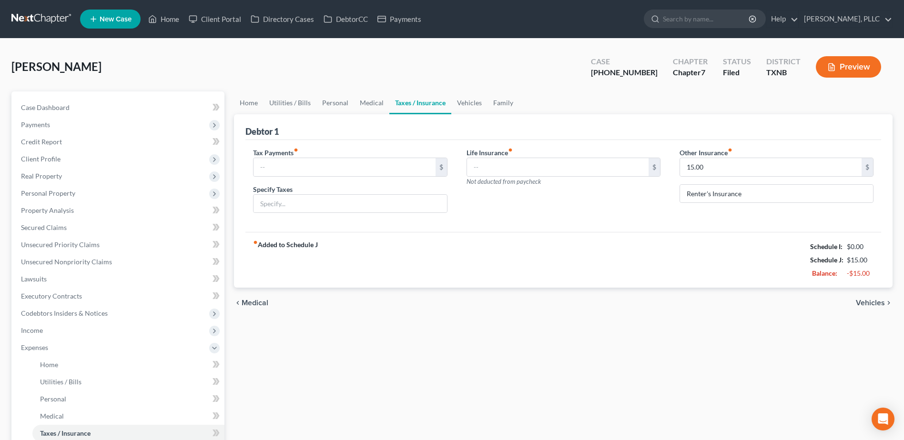
click at [616, 235] on div "fiber_manual_record Added to Schedule J Schedule I: $0.00 Schedule J: $15.00 Ba…" at bounding box center [562, 260] width 635 height 56
click at [715, 171] on input "15.00" at bounding box center [770, 167] width 181 height 18
type input "150.00"
click at [253, 101] on link "Home" at bounding box center [249, 102] width 30 height 23
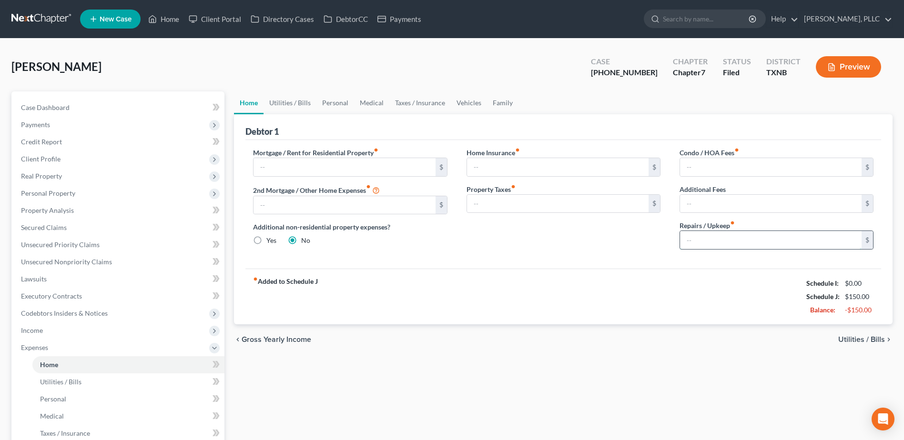
click at [734, 236] on input "text" at bounding box center [770, 240] width 181 height 18
type input "250.00"
click at [297, 104] on link "Utilities / Bills" at bounding box center [289, 102] width 53 height 23
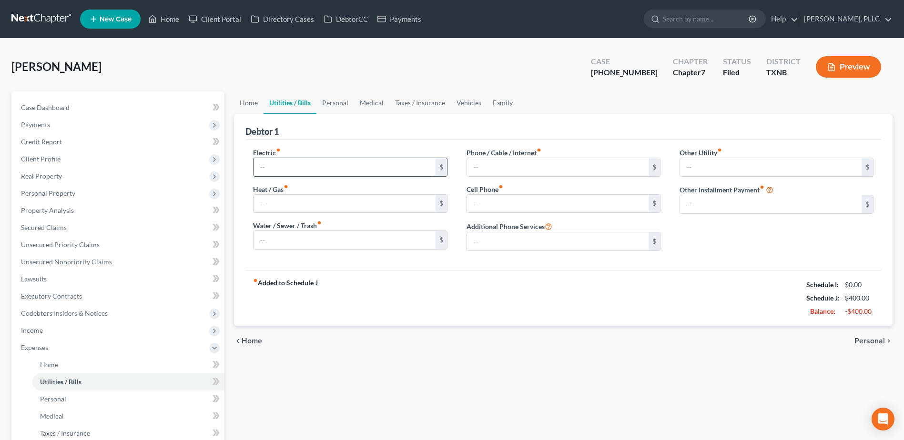
click at [292, 171] on input "text" at bounding box center [343, 167] width 181 height 18
type input "150.00"
type input "140.00"
type input "80.00"
drag, startPoint x: 497, startPoint y: 209, endPoint x: 481, endPoint y: 205, distance: 16.8
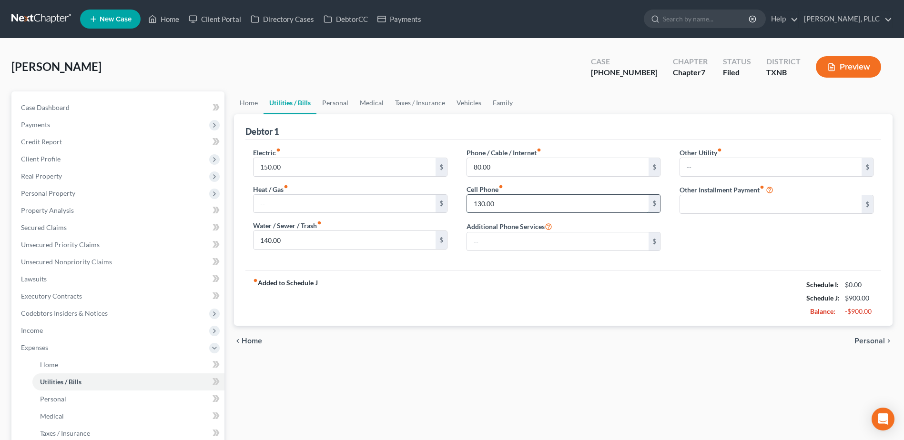
click at [496, 209] on input "130.00" at bounding box center [557, 204] width 181 height 18
click at [480, 203] on input "130.00" at bounding box center [557, 204] width 181 height 18
type input "170.00"
click at [344, 102] on link "Personal" at bounding box center [335, 102] width 38 height 23
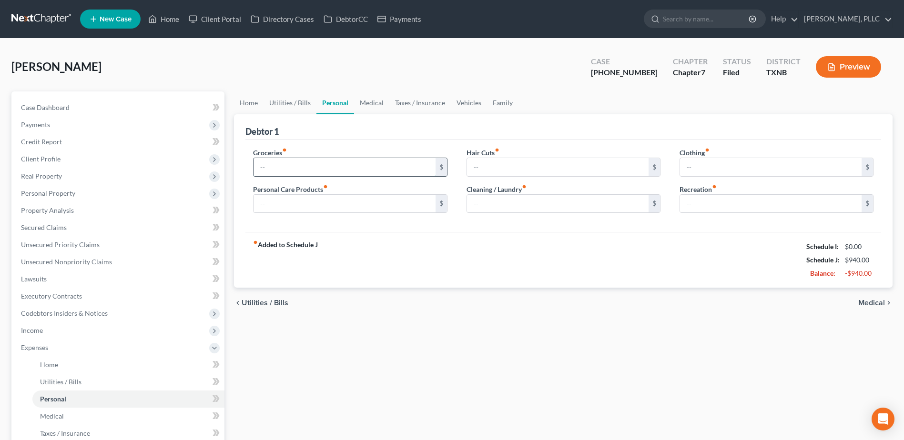
click at [333, 169] on input "text" at bounding box center [343, 167] width 181 height 18
click at [672, 278] on div "fiber_manual_record Added to Schedule J Schedule I: $0.00 Schedule J: $940.00 B…" at bounding box center [562, 260] width 635 height 56
click at [352, 202] on input "text" at bounding box center [343, 204] width 181 height 18
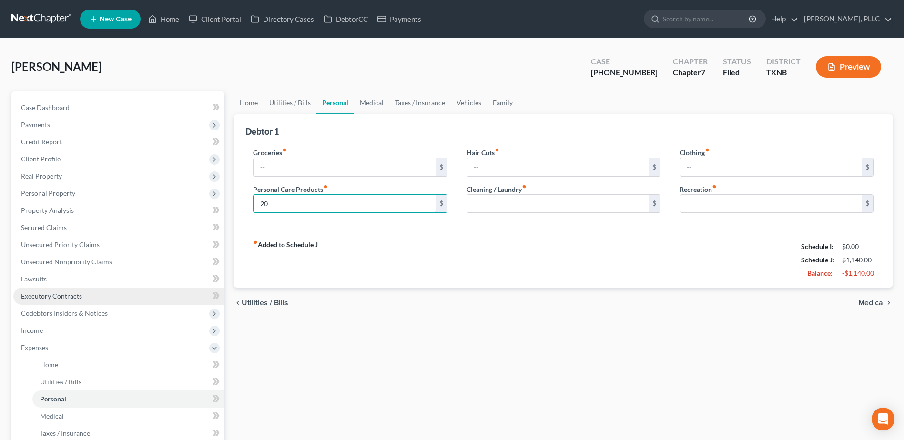
type input "2"
type input "100.00"
click at [366, 169] on input "text" at bounding box center [343, 167] width 181 height 18
click at [589, 206] on input "text" at bounding box center [557, 204] width 181 height 18
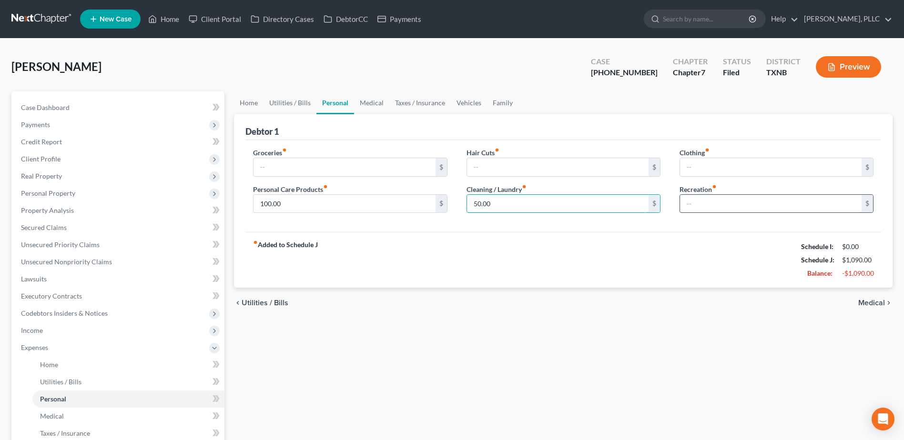
type input "50.00"
click at [705, 204] on input "text" at bounding box center [770, 204] width 181 height 18
type input "50.00"
click at [728, 163] on input "text" at bounding box center [770, 167] width 181 height 18
type input "100.00"
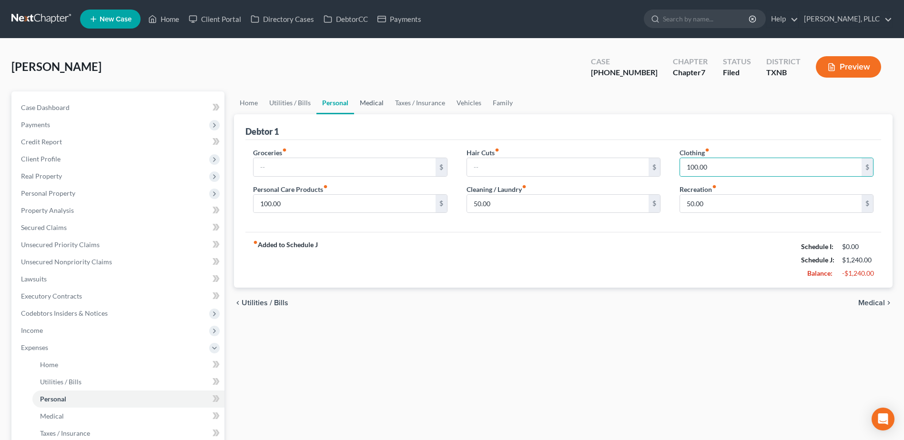
click at [373, 102] on link "Medical" at bounding box center [371, 102] width 35 height 23
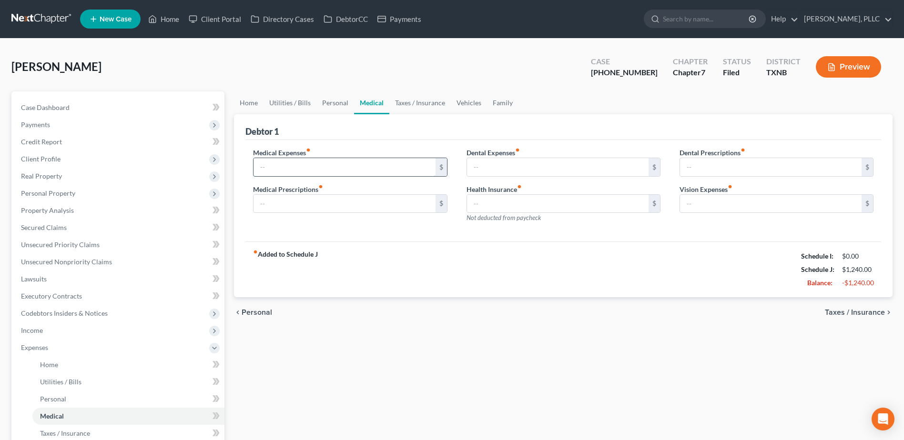
click at [342, 174] on input "text" at bounding box center [343, 167] width 181 height 18
type input "2"
type input "100.00"
type input "75.00"
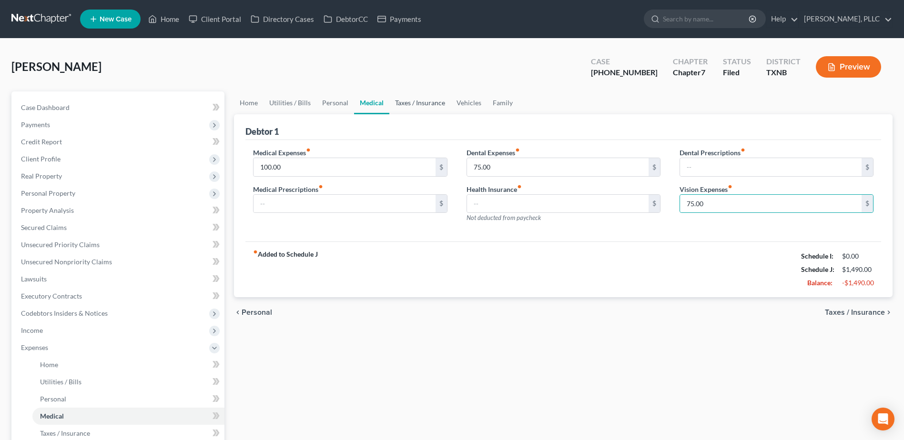
click at [396, 103] on link "Taxes / Insurance" at bounding box center [419, 102] width 61 height 23
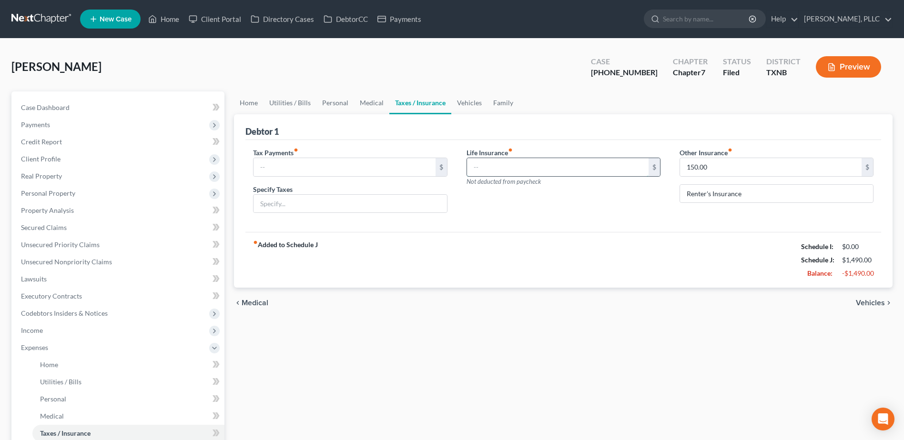
click at [551, 171] on input "text" at bounding box center [557, 167] width 181 height 18
type input "275.00"
click at [464, 103] on link "Vehicles" at bounding box center [469, 102] width 36 height 23
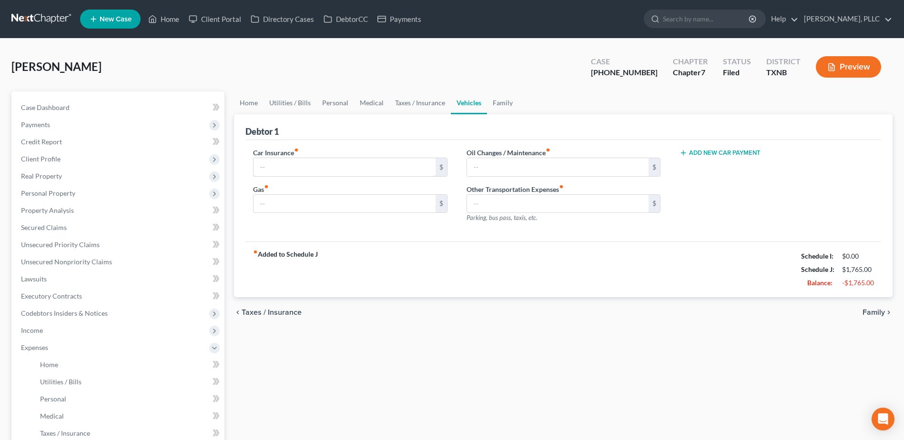
click at [360, 166] on input "text" at bounding box center [343, 167] width 181 height 18
type input "120.00"
click at [270, 205] on input "text" at bounding box center [343, 204] width 181 height 18
type input "250.00"
click at [514, 165] on input "text" at bounding box center [557, 167] width 181 height 18
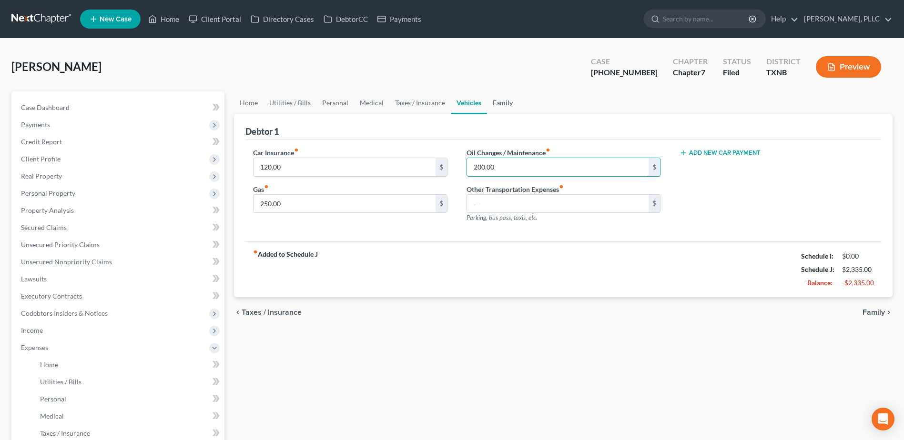
type input "200.00"
click at [500, 105] on link "Family" at bounding box center [502, 102] width 31 height 23
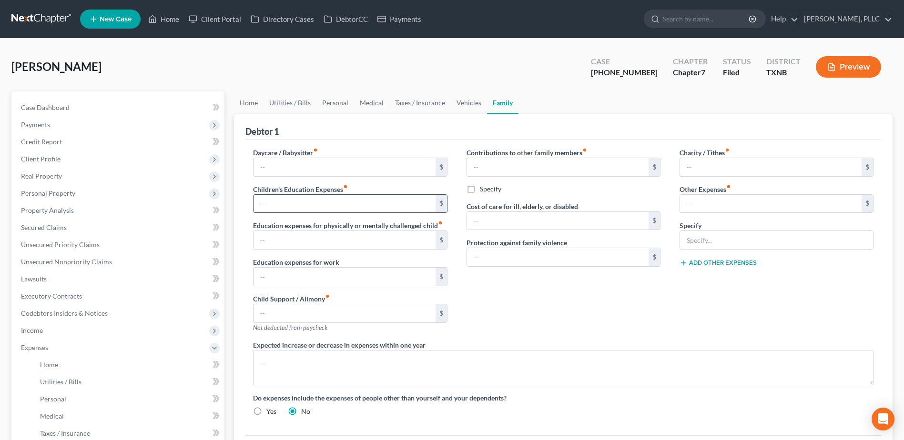
click at [304, 199] on input "text" at bounding box center [343, 204] width 181 height 18
type input "1,200.00"
click at [329, 167] on input "text" at bounding box center [343, 167] width 181 height 18
type input "1,200.00"
click at [463, 102] on link "Vehicles" at bounding box center [469, 102] width 36 height 23
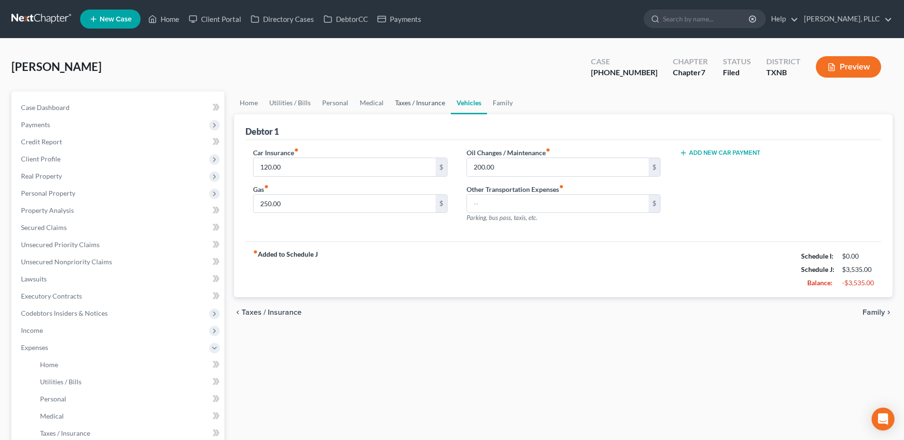
click at [421, 104] on link "Taxes / Insurance" at bounding box center [419, 102] width 61 height 23
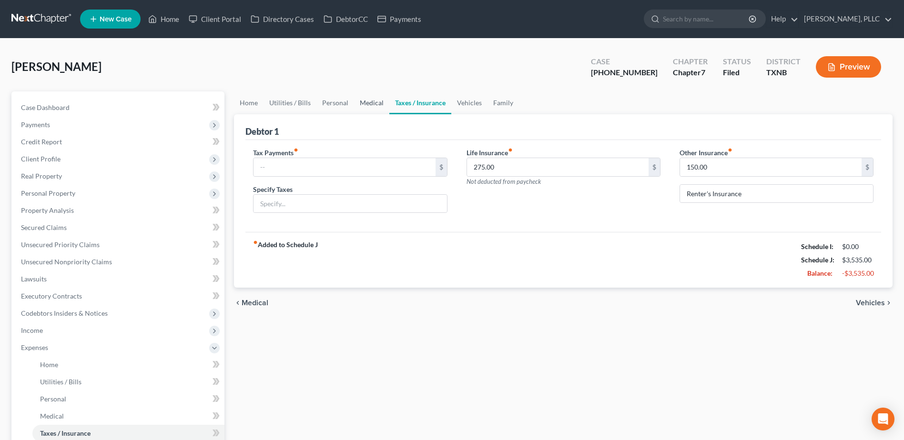
click at [377, 100] on link "Medical" at bounding box center [371, 102] width 35 height 23
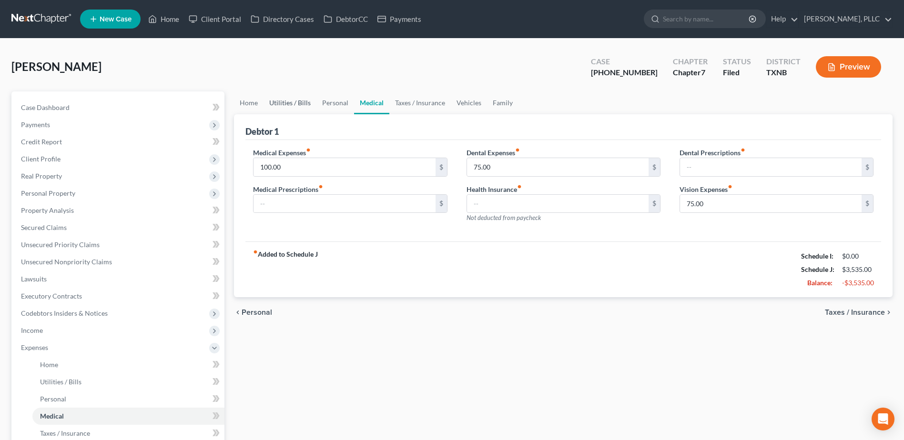
click at [287, 103] on link "Utilities / Bills" at bounding box center [289, 102] width 53 height 23
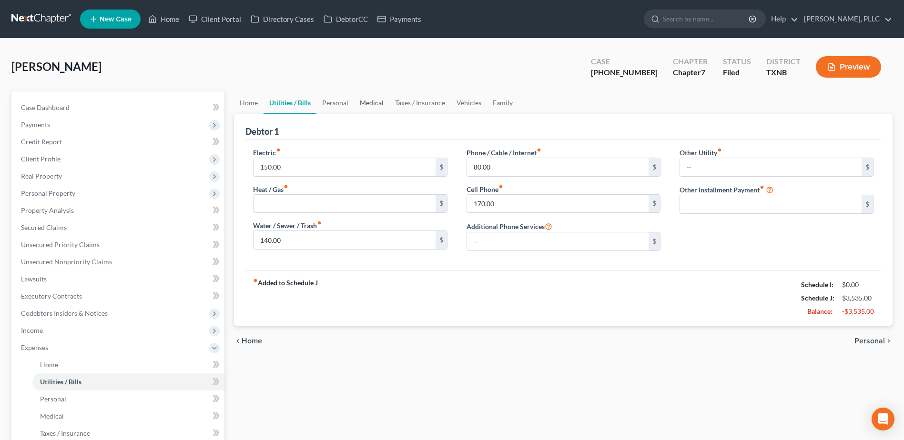
click at [375, 103] on link "Medical" at bounding box center [371, 102] width 35 height 23
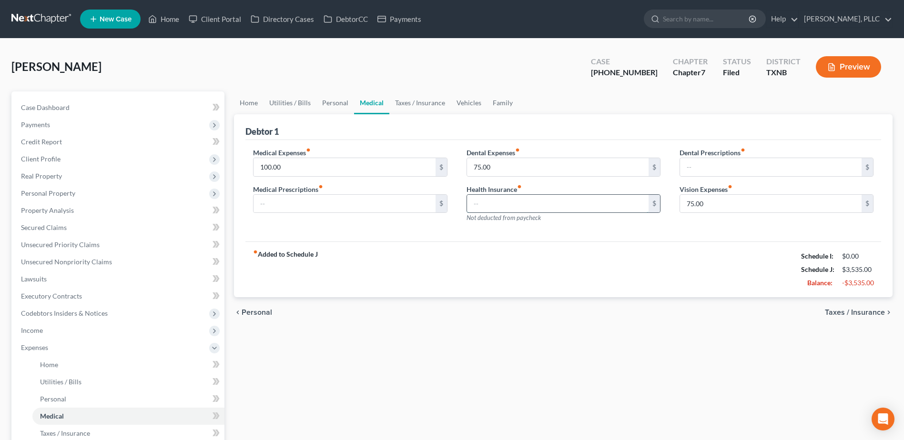
click at [538, 201] on input "text" at bounding box center [557, 204] width 181 height 18
type input "250.00"
click at [609, 259] on div "fiber_manual_record Added to Schedule J Schedule I: $0.00 Schedule J: $3,785.00…" at bounding box center [562, 269] width 635 height 56
click at [499, 102] on link "Family" at bounding box center [502, 102] width 31 height 23
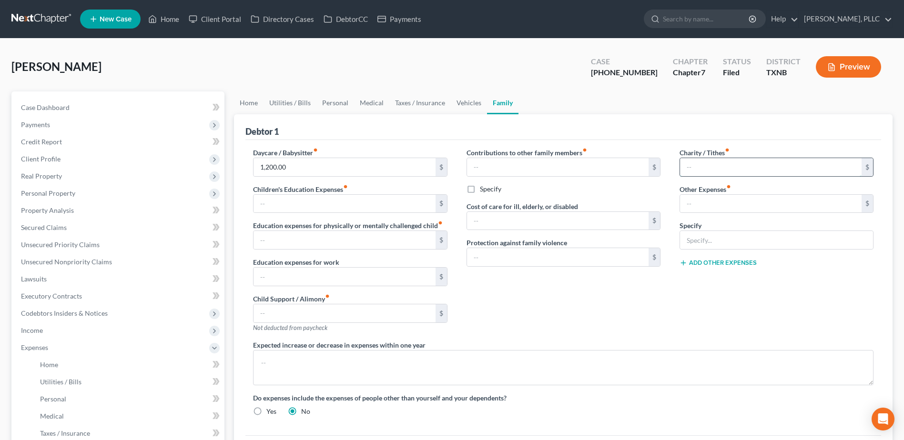
click at [751, 167] on input "text" at bounding box center [770, 167] width 181 height 18
type input "100.00"
click at [335, 103] on link "Personal" at bounding box center [335, 102] width 38 height 23
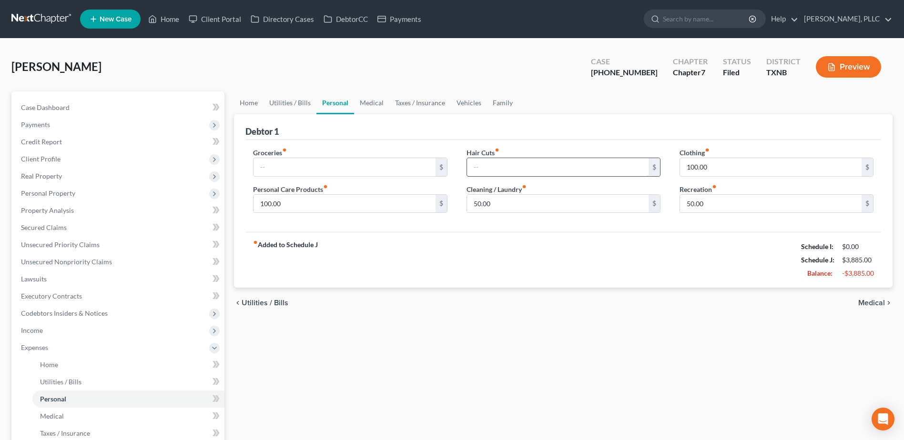
click at [583, 170] on input "text" at bounding box center [557, 167] width 181 height 18
type input "100.00"
click at [399, 173] on input "text" at bounding box center [343, 167] width 181 height 18
type input "900.00"
click at [296, 100] on link "Utilities / Bills" at bounding box center [289, 102] width 53 height 23
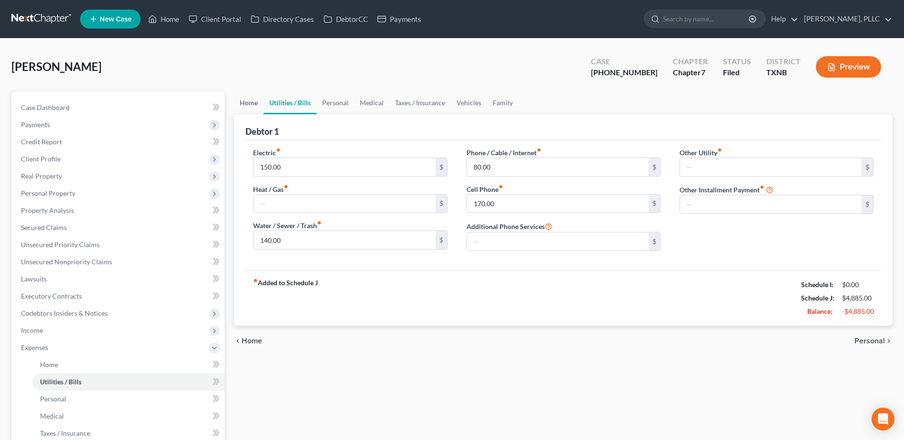
click at [252, 101] on link "Home" at bounding box center [249, 102] width 30 height 23
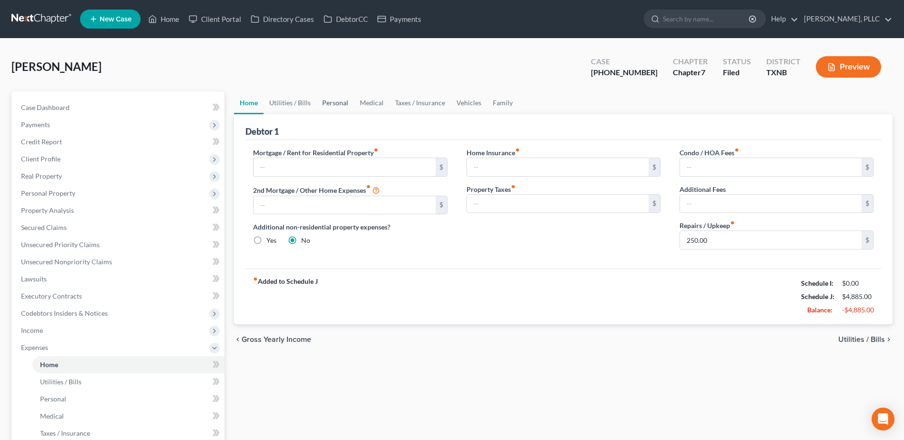
click at [327, 104] on link "Personal" at bounding box center [335, 102] width 38 height 23
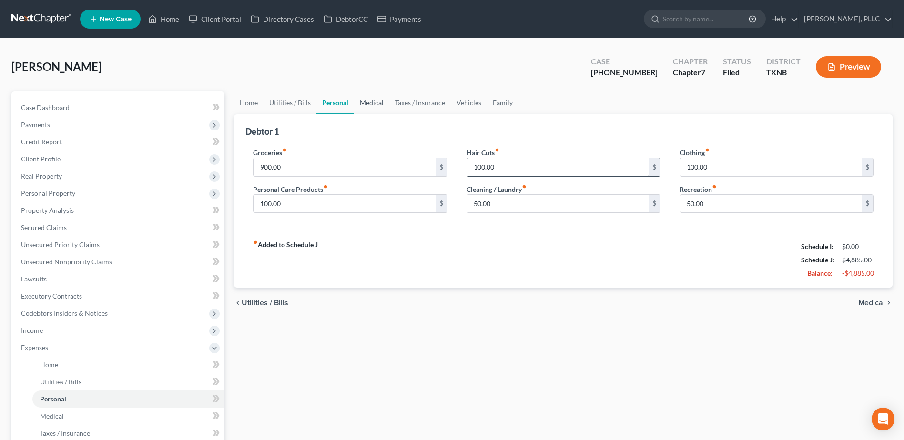
click at [372, 102] on link "Medical" at bounding box center [371, 102] width 35 height 23
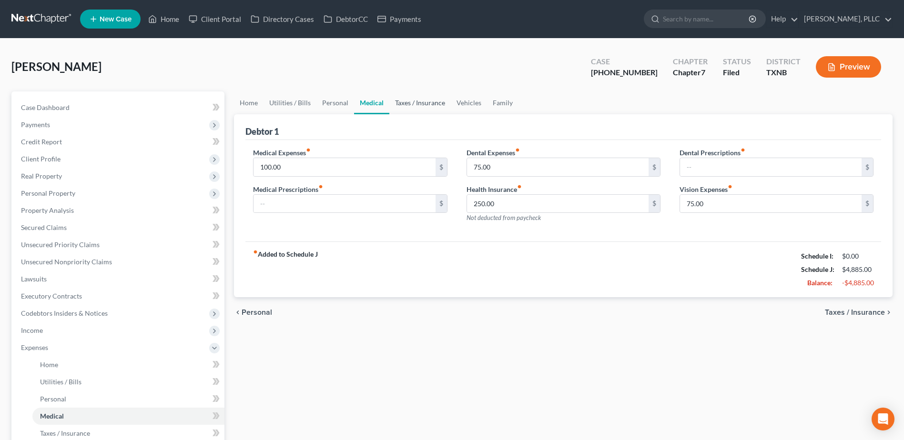
click at [424, 104] on link "Taxes / Insurance" at bounding box center [419, 102] width 61 height 23
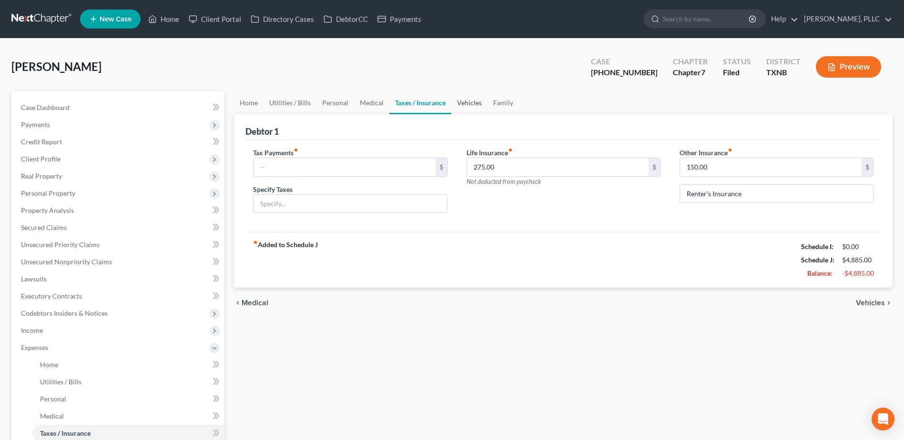
click at [463, 102] on link "Vehicles" at bounding box center [469, 102] width 36 height 23
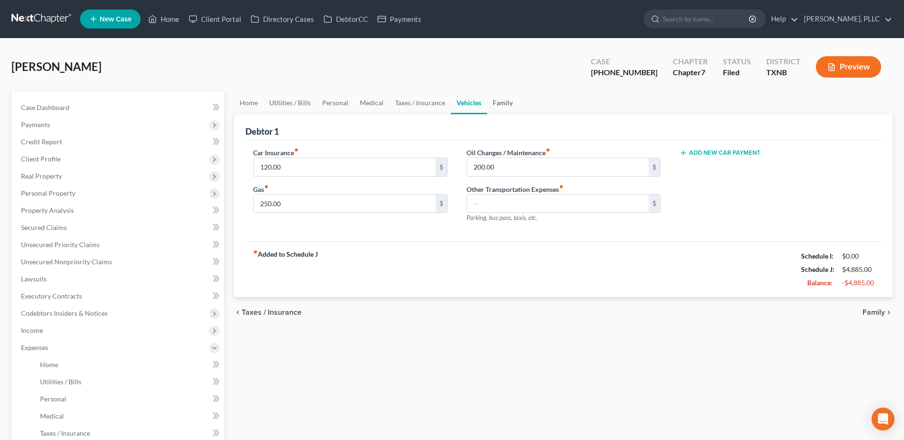
click at [498, 103] on link "Family" at bounding box center [502, 102] width 31 height 23
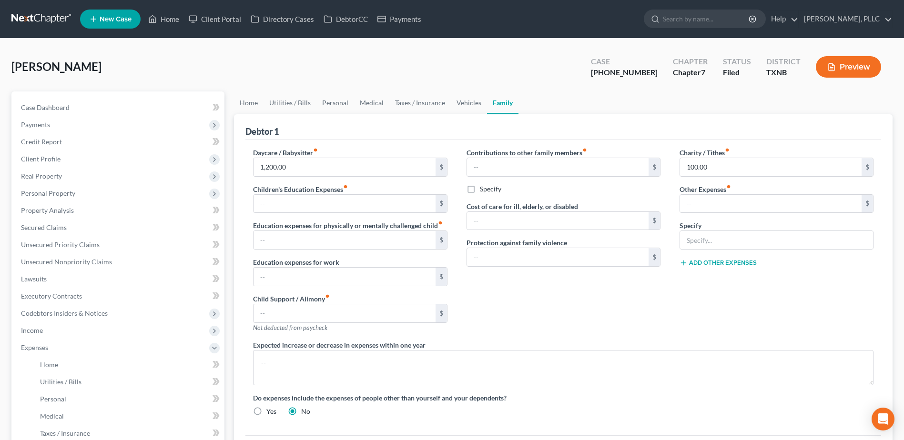
scroll to position [196, 0]
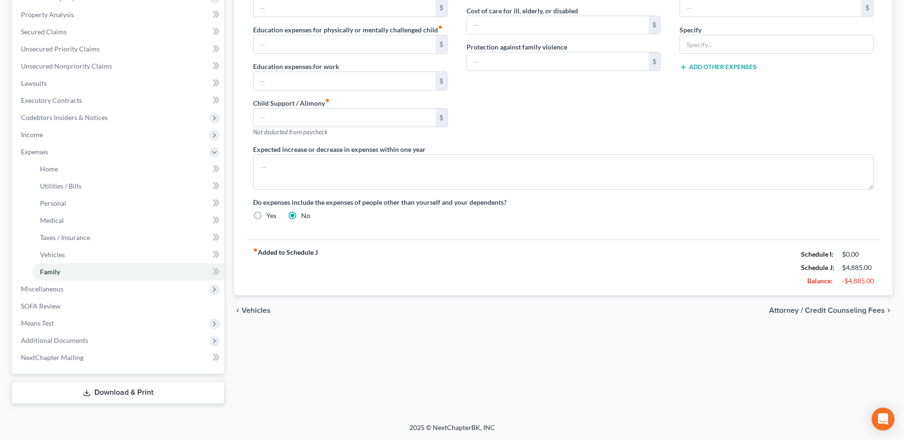
click at [858, 308] on span "Attorney / Credit Counseling Fees" at bounding box center [827, 311] width 116 height 8
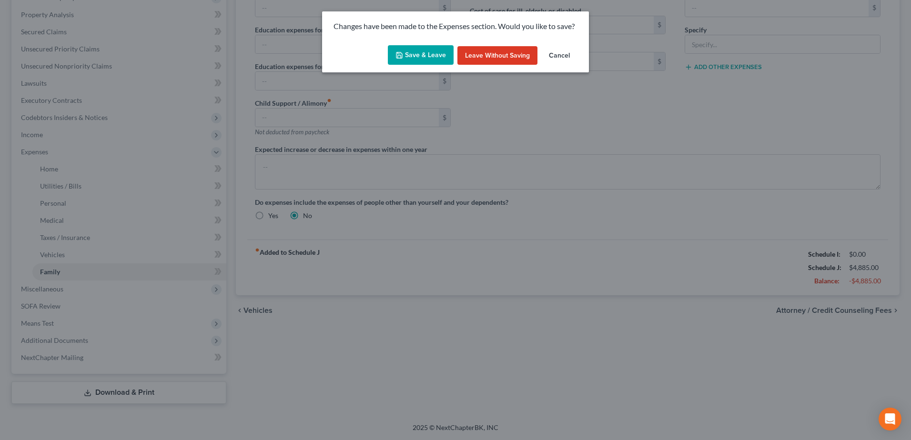
drag, startPoint x: 425, startPoint y: 52, endPoint x: 31, endPoint y: 270, distance: 450.3
click at [425, 52] on button "Save & Leave" at bounding box center [421, 55] width 66 height 20
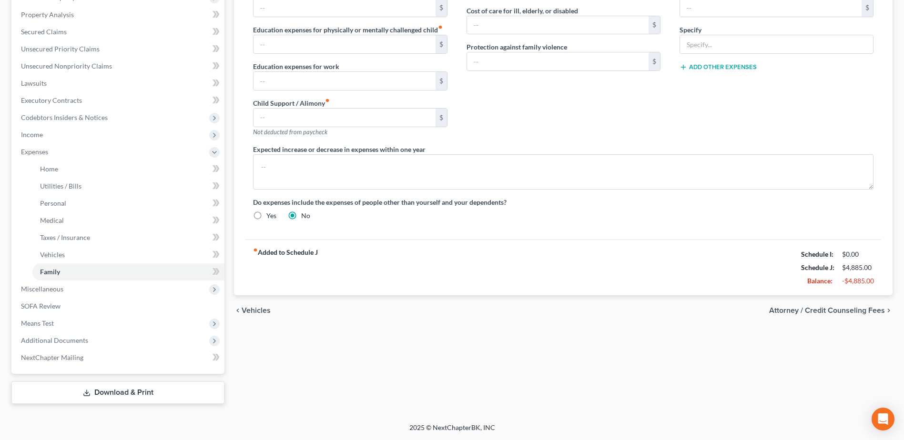
select select "0"
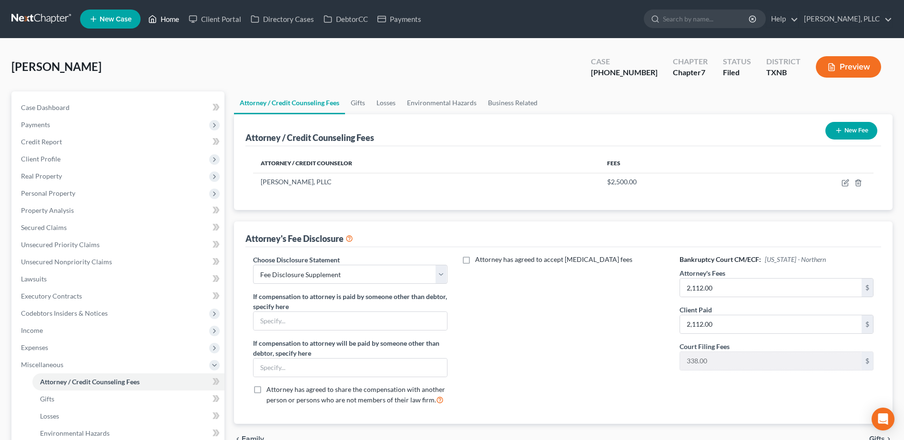
click at [167, 18] on link "Home" at bounding box center [163, 18] width 40 height 17
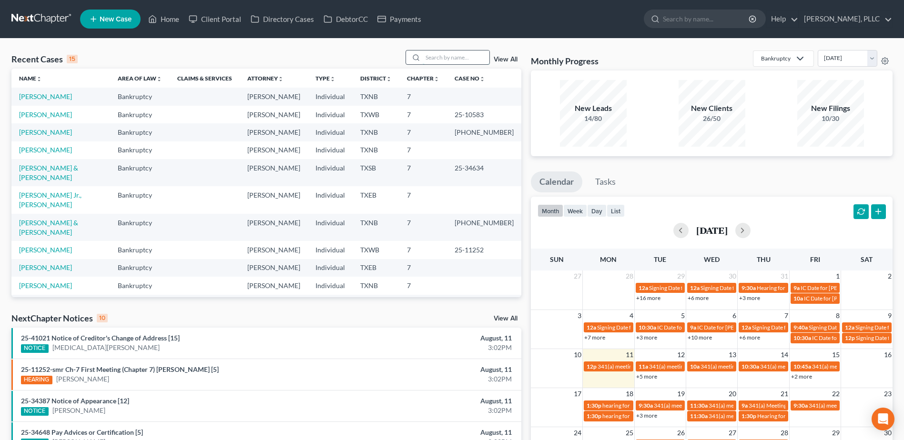
click at [431, 60] on input "search" at bounding box center [456, 57] width 67 height 14
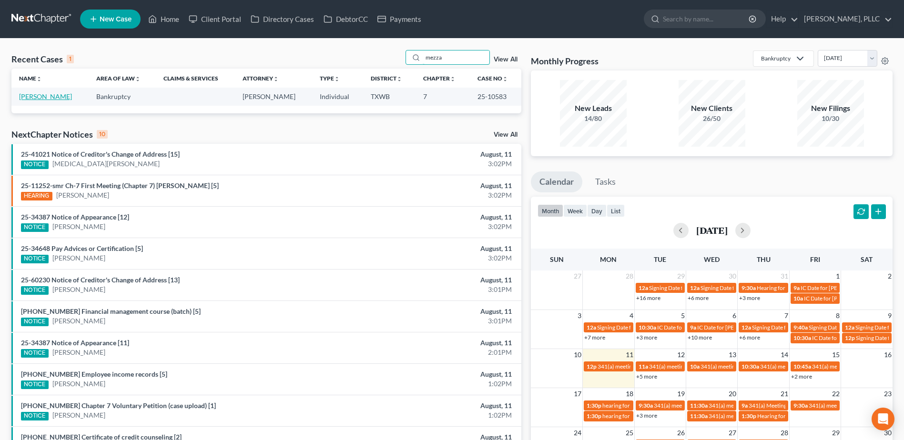
type input "mezza"
click at [61, 98] on link "[PERSON_NAME]" at bounding box center [45, 96] width 53 height 8
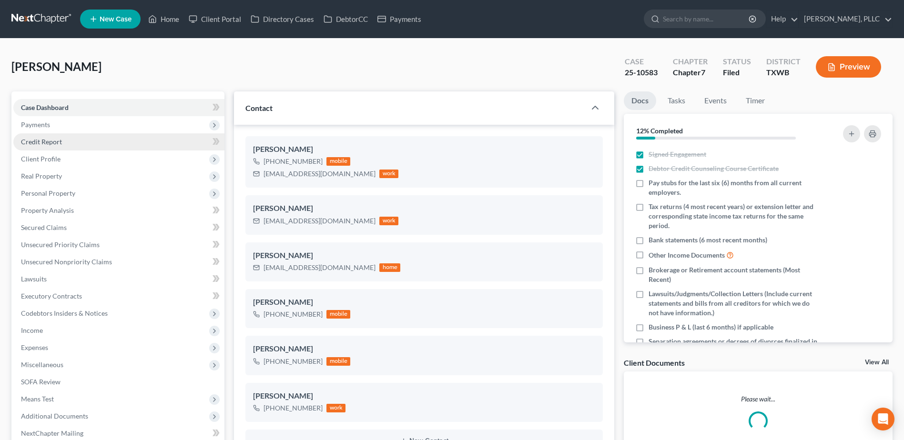
click at [41, 142] on span "Credit Report" at bounding box center [41, 142] width 41 height 8
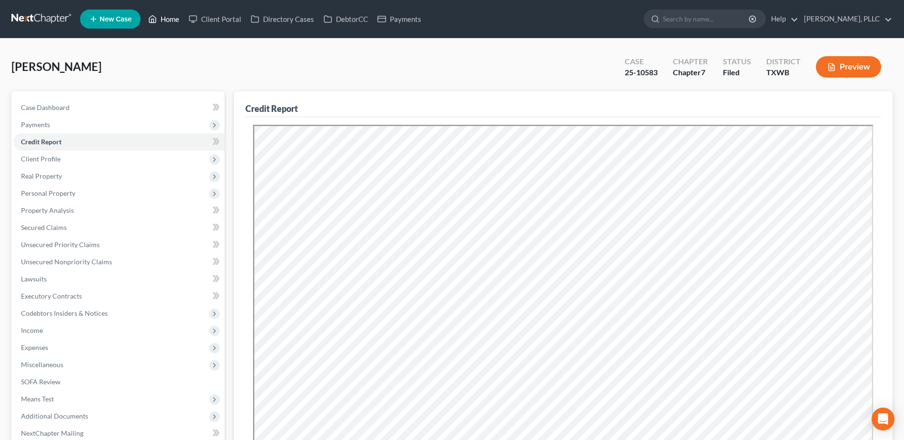
drag, startPoint x: 168, startPoint y: 16, endPoint x: 25, endPoint y: 38, distance: 144.5
click at [168, 16] on link "Home" at bounding box center [163, 18] width 40 height 17
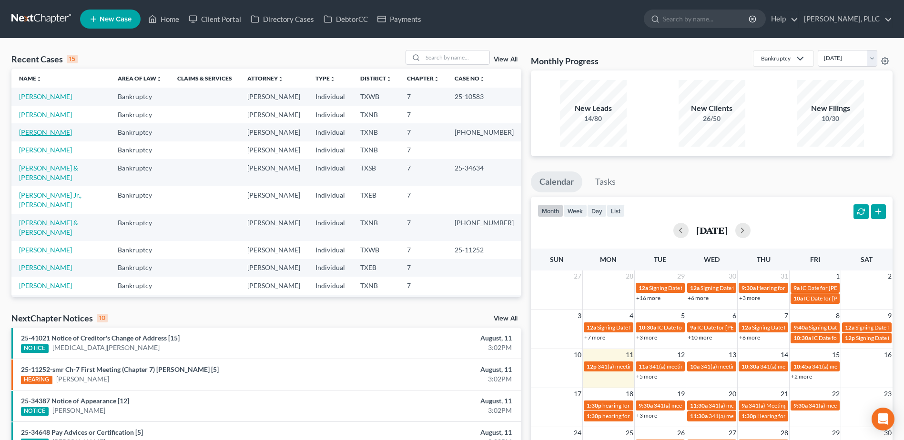
drag, startPoint x: 50, startPoint y: 135, endPoint x: 227, endPoint y: 156, distance: 179.0
click at [50, 135] on link "Lockett, Adonis" at bounding box center [45, 132] width 53 height 8
select select "1"
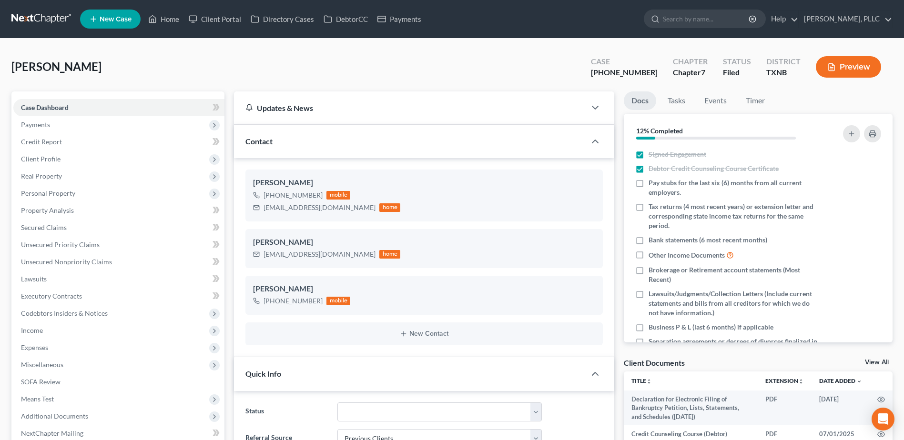
scroll to position [849, 0]
click at [52, 328] on span "Income" at bounding box center [118, 330] width 211 height 17
click at [37, 412] on span "Expenses" at bounding box center [34, 416] width 27 height 8
click at [32, 412] on span "Expenses" at bounding box center [34, 416] width 27 height 8
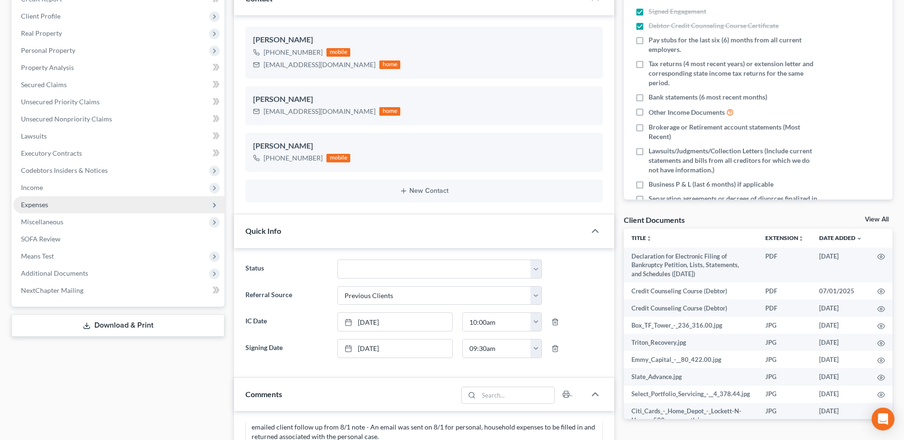
click at [41, 205] on span "Expenses" at bounding box center [34, 205] width 27 height 8
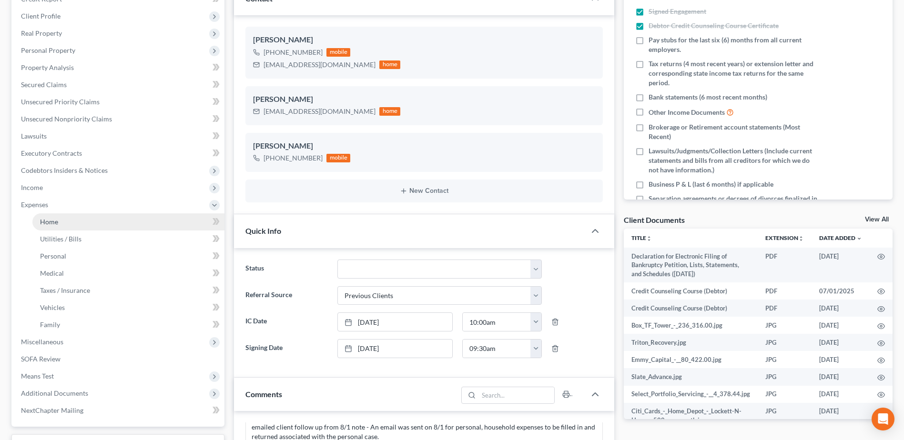
click at [52, 223] on span "Home" at bounding box center [49, 222] width 18 height 8
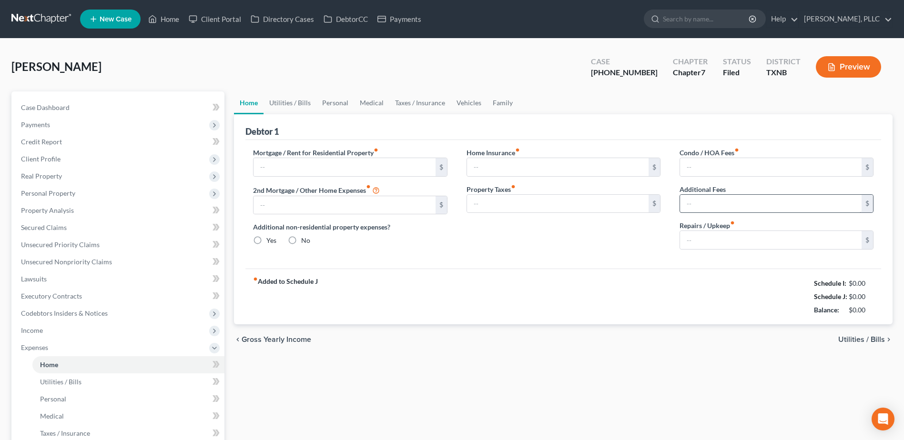
radio input "true"
type input "250.00"
click at [367, 169] on input "text" at bounding box center [343, 167] width 181 height 18
type input "3,500.00"
click at [756, 241] on input "250.00" at bounding box center [770, 240] width 181 height 18
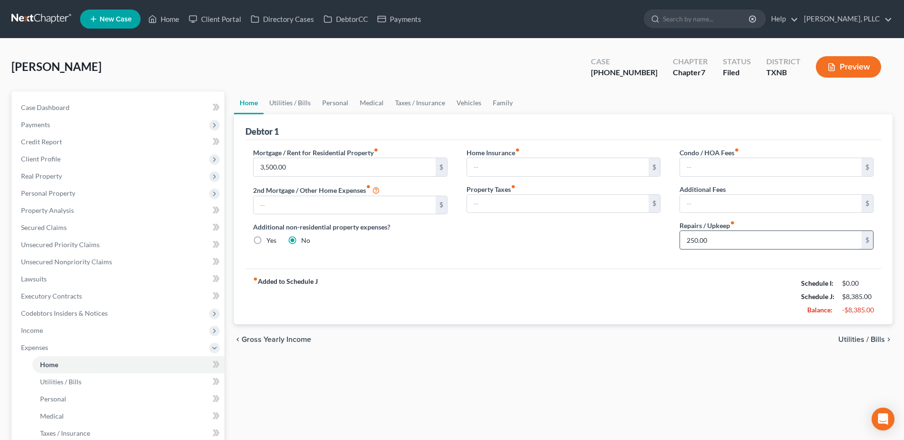
type input "0"
drag, startPoint x: 328, startPoint y: 102, endPoint x: 314, endPoint y: 103, distance: 14.4
click at [328, 102] on link "Personal" at bounding box center [335, 102] width 38 height 23
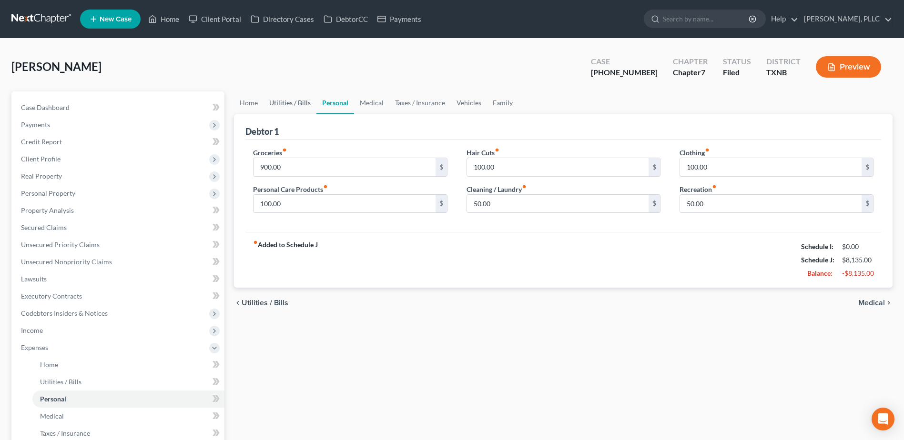
click at [286, 103] on link "Utilities / Bills" at bounding box center [289, 102] width 53 height 23
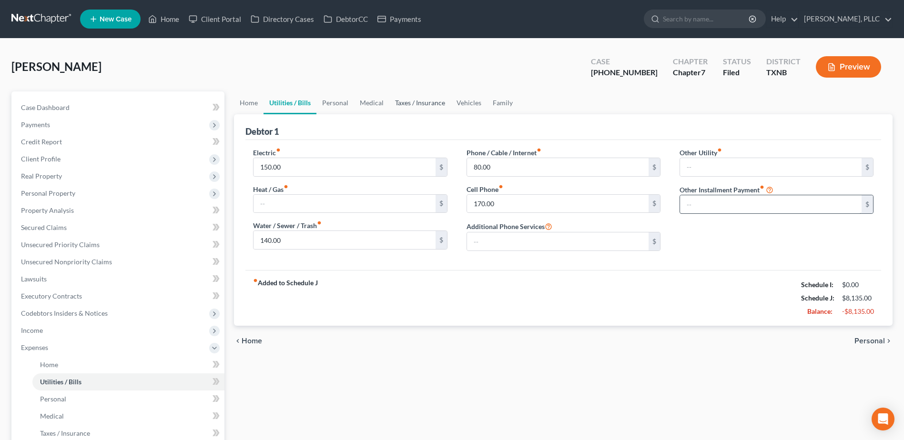
drag, startPoint x: 413, startPoint y: 101, endPoint x: 778, endPoint y: 210, distance: 381.1
click at [413, 101] on link "Taxes / Insurance" at bounding box center [419, 102] width 61 height 23
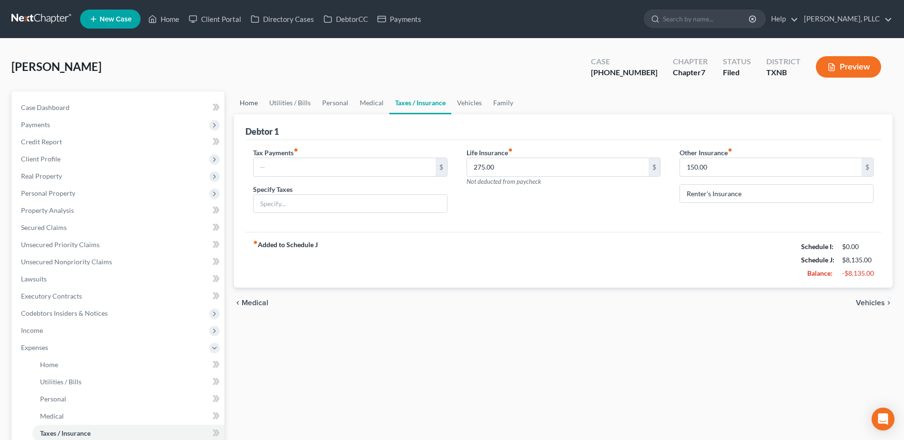
click at [241, 104] on link "Home" at bounding box center [249, 102] width 30 height 23
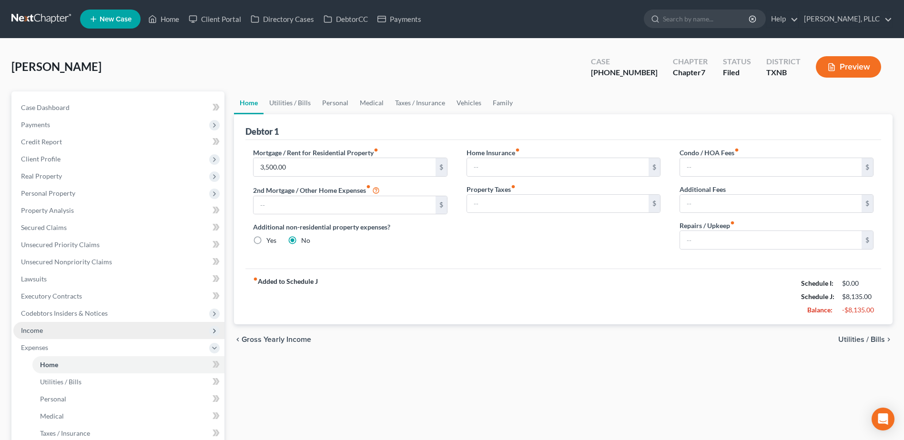
click at [44, 333] on span "Income" at bounding box center [118, 330] width 211 height 17
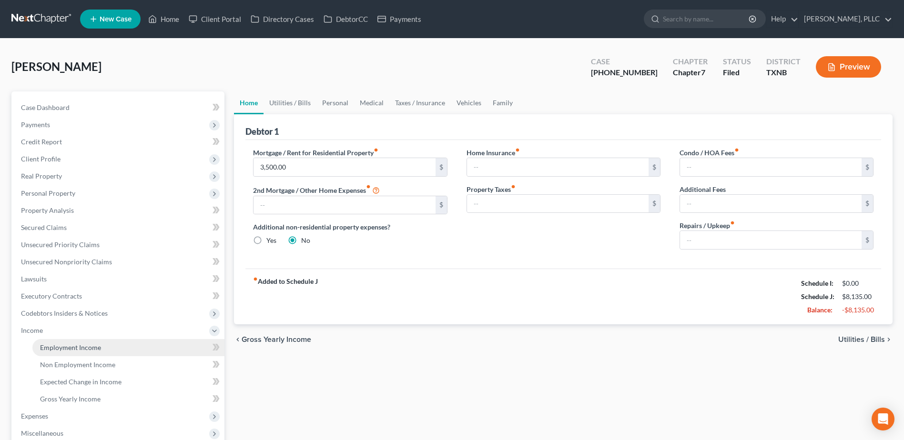
click at [62, 349] on span "Employment Income" at bounding box center [70, 347] width 61 height 8
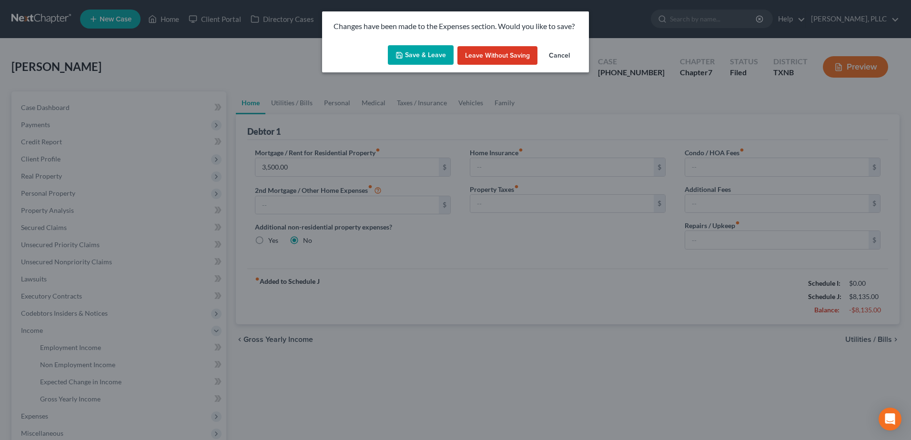
click at [412, 45] on button "Save & Leave" at bounding box center [421, 55] width 66 height 20
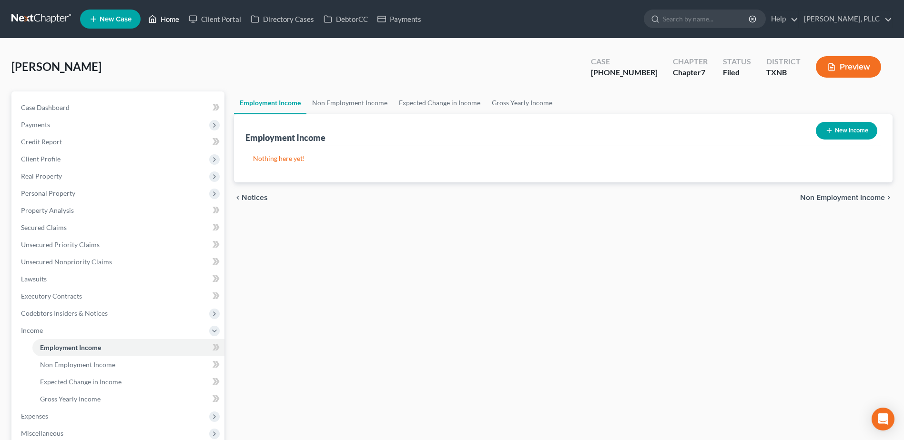
click at [175, 21] on link "Home" at bounding box center [163, 18] width 40 height 17
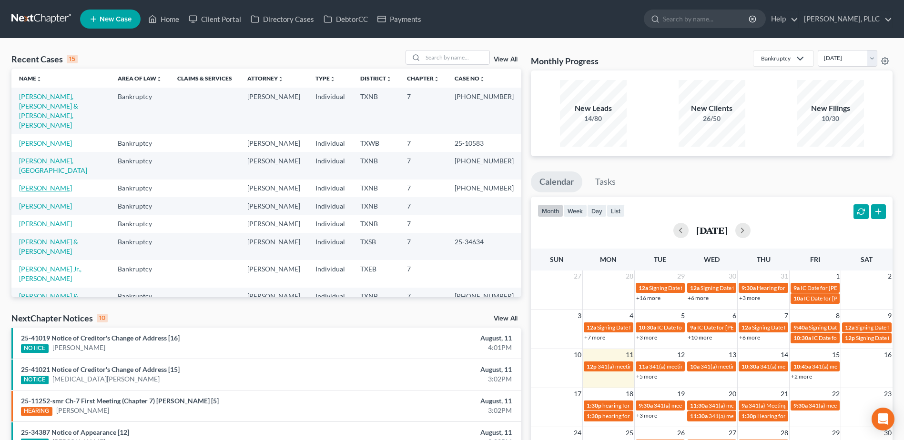
click at [52, 184] on link "Lockett, Adonis" at bounding box center [45, 188] width 53 height 8
select select "1"
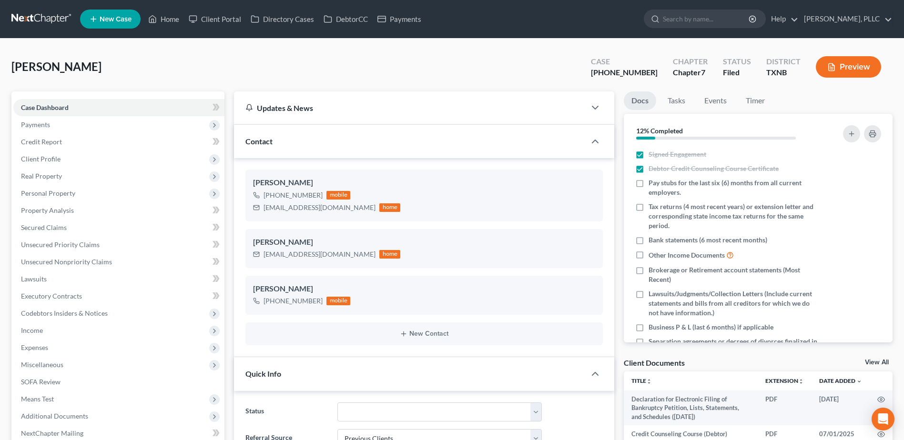
scroll to position [849, 0]
click at [39, 333] on span "Income" at bounding box center [32, 330] width 22 height 8
drag, startPoint x: 165, startPoint y: 18, endPoint x: 318, endPoint y: 181, distance: 223.4
click at [165, 18] on link "Home" at bounding box center [163, 18] width 40 height 17
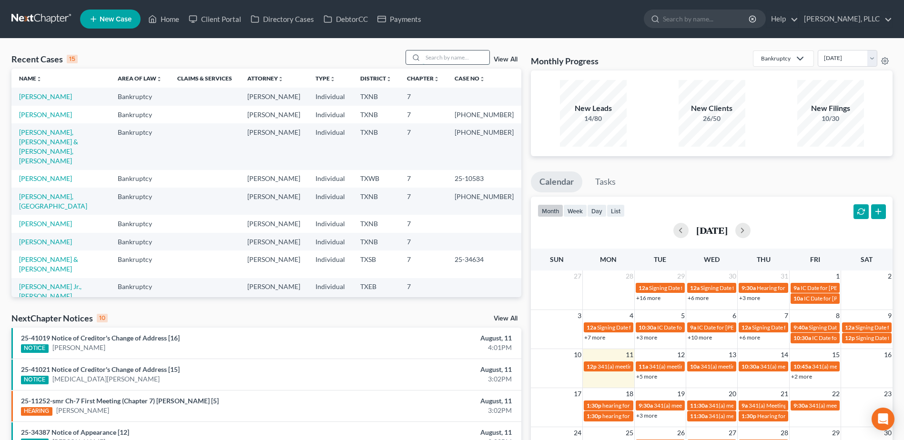
click at [450, 59] on input "search" at bounding box center [456, 57] width 67 height 14
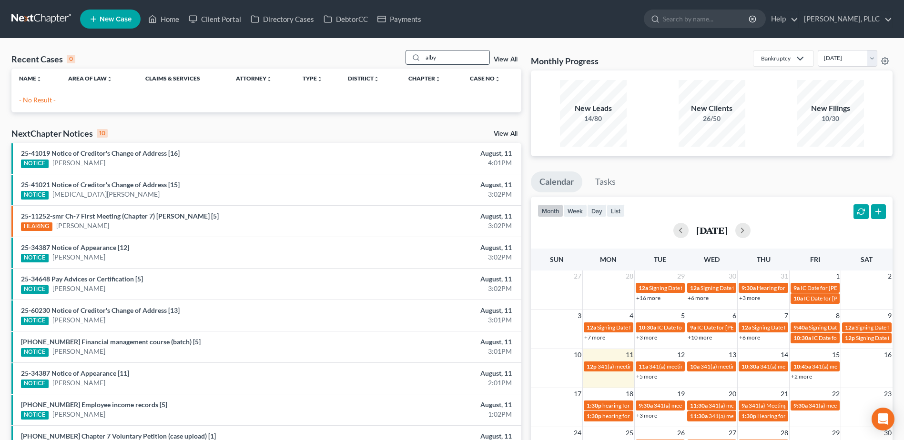
type input "alby"
click at [225, 19] on link "Client Portal" at bounding box center [215, 18] width 62 height 17
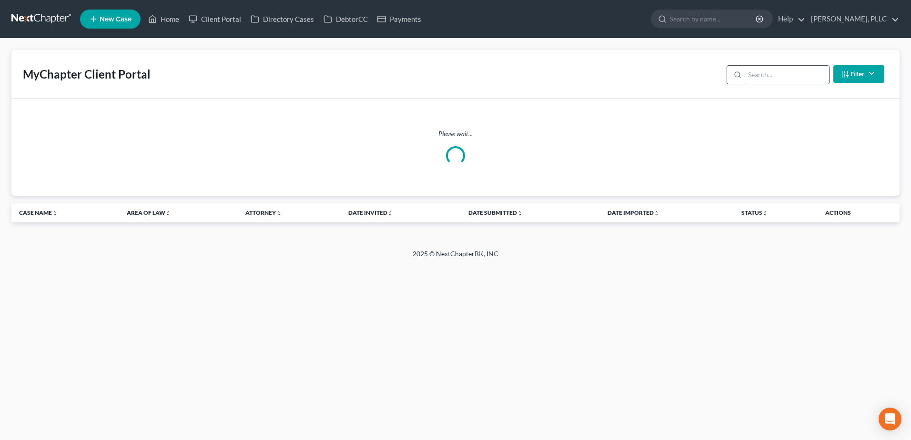
click at [791, 77] on input "search" at bounding box center [787, 75] width 84 height 18
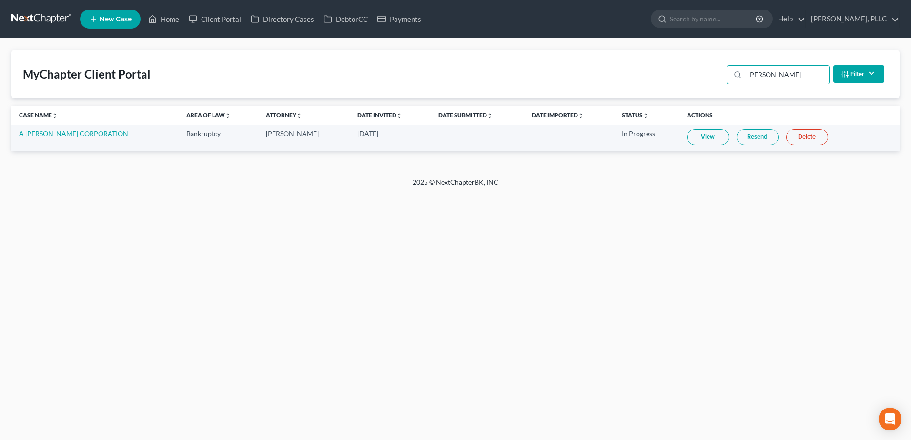
click at [708, 145] on link "View" at bounding box center [708, 137] width 42 height 16
drag, startPoint x: 787, startPoint y: 75, endPoint x: 750, endPoint y: 72, distance: 37.7
click at [757, 74] on input "rendon" at bounding box center [787, 75] width 84 height 18
type input "r"
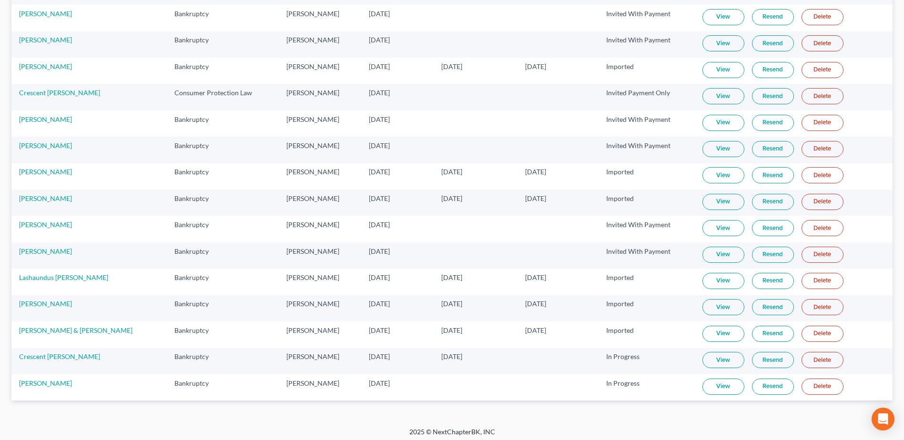
scroll to position [203, 0]
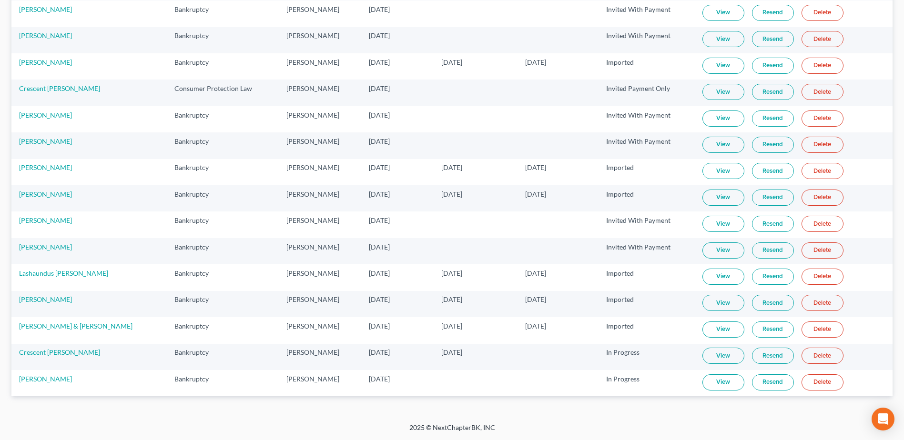
click at [702, 356] on link "View" at bounding box center [723, 356] width 42 height 16
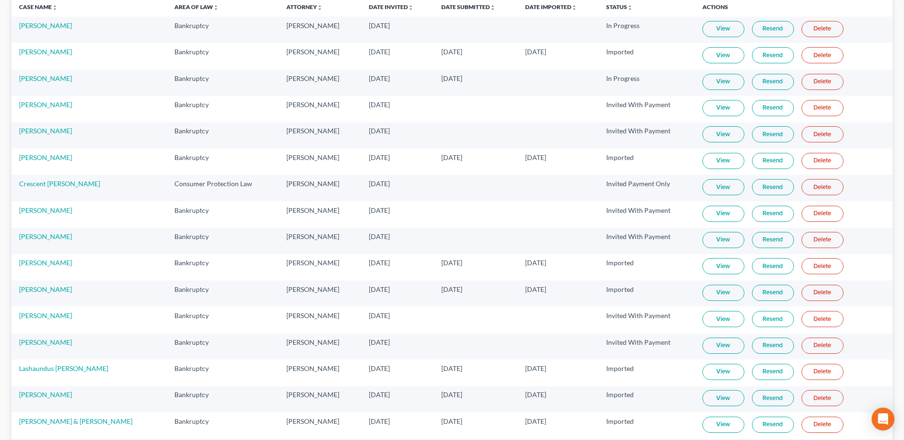
scroll to position [0, 0]
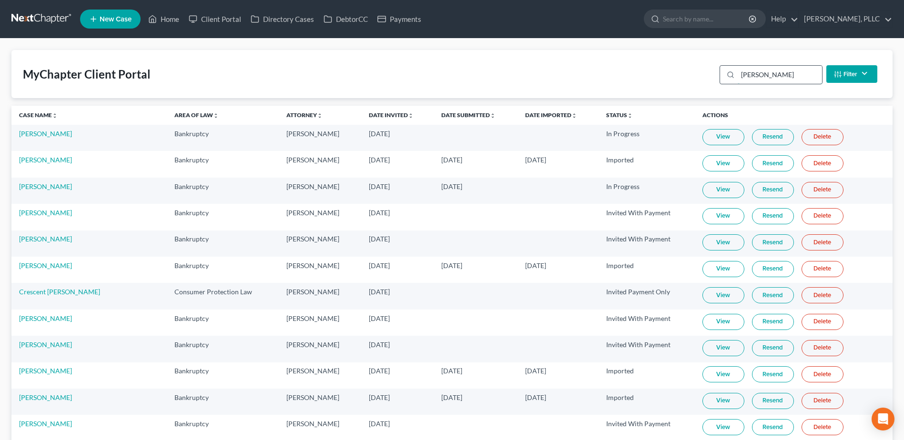
click at [778, 74] on input "davis" at bounding box center [779, 75] width 84 height 18
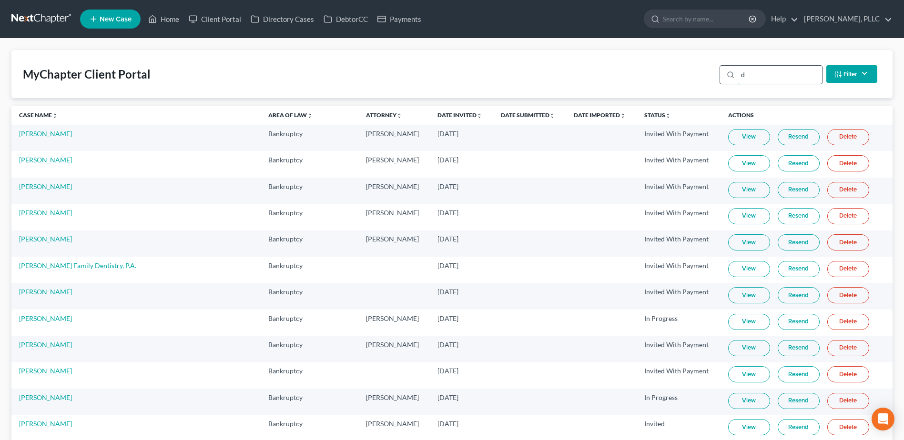
type input "de"
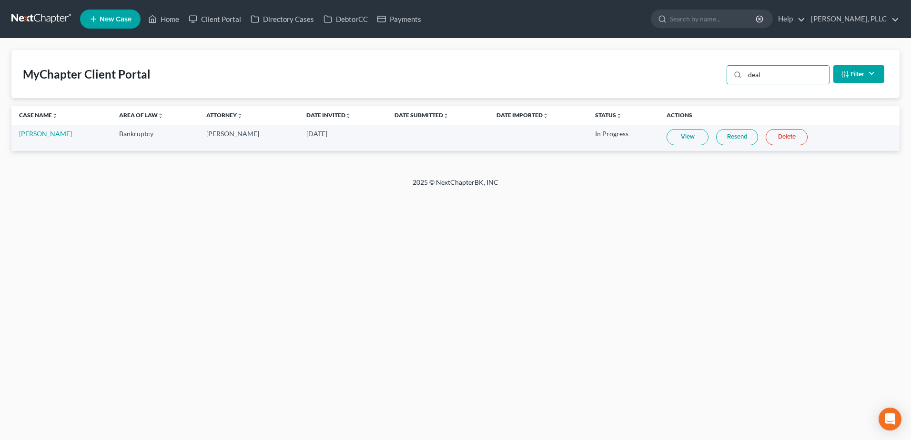
type input "deal"
click at [677, 140] on link "View" at bounding box center [687, 137] width 42 height 16
click at [334, 15] on link "DebtorCC" at bounding box center [346, 18] width 54 height 17
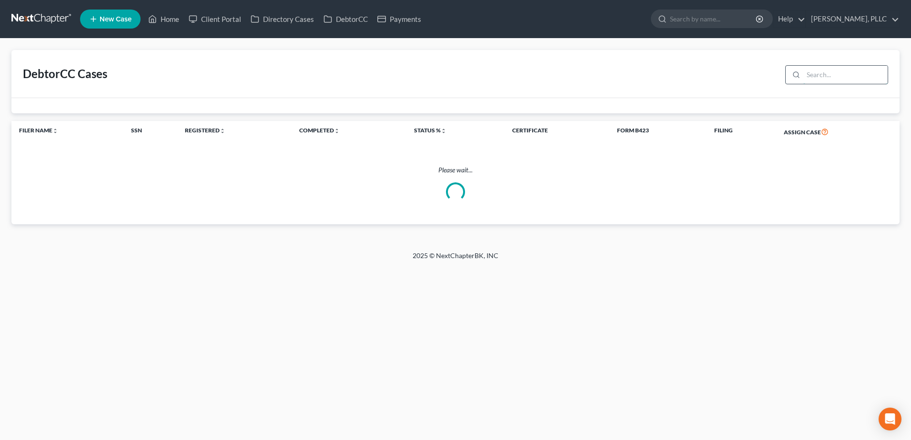
click at [822, 75] on input "search" at bounding box center [845, 75] width 84 height 18
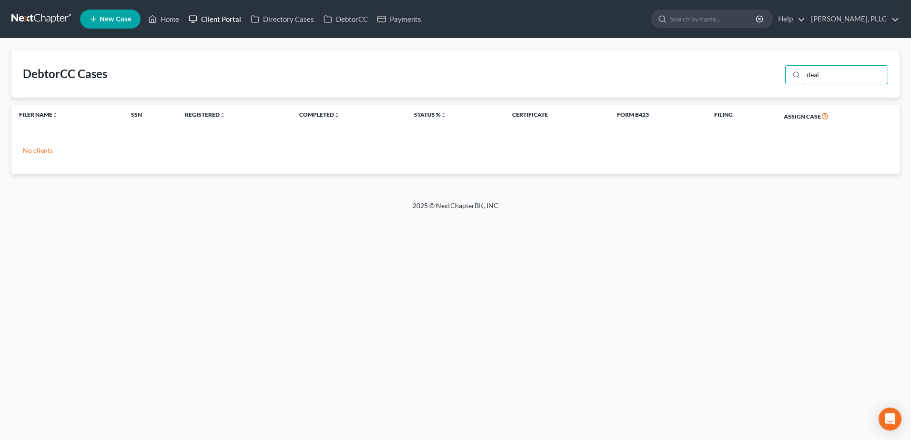
type input "deal"
click at [215, 18] on link "Client Portal" at bounding box center [215, 18] width 62 height 17
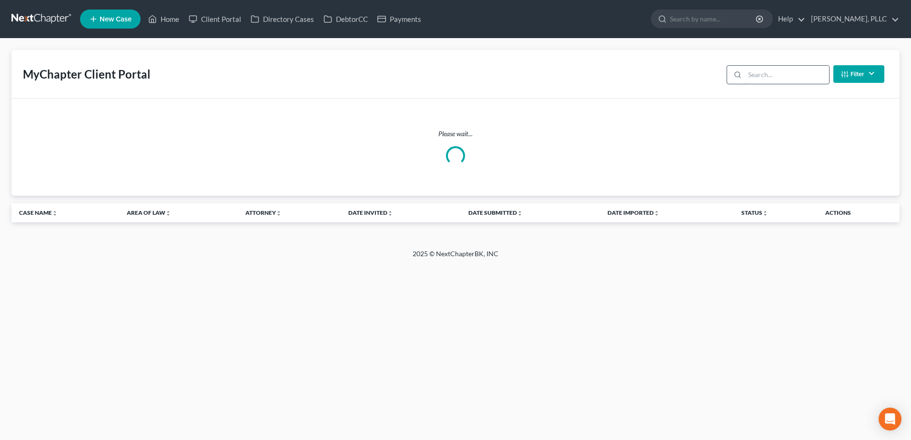
click at [764, 77] on input "search" at bounding box center [787, 75] width 84 height 18
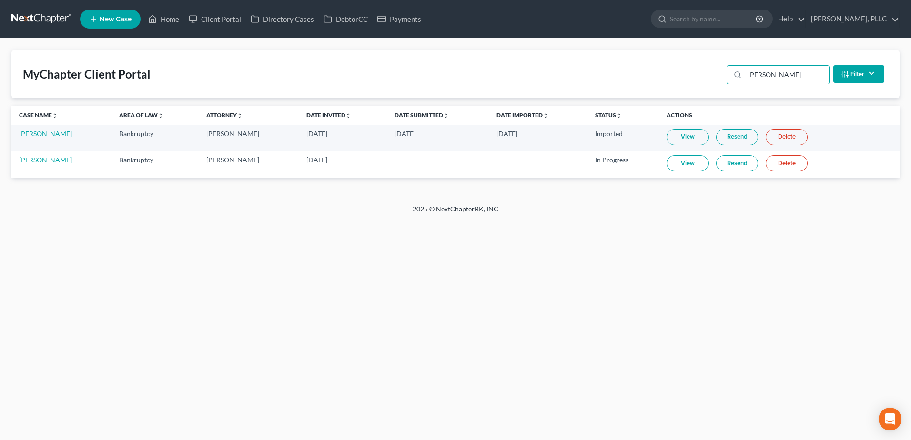
click at [677, 164] on link "View" at bounding box center [687, 163] width 42 height 16
click at [780, 80] on input "[PERSON_NAME]" at bounding box center [787, 75] width 84 height 18
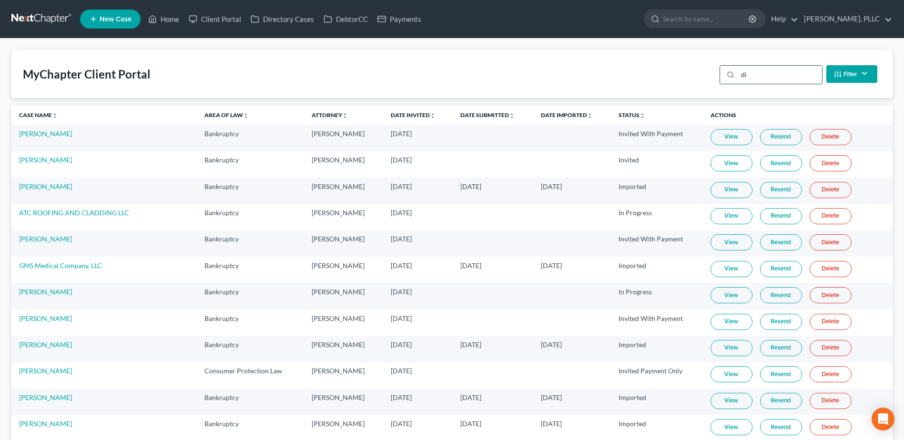
type input "d"
click at [779, 79] on input "search" at bounding box center [779, 75] width 84 height 18
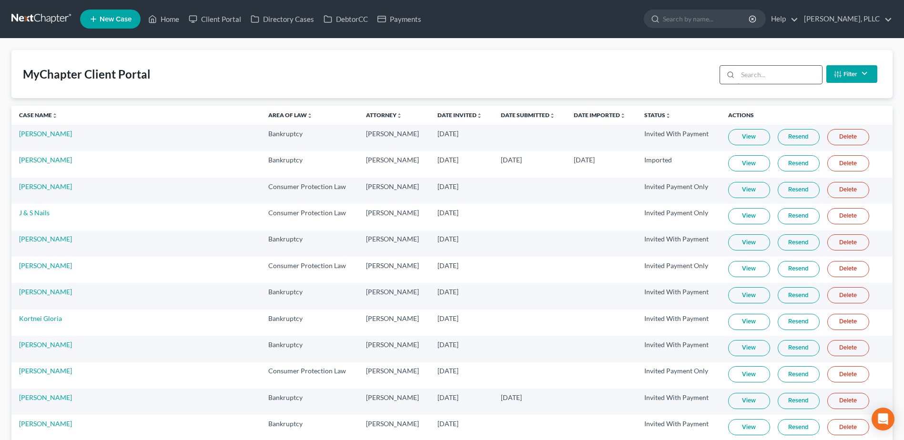
click at [769, 71] on input "search" at bounding box center [779, 75] width 84 height 18
click at [755, 76] on input "search" at bounding box center [779, 75] width 84 height 18
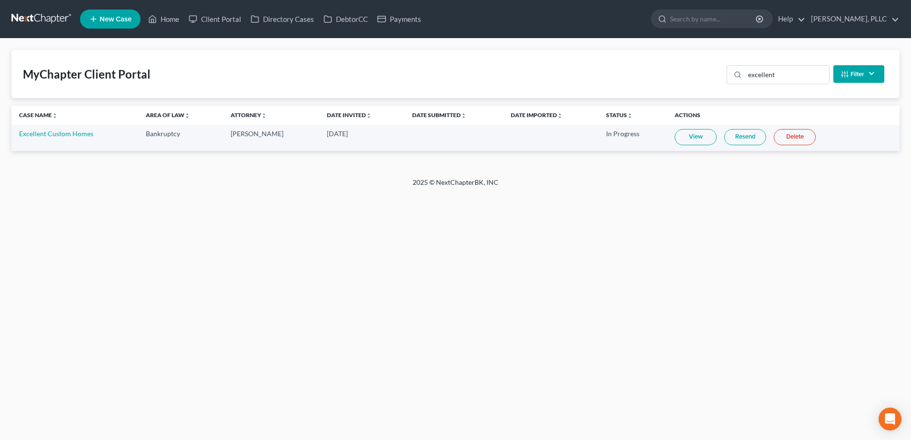
click at [686, 136] on link "View" at bounding box center [695, 137] width 42 height 16
drag, startPoint x: 785, startPoint y: 74, endPoint x: 716, endPoint y: 76, distance: 69.1
click at [717, 76] on div "MyChapter Client Portal excellent Filter Status Filter... Invited With Payment …" at bounding box center [455, 74] width 888 height 48
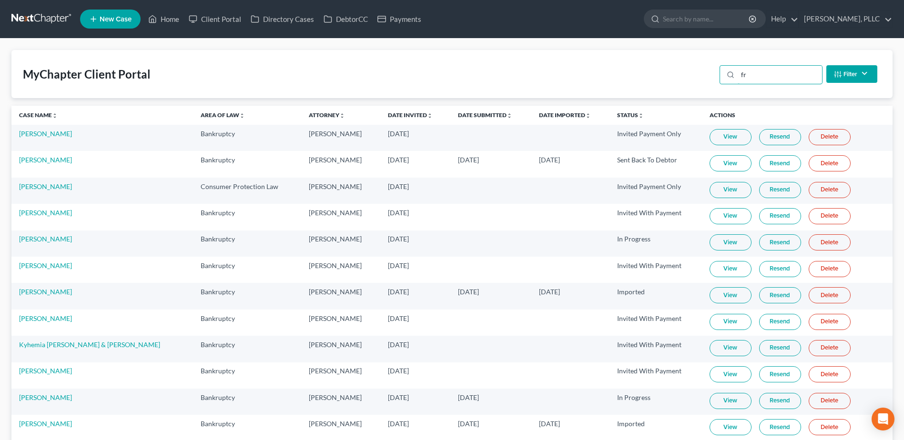
type input "f"
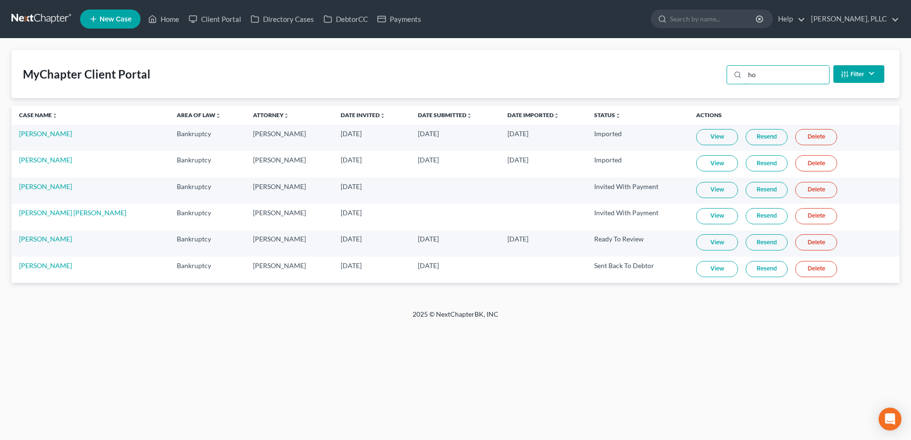
type input "h"
click at [786, 69] on input "search" at bounding box center [787, 75] width 84 height 18
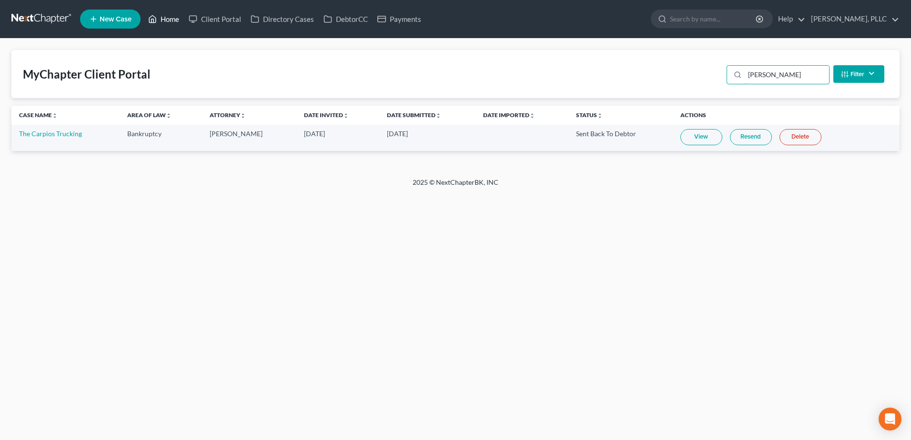
type input "carpio"
click at [163, 20] on link "Home" at bounding box center [163, 18] width 40 height 17
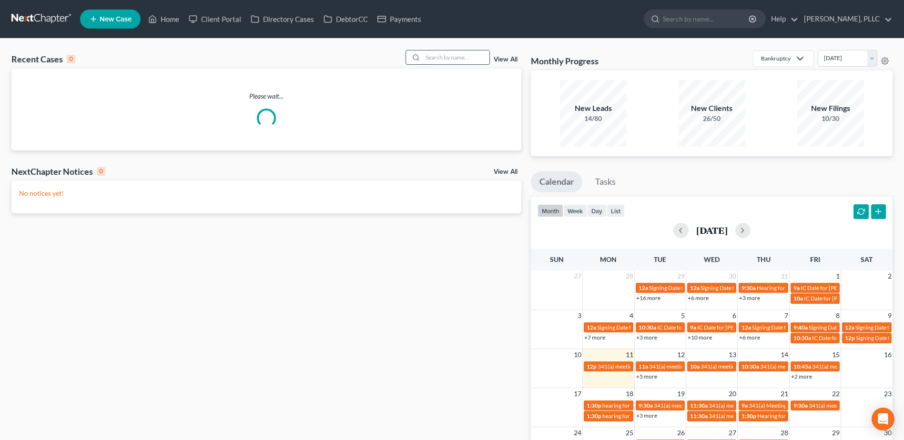
click at [478, 57] on input "search" at bounding box center [456, 57] width 67 height 14
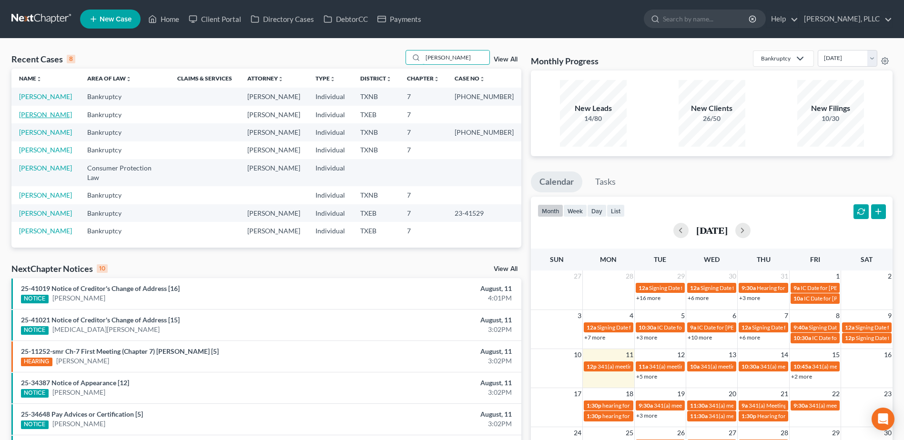
type input "[PERSON_NAME]"
click at [52, 113] on link "[PERSON_NAME]" at bounding box center [45, 115] width 53 height 8
select select "4"
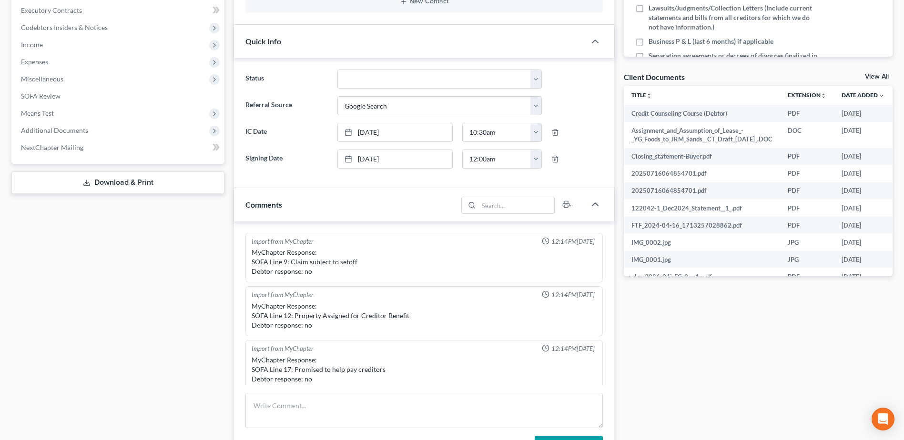
scroll to position [461, 0]
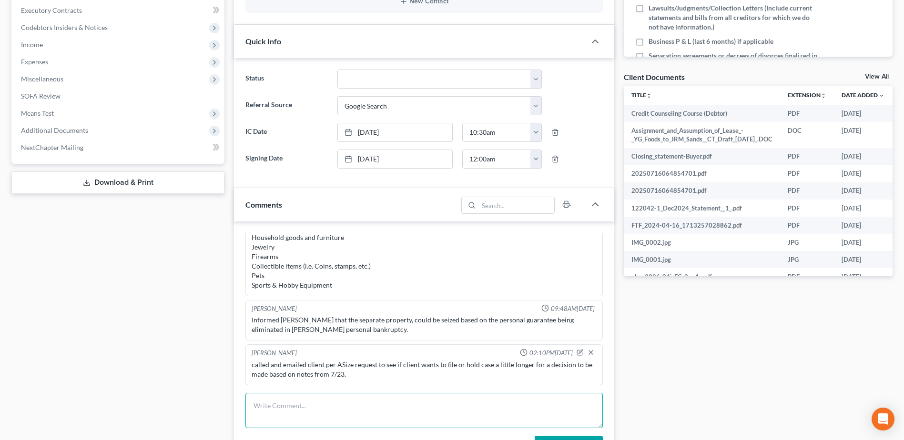
click at [460, 408] on textarea at bounding box center [423, 410] width 357 height 35
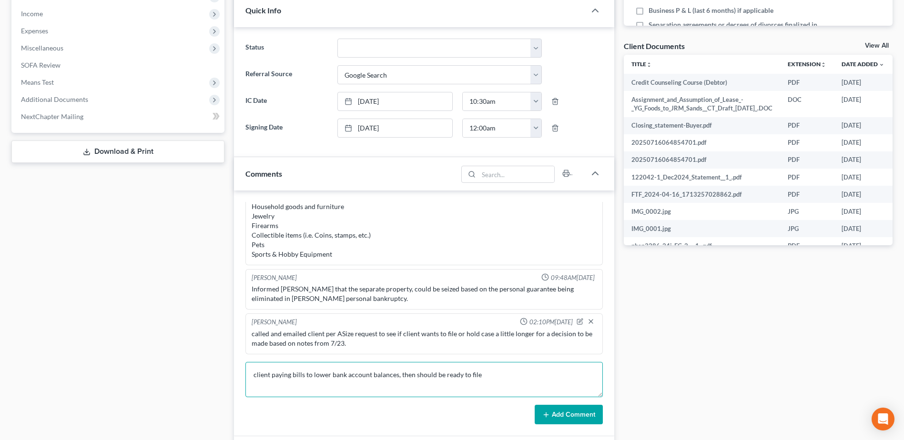
scroll to position [333, 0]
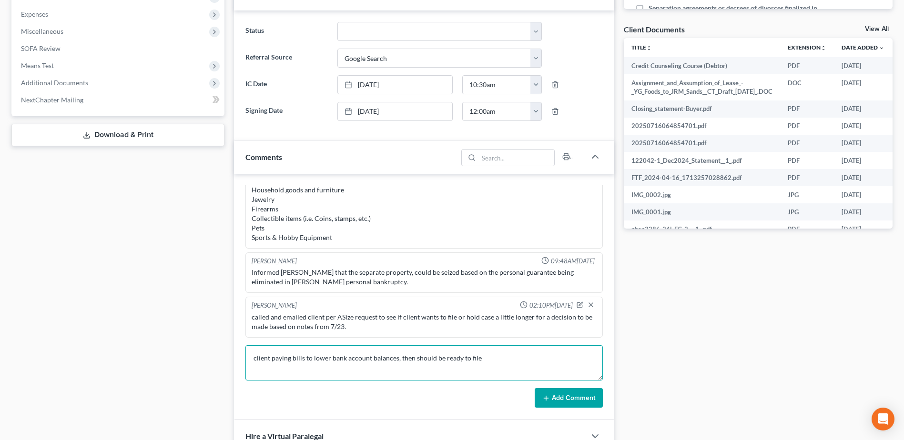
type textarea "client paying bills to lower bank account balances, then should be ready to file"
click at [589, 404] on button "Add Comment" at bounding box center [568, 398] width 68 height 20
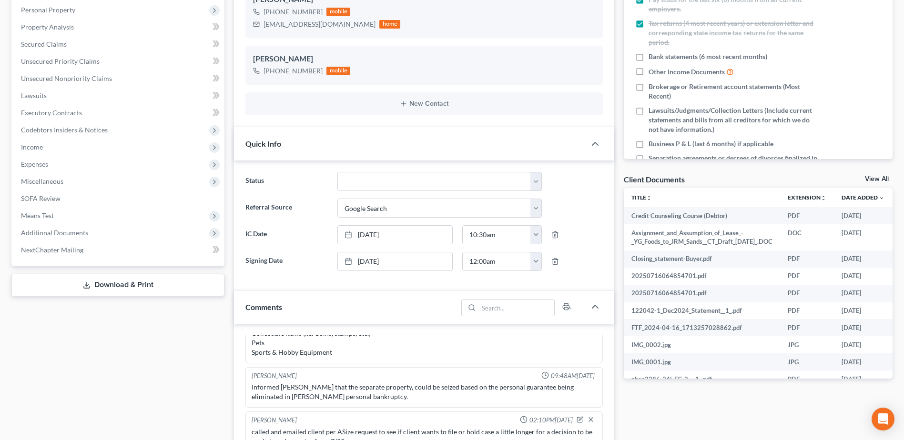
scroll to position [0, 0]
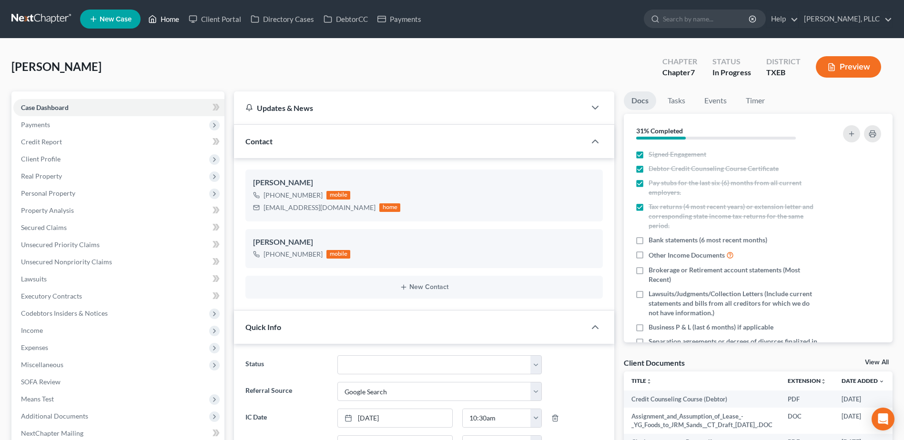
click at [173, 20] on link "Home" at bounding box center [163, 18] width 40 height 17
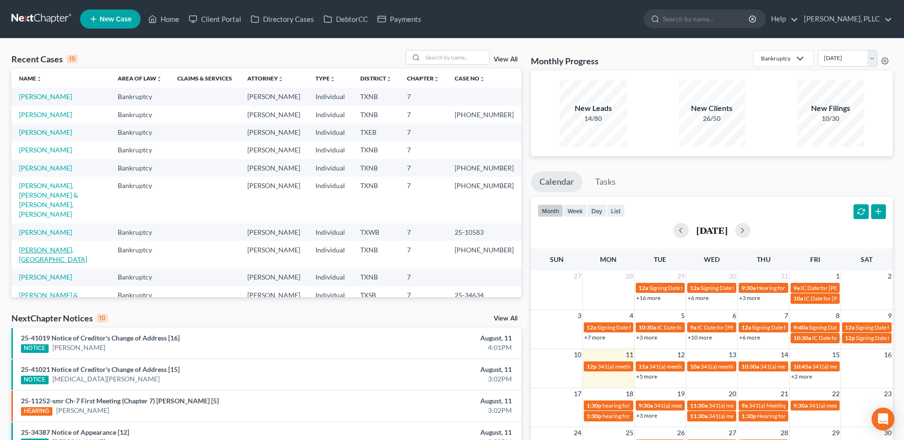
click at [27, 252] on link "Thyne, Salem" at bounding box center [53, 255] width 68 height 18
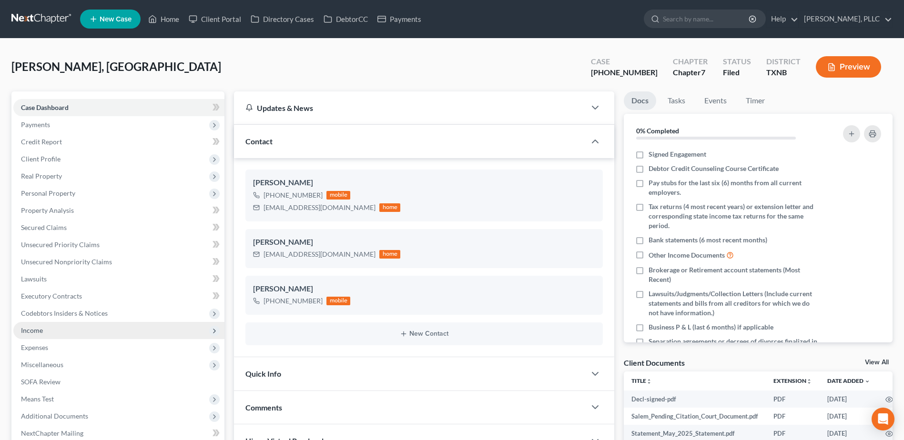
click at [40, 332] on span "Income" at bounding box center [32, 330] width 22 height 8
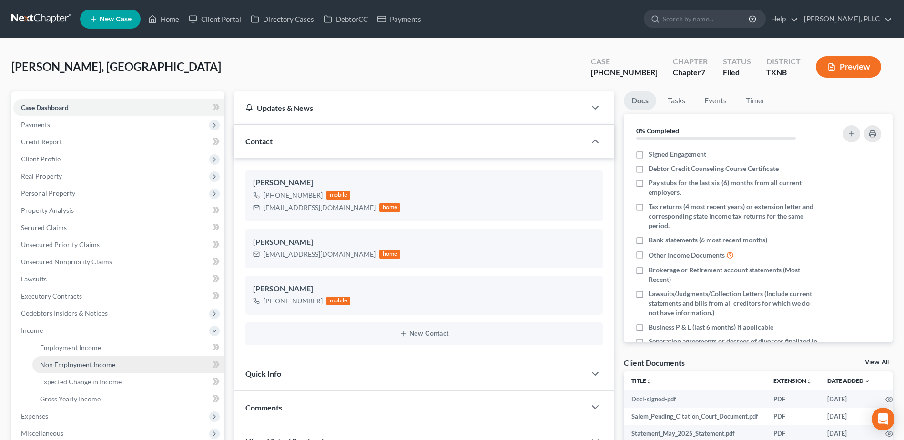
click at [78, 361] on span "Non Employment Income" at bounding box center [77, 365] width 75 height 8
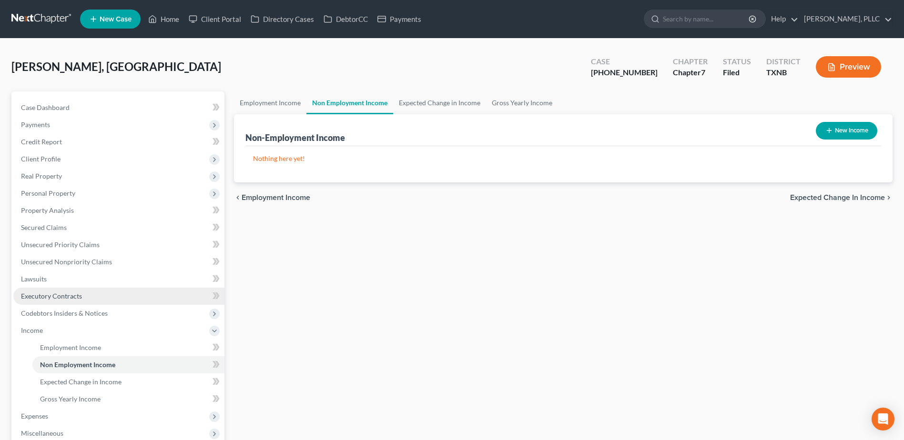
scroll to position [95, 0]
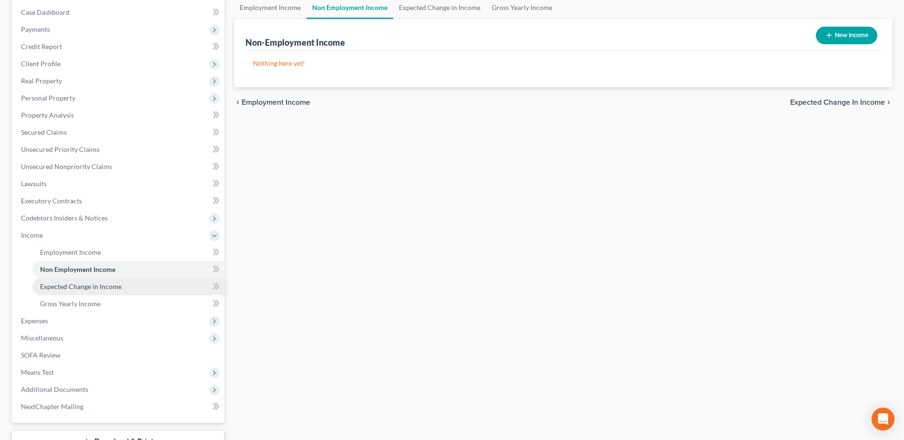
click at [93, 289] on span "Expected Change in Income" at bounding box center [80, 286] width 81 height 8
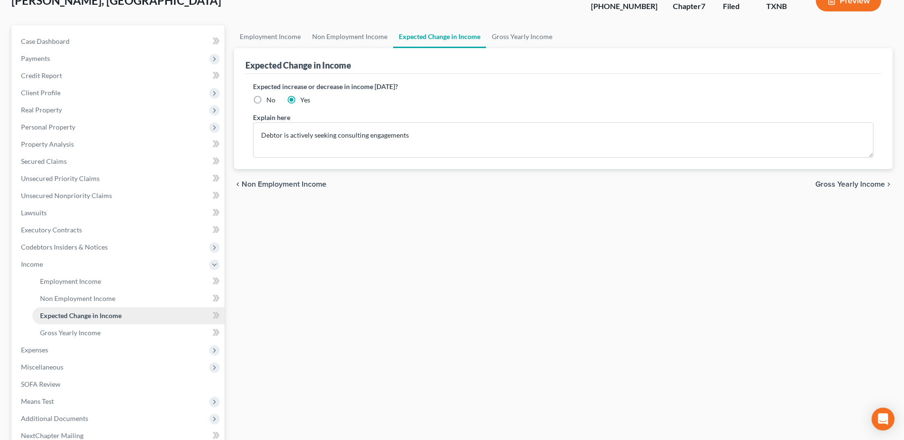
scroll to position [144, 0]
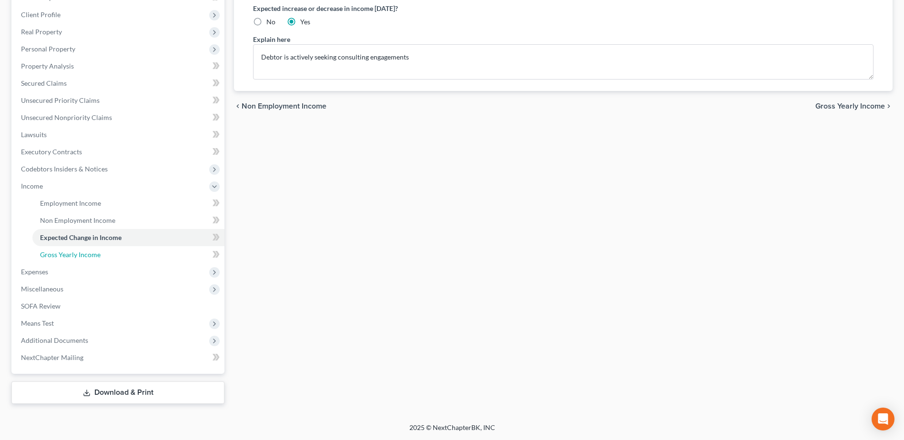
click at [79, 253] on span "Gross Yearly Income" at bounding box center [70, 255] width 60 height 8
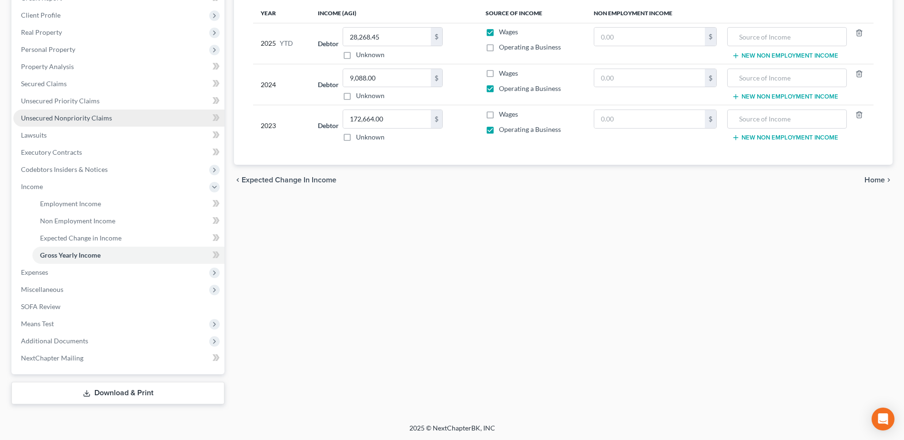
scroll to position [144, 0]
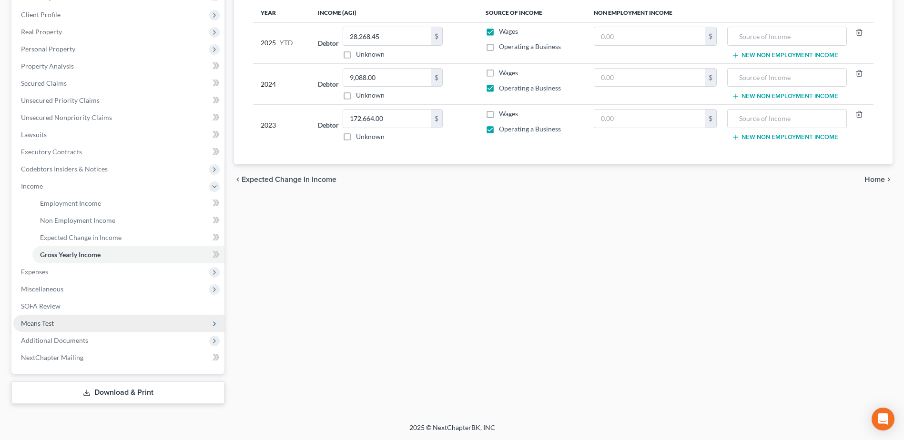
click at [51, 319] on span "Means Test" at bounding box center [37, 323] width 33 height 8
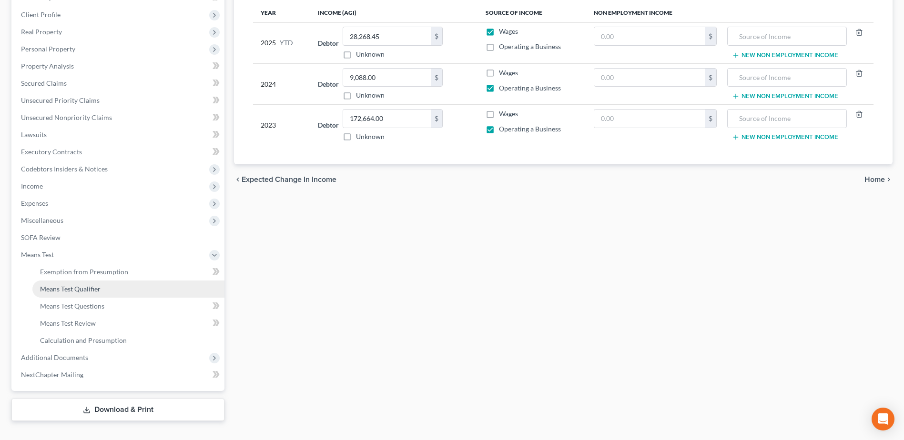
click at [99, 292] on span "Means Test Qualifier" at bounding box center [70, 289] width 60 height 8
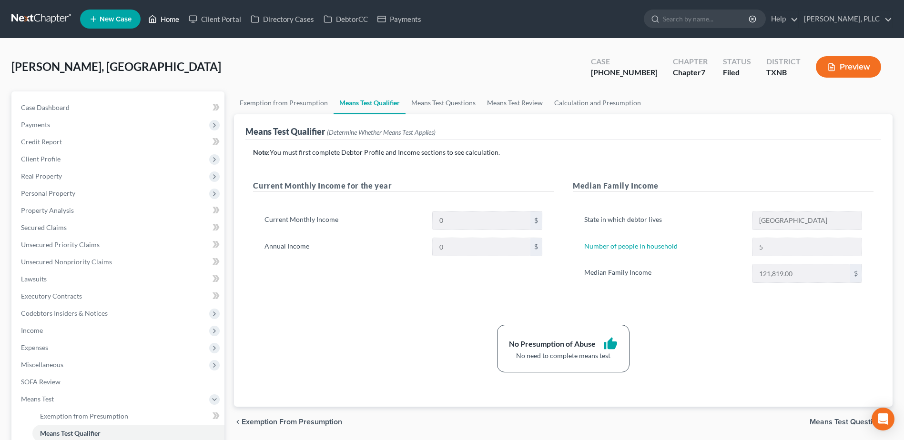
click at [175, 18] on link "Home" at bounding box center [163, 18] width 40 height 17
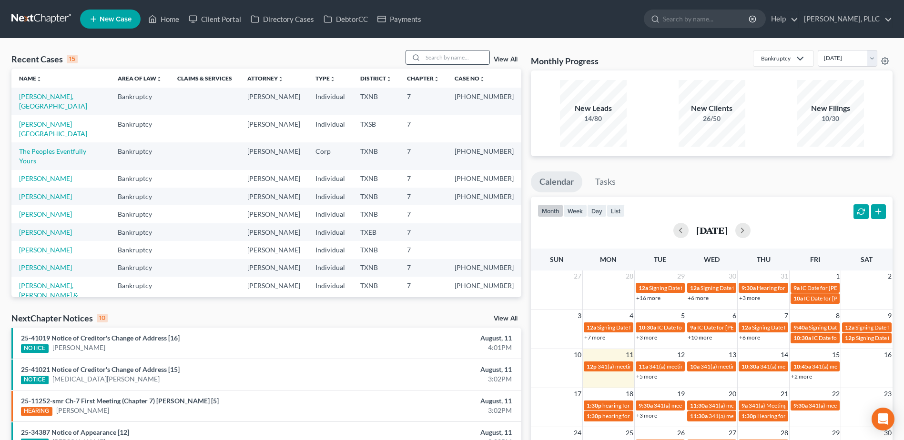
click at [473, 56] on input "search" at bounding box center [456, 57] width 67 height 14
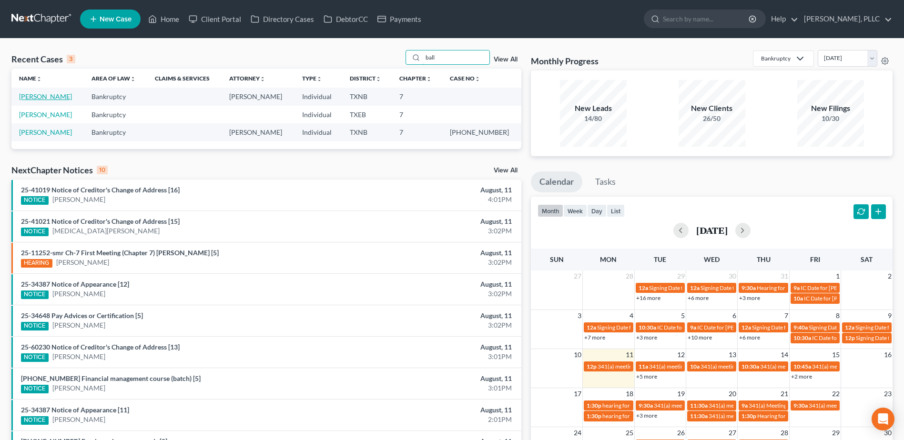
type input "ball"
click at [46, 100] on link "Ball, Tasheba" at bounding box center [45, 96] width 53 height 8
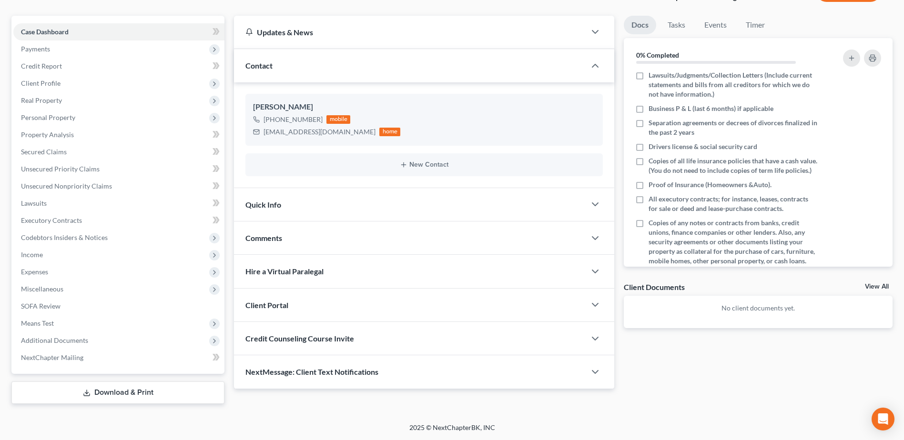
scroll to position [212, 0]
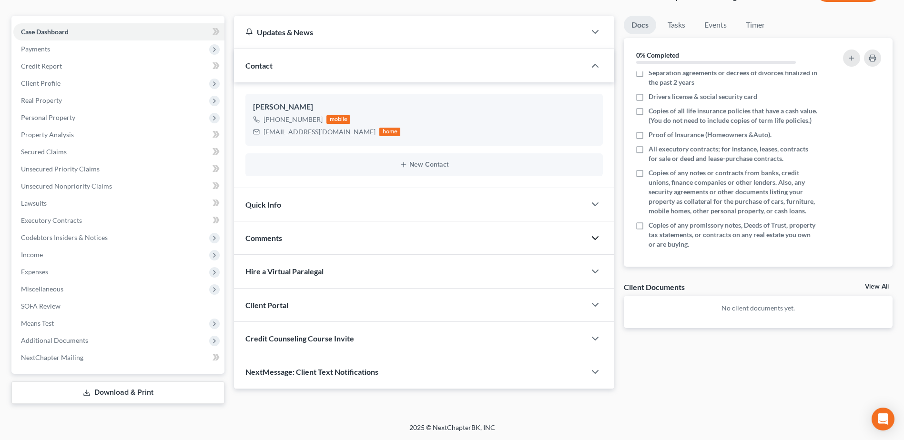
click at [594, 239] on polyline "button" at bounding box center [595, 238] width 6 height 3
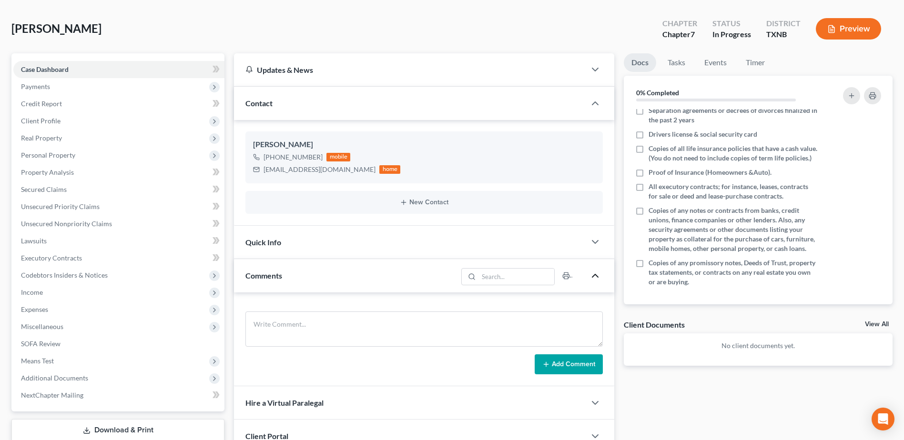
scroll to position [0, 0]
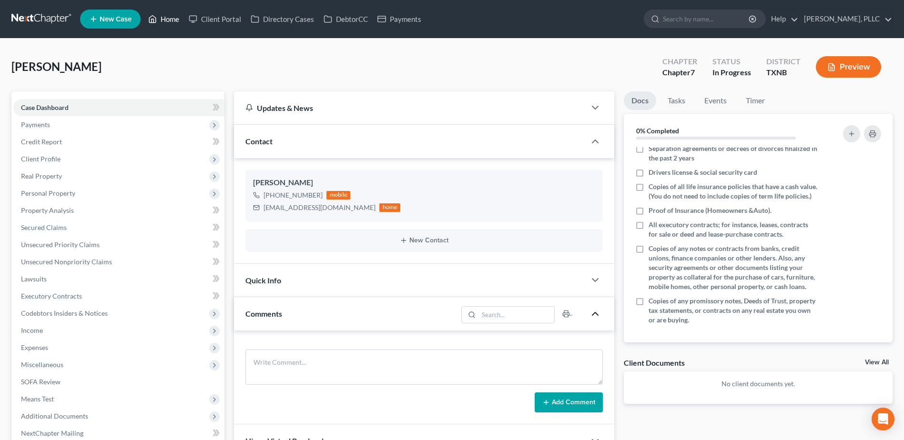
click at [171, 22] on link "Home" at bounding box center [163, 18] width 40 height 17
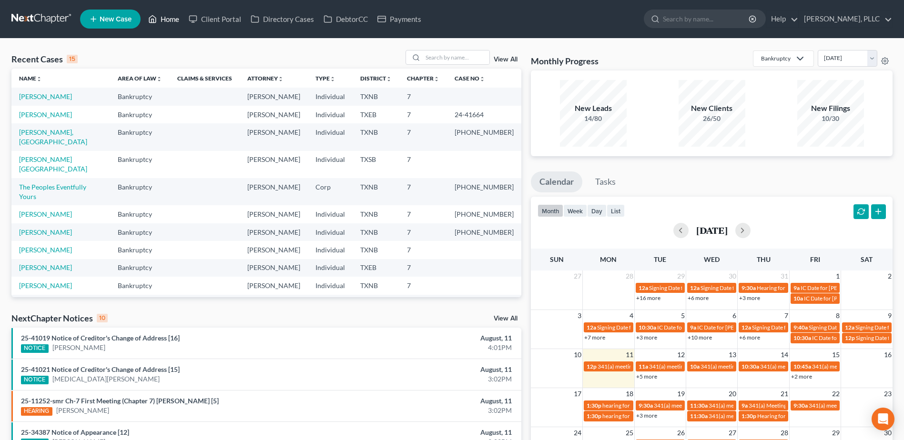
click at [143, 10] on link "Home" at bounding box center [163, 18] width 40 height 17
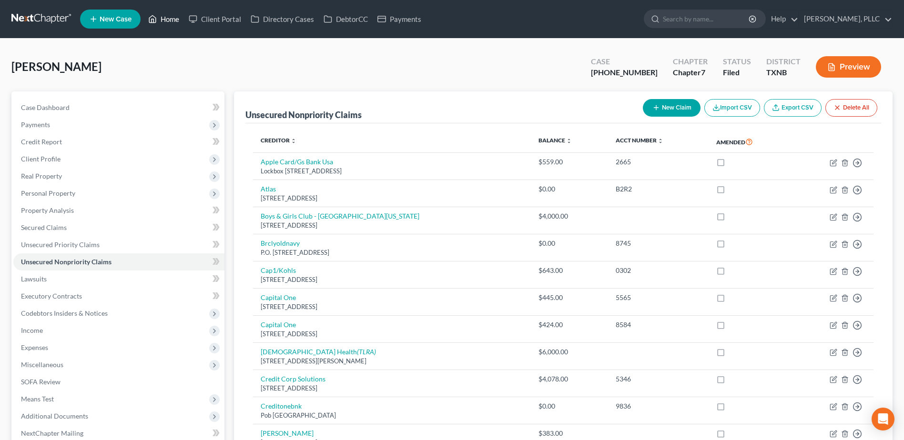
click at [171, 18] on link "Home" at bounding box center [163, 18] width 40 height 17
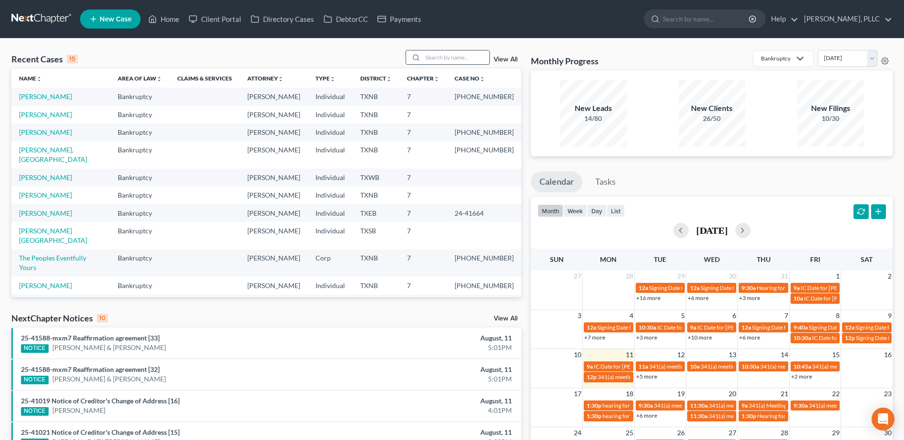
click at [453, 62] on input "search" at bounding box center [456, 57] width 67 height 14
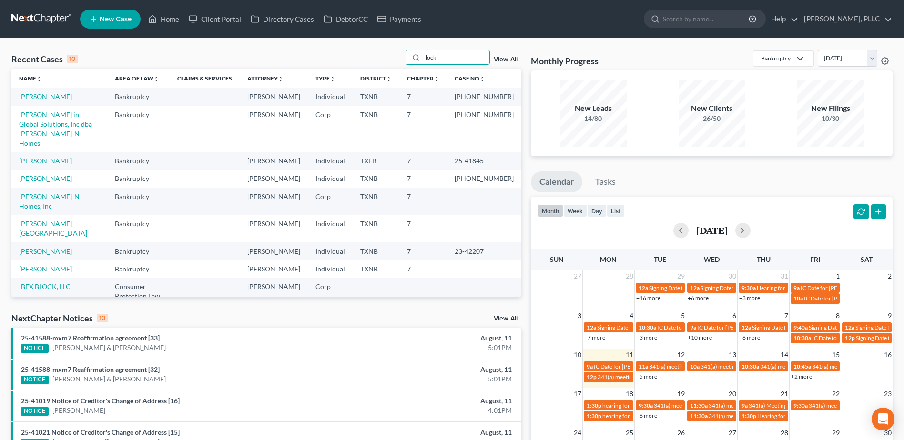
type input "lock"
click at [53, 95] on link "[PERSON_NAME]" at bounding box center [45, 96] width 53 height 8
select select "1"
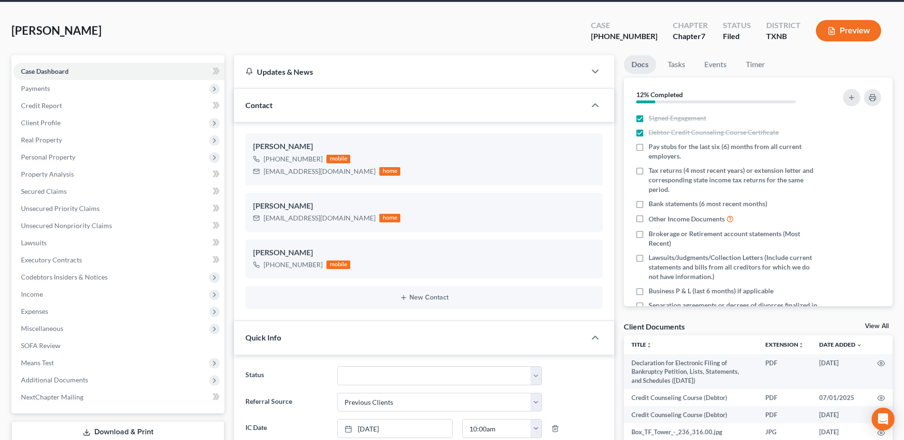
scroll to position [95, 0]
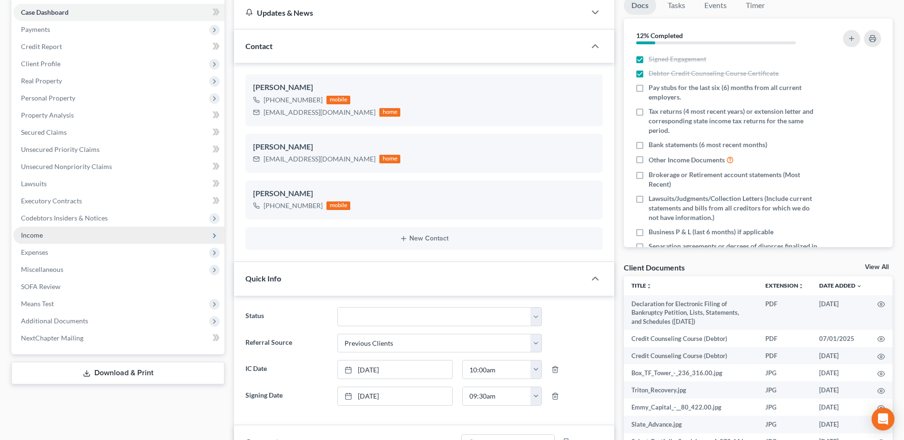
click at [41, 234] on span "Income" at bounding box center [32, 235] width 22 height 8
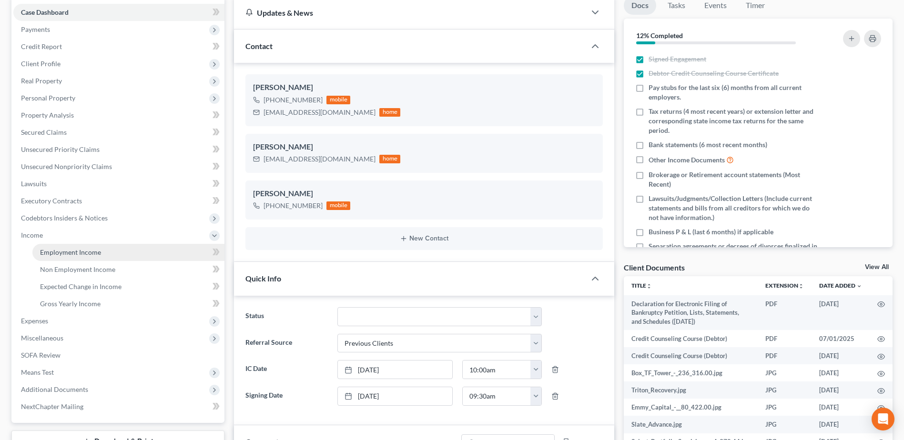
click at [52, 252] on span "Employment Income" at bounding box center [70, 252] width 61 height 8
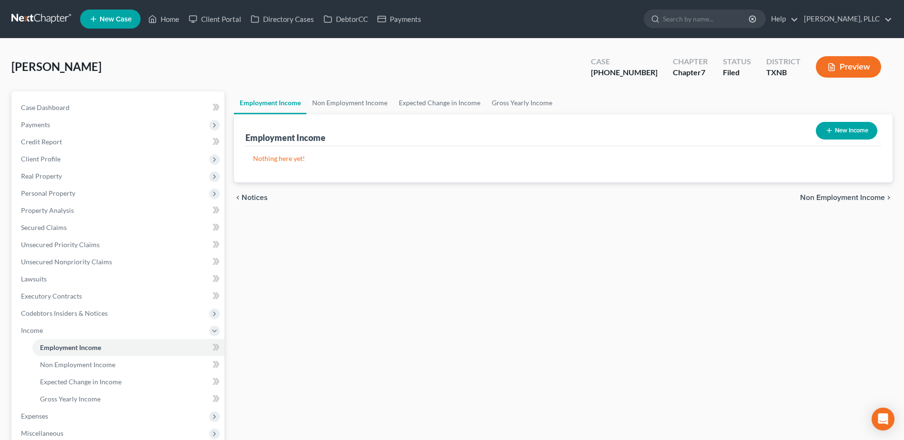
click at [869, 125] on button "New Income" at bounding box center [845, 131] width 61 height 18
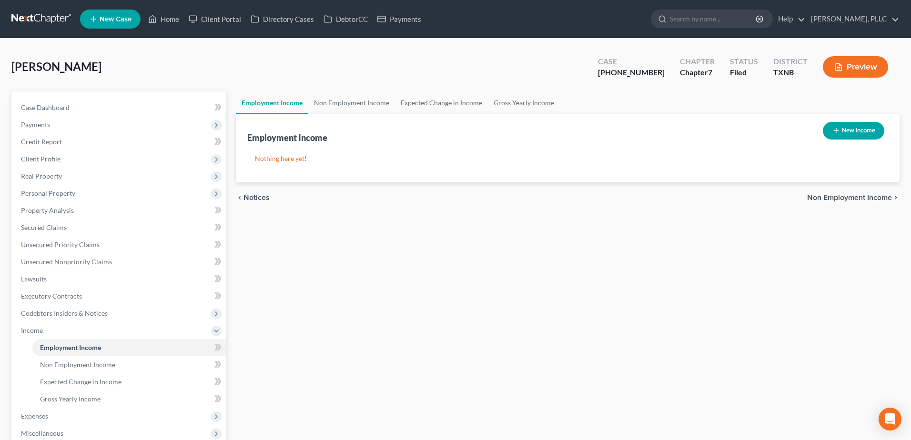
select select "0"
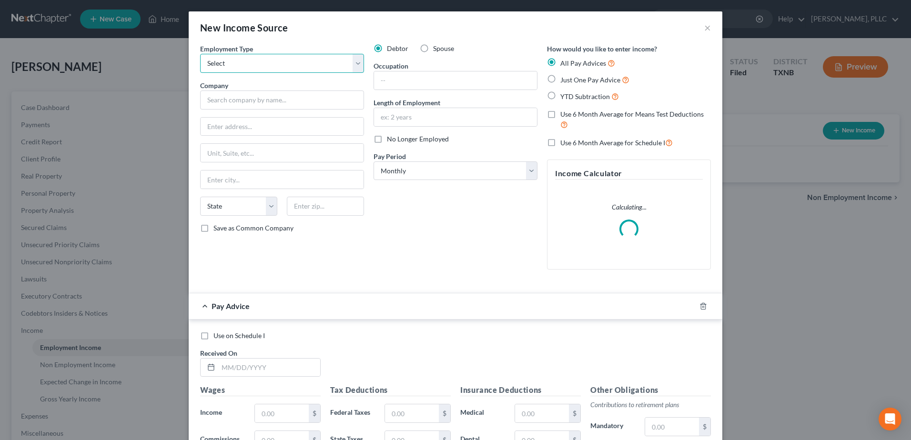
click at [354, 61] on select "Select Full or Part Time Employment Self Employment" at bounding box center [282, 63] width 164 height 19
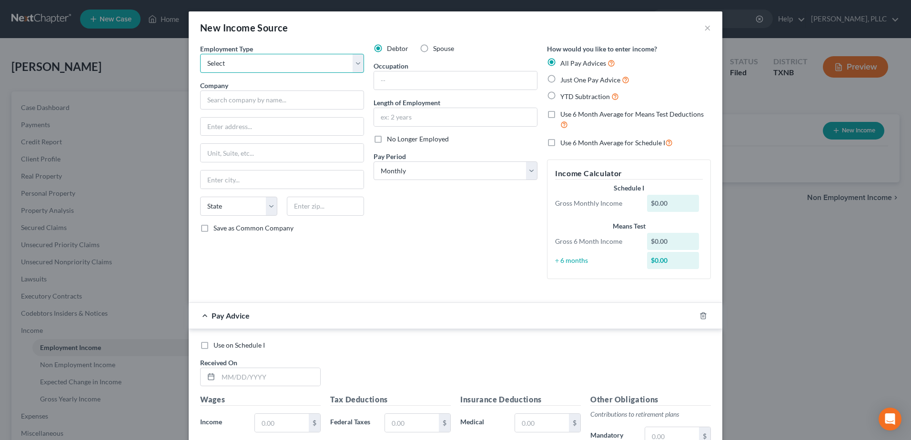
select select "1"
click at [200, 54] on select "Select Full or Part Time Employment Self Employment" at bounding box center [282, 63] width 164 height 19
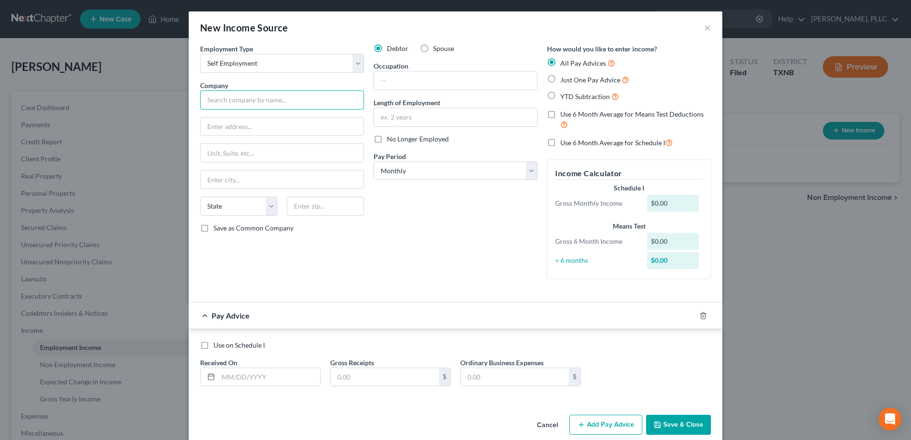
click at [312, 95] on input "text" at bounding box center [282, 100] width 164 height 19
click at [312, 95] on input "Locket" at bounding box center [282, 100] width 164 height 19
type input "Lockett N Homes, Inc"
type input "1200 W Walnut Hill Lane"
type input "Ste 3950"
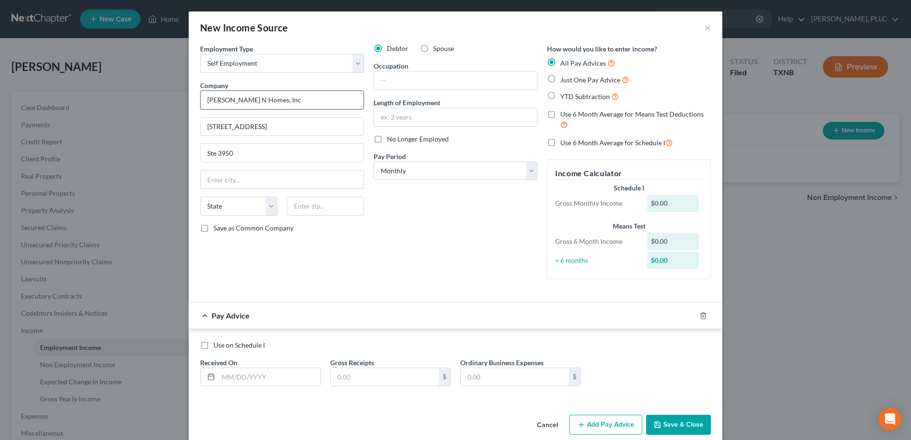
type input "[PERSON_NAME]"
select select "45"
type input "75038"
click at [402, 237] on div "Debtor Spouse Occupation Length of Employment No Longer Employed Pay Period * S…" at bounding box center [455, 165] width 173 height 243
click at [404, 80] on input "text" at bounding box center [455, 80] width 163 height 18
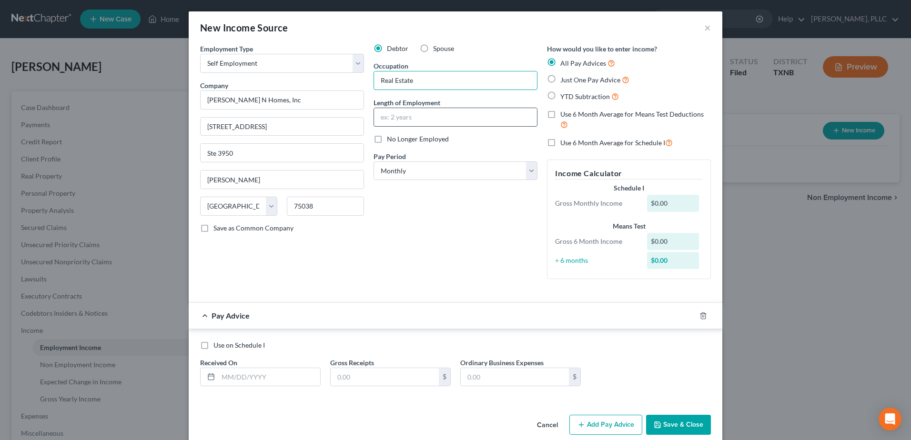
type input "Real Estate"
click at [385, 117] on input "text" at bounding box center [455, 117] width 163 height 18
click at [386, 280] on div "Debtor Spouse Occupation Real Estate Length of Employment No Longer Employed Pa…" at bounding box center [455, 165] width 173 height 243
click at [423, 111] on input "text" at bounding box center [455, 117] width 163 height 18
type input "-"
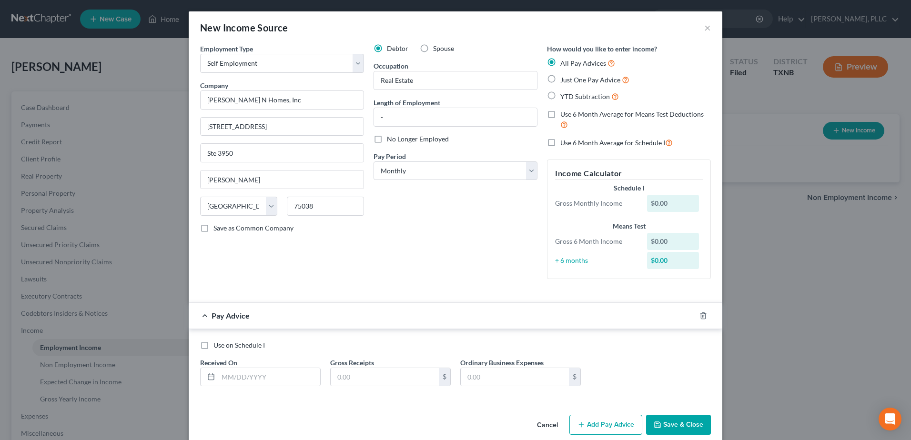
click at [560, 78] on label "Just One Pay Advice" at bounding box center [594, 79] width 69 height 11
click at [564, 78] on input "Just One Pay Advice" at bounding box center [567, 77] width 6 height 6
radio input "true"
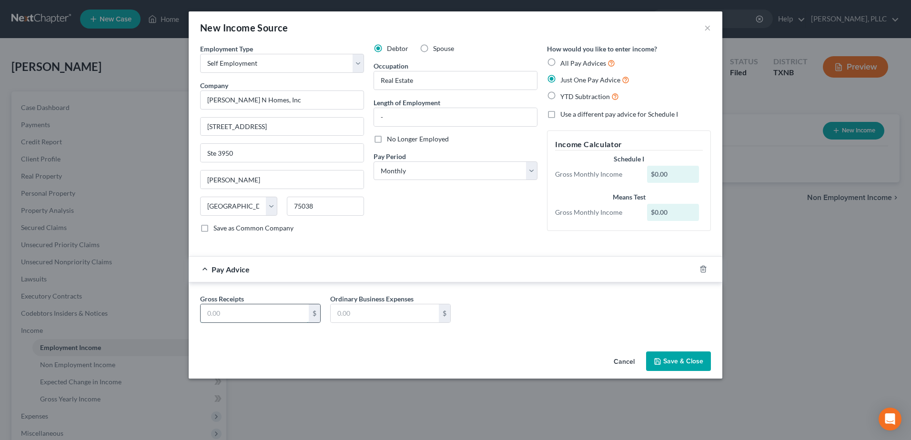
click at [271, 316] on input "text" at bounding box center [255, 313] width 108 height 18
type input "7"
type input "6,330.00"
click at [684, 363] on button "Save & Close" at bounding box center [678, 362] width 65 height 20
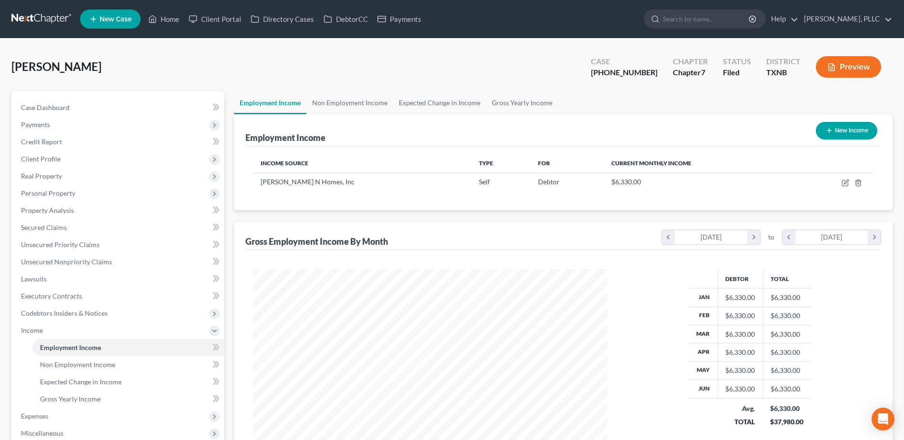
scroll to position [144, 0]
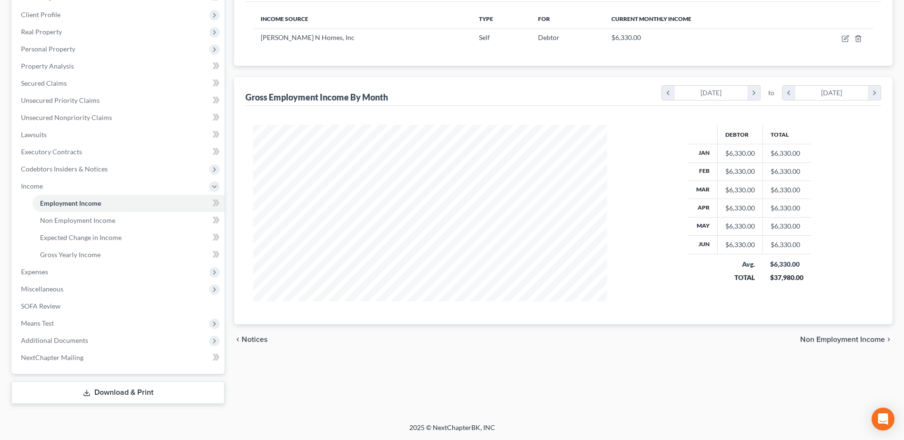
click at [839, 340] on span "Non Employment Income" at bounding box center [842, 340] width 85 height 8
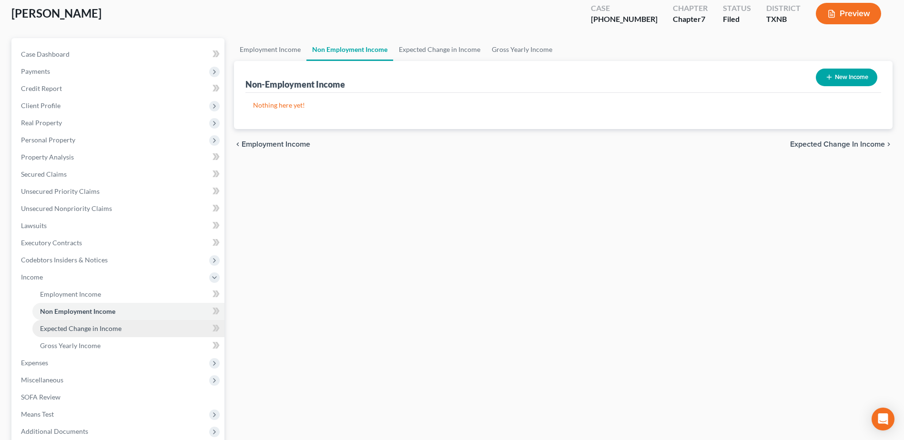
scroll to position [143, 0]
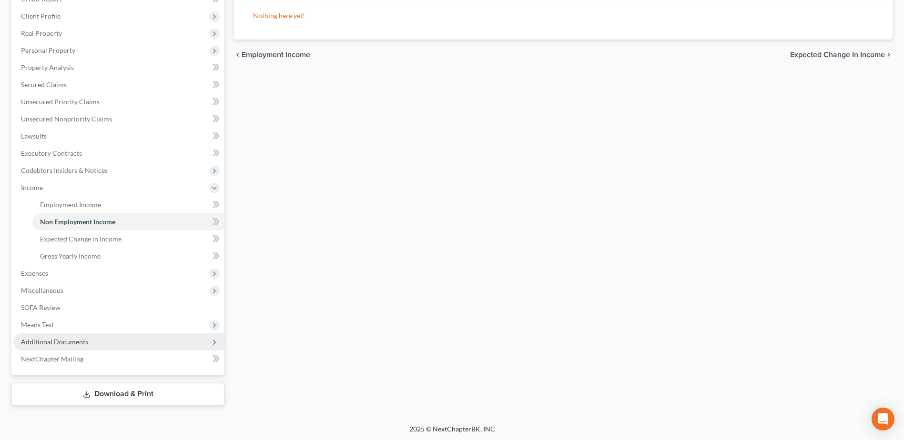
click at [53, 339] on span "Additional Documents" at bounding box center [54, 342] width 67 height 8
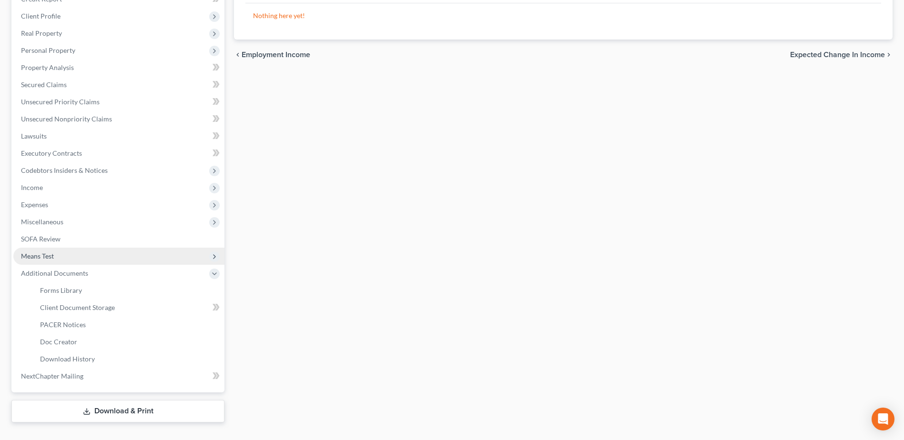
click at [46, 251] on span "Means Test" at bounding box center [118, 256] width 211 height 17
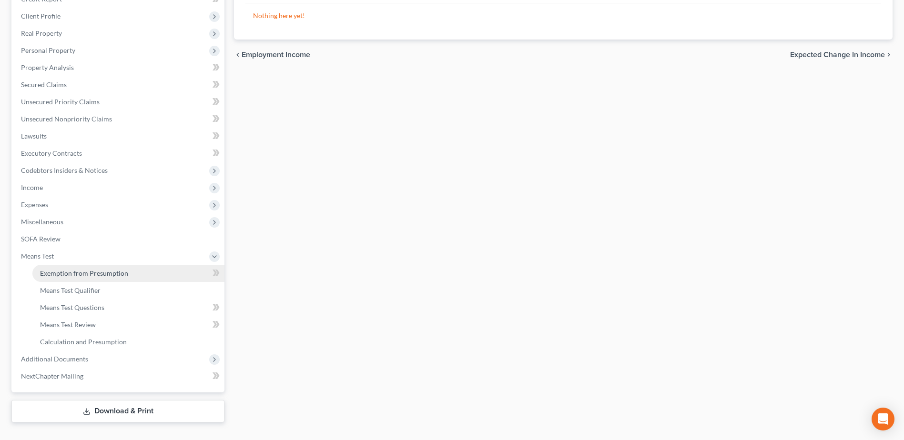
click at [68, 270] on span "Exemption from Presumption" at bounding box center [84, 273] width 88 height 8
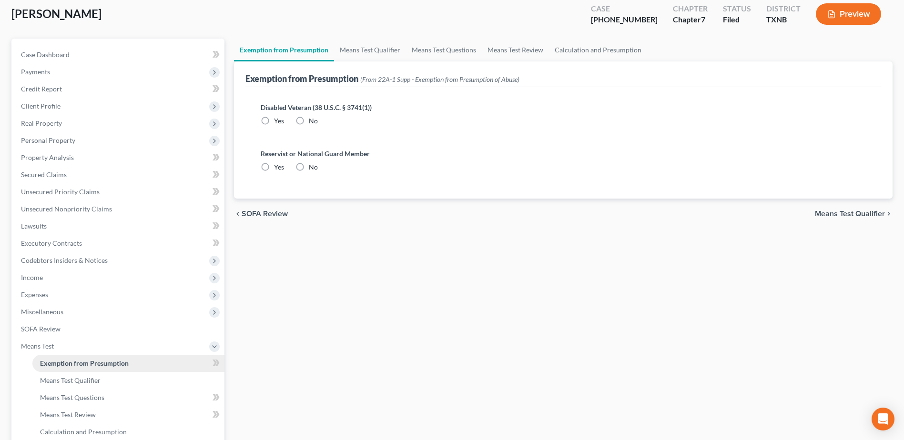
radio input "true"
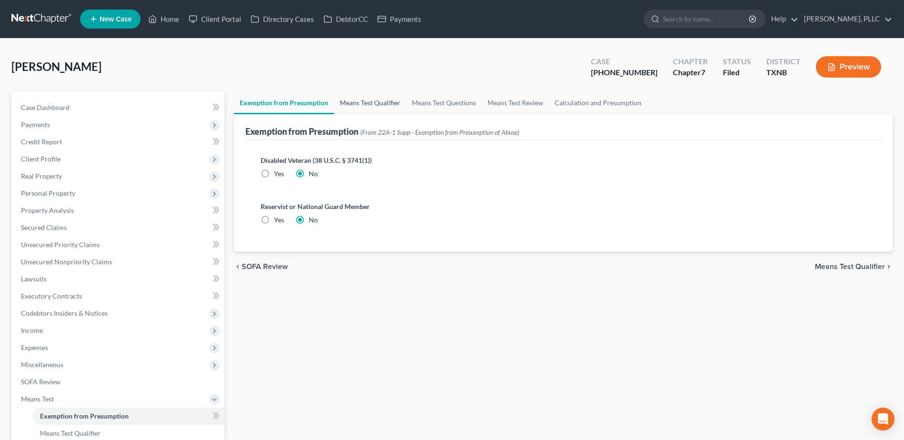
click at [357, 107] on link "Means Test Qualifier" at bounding box center [370, 102] width 72 height 23
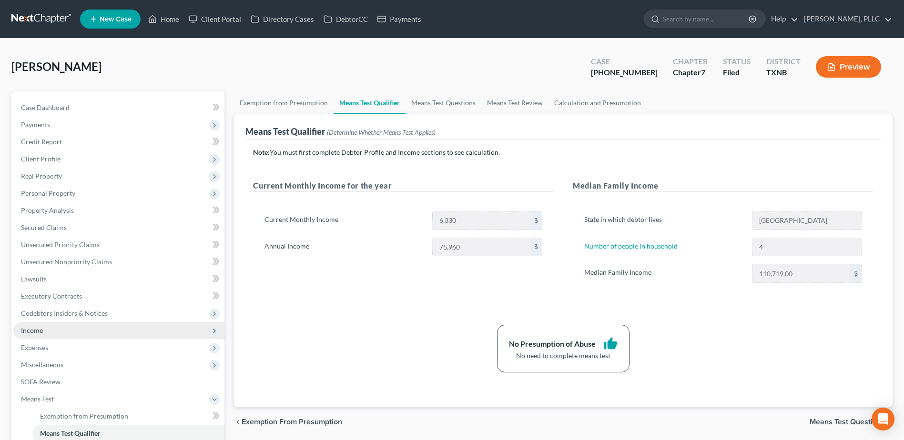
click at [44, 333] on span "Income" at bounding box center [118, 330] width 211 height 17
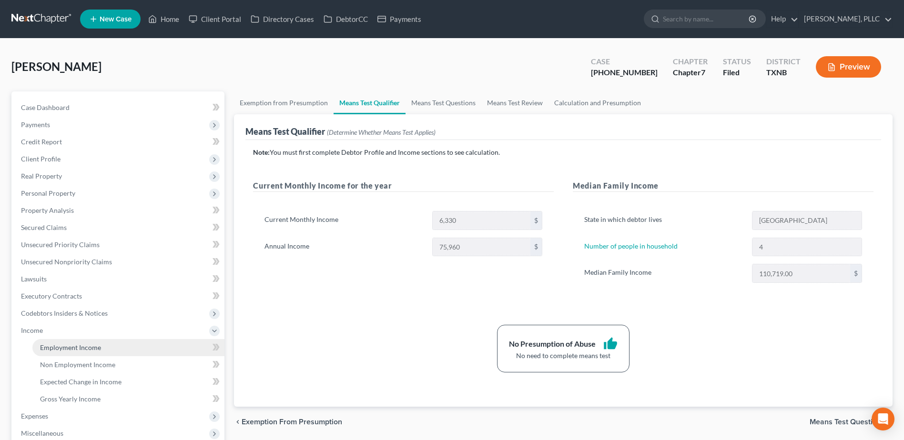
click at [61, 351] on span "Employment Income" at bounding box center [70, 347] width 61 height 8
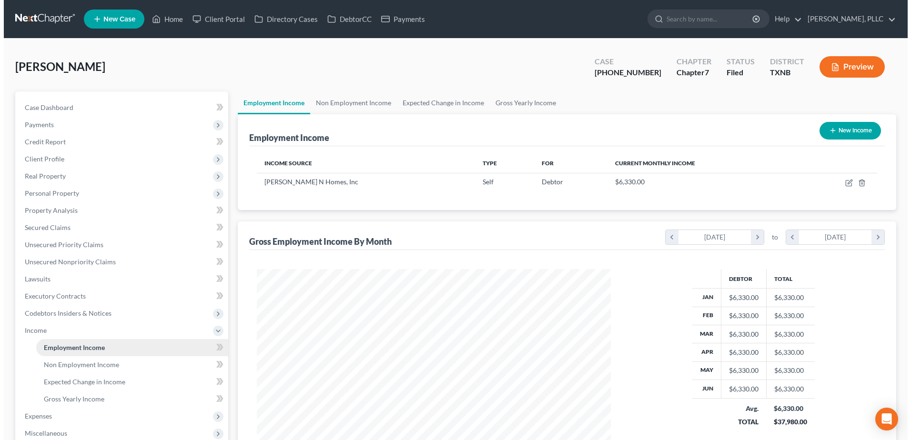
scroll to position [177, 372]
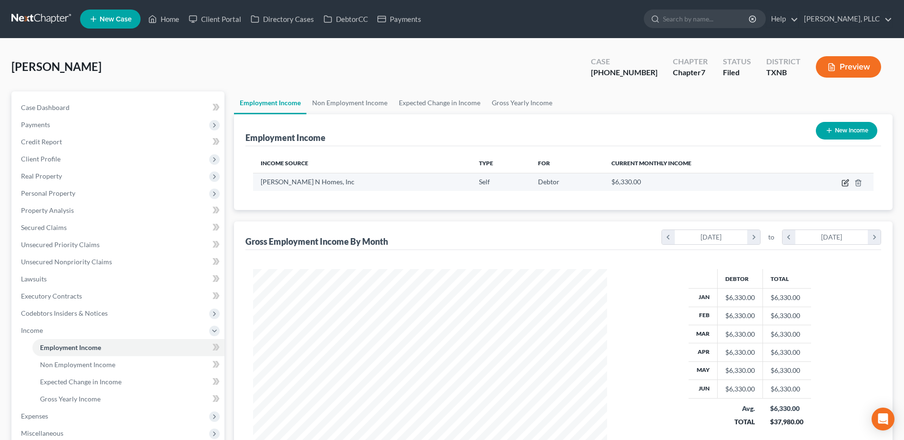
click at [843, 184] on icon "button" at bounding box center [845, 183] width 8 height 8
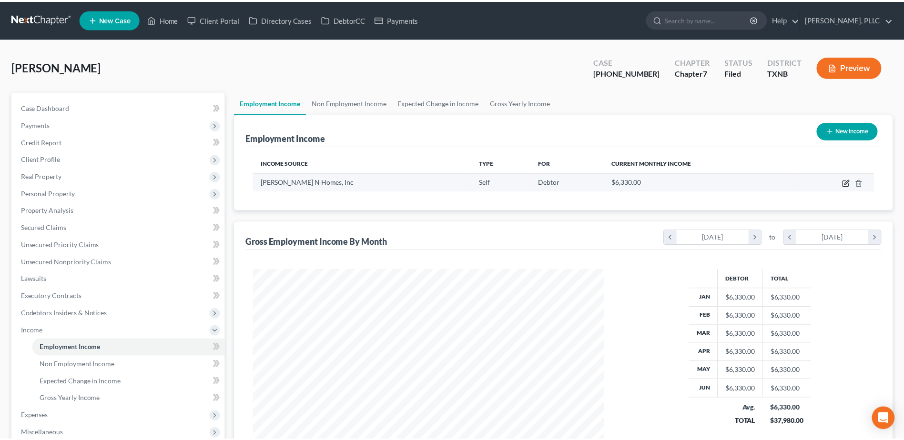
scroll to position [178, 376]
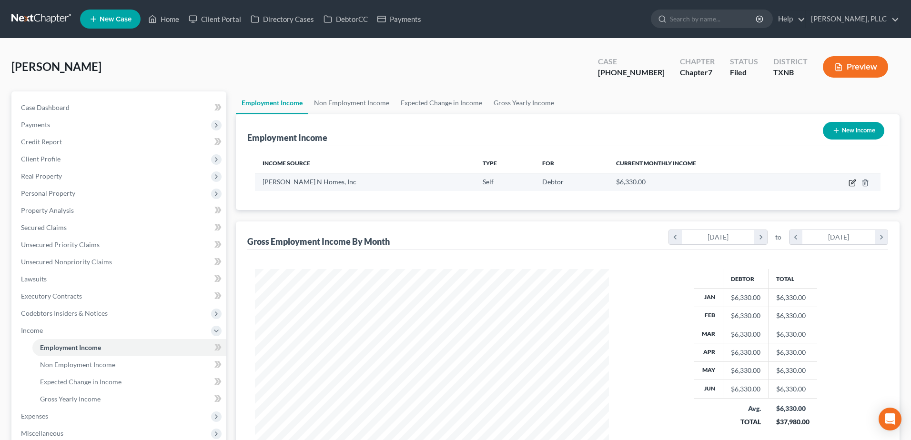
select select "1"
select select "45"
select select "0"
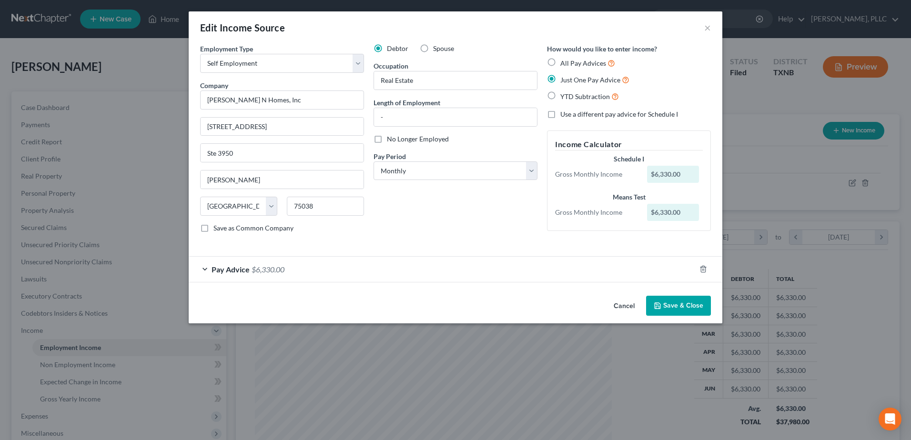
click at [202, 277] on div "Pay Advice $6,330.00" at bounding box center [442, 269] width 507 height 25
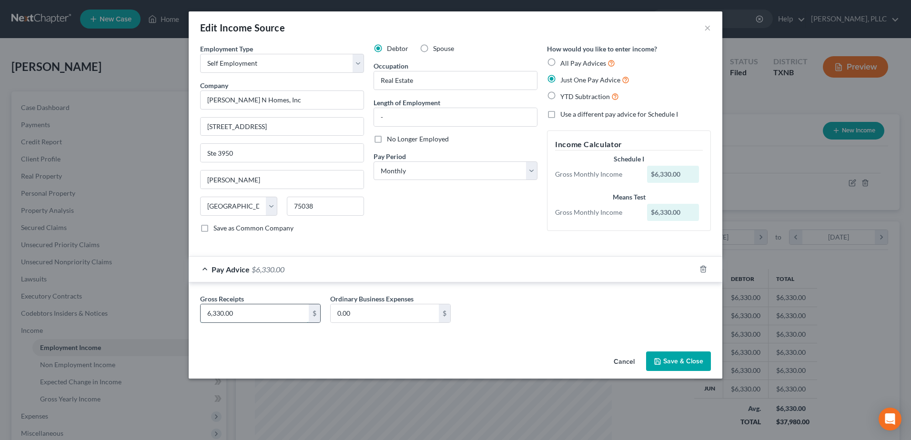
click at [246, 312] on input "6,330.00" at bounding box center [255, 313] width 108 height 18
type input "6,333.00"
click at [683, 359] on button "Save & Close" at bounding box center [678, 362] width 65 height 20
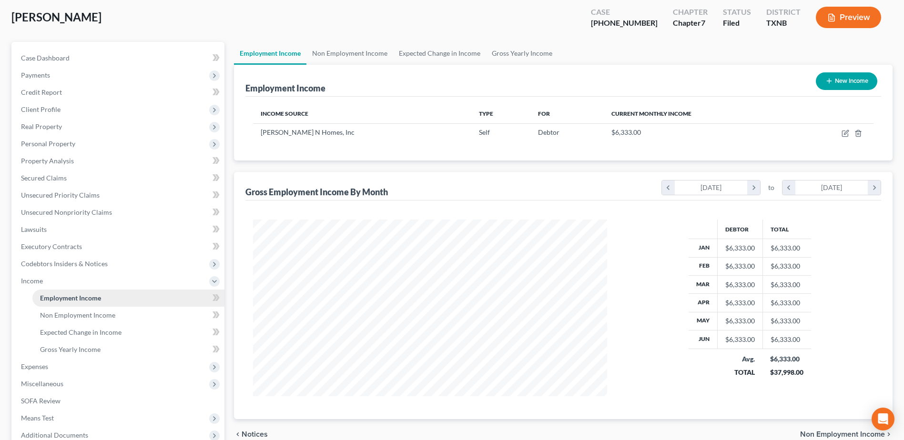
scroll to position [144, 0]
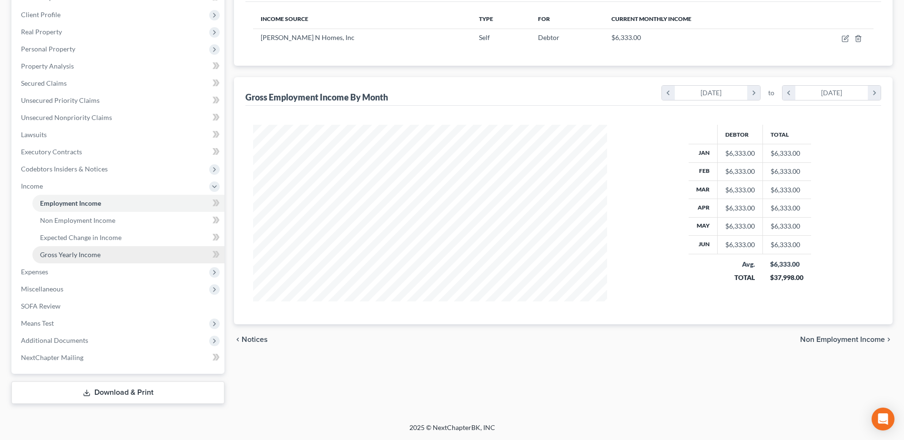
click at [63, 256] on span "Gross Yearly Income" at bounding box center [70, 255] width 60 height 8
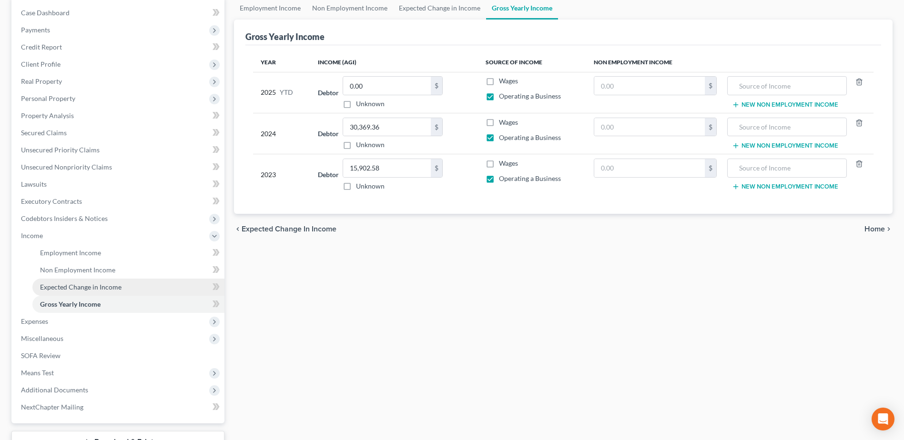
scroll to position [95, 0]
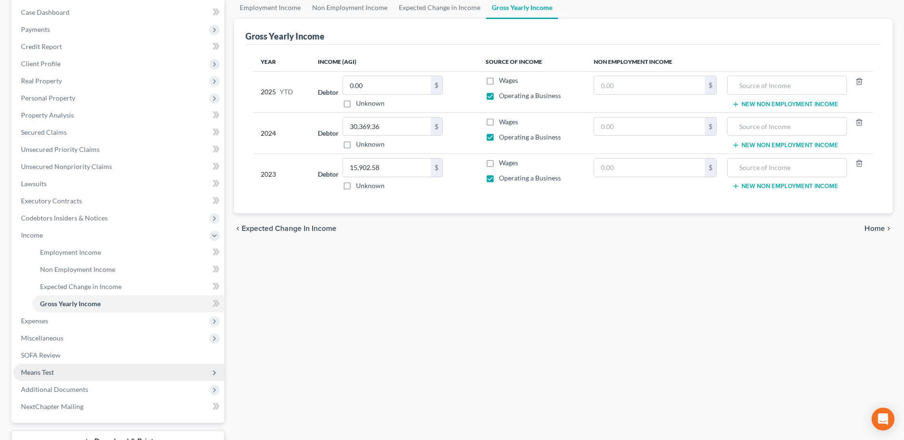
click at [39, 371] on span "Means Test" at bounding box center [37, 372] width 33 height 8
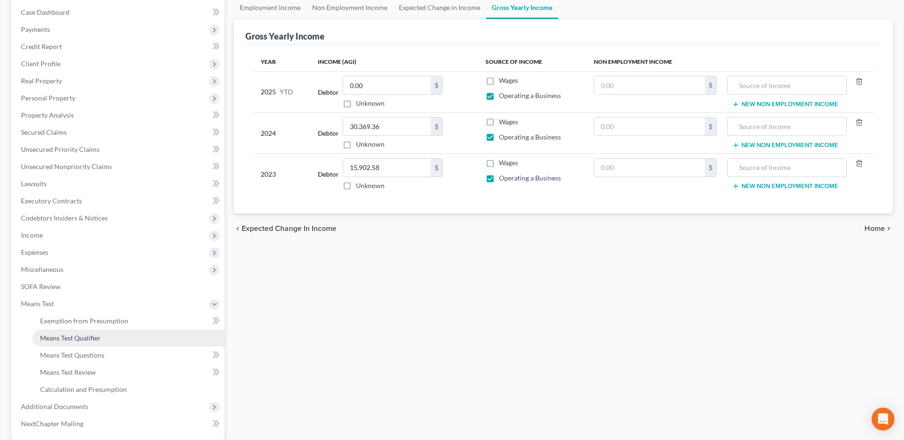
click at [61, 337] on span "Means Test Qualifier" at bounding box center [70, 338] width 60 height 8
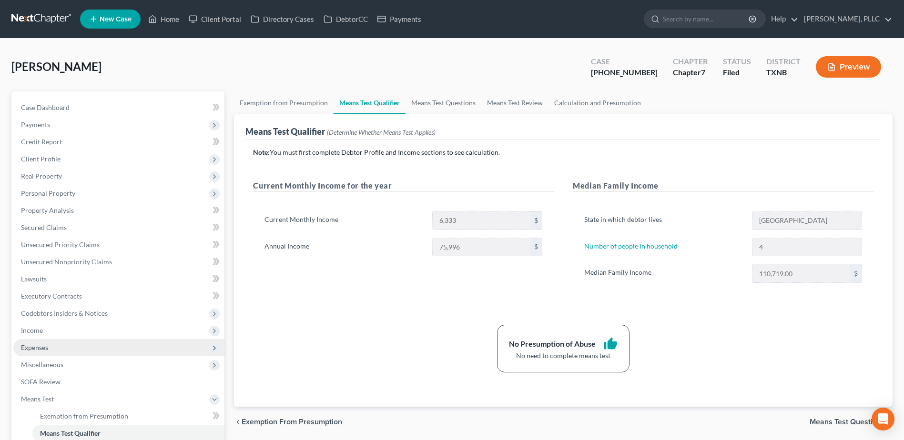
click at [55, 348] on span "Expenses" at bounding box center [118, 347] width 211 height 17
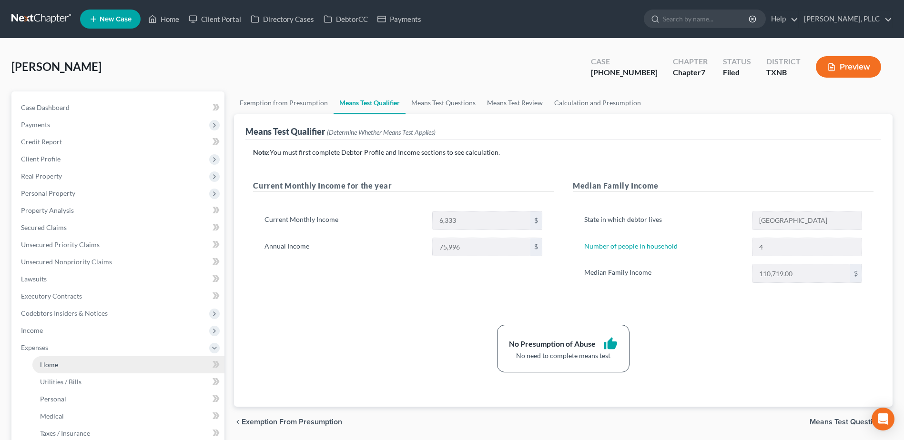
click at [59, 367] on link "Home" at bounding box center [128, 364] width 192 height 17
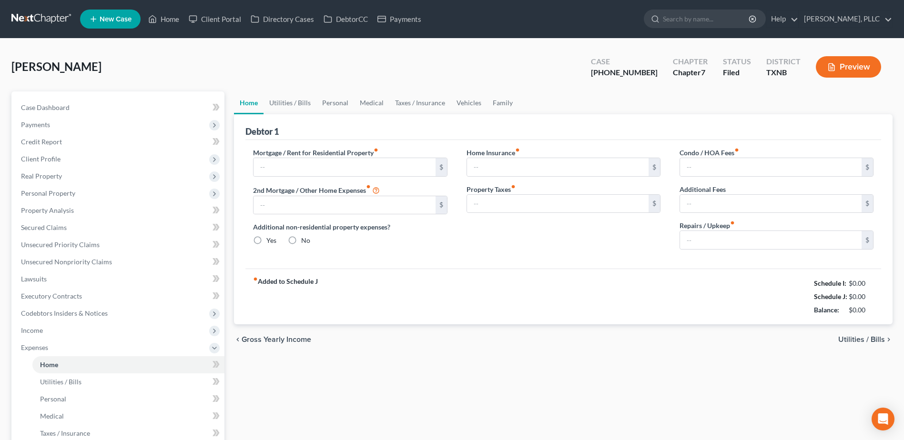
type input "3,500.00"
radio input "true"
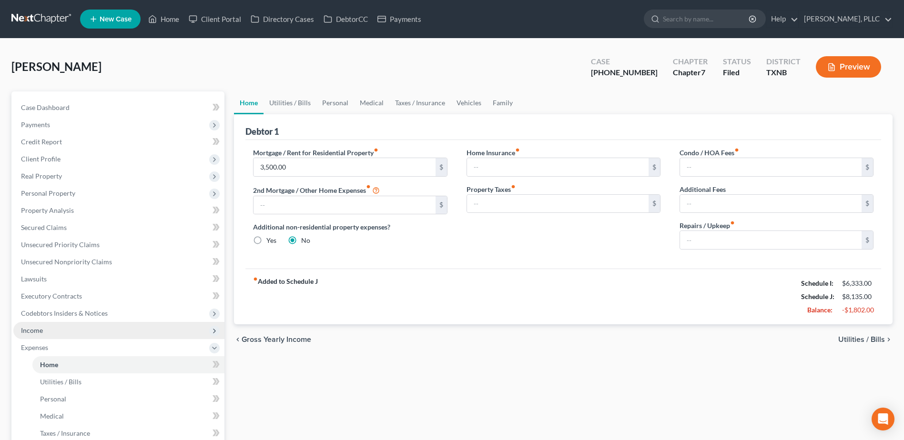
click at [43, 332] on span "Income" at bounding box center [118, 330] width 211 height 17
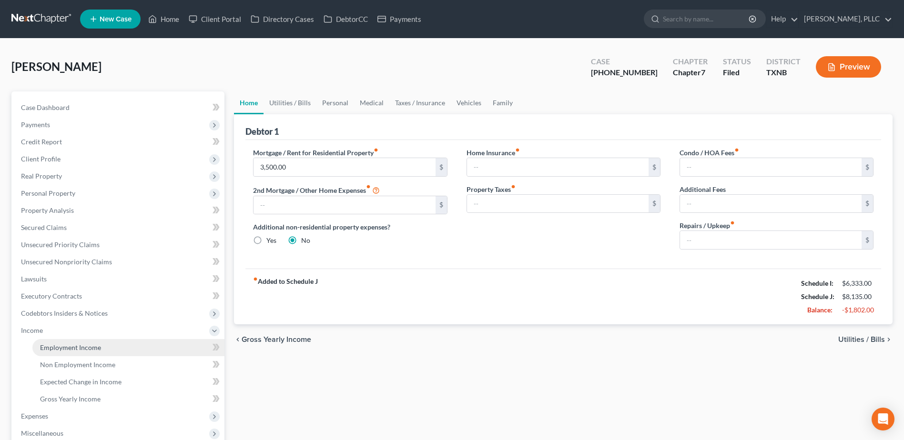
click at [52, 347] on span "Employment Income" at bounding box center [70, 347] width 61 height 8
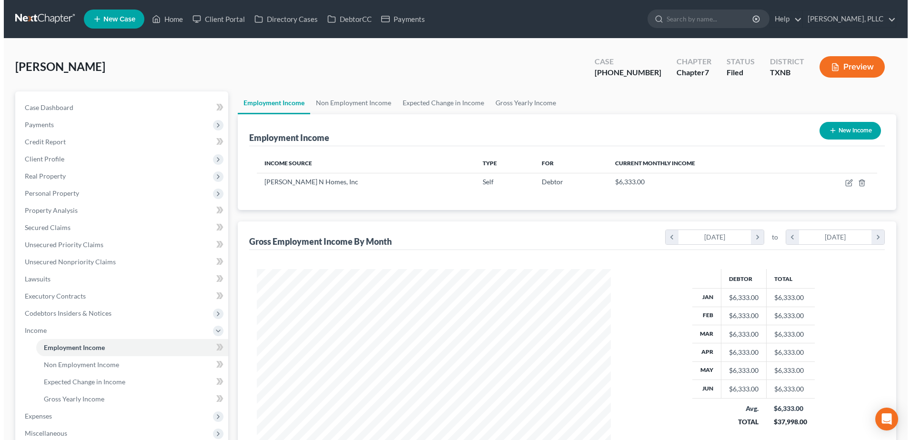
scroll to position [177, 372]
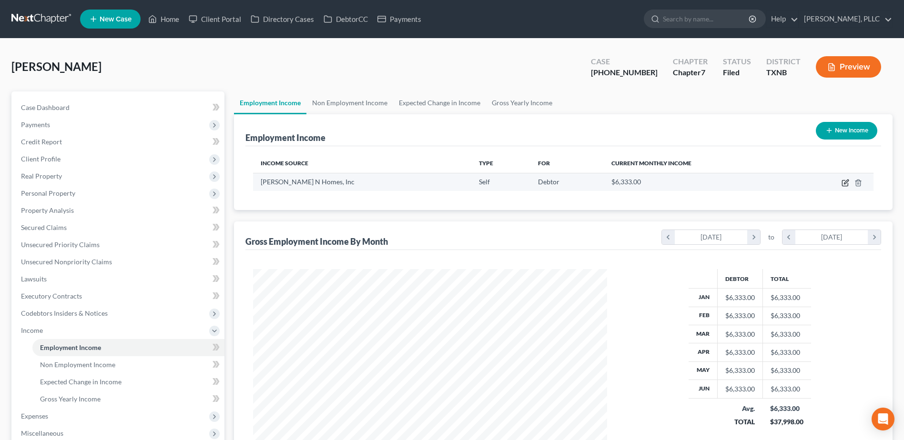
click at [844, 182] on icon "button" at bounding box center [845, 183] width 8 height 8
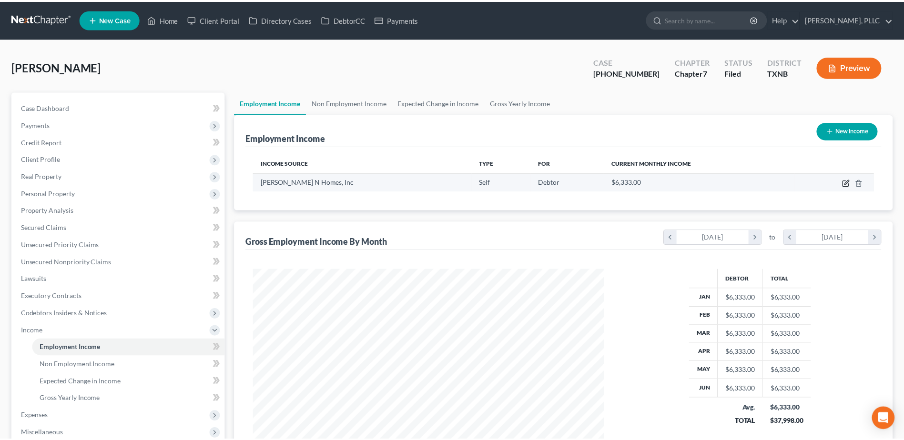
scroll to position [178, 376]
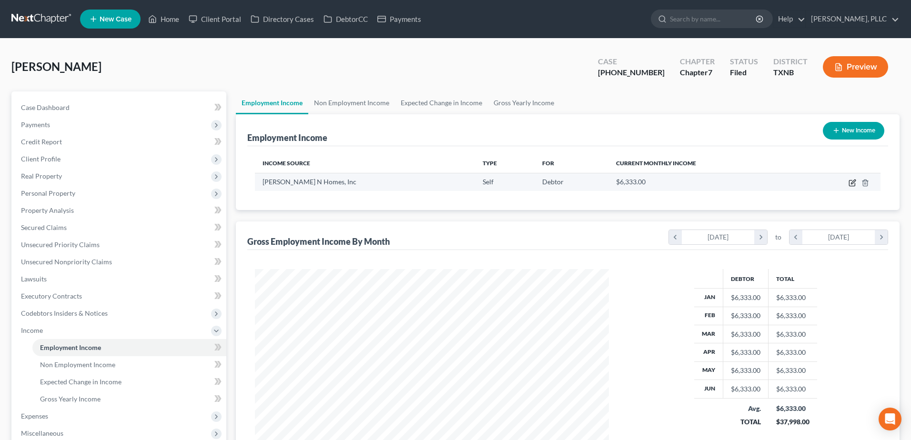
select select "1"
select select "45"
select select "0"
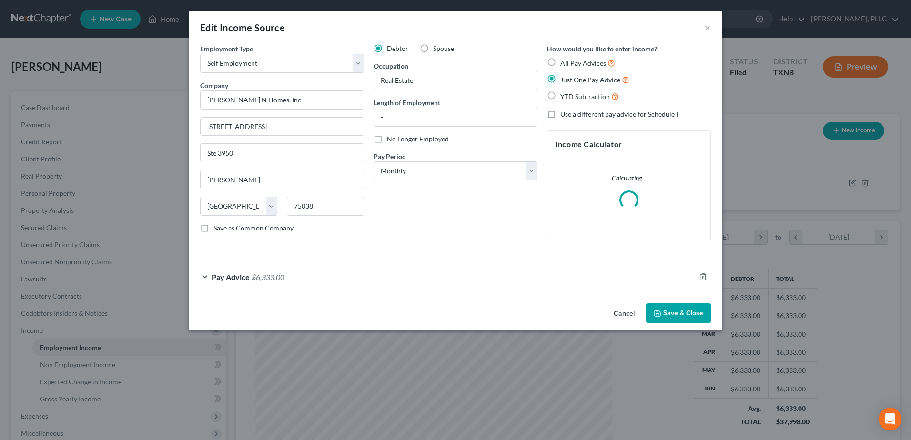
click at [433, 46] on label "Spouse" at bounding box center [443, 49] width 21 height 10
click at [437, 46] on input "Spouse" at bounding box center [440, 47] width 6 height 6
radio input "true"
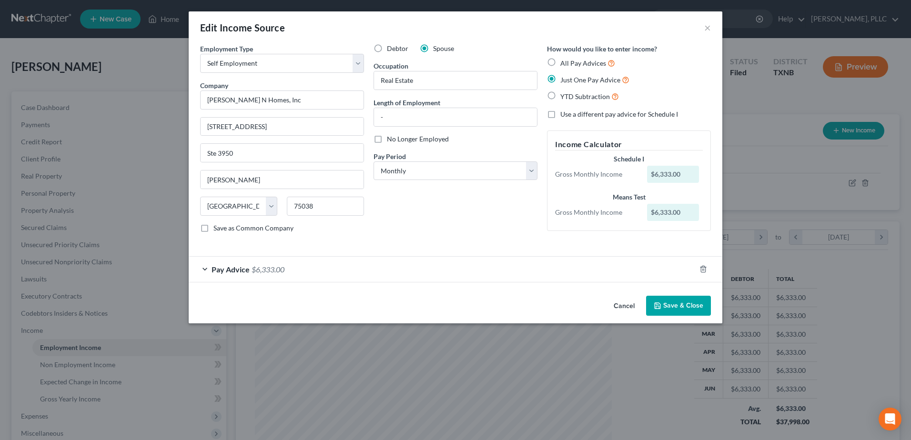
click at [681, 305] on button "Save & Close" at bounding box center [678, 306] width 65 height 20
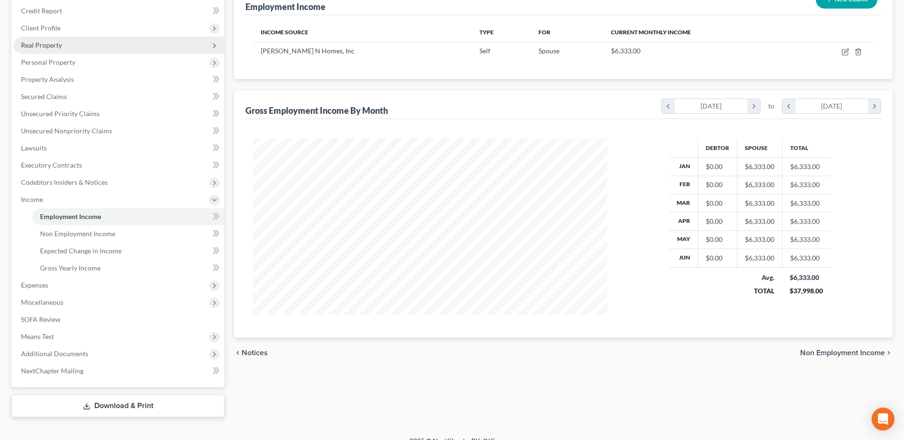
scroll to position [144, 0]
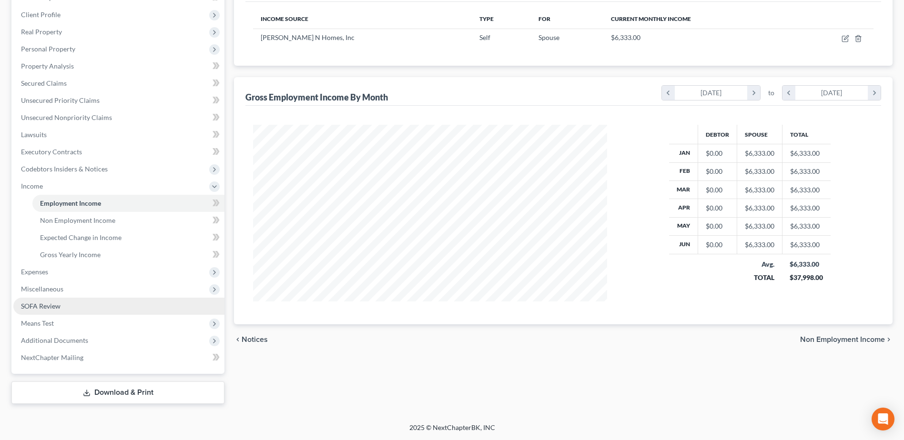
click at [51, 309] on span "SOFA Review" at bounding box center [41, 306] width 40 height 8
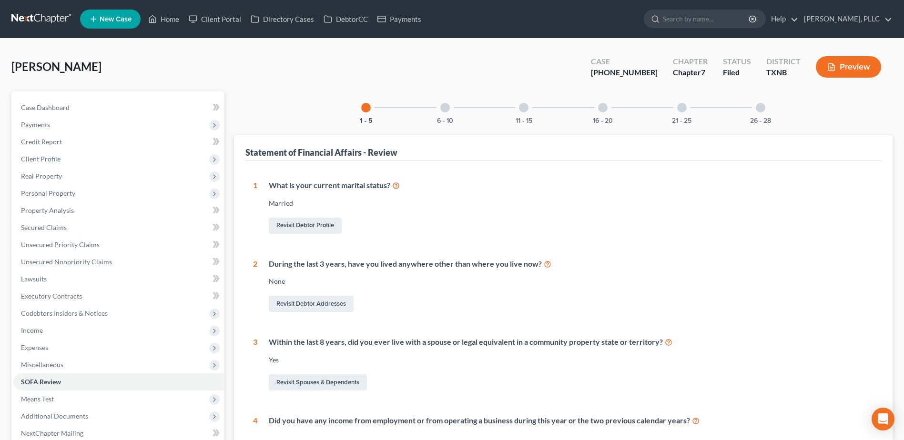
click at [756, 109] on div at bounding box center [760, 108] width 10 height 10
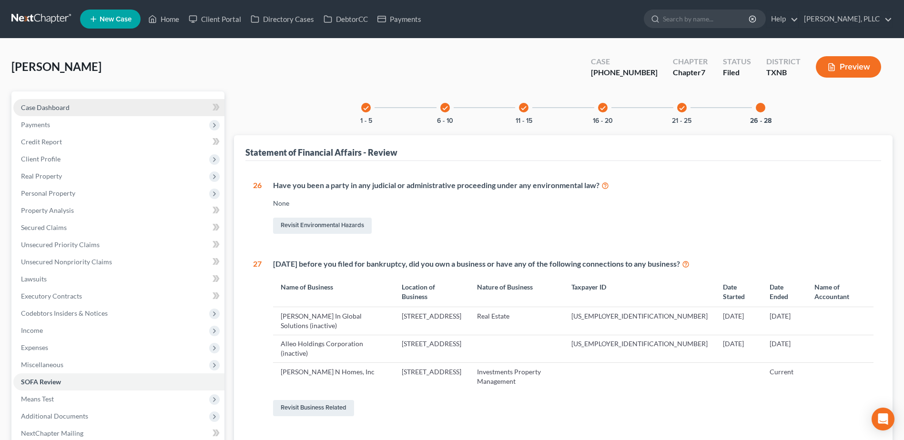
click at [57, 109] on span "Case Dashboard" at bounding box center [45, 107] width 49 height 8
select select "1"
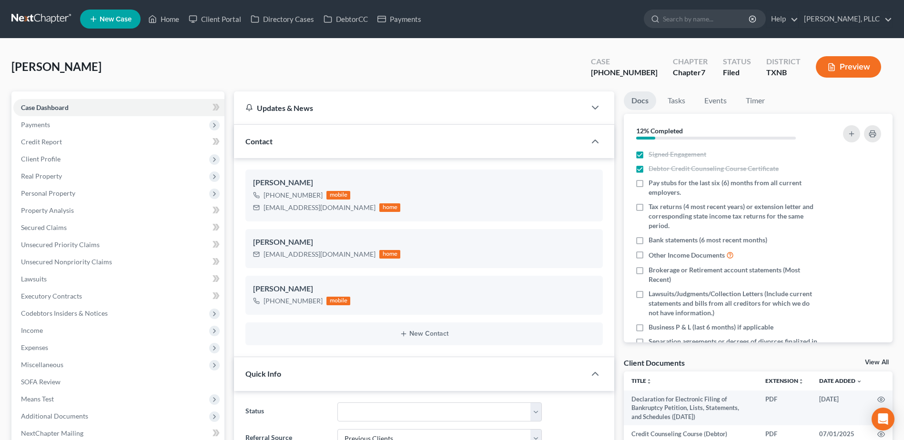
scroll to position [849, 0]
click at [54, 347] on span "Expenses" at bounding box center [118, 347] width 211 height 17
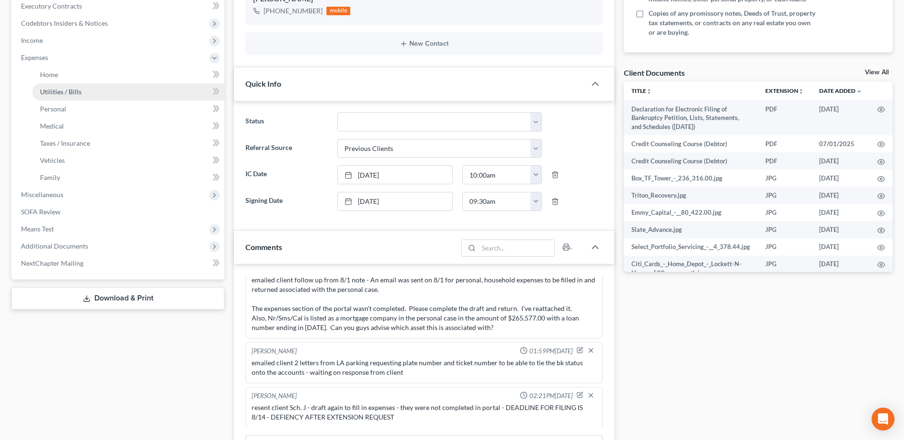
scroll to position [274, 0]
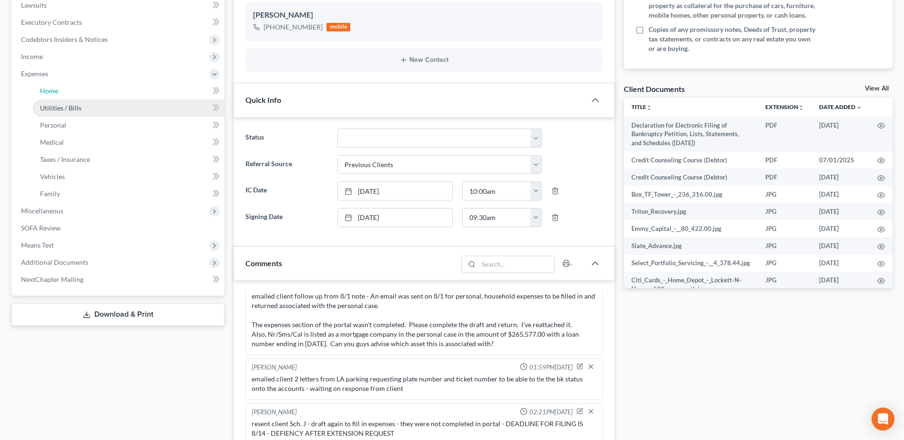
drag, startPoint x: 54, startPoint y: 88, endPoint x: 88, endPoint y: 100, distance: 36.2
click at [54, 88] on span "Home" at bounding box center [49, 91] width 18 height 8
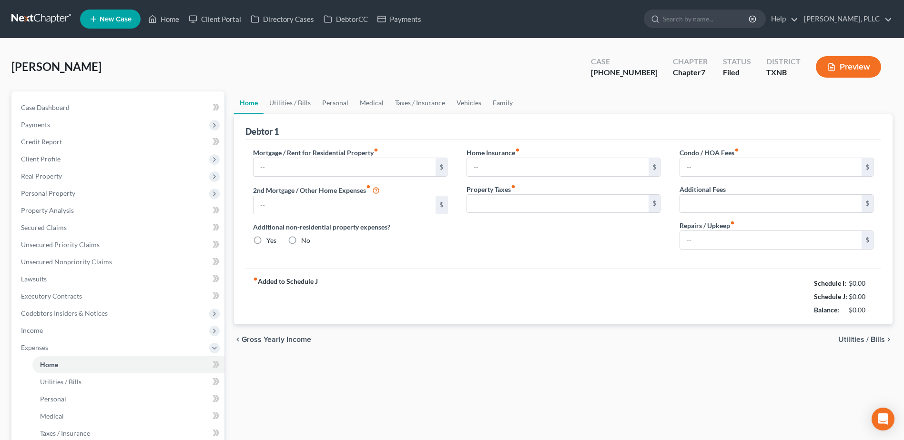
type input "3,500.00"
radio input "true"
click at [303, 100] on link "Utilities / Bills" at bounding box center [289, 102] width 53 height 23
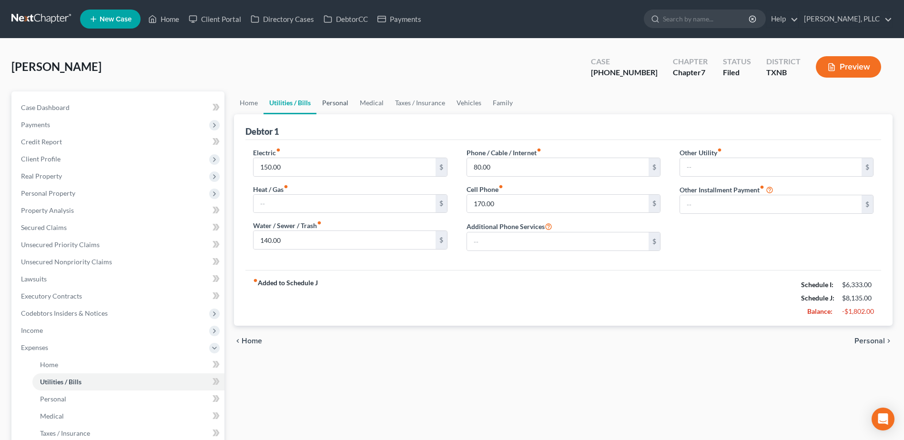
click at [344, 100] on link "Personal" at bounding box center [335, 102] width 38 height 23
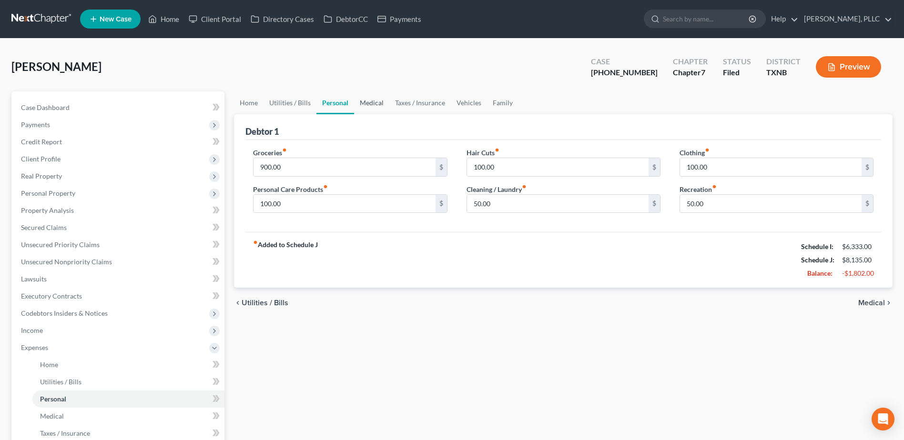
click at [372, 104] on link "Medical" at bounding box center [371, 102] width 35 height 23
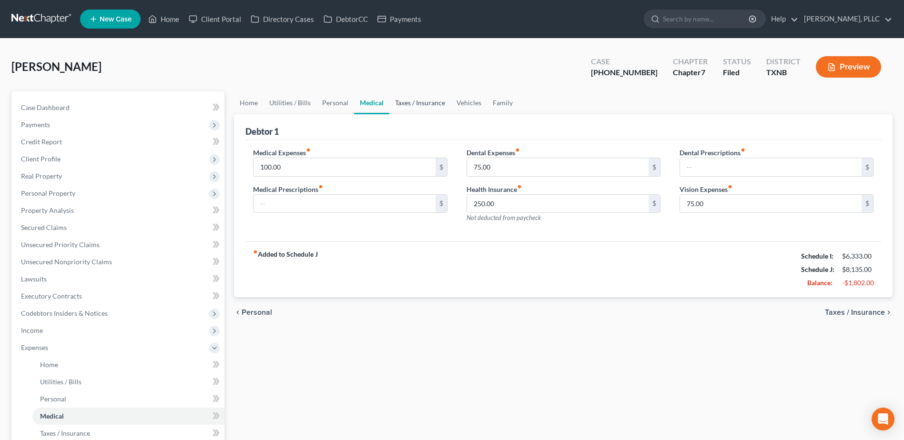
click at [403, 103] on link "Taxes / Insurance" at bounding box center [419, 102] width 61 height 23
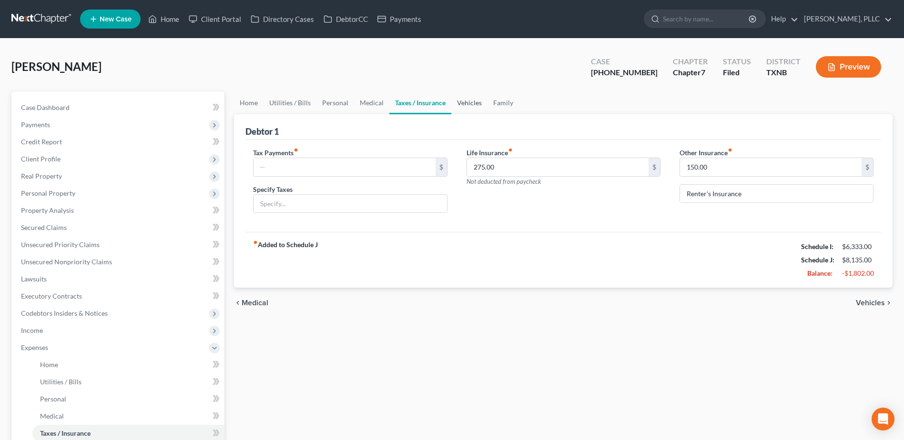
click at [467, 104] on link "Vehicles" at bounding box center [469, 102] width 36 height 23
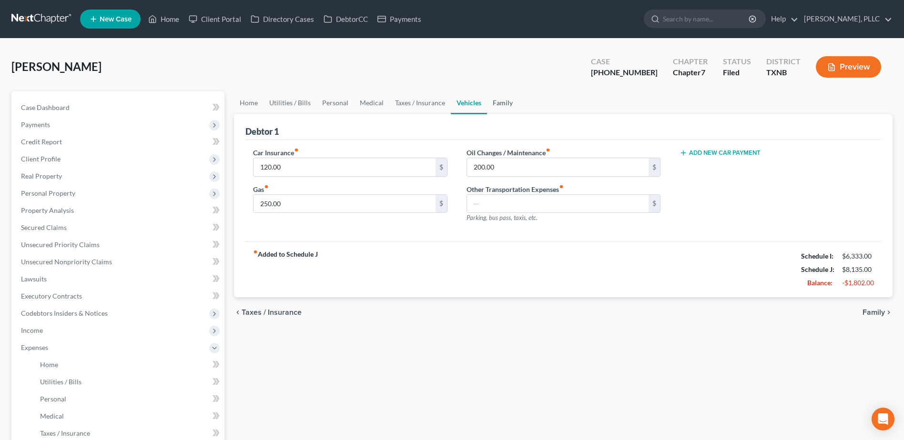
click at [502, 103] on link "Family" at bounding box center [502, 102] width 31 height 23
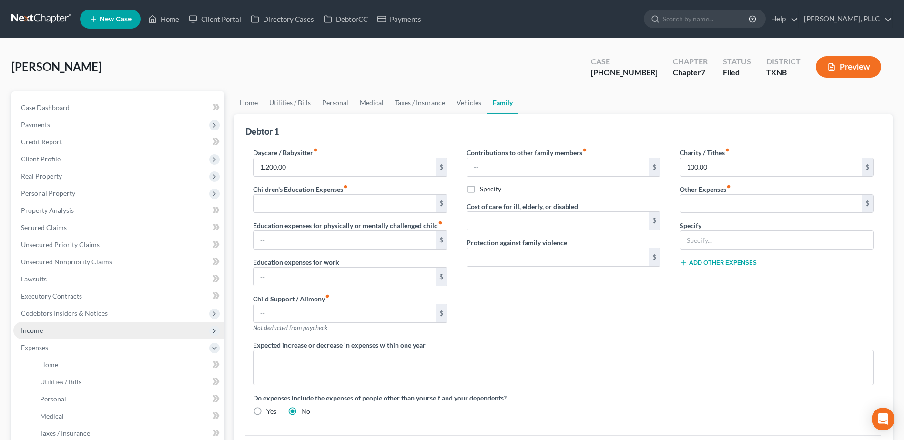
click at [46, 329] on span "Income" at bounding box center [118, 330] width 211 height 17
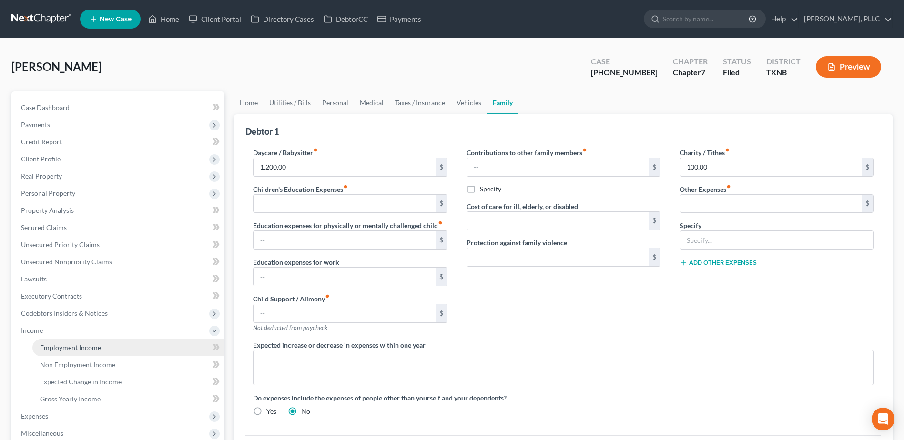
click at [53, 346] on span "Employment Income" at bounding box center [70, 347] width 61 height 8
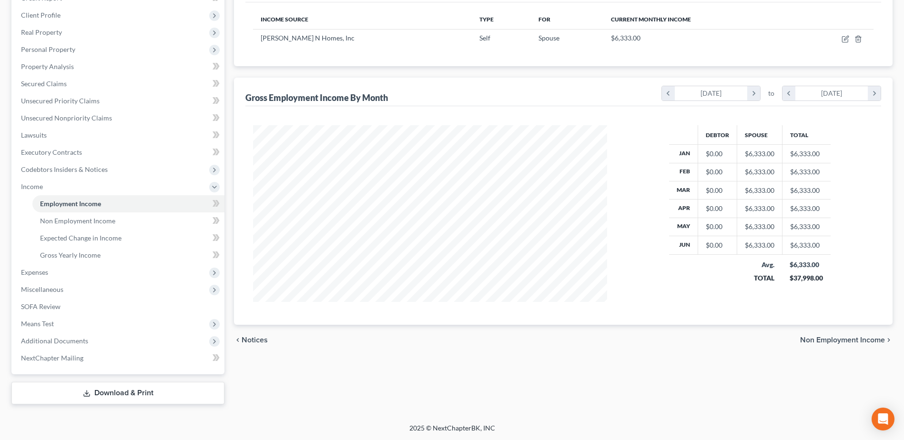
scroll to position [144, 0]
click at [57, 271] on span "Expenses" at bounding box center [118, 271] width 211 height 17
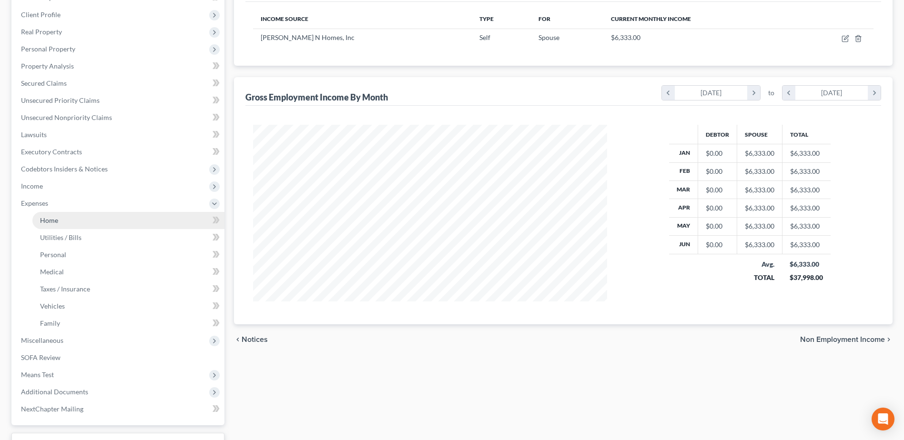
click at [67, 221] on link "Home" at bounding box center [128, 220] width 192 height 17
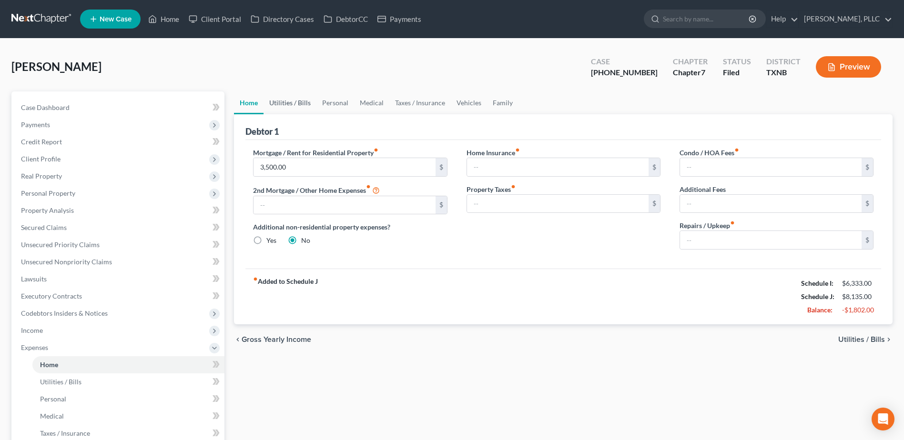
click at [294, 101] on link "Utilities / Bills" at bounding box center [289, 102] width 53 height 23
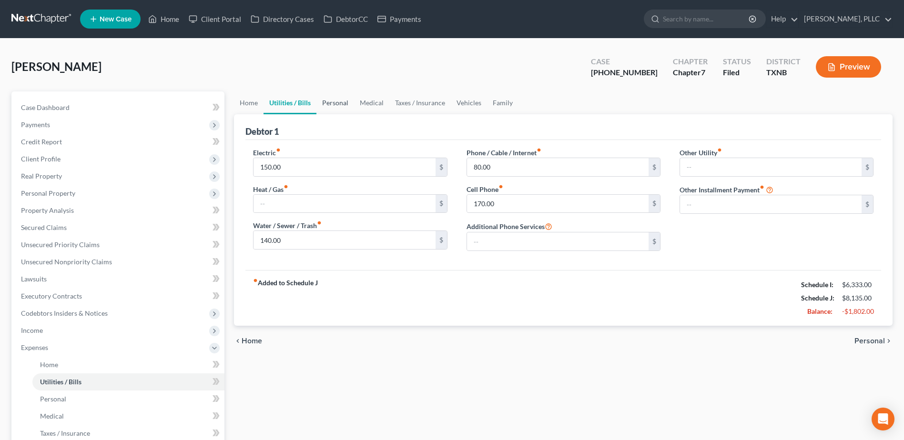
click at [345, 104] on link "Personal" at bounding box center [335, 102] width 38 height 23
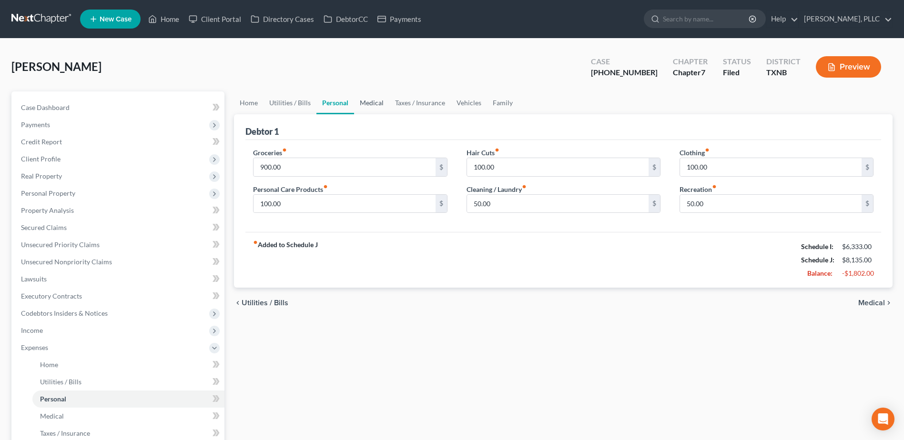
click at [379, 105] on link "Medical" at bounding box center [371, 102] width 35 height 23
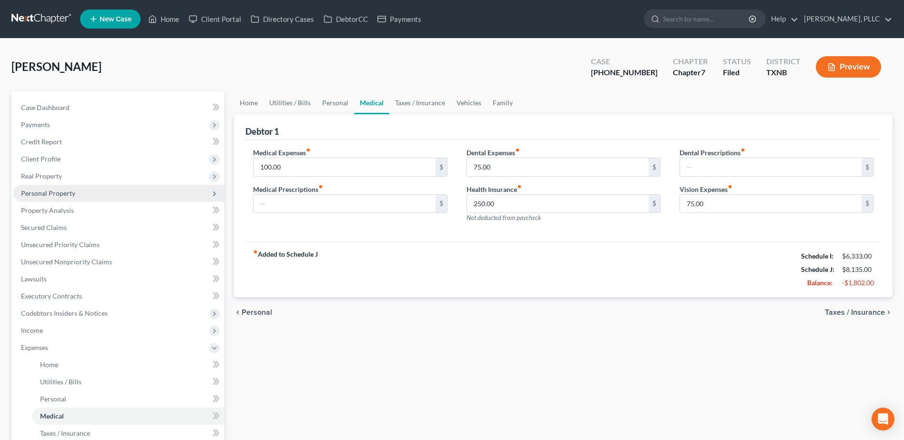
click at [51, 194] on span "Personal Property" at bounding box center [48, 193] width 54 height 8
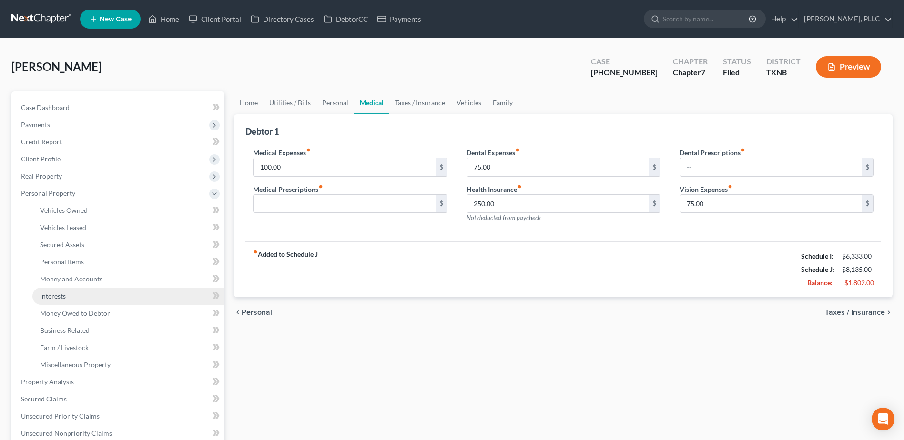
click at [69, 292] on link "Interests" at bounding box center [128, 296] width 192 height 17
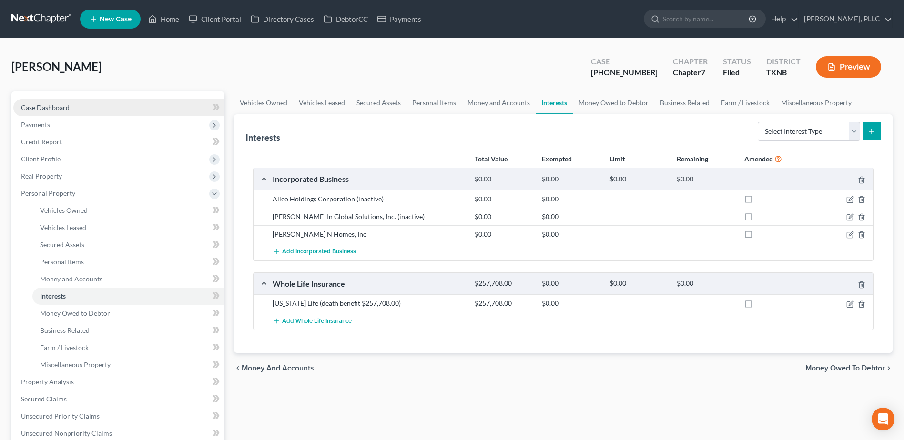
click at [53, 104] on span "Case Dashboard" at bounding box center [45, 107] width 49 height 8
select select "1"
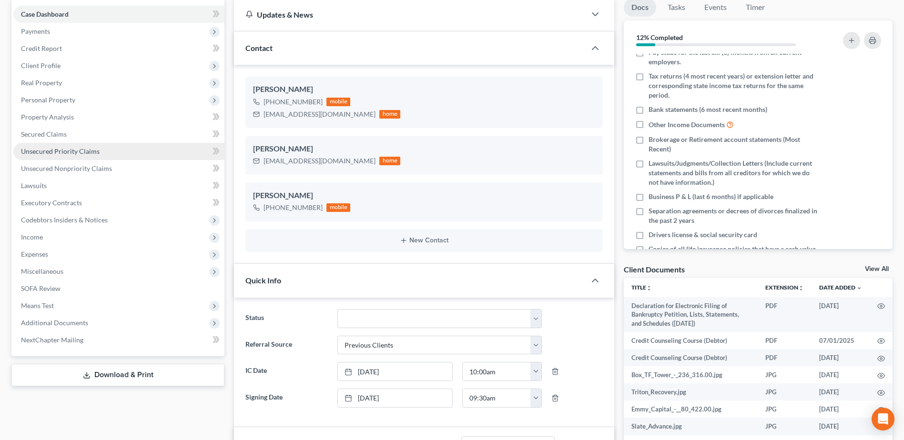
scroll to position [95, 0]
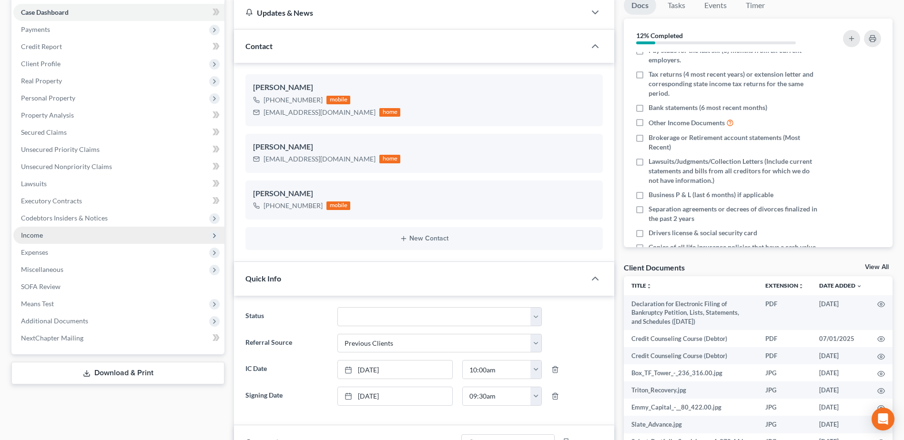
click at [67, 237] on span "Income" at bounding box center [118, 235] width 211 height 17
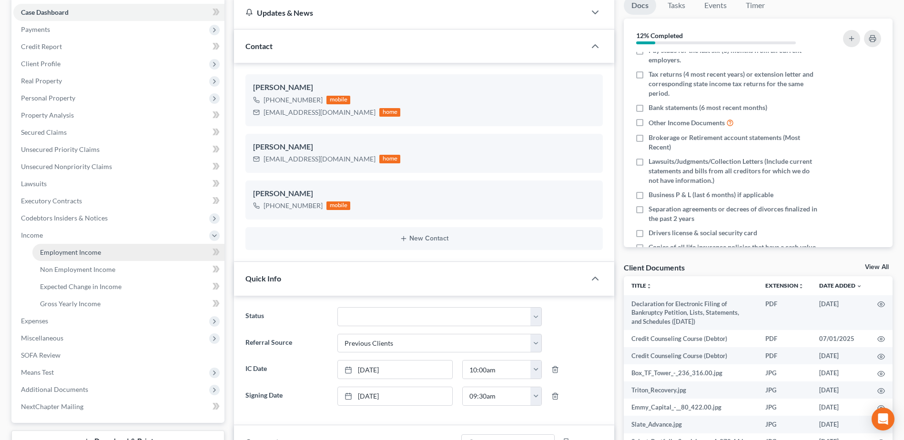
click at [90, 252] on span "Employment Income" at bounding box center [70, 252] width 61 height 8
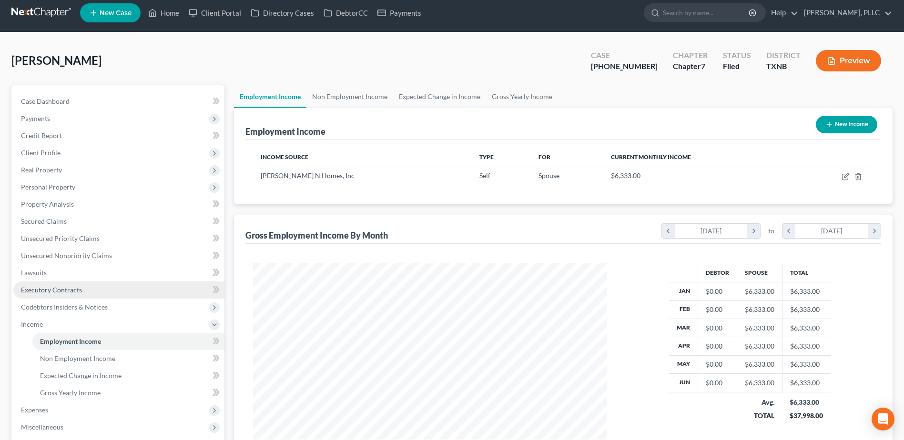
scroll to position [143, 0]
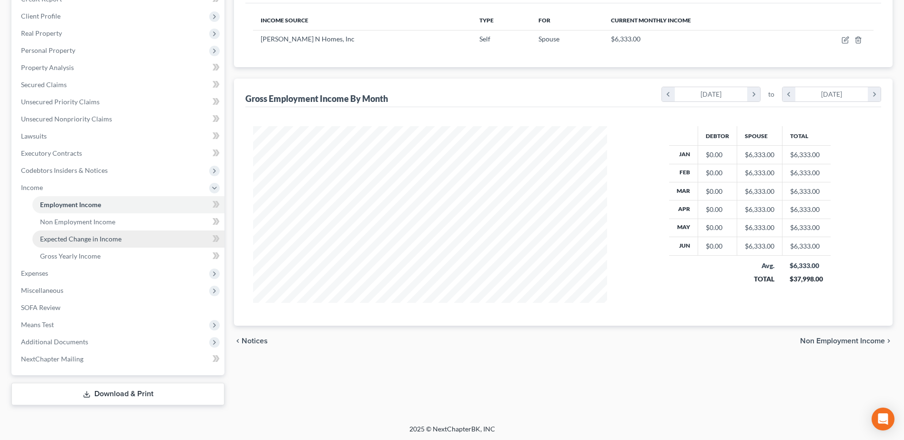
click at [84, 235] on span "Expected Change in Income" at bounding box center [80, 239] width 81 height 8
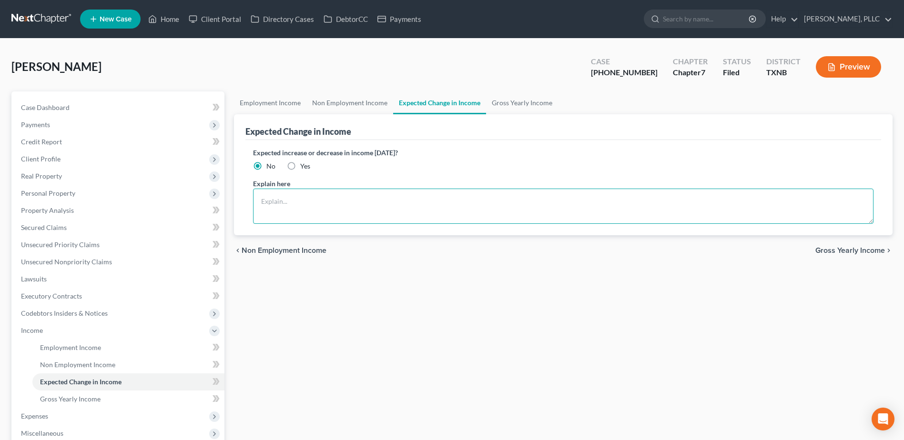
click at [382, 195] on textarea at bounding box center [563, 206] width 620 height 35
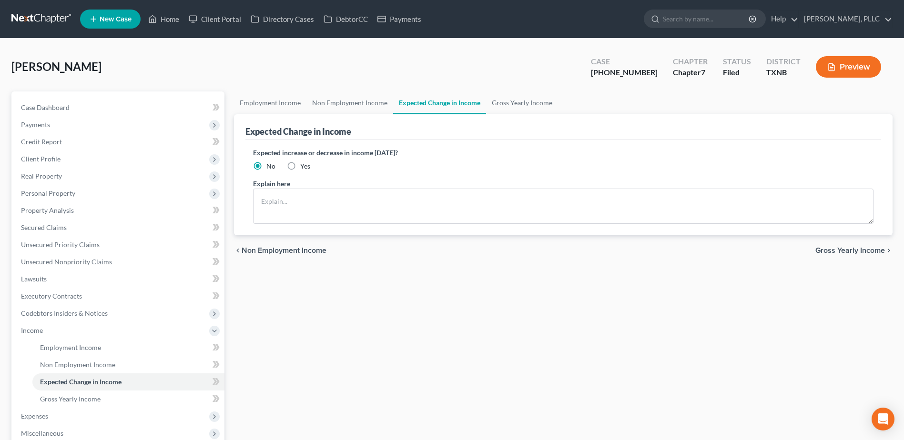
click at [300, 167] on label "Yes" at bounding box center [305, 166] width 10 height 10
click at [304, 167] on input "Yes" at bounding box center [307, 164] width 6 height 6
radio input "true"
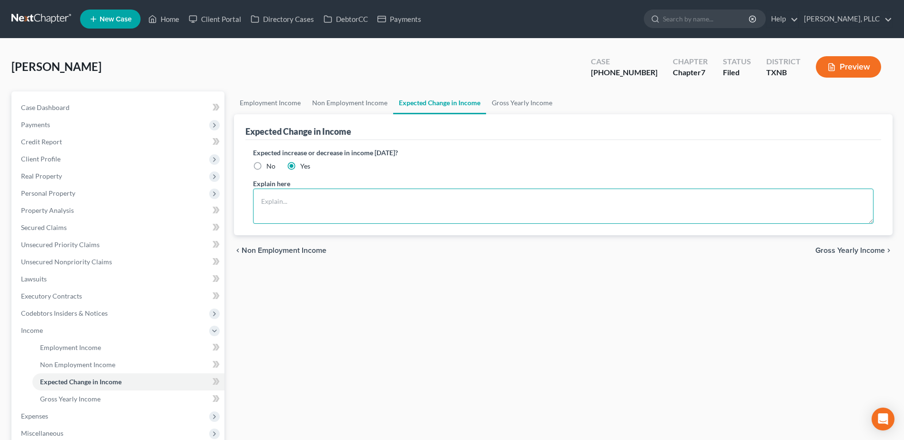
click at [339, 197] on textarea at bounding box center [563, 206] width 620 height 35
type textarea "Debtor is actively seeking employment. Debtor is hoping to secure employment so…"
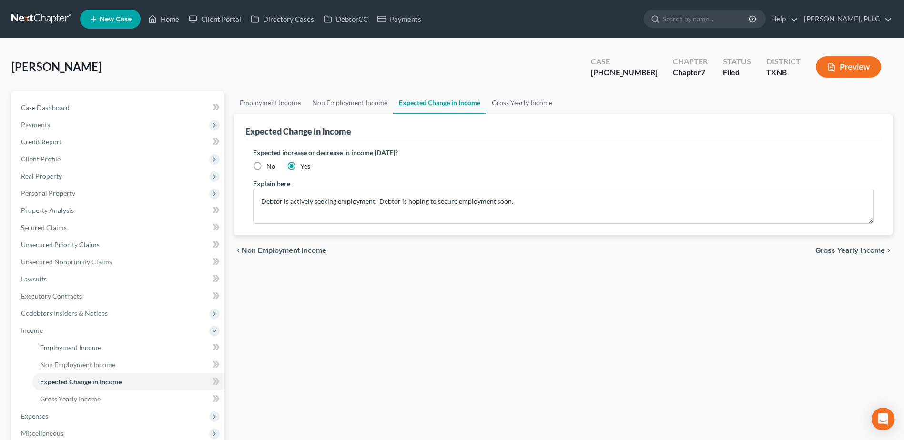
click at [831, 252] on span "Gross Yearly Income" at bounding box center [850, 251] width 70 height 8
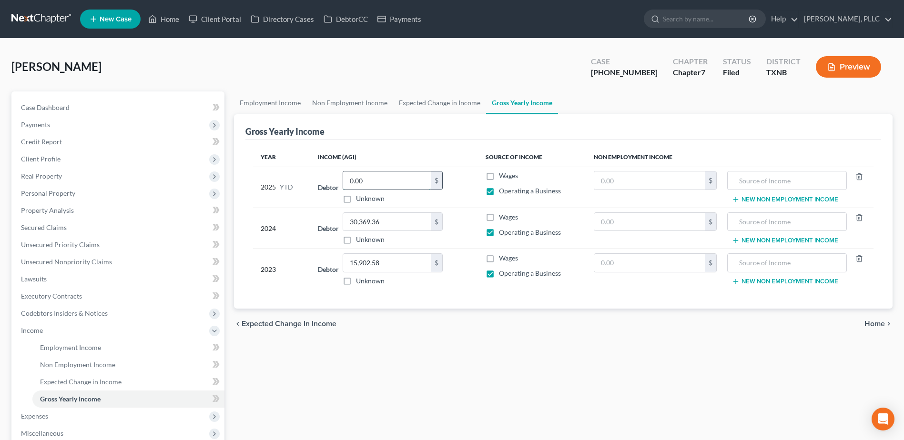
click at [372, 178] on input "0.00" at bounding box center [387, 180] width 88 height 18
click at [47, 346] on span "Employment Income" at bounding box center [70, 347] width 61 height 8
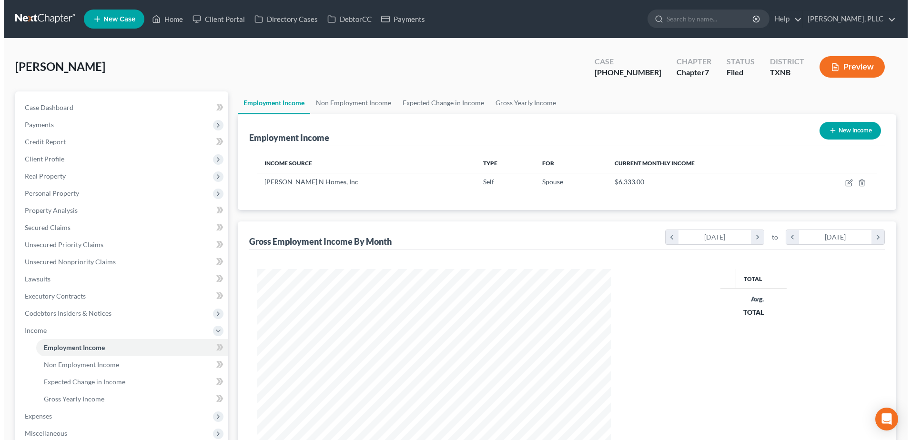
scroll to position [177, 372]
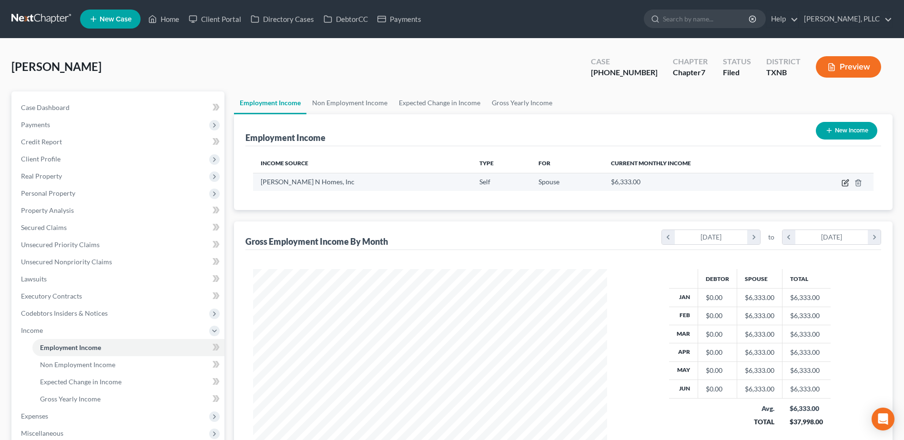
click at [844, 182] on icon "button" at bounding box center [845, 183] width 8 height 8
select select "1"
select select "45"
select select "0"
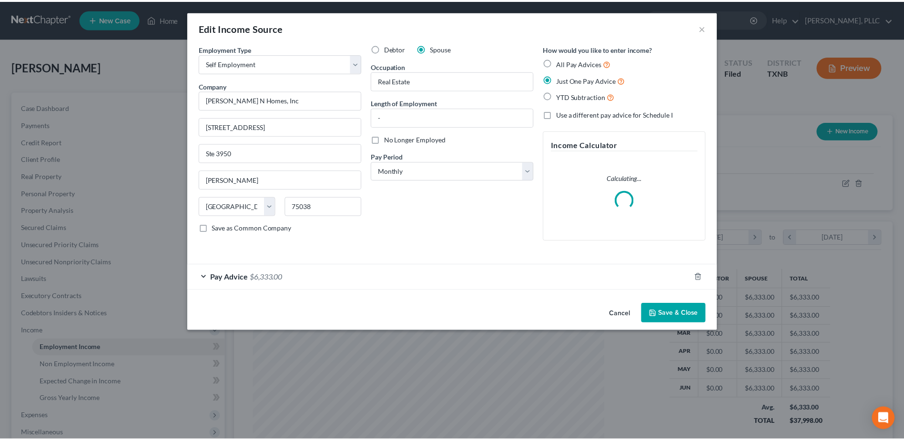
scroll to position [178, 376]
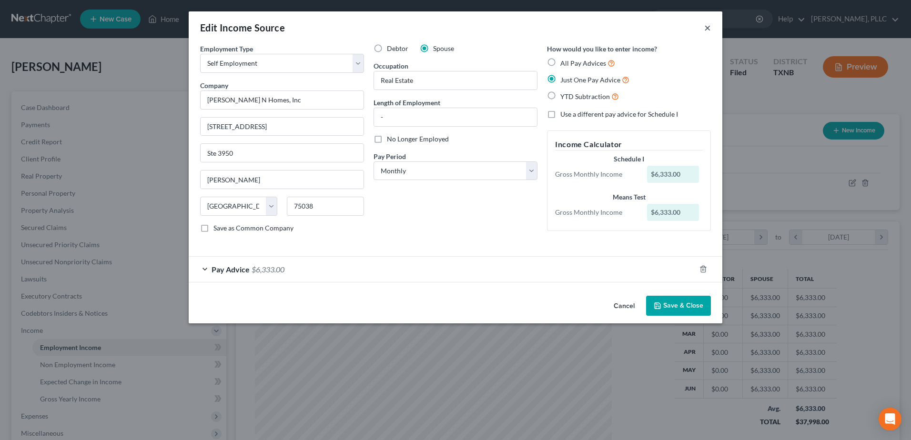
click at [705, 30] on button "×" at bounding box center [707, 27] width 7 height 11
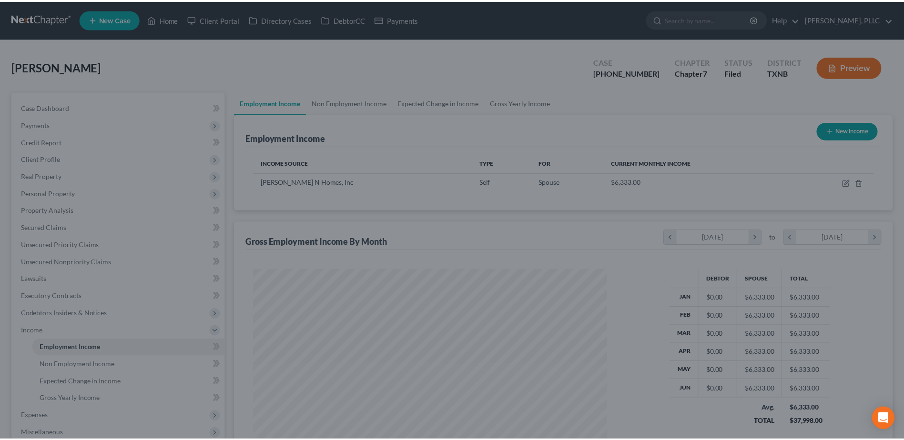
scroll to position [476152, 475956]
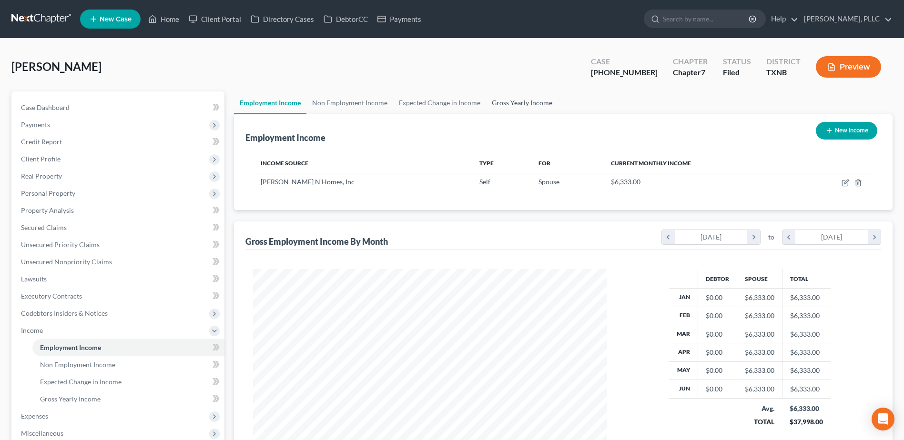
click at [518, 98] on link "Gross Yearly Income" at bounding box center [522, 102] width 72 height 23
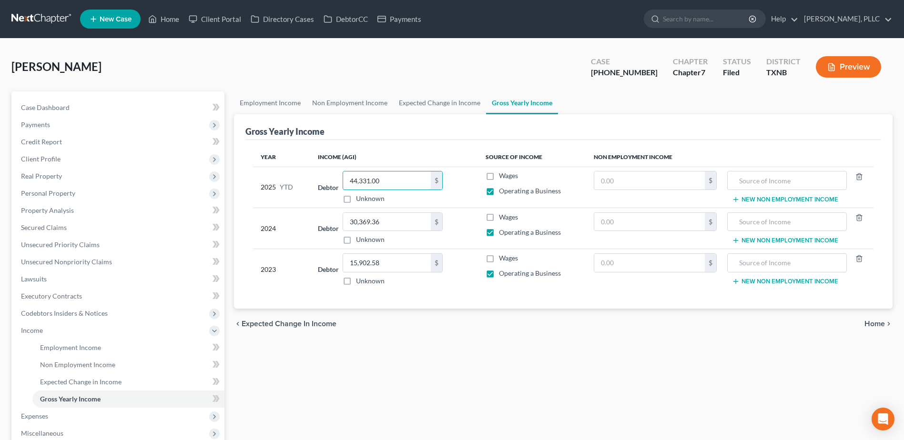
type input "44,331.00"
click at [870, 323] on span "Home" at bounding box center [874, 324] width 20 height 8
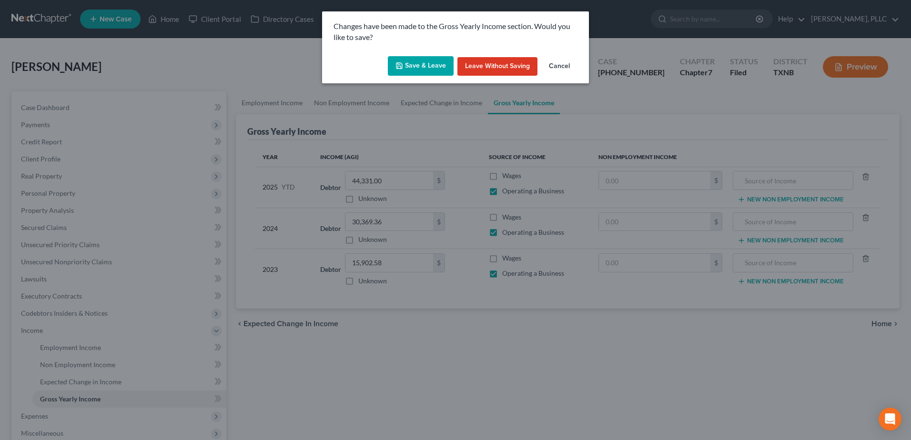
click at [429, 70] on button "Save & Leave" at bounding box center [421, 66] width 66 height 20
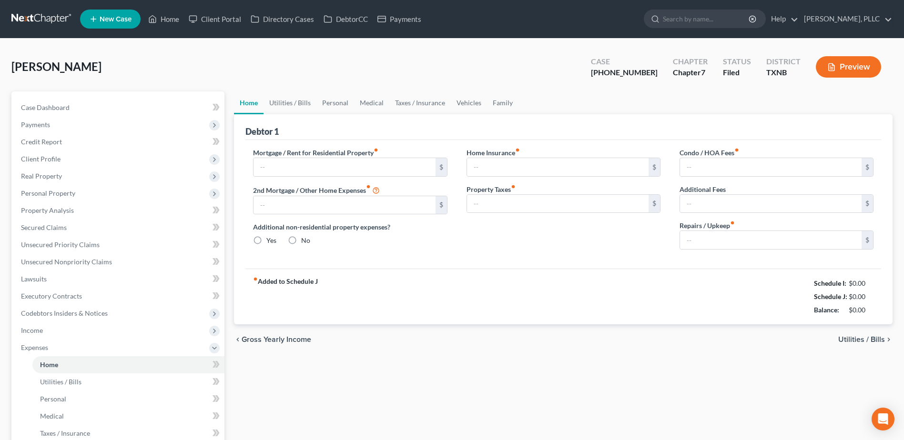
type input "3,500.00"
radio input "true"
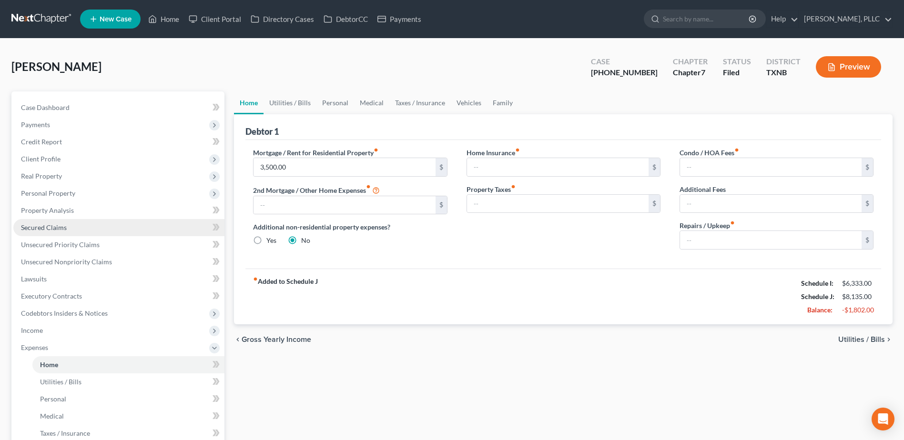
click at [48, 228] on span "Secured Claims" at bounding box center [44, 227] width 46 height 8
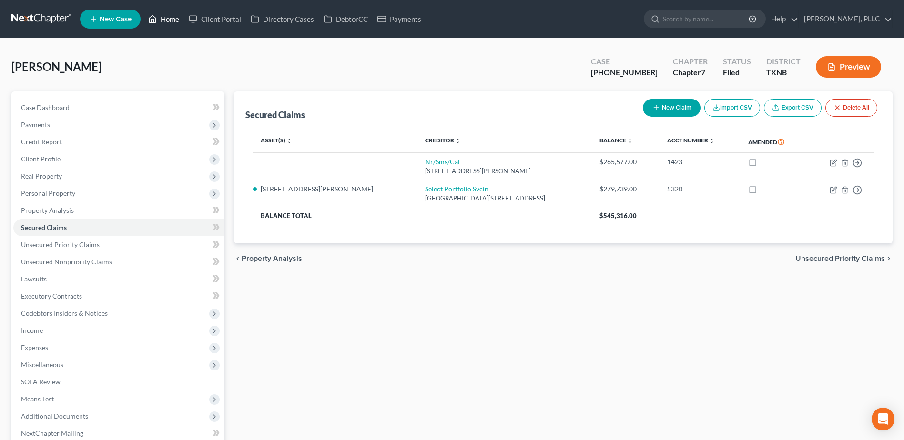
click at [167, 19] on link "Home" at bounding box center [163, 18] width 40 height 17
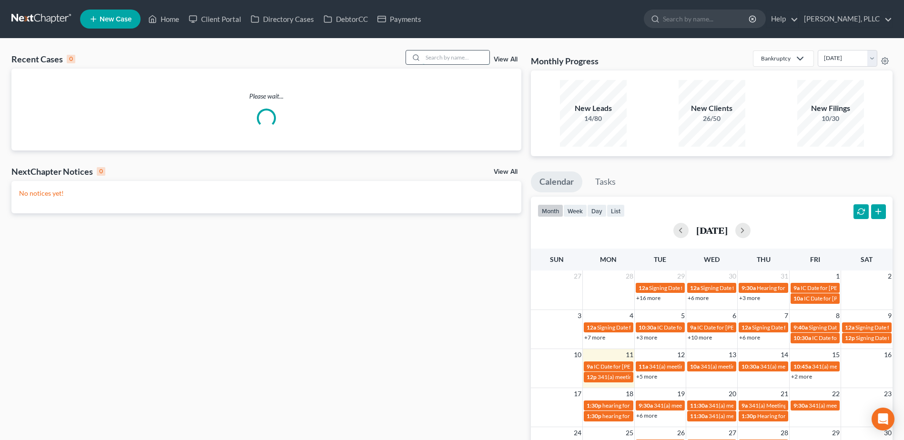
click at [451, 60] on input "search" at bounding box center [456, 57] width 67 height 14
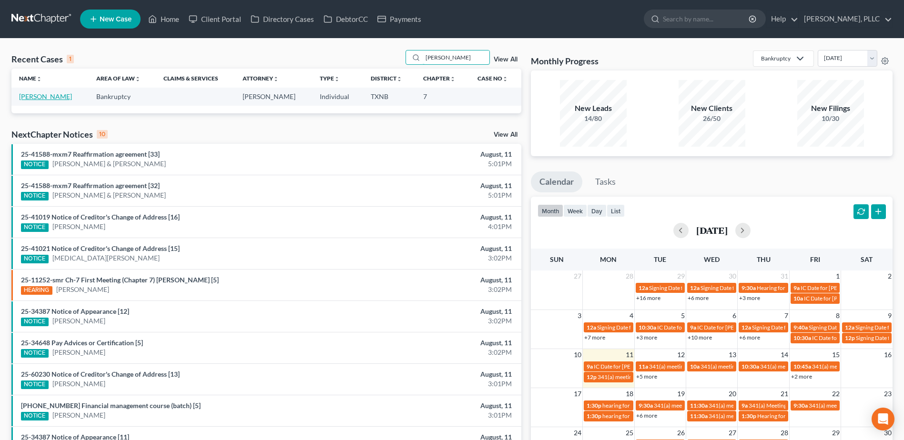
type input "nedra"
click at [44, 96] on link "Millet, Nedra" at bounding box center [45, 96] width 53 height 8
select select "4"
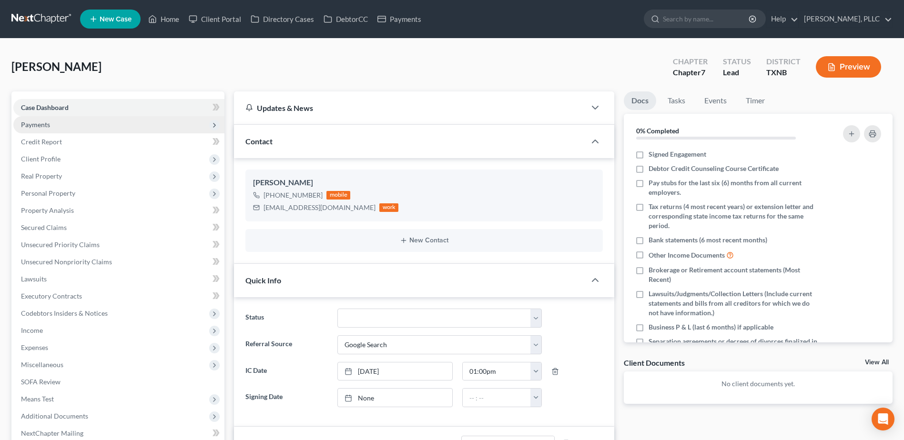
click at [42, 127] on span "Payments" at bounding box center [35, 125] width 29 height 8
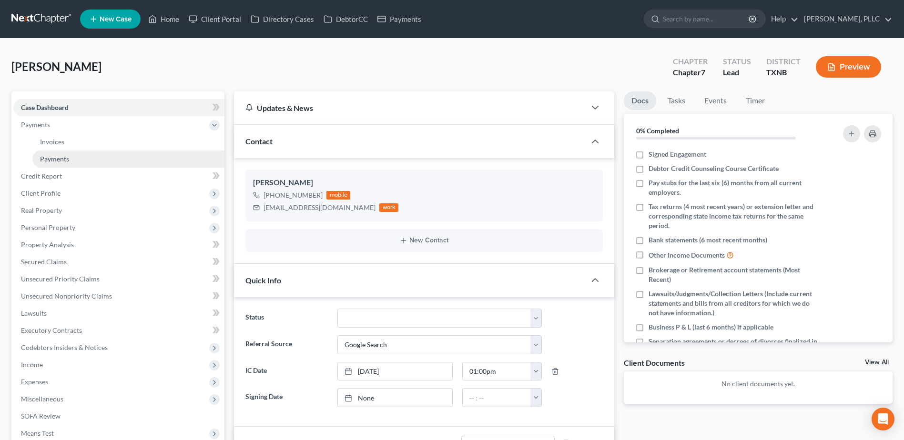
click at [60, 162] on span "Payments" at bounding box center [54, 159] width 29 height 8
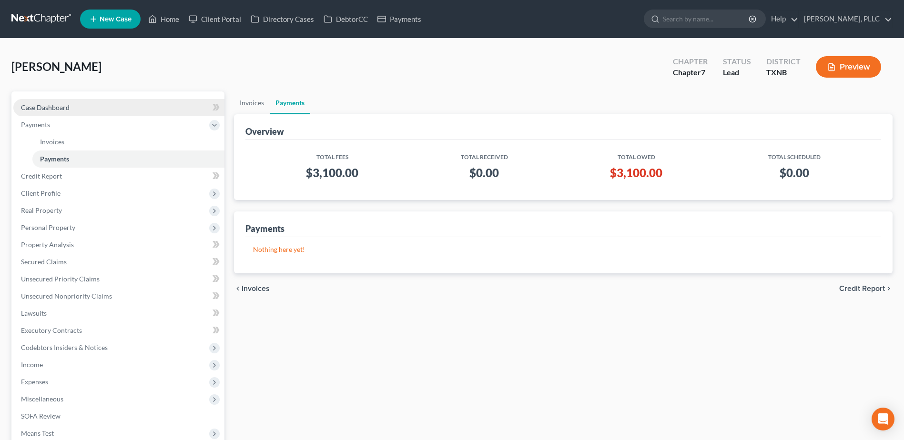
click at [64, 109] on span "Case Dashboard" at bounding box center [45, 107] width 49 height 8
select select "4"
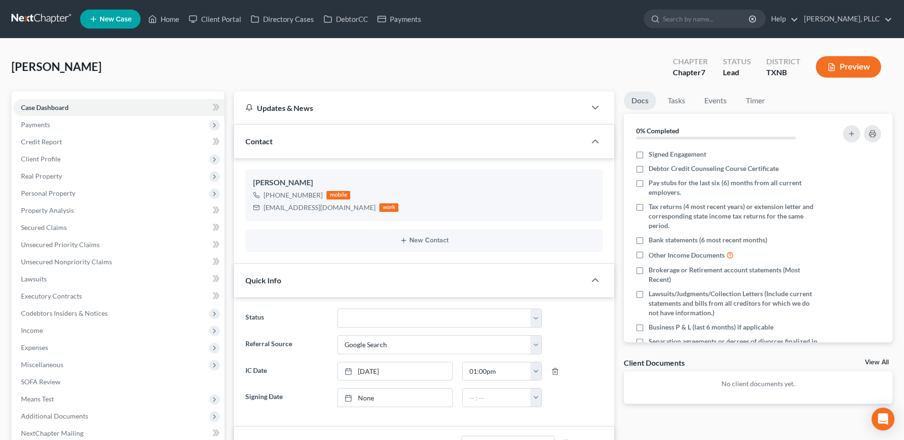
click at [292, 84] on div "Millet, Nedra Upgraded Chapter Chapter 7 Status Lead District TXNB Preview" at bounding box center [451, 70] width 881 height 41
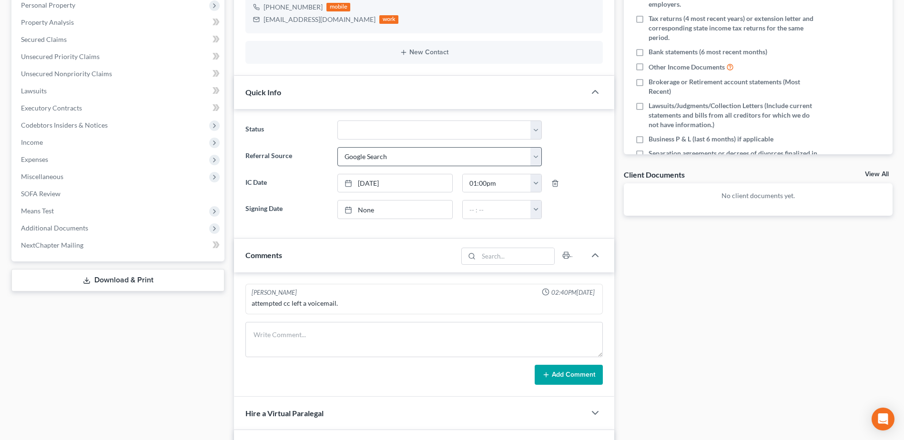
scroll to position [191, 0]
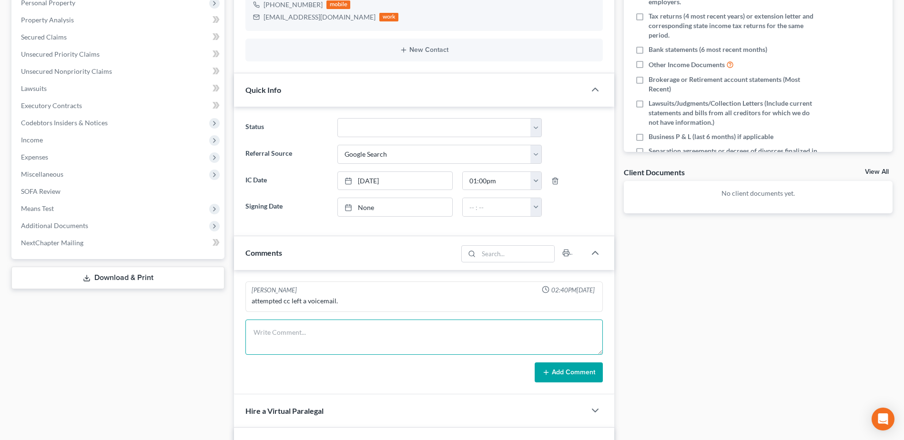
click at [341, 331] on textarea at bounding box center [423, 337] width 357 height 35
type textarea "client called - responded to above note from Charisma"
click at [550, 375] on icon at bounding box center [546, 373] width 8 height 8
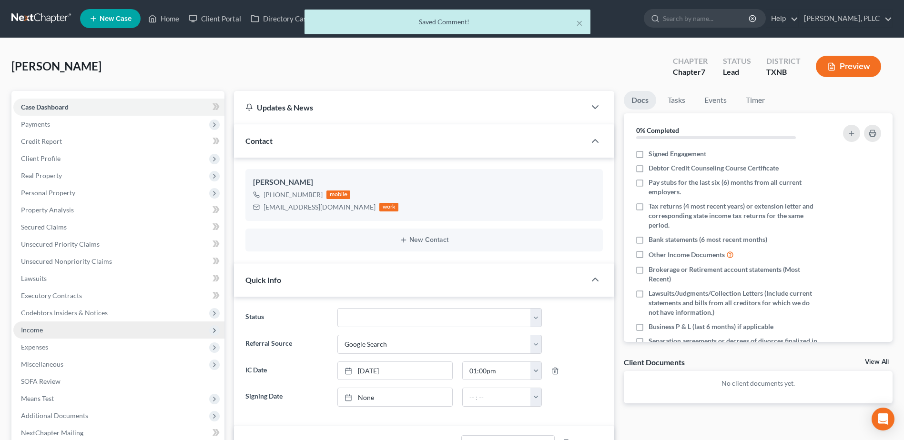
scroll to position [0, 0]
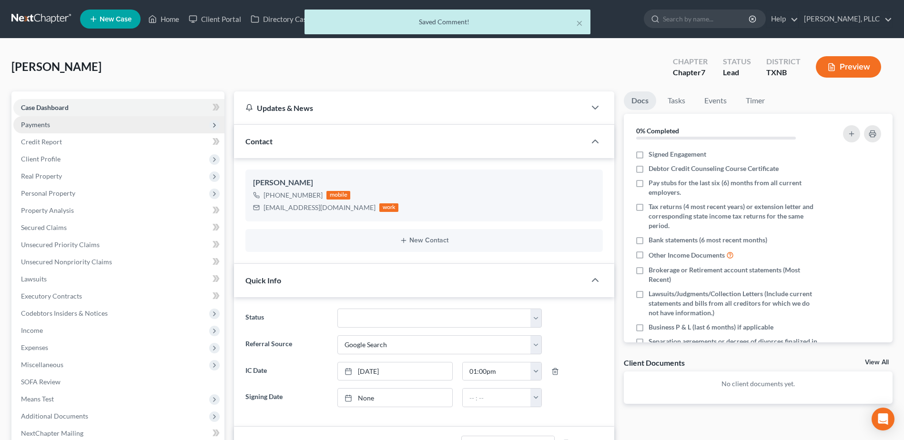
click at [45, 124] on span "Payments" at bounding box center [35, 125] width 29 height 8
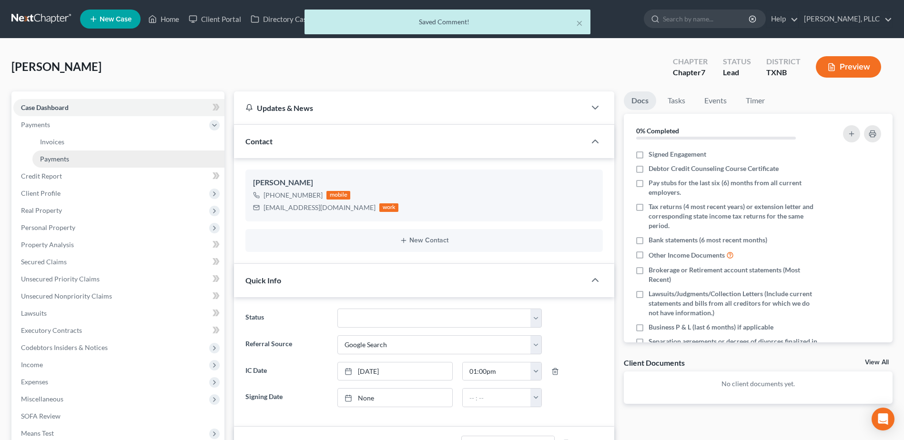
click at [54, 160] on span "Payments" at bounding box center [54, 159] width 29 height 8
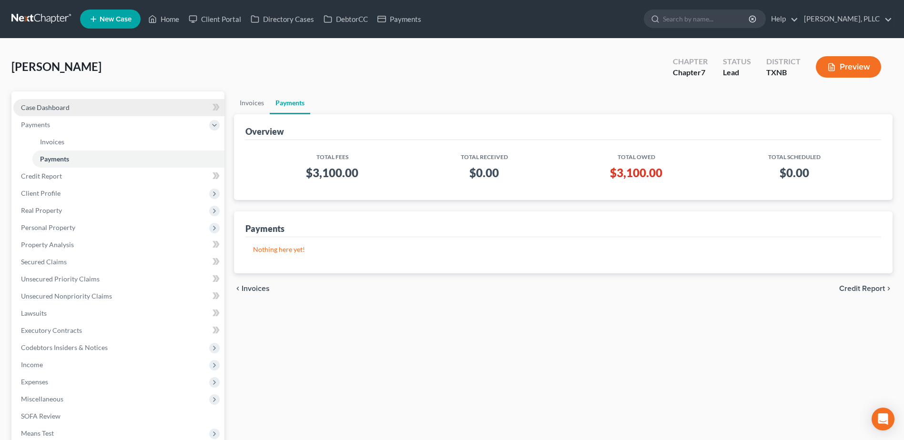
click at [59, 106] on span "Case Dashboard" at bounding box center [45, 107] width 49 height 8
select select "4"
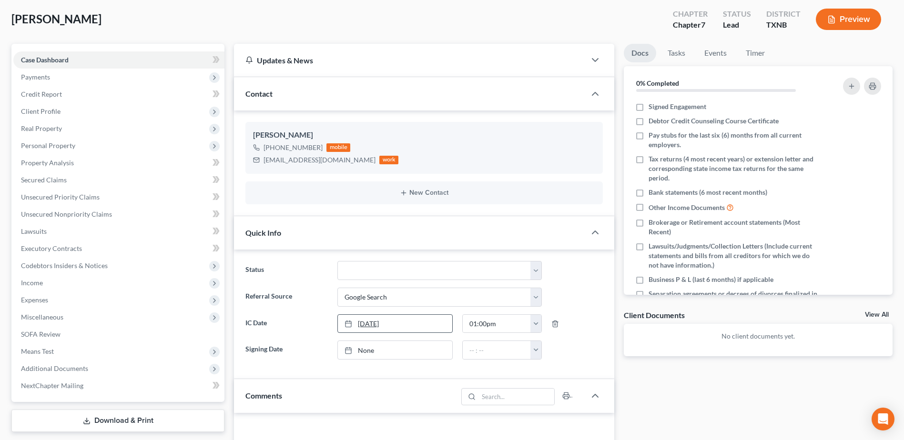
scroll to position [333, 0]
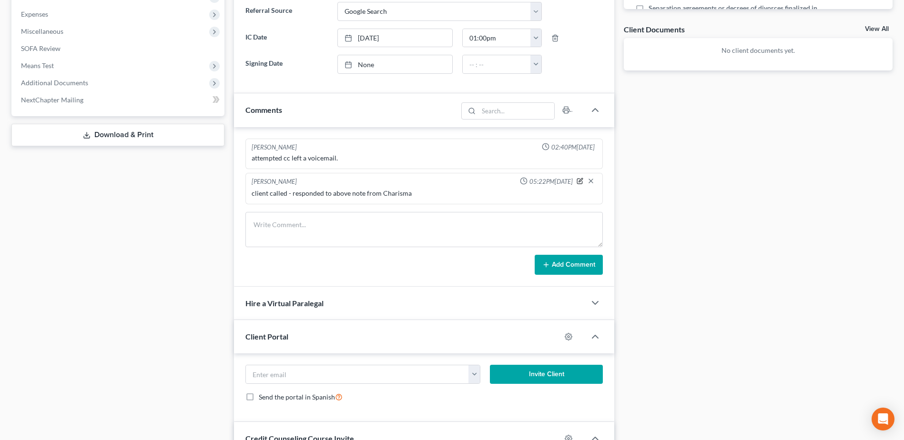
click at [579, 181] on icon "button" at bounding box center [581, 180] width 4 height 4
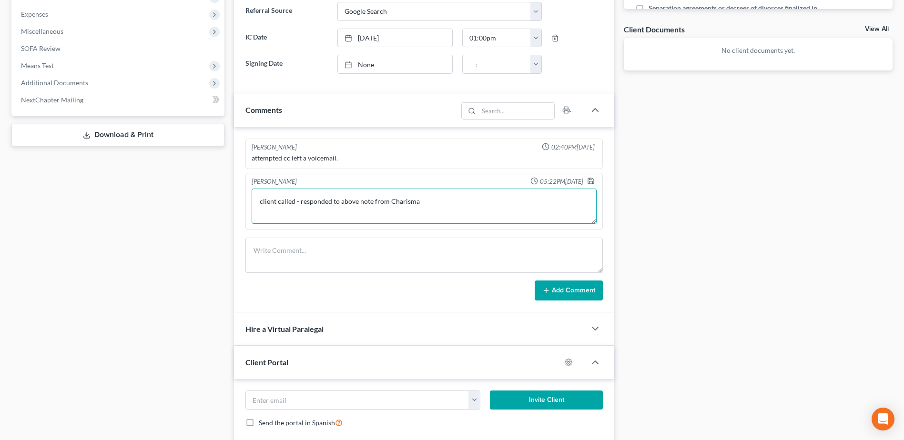
click at [448, 198] on textarea "client called - responded to above note from Charisma" at bounding box center [424, 206] width 345 height 35
type textarea "client called - responded to above note from Charisma, she intends to continue …"
click at [591, 181] on icon "button" at bounding box center [591, 181] width 8 height 8
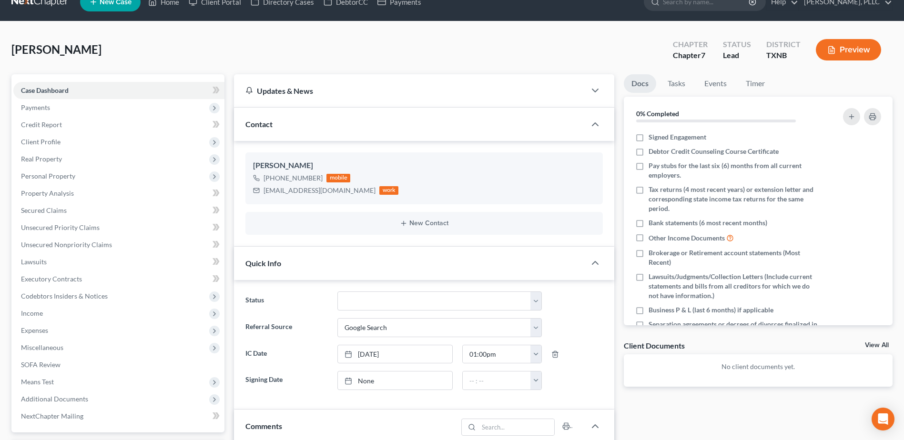
scroll to position [0, 0]
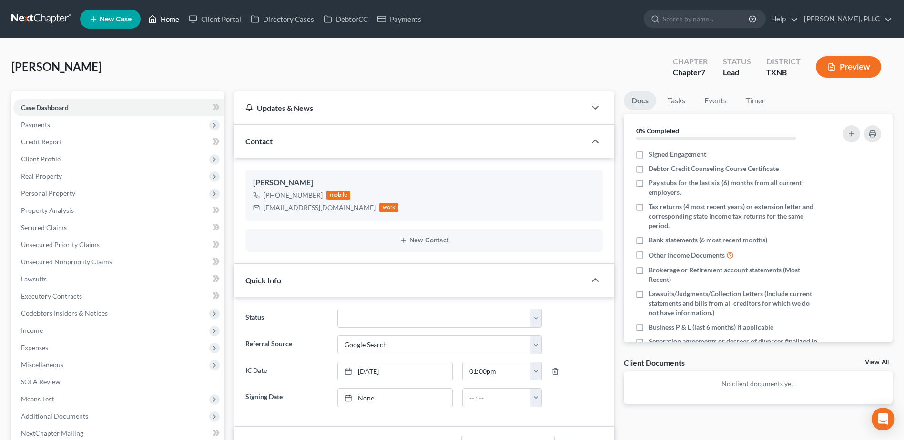
click at [171, 17] on link "Home" at bounding box center [163, 18] width 40 height 17
